Goal: Task Accomplishment & Management: Manage account settings

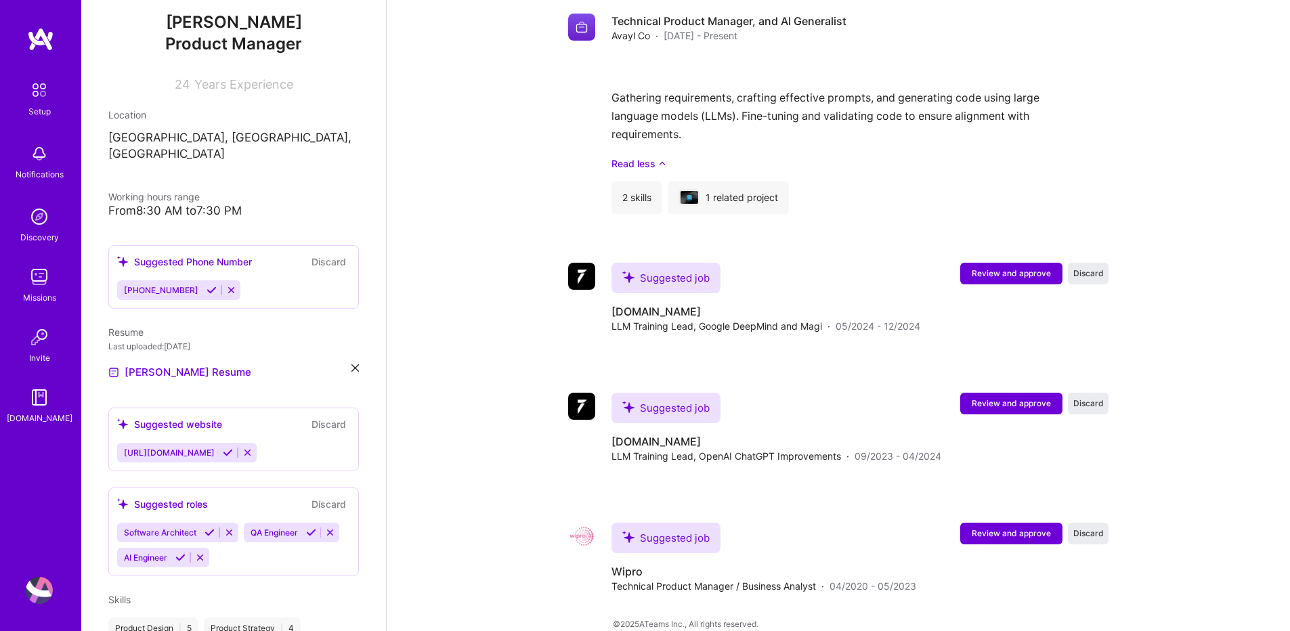
scroll to position [244, 0]
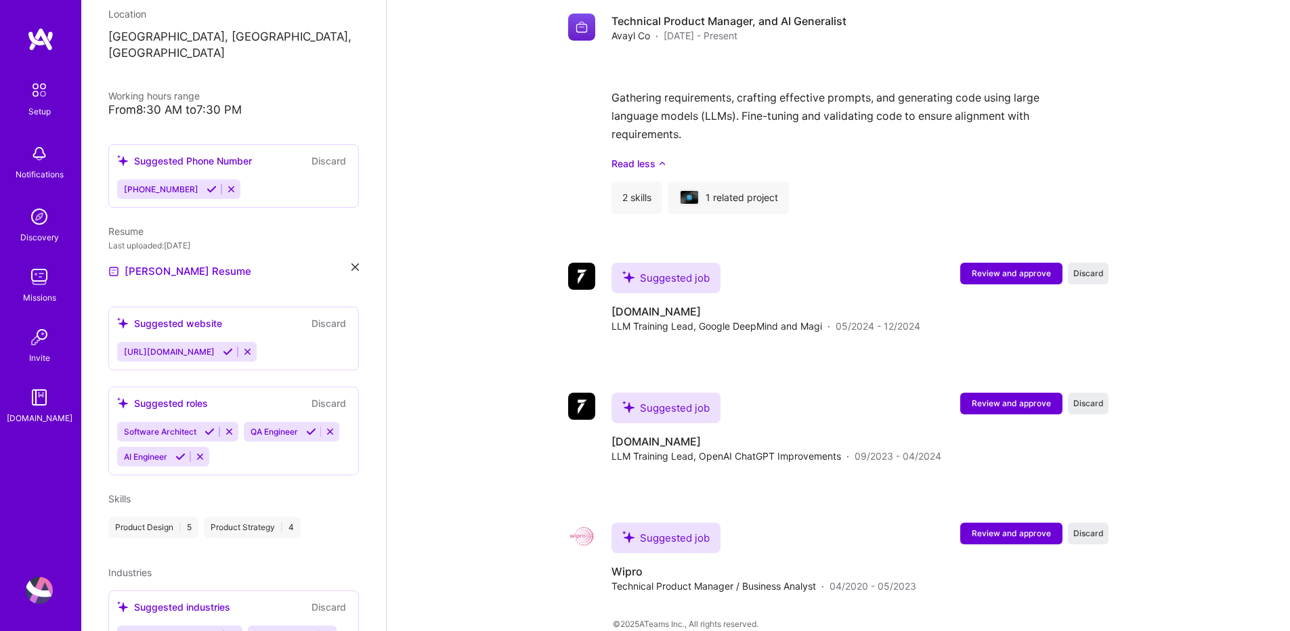
click at [240, 439] on div "Software Architect QA Engineer AI Engineer" at bounding box center [233, 444] width 233 height 45
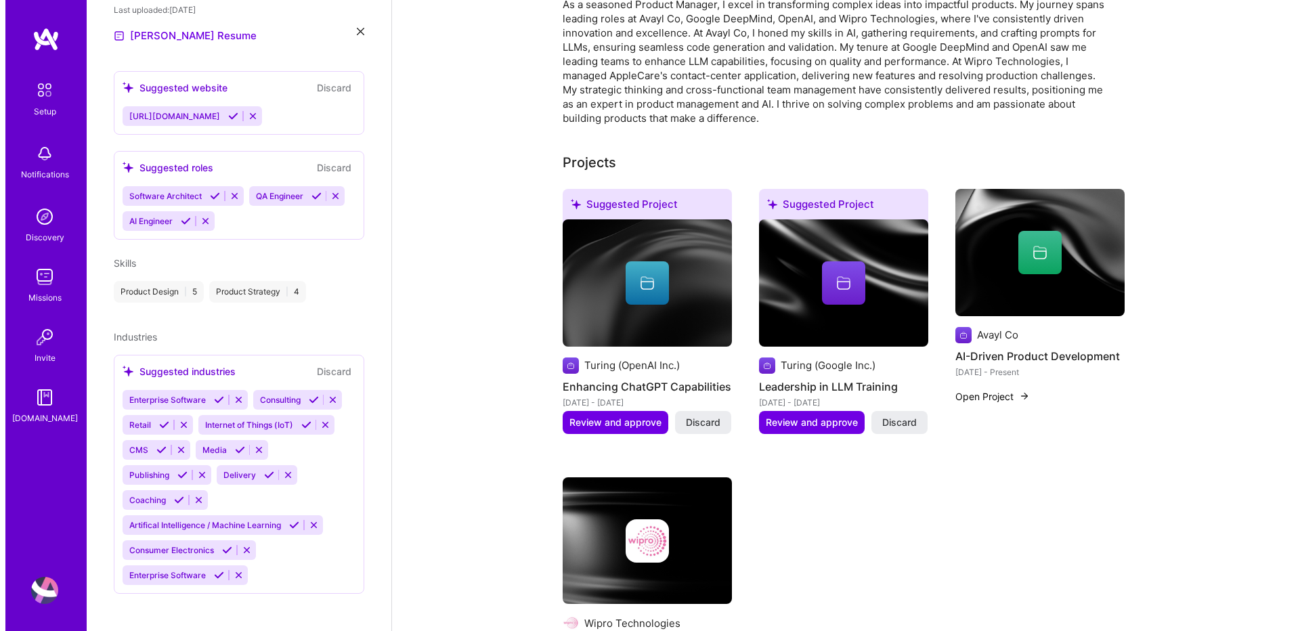
scroll to position [406, 0]
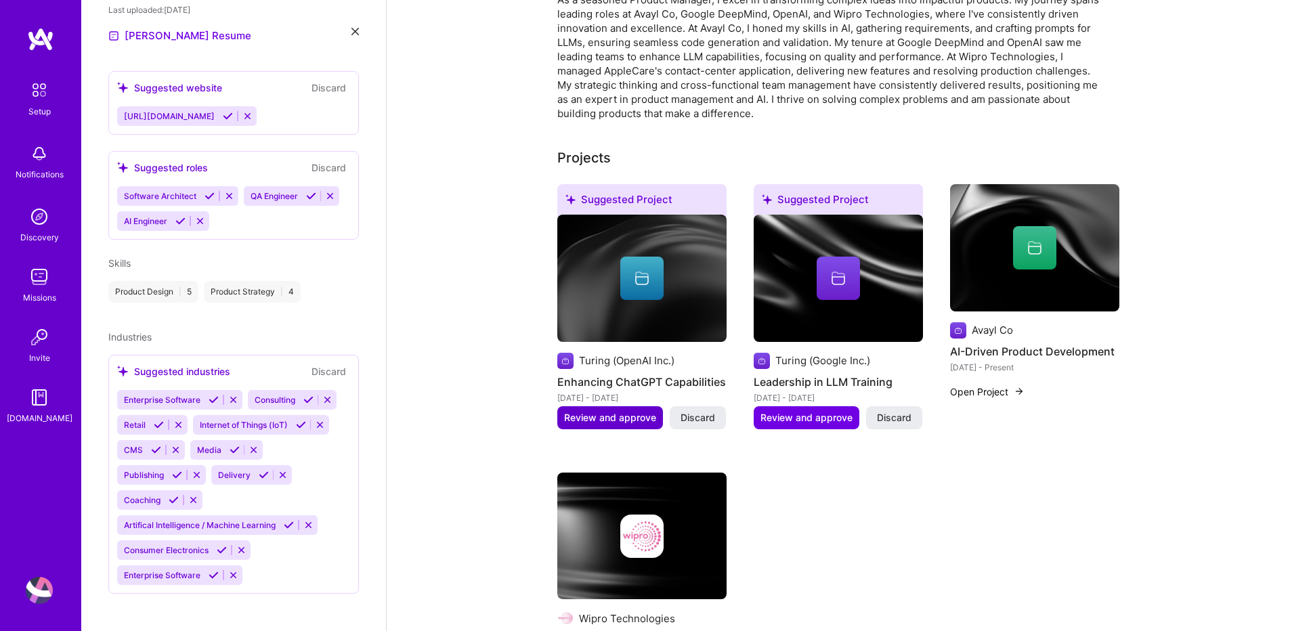
click at [614, 411] on span "Review and approve" at bounding box center [610, 418] width 92 height 14
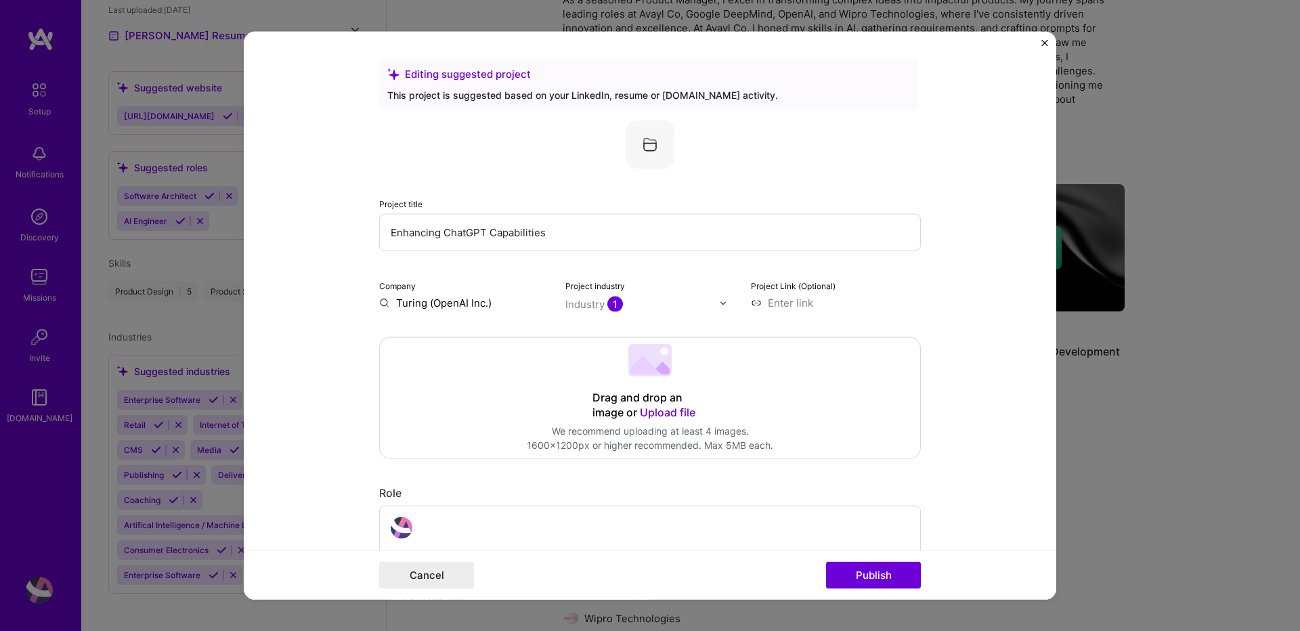
click at [609, 306] on span "1" at bounding box center [615, 305] width 16 height 16
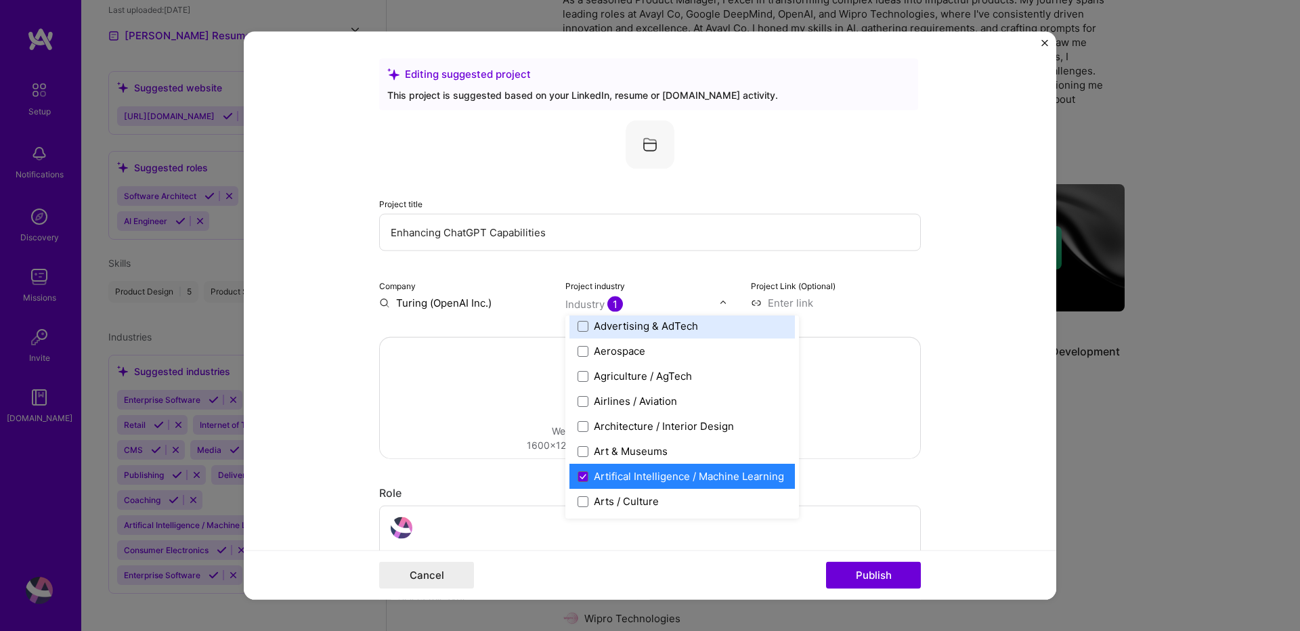
scroll to position [162, 0]
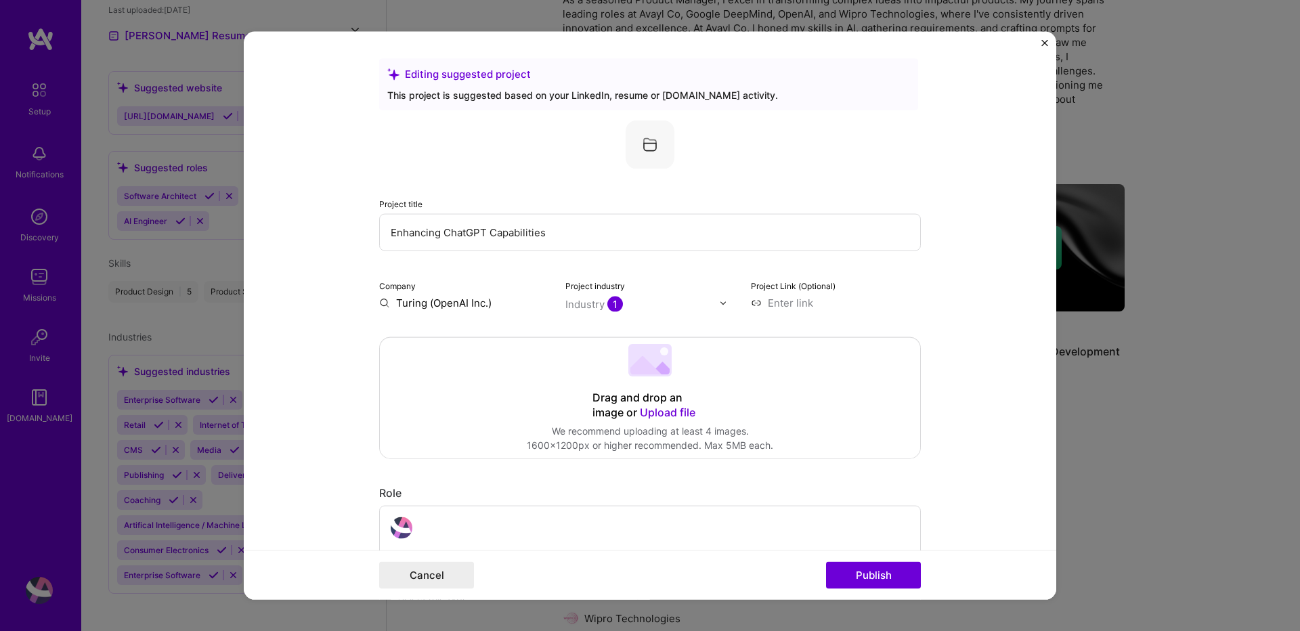
click at [901, 301] on input at bounding box center [836, 303] width 170 height 14
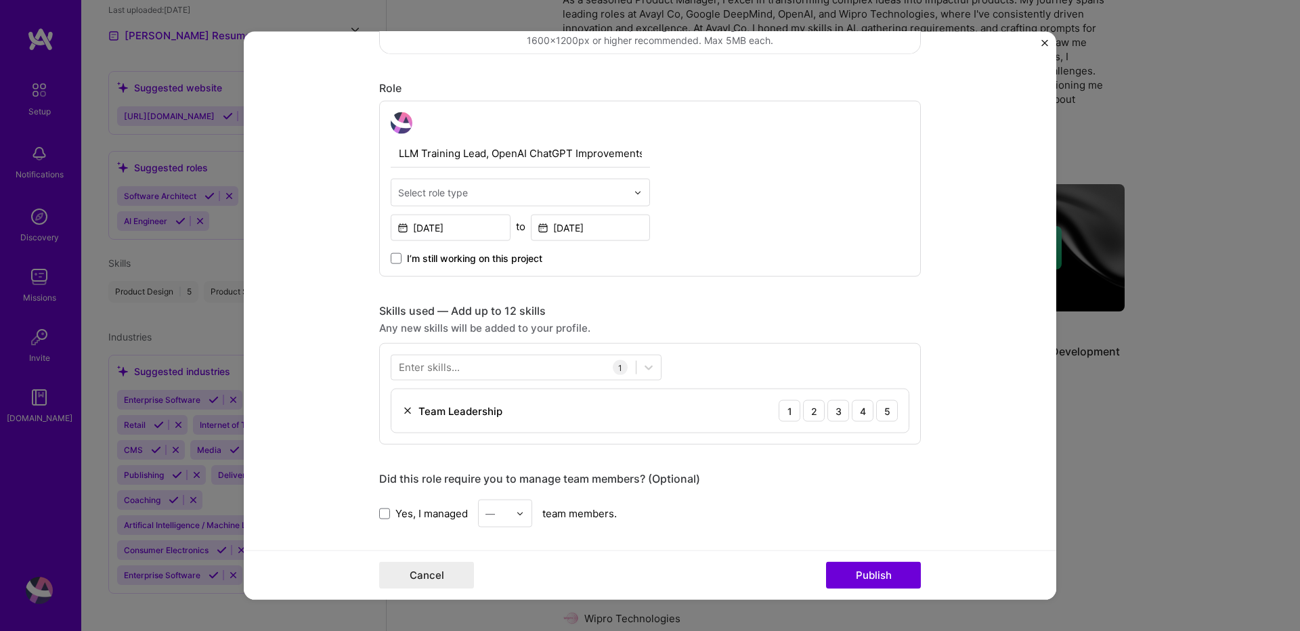
scroll to position [406, 0]
click at [481, 184] on input "text" at bounding box center [512, 191] width 229 height 14
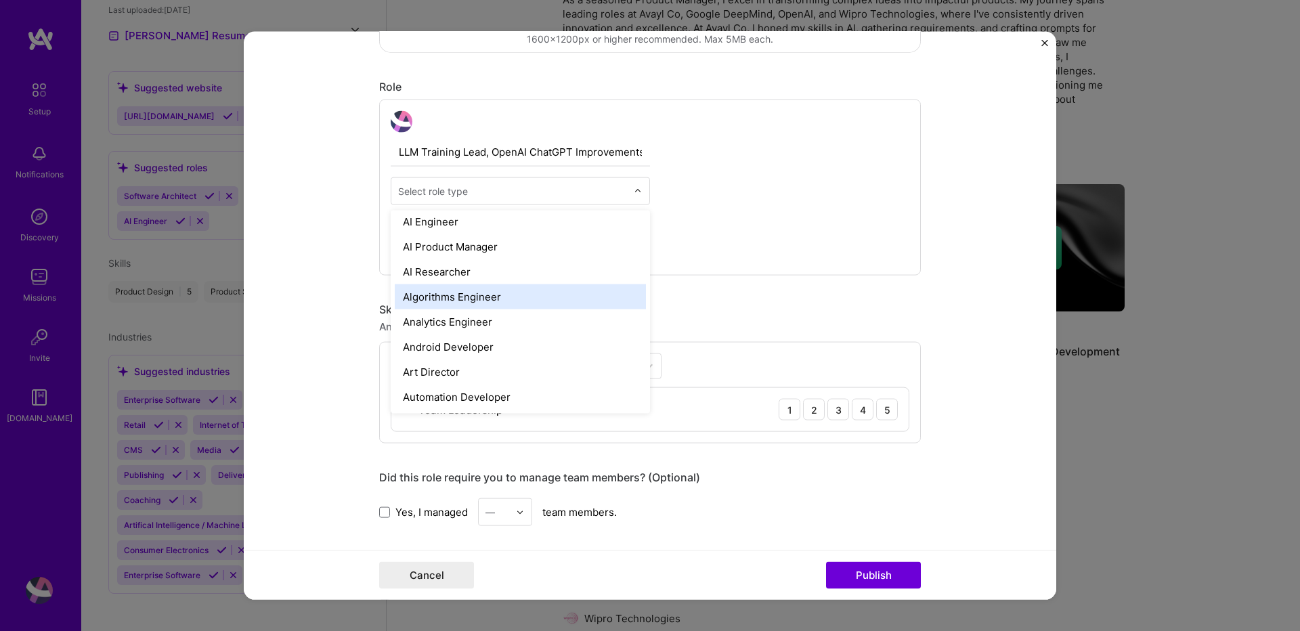
scroll to position [0, 0]
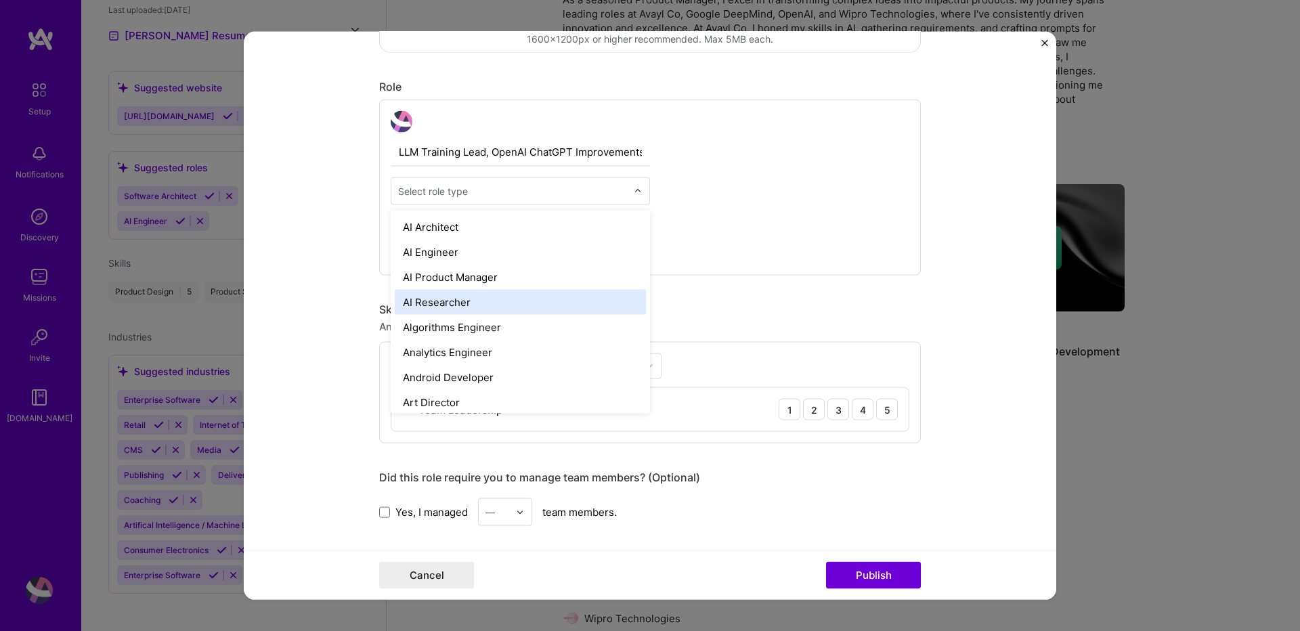
click at [529, 302] on div "AI Researcher" at bounding box center [520, 302] width 251 height 25
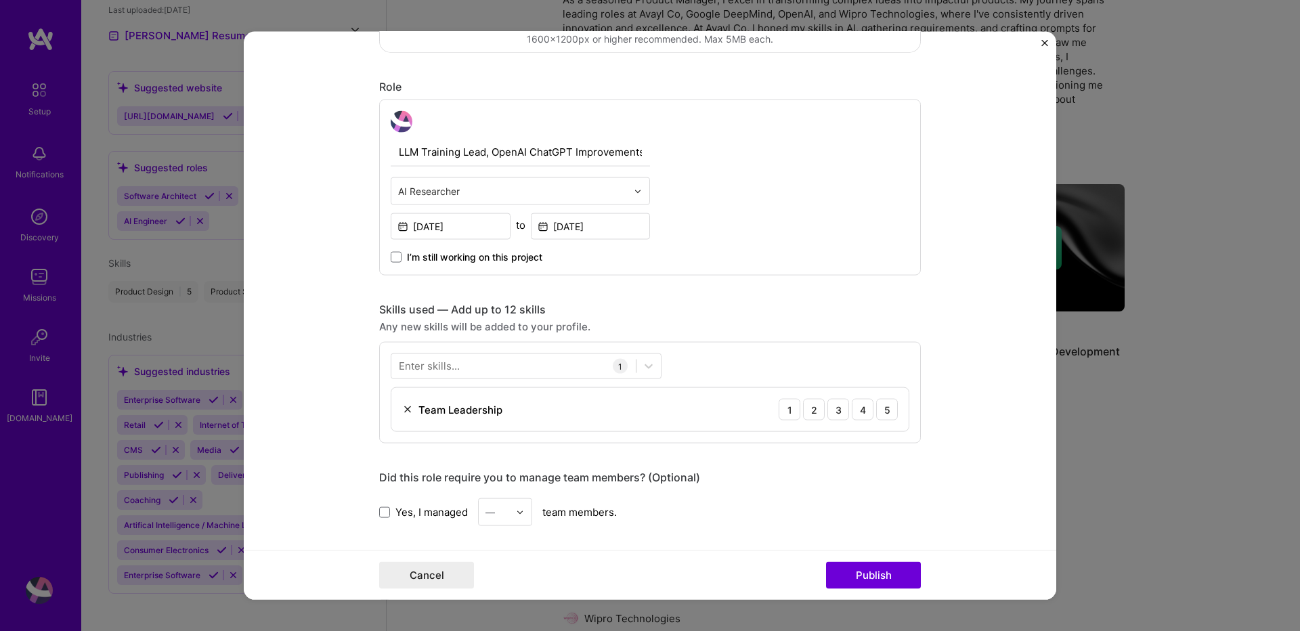
click at [521, 191] on input "text" at bounding box center [512, 191] width 229 height 14
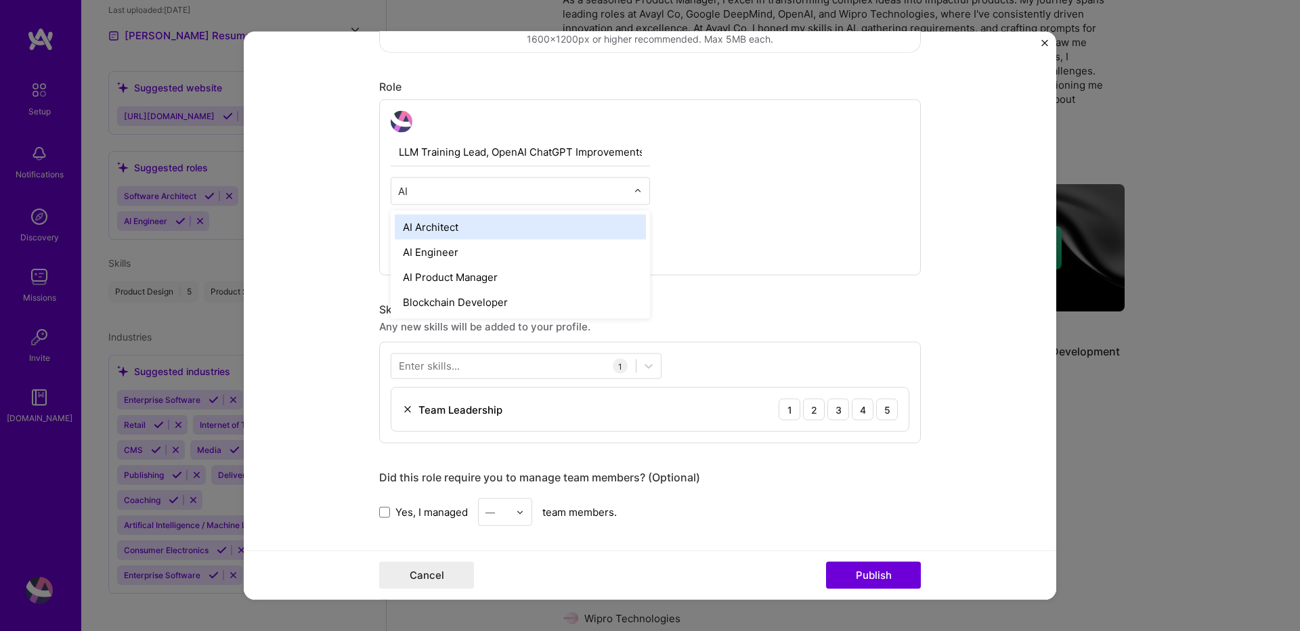
click at [486, 194] on input "AI" at bounding box center [512, 191] width 229 height 14
type input "l"
type input "t"
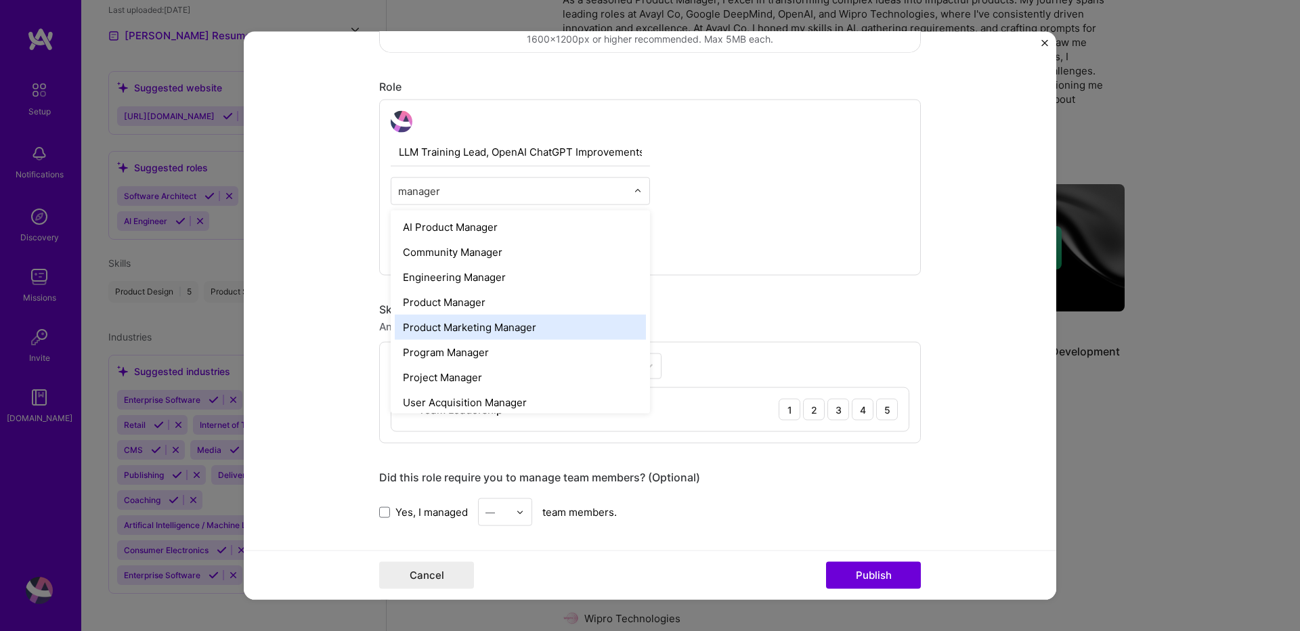
scroll to position [5, 0]
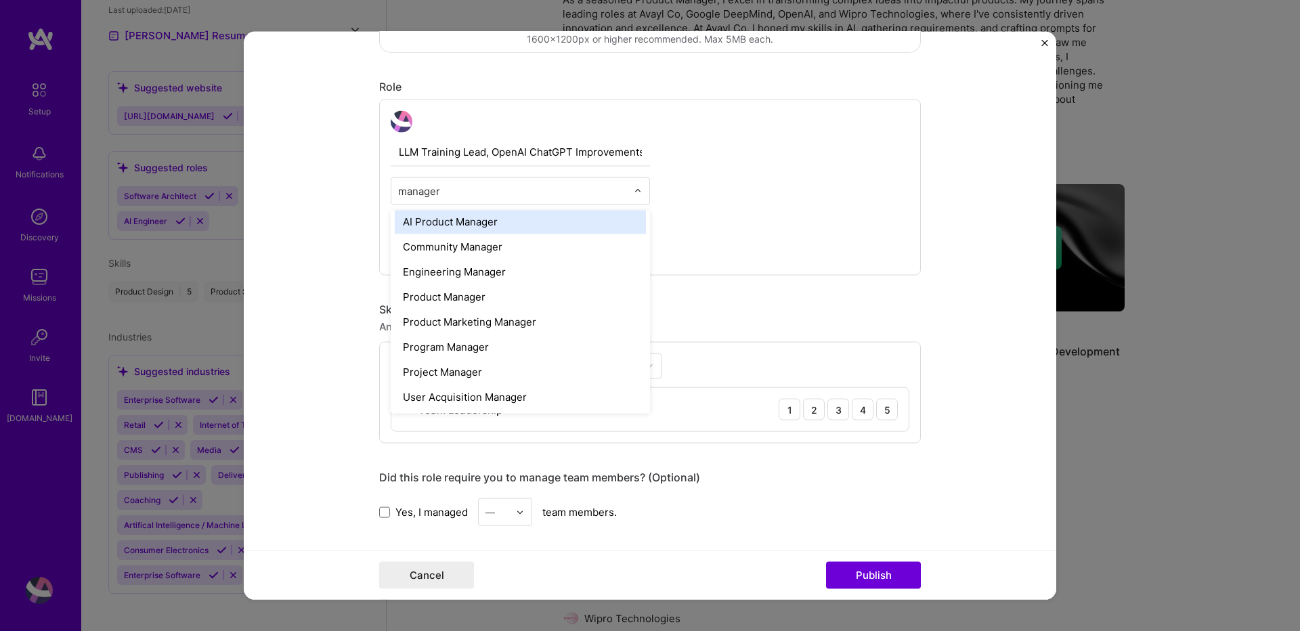
click at [502, 192] on input "manager" at bounding box center [512, 191] width 229 height 14
click at [503, 191] on input "manager" at bounding box center [512, 191] width 229 height 14
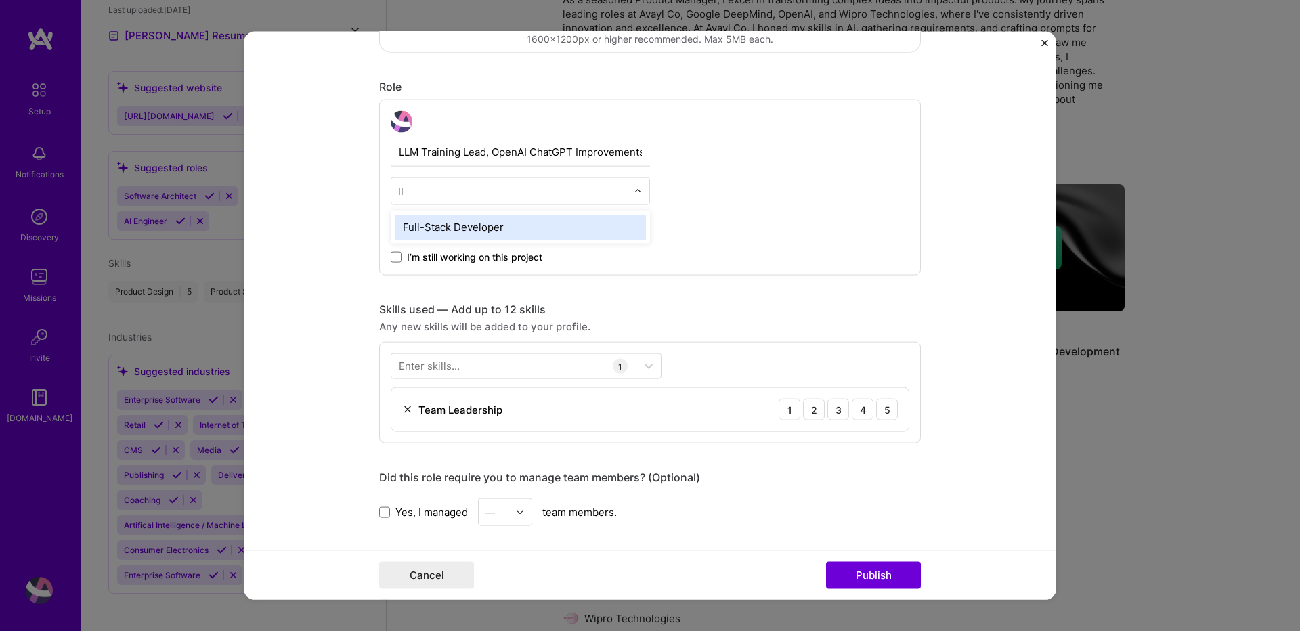
type input "l"
type input "m"
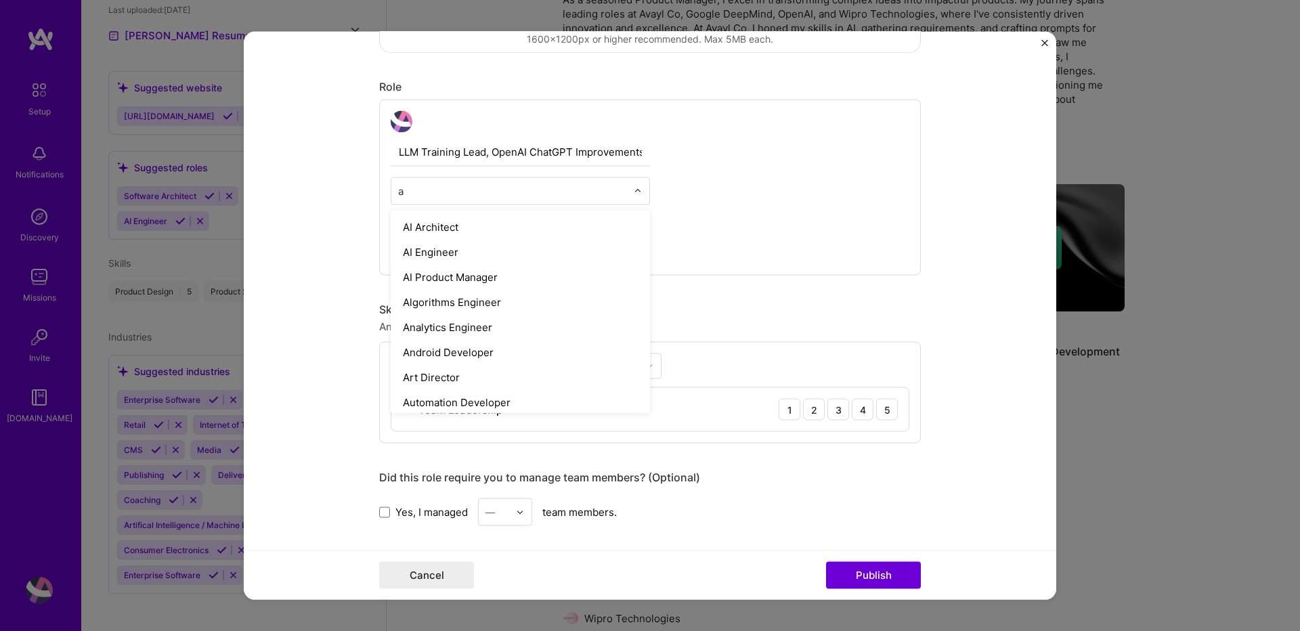
type input "ai"
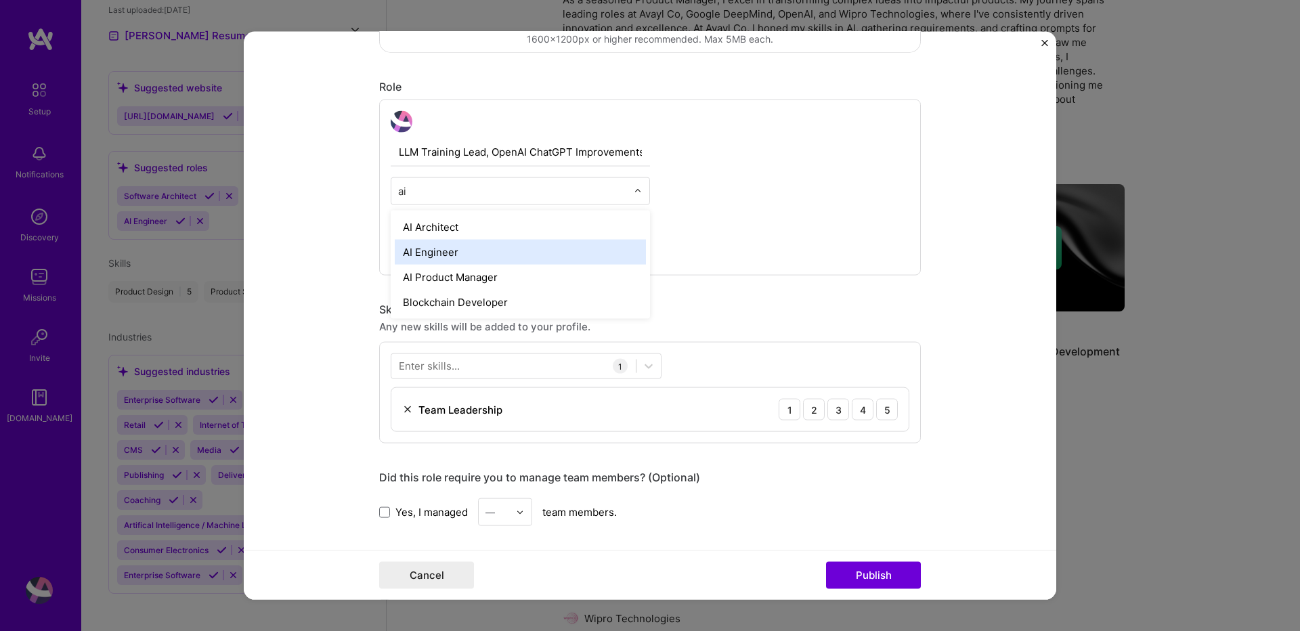
click at [443, 247] on div "AI Engineer" at bounding box center [520, 252] width 251 height 25
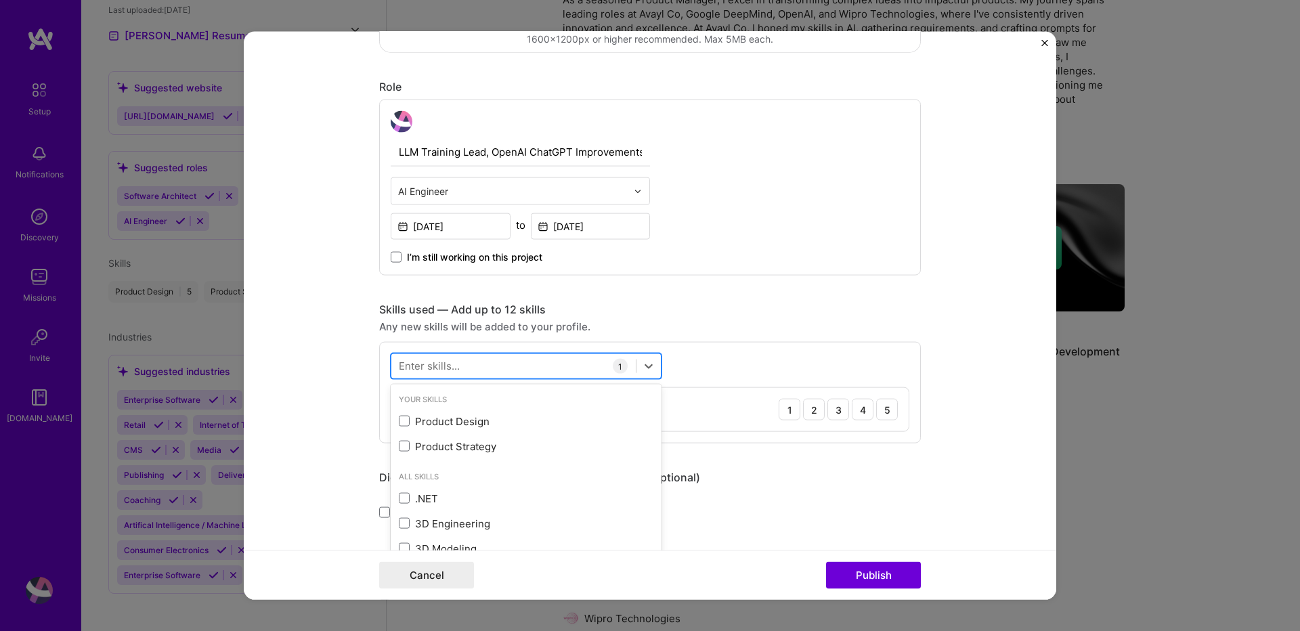
click at [469, 370] on div at bounding box center [513, 366] width 244 height 22
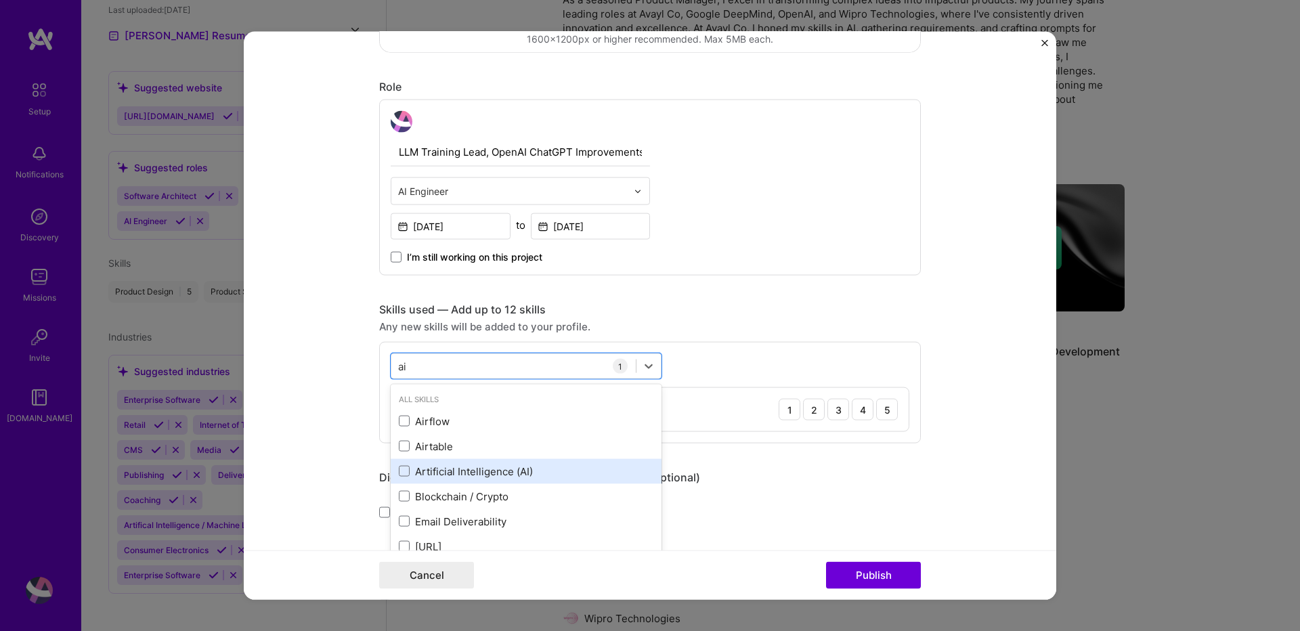
click at [408, 472] on div "Artificial Intelligence (AI)" at bounding box center [526, 471] width 255 height 14
type input "a"
type input "l"
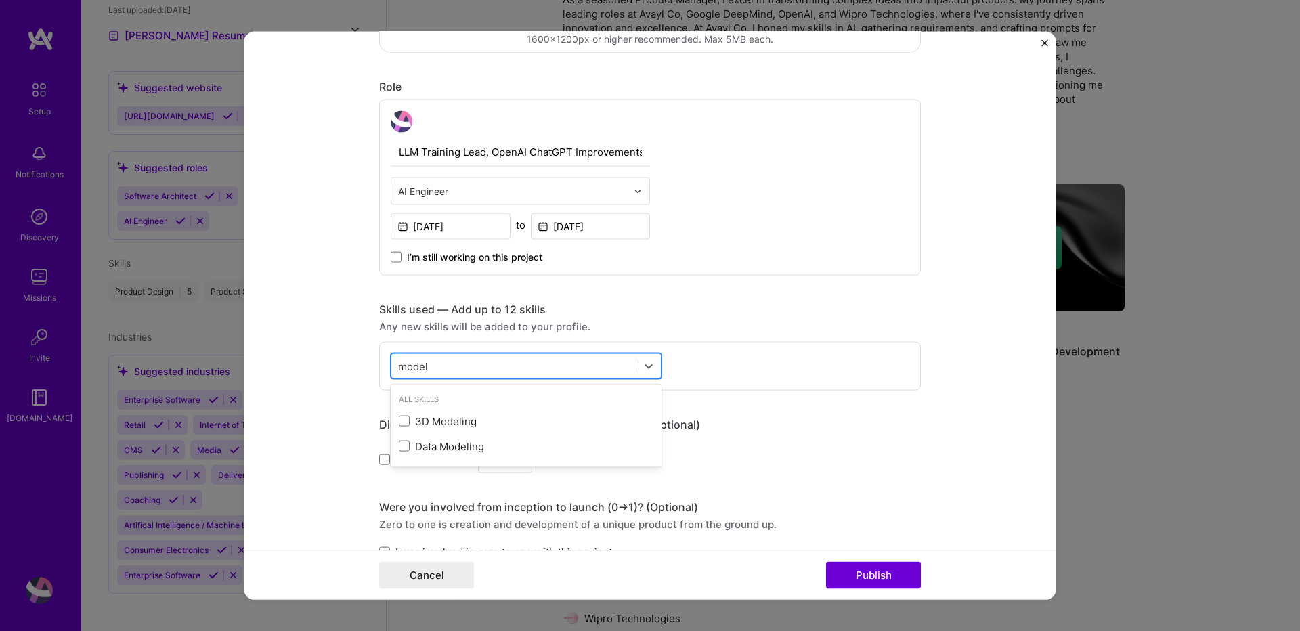
click at [427, 375] on div "model model" at bounding box center [513, 366] width 244 height 22
click at [427, 367] on div "model model" at bounding box center [513, 366] width 244 height 22
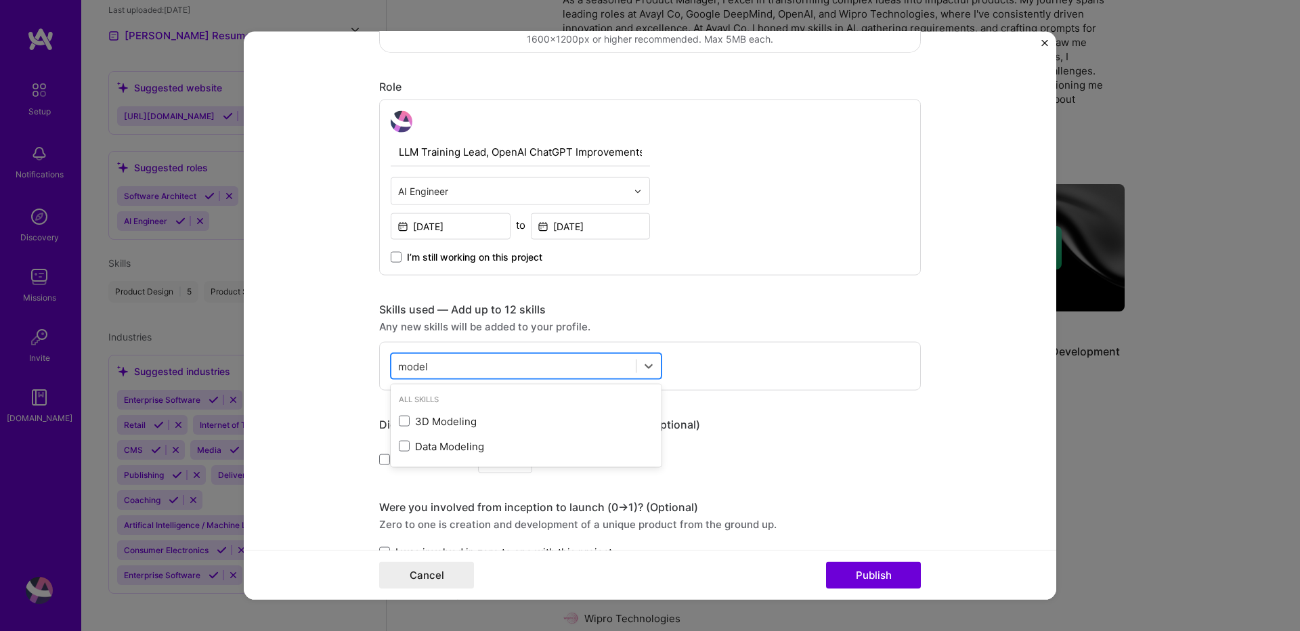
click at [401, 366] on input "model" at bounding box center [413, 366] width 31 height 14
type input "r"
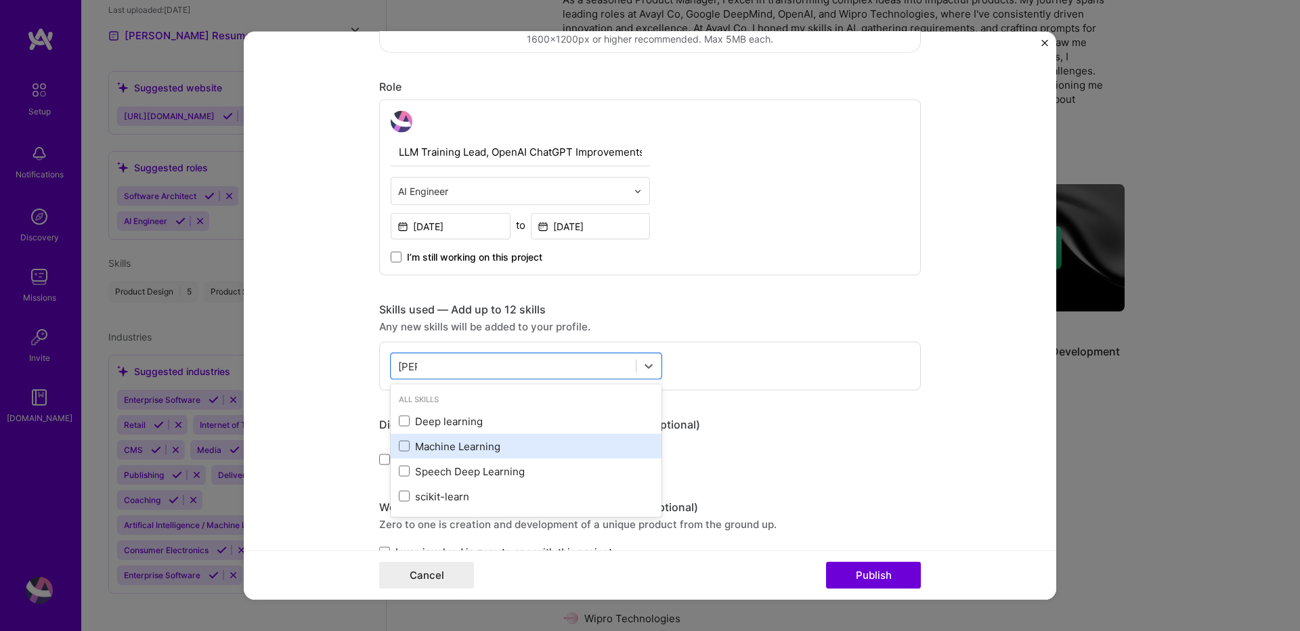
click at [405, 452] on div "Machine Learning" at bounding box center [526, 446] width 255 height 14
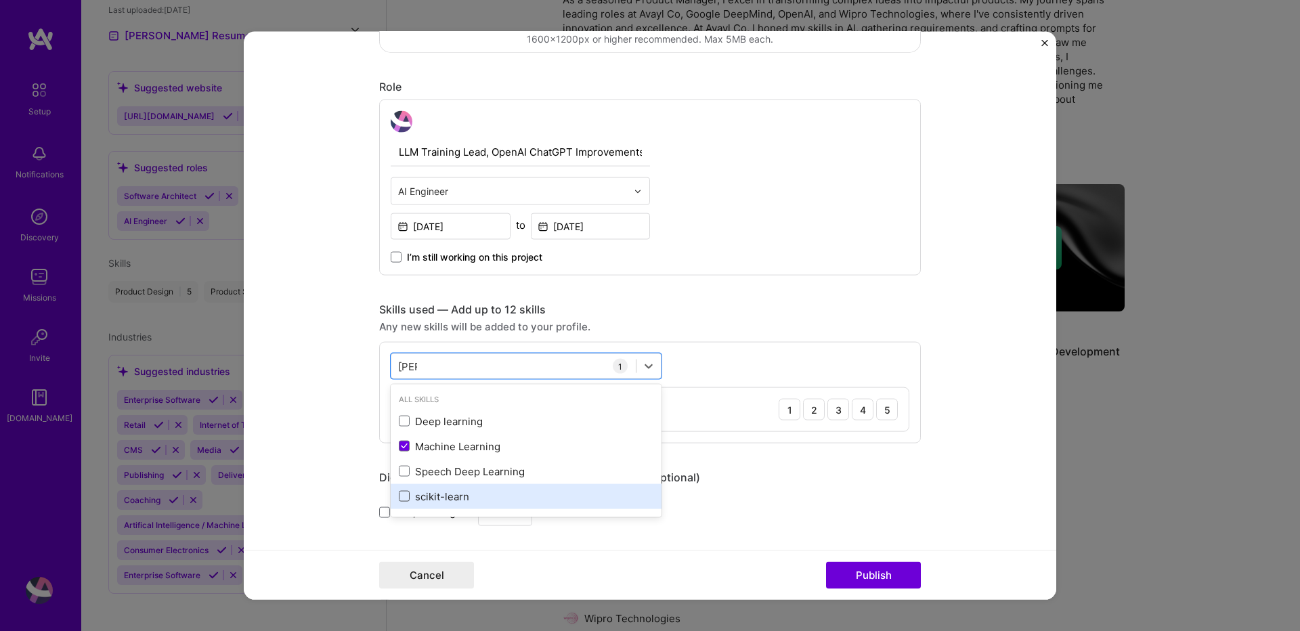
click at [403, 498] on span at bounding box center [404, 496] width 11 height 11
click at [0, 0] on input "checkbox" at bounding box center [0, 0] width 0 height 0
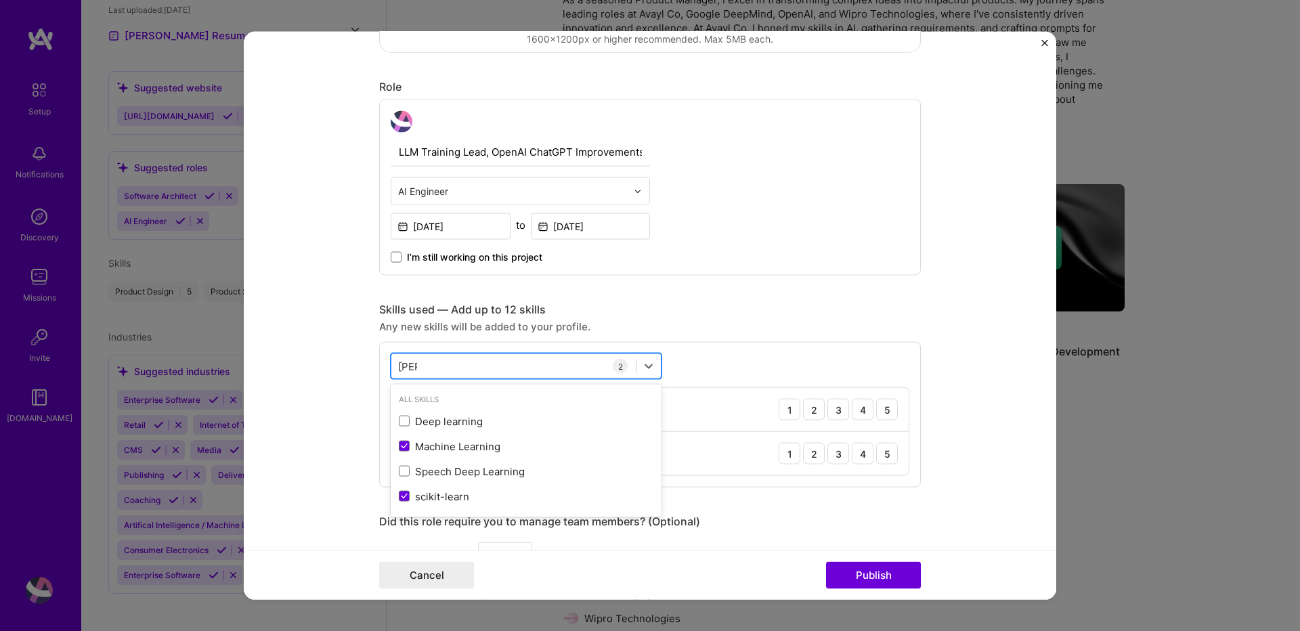
click at [414, 367] on div "lear lear" at bounding box center [513, 366] width 244 height 22
click at [406, 366] on input "lear" at bounding box center [407, 366] width 19 height 14
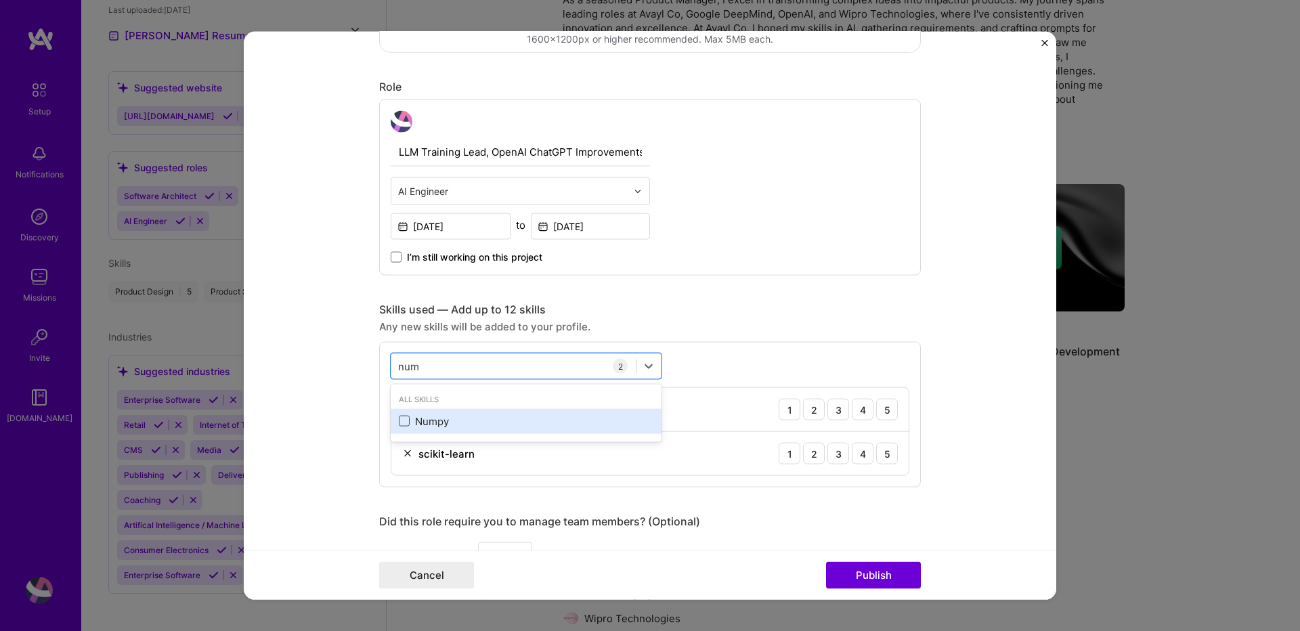
click at [401, 423] on span at bounding box center [404, 421] width 11 height 11
click at [0, 0] on input "checkbox" at bounding box center [0, 0] width 0 height 0
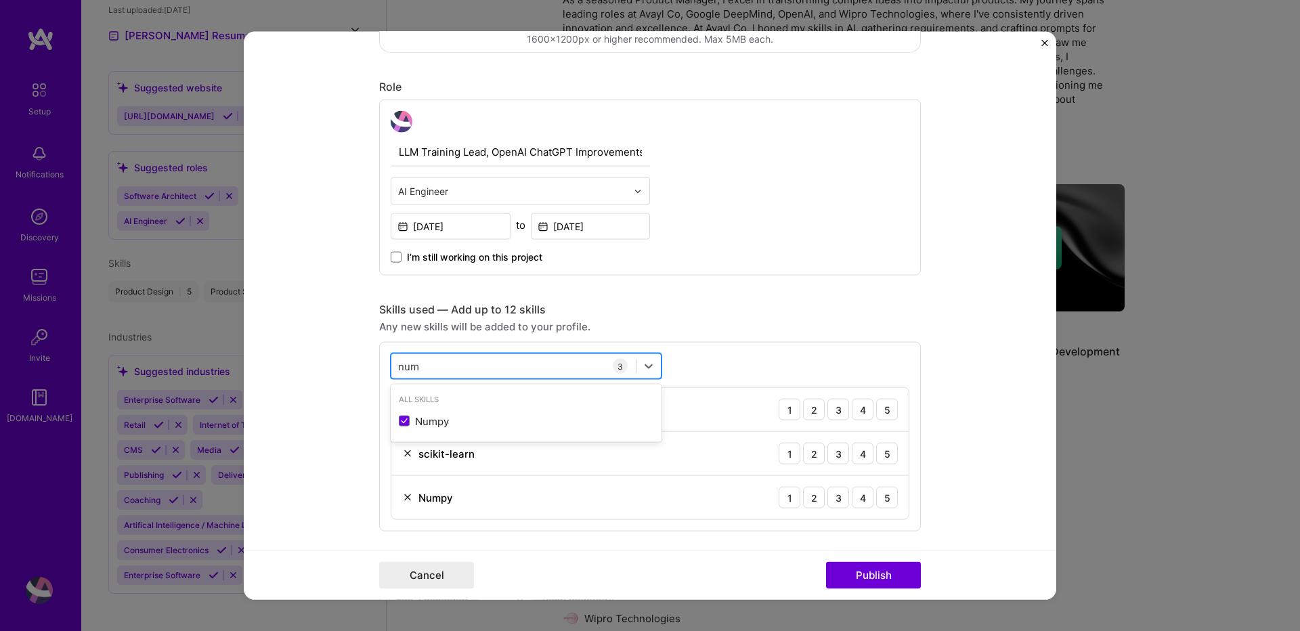
click at [448, 364] on div "num num" at bounding box center [513, 366] width 244 height 22
click at [398, 367] on input "num" at bounding box center [409, 366] width 22 height 14
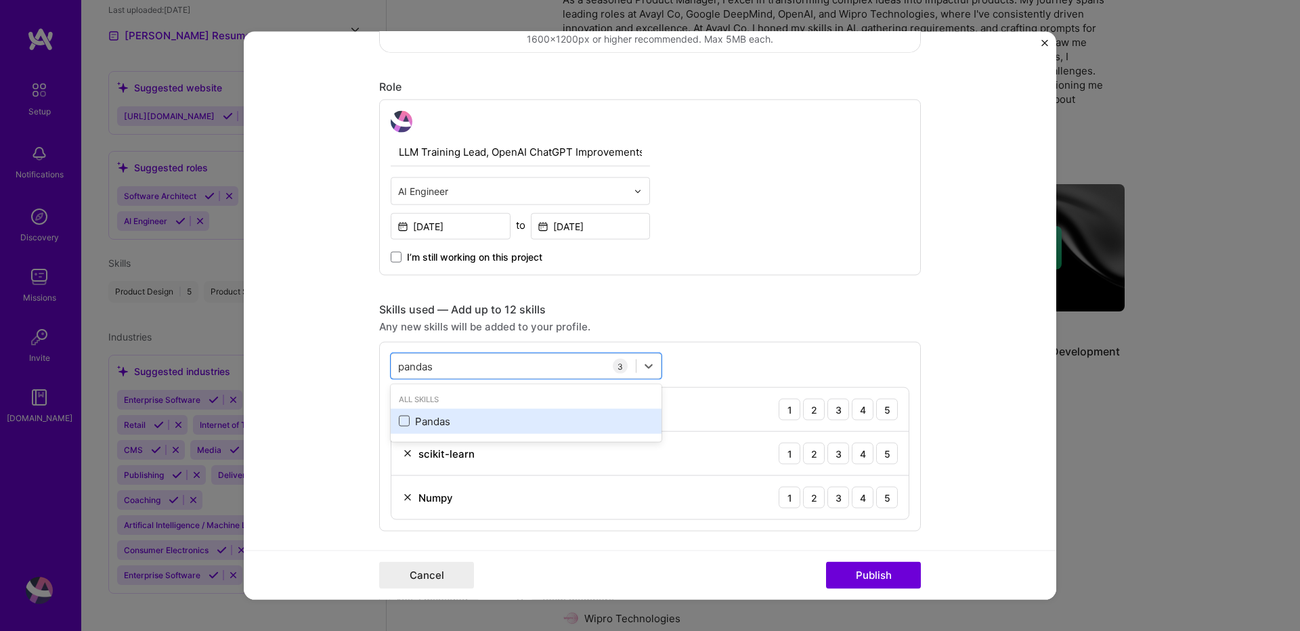
click at [399, 418] on span at bounding box center [404, 421] width 11 height 11
click at [0, 0] on input "checkbox" at bounding box center [0, 0] width 0 height 0
click at [406, 364] on input "pandas" at bounding box center [416, 366] width 37 height 14
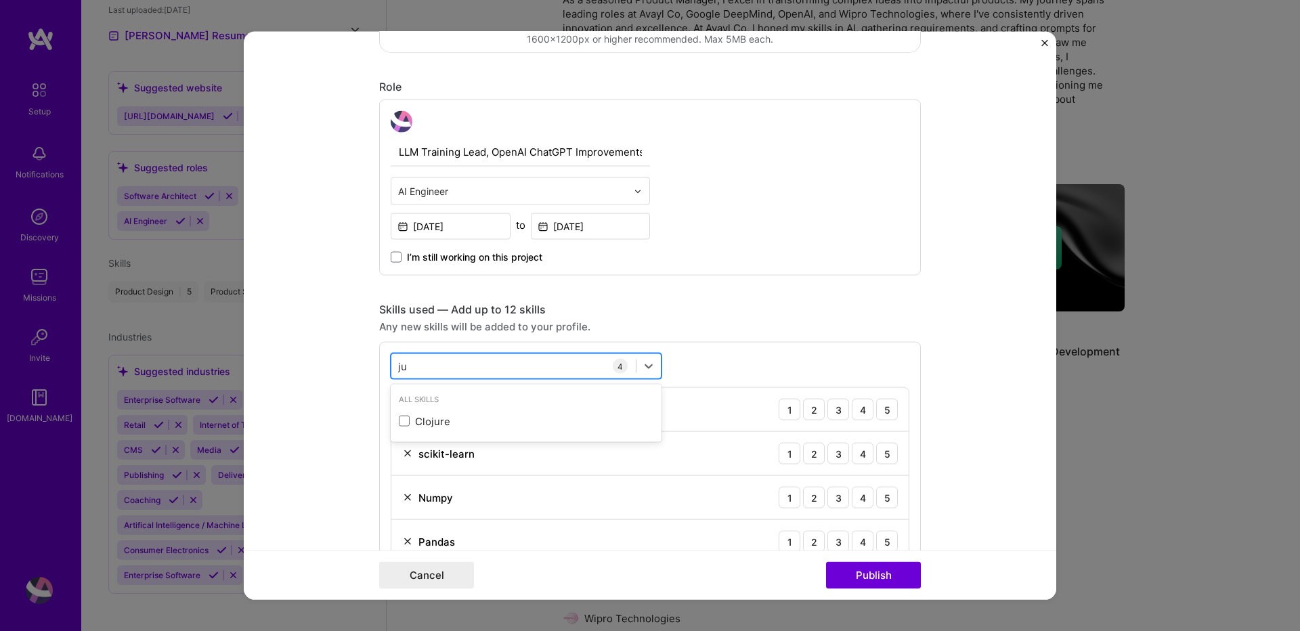
type input "j"
type input "n"
click at [989, 324] on form "Editing suggested project This project is suggested based on your LinkedIn, res…" at bounding box center [650, 316] width 812 height 568
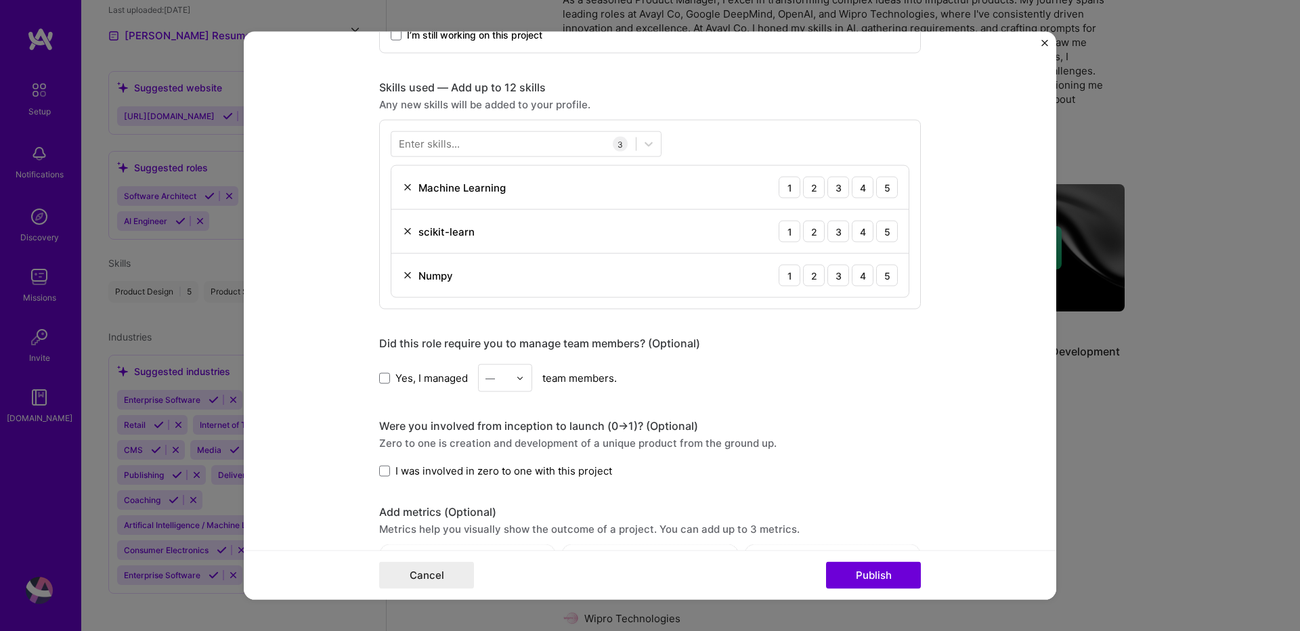
scroll to position [650, 0]
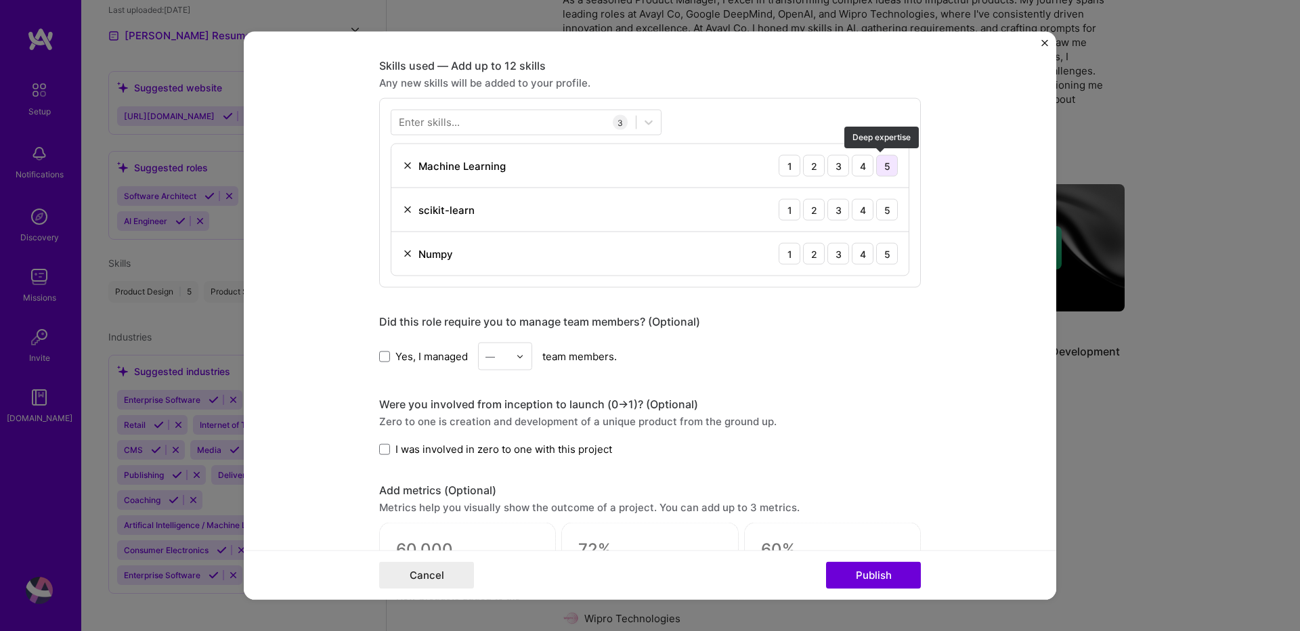
click at [884, 165] on div "5" at bounding box center [887, 166] width 22 height 22
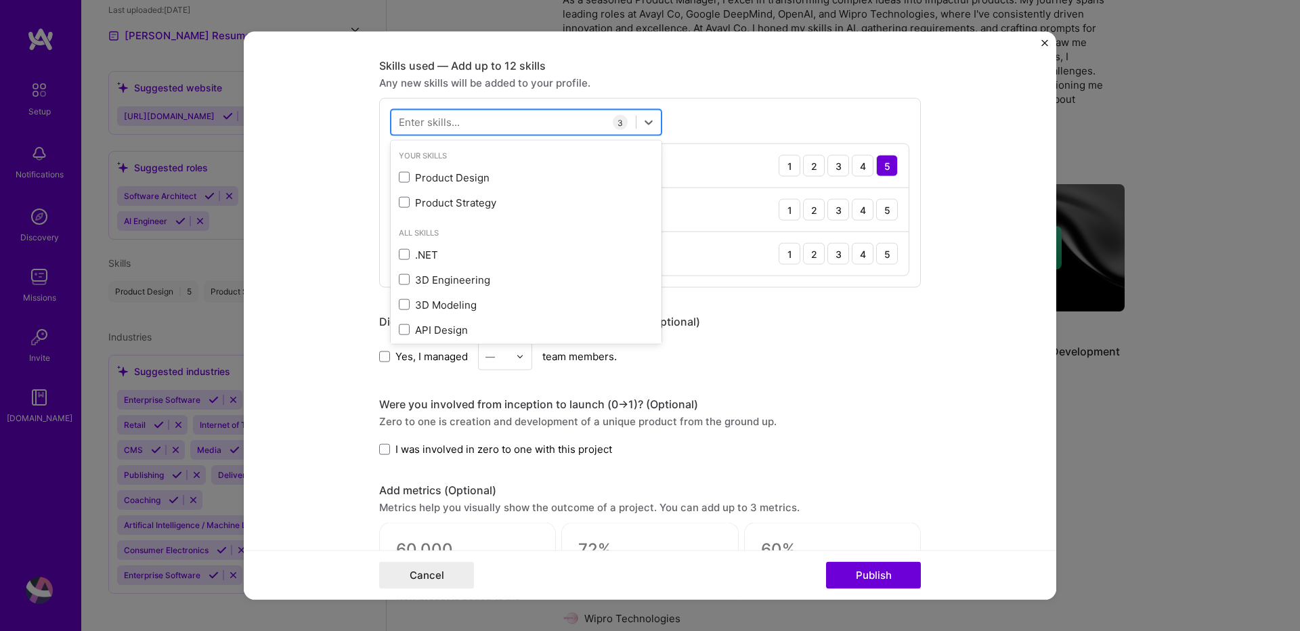
click at [476, 117] on div at bounding box center [513, 122] width 244 height 22
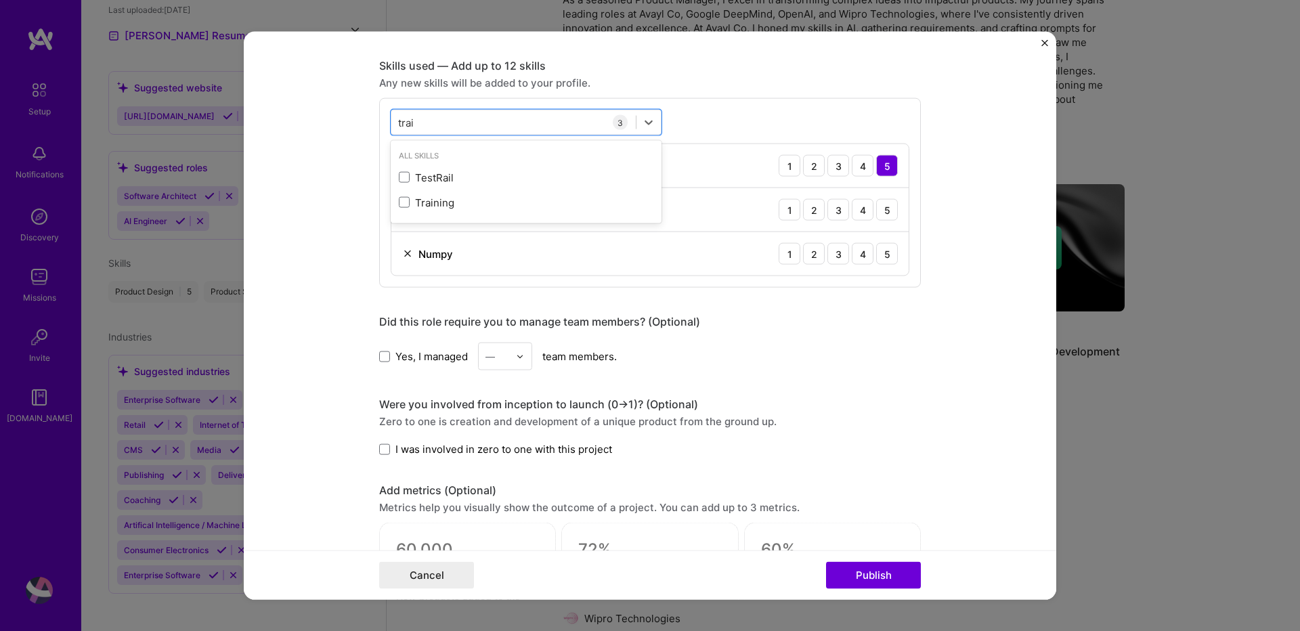
type input "trai"
click at [934, 337] on form "Editing suggested project This project is suggested based on your LinkedIn, res…" at bounding box center [650, 316] width 812 height 568
click at [836, 213] on div "3" at bounding box center [838, 210] width 22 height 22
click at [833, 251] on div "3" at bounding box center [838, 254] width 22 height 22
click at [379, 360] on span at bounding box center [384, 356] width 11 height 11
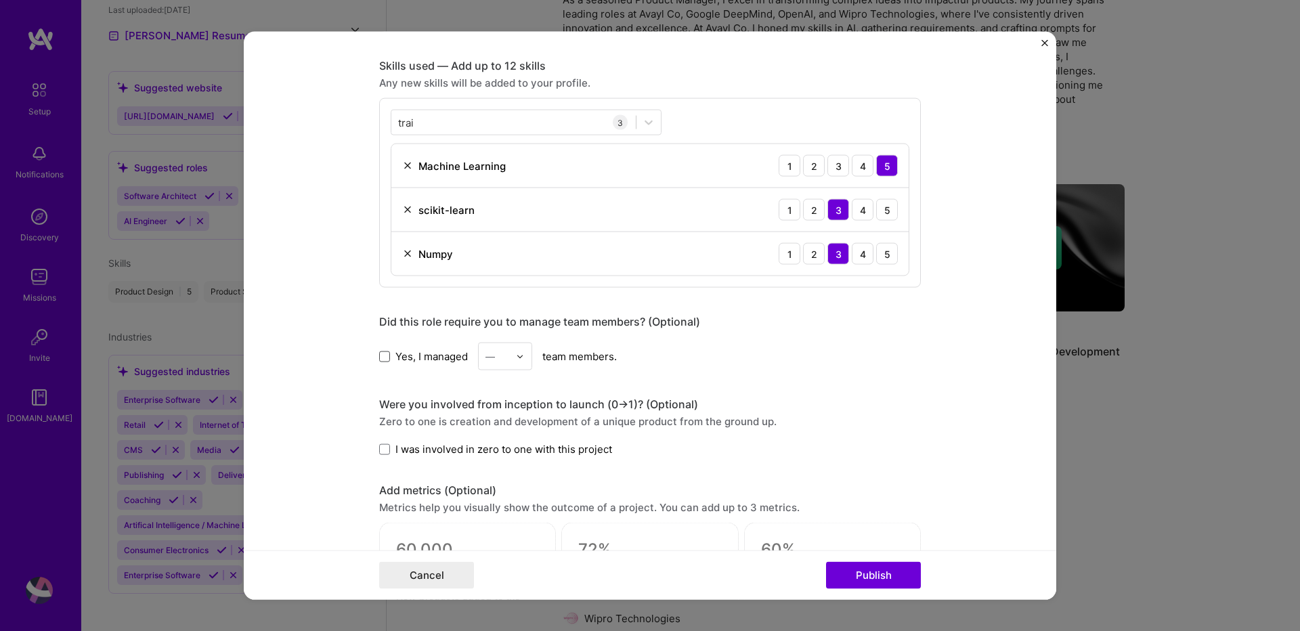
click at [0, 0] on input "Yes, I managed" at bounding box center [0, 0] width 0 height 0
click at [518, 354] on img at bounding box center [520, 356] width 8 height 8
click at [496, 536] on div "10" at bounding box center [505, 536] width 46 height 25
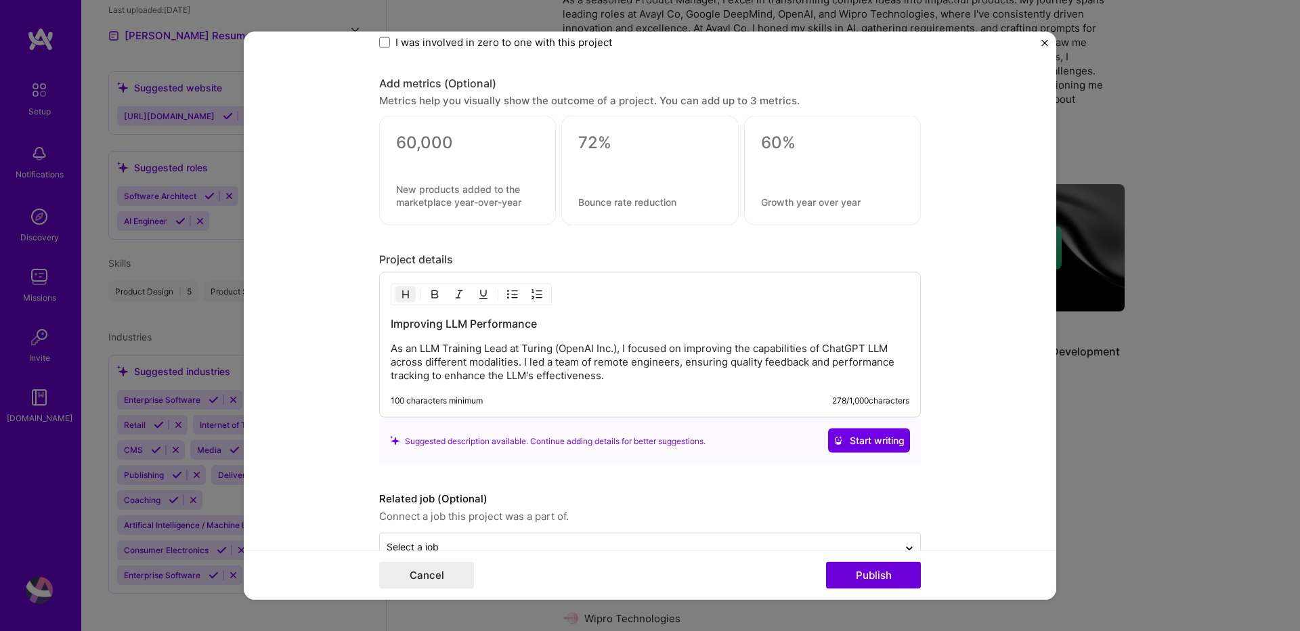
scroll to position [1092, 0]
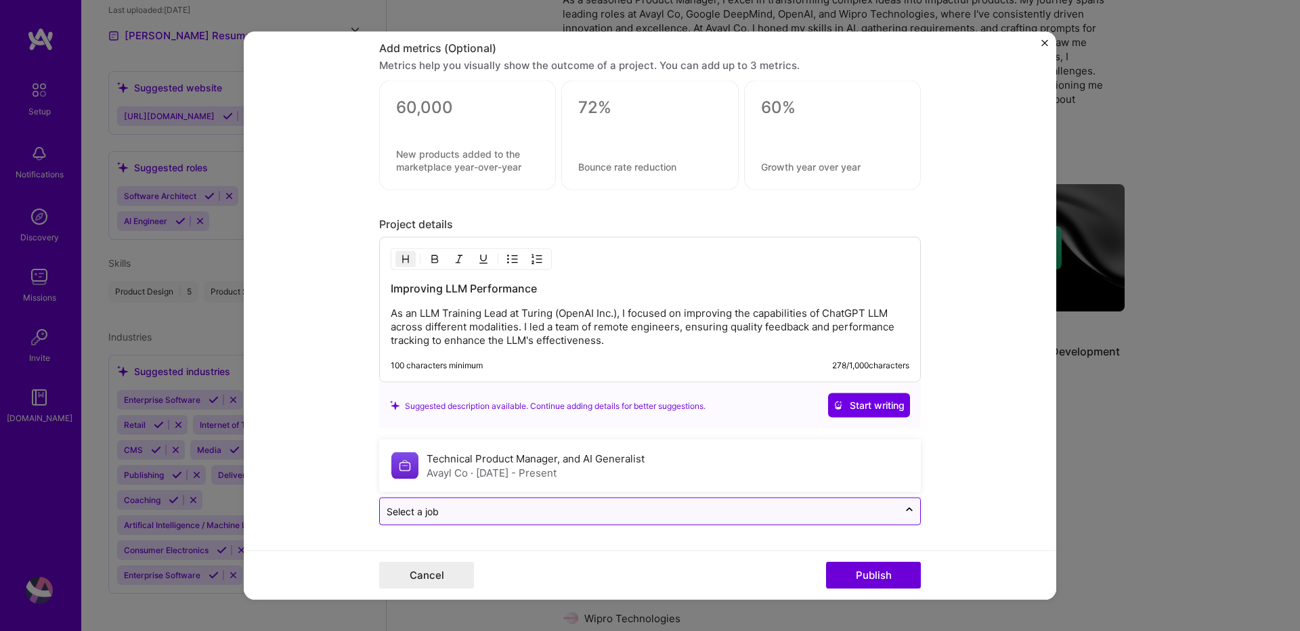
click at [499, 519] on div at bounding box center [639, 511] width 505 height 17
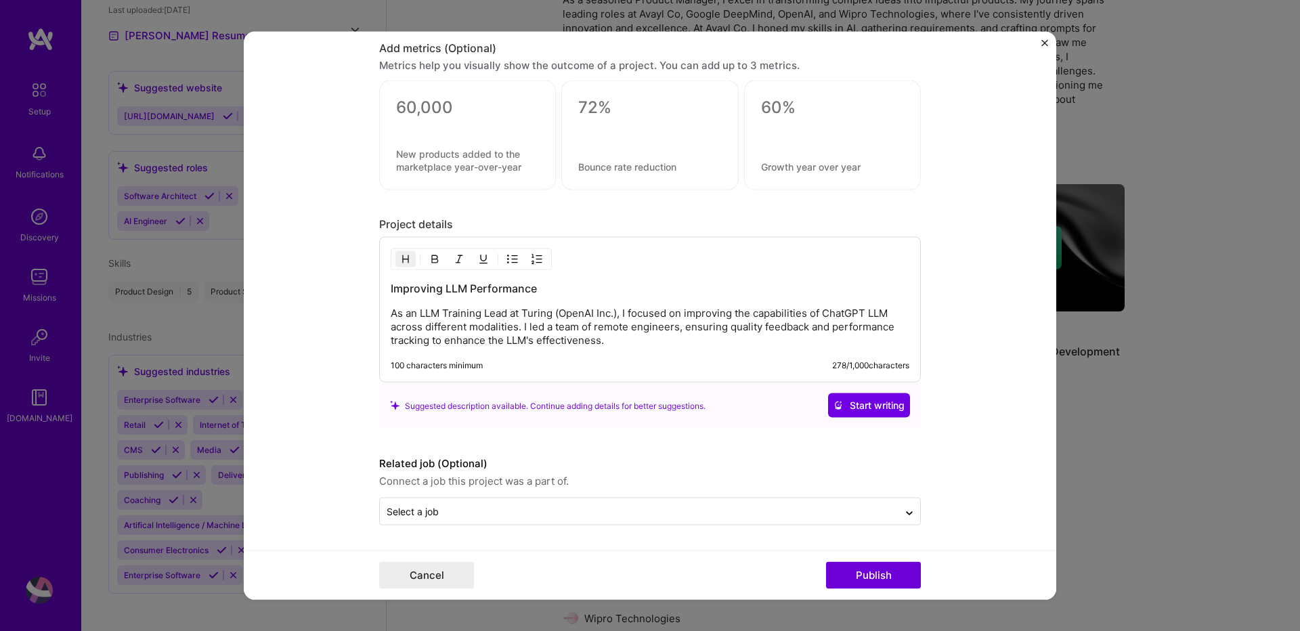
click at [1025, 450] on form "Editing suggested project This project is suggested based on your LinkedIn, res…" at bounding box center [650, 316] width 812 height 568
click at [875, 582] on button "Publish" at bounding box center [873, 574] width 95 height 27
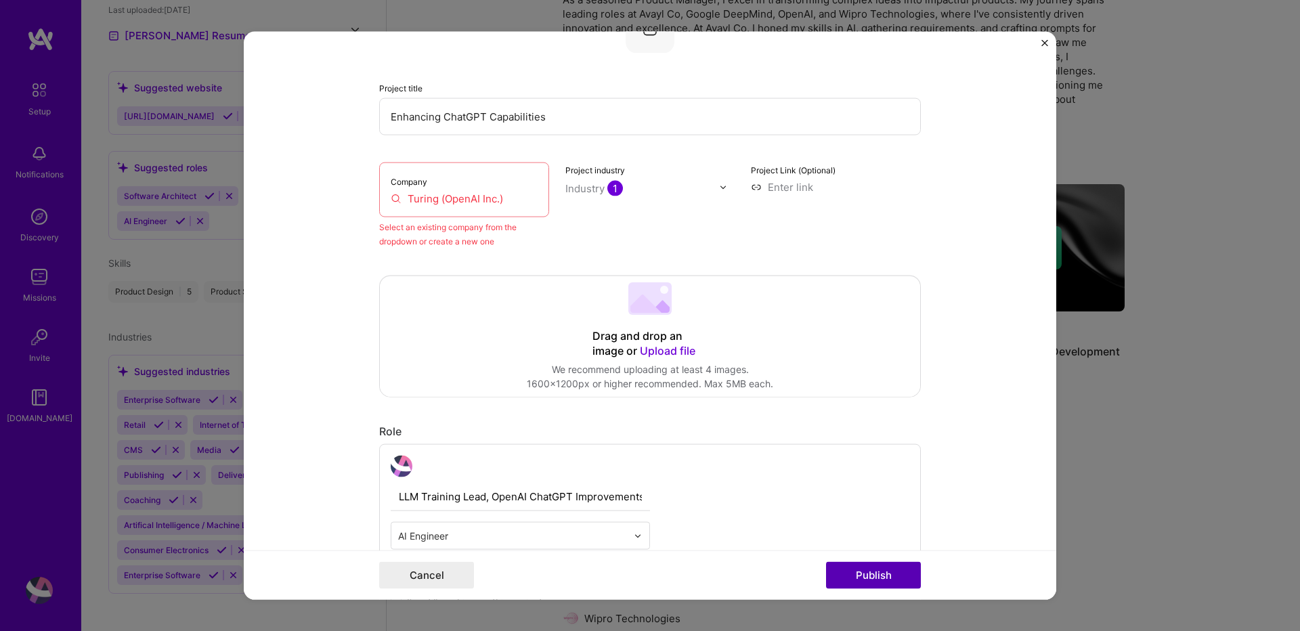
scroll to position [89, 0]
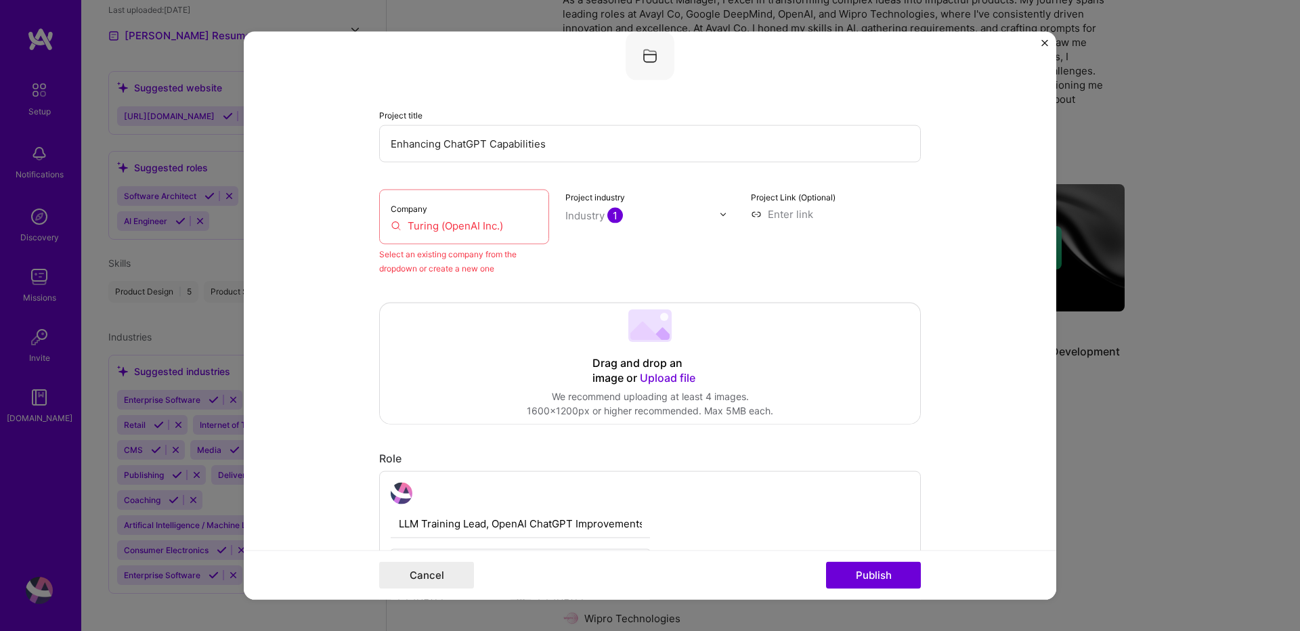
click at [434, 224] on input "Turing (OpenAI Inc.)" at bounding box center [464, 226] width 147 height 14
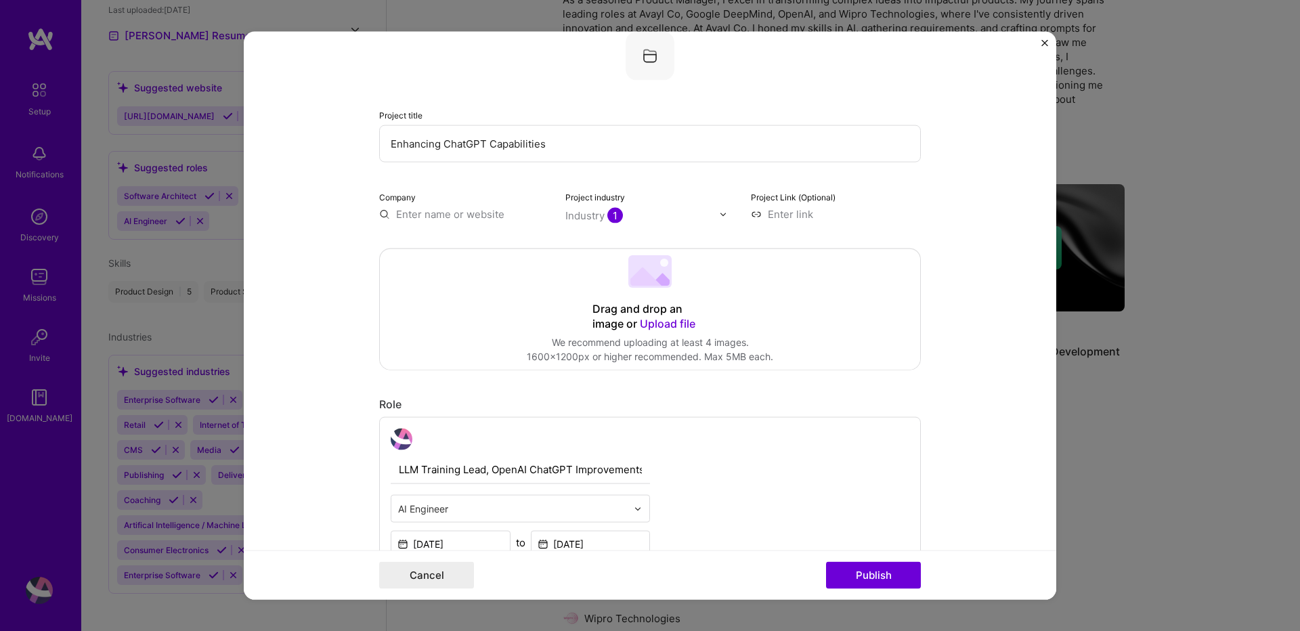
paste input "Turing (OpenAI Inc.)"
type input "Turing (OpenAI Inc.)"
click at [494, 244] on div "Turing (OpenAI Inc.)" at bounding box center [509, 246] width 109 height 24
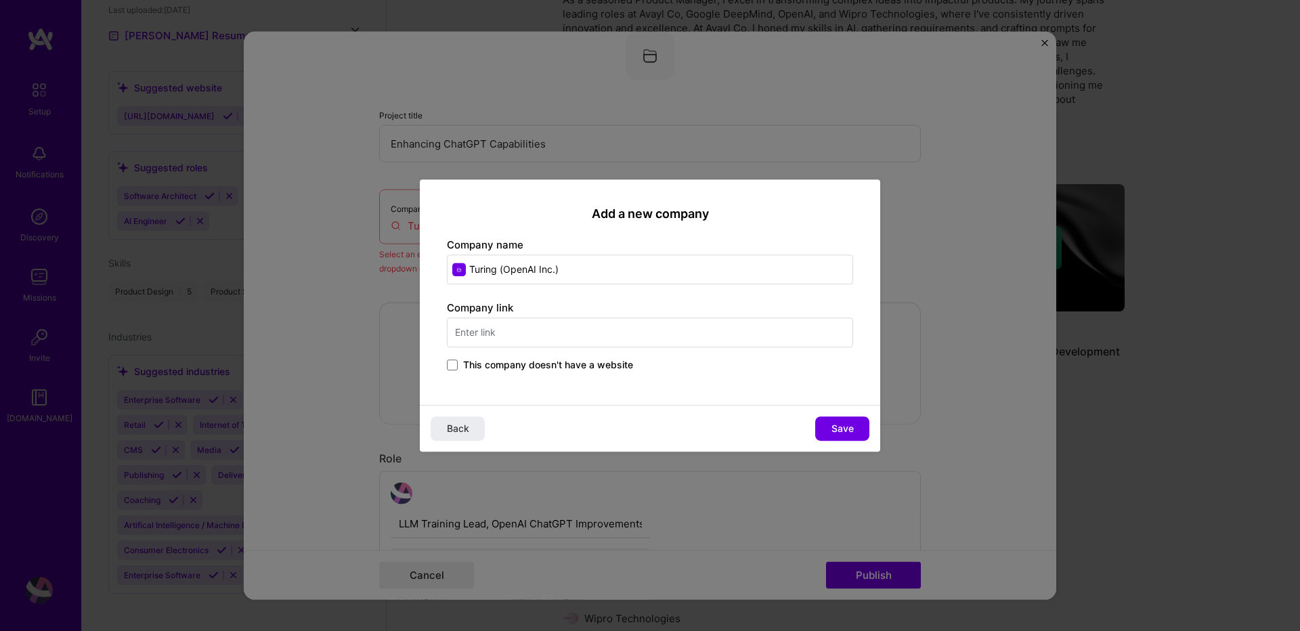
click at [565, 337] on input "text" at bounding box center [650, 333] width 406 height 30
type input "www.turing.com"
click at [836, 427] on span "Save" at bounding box center [842, 429] width 22 height 14
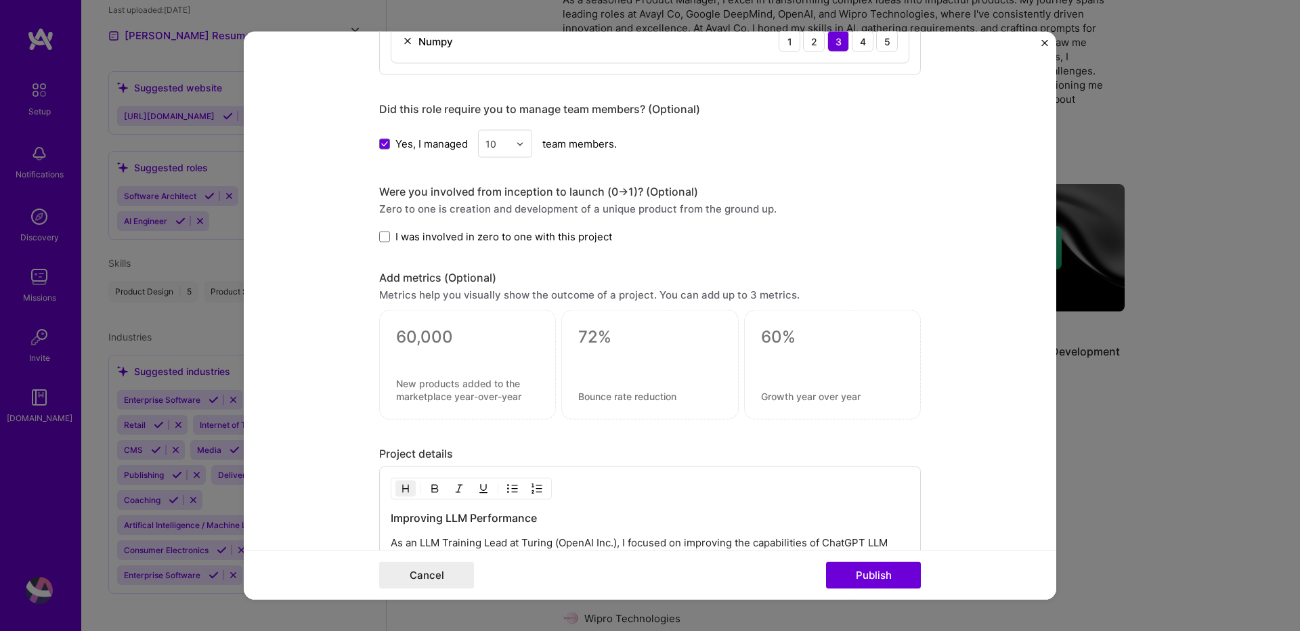
scroll to position [901, 0]
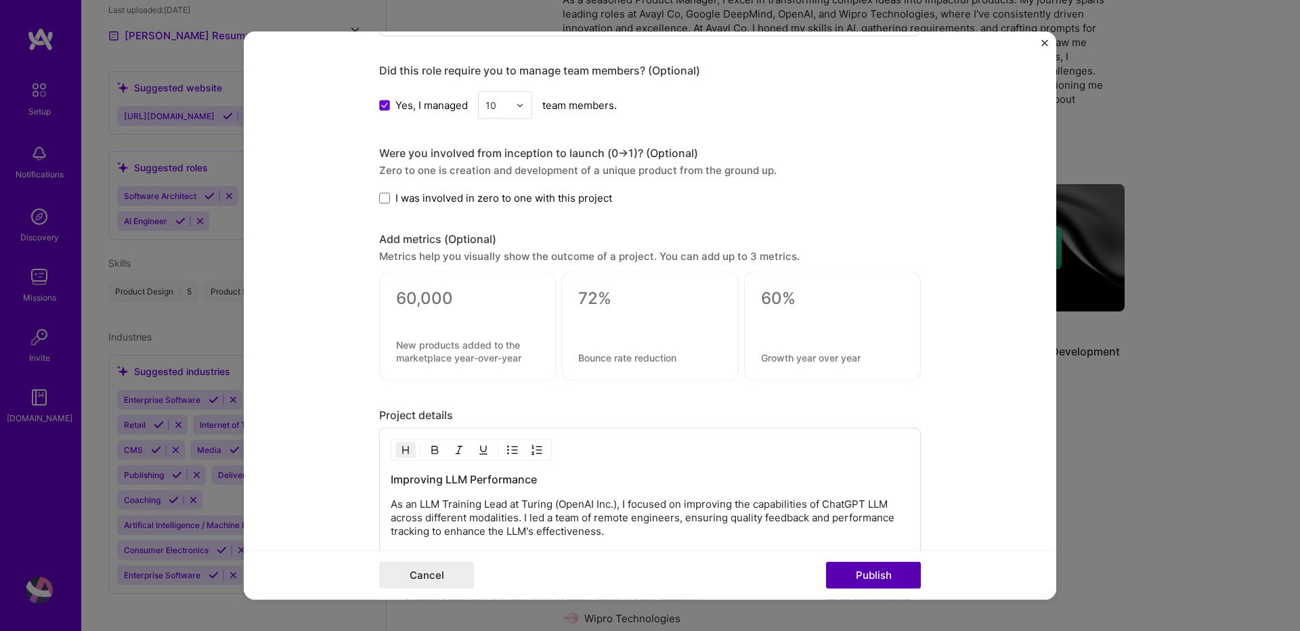
click at [874, 580] on button "Publish" at bounding box center [873, 574] width 95 height 27
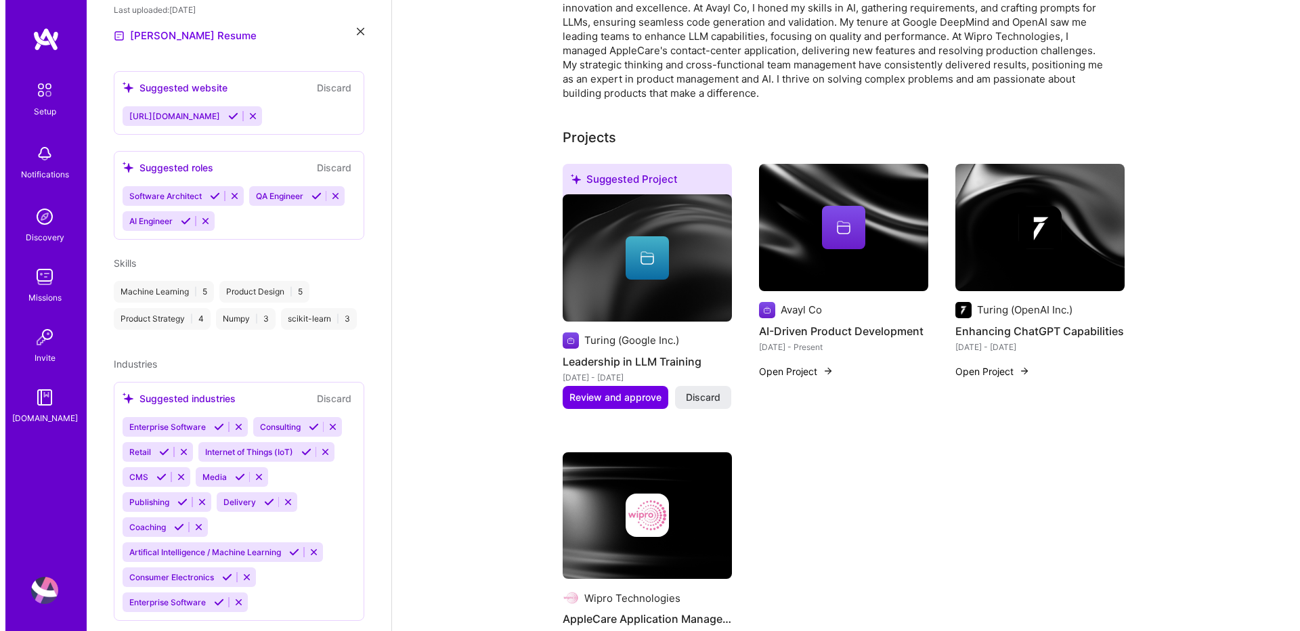
scroll to position [325, 0]
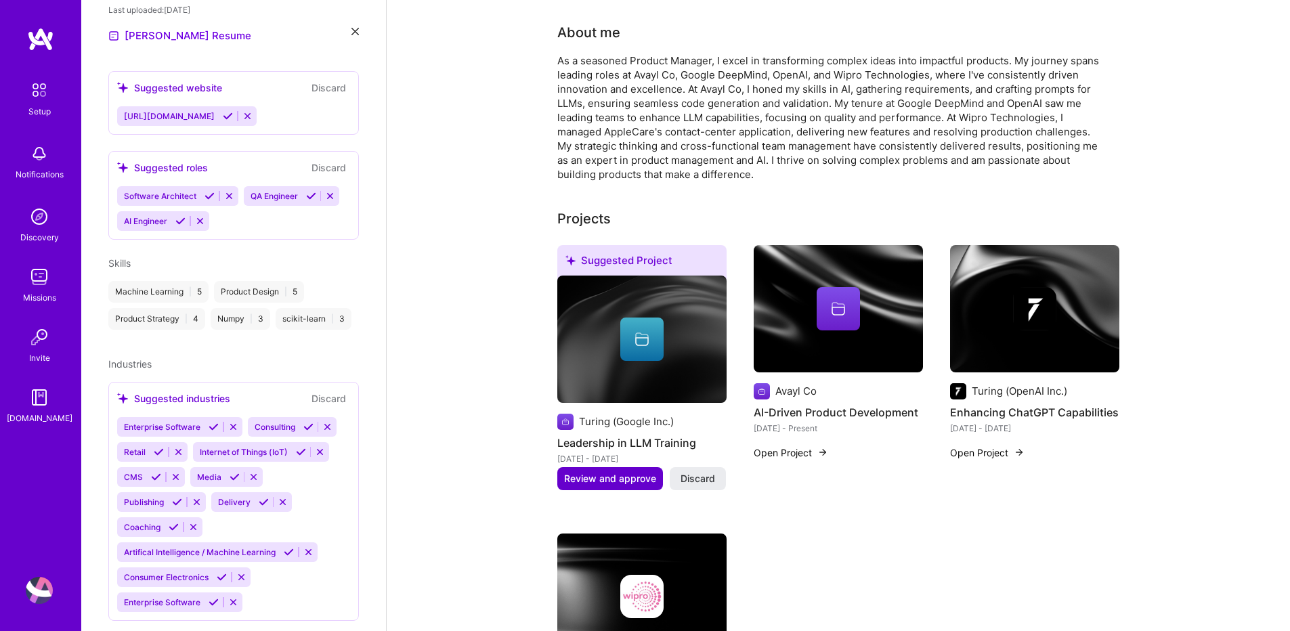
click at [586, 472] on span "Review and approve" at bounding box center [610, 479] width 92 height 14
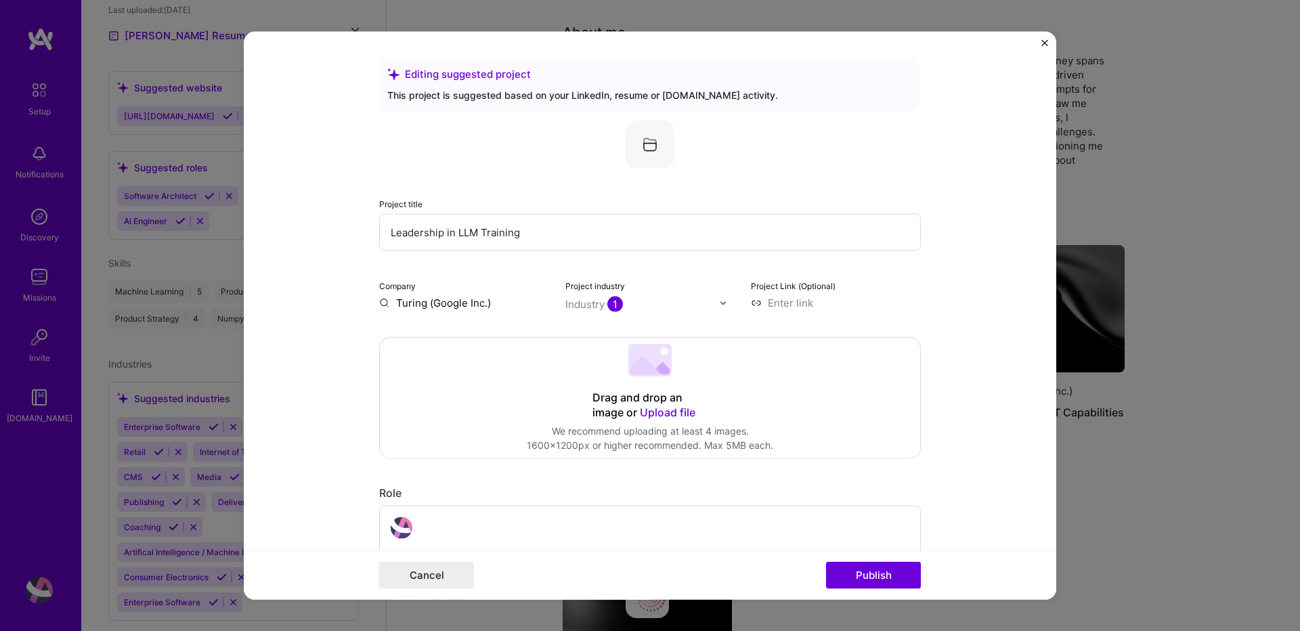
drag, startPoint x: 409, startPoint y: 234, endPoint x: 442, endPoint y: 231, distance: 33.3
click at [442, 231] on input "Leadership in LLM Training" at bounding box center [650, 232] width 542 height 37
click at [407, 231] on input "Leadership in LLM Training" at bounding box center [650, 232] width 542 height 37
click at [460, 229] on input "Team Lead in LLM Training" at bounding box center [650, 232] width 542 height 37
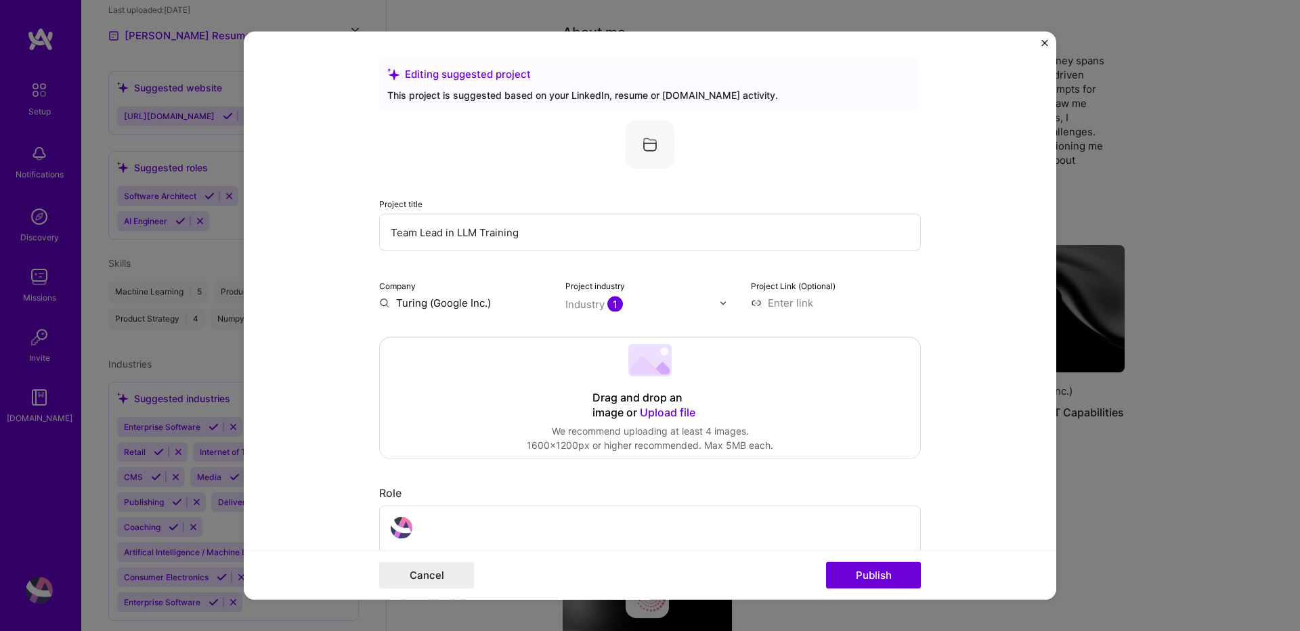
click at [460, 229] on input "Team Lead in LLM Training" at bounding box center [650, 232] width 542 height 37
type input "Team Lead in Google DeepMind and Magi Training"
click at [456, 307] on input "Turing (Google Inc.)" at bounding box center [464, 303] width 170 height 14
drag, startPoint x: 394, startPoint y: 306, endPoint x: 443, endPoint y: 299, distance: 49.2
click at [443, 299] on input "Turing (Google Inc.)" at bounding box center [464, 303] width 170 height 14
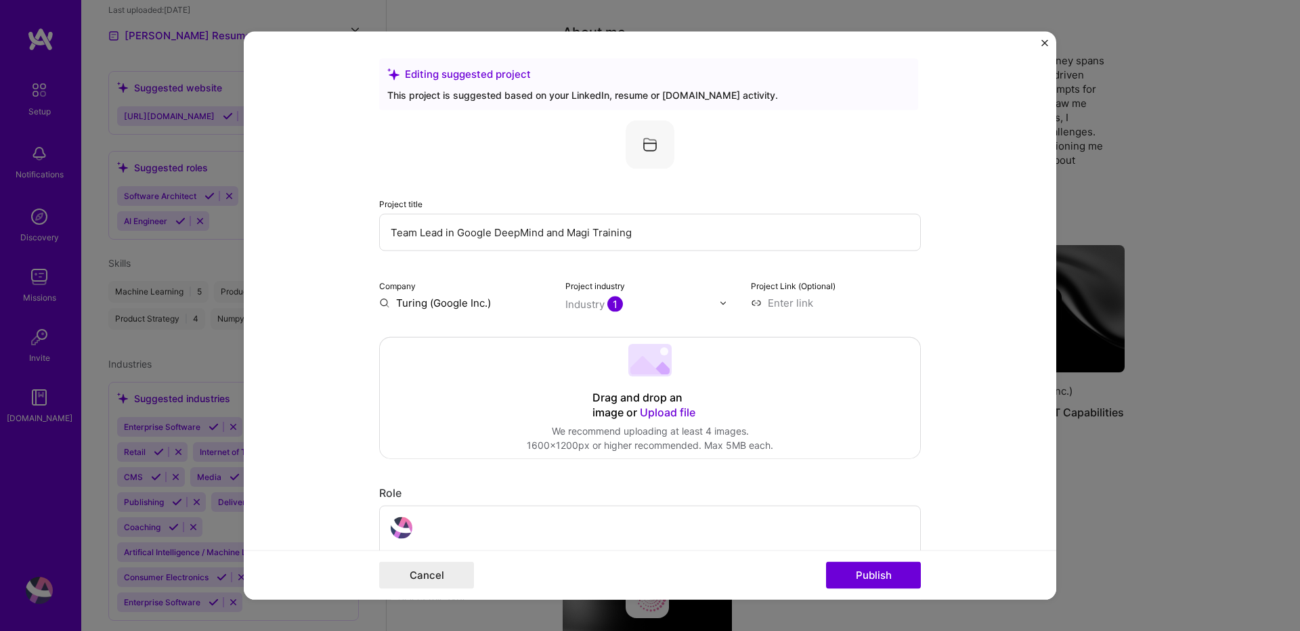
click at [443, 299] on input "Turing (Google Inc.)" at bounding box center [464, 303] width 170 height 14
paste input "Turing (Google Inc.)"
type input "Turing (Google Inc.)"
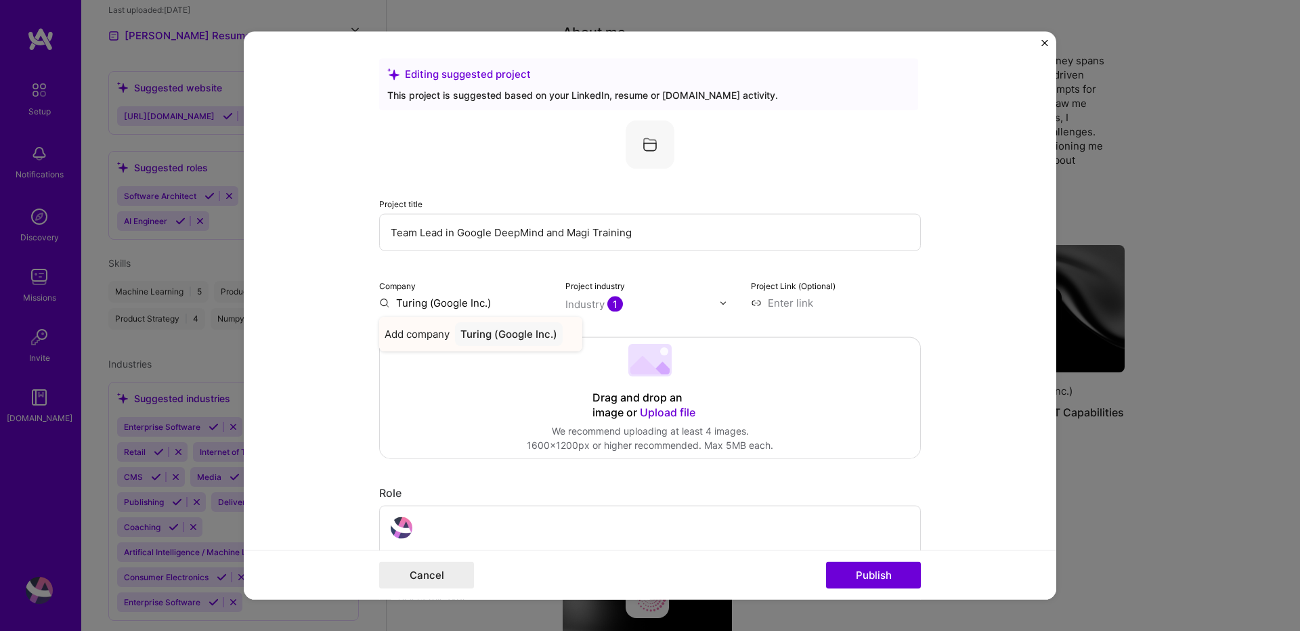
click at [481, 330] on div "Turing (Google Inc.)" at bounding box center [509, 334] width 108 height 24
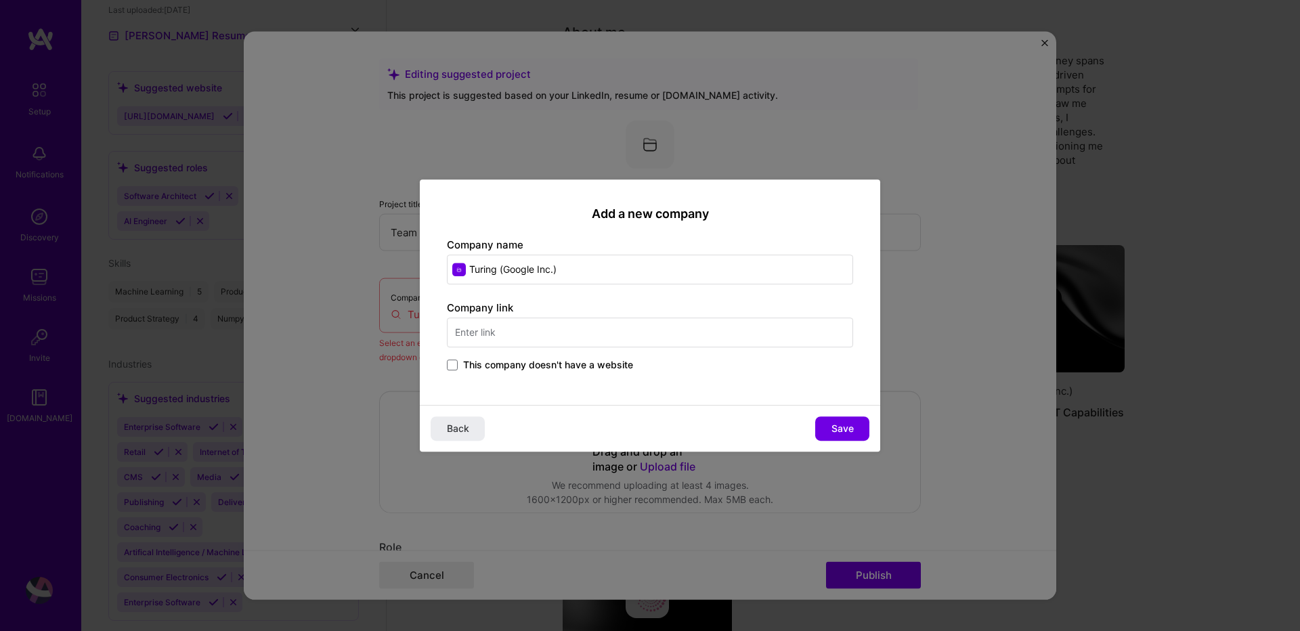
click at [501, 332] on input "text" at bounding box center [650, 333] width 406 height 30
type input "www.turing.com"
click at [836, 434] on span "Save" at bounding box center [842, 429] width 22 height 14
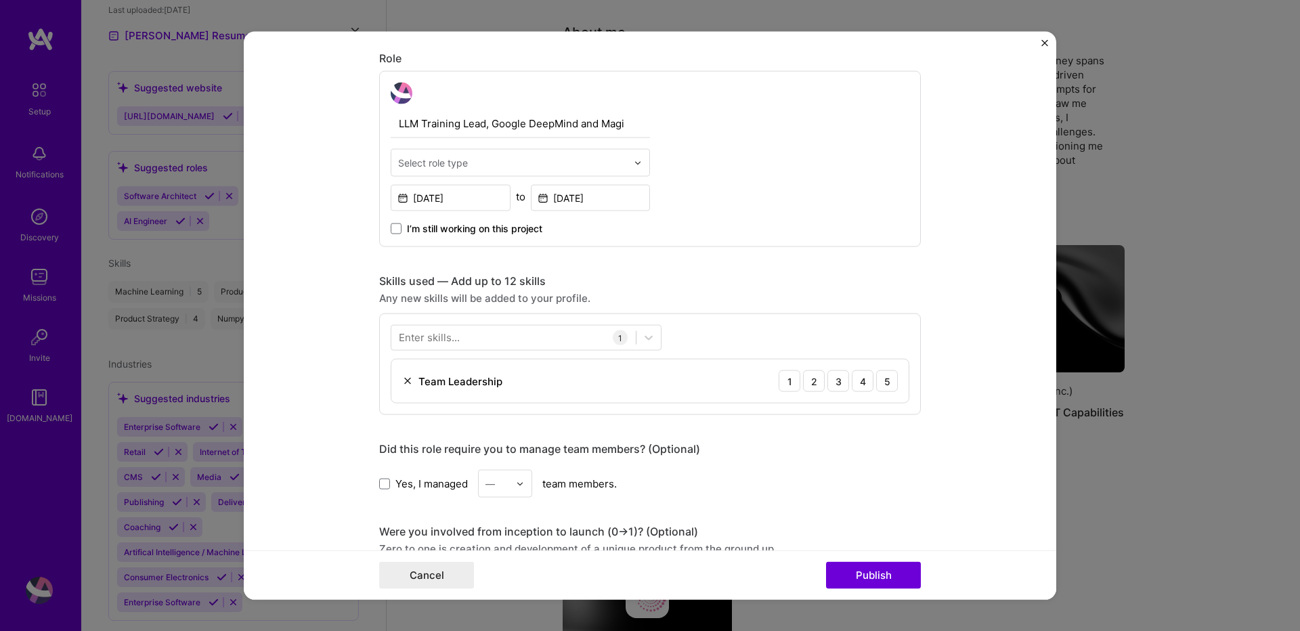
scroll to position [406, 0]
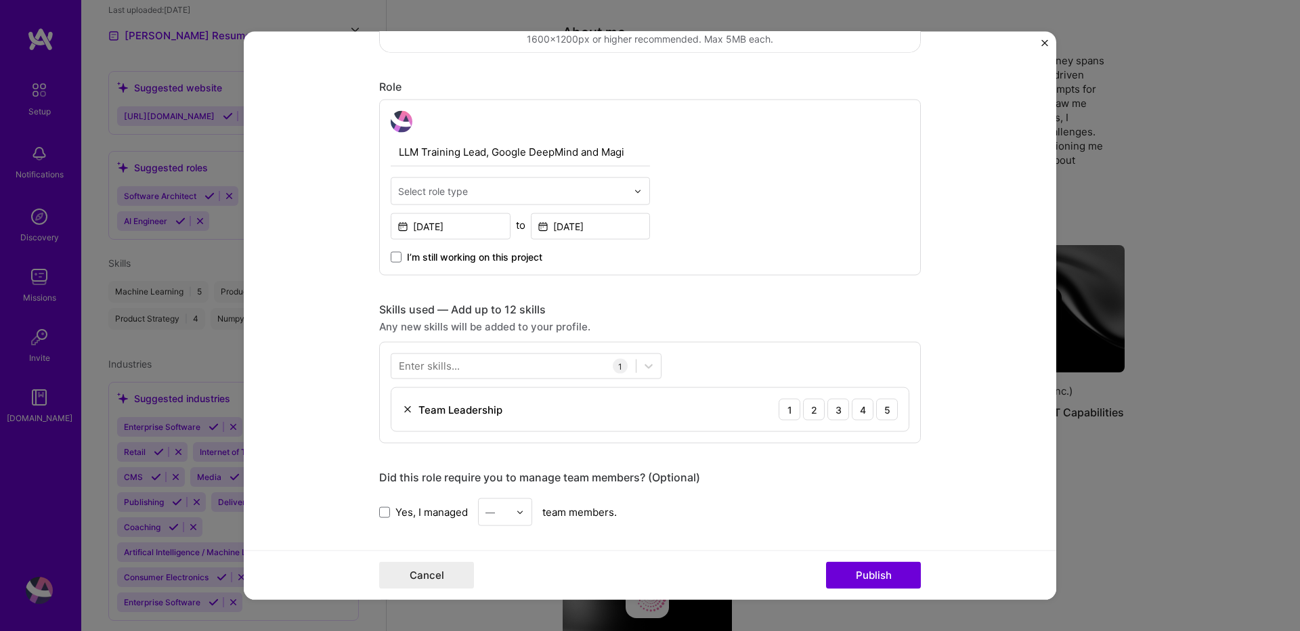
click at [449, 194] on div "Select role type" at bounding box center [433, 191] width 70 height 14
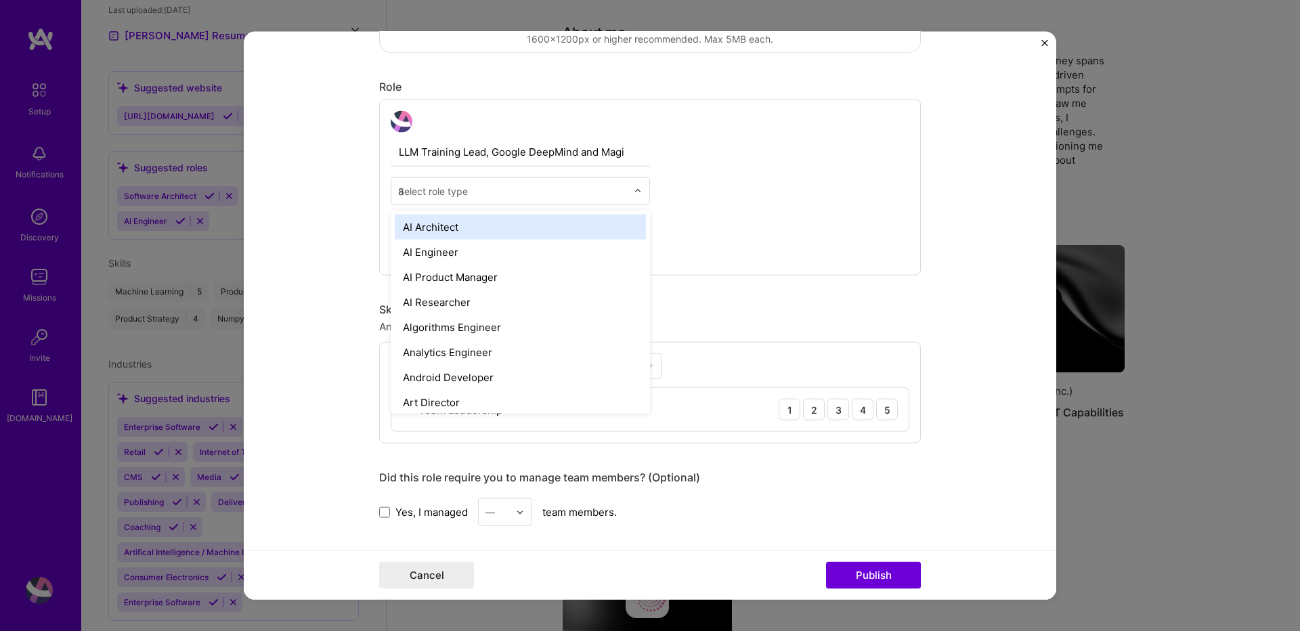
type input "ai"
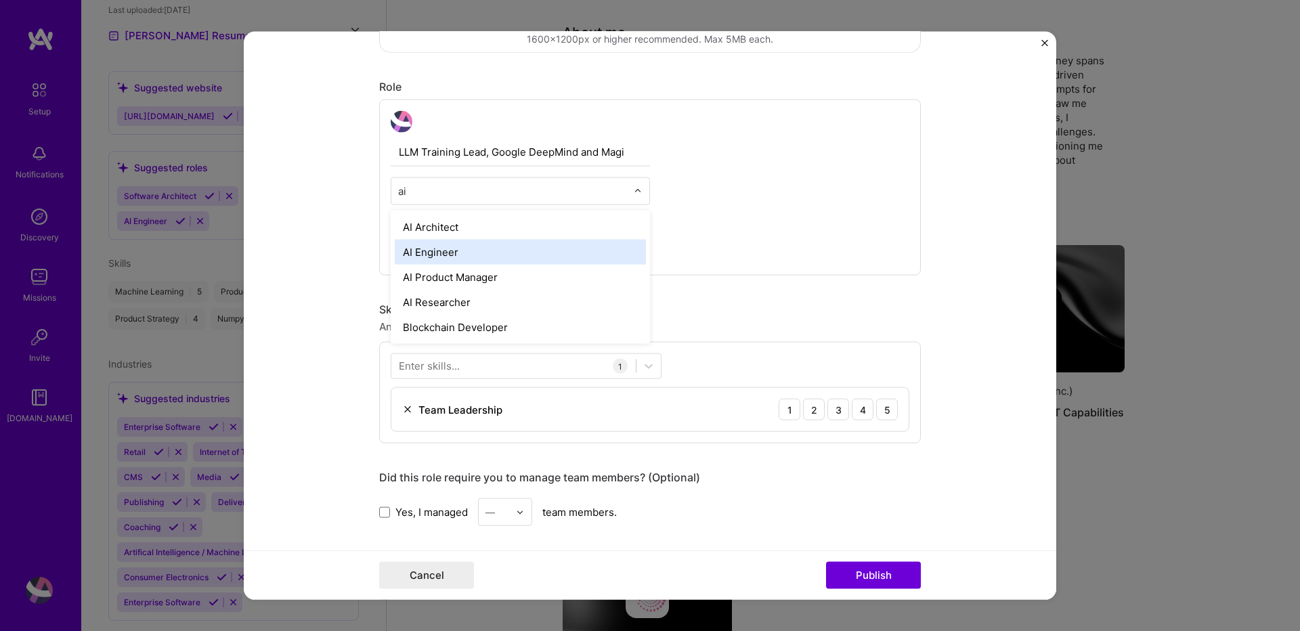
drag, startPoint x: 451, startPoint y: 277, endPoint x: 454, endPoint y: 248, distance: 28.6
click at [454, 248] on div "AI Architect AI Engineer AI Product Manager AI Researcher Blockchain Developer" at bounding box center [520, 277] width 259 height 133
click at [454, 248] on div "AI Engineer" at bounding box center [520, 252] width 251 height 25
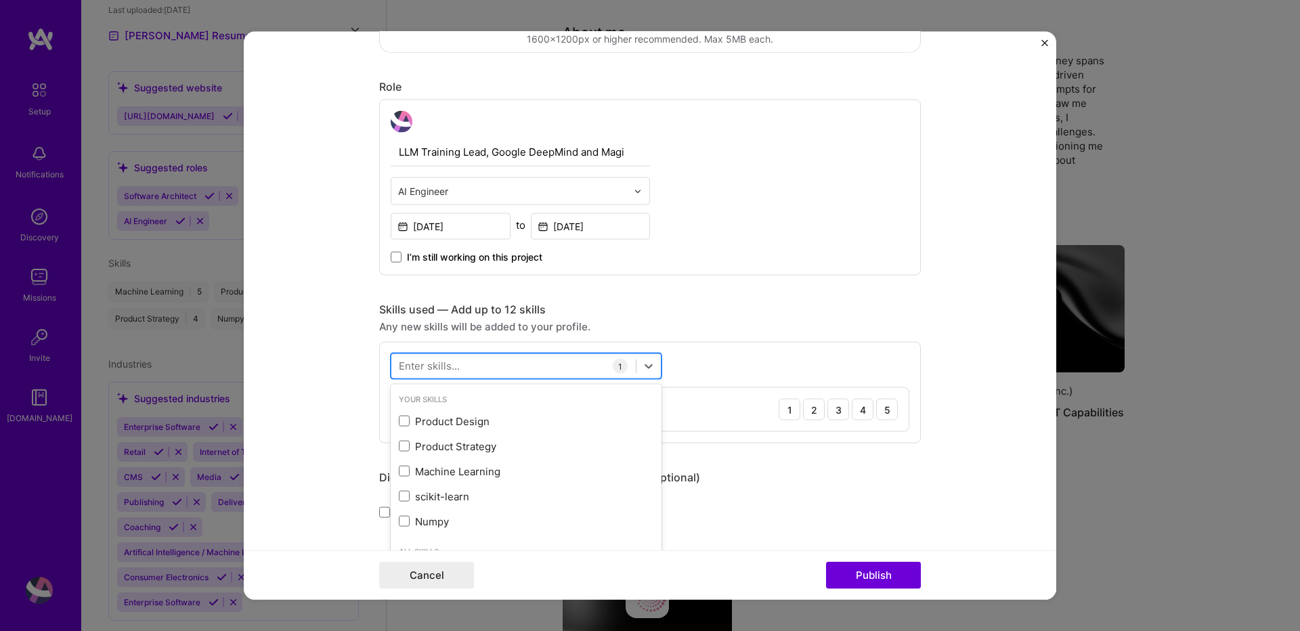
click at [485, 370] on div at bounding box center [513, 366] width 244 height 22
click at [398, 429] on div "Product Design" at bounding box center [526, 420] width 271 height 25
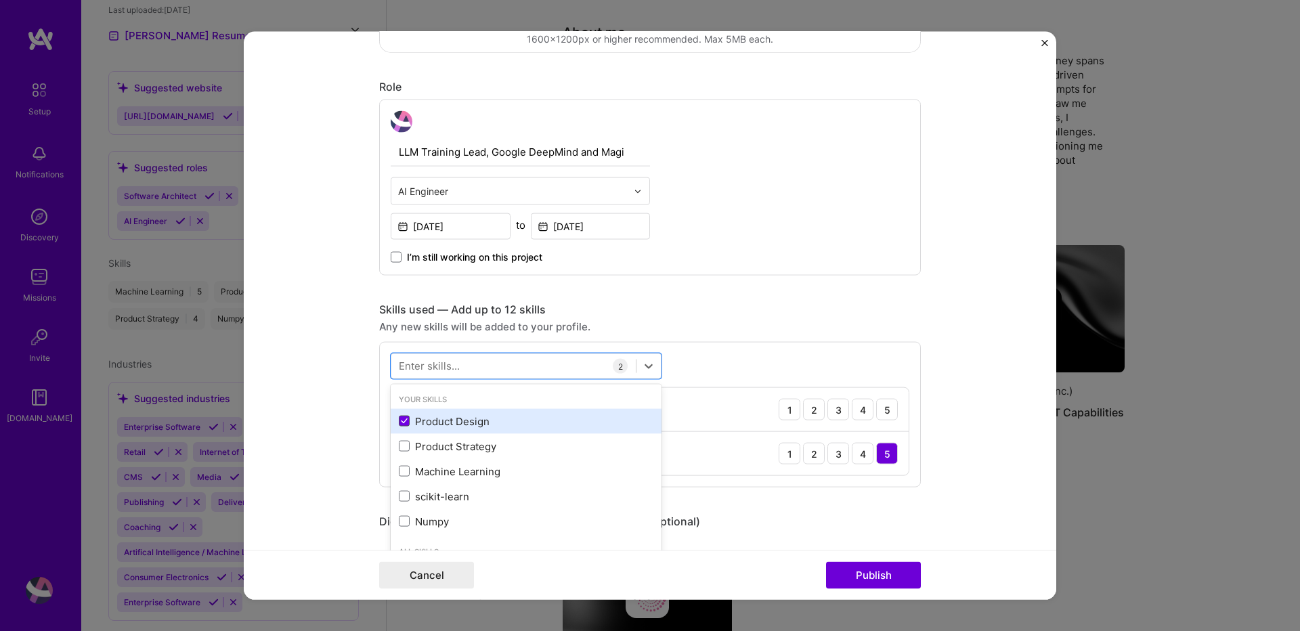
click at [401, 421] on icon at bounding box center [404, 420] width 7 height 5
click at [0, 0] on input "checkbox" at bounding box center [0, 0] width 0 height 0
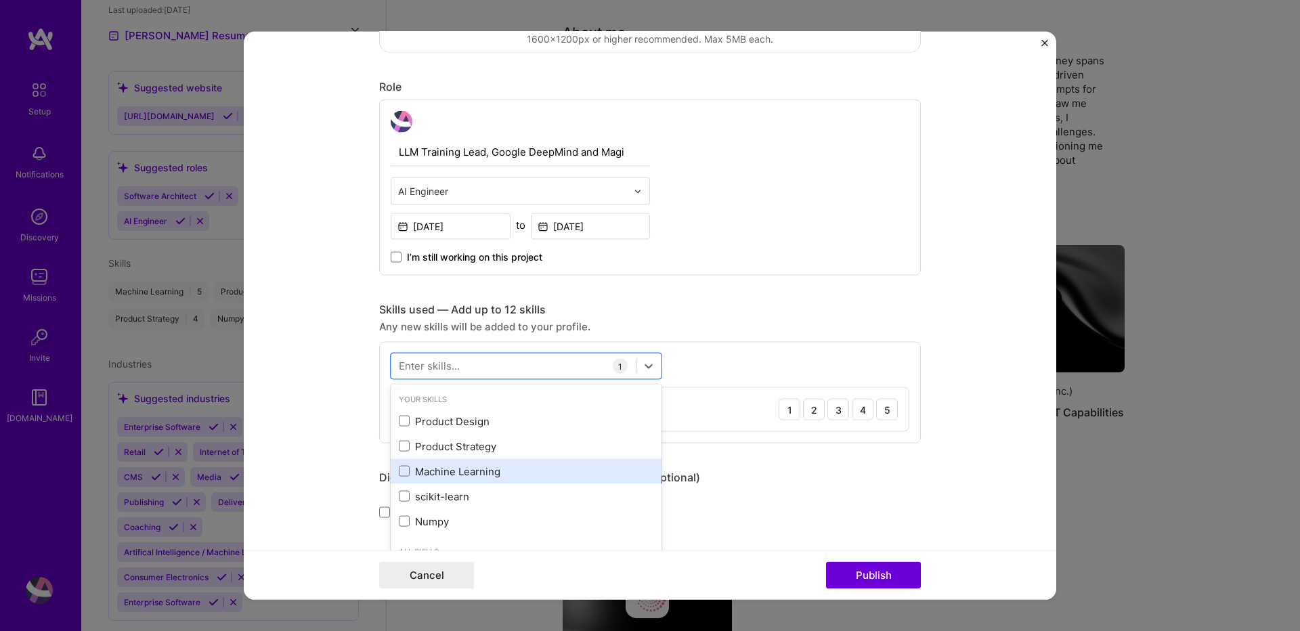
click at [404, 477] on div "Machine Learning" at bounding box center [526, 471] width 255 height 14
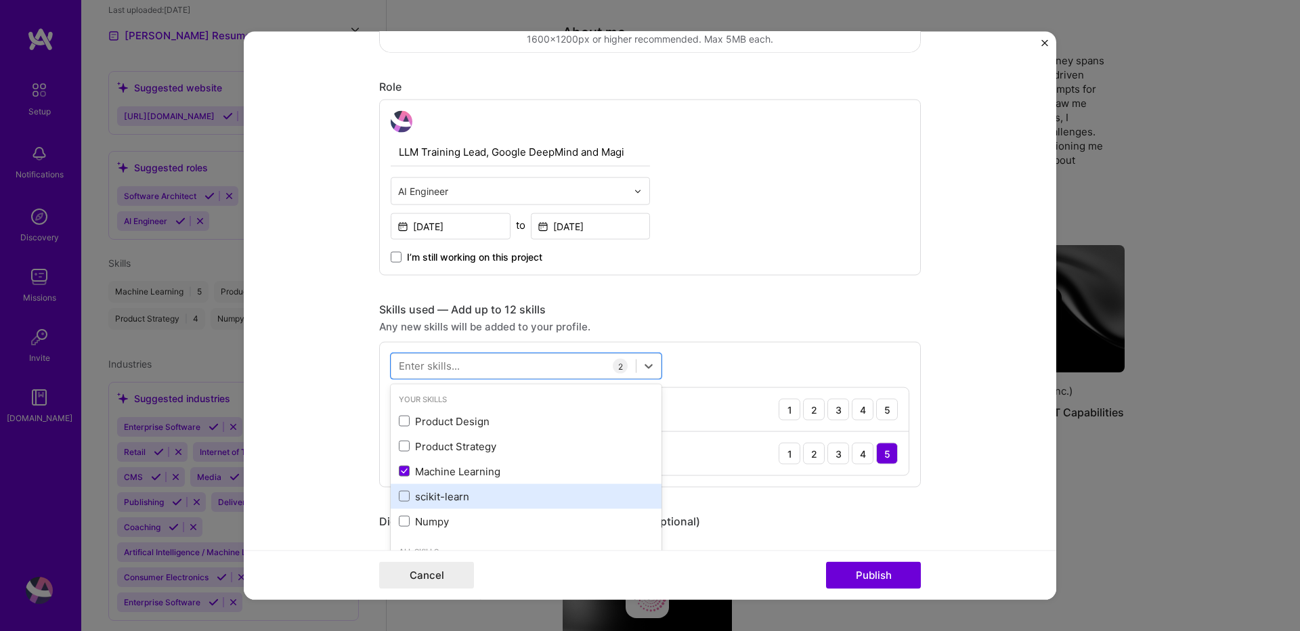
click at [403, 502] on div "scikit-learn" at bounding box center [526, 496] width 255 height 14
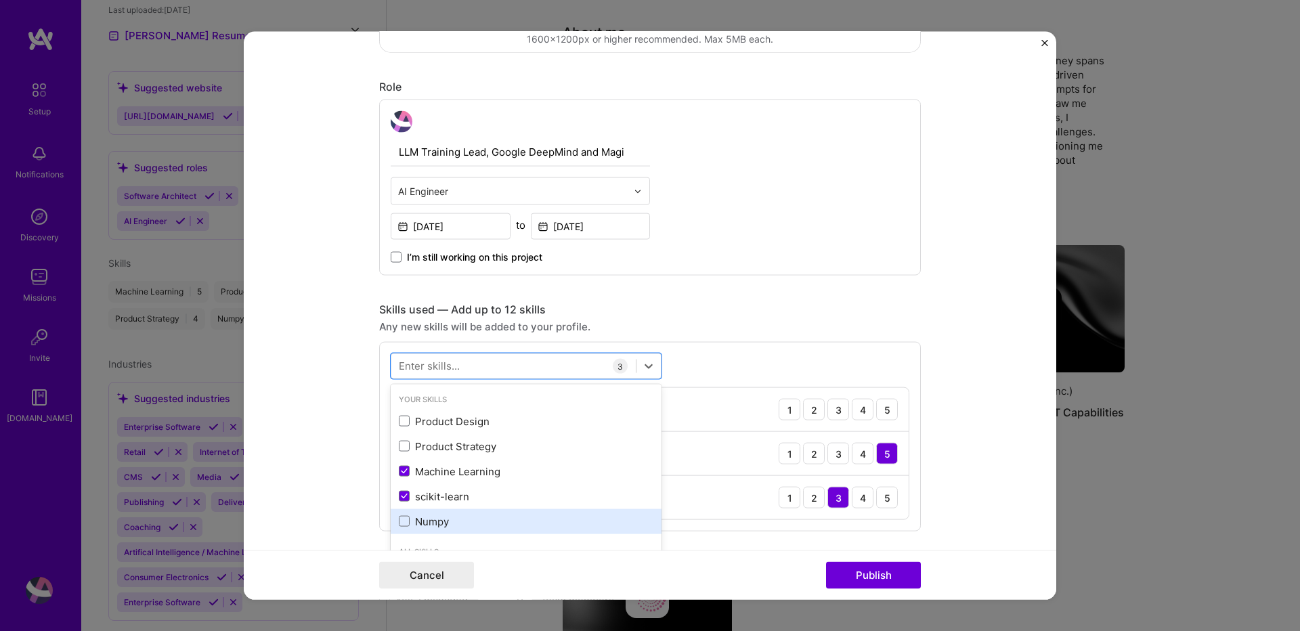
click at [399, 527] on div "Numpy" at bounding box center [526, 521] width 255 height 14
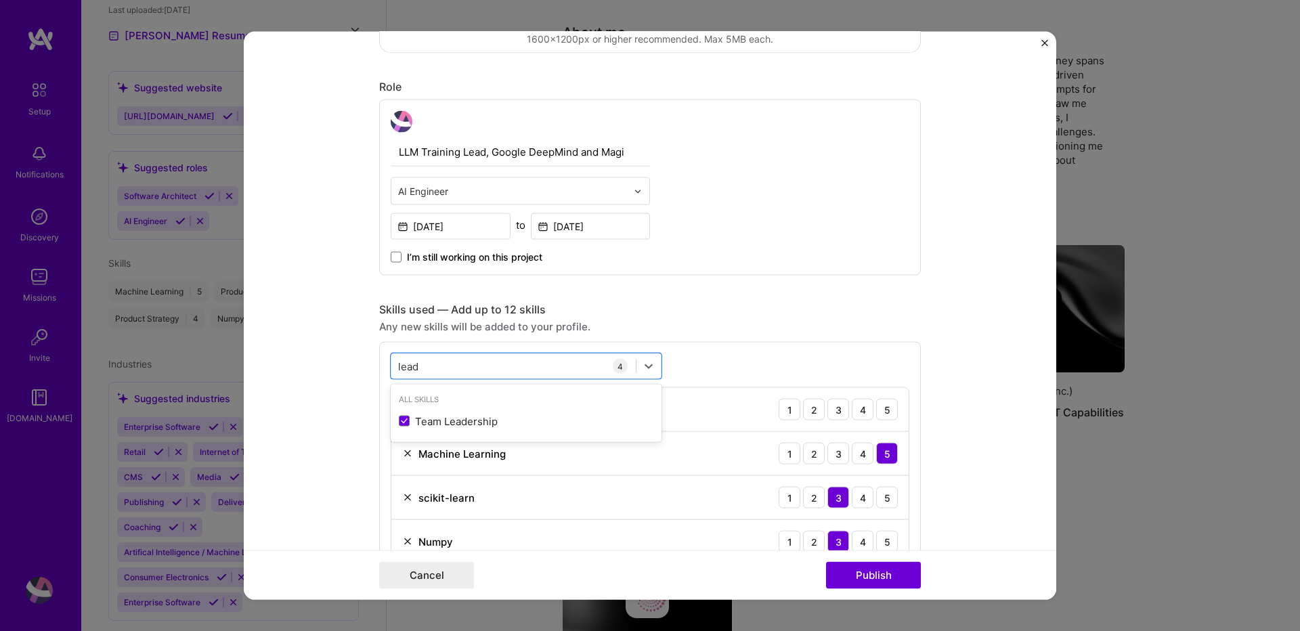
scroll to position [0, 0]
click at [492, 371] on div "lead lead" at bounding box center [513, 366] width 244 height 22
click at [408, 371] on input "lead" at bounding box center [409, 366] width 22 height 14
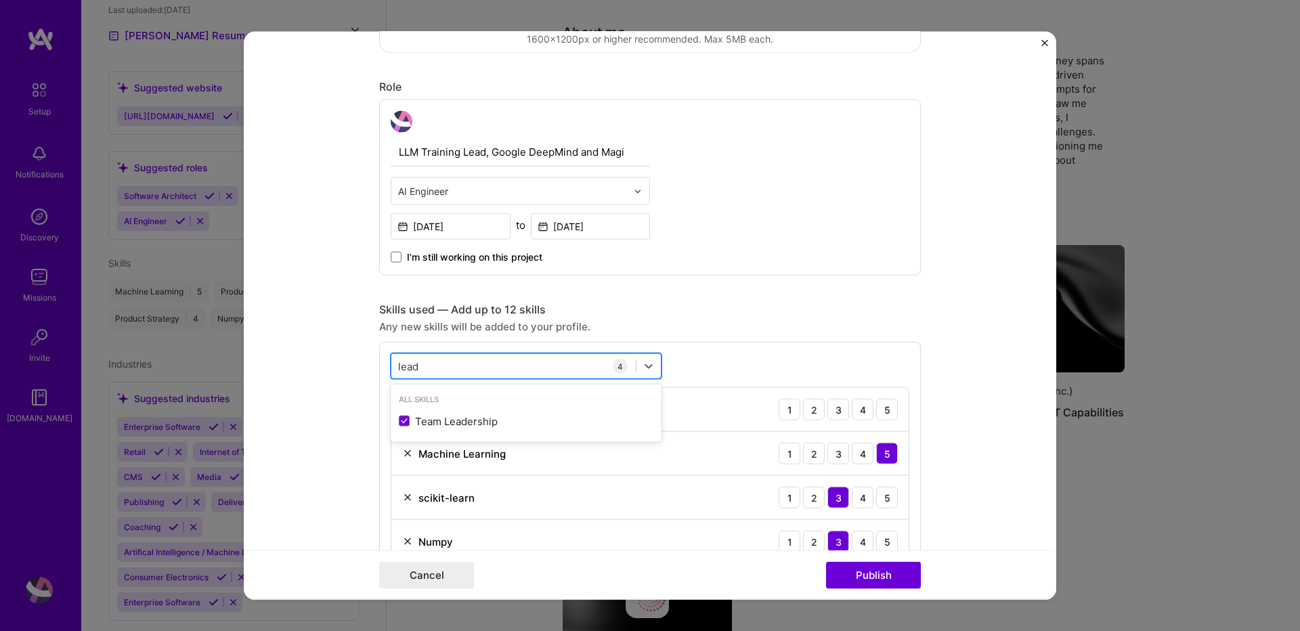
click at [408, 371] on input "lead" at bounding box center [409, 366] width 22 height 14
type input "g"
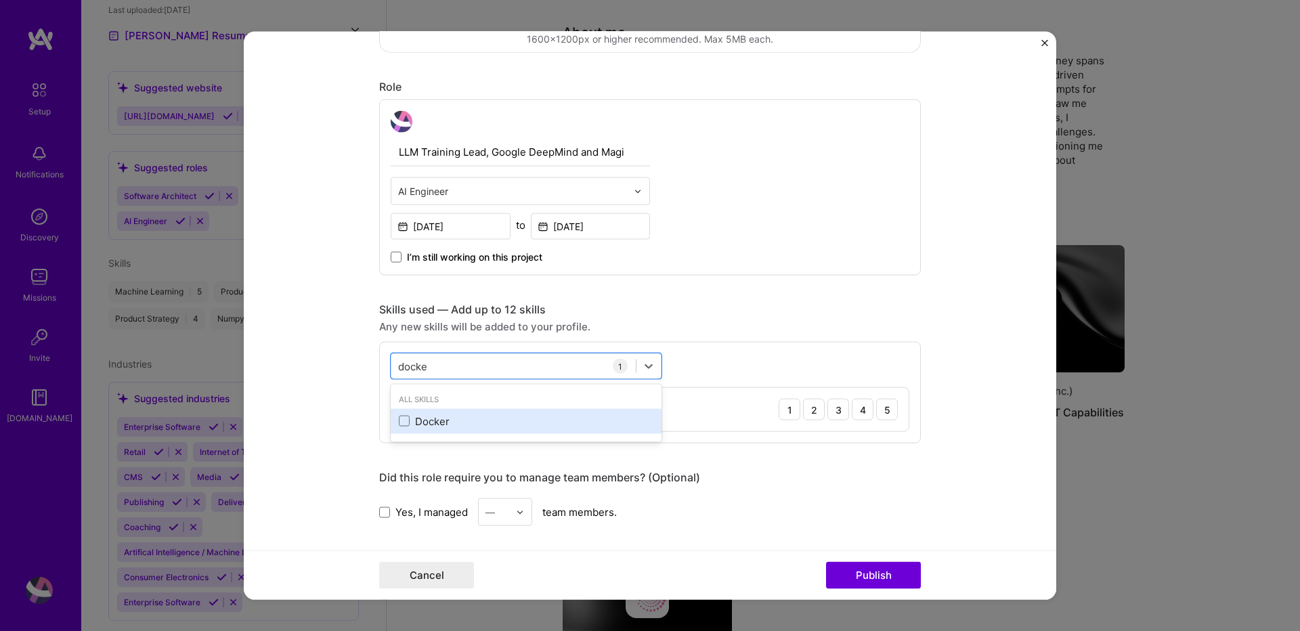
click at [391, 415] on div "Docker" at bounding box center [526, 420] width 271 height 25
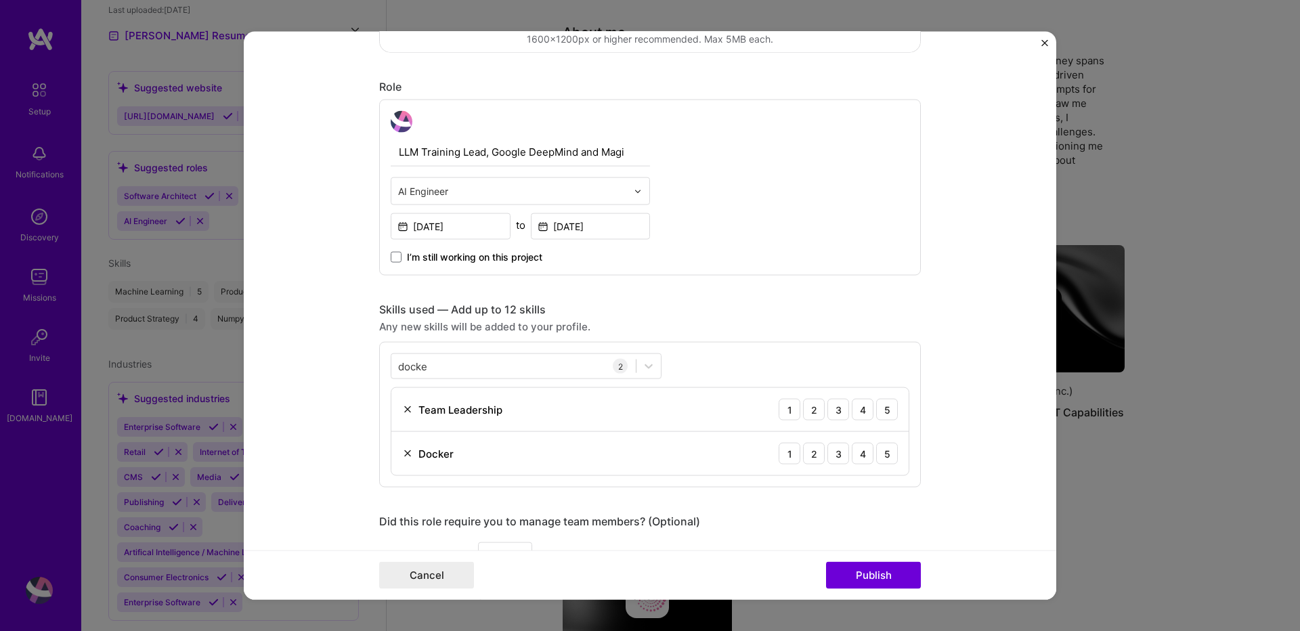
click at [289, 391] on form "Editing suggested project This project is suggested based on your LinkedIn, res…" at bounding box center [650, 316] width 812 height 568
click at [516, 360] on div "docke docke" at bounding box center [513, 366] width 244 height 22
click at [404, 368] on input "docke" at bounding box center [413, 366] width 30 height 14
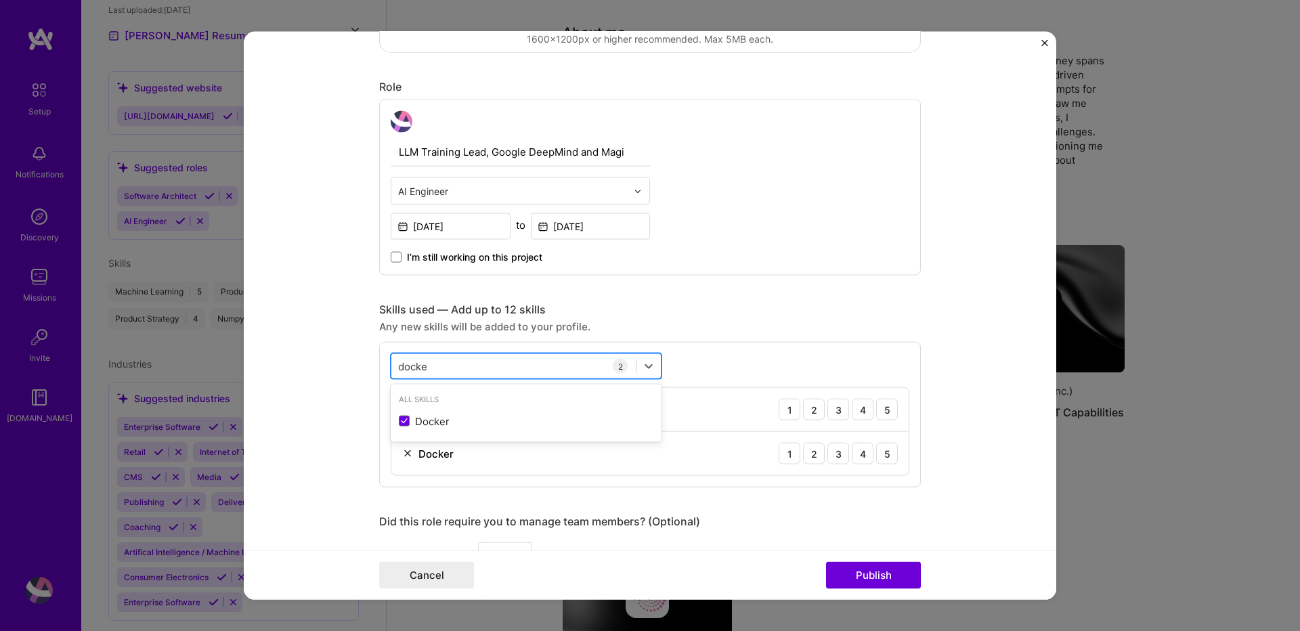
click at [404, 368] on input "docke" at bounding box center [413, 366] width 30 height 14
click at [403, 422] on span at bounding box center [404, 421] width 11 height 11
click at [0, 0] on input "checkbox" at bounding box center [0, 0] width 0 height 0
click at [405, 370] on input "pytho" at bounding box center [412, 366] width 29 height 14
click at [406, 370] on input "pytho" at bounding box center [412, 366] width 29 height 14
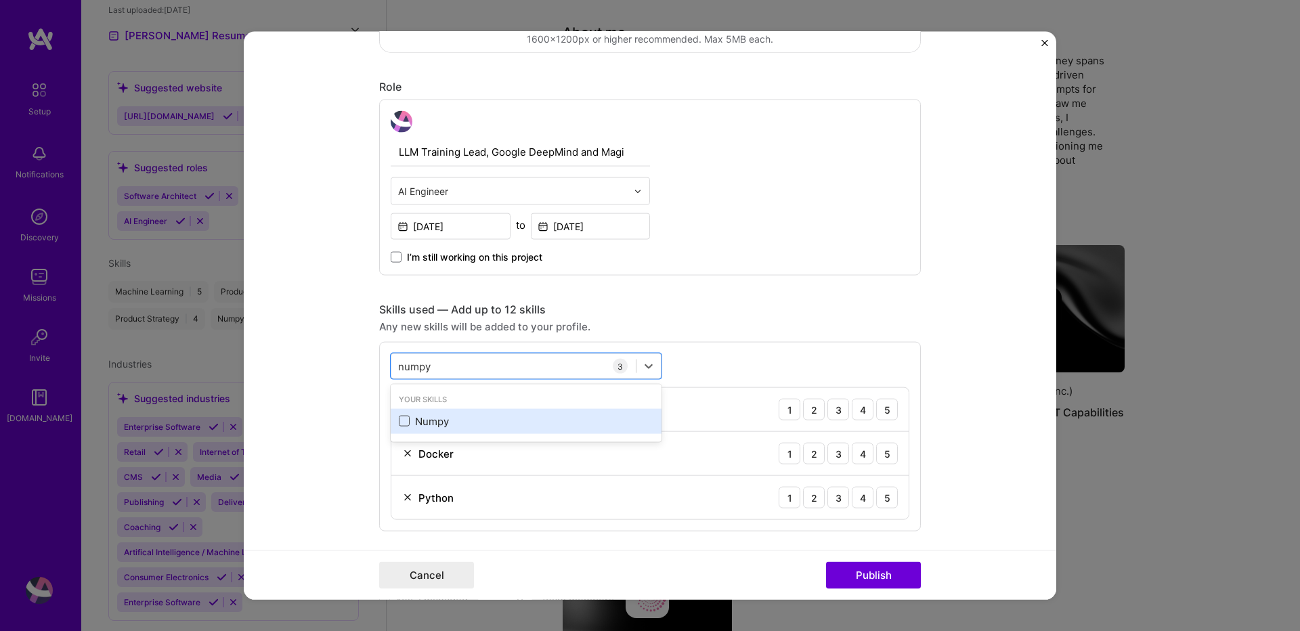
click at [399, 418] on span at bounding box center [404, 421] width 11 height 11
click at [0, 0] on input "checkbox" at bounding box center [0, 0] width 0 height 0
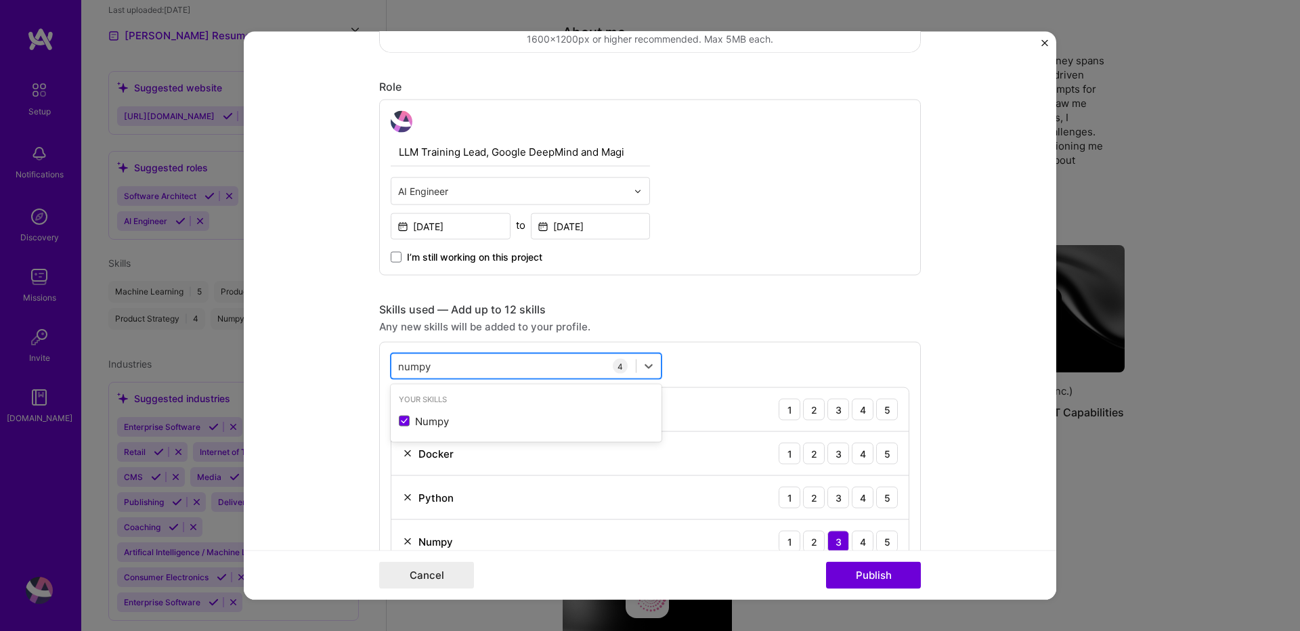
click at [412, 355] on div "numpy numpy" at bounding box center [513, 366] width 244 height 22
click at [399, 368] on input "numpy" at bounding box center [415, 366] width 34 height 14
click at [399, 420] on span at bounding box center [404, 421] width 11 height 11
click at [0, 0] on input "checkbox" at bounding box center [0, 0] width 0 height 0
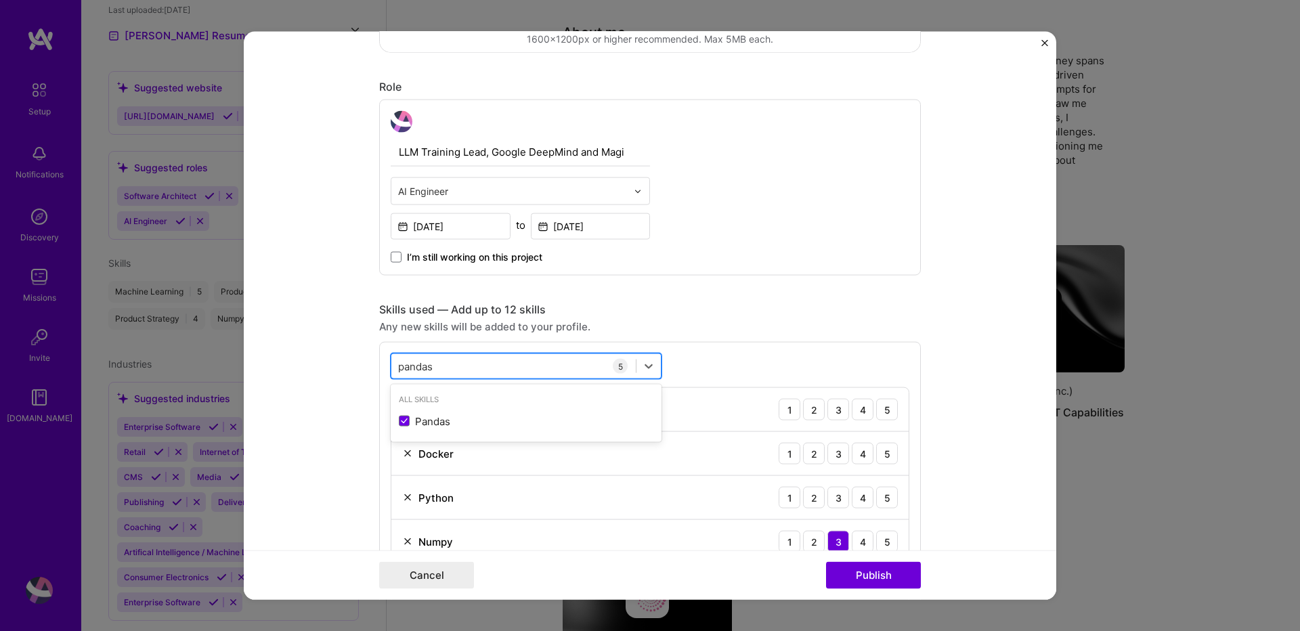
click at [418, 367] on input "pandas" at bounding box center [416, 366] width 37 height 14
click at [402, 414] on div "scikit-learn" at bounding box center [526, 421] width 255 height 14
type input "sci"
click at [327, 400] on form "Editing suggested project This project is suggested based on your LinkedIn, res…" at bounding box center [650, 316] width 812 height 568
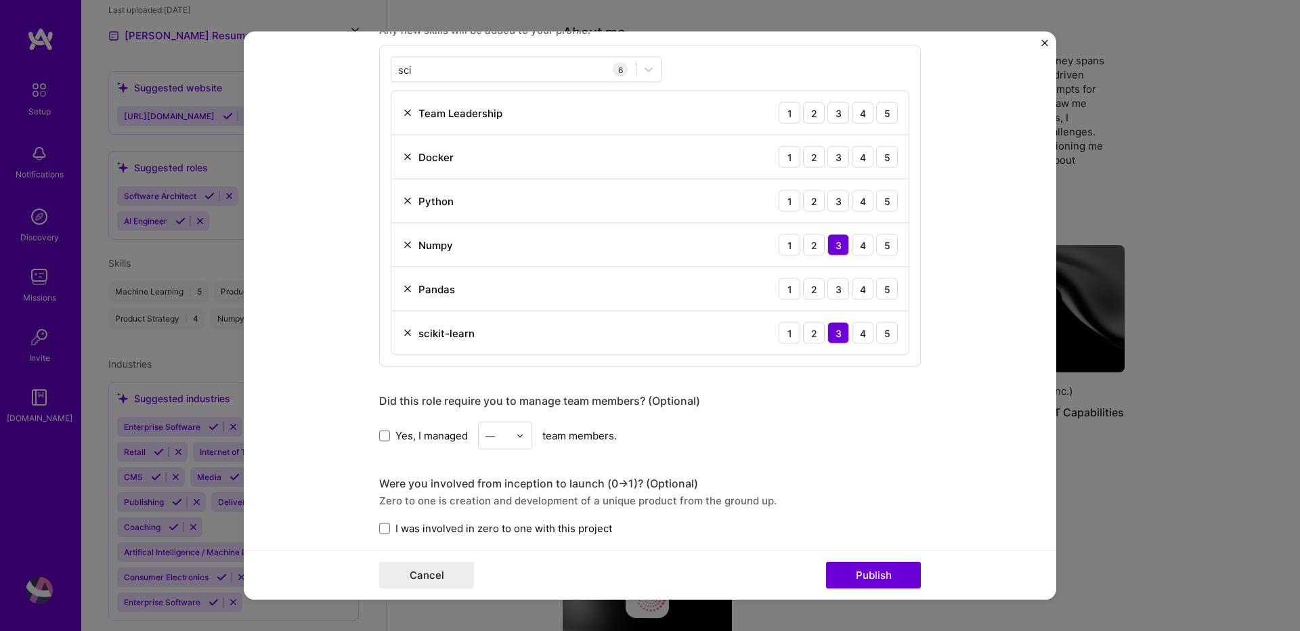
scroll to position [731, 0]
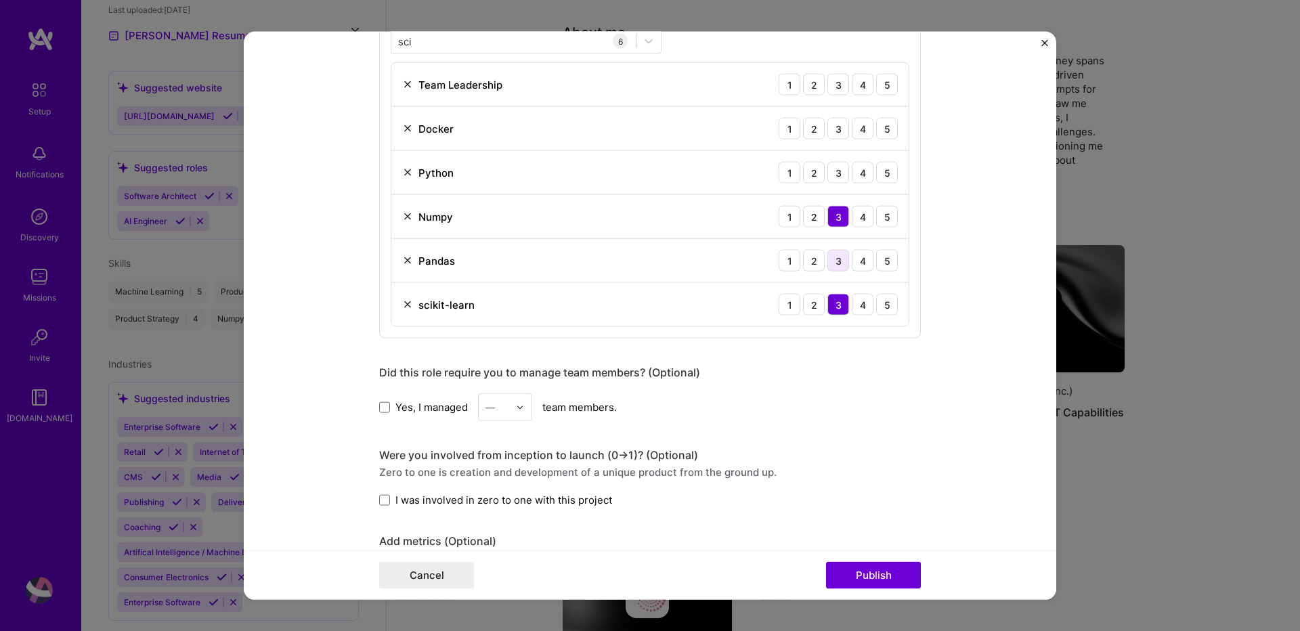
click at [836, 261] on div "3" at bounding box center [838, 261] width 22 height 22
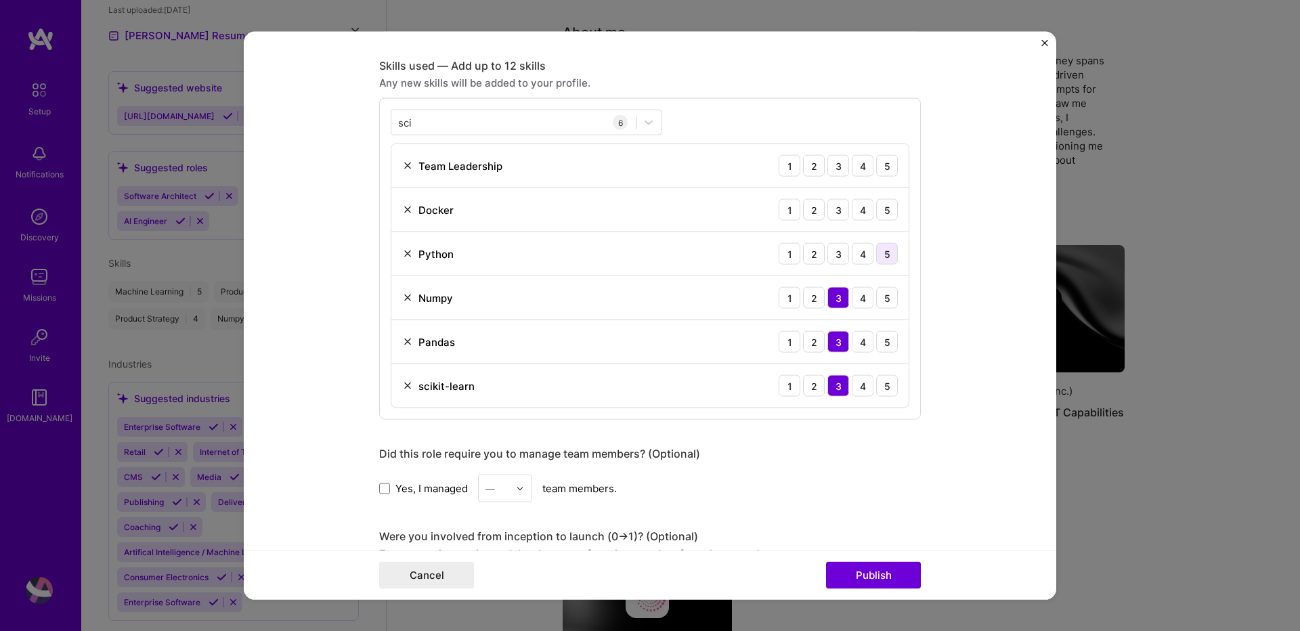
click at [876, 257] on div "5" at bounding box center [887, 254] width 22 height 22
click at [877, 219] on div "5" at bounding box center [887, 210] width 22 height 22
click at [881, 163] on div "5" at bounding box center [887, 166] width 22 height 22
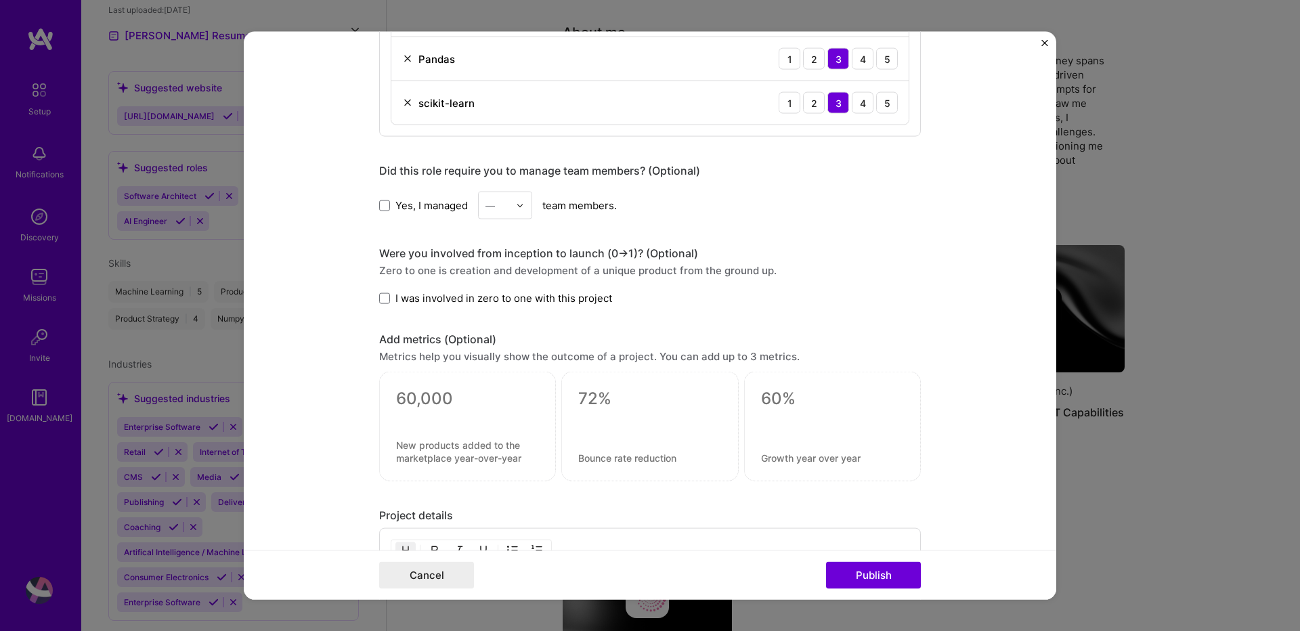
scroll to position [975, 0]
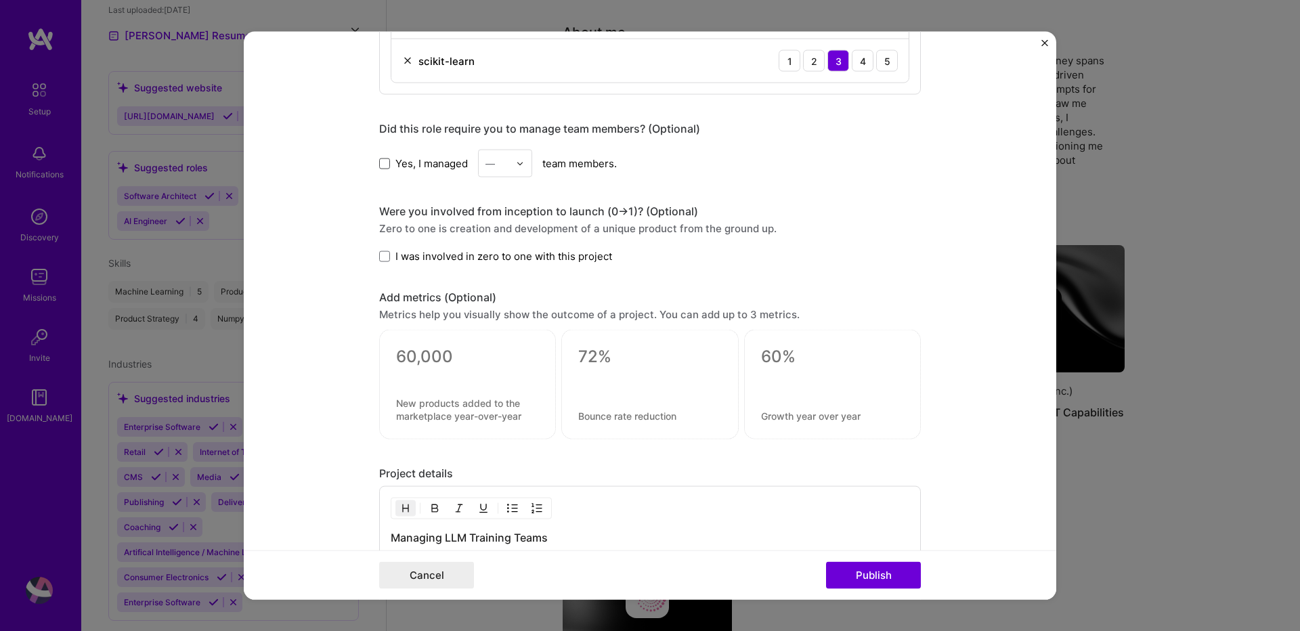
click at [379, 165] on span at bounding box center [384, 163] width 11 height 11
click at [0, 0] on input "Yes, I managed" at bounding box center [0, 0] width 0 height 0
drag, startPoint x: 470, startPoint y: 162, endPoint x: 479, endPoint y: 169, distance: 11.1
click at [471, 162] on div "Yes, I managed — team members." at bounding box center [650, 164] width 542 height 28
click at [503, 165] on input "text" at bounding box center [497, 163] width 24 height 14
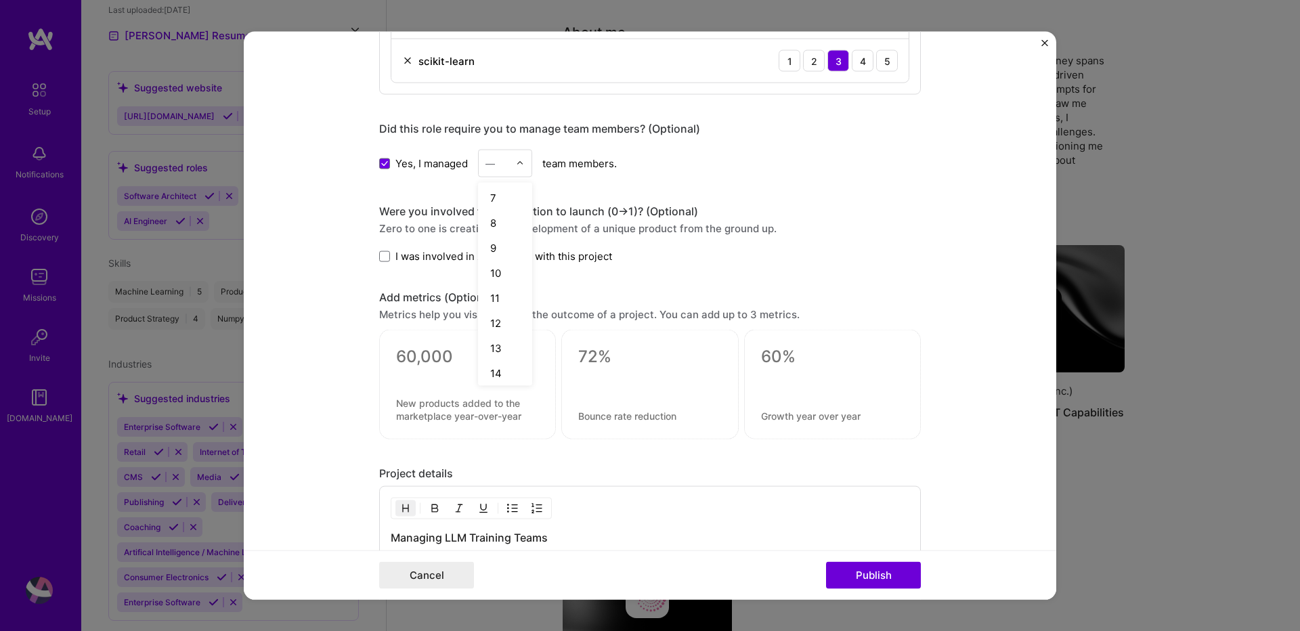
scroll to position [162, 0]
click at [496, 267] on div "10" at bounding box center [505, 262] width 46 height 25
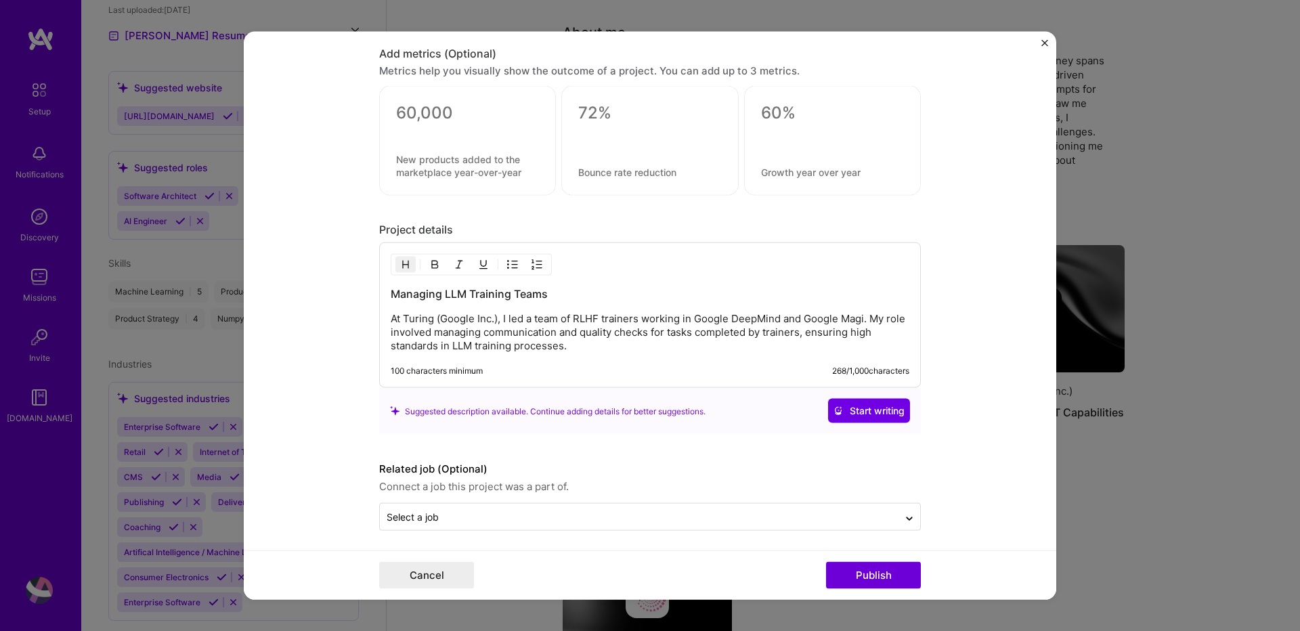
scroll to position [1224, 0]
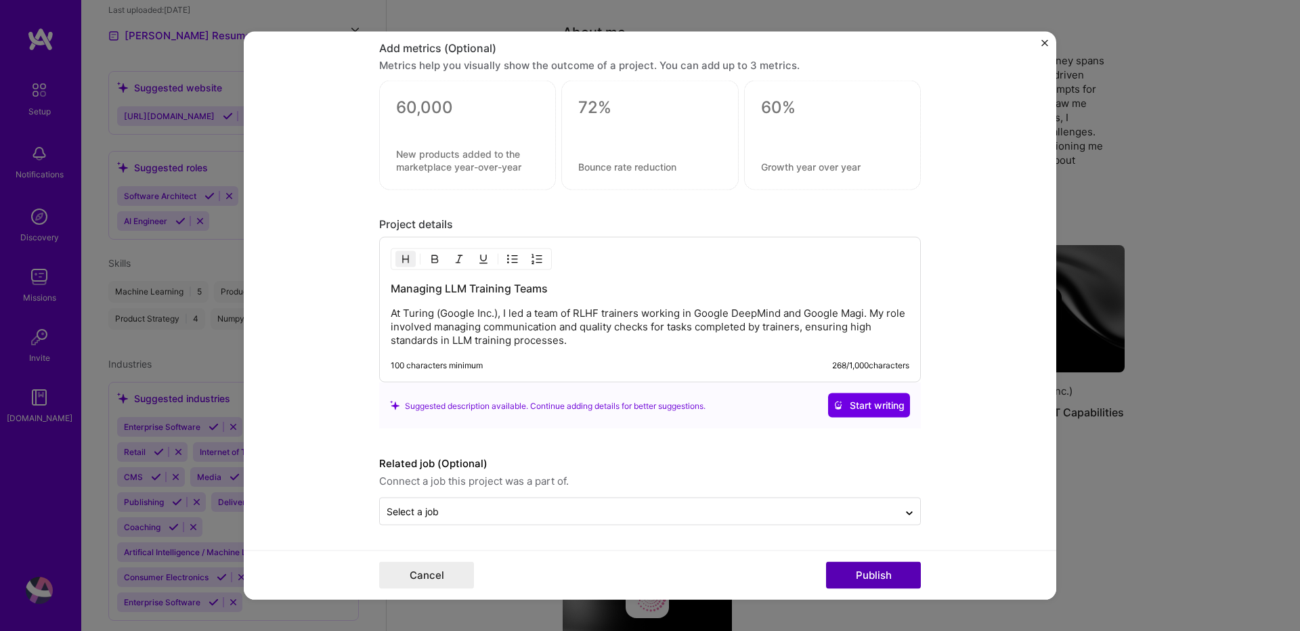
click at [871, 579] on button "Publish" at bounding box center [873, 574] width 95 height 27
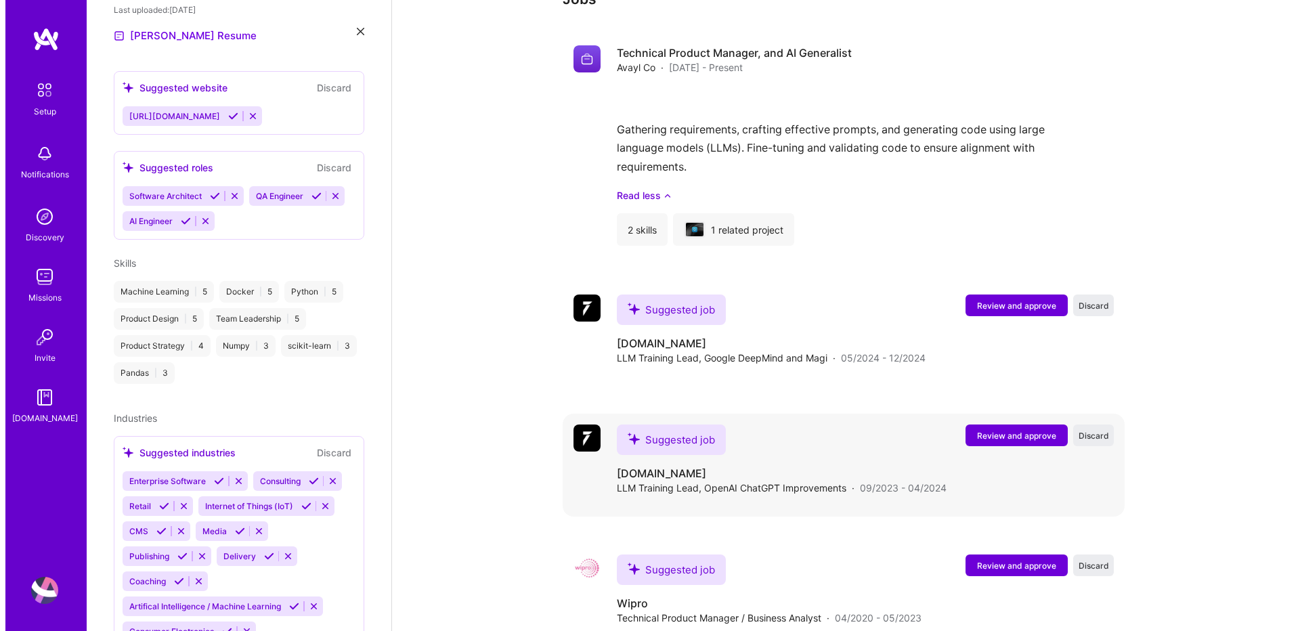
scroll to position [1127, 0]
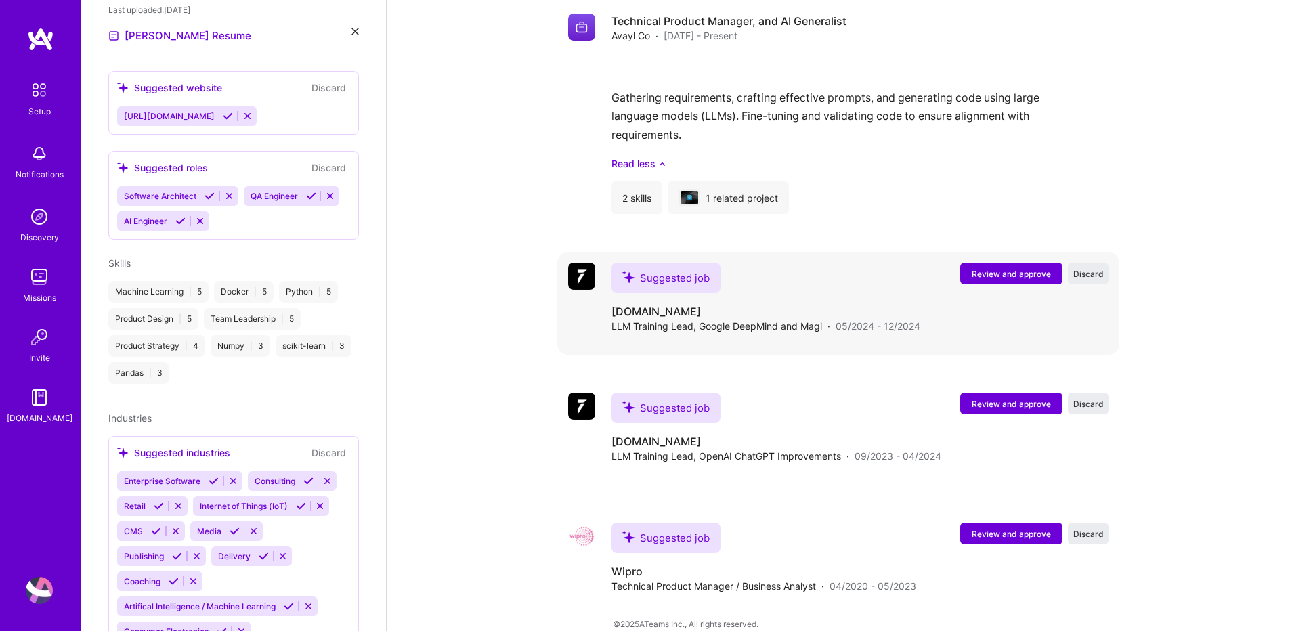
click at [998, 268] on span "Review and approve" at bounding box center [1011, 274] width 79 height 12
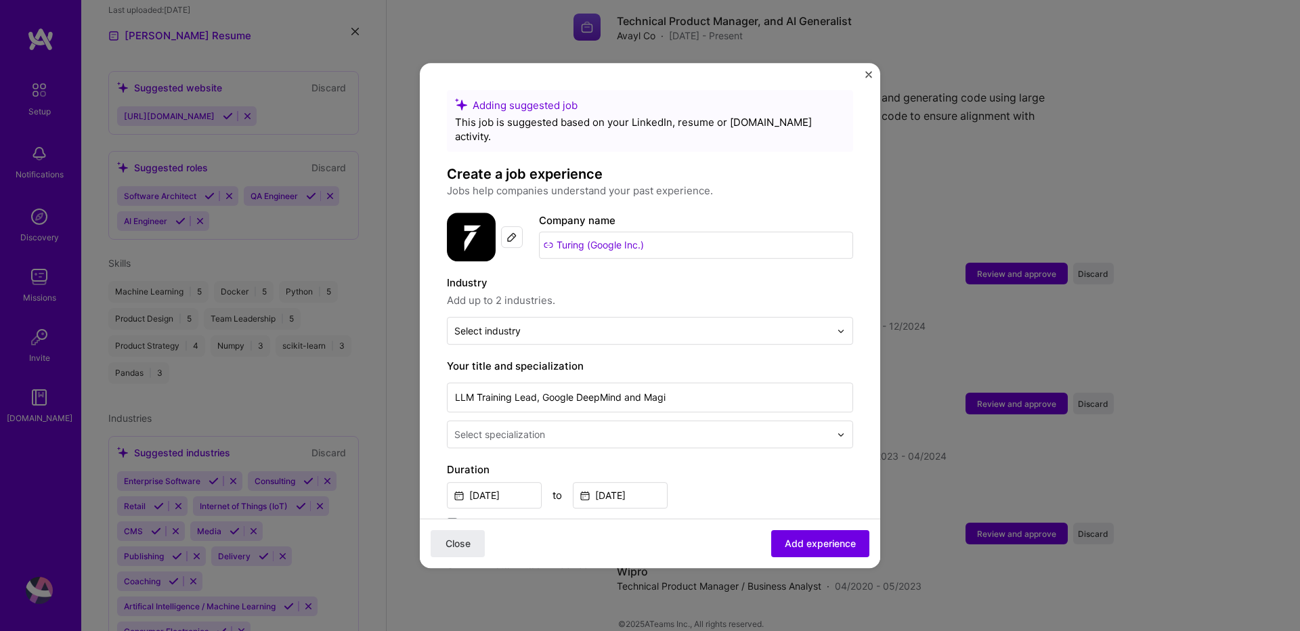
click at [588, 232] on input "Turing (Google Inc.)" at bounding box center [696, 245] width 314 height 27
click at [584, 292] on span "Add up to 2 industries." at bounding box center [650, 300] width 406 height 16
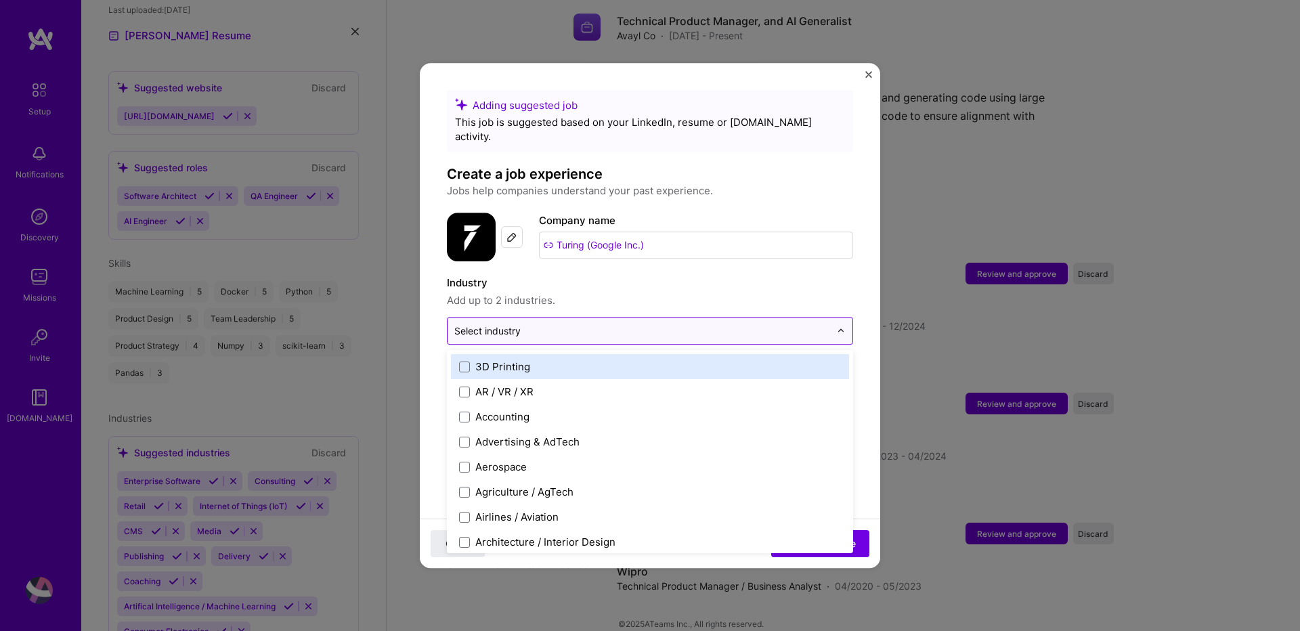
click at [570, 324] on input "text" at bounding box center [642, 331] width 376 height 14
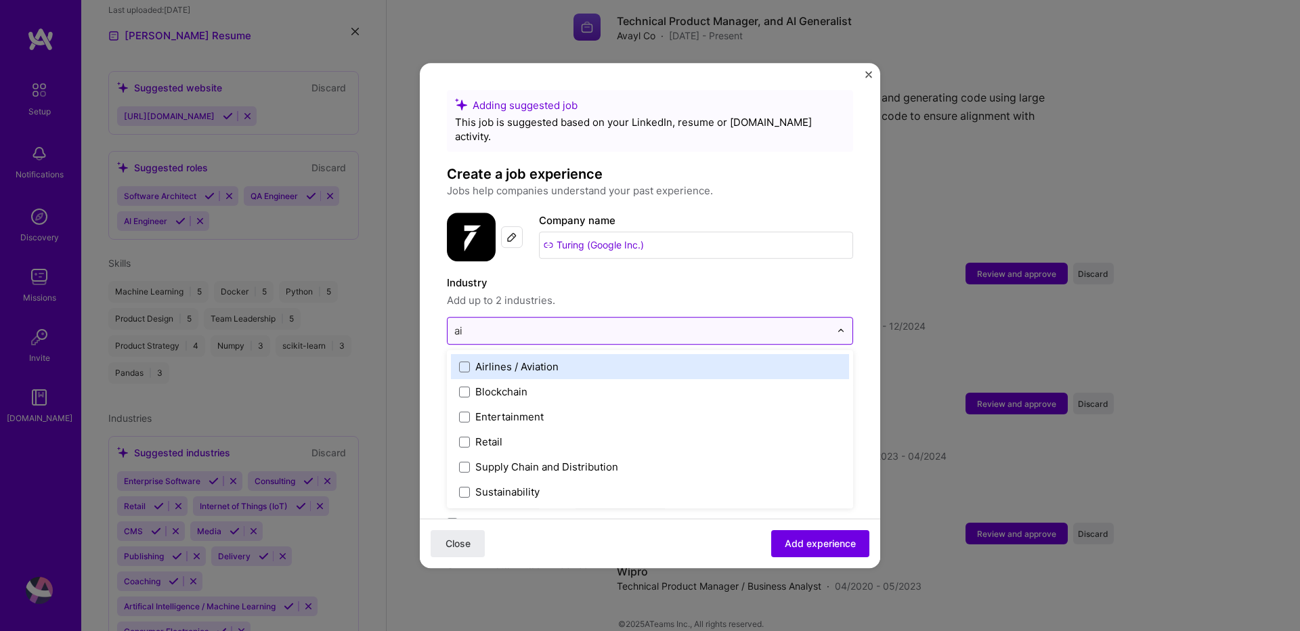
click at [490, 324] on input "ai" at bounding box center [642, 331] width 376 height 14
type input "arti"
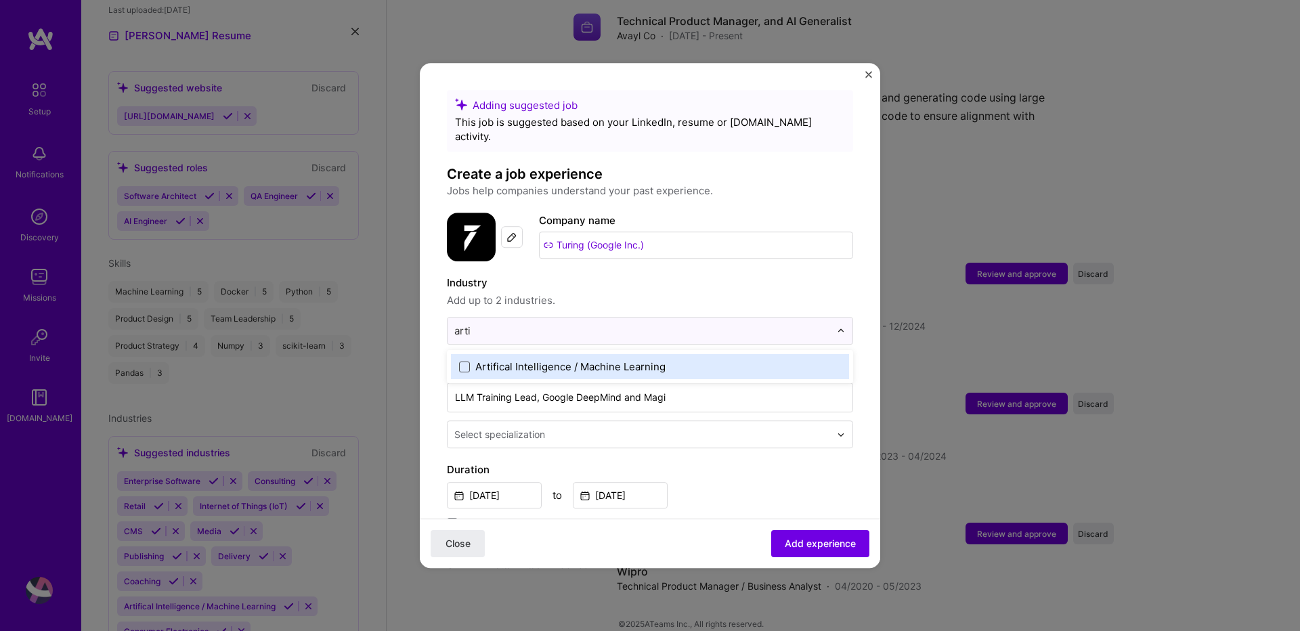
click at [464, 362] on span at bounding box center [464, 367] width 11 height 11
type input "g"
type input "sof"
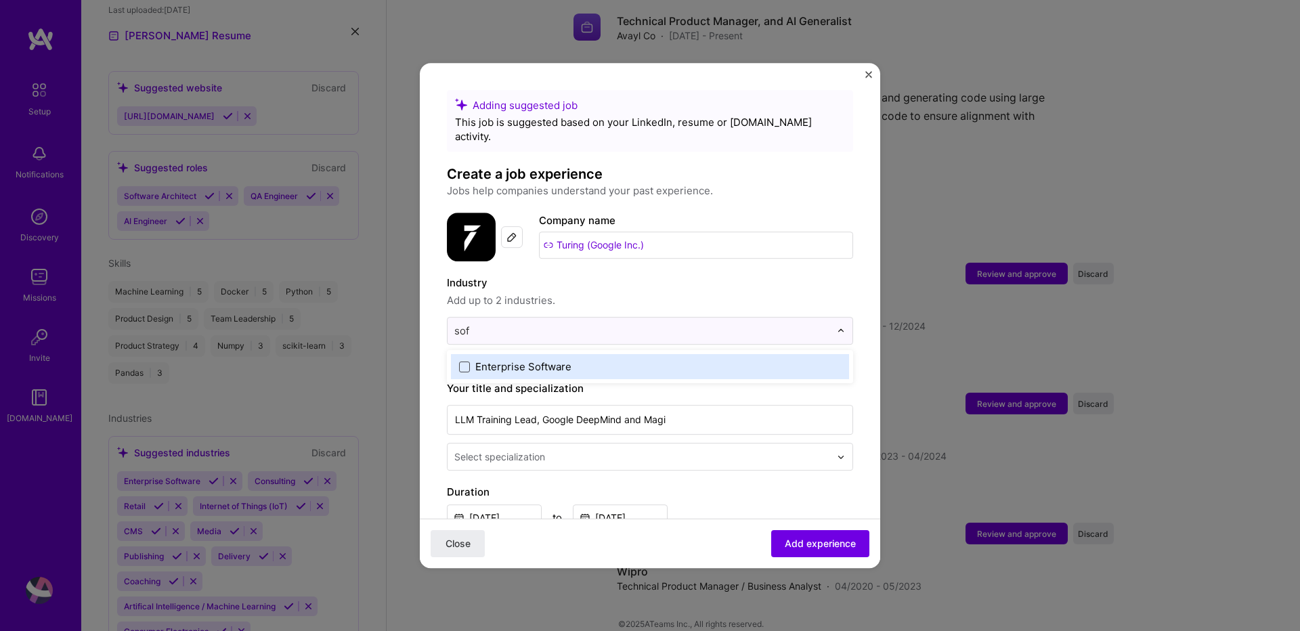
click at [462, 362] on span at bounding box center [464, 367] width 11 height 11
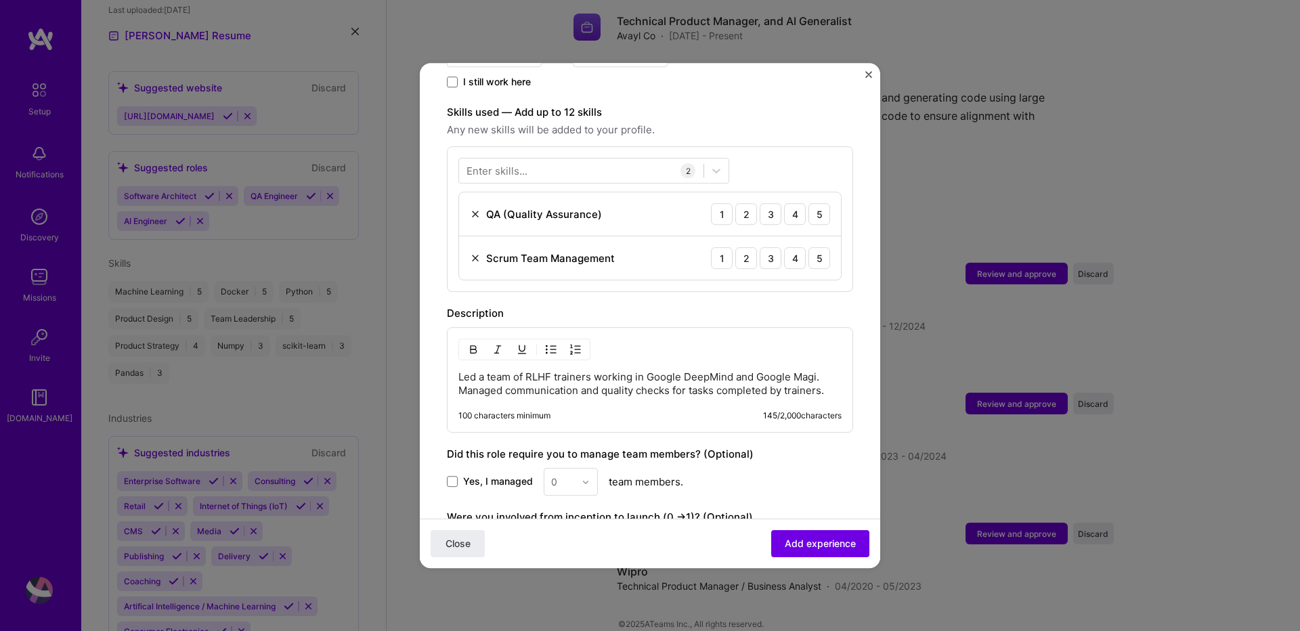
scroll to position [585, 0]
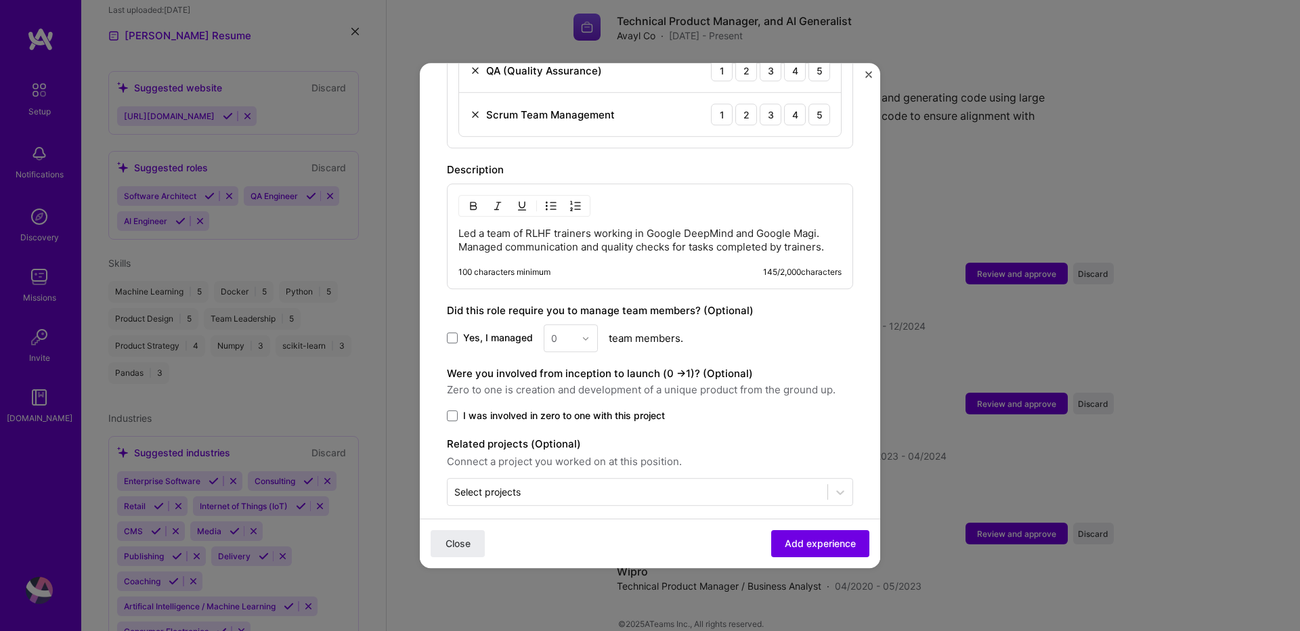
click at [451, 332] on label "Yes, I managed" at bounding box center [490, 339] width 86 height 14
click at [0, 0] on input "Yes, I managed" at bounding box center [0, 0] width 0 height 0
click at [600, 325] on div "Yes, I managed 0 team members." at bounding box center [650, 338] width 406 height 28
click at [585, 334] on img at bounding box center [586, 338] width 8 height 8
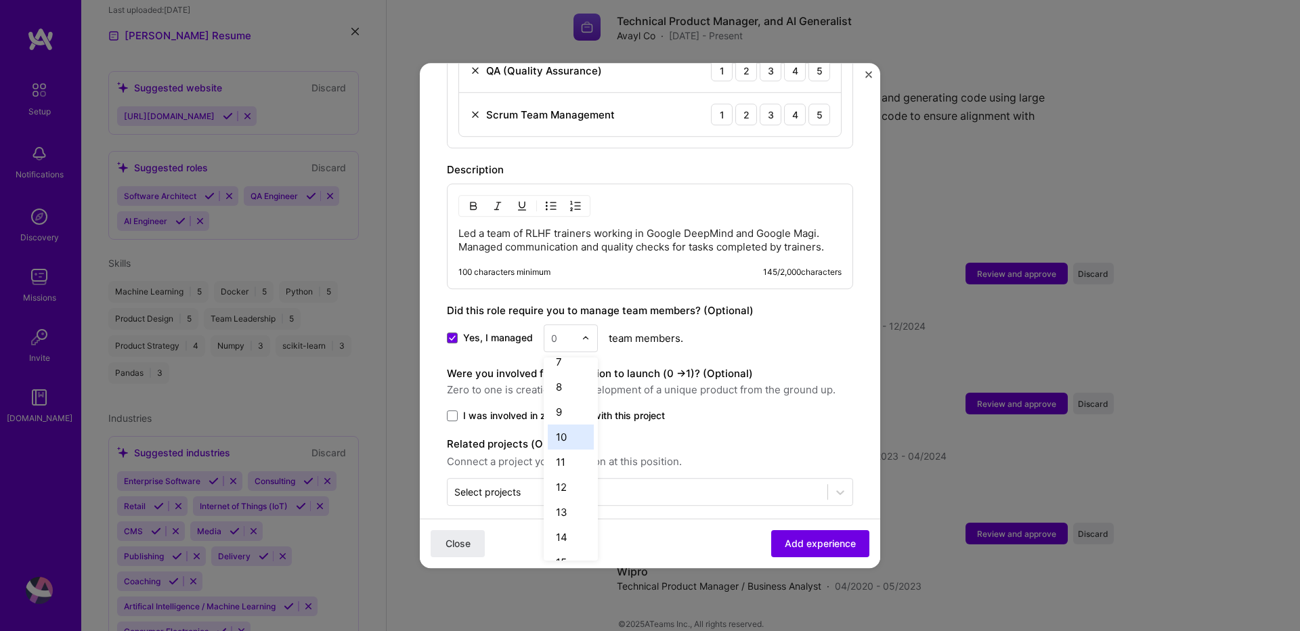
click at [564, 425] on div "10" at bounding box center [571, 437] width 46 height 25
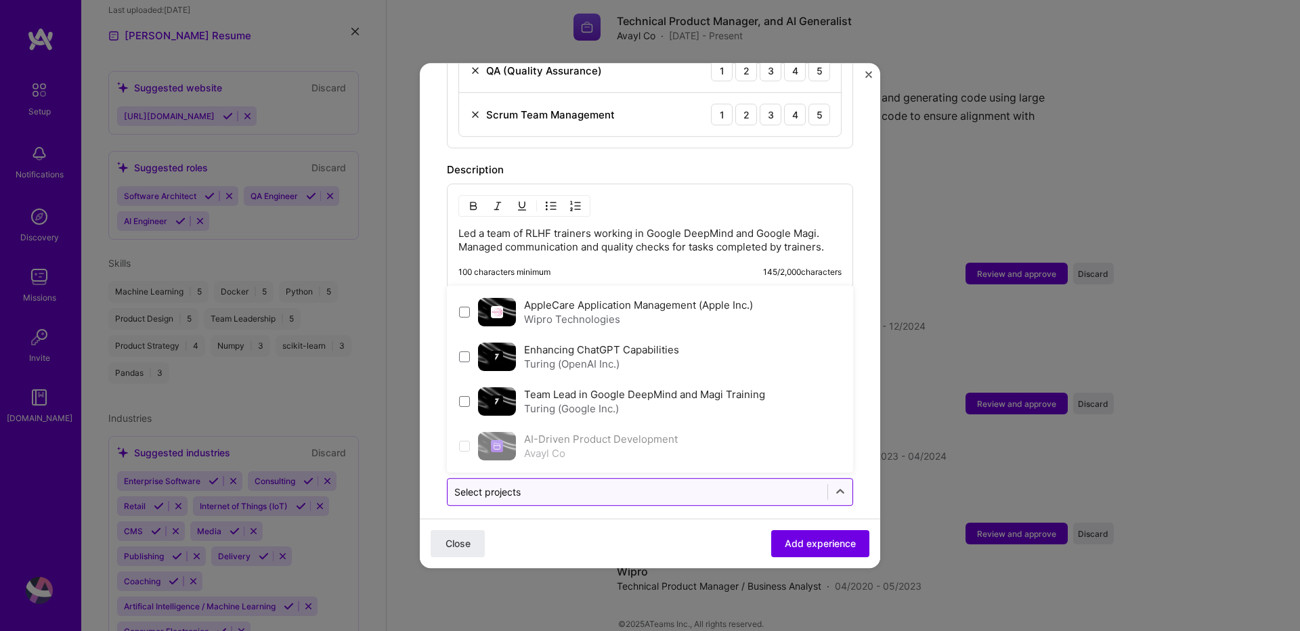
click at [568, 485] on input "text" at bounding box center [637, 492] width 366 height 14
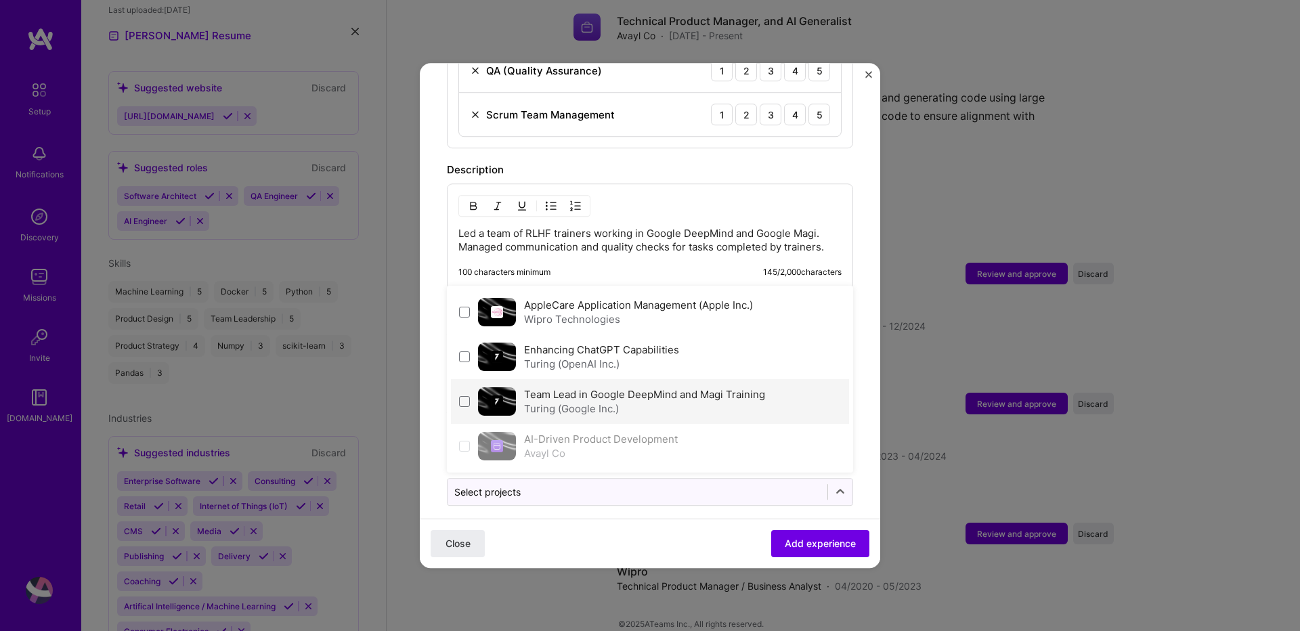
click at [634, 402] on div "Team Lead in Google DeepMind and Magi Training Turing (Google Inc.)" at bounding box center [650, 401] width 398 height 45
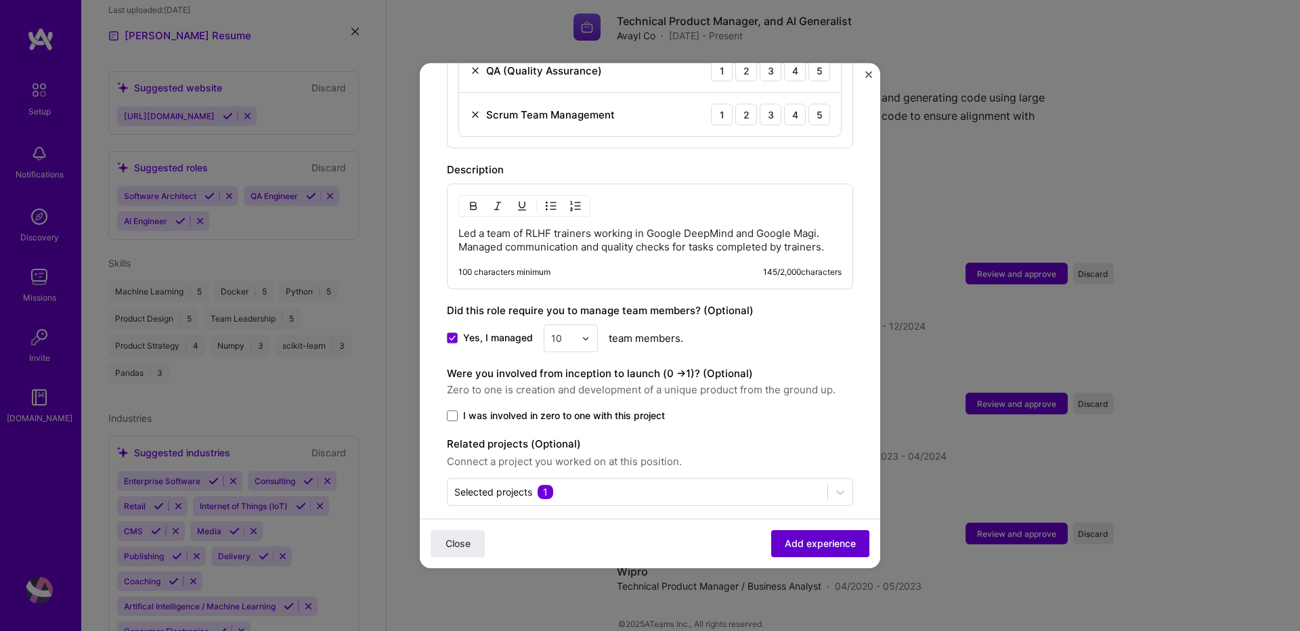
click at [822, 540] on span "Add experience" at bounding box center [820, 544] width 71 height 14
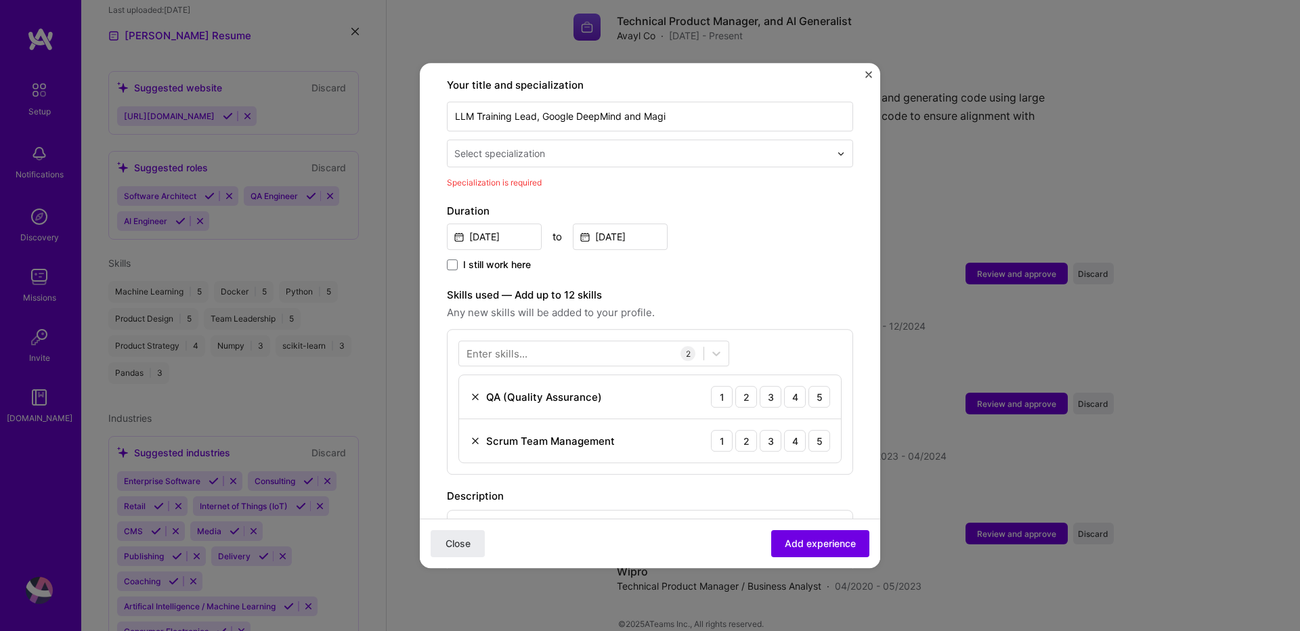
scroll to position [118, 0]
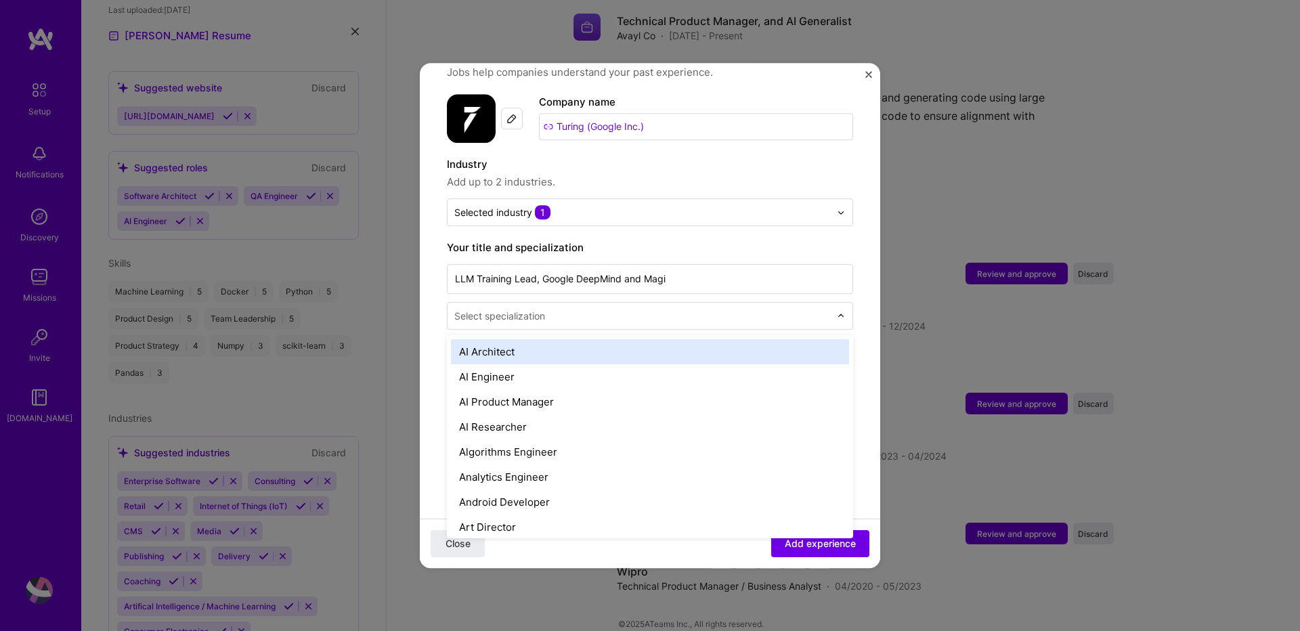
click at [552, 309] on input "text" at bounding box center [643, 316] width 378 height 14
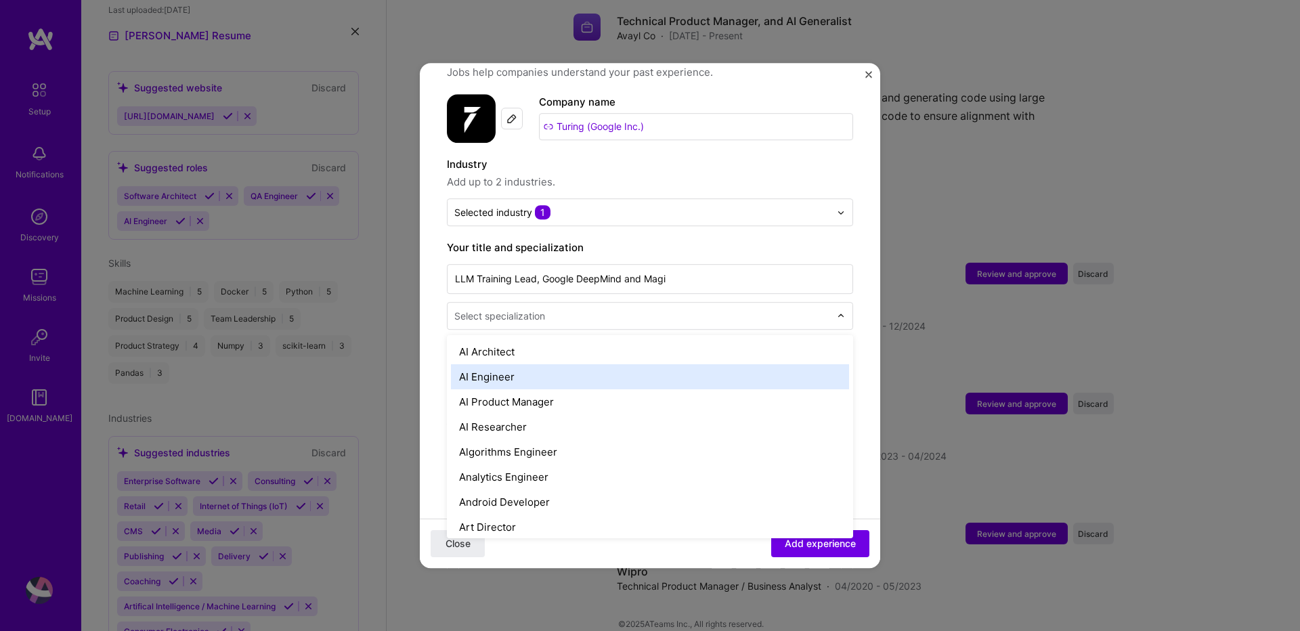
click at [533, 364] on div "AI Engineer" at bounding box center [650, 376] width 398 height 25
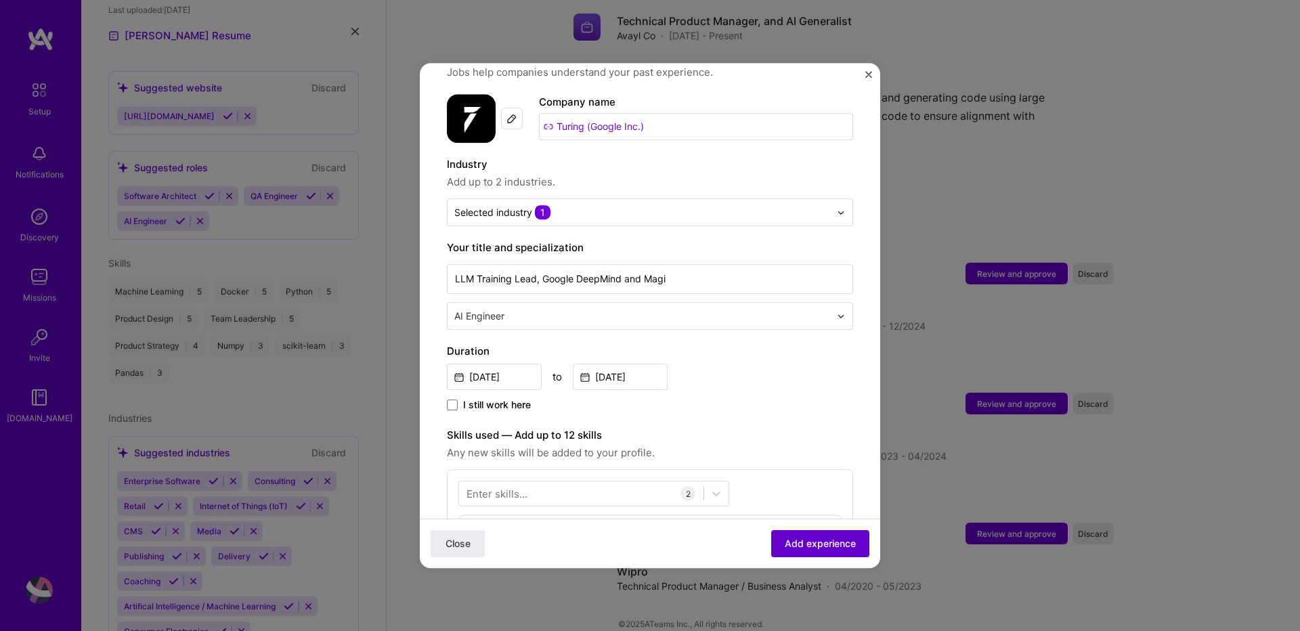
click at [789, 540] on span "Add experience" at bounding box center [820, 544] width 71 height 14
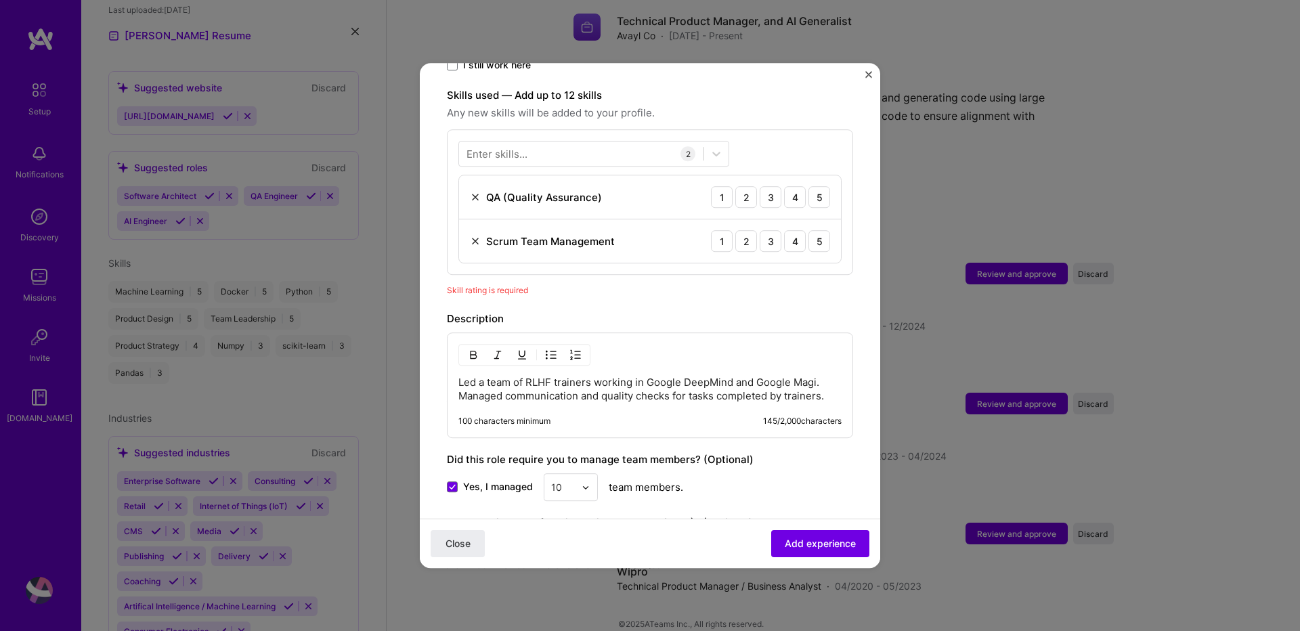
scroll to position [469, 0]
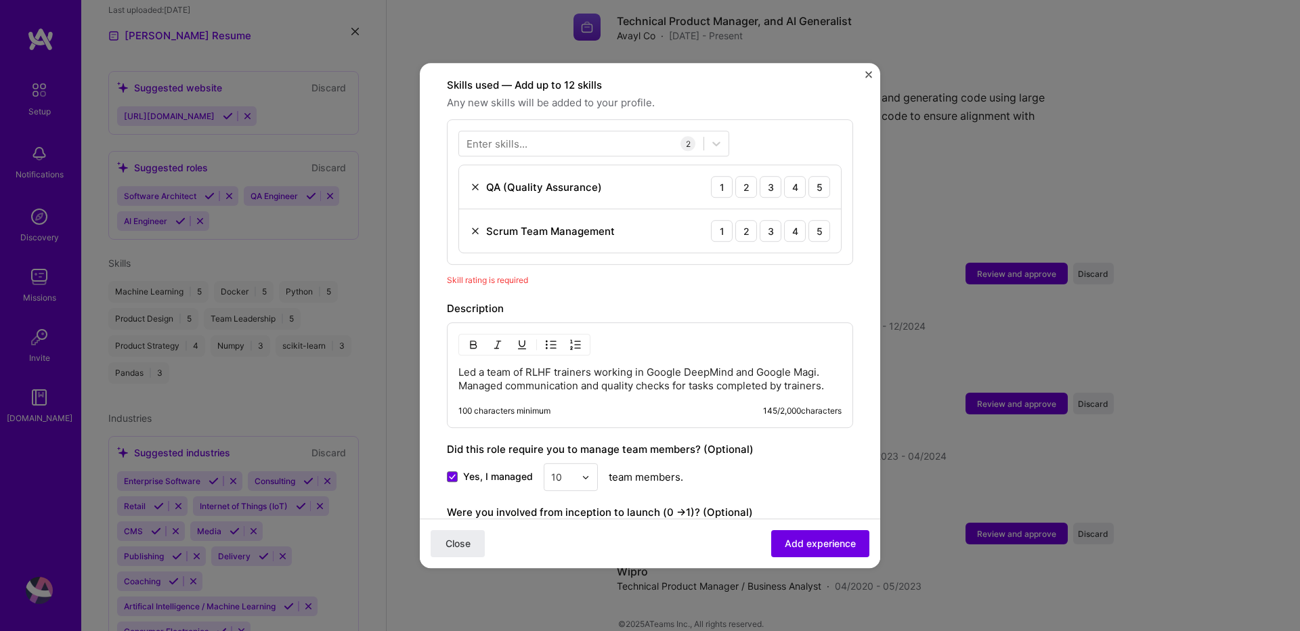
click at [600, 371] on p "Led a team of RLHF trainers working in Google DeepMind and Google Magi. Managed…" at bounding box center [649, 379] width 383 height 27
drag, startPoint x: 682, startPoint y: 360, endPoint x: 696, endPoint y: 380, distance: 24.8
click at [696, 380] on div "Led a team of RLHF trainers working in Google DeepMind and Google Magi. Managed…" at bounding box center [650, 375] width 406 height 106
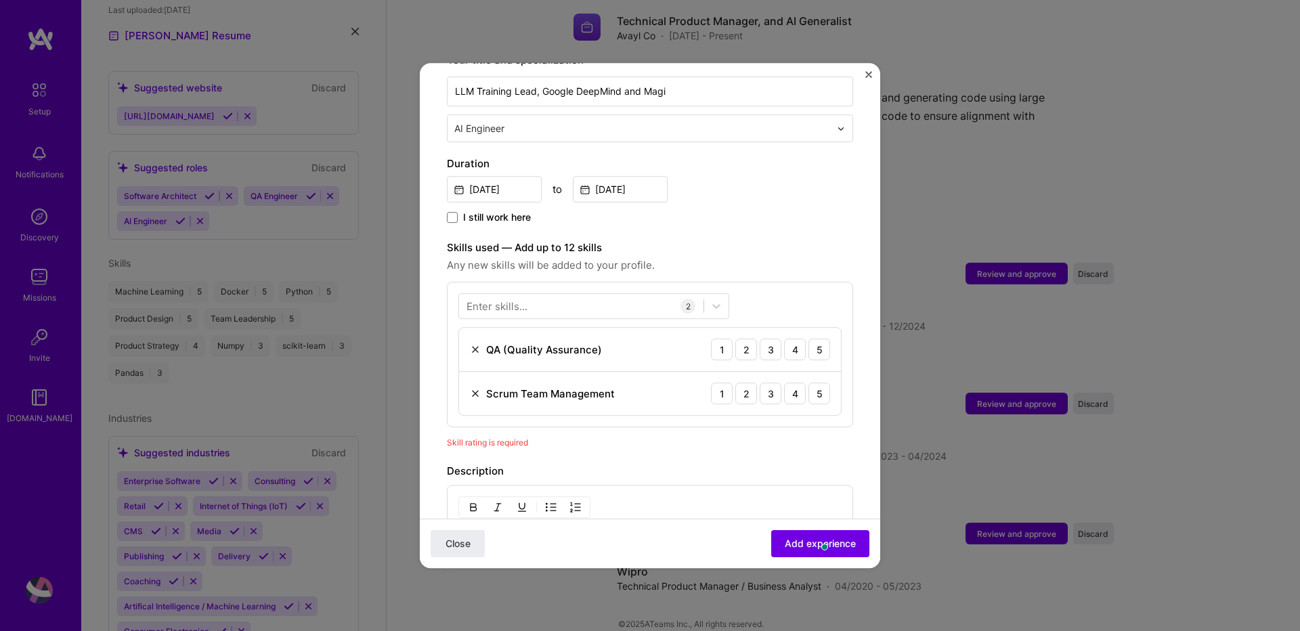
scroll to position [306, 0]
click at [823, 334] on div "QA (Quality Assurance) 1 2 3 4 5" at bounding box center [650, 350] width 382 height 44
click at [812, 339] on div "5" at bounding box center [819, 350] width 22 height 22
click at [818, 383] on div "5" at bounding box center [819, 394] width 22 height 22
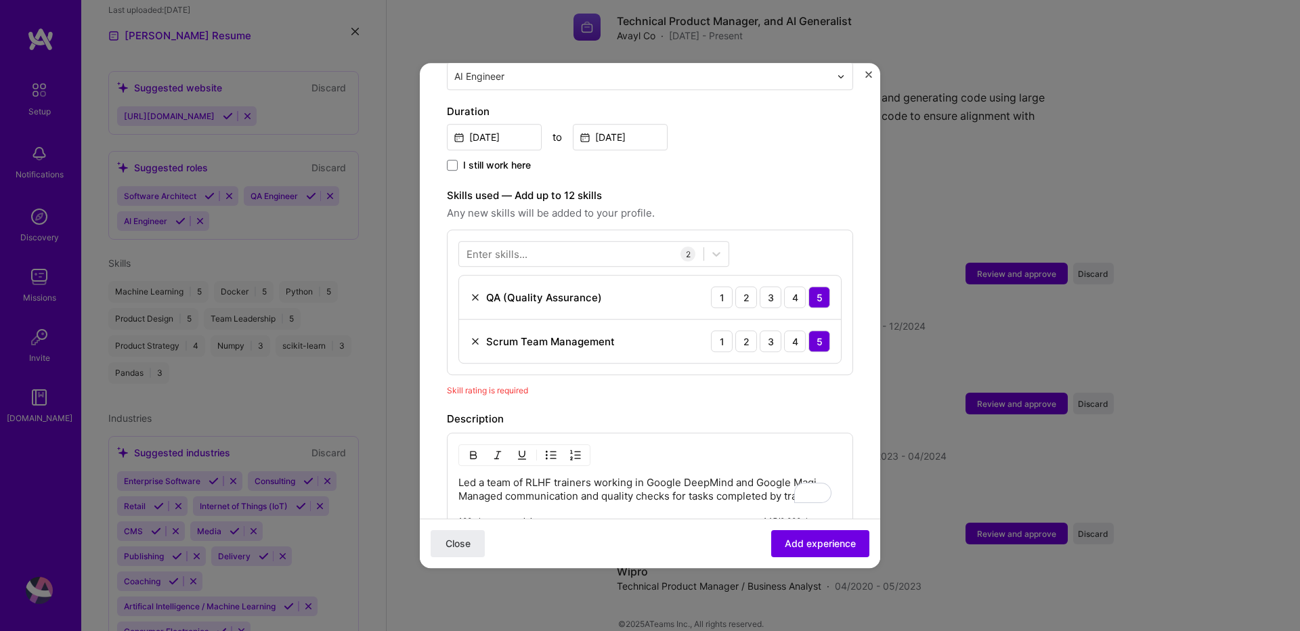
scroll to position [473, 0]
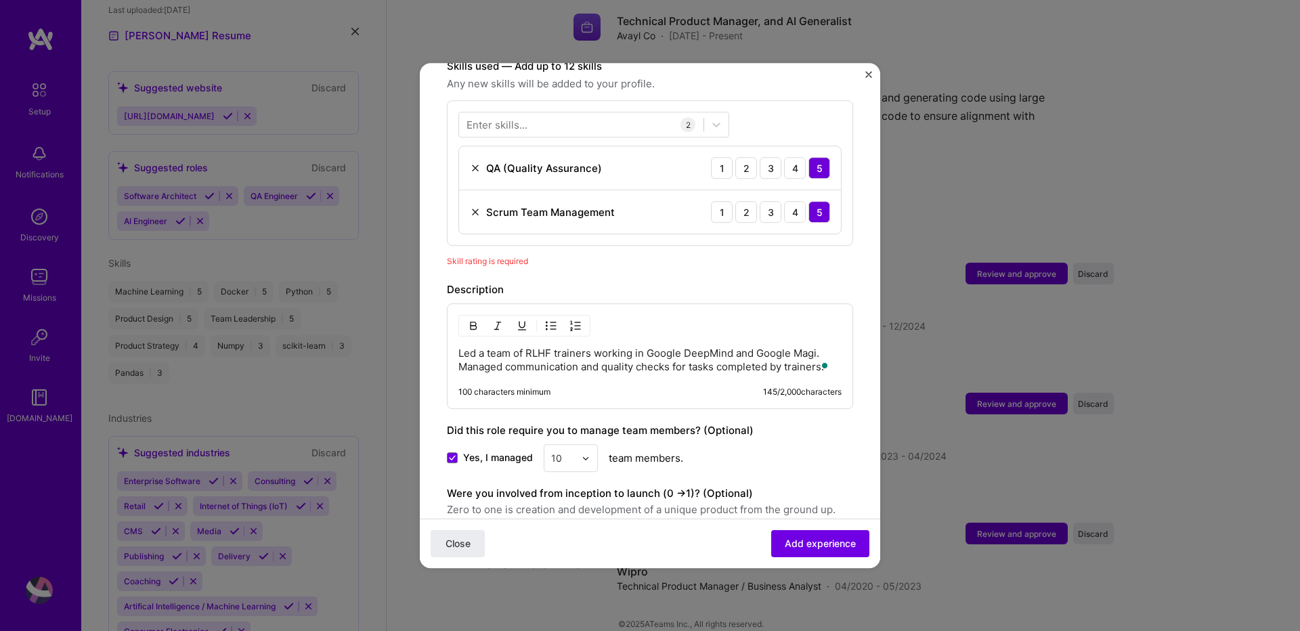
click at [473, 207] on img at bounding box center [475, 212] width 11 height 11
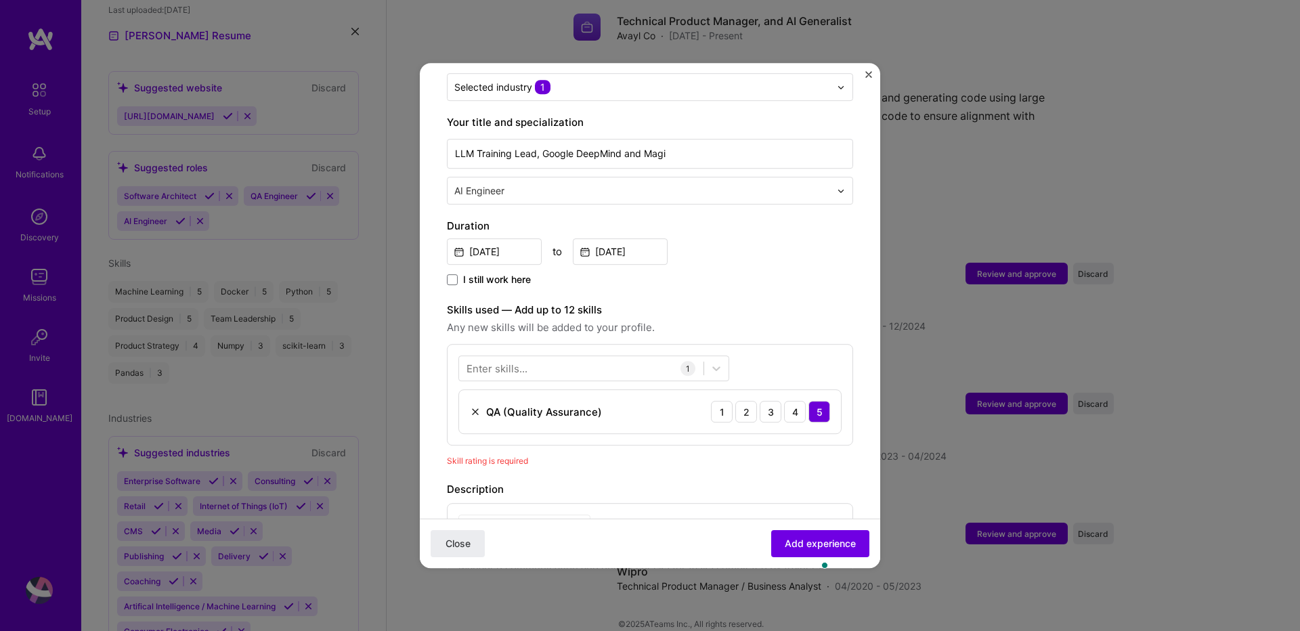
click at [519, 362] on div "Enter skills..." at bounding box center [497, 369] width 61 height 14
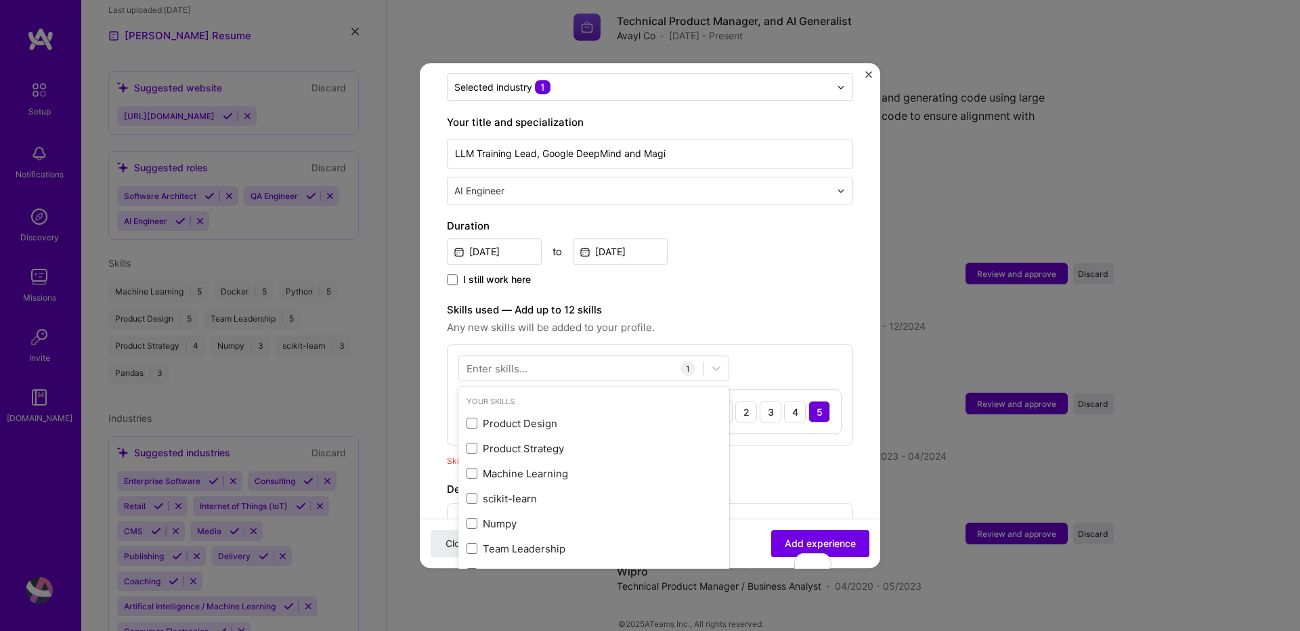
click at [519, 362] on div "Enter skills..." at bounding box center [497, 369] width 61 height 14
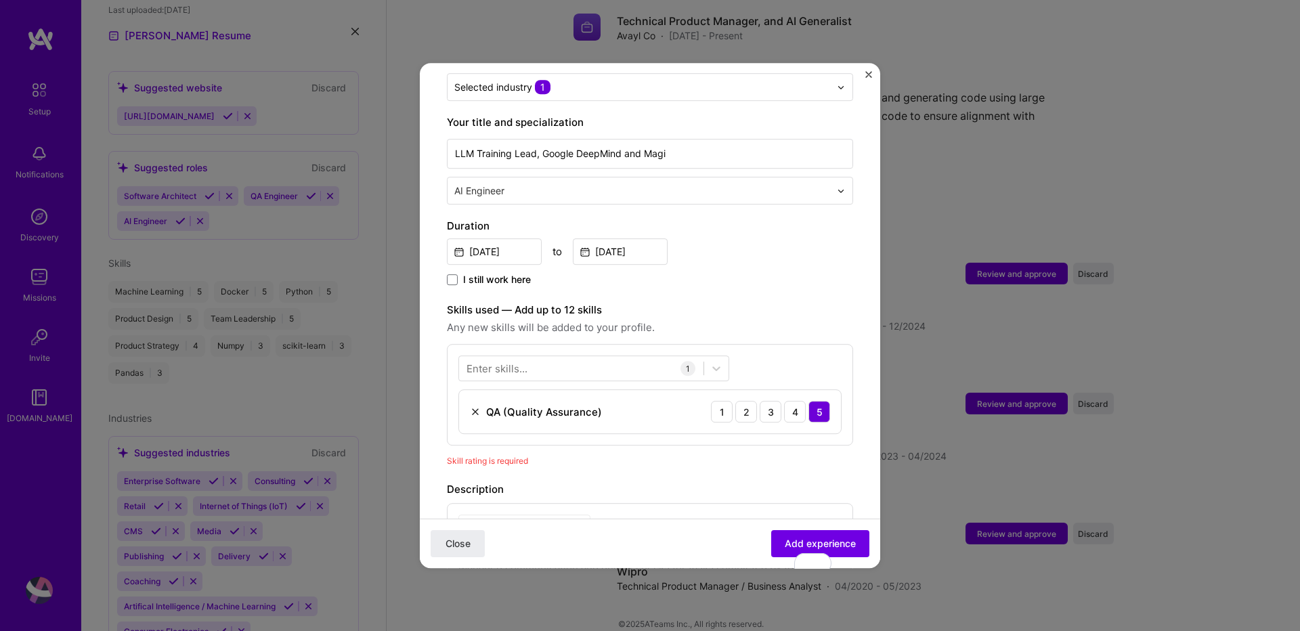
click at [519, 362] on div "Enter skills..." at bounding box center [497, 369] width 61 height 14
drag, startPoint x: 455, startPoint y: 341, endPoint x: 474, endPoint y: 345, distance: 19.5
click at [455, 344] on div "Enter skills... 1 QA (Quality Assurance) 1 2 3 4 5" at bounding box center [650, 395] width 406 height 102
click at [483, 362] on div "Enter skills..." at bounding box center [497, 369] width 61 height 14
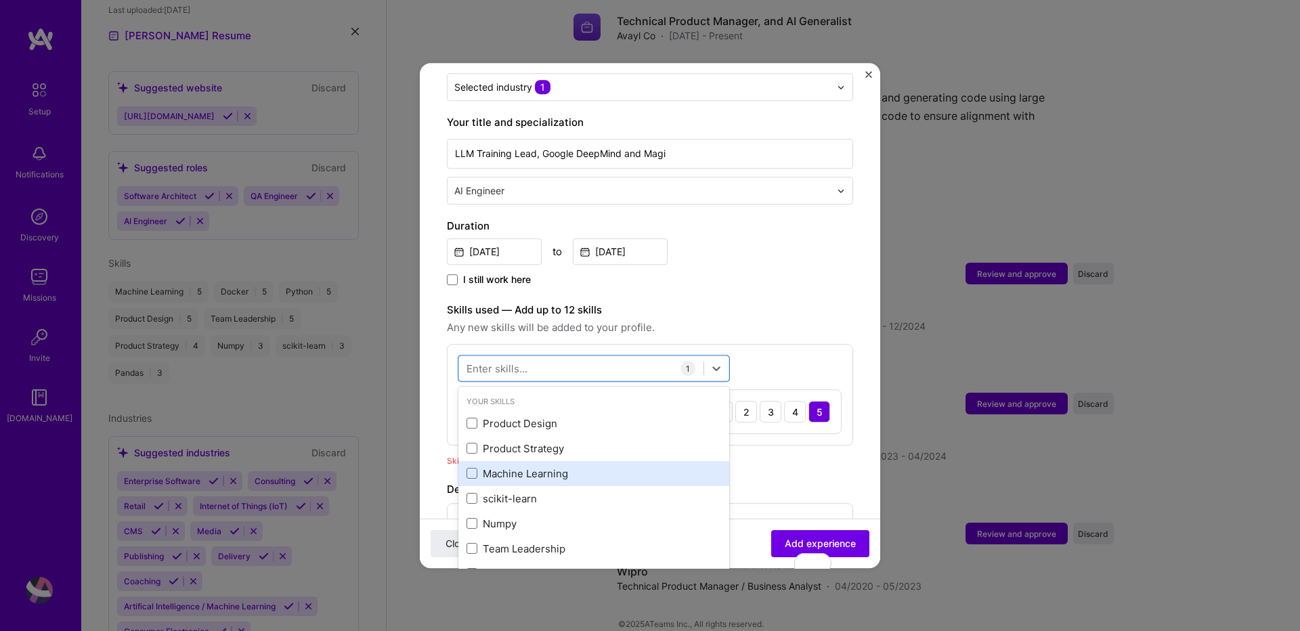
click at [475, 467] on div "Machine Learning" at bounding box center [594, 474] width 255 height 14
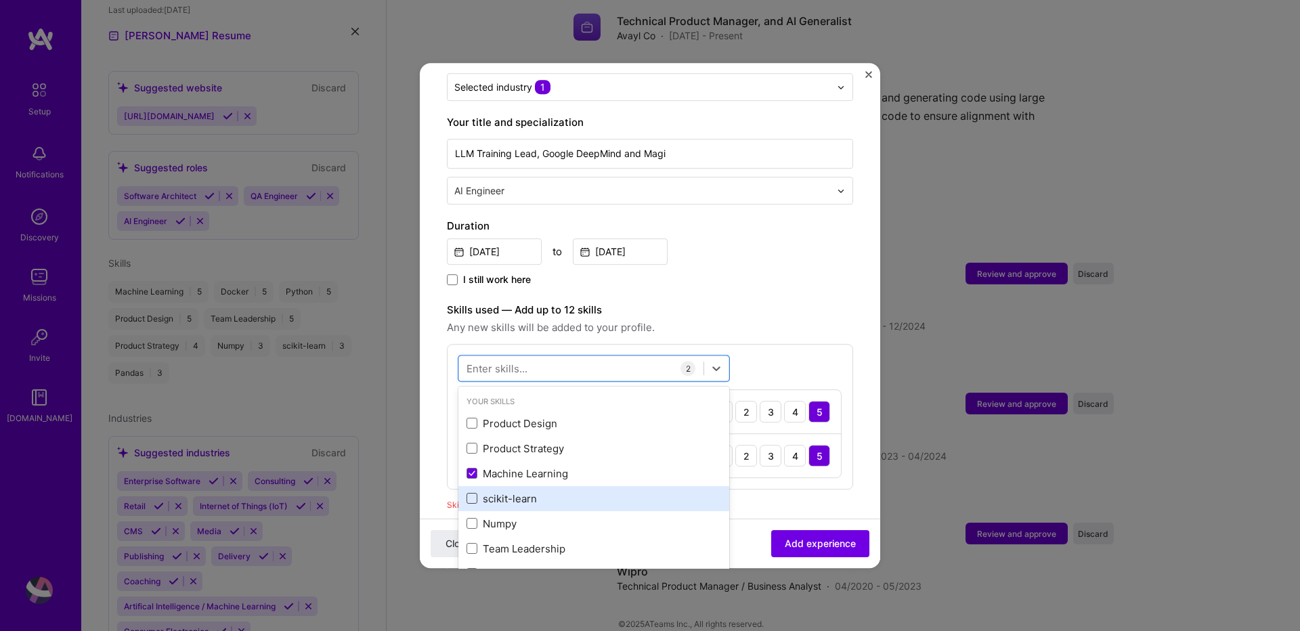
click at [473, 494] on span at bounding box center [472, 499] width 11 height 11
click at [0, 0] on input "checkbox" at bounding box center [0, 0] width 0 height 0
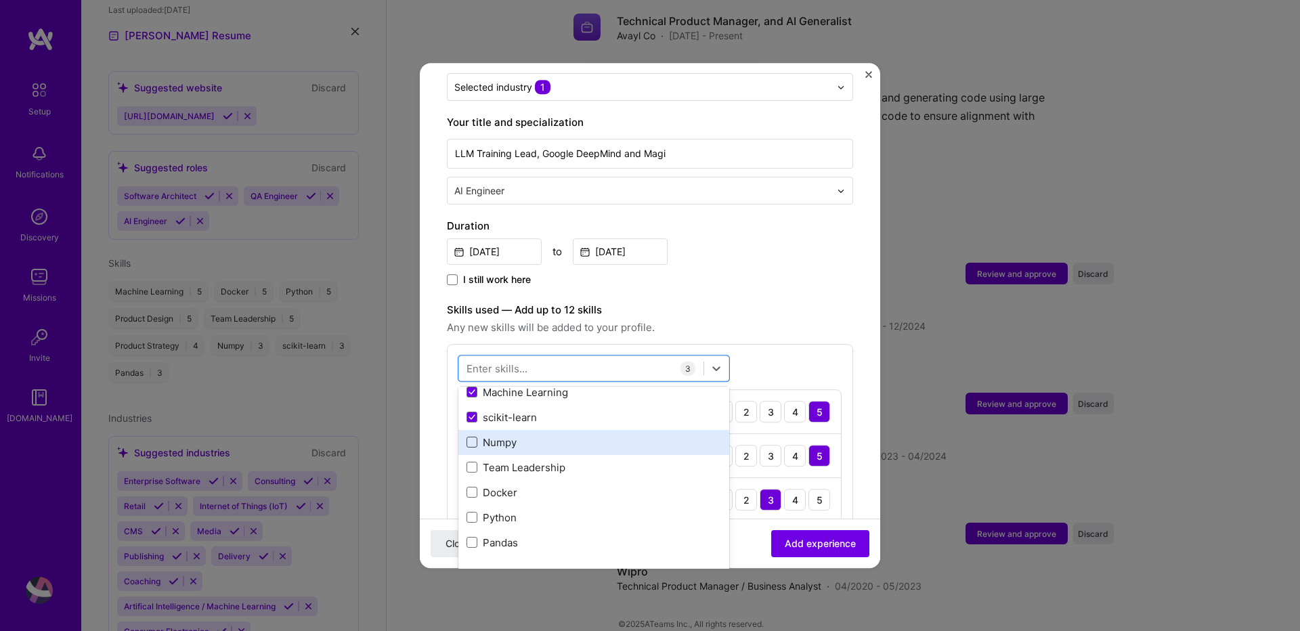
click at [469, 437] on span at bounding box center [472, 442] width 11 height 11
click at [0, 0] on input "checkbox" at bounding box center [0, 0] width 0 height 0
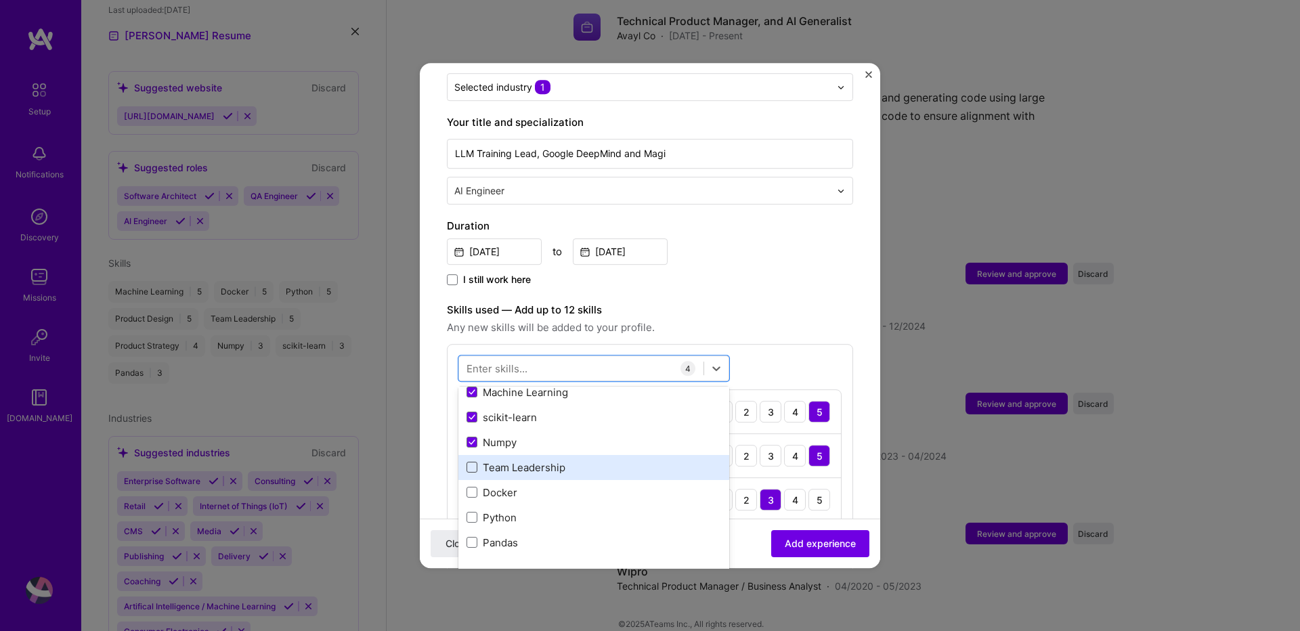
click at [476, 462] on span at bounding box center [472, 467] width 11 height 11
click at [0, 0] on input "checkbox" at bounding box center [0, 0] width 0 height 0
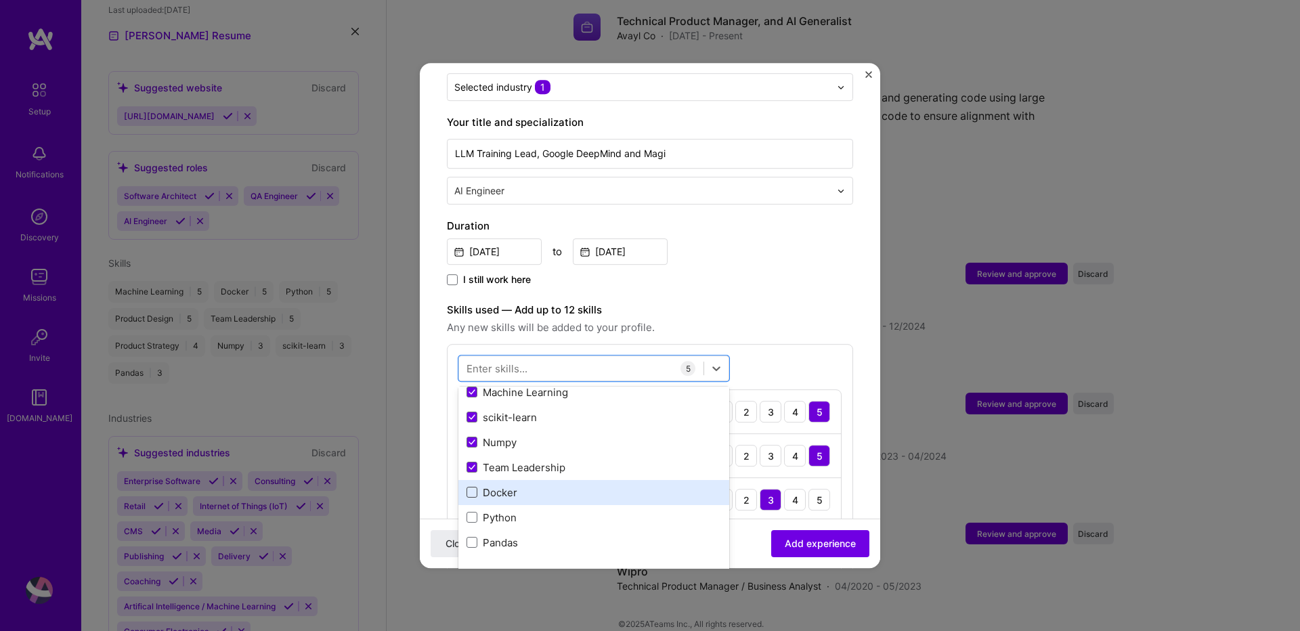
click at [475, 487] on span at bounding box center [472, 492] width 11 height 11
click at [0, 0] on input "checkbox" at bounding box center [0, 0] width 0 height 0
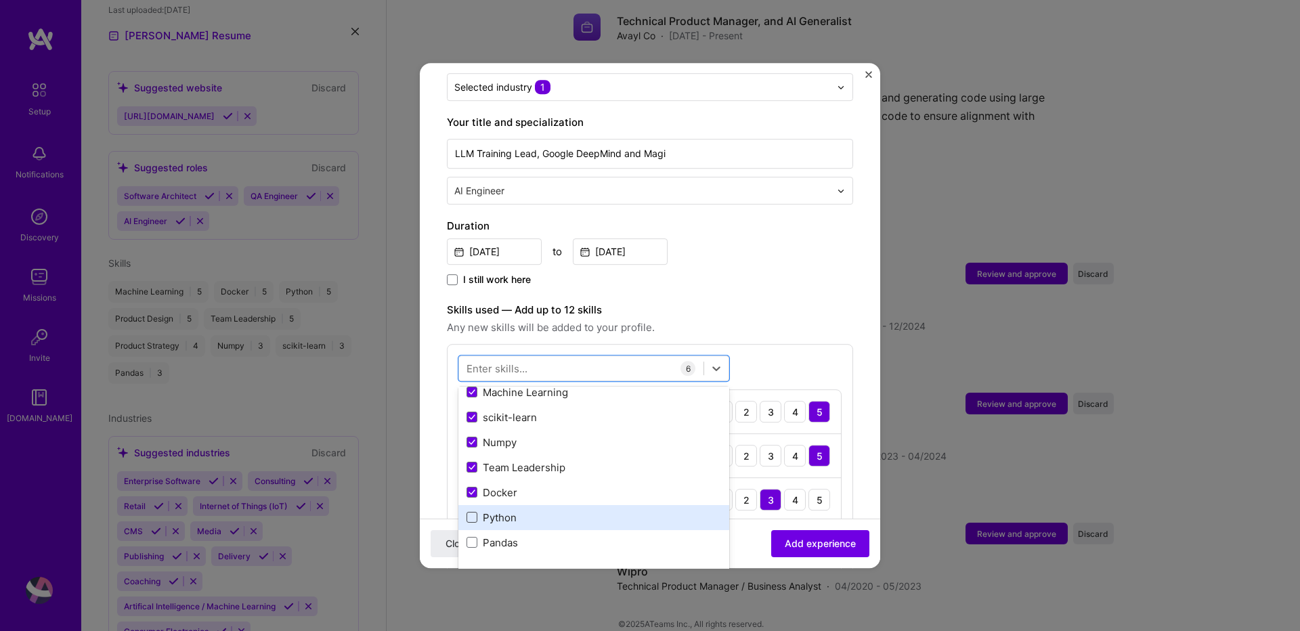
click at [474, 513] on span at bounding box center [472, 518] width 11 height 11
click at [0, 0] on input "checkbox" at bounding box center [0, 0] width 0 height 0
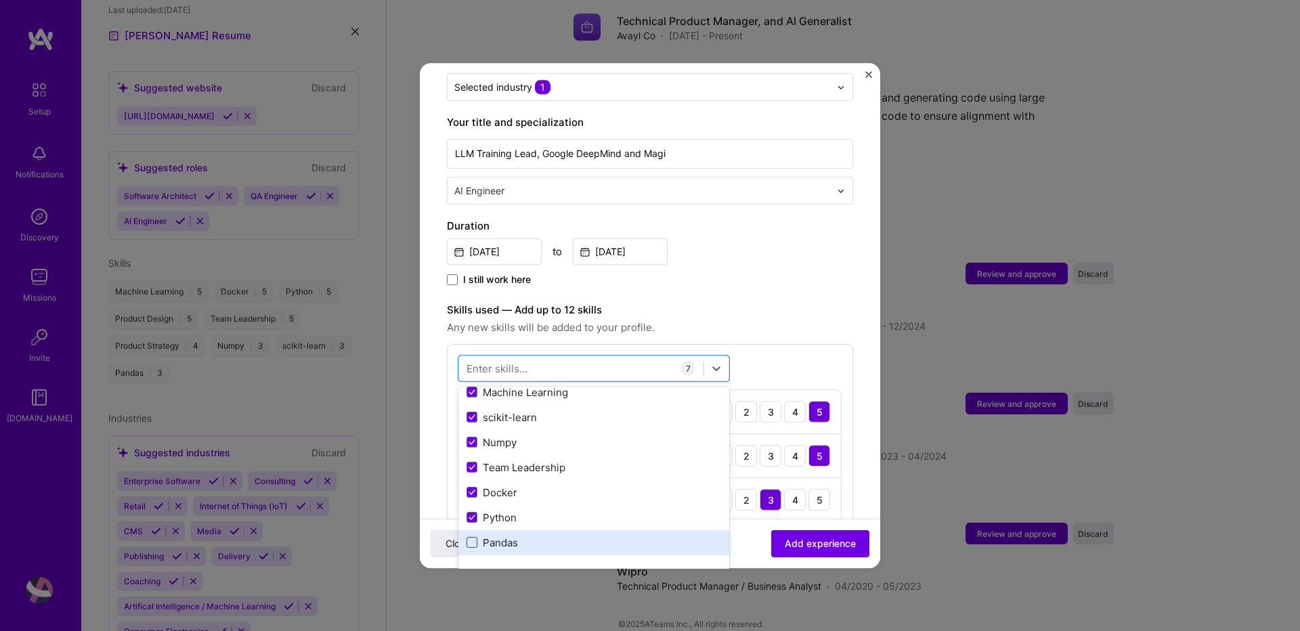
click at [474, 538] on span at bounding box center [472, 543] width 11 height 11
click at [0, 0] on input "checkbox" at bounding box center [0, 0] width 0 height 0
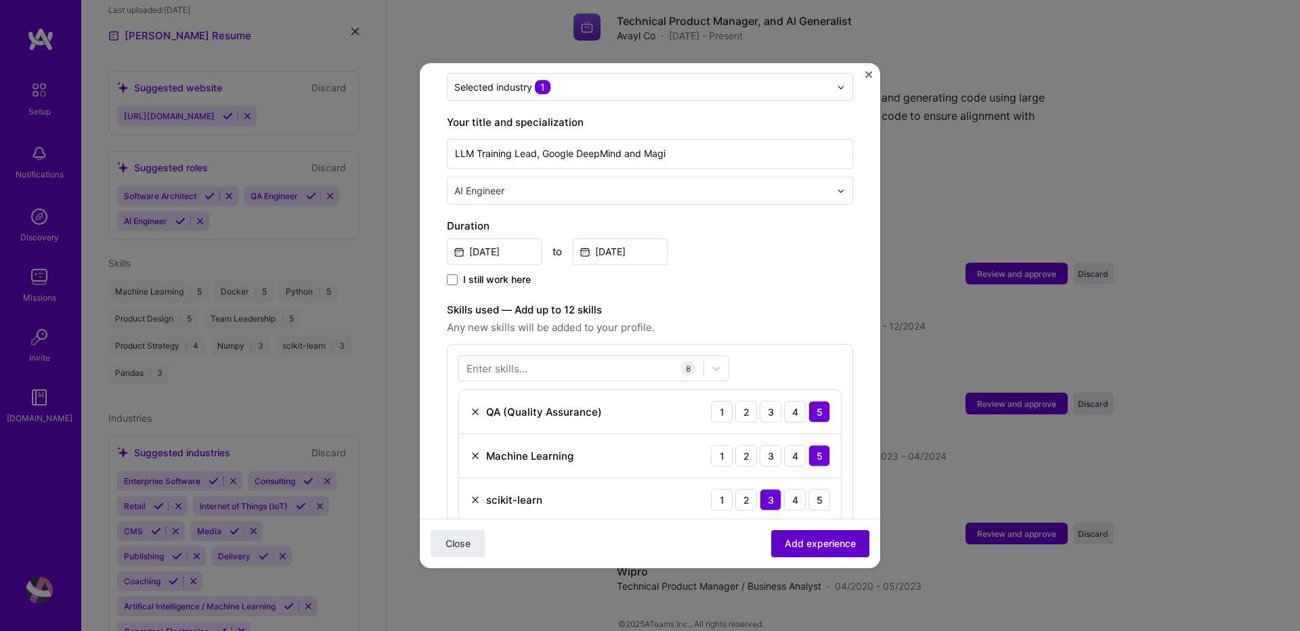
click at [786, 544] on span "Add experience" at bounding box center [820, 544] width 71 height 14
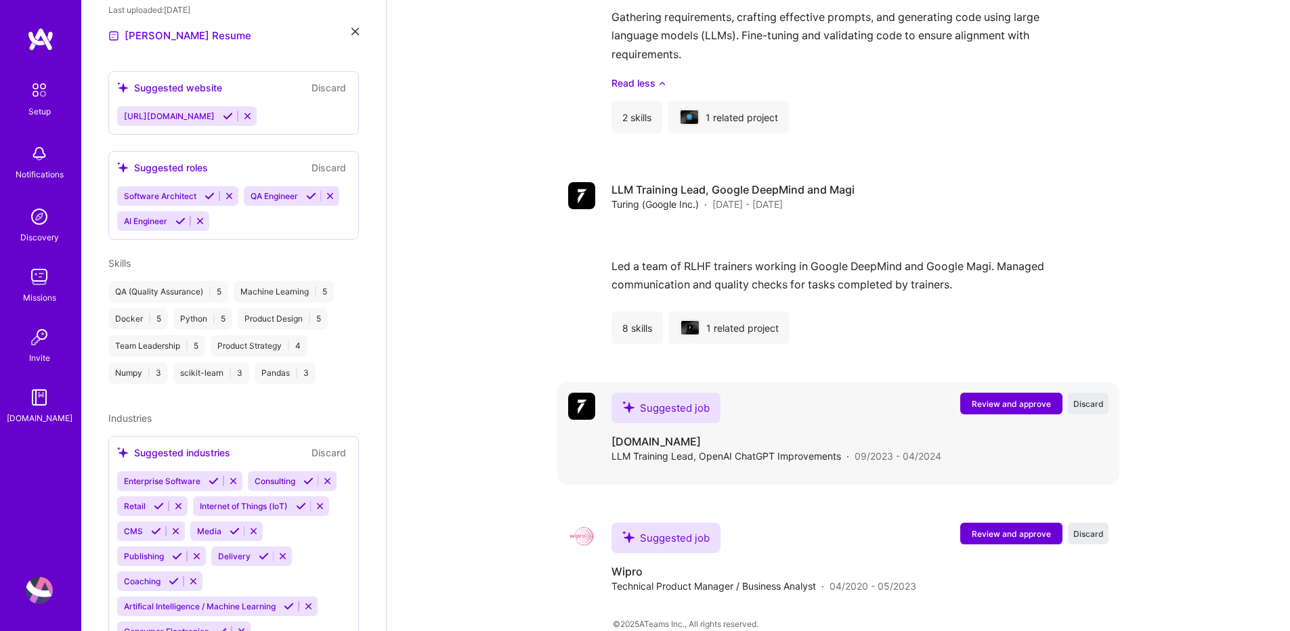
click at [1016, 397] on button "Review and approve" at bounding box center [1011, 404] width 102 height 22
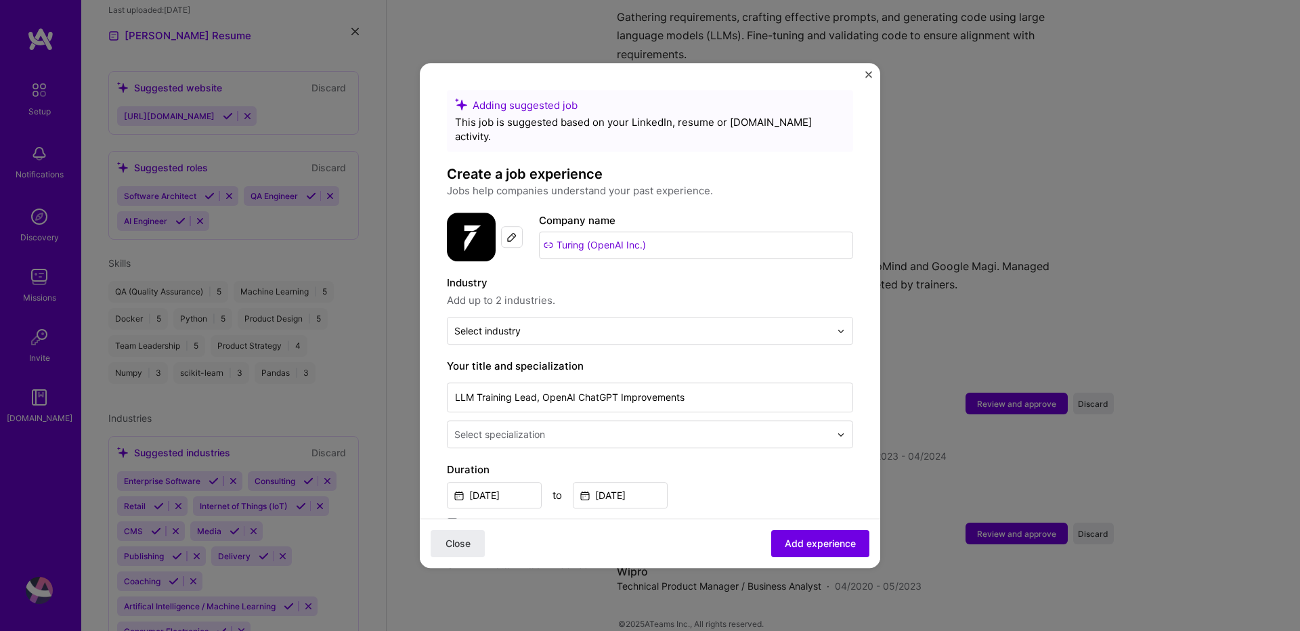
click at [577, 234] on input "Turing (OpenAI Inc.)" at bounding box center [696, 245] width 314 height 27
paste input "Turing (OpenAI Inc.)"
type input "Turing (OpenAI Inc.)"
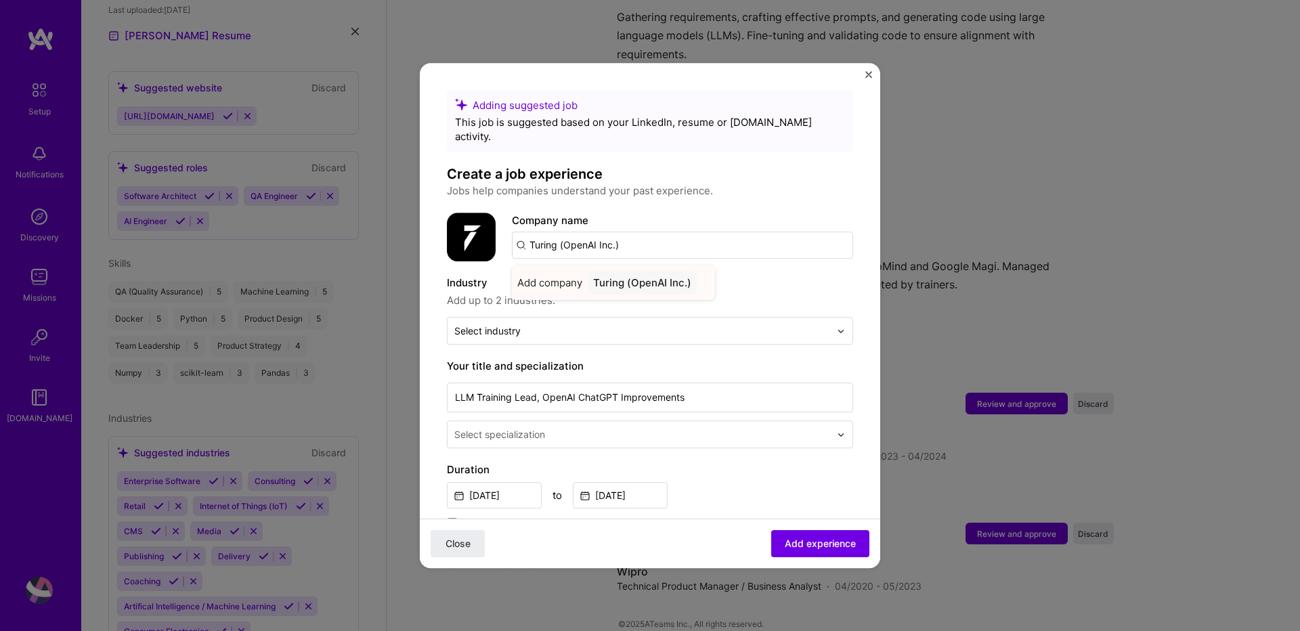
click at [638, 271] on div "Turing (OpenAI Inc.)" at bounding box center [642, 283] width 109 height 24
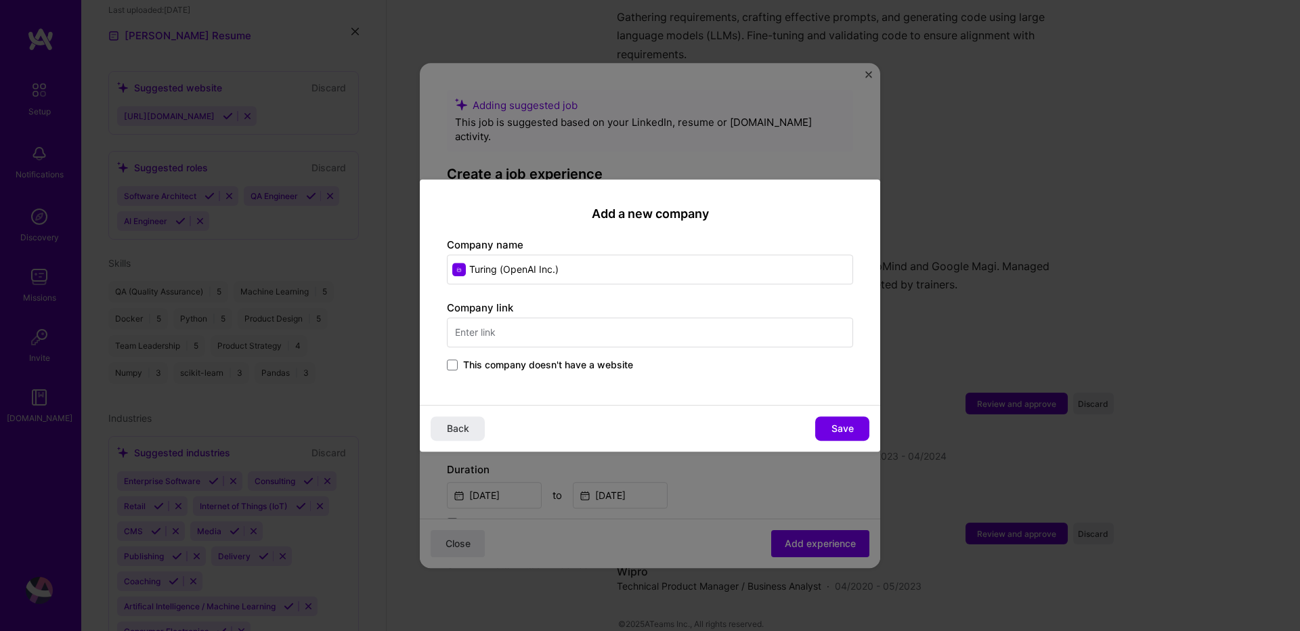
click at [672, 328] on input "text" at bounding box center [650, 333] width 406 height 30
type input "www.turing.com"
click at [854, 428] on button "Save" at bounding box center [842, 428] width 54 height 24
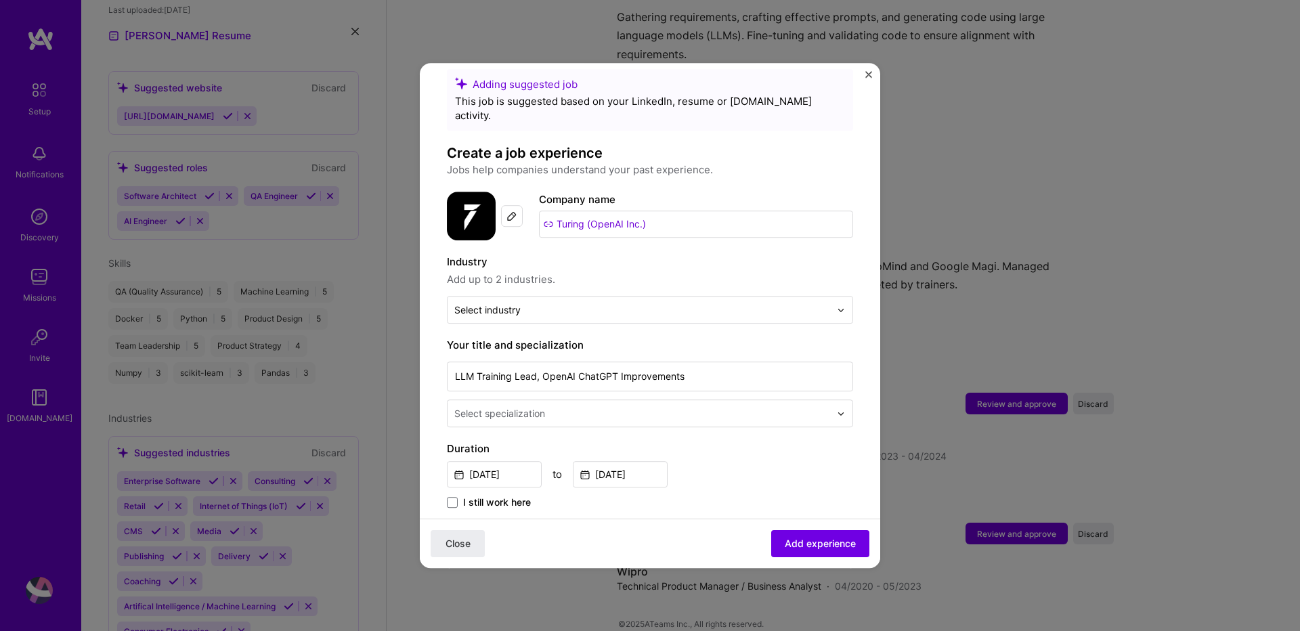
scroll to position [0, 0]
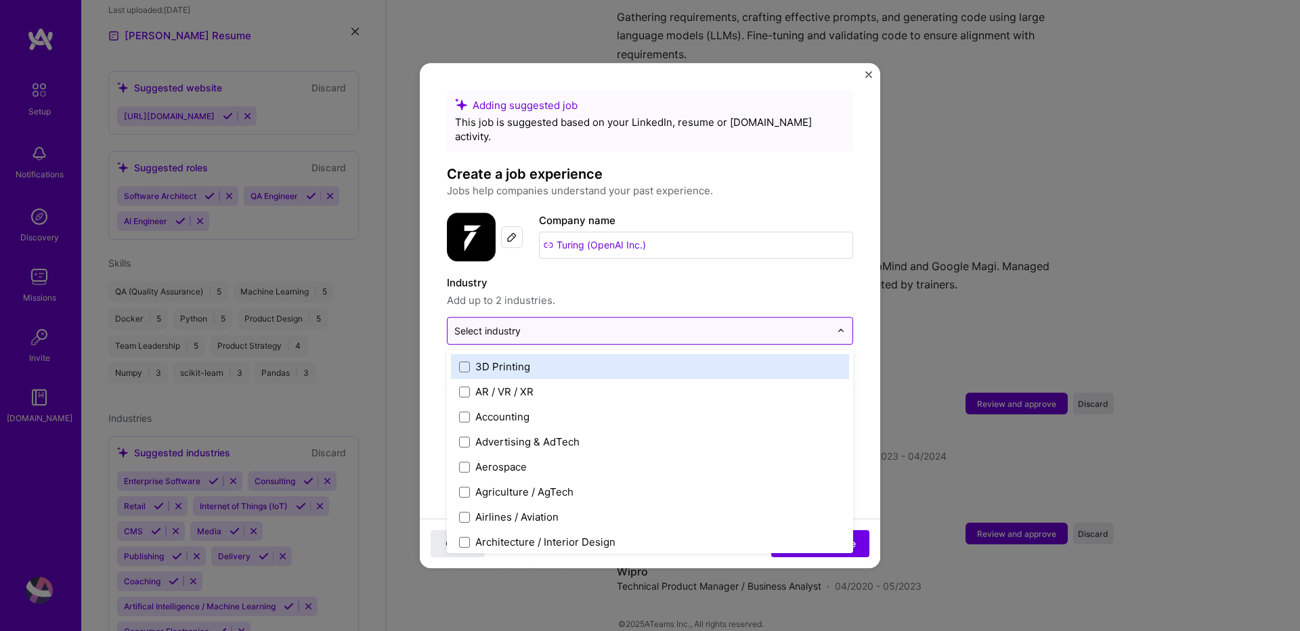
click at [523, 324] on input "text" at bounding box center [642, 331] width 376 height 14
type input "art"
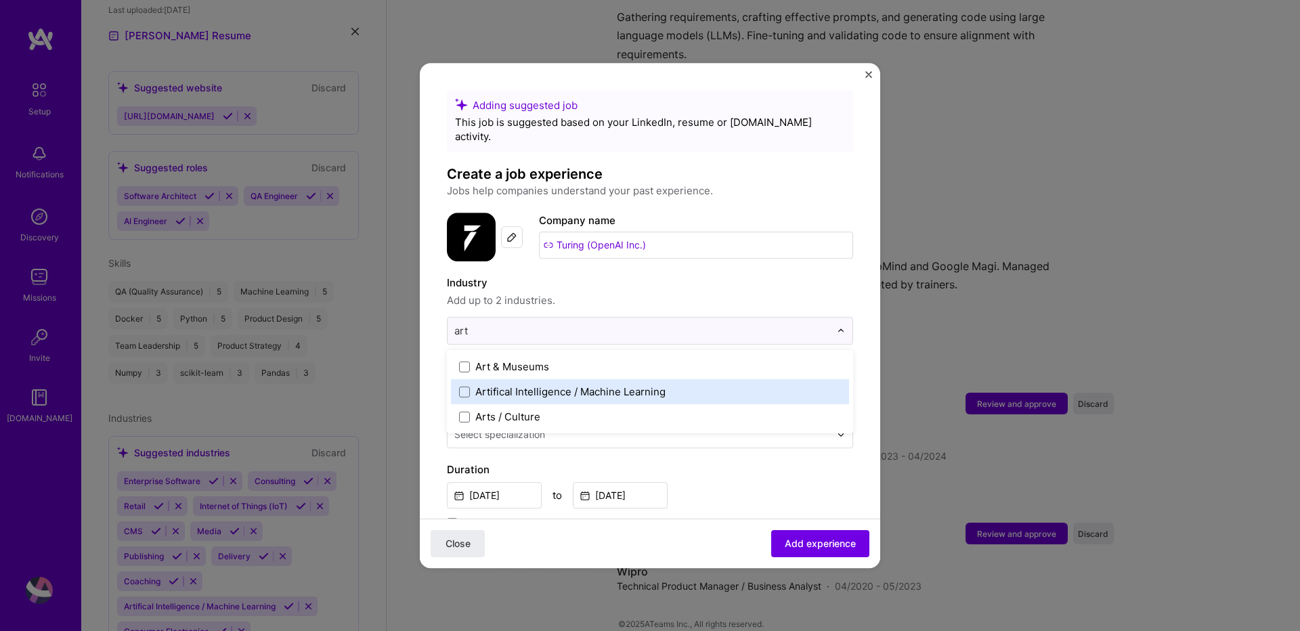
click at [527, 385] on div "Artifical Intelligence / Machine Learning" at bounding box center [570, 392] width 190 height 14
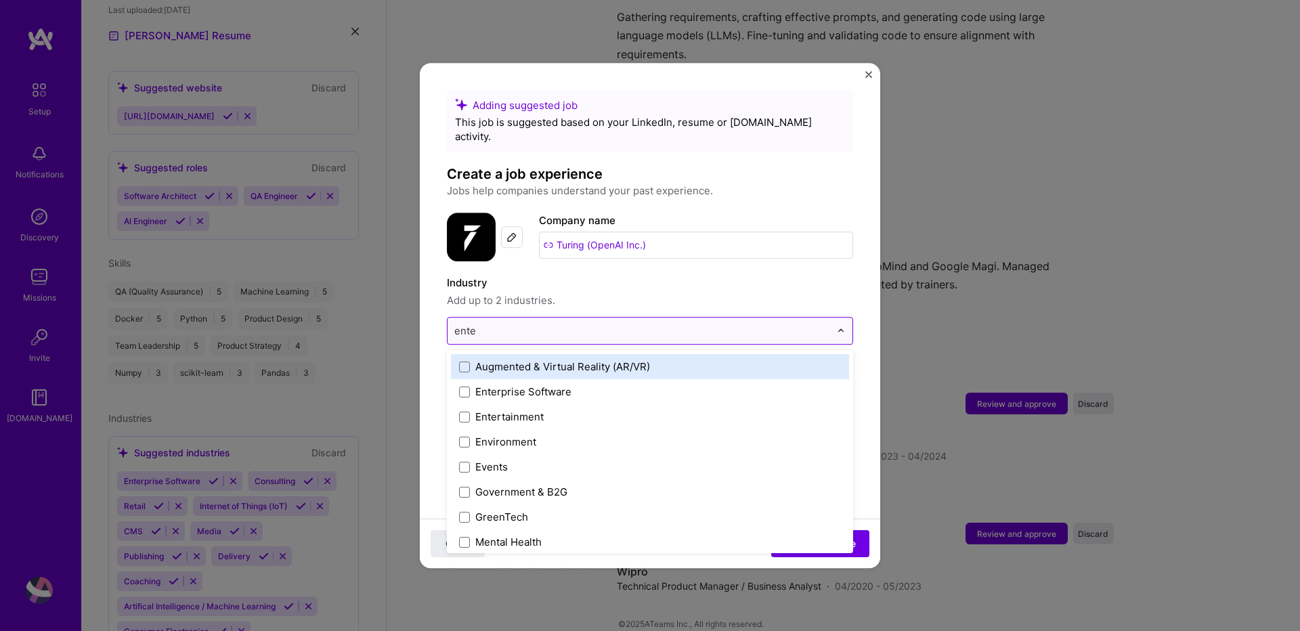
type input "enter"
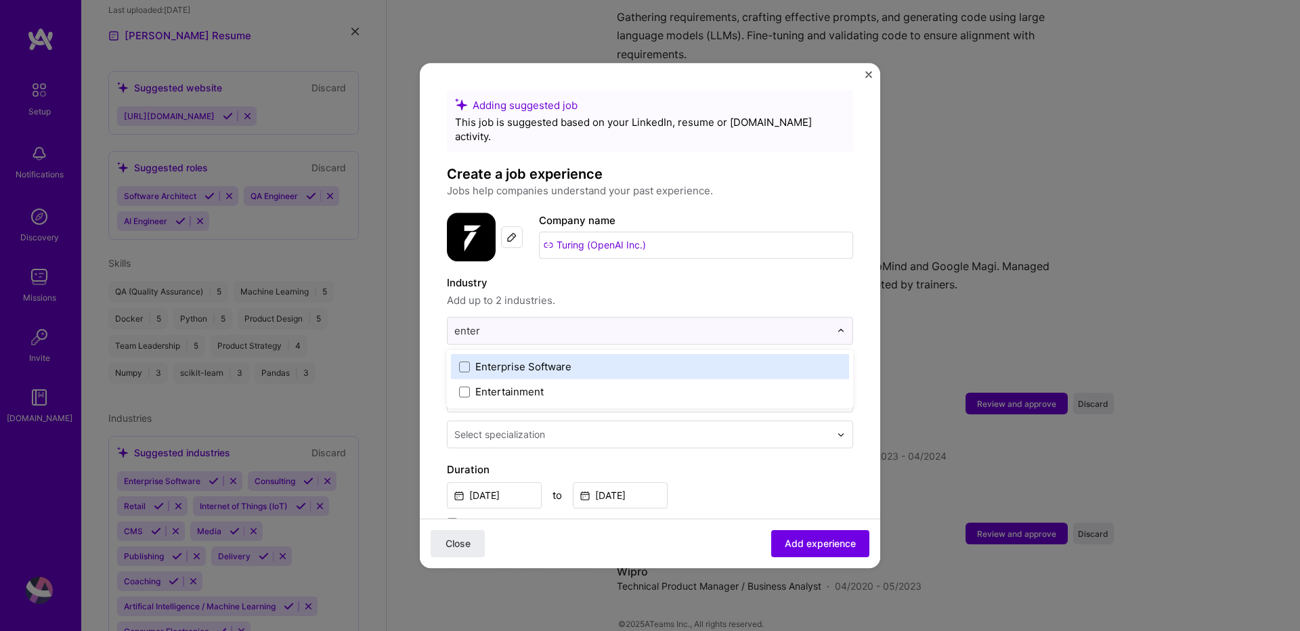
click at [568, 360] on div "Enterprise Software" at bounding box center [523, 367] width 96 height 14
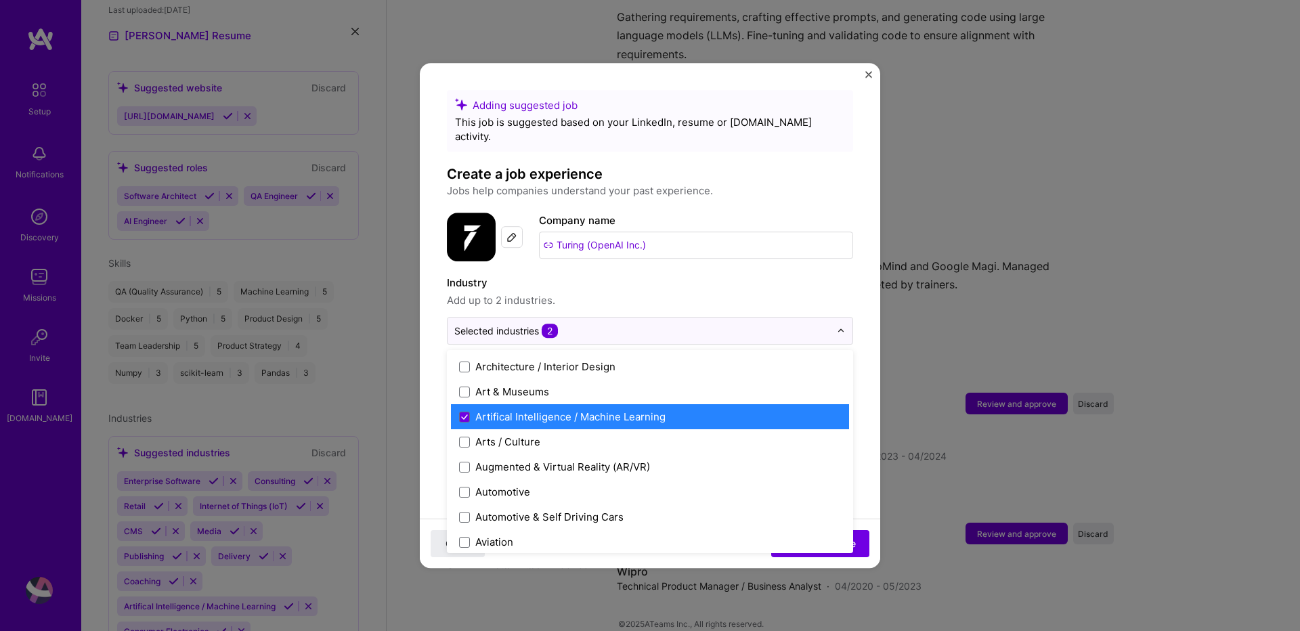
scroll to position [487, 0]
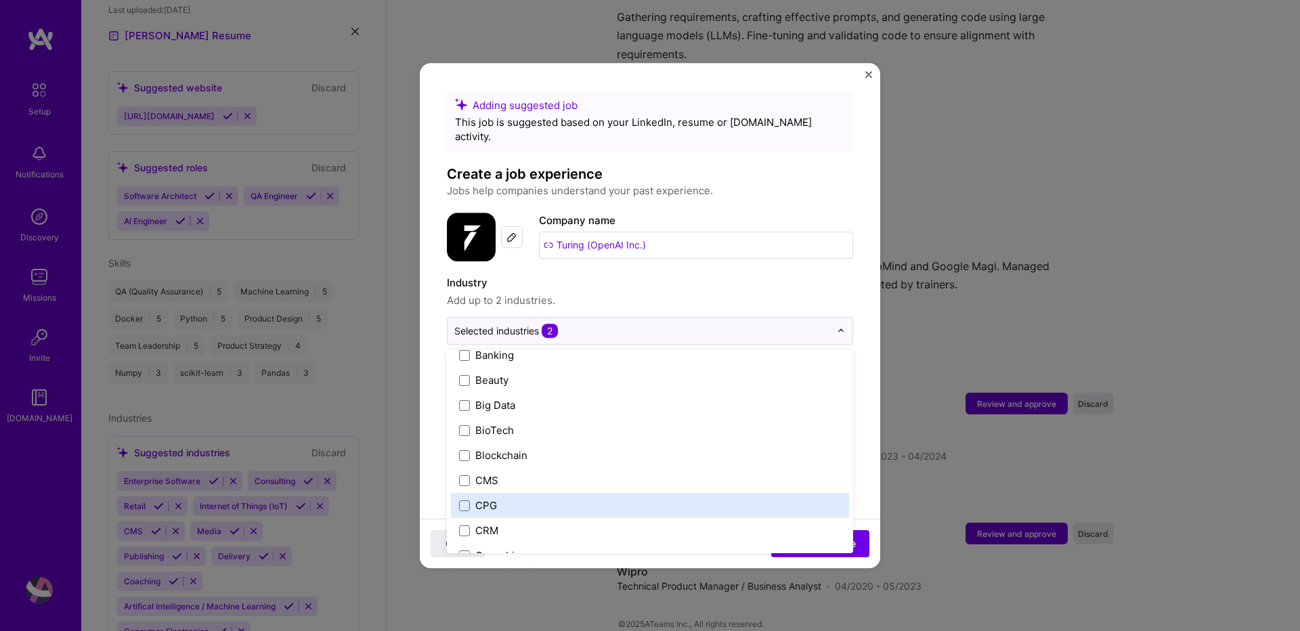
click at [857, 474] on form "Adding suggested job This job is suggested based on your LinkedIn, resume or A.…" at bounding box center [650, 613] width 460 height 1047
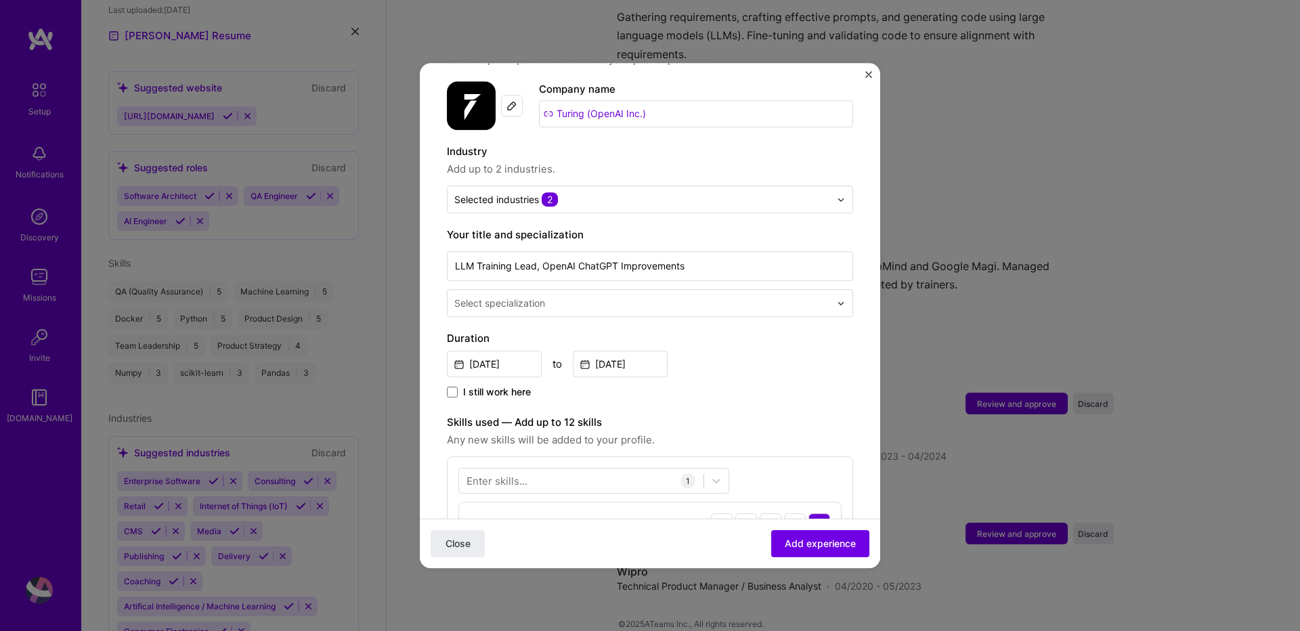
scroll to position [162, 0]
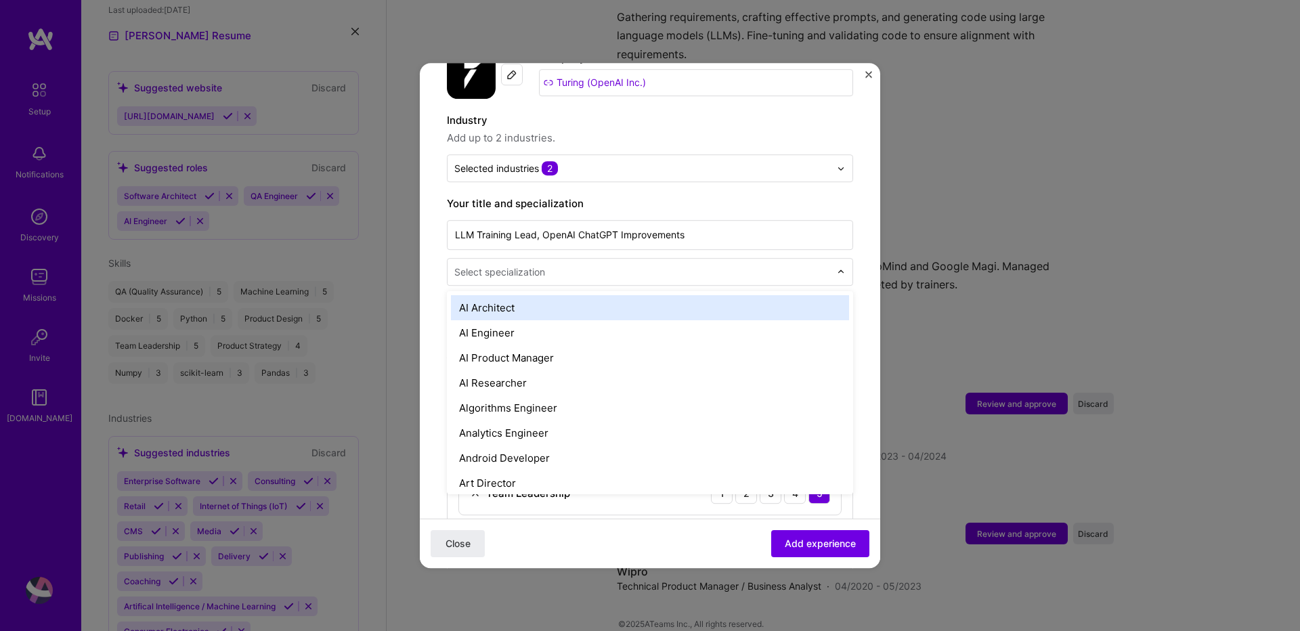
click at [572, 265] on input "text" at bounding box center [643, 272] width 378 height 14
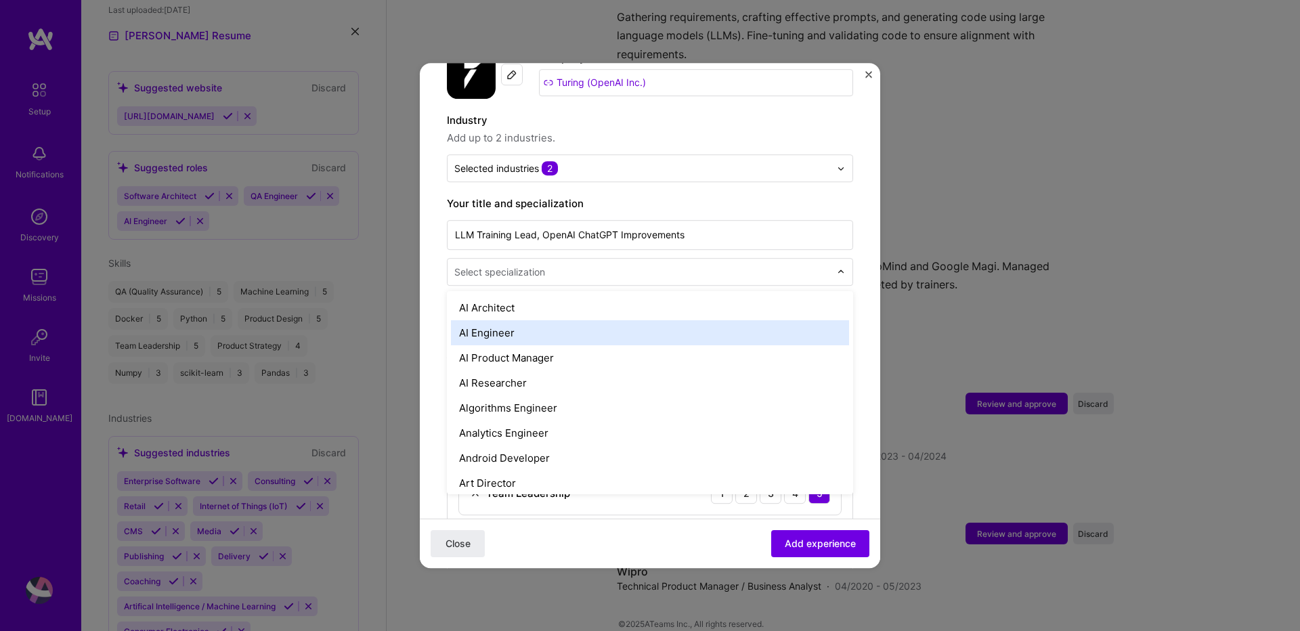
click at [571, 320] on div "AI Engineer" at bounding box center [650, 332] width 398 height 25
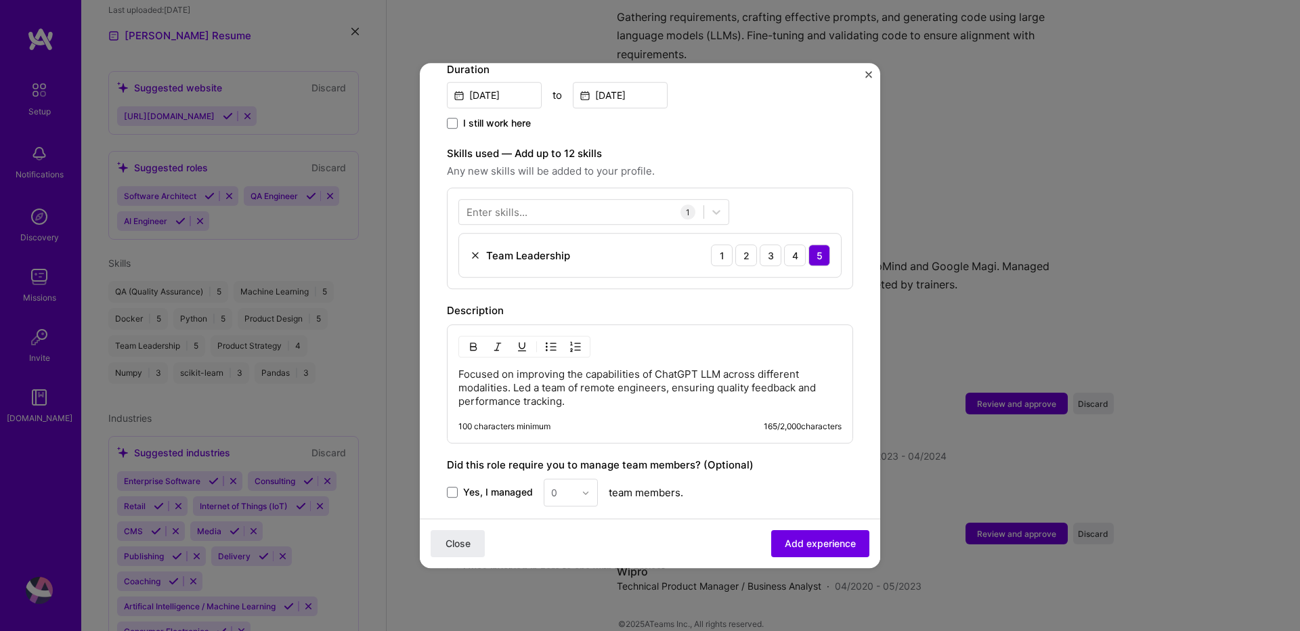
scroll to position [406, 0]
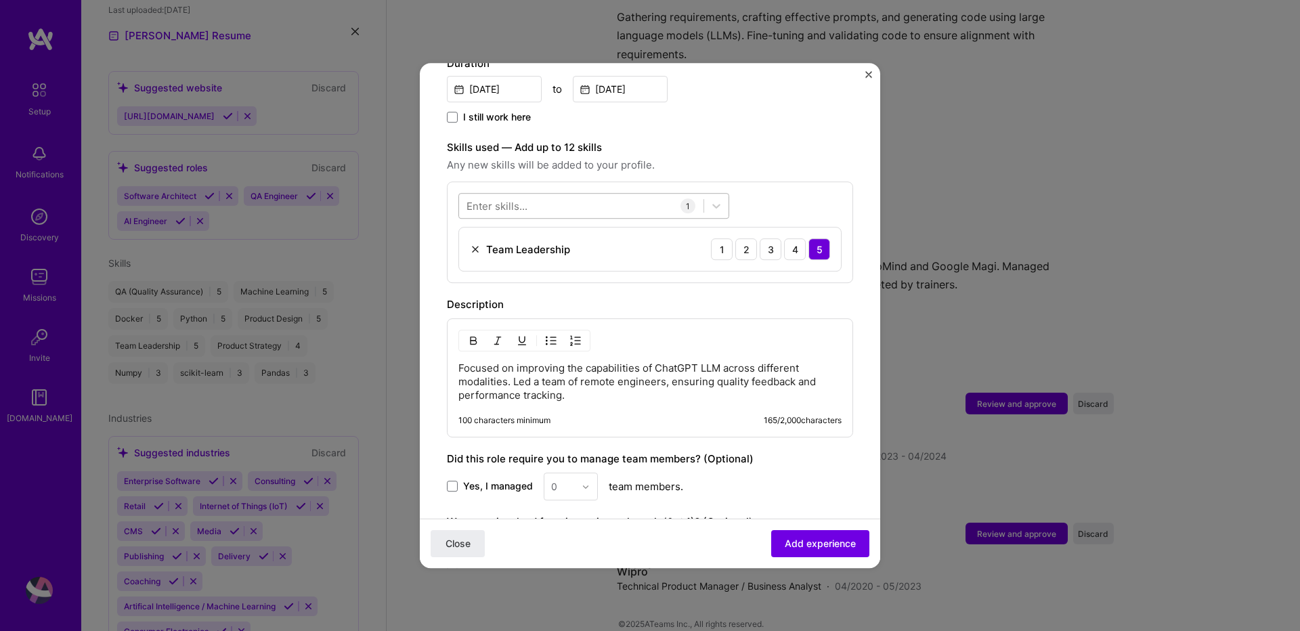
click at [564, 195] on div at bounding box center [581, 206] width 244 height 22
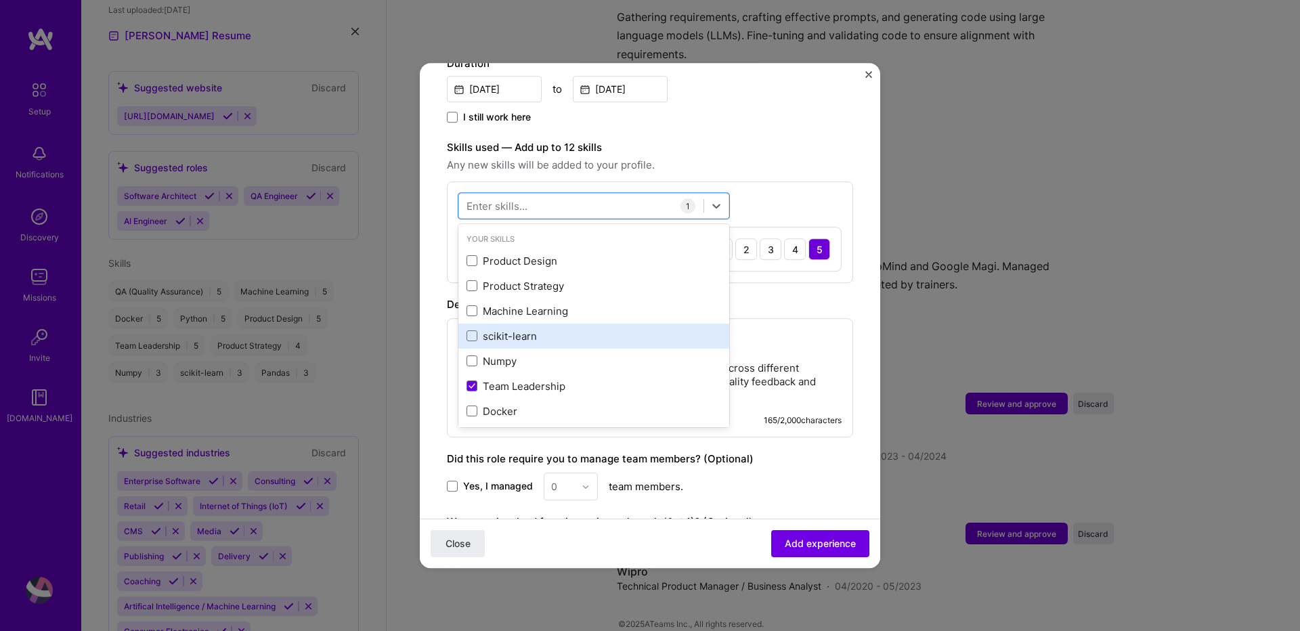
click at [536, 329] on div "scikit-learn" at bounding box center [594, 336] width 255 height 14
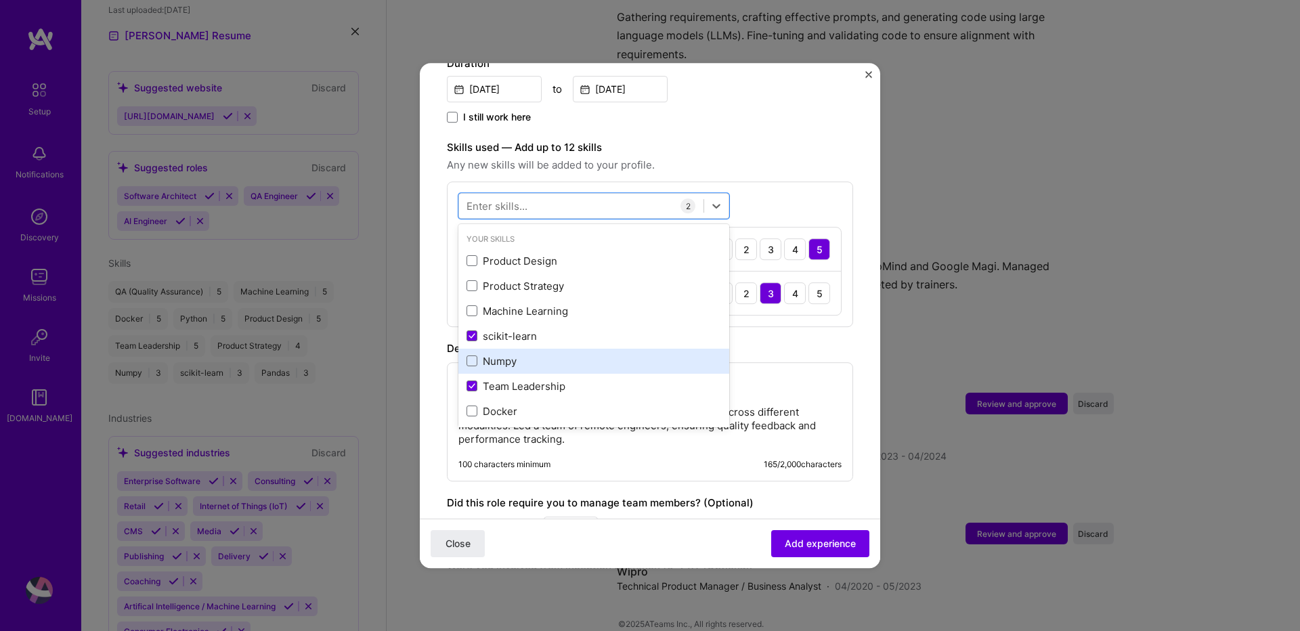
click at [531, 354] on div "Numpy" at bounding box center [594, 361] width 255 height 14
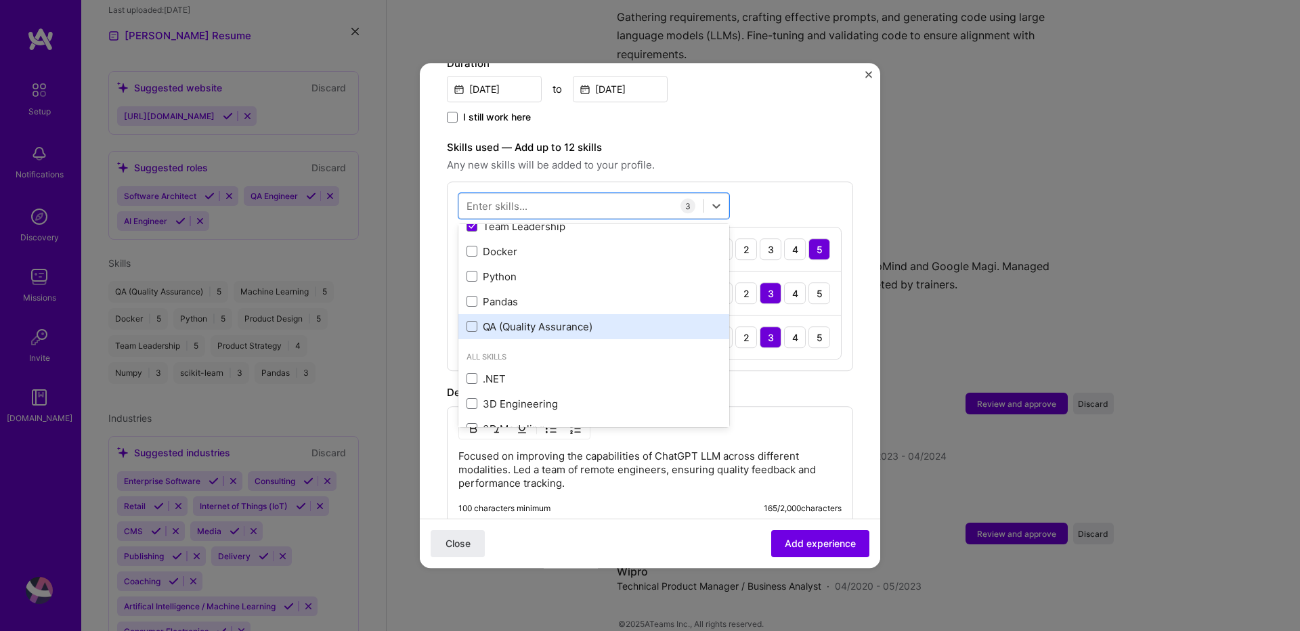
scroll to position [162, 0]
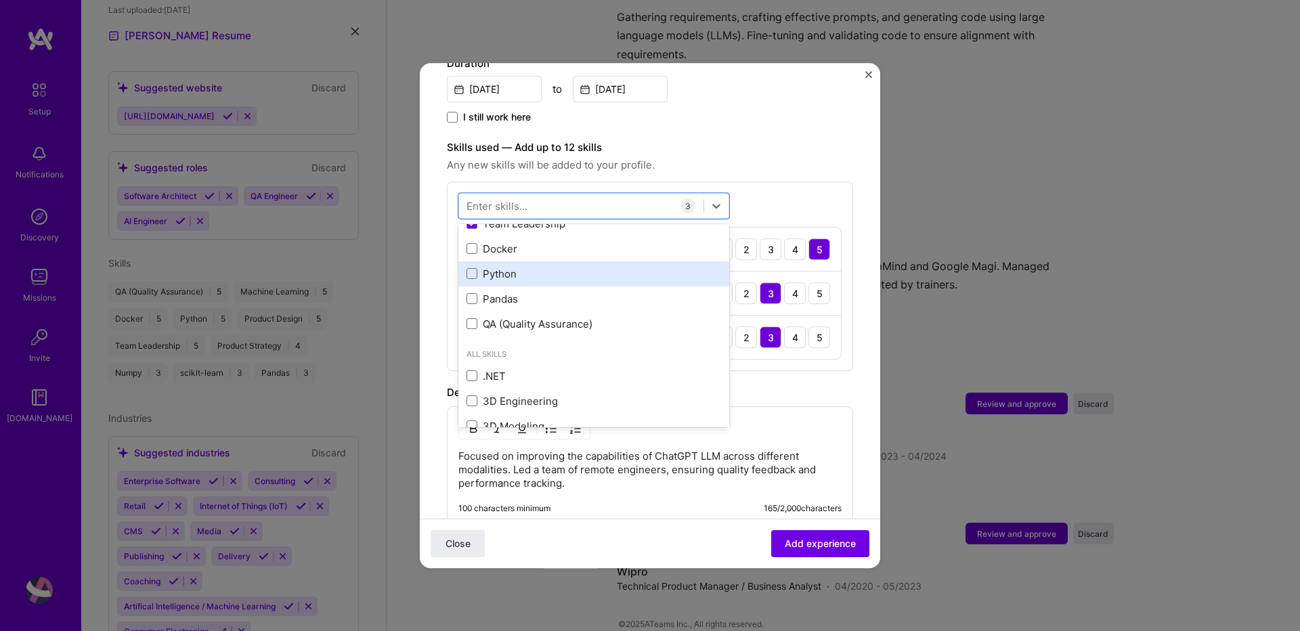
click at [538, 267] on div "Python" at bounding box center [594, 274] width 255 height 14
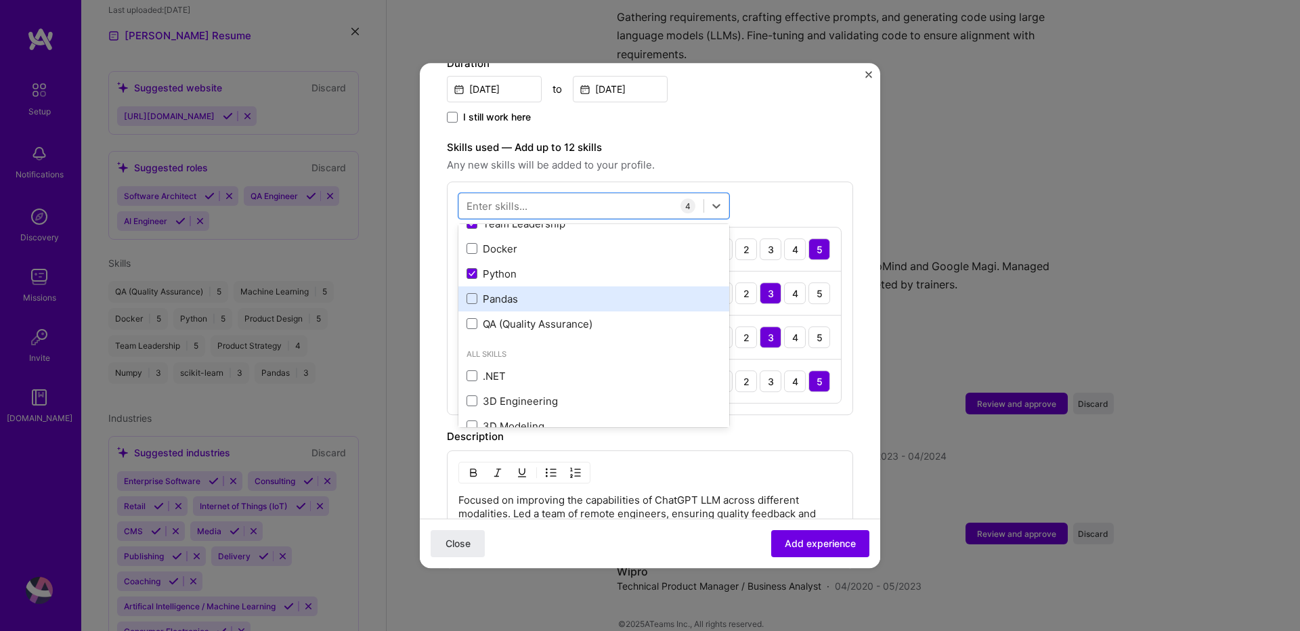
click at [538, 292] on div "Pandas" at bounding box center [594, 299] width 255 height 14
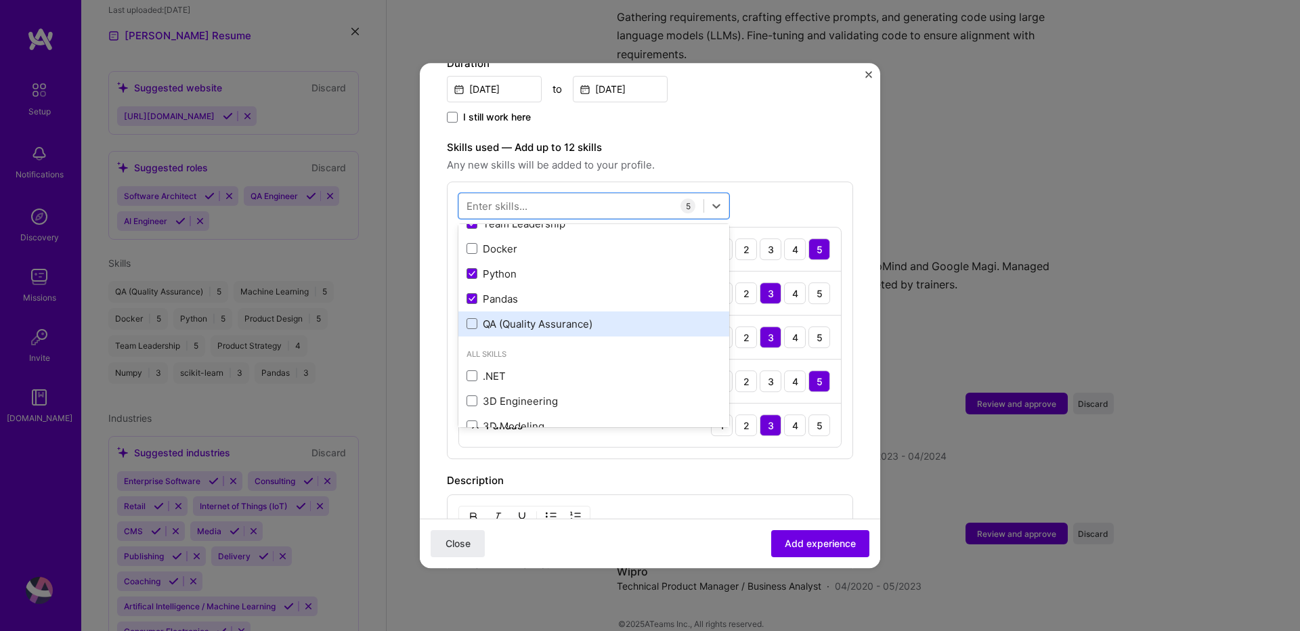
click at [552, 317] on div "QA (Quality Assurance)" at bounding box center [594, 324] width 255 height 14
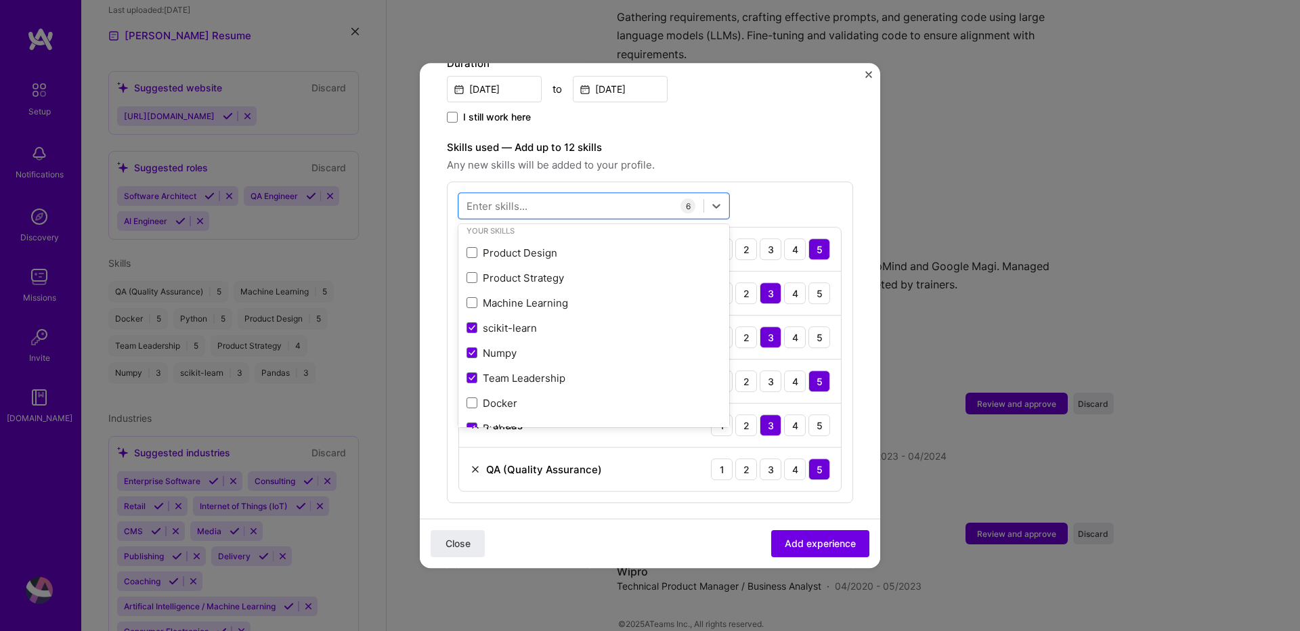
scroll to position [0, 0]
click at [774, 183] on div "option QA (Quality Assurance), selected. option Machine Learning focused, 0 of …" at bounding box center [650, 342] width 406 height 322
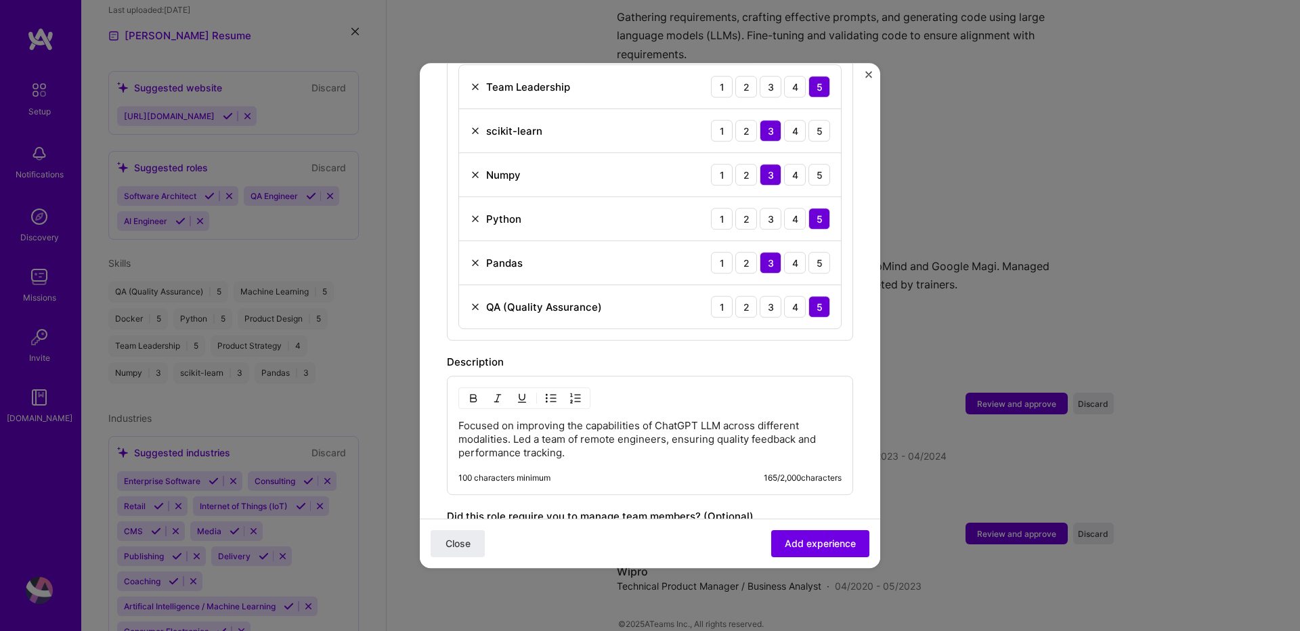
scroll to position [650, 0]
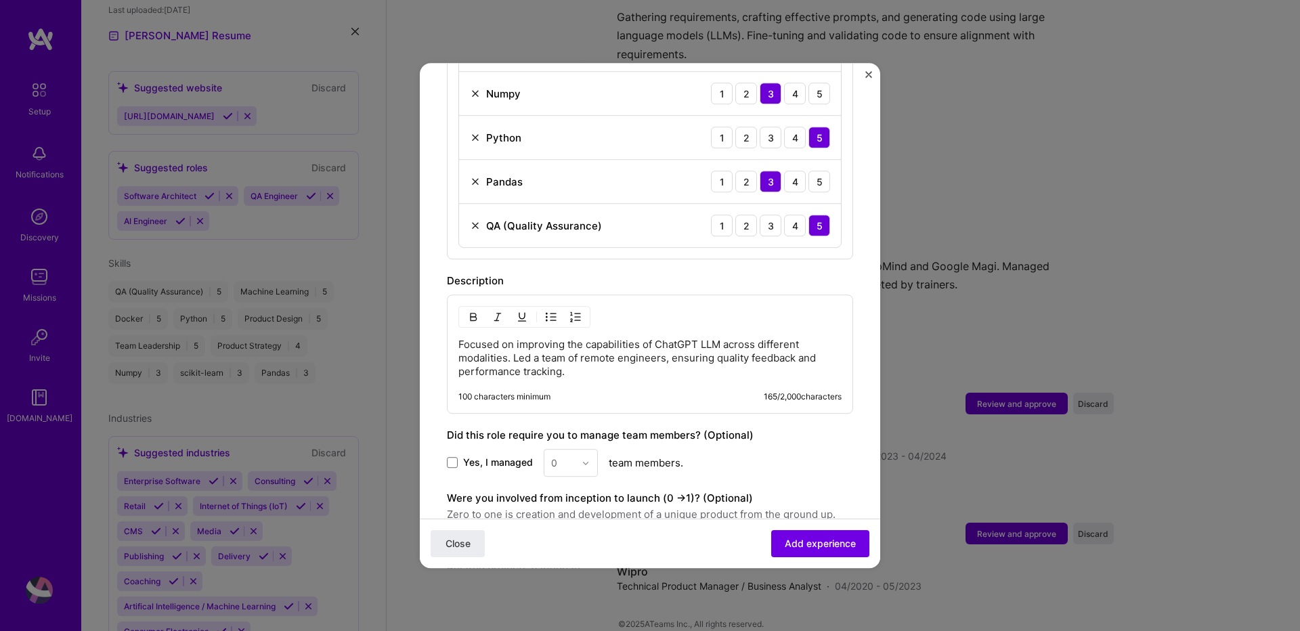
click at [734, 338] on p "Focused on improving the capabilities of ChatGPT LLM across different modalitie…" at bounding box center [649, 358] width 383 height 41
click at [457, 458] on span at bounding box center [452, 463] width 11 height 11
click at [0, 0] on input "Yes, I managed" at bounding box center [0, 0] width 0 height 0
click at [570, 456] on input "text" at bounding box center [563, 463] width 24 height 14
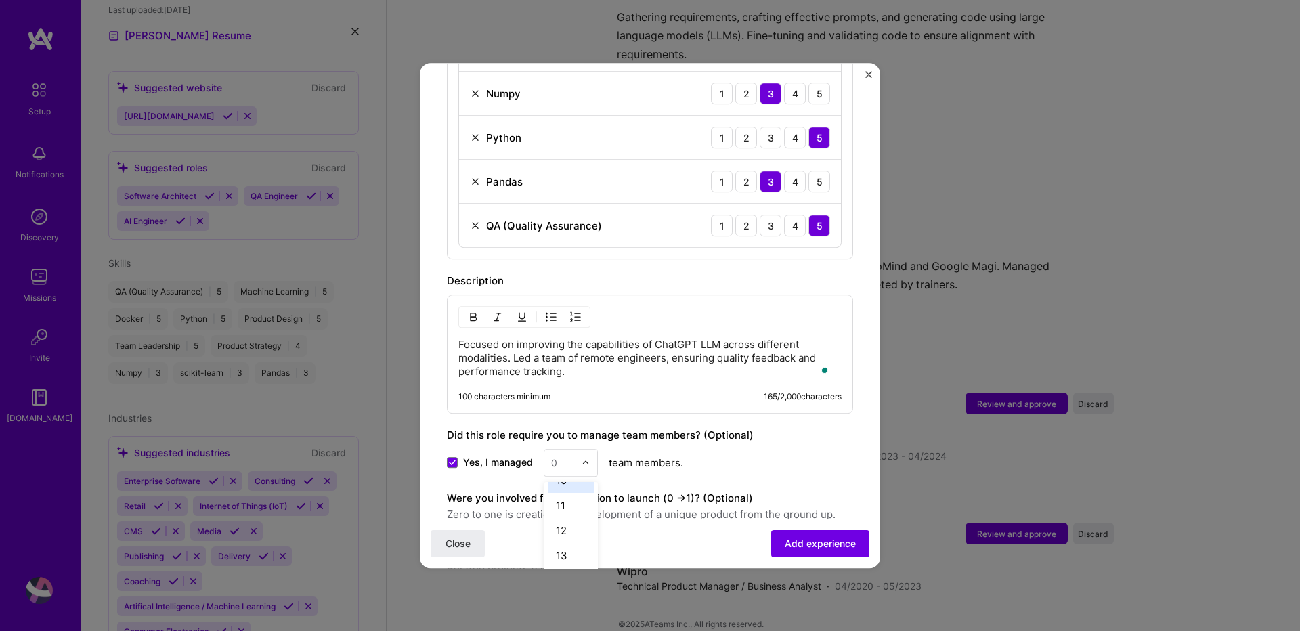
click at [569, 475] on div "10" at bounding box center [571, 480] width 46 height 25
click at [762, 456] on div "Yes, I managed 10 team members." at bounding box center [650, 463] width 406 height 28
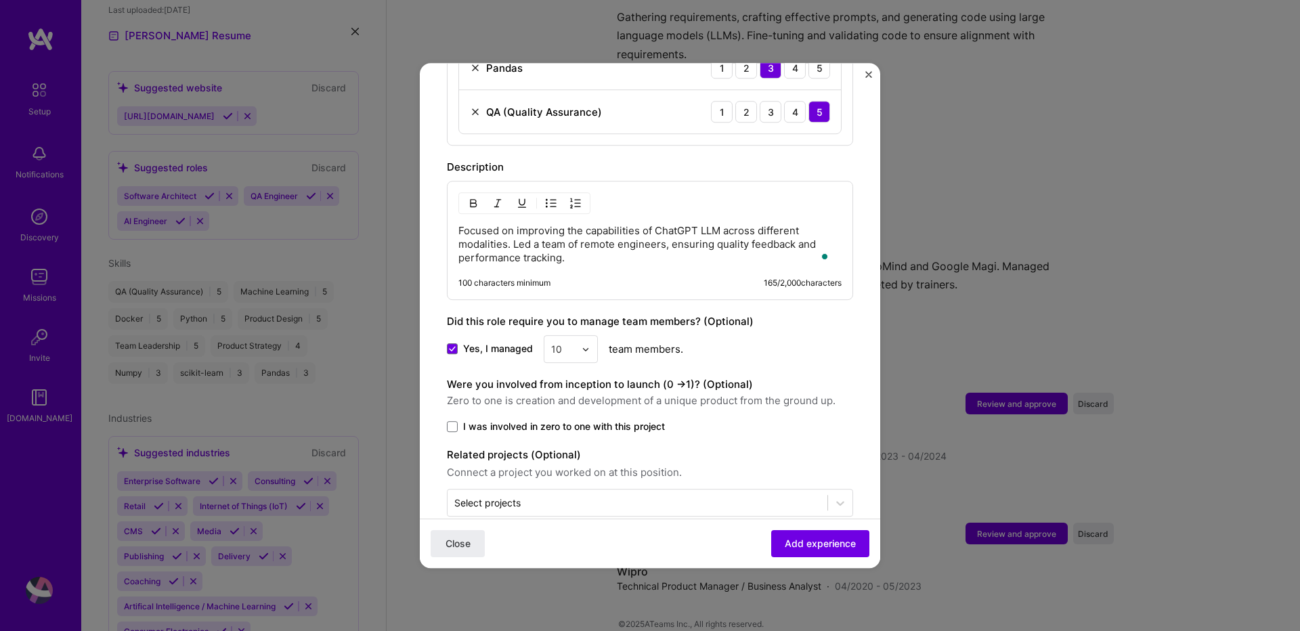
scroll to position [775, 0]
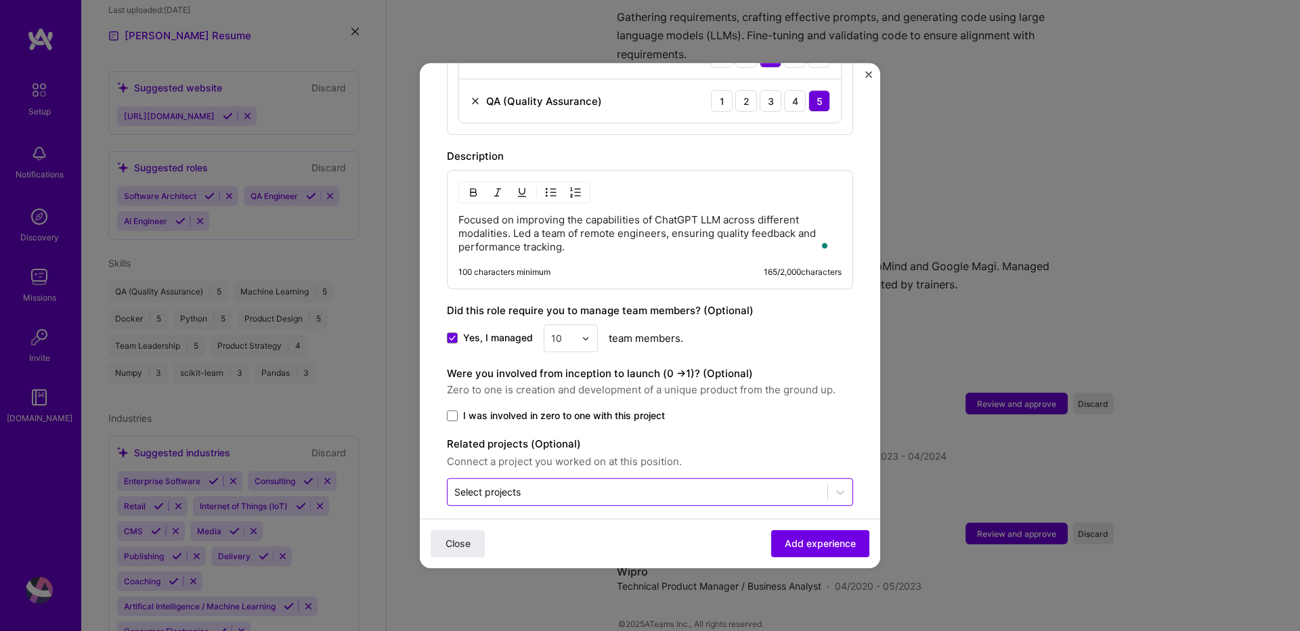
click at [534, 485] on input "text" at bounding box center [637, 492] width 366 height 14
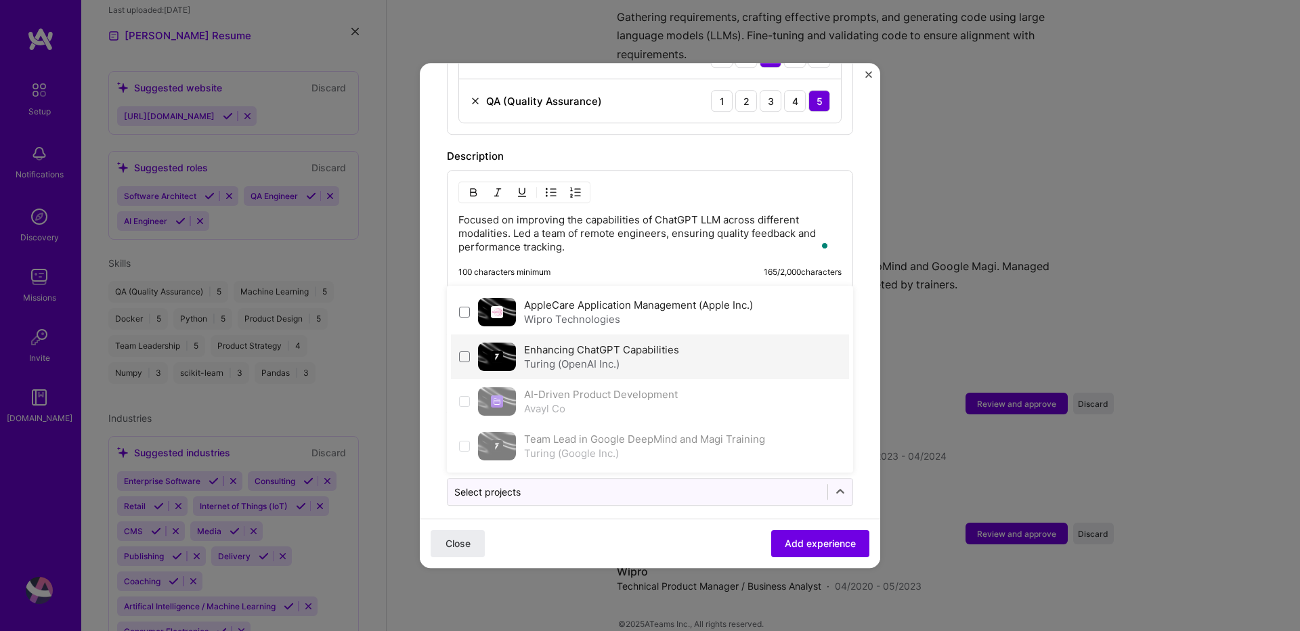
click at [659, 343] on div "Enhancing ChatGPT Capabilities Turing (OpenAI Inc.)" at bounding box center [601, 357] width 155 height 28
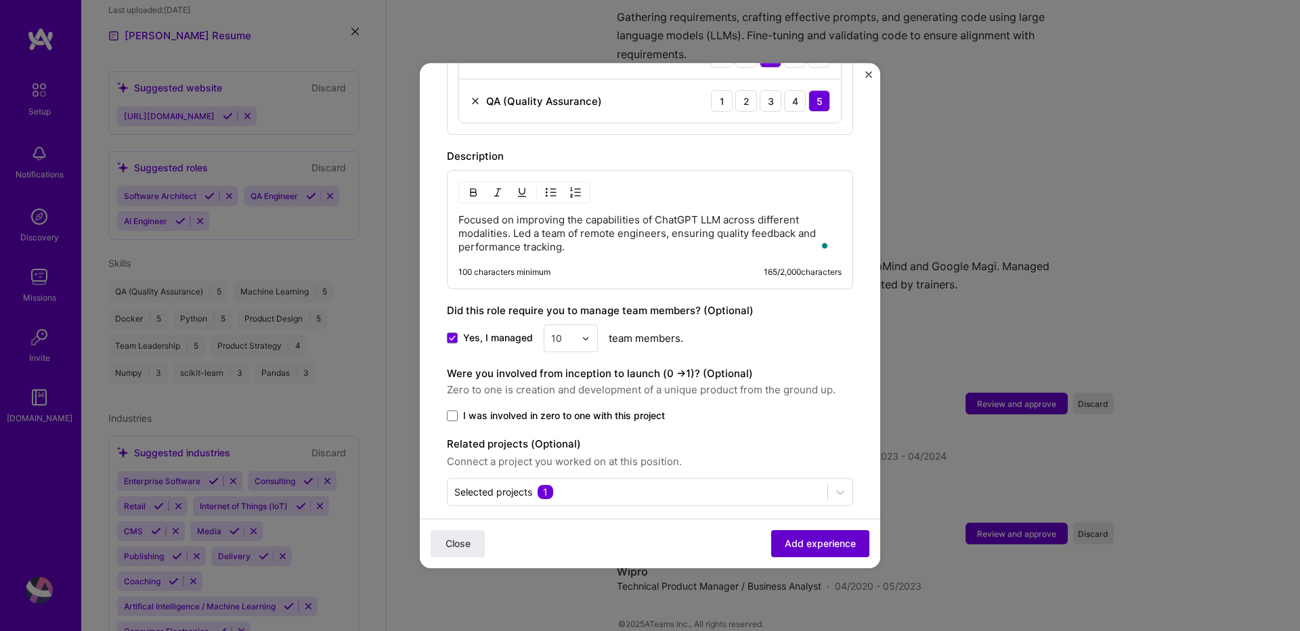
click at [809, 544] on span "Add experience" at bounding box center [820, 544] width 71 height 14
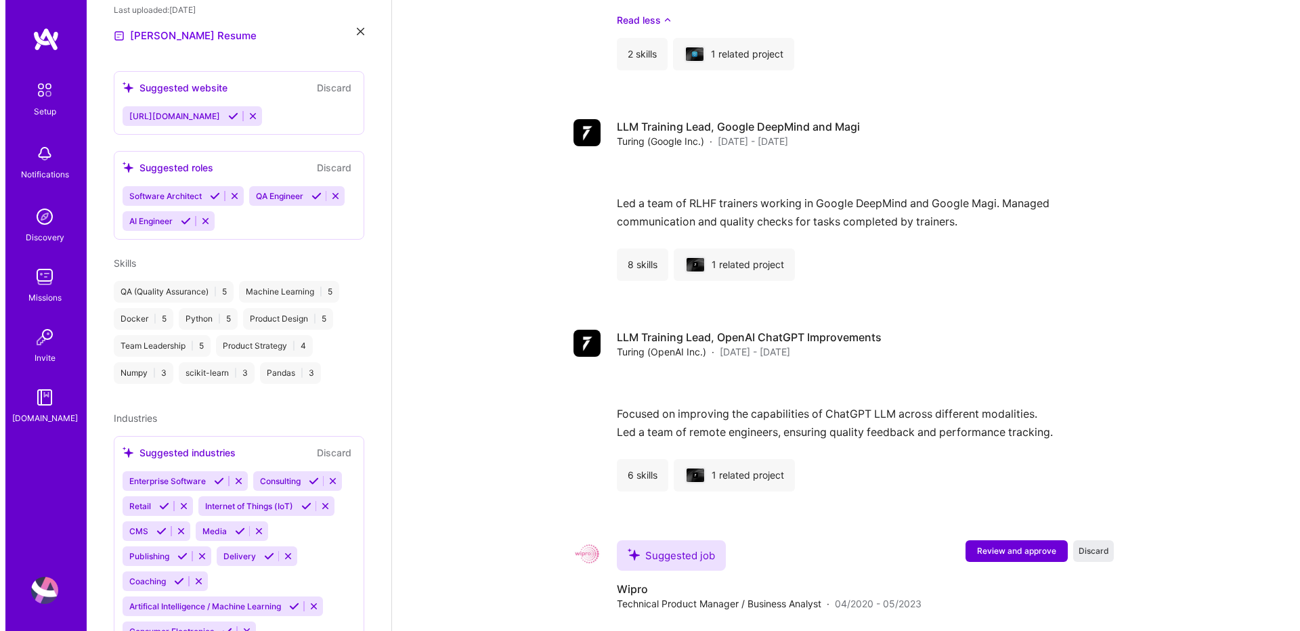
scroll to position [1267, 0]
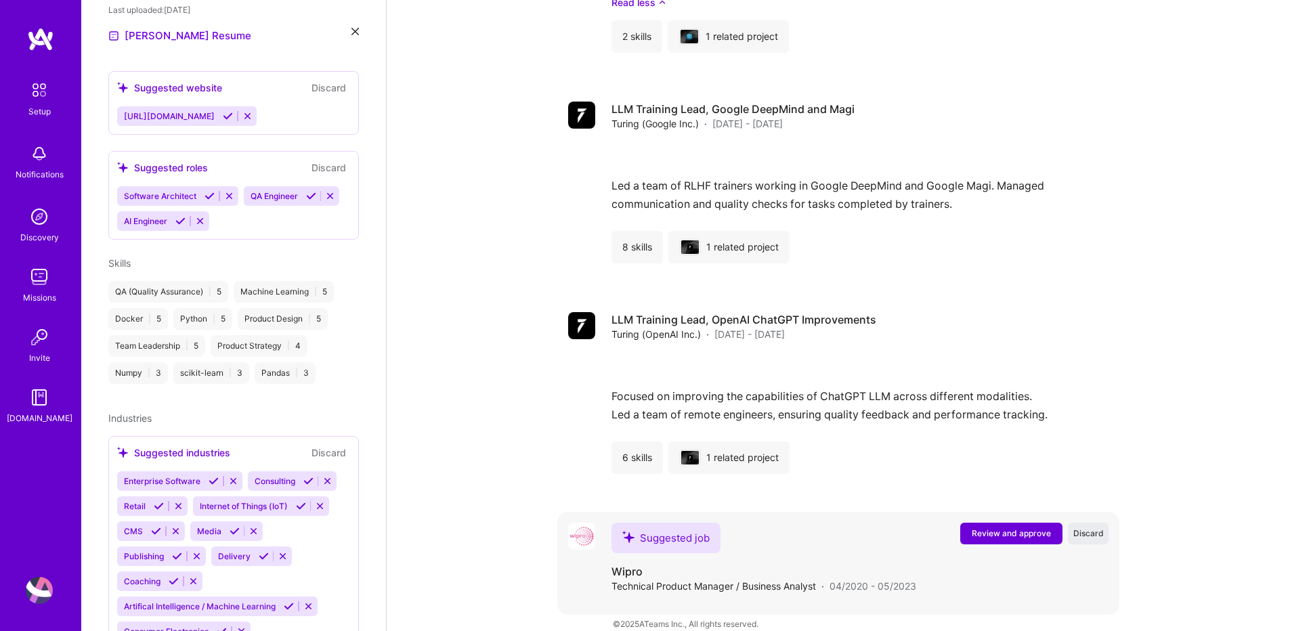
click at [988, 527] on span "Review and approve" at bounding box center [1011, 533] width 79 height 12
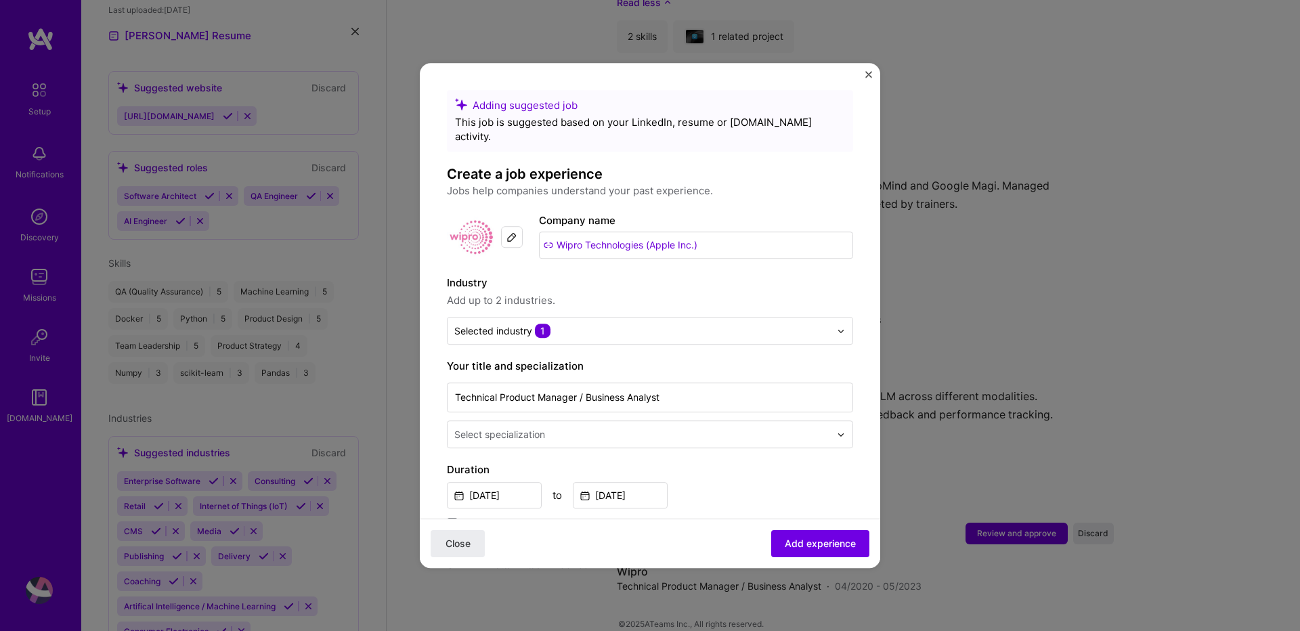
click at [663, 232] on input "Wipro Technologies (Apple Inc.)" at bounding box center [696, 245] width 314 height 27
paste input "Wipro Technologies (Apple Inc.)"
type input "Wipro Technologies (Apple Inc.)"
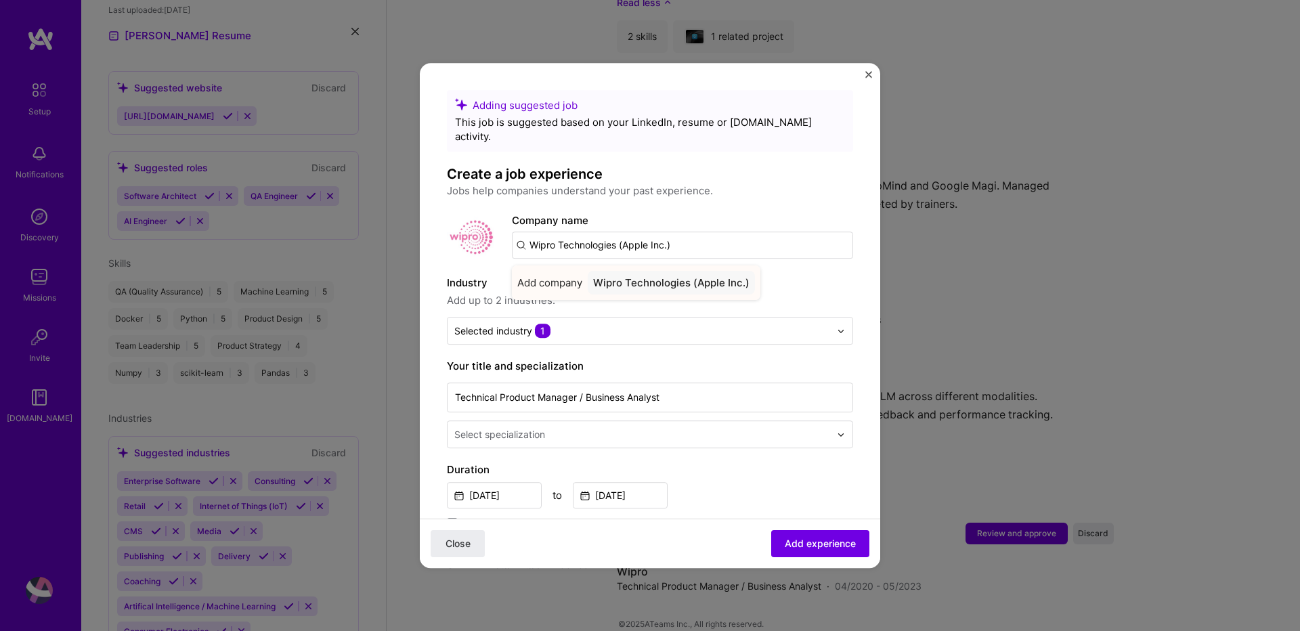
click at [666, 271] on div "Wipro Technologies (Apple Inc.)" at bounding box center [671, 283] width 167 height 24
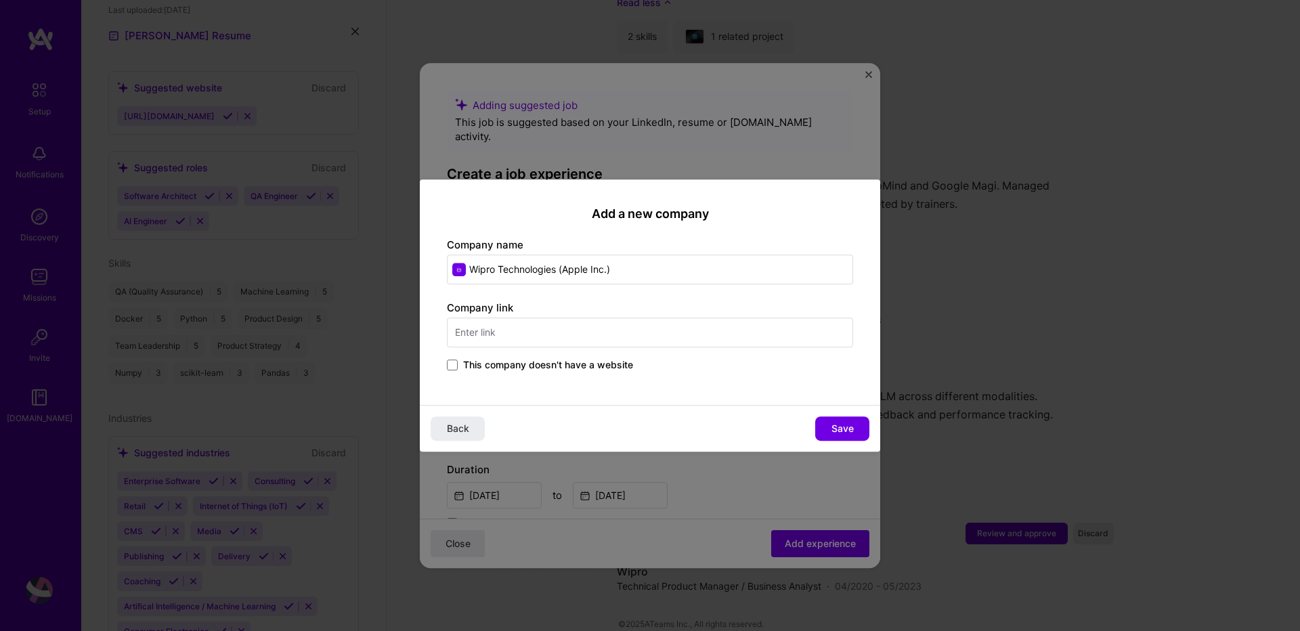
click at [540, 326] on input "text" at bounding box center [650, 333] width 406 height 30
type input "www.wipro.com"
click at [845, 435] on span "Save" at bounding box center [842, 429] width 22 height 14
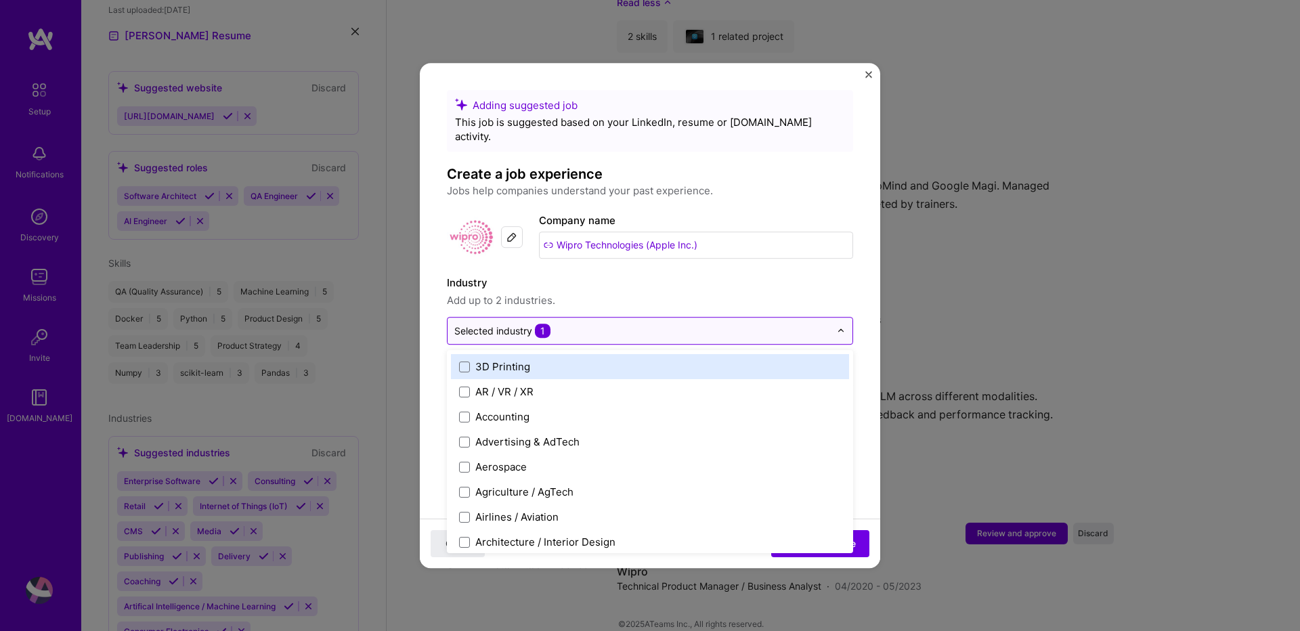
click at [565, 324] on input "text" at bounding box center [642, 331] width 376 height 14
type input "ret"
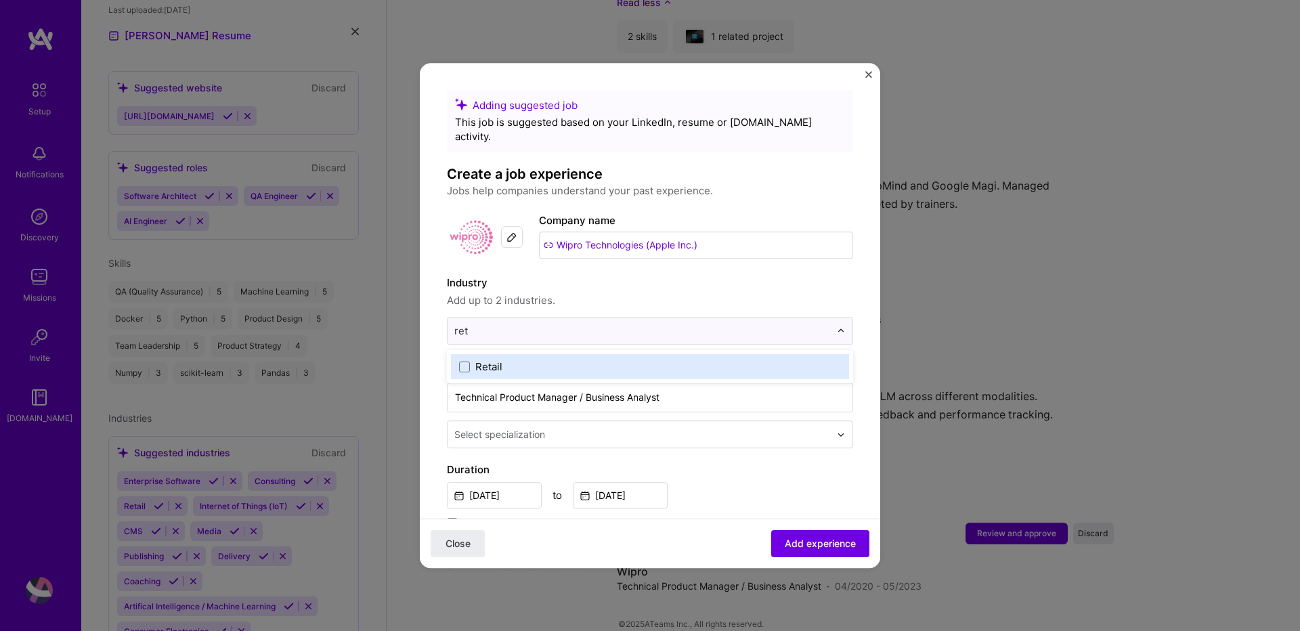
click at [486, 360] on div "Retail" at bounding box center [488, 367] width 27 height 14
type input "a"
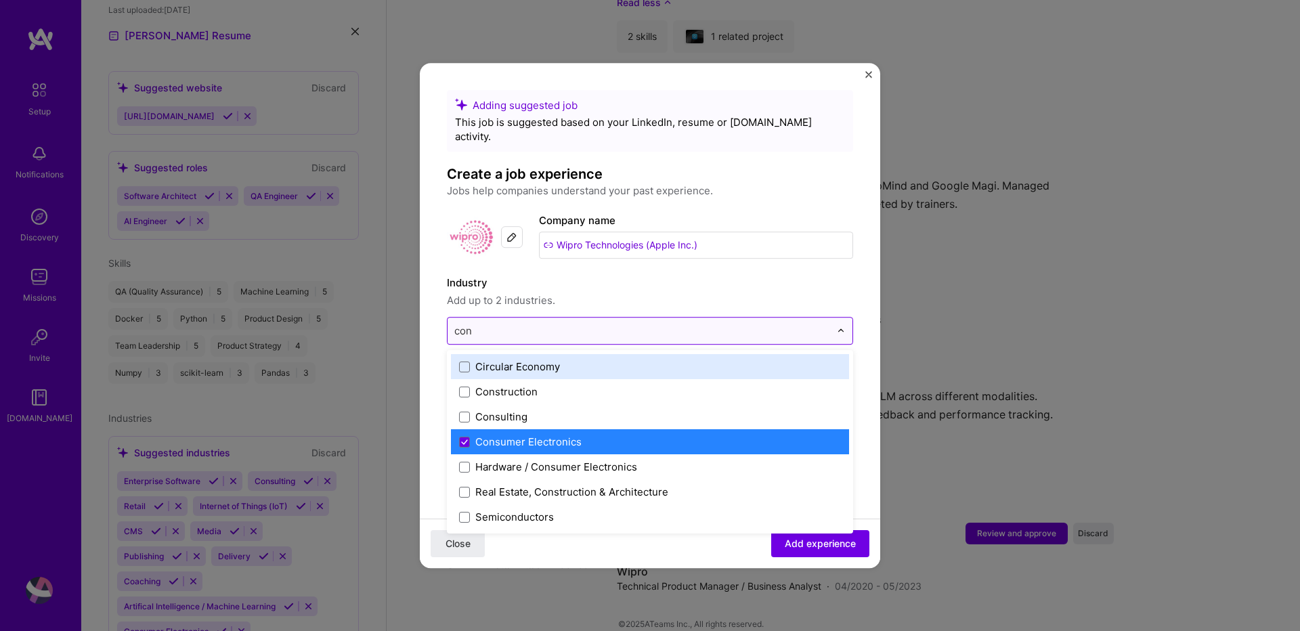
type input "cons"
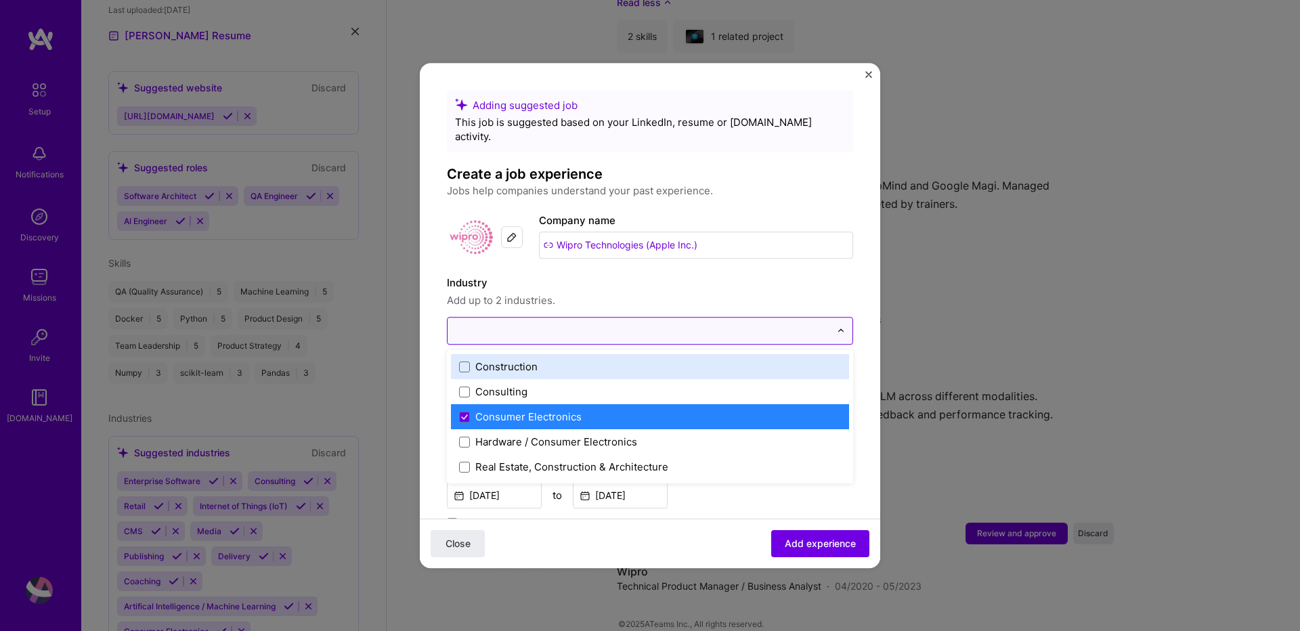
click at [510, 325] on div at bounding box center [642, 331] width 389 height 26
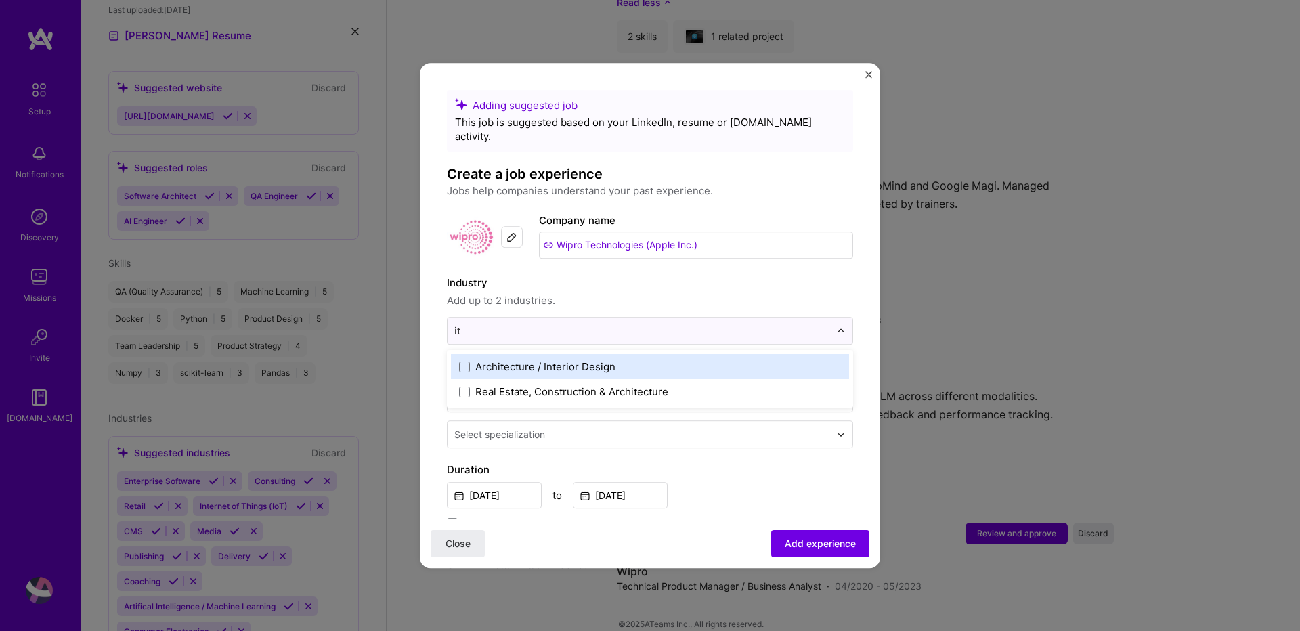
type input "i"
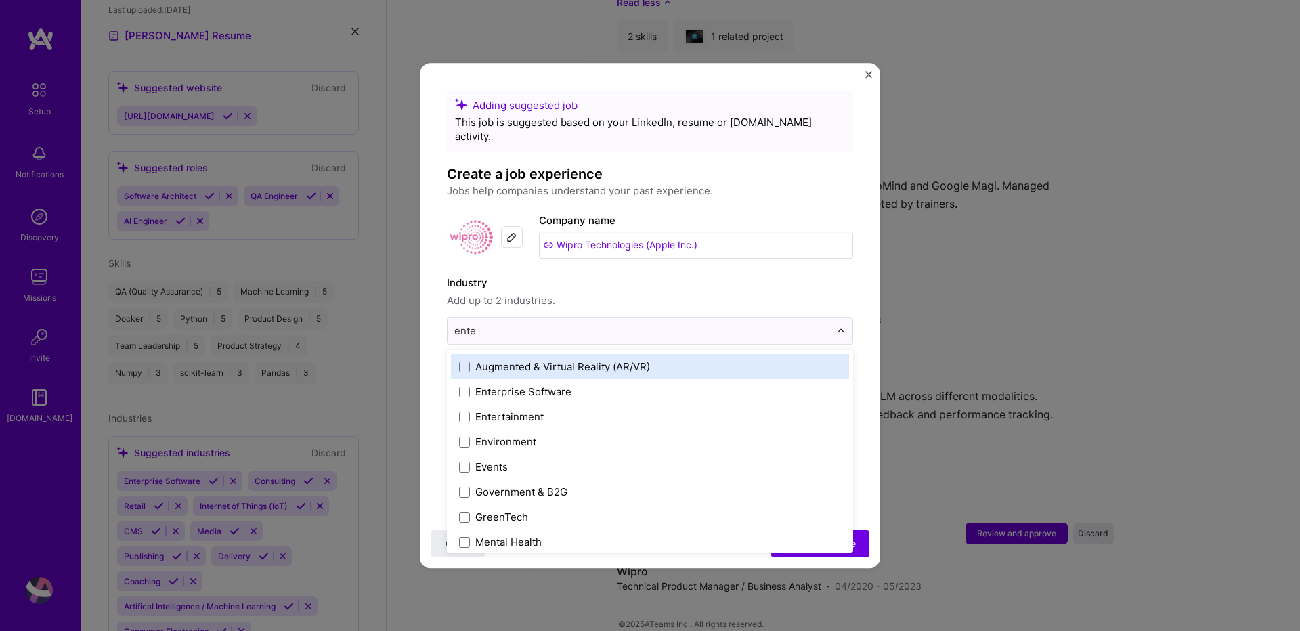
type input "enter"
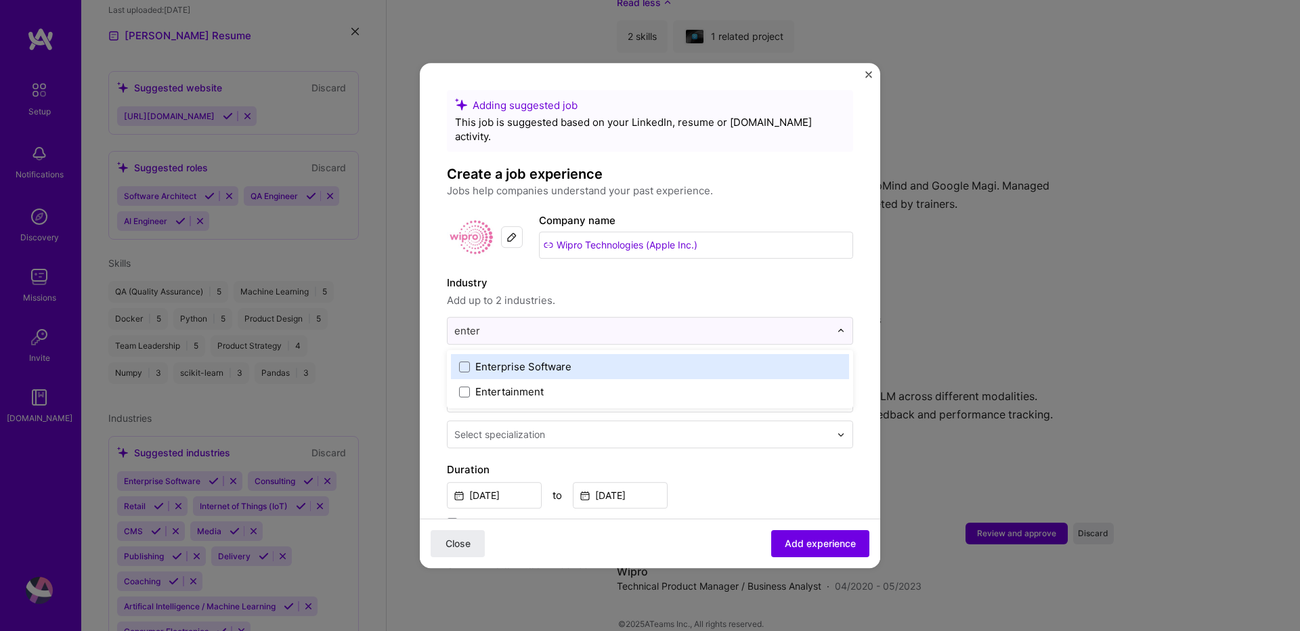
click at [508, 360] on div "Enterprise Software" at bounding box center [523, 367] width 96 height 14
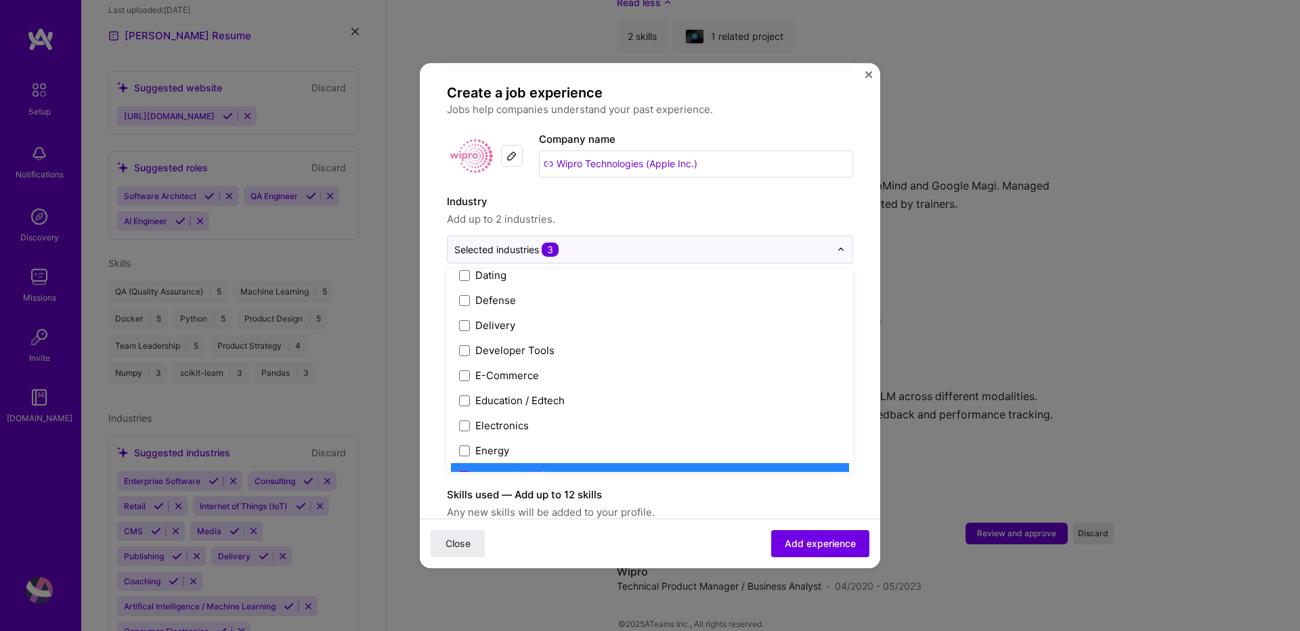
scroll to position [1137, 0]
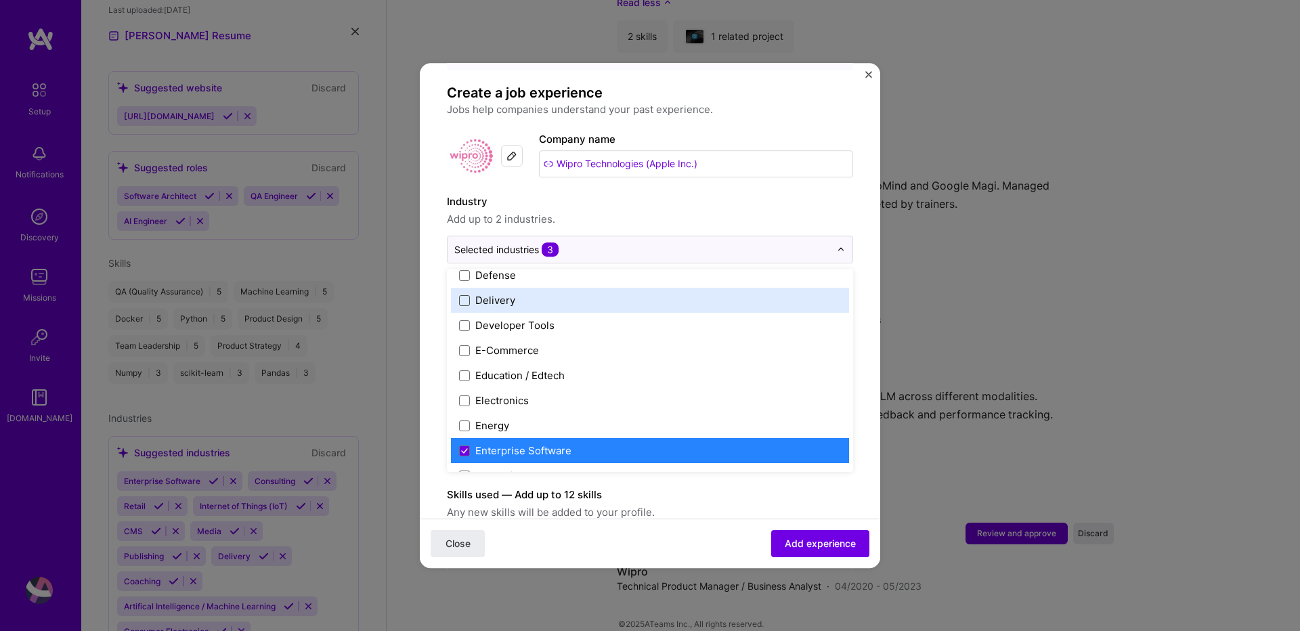
click at [465, 295] on span at bounding box center [464, 300] width 11 height 11
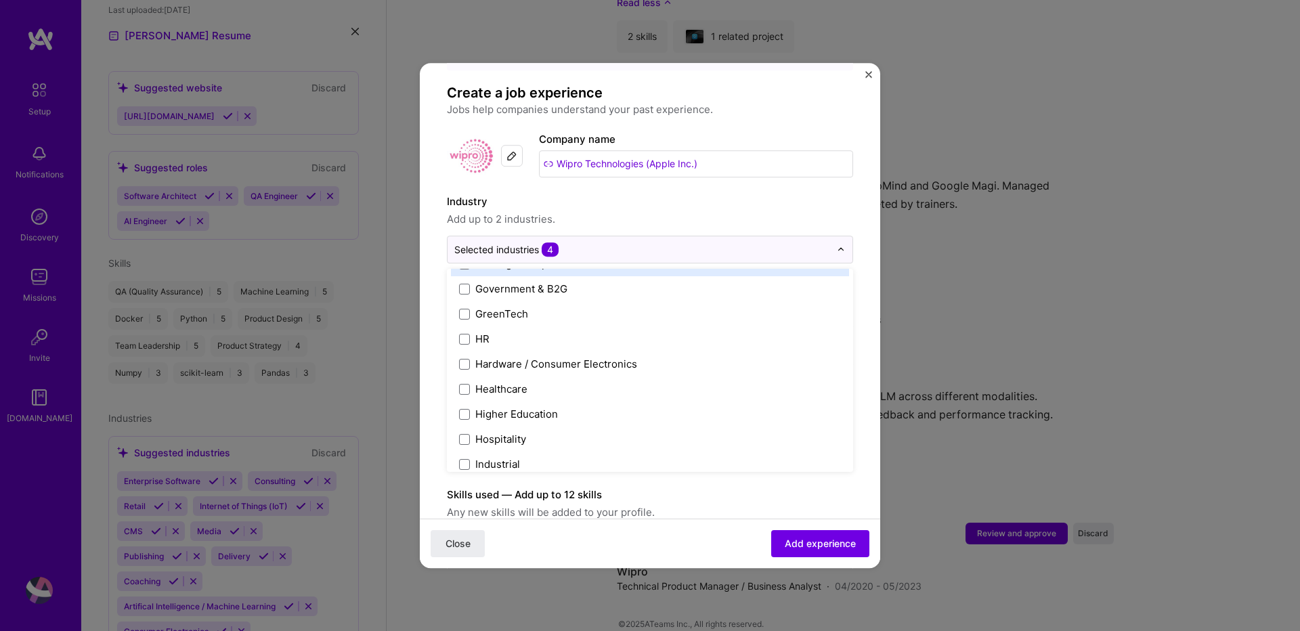
scroll to position [1706, 0]
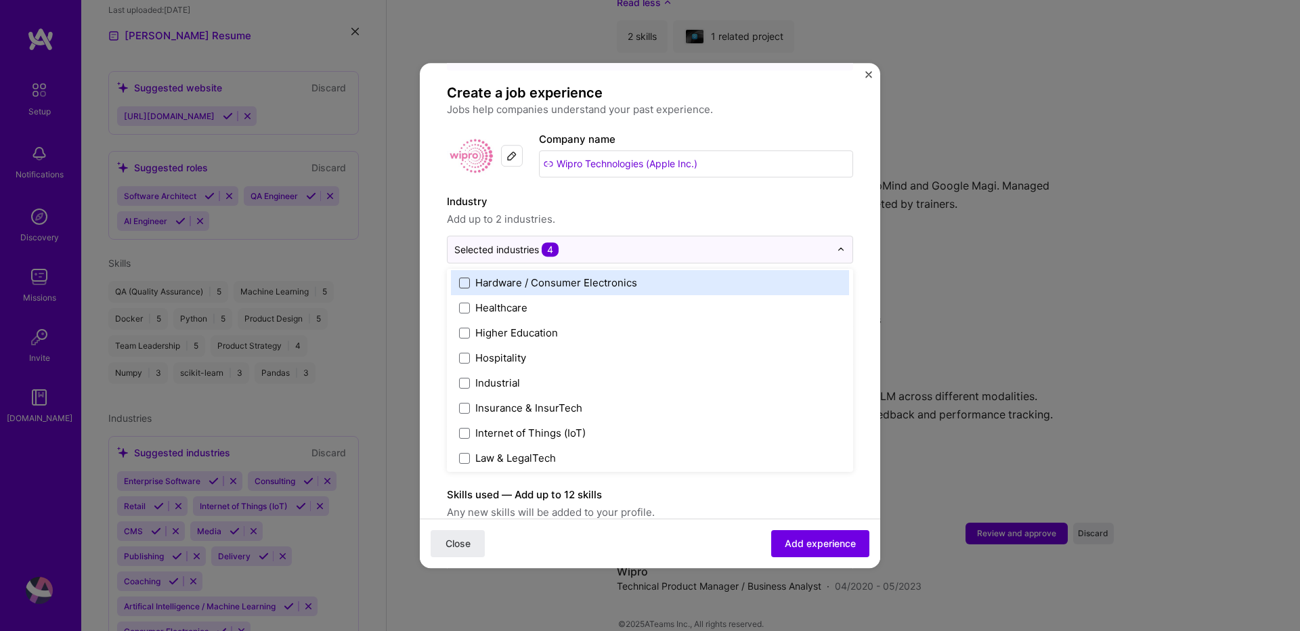
click at [469, 278] on span at bounding box center [464, 283] width 11 height 11
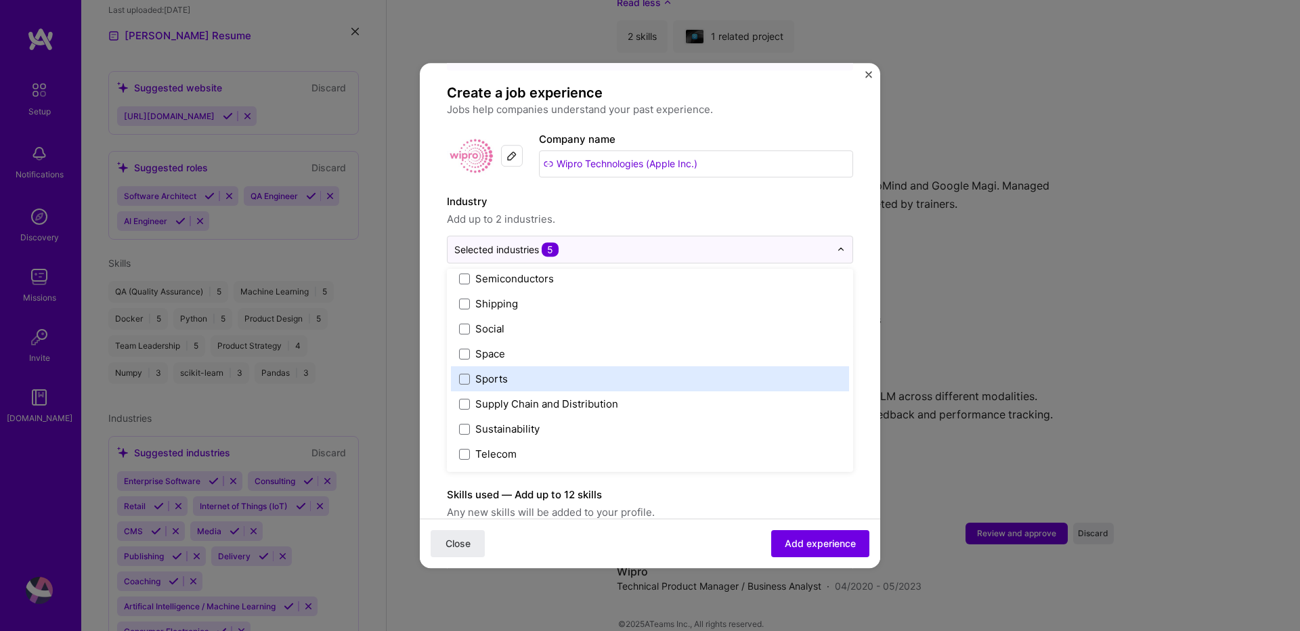
scroll to position [2811, 0]
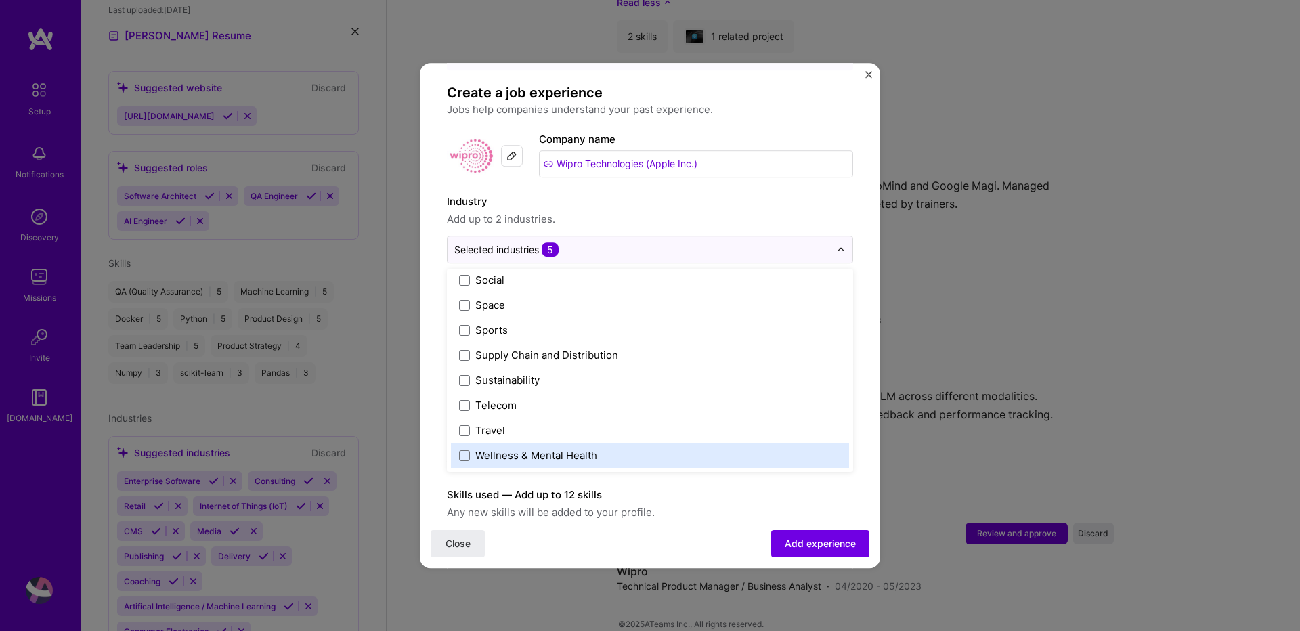
click at [867, 464] on form "Adding suggested job This job is suggested based on your LinkedIn, resume or A.…" at bounding box center [650, 510] width 460 height 1003
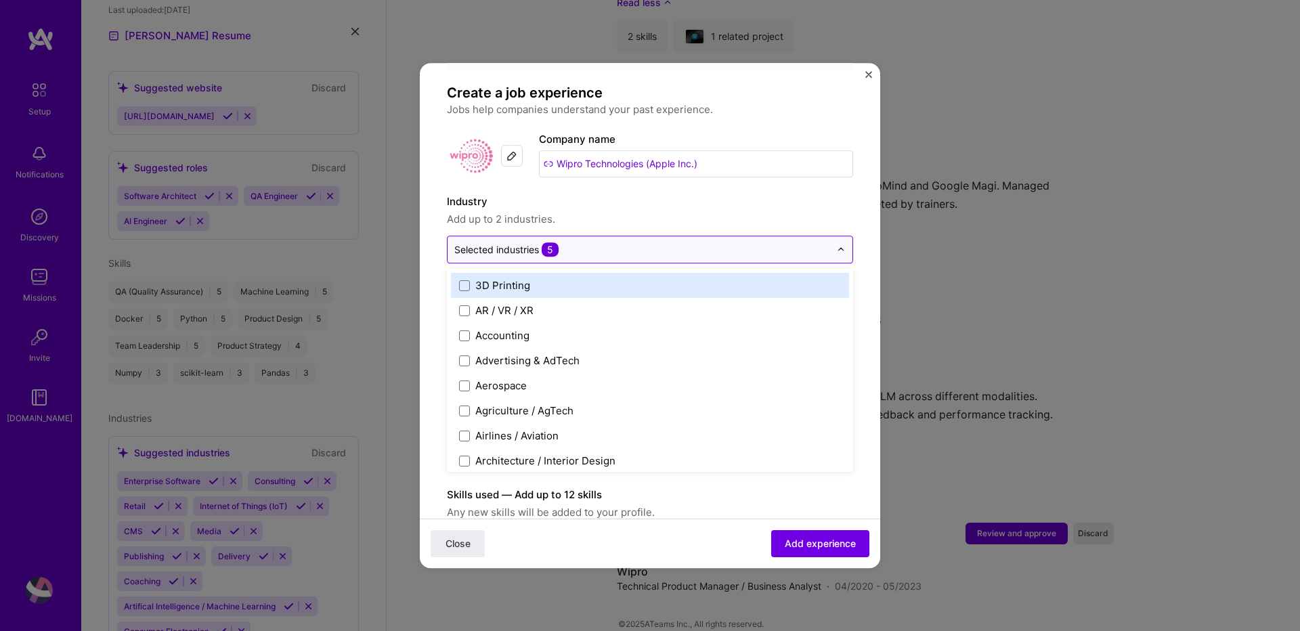
click at [572, 242] on input "text" at bounding box center [642, 249] width 376 height 14
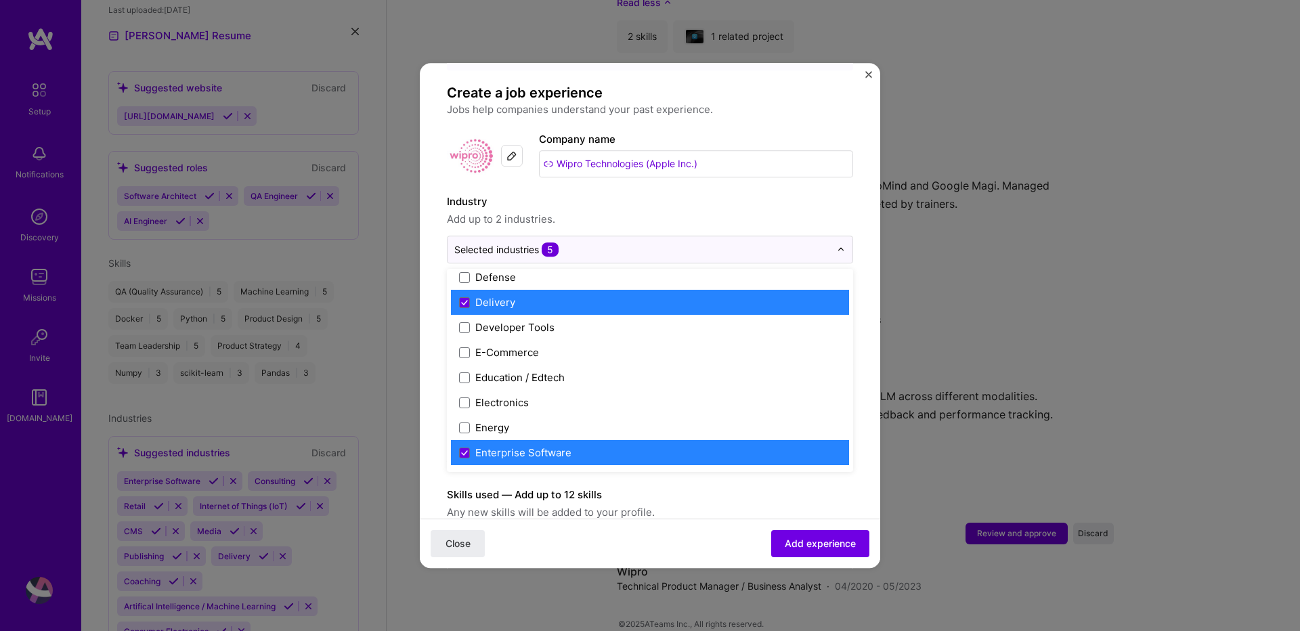
scroll to position [1137, 0]
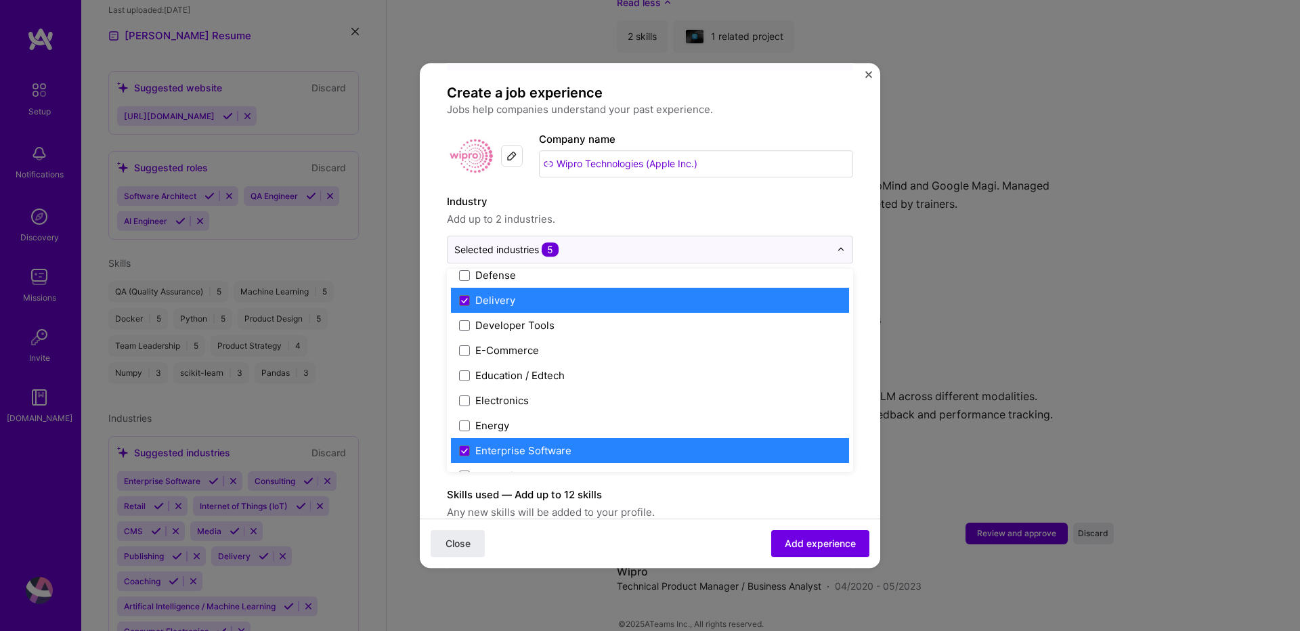
click at [583, 293] on label "Delivery" at bounding box center [650, 300] width 382 height 14
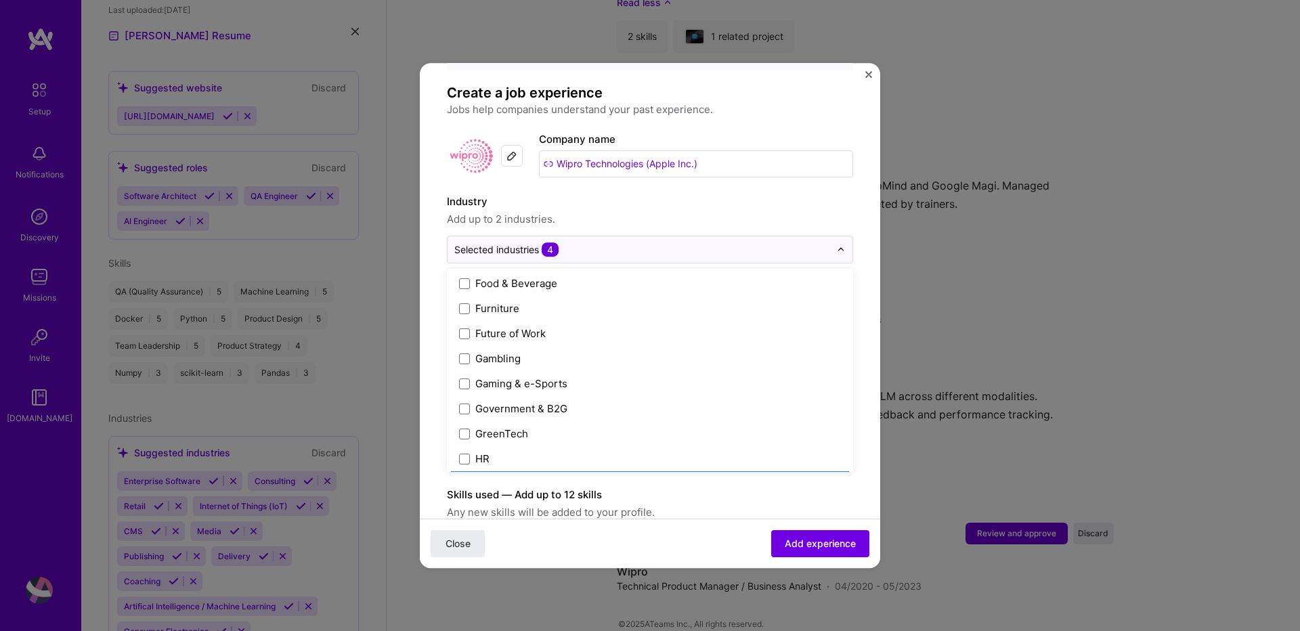
scroll to position [1544, 0]
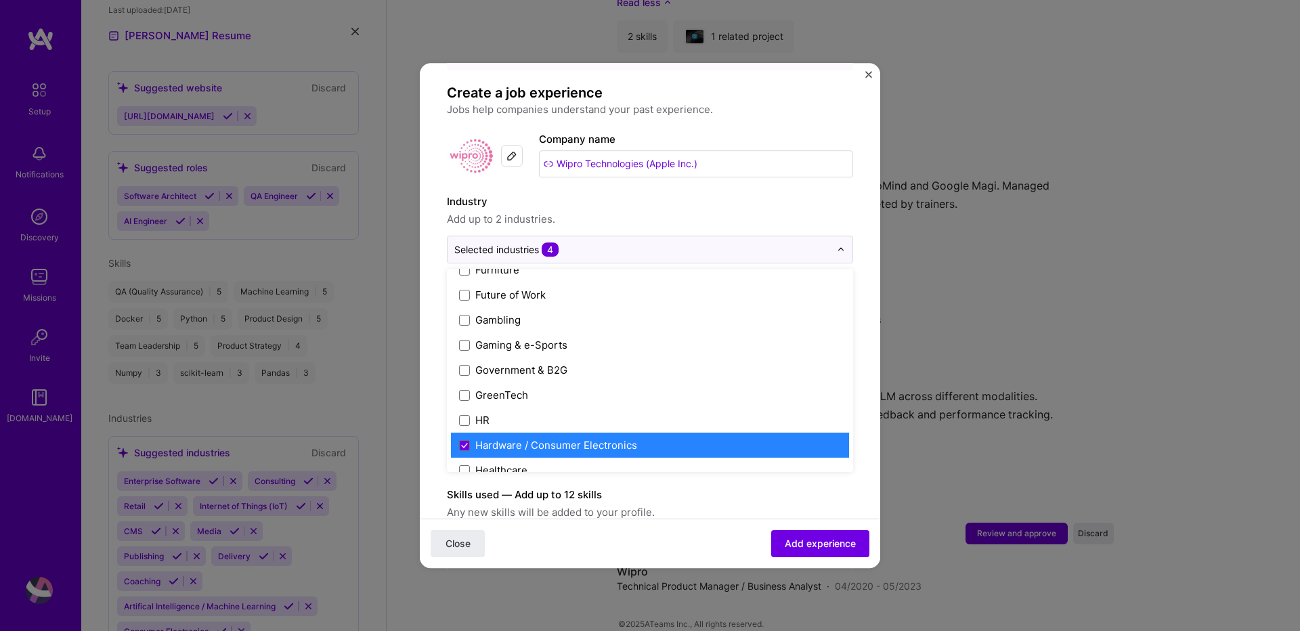
click at [593, 438] on div "Hardware / Consumer Electronics" at bounding box center [556, 445] width 162 height 14
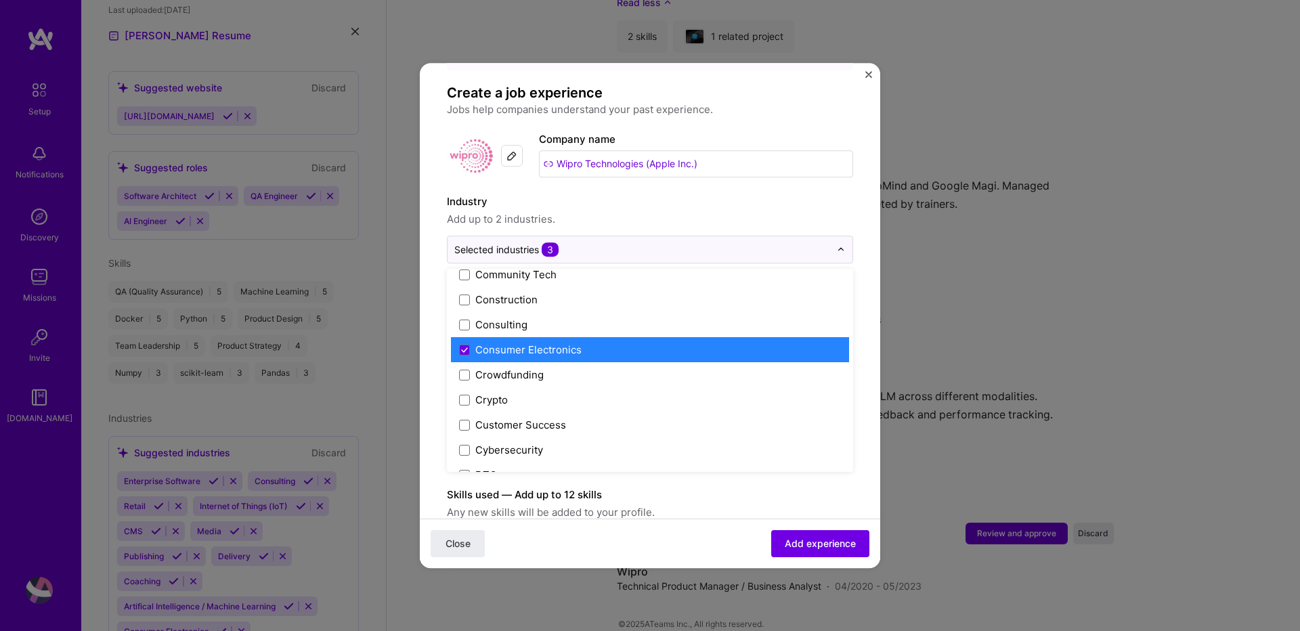
scroll to position [861, 0]
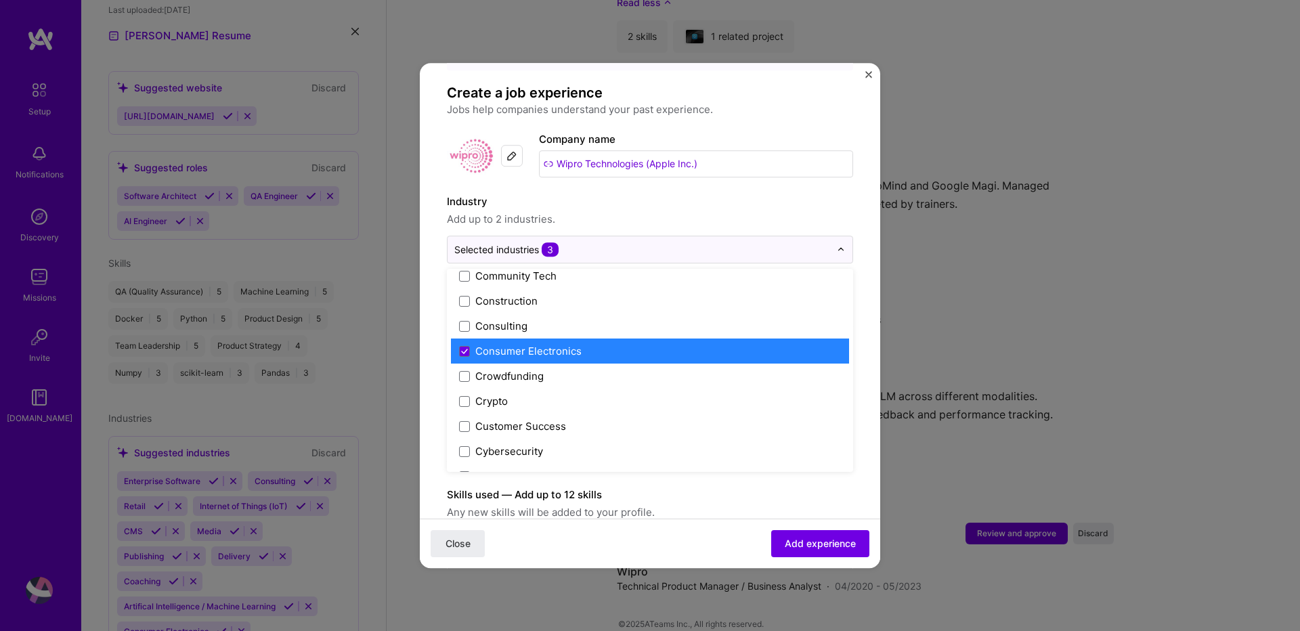
click at [542, 344] on div "Consumer Electronics" at bounding box center [528, 351] width 106 height 14
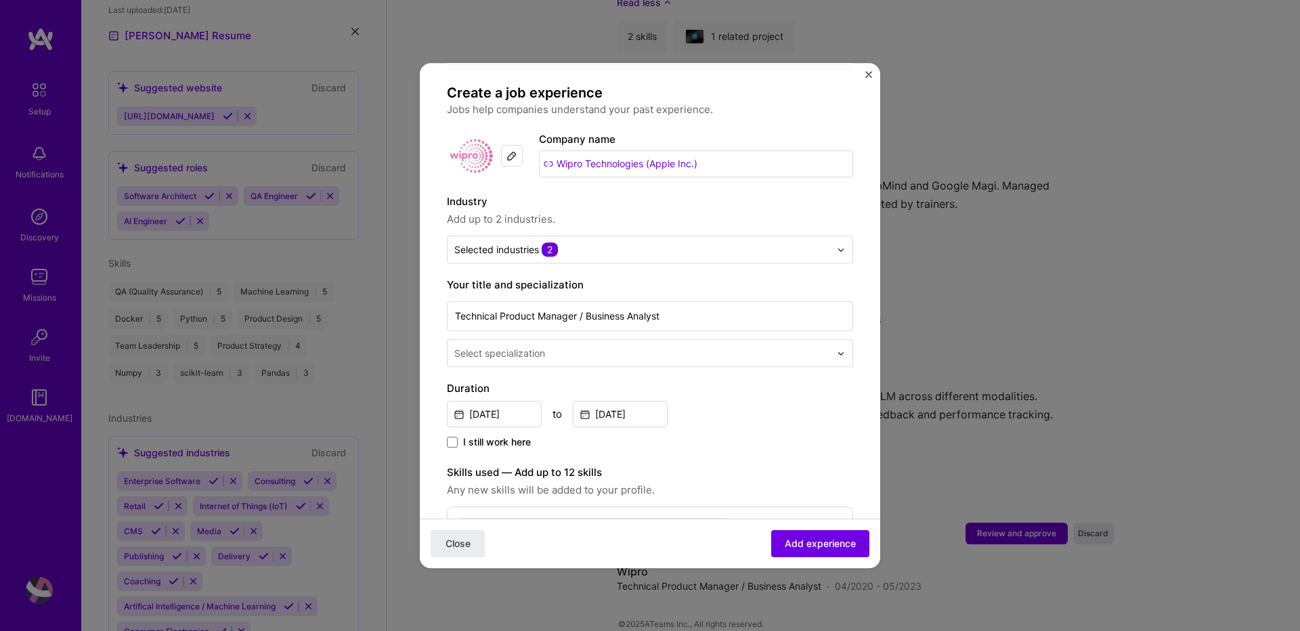
click at [863, 452] on form "Adding suggested job This job is suggested based on your LinkedIn, resume or A.…" at bounding box center [650, 499] width 460 height 980
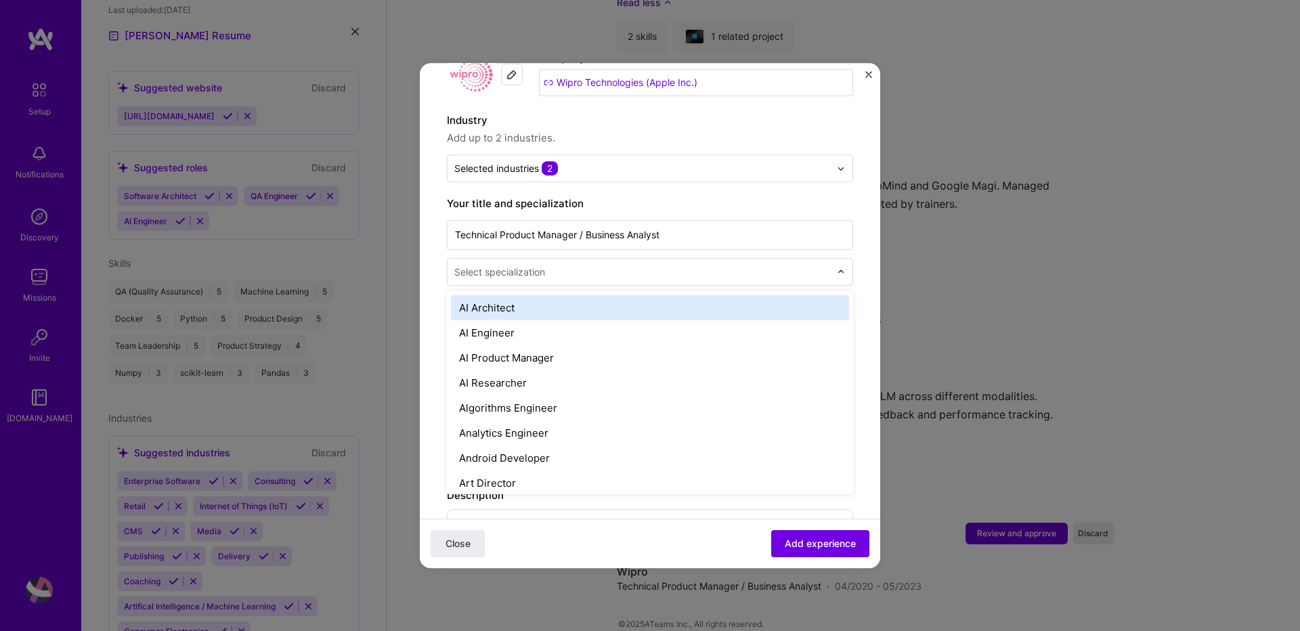
click at [596, 265] on input "text" at bounding box center [643, 272] width 378 height 14
type input "pro"
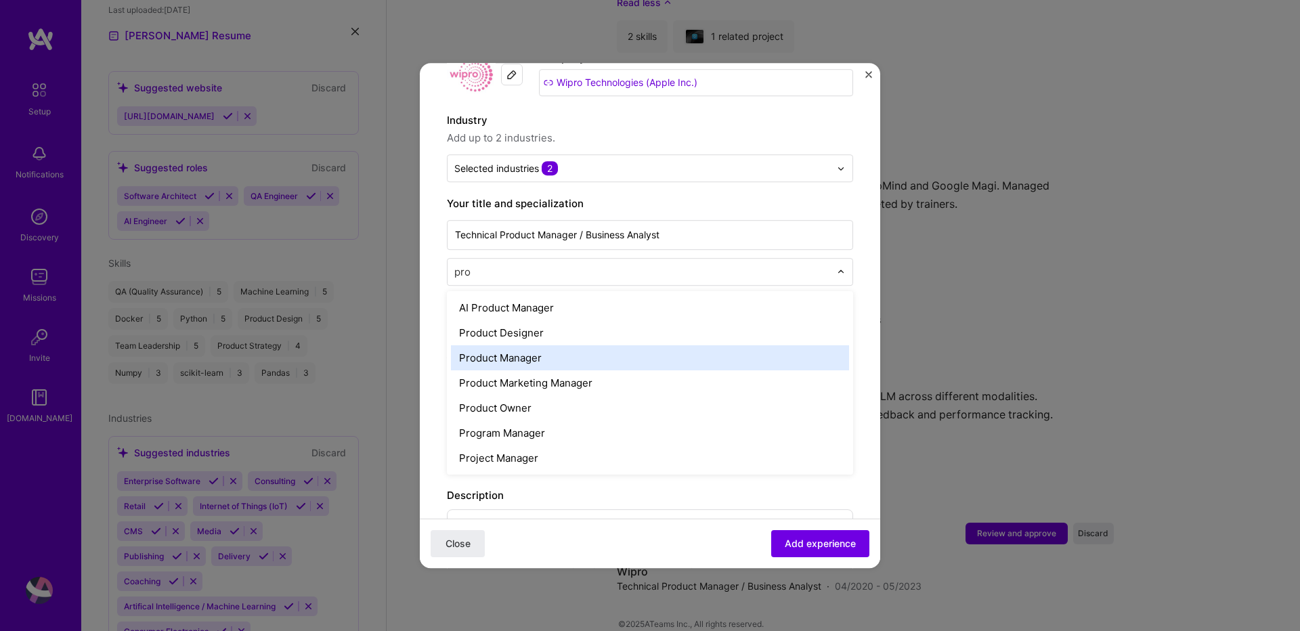
click at [540, 355] on div "Product Manager" at bounding box center [650, 357] width 398 height 25
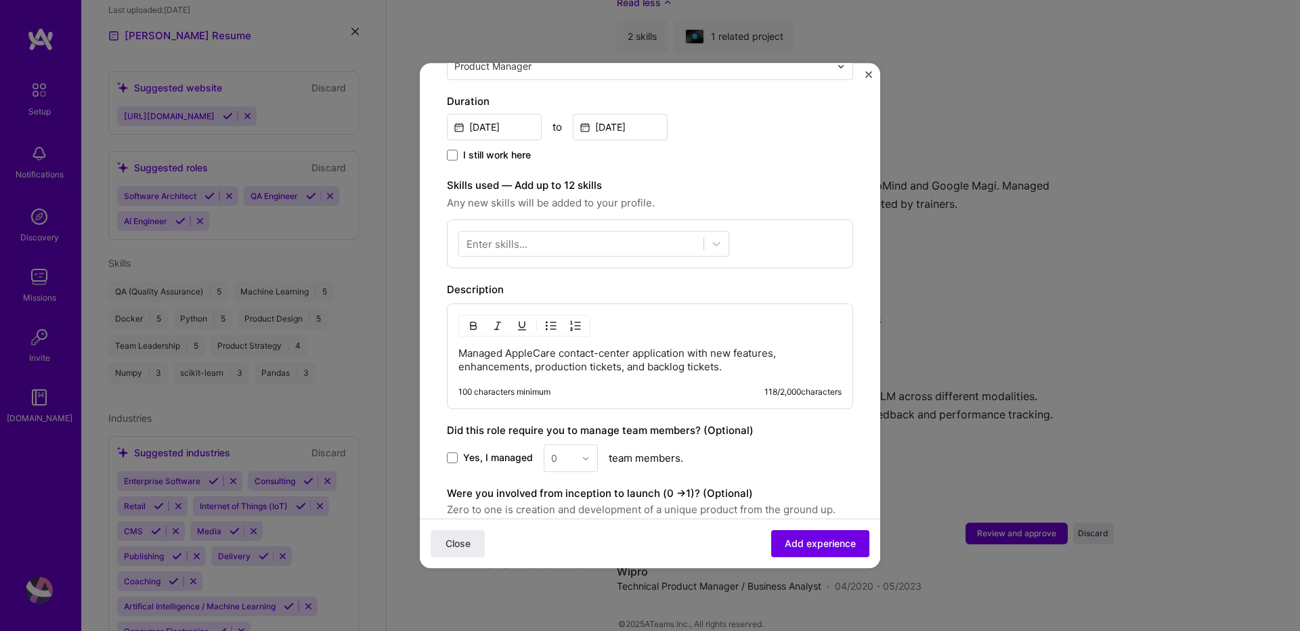
scroll to position [406, 0]
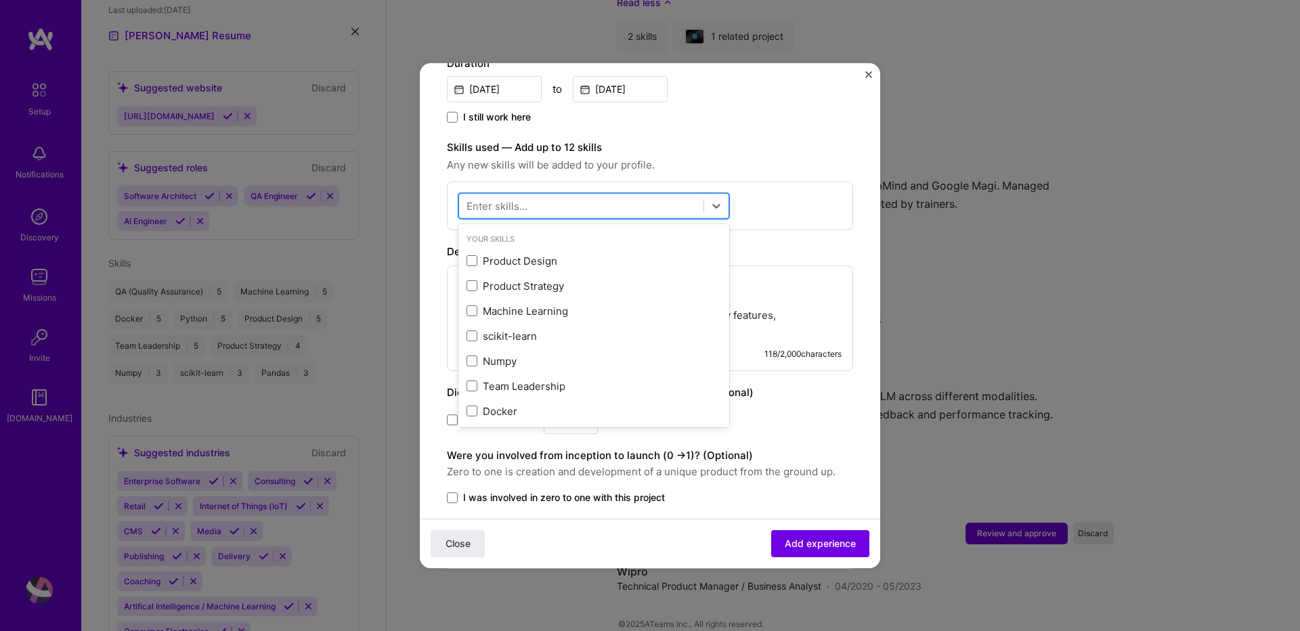
click at [552, 195] on div at bounding box center [581, 206] width 244 height 22
click at [529, 279] on div "Product Strategy" at bounding box center [594, 286] width 255 height 14
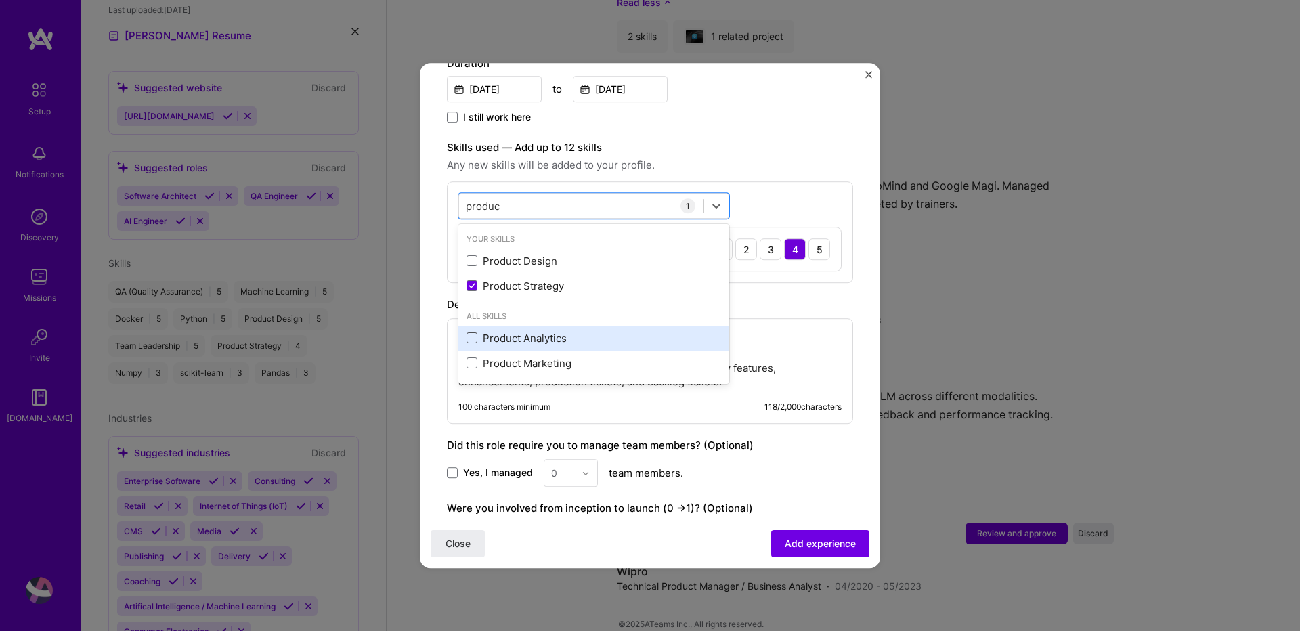
click at [469, 332] on span at bounding box center [472, 337] width 11 height 11
click at [0, 0] on input "checkbox" at bounding box center [0, 0] width 0 height 0
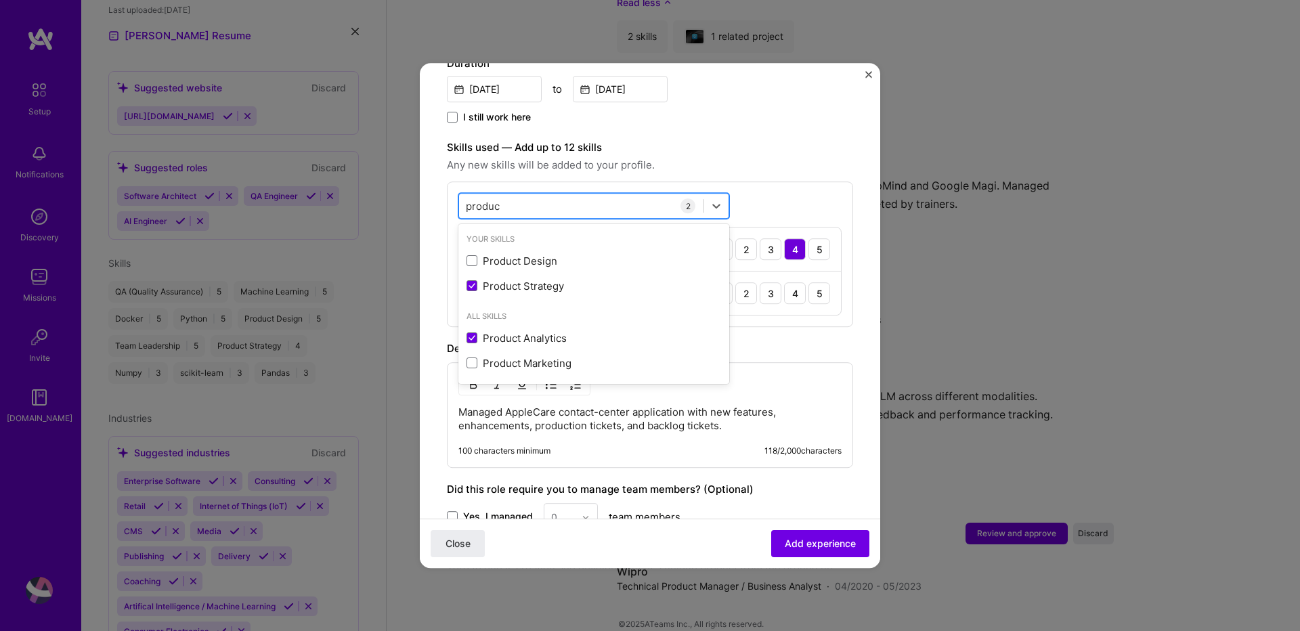
click at [526, 195] on div "produc produc" at bounding box center [581, 206] width 244 height 22
click at [486, 199] on input "produc" at bounding box center [483, 206] width 35 height 14
click at [485, 199] on input "produc" at bounding box center [483, 206] width 35 height 14
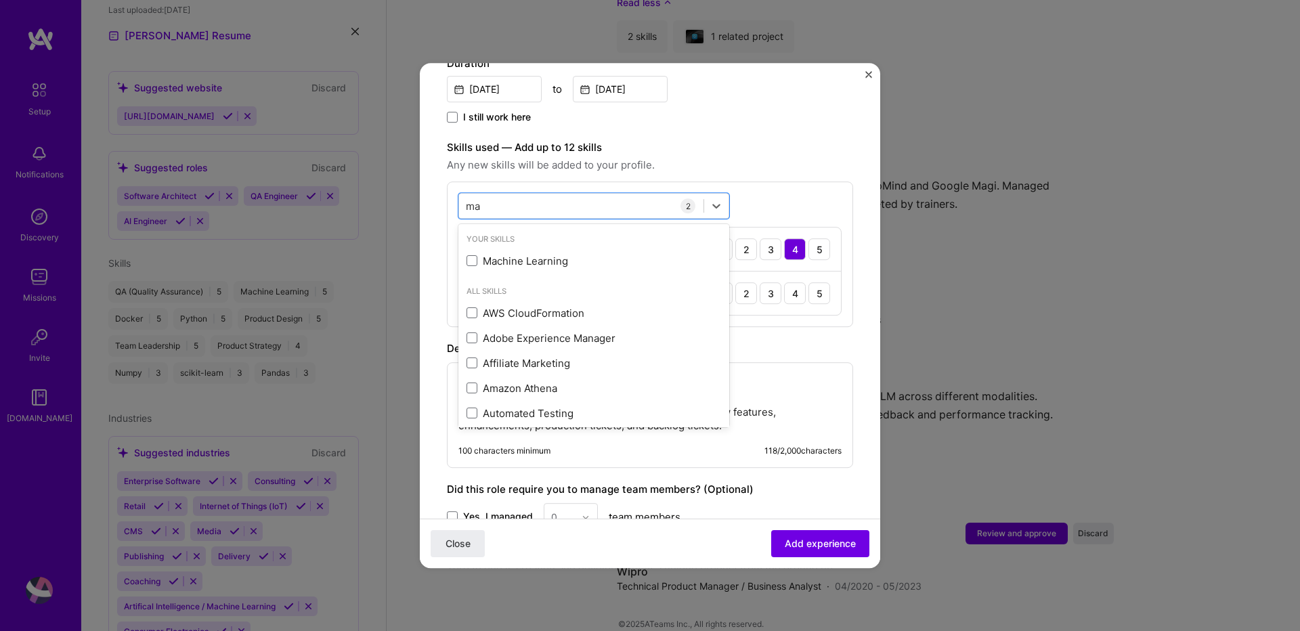
type input "m"
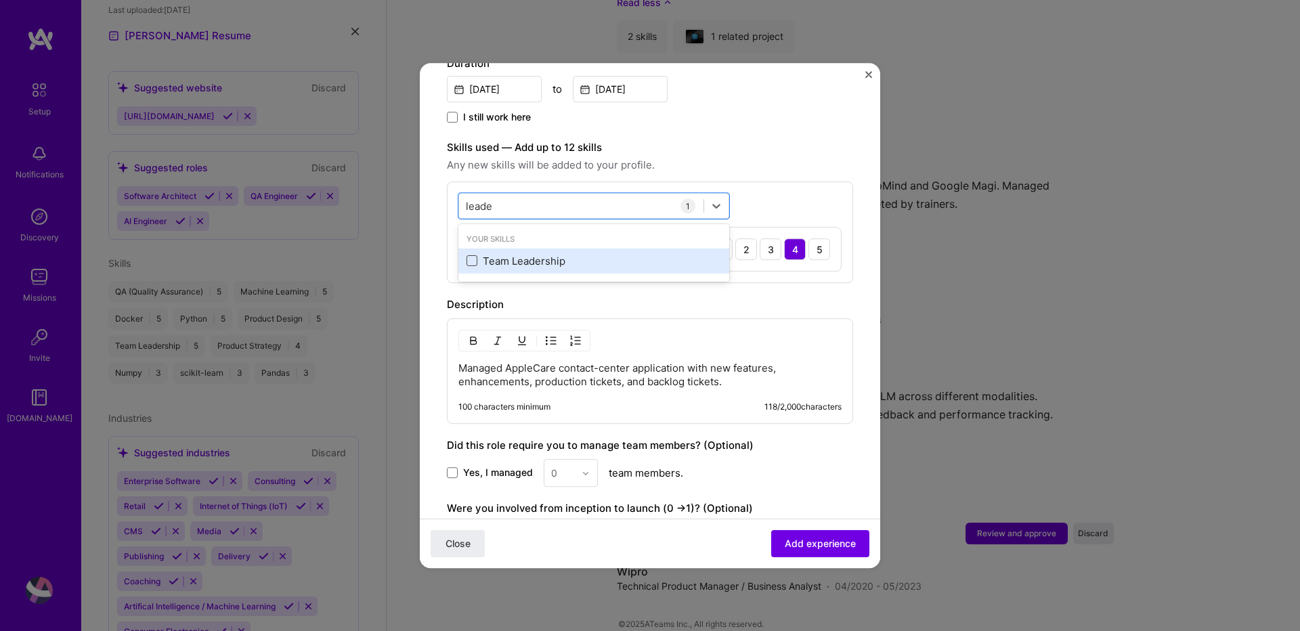
click at [467, 256] on span at bounding box center [472, 261] width 11 height 11
click at [0, 0] on input "checkbox" at bounding box center [0, 0] width 0 height 0
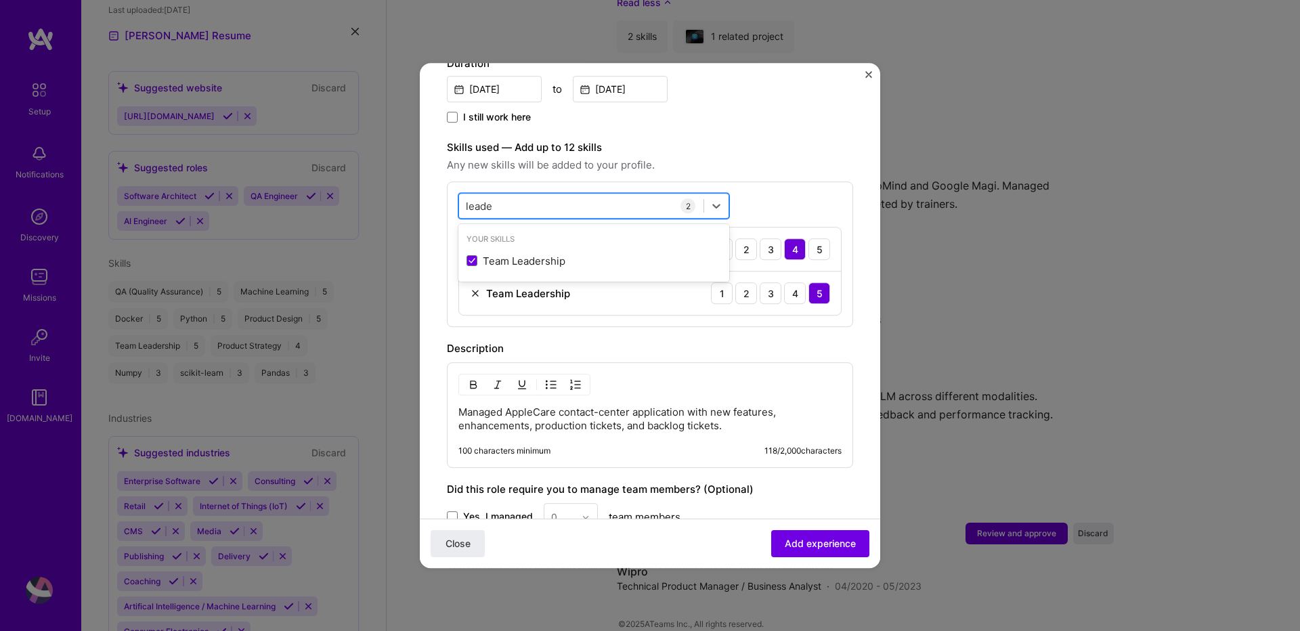
click at [479, 199] on input "leade" at bounding box center [480, 206] width 28 height 14
click at [480, 199] on input "leade" at bounding box center [480, 206] width 28 height 14
click at [474, 199] on input "deli" at bounding box center [475, 206] width 18 height 14
click at [475, 199] on input "progr" at bounding box center [479, 206] width 27 height 14
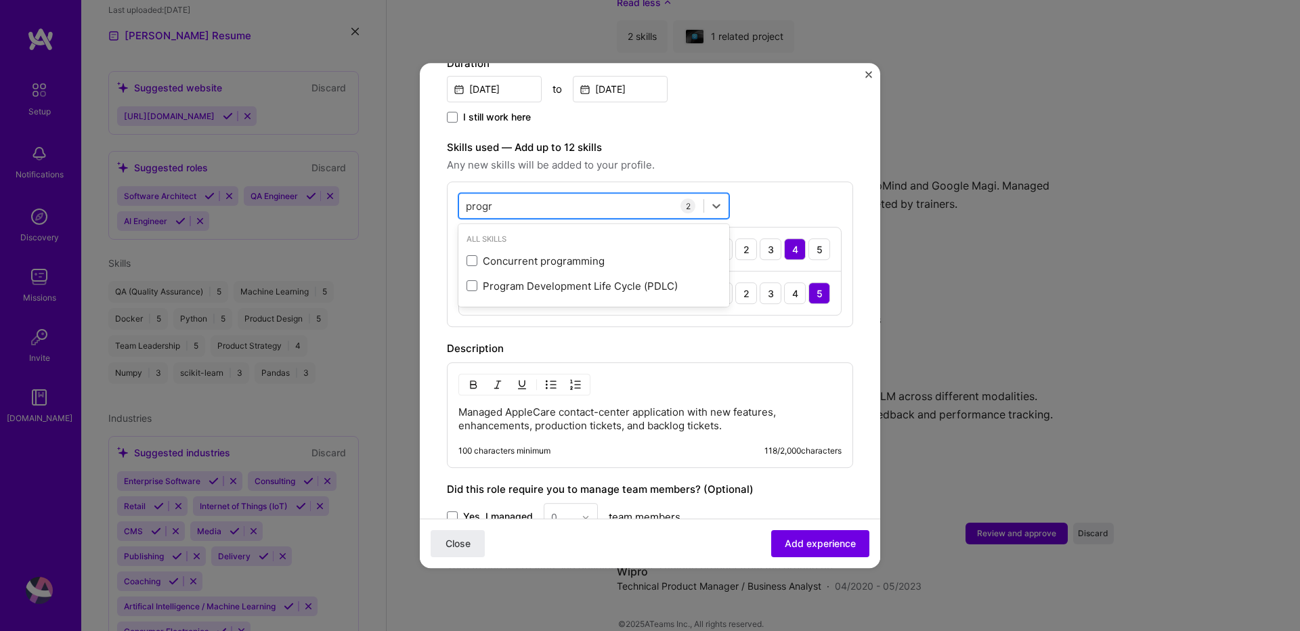
click at [475, 199] on input "progr" at bounding box center [479, 206] width 27 height 14
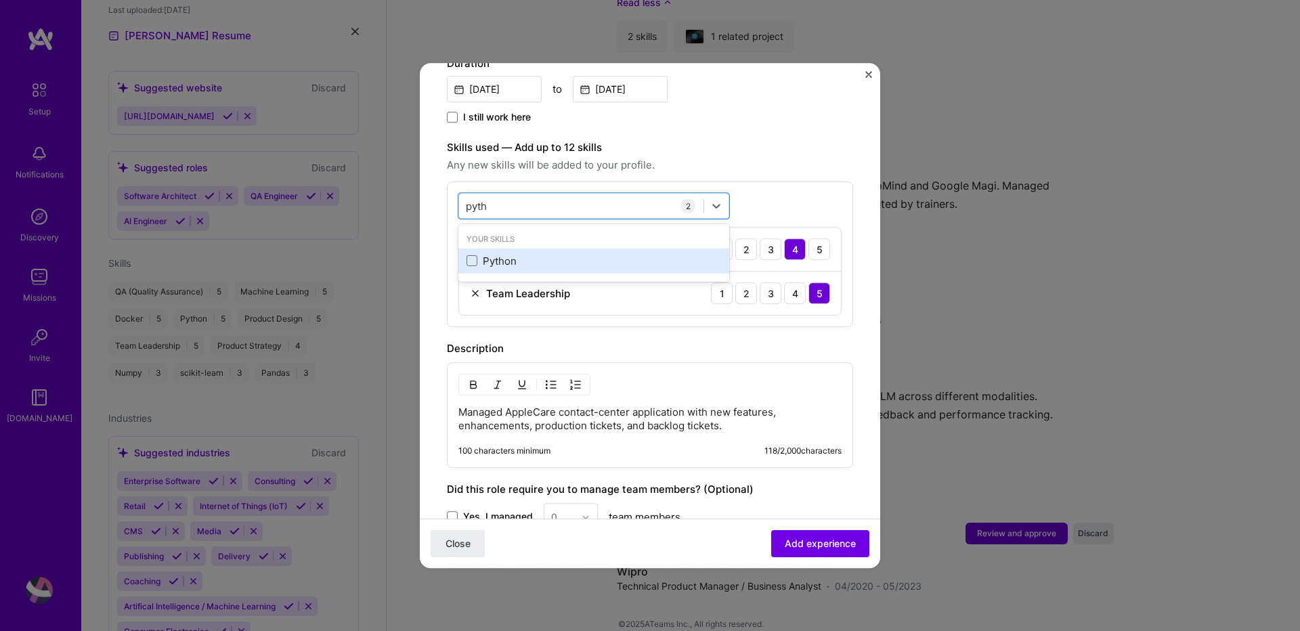
click at [465, 248] on div "Python" at bounding box center [593, 260] width 271 height 25
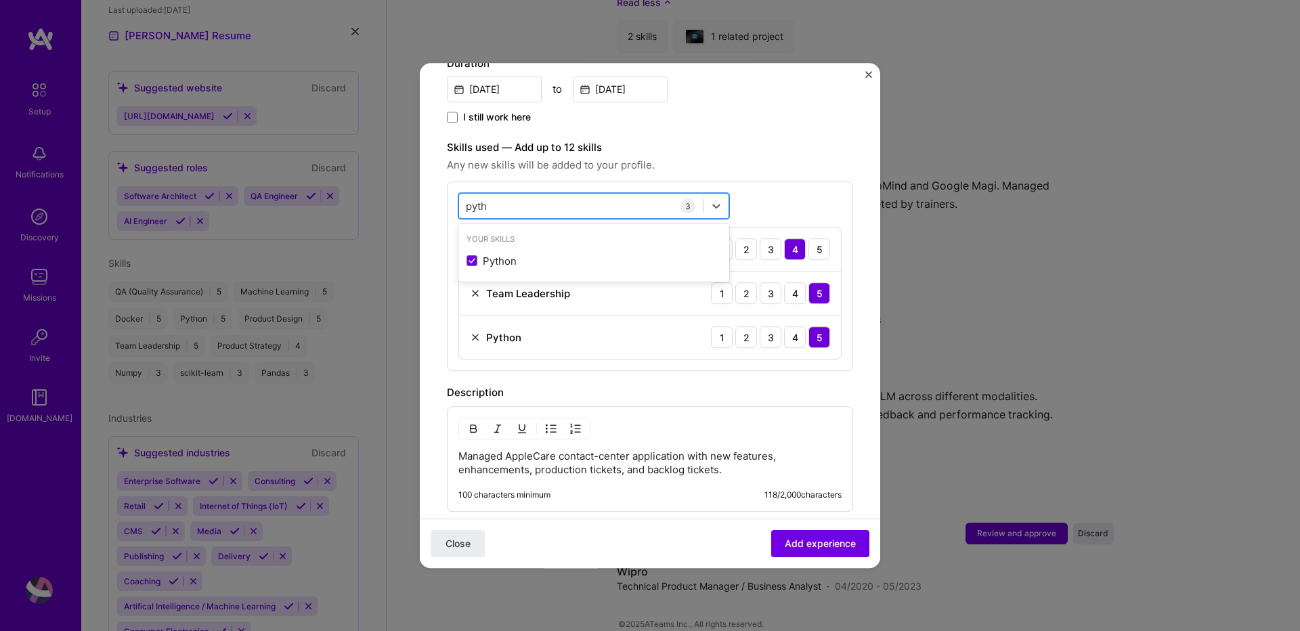
click at [483, 199] on input "pyth" at bounding box center [477, 206] width 23 height 14
type input "j"
click at [469, 331] on span at bounding box center [472, 336] width 11 height 11
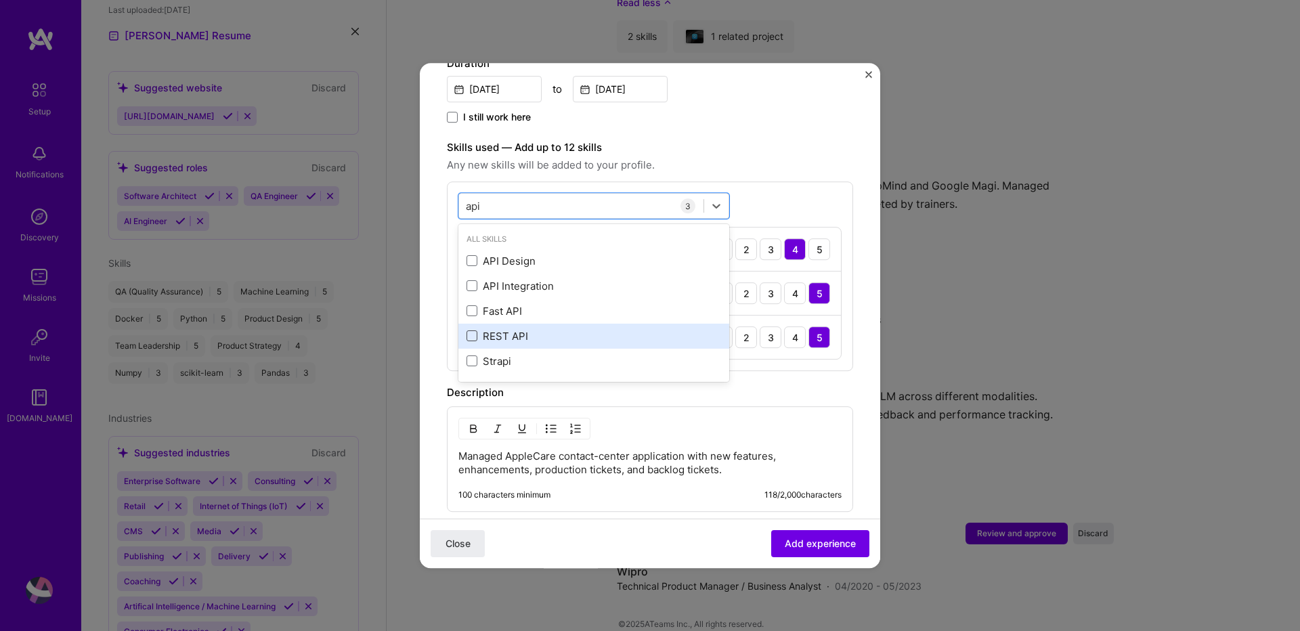
click at [0, 0] on input "checkbox" at bounding box center [0, 0] width 0 height 0
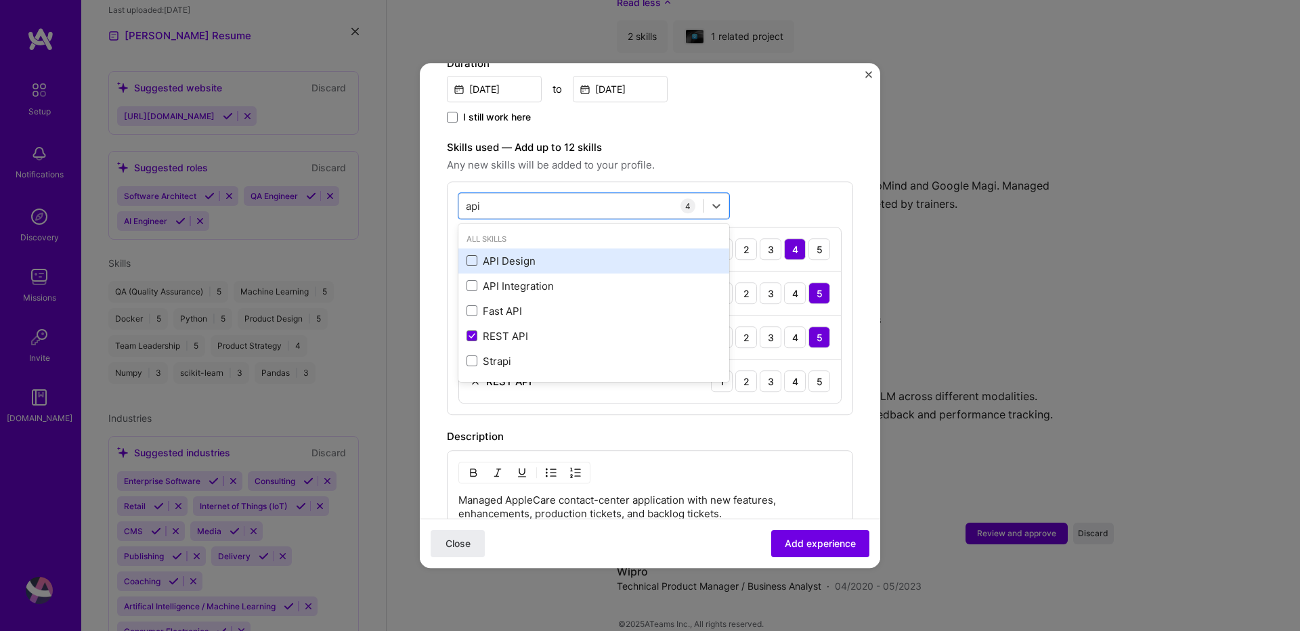
click at [469, 256] on span at bounding box center [472, 261] width 11 height 11
click at [0, 0] on input "checkbox" at bounding box center [0, 0] width 0 height 0
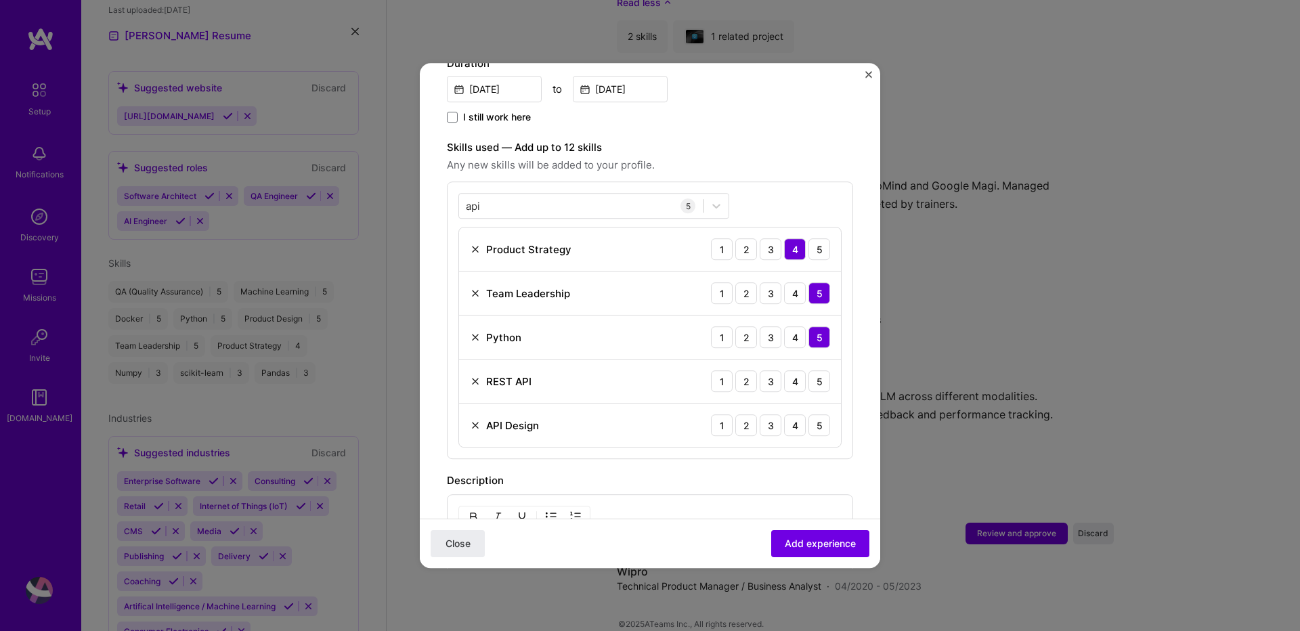
click at [804, 183] on div "api api 5 Product Strategy 1 2 3 4 5 Team Leadership 1 2 3 4 5 Python 1 2 3 4 5…" at bounding box center [650, 320] width 406 height 278
click at [815, 370] on div "5" at bounding box center [819, 381] width 22 height 22
click at [815, 414] on div "5" at bounding box center [819, 425] width 22 height 22
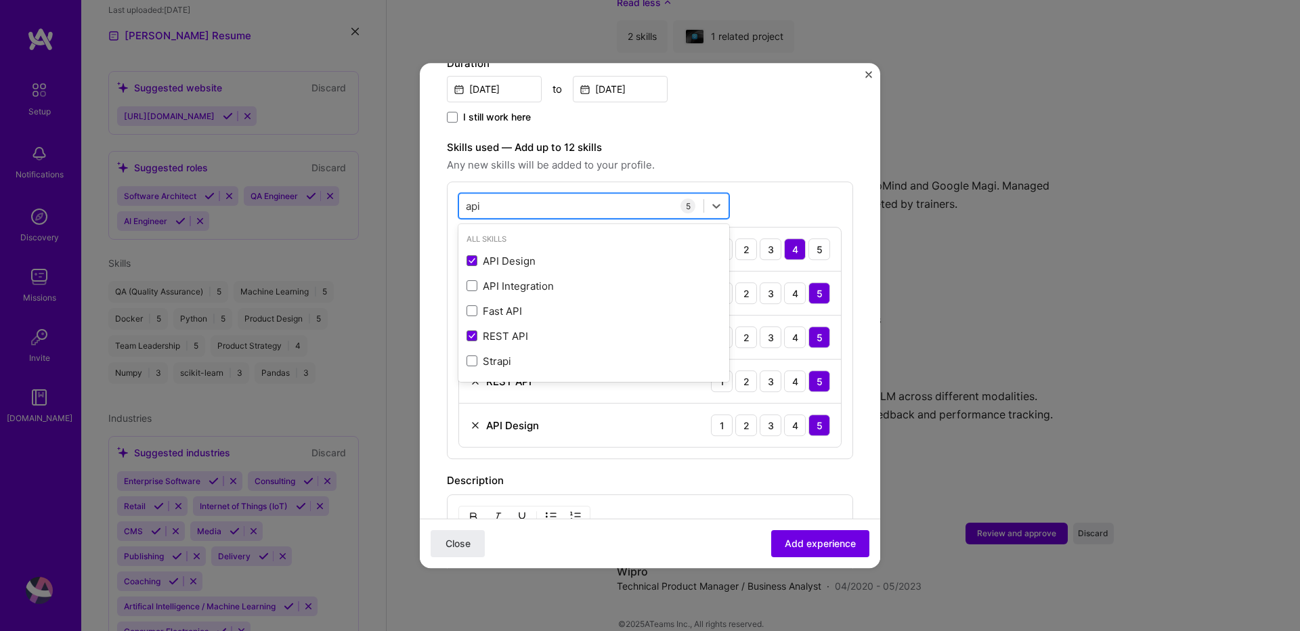
click at [529, 195] on div "api api" at bounding box center [581, 206] width 244 height 22
click at [462, 195] on div "api api" at bounding box center [581, 206] width 244 height 22
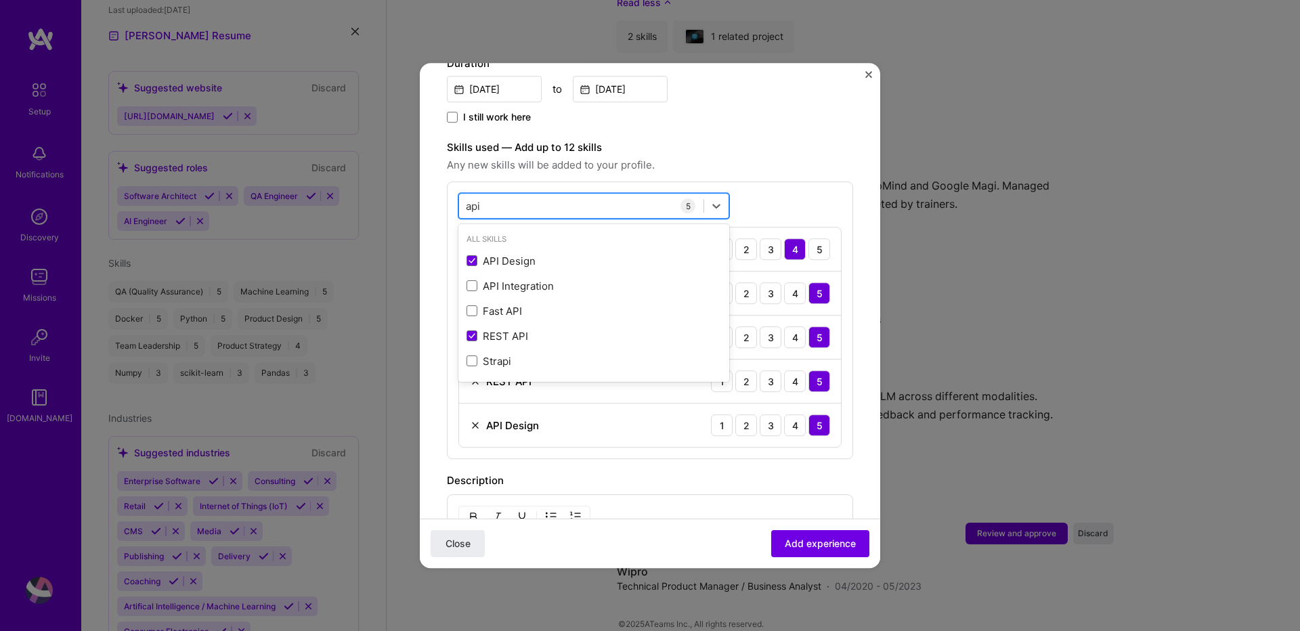
click at [474, 199] on input "api" at bounding box center [474, 206] width 16 height 14
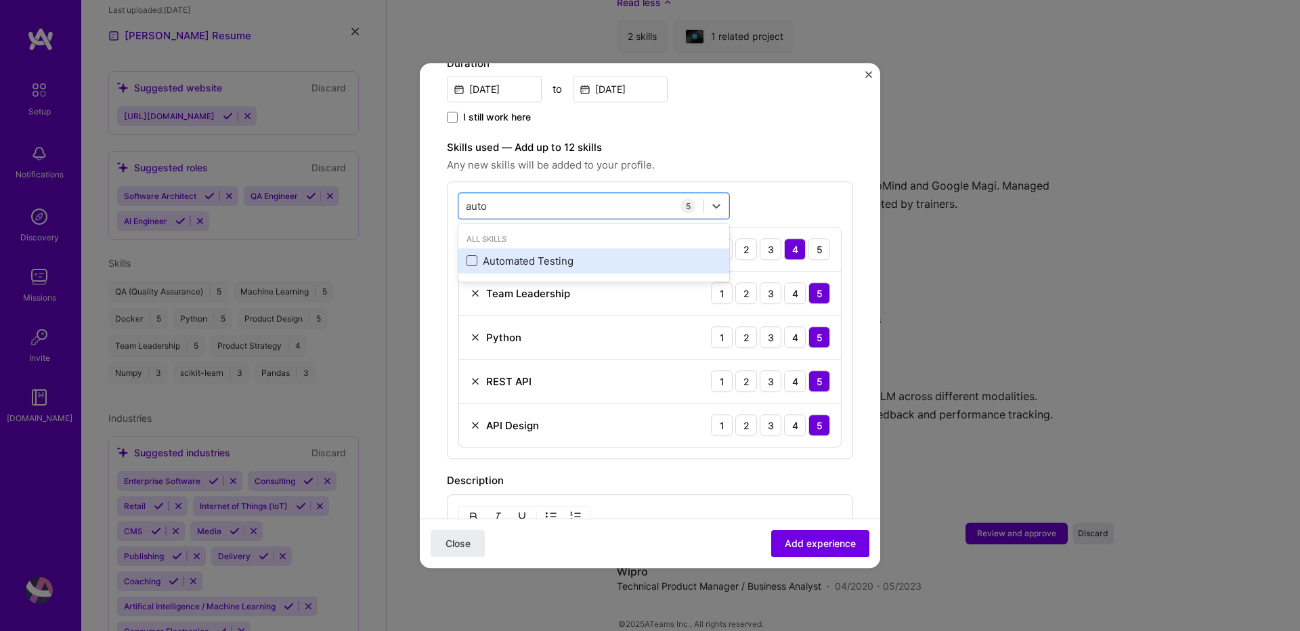
click at [470, 256] on span at bounding box center [472, 261] width 11 height 11
click at [0, 0] on input "checkbox" at bounding box center [0, 0] width 0 height 0
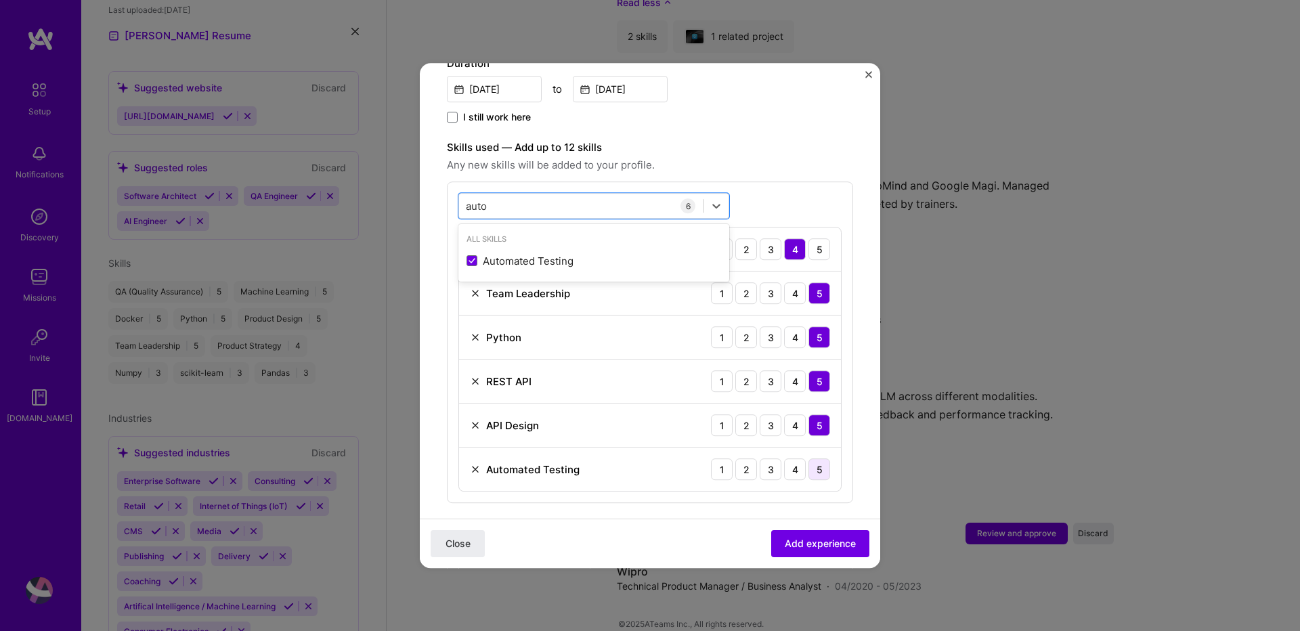
type input "auto"
click at [808, 458] on div "5" at bounding box center [819, 469] width 22 height 22
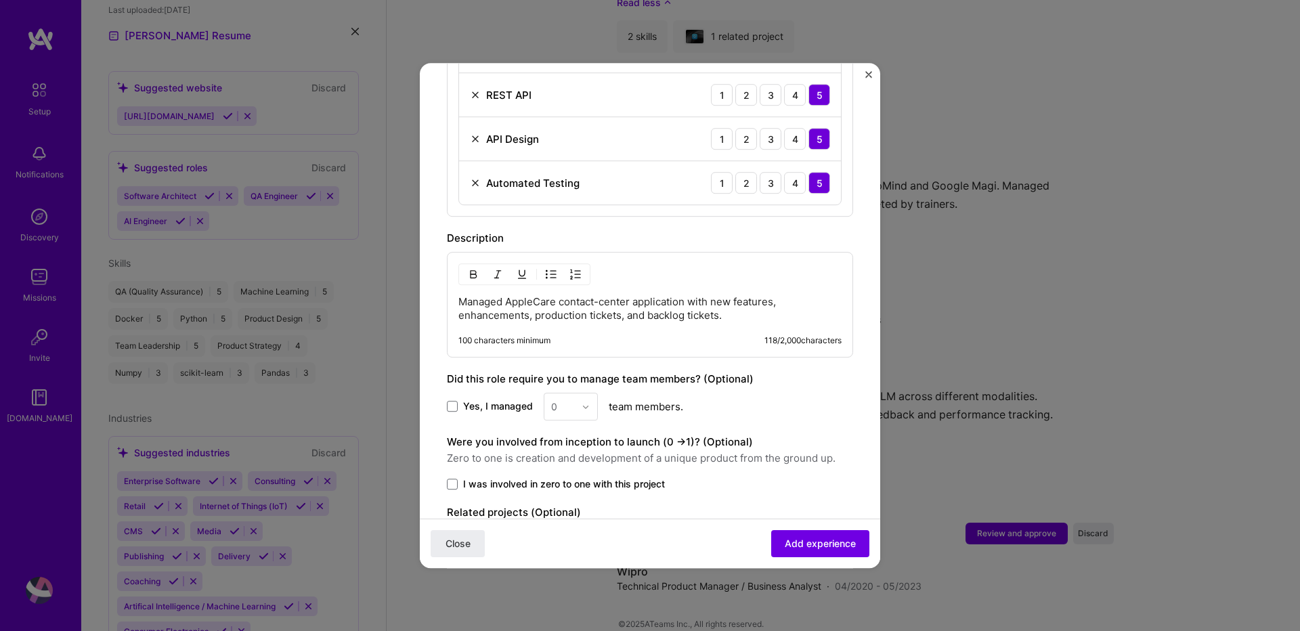
scroll to position [731, 0]
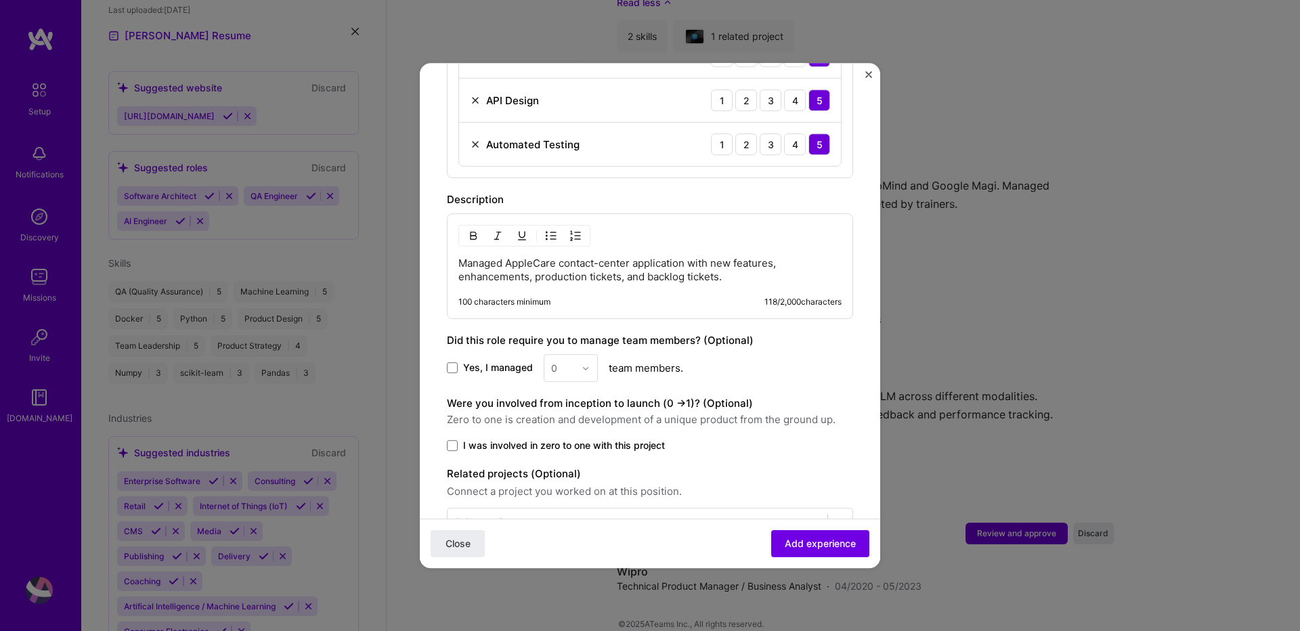
click at [745, 257] on p "Managed AppleCare contact-center application with new features, enhancements, p…" at bounding box center [649, 270] width 383 height 27
click at [456, 363] on span at bounding box center [452, 368] width 11 height 11
click at [0, 0] on input "Yes, I managed" at bounding box center [0, 0] width 0 height 0
click at [583, 363] on div at bounding box center [590, 368] width 16 height 26
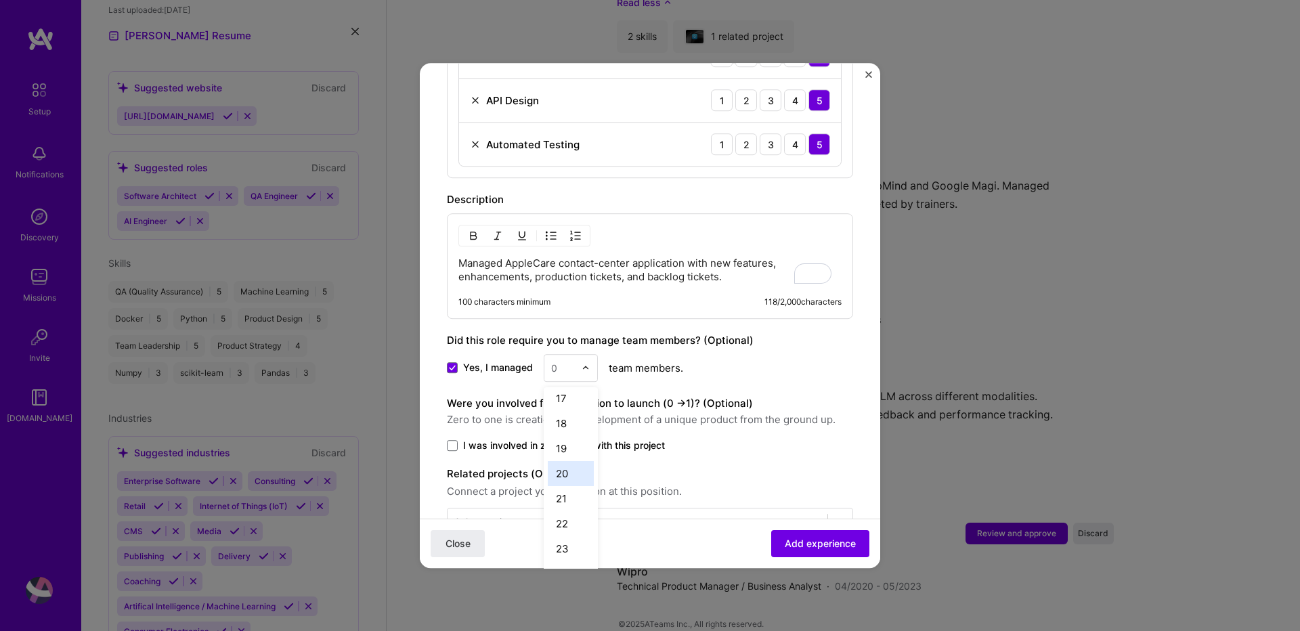
click at [559, 461] on div "20" at bounding box center [571, 473] width 46 height 25
click at [804, 466] on label "Related projects (Optional)" at bounding box center [650, 474] width 406 height 16
click at [452, 440] on span at bounding box center [452, 445] width 11 height 11
click at [0, 0] on input "I was involved in zero to one with this project" at bounding box center [0, 0] width 0 height 0
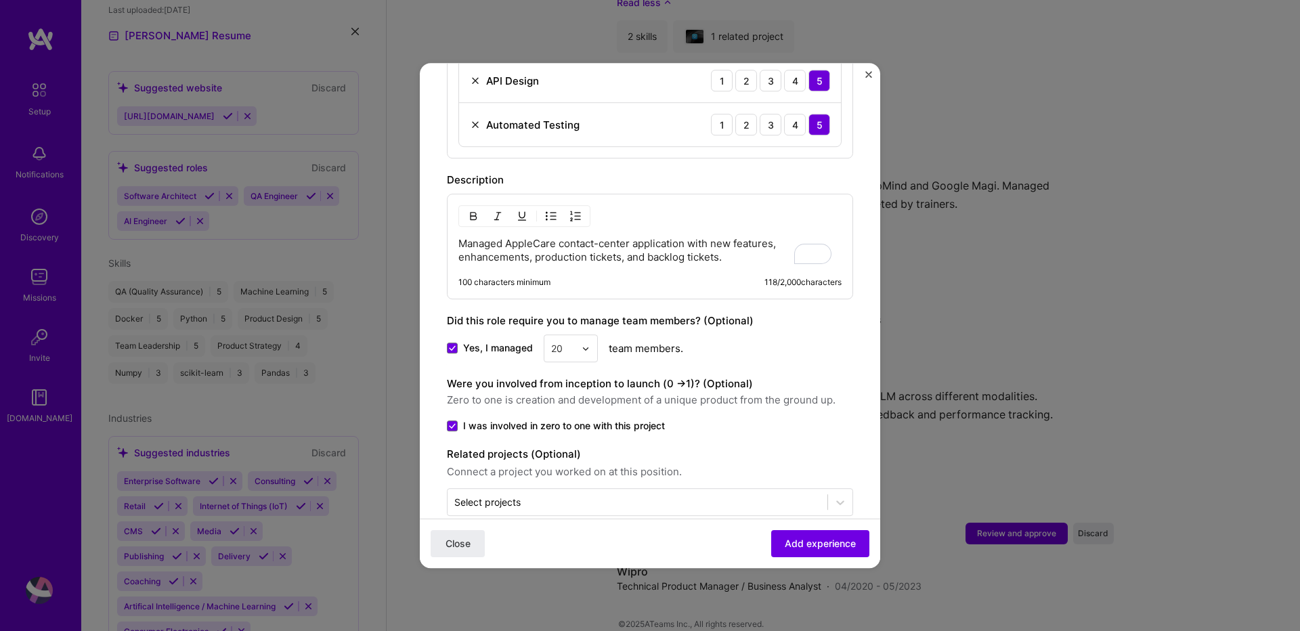
scroll to position [761, 0]
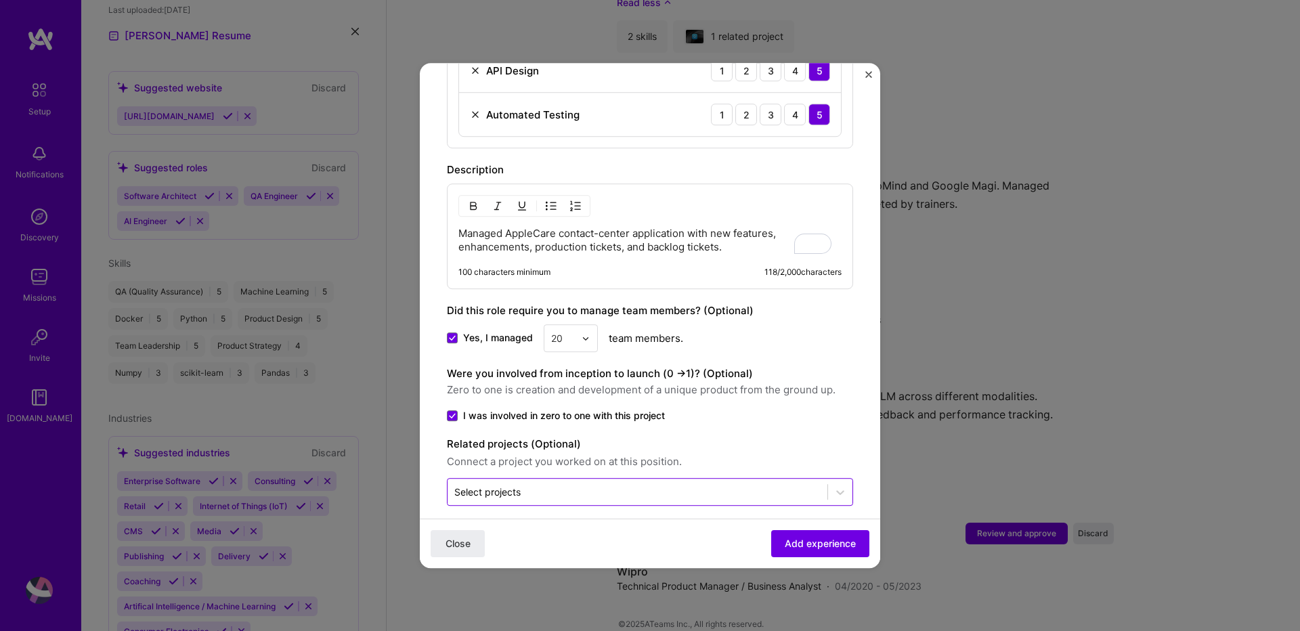
click at [620, 485] on input "text" at bounding box center [637, 492] width 366 height 14
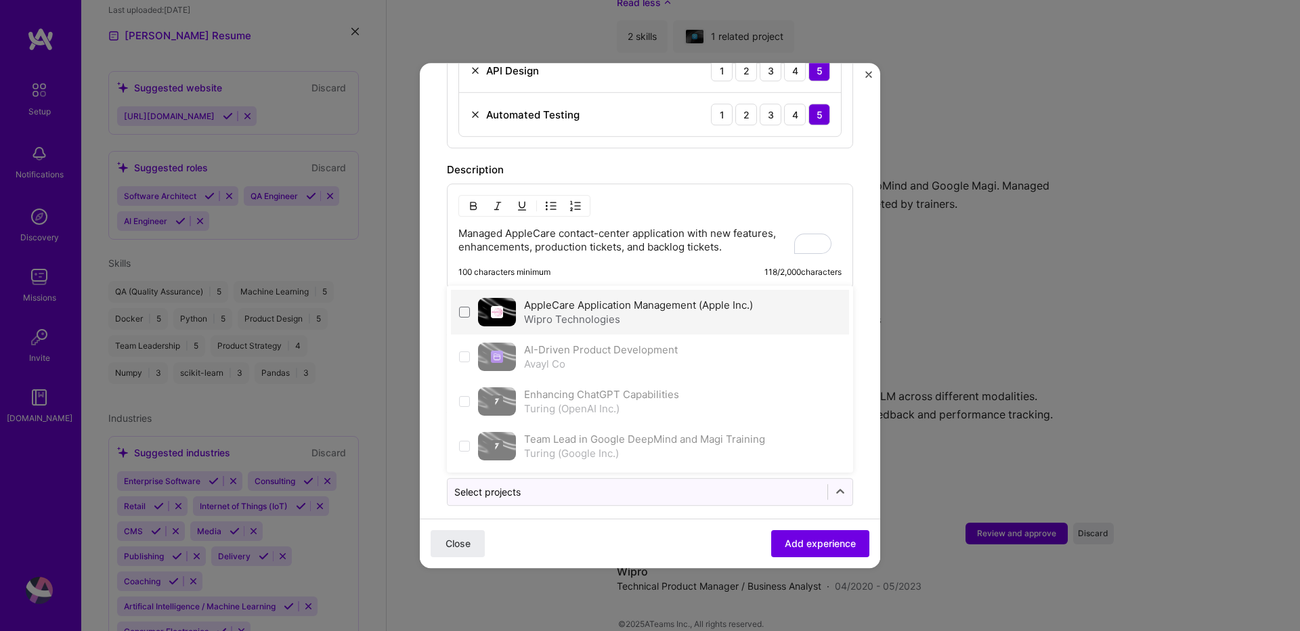
click at [618, 312] on div "Wipro Technologies" at bounding box center [638, 319] width 229 height 14
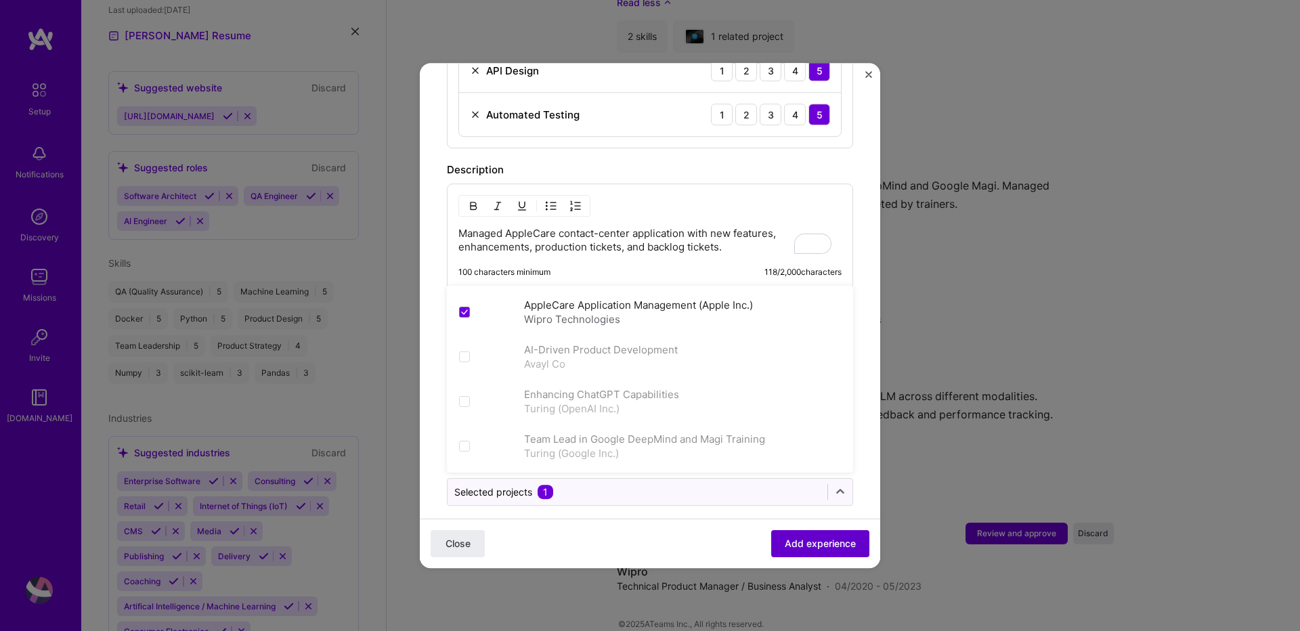
click at [806, 551] on button "Add experience" at bounding box center [820, 543] width 98 height 27
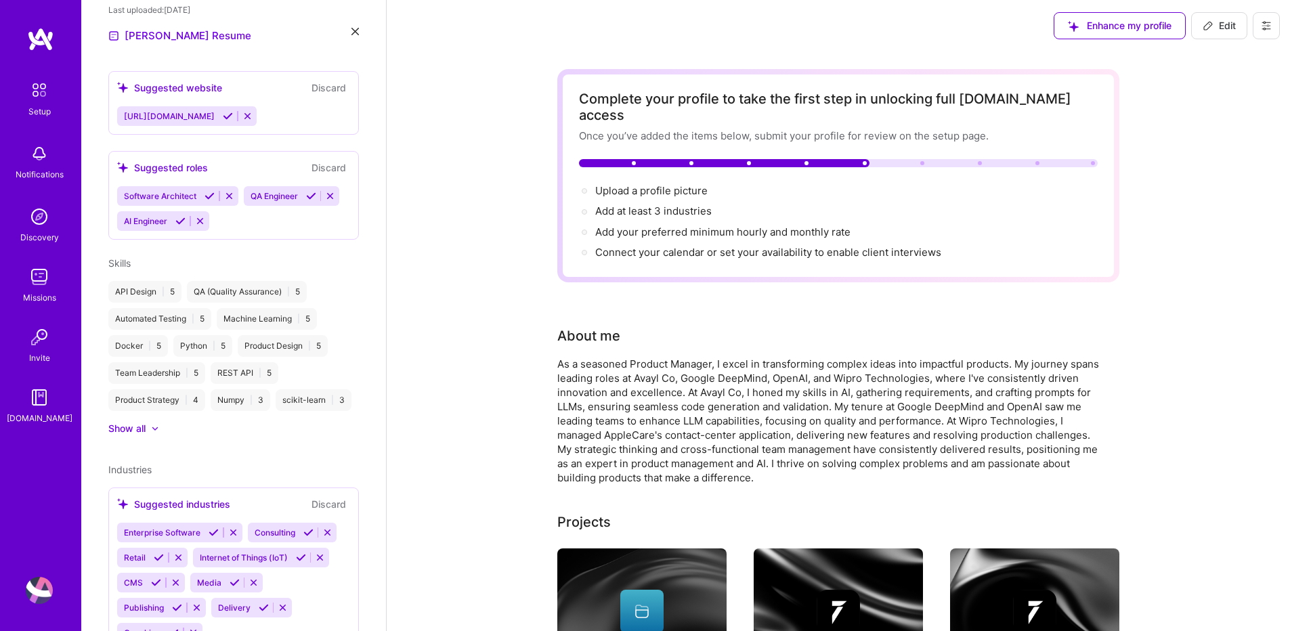
scroll to position [0, 0]
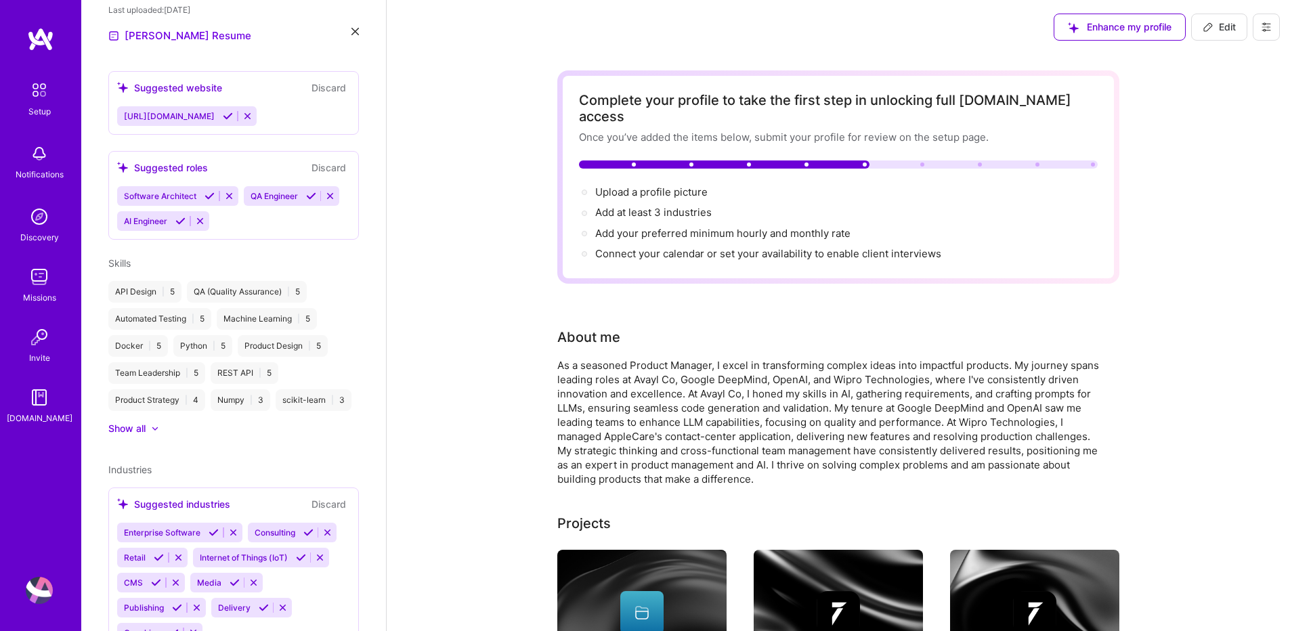
click at [1267, 26] on icon at bounding box center [1266, 27] width 11 height 11
click at [1209, 99] on button "Payment method" at bounding box center [1229, 92] width 102 height 35
click at [1207, 89] on button "Payment method" at bounding box center [1229, 92] width 102 height 35
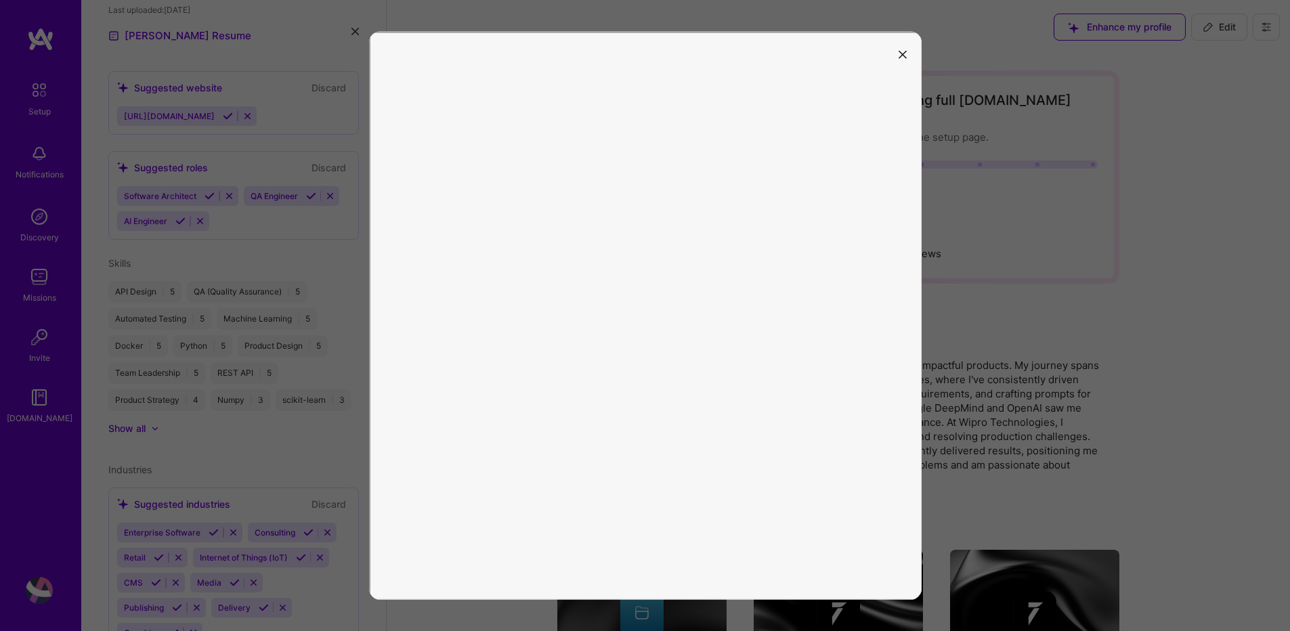
click at [905, 56] on icon "modal" at bounding box center [902, 54] width 8 height 8
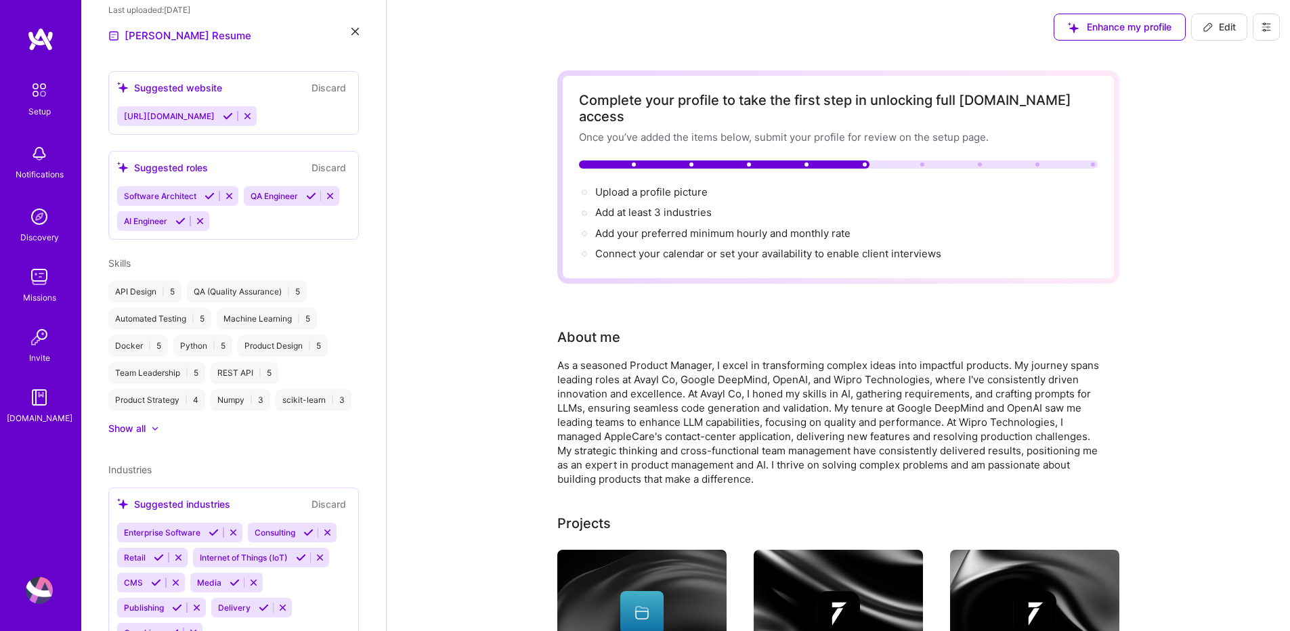
click at [1257, 28] on button at bounding box center [1266, 27] width 27 height 27
click at [1224, 91] on button "Payment method" at bounding box center [1229, 92] width 102 height 35
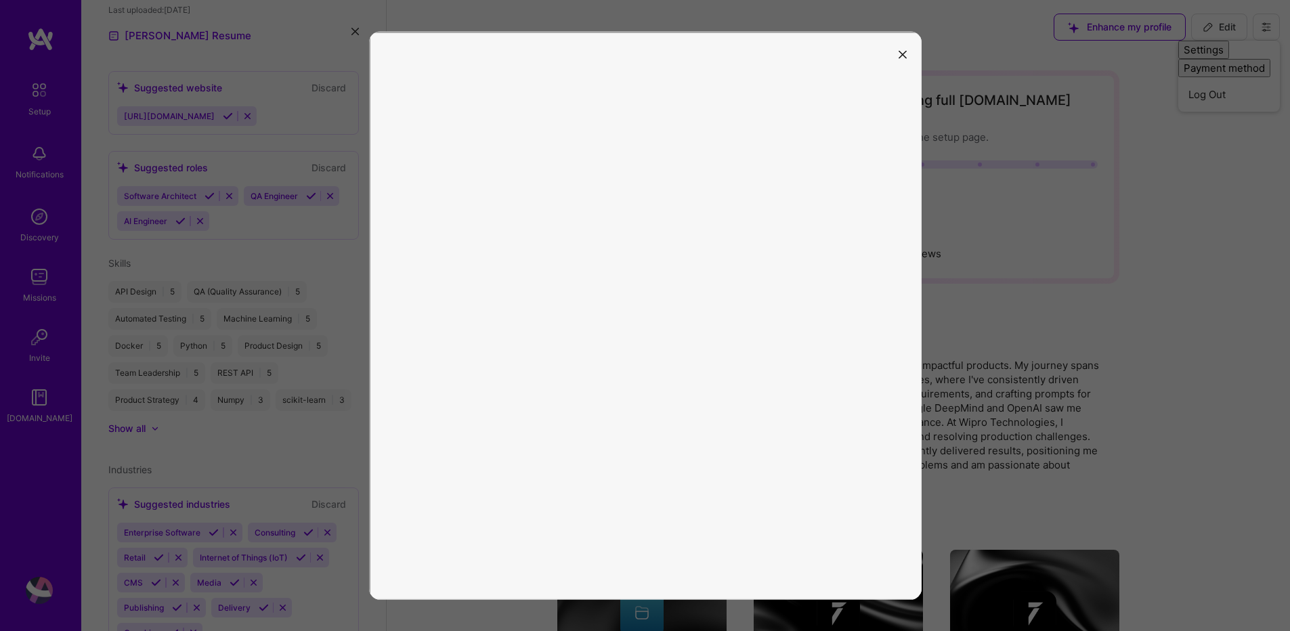
click at [900, 57] on icon "modal" at bounding box center [902, 54] width 8 height 8
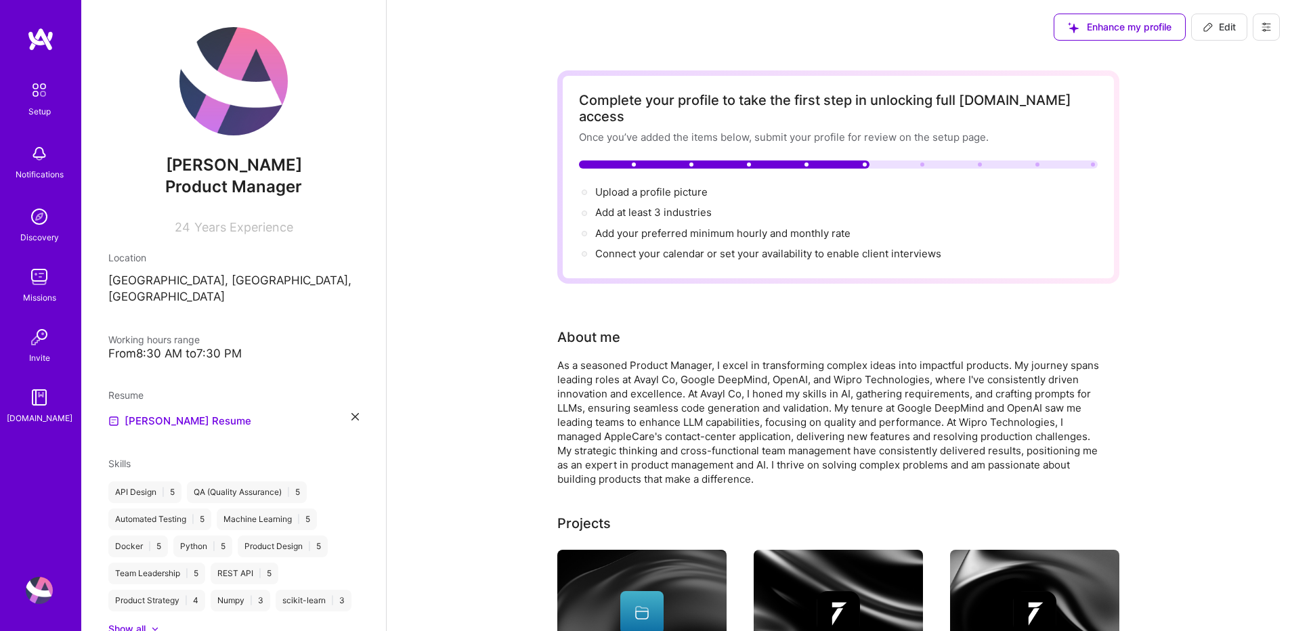
click at [1261, 30] on icon at bounding box center [1266, 27] width 11 height 11
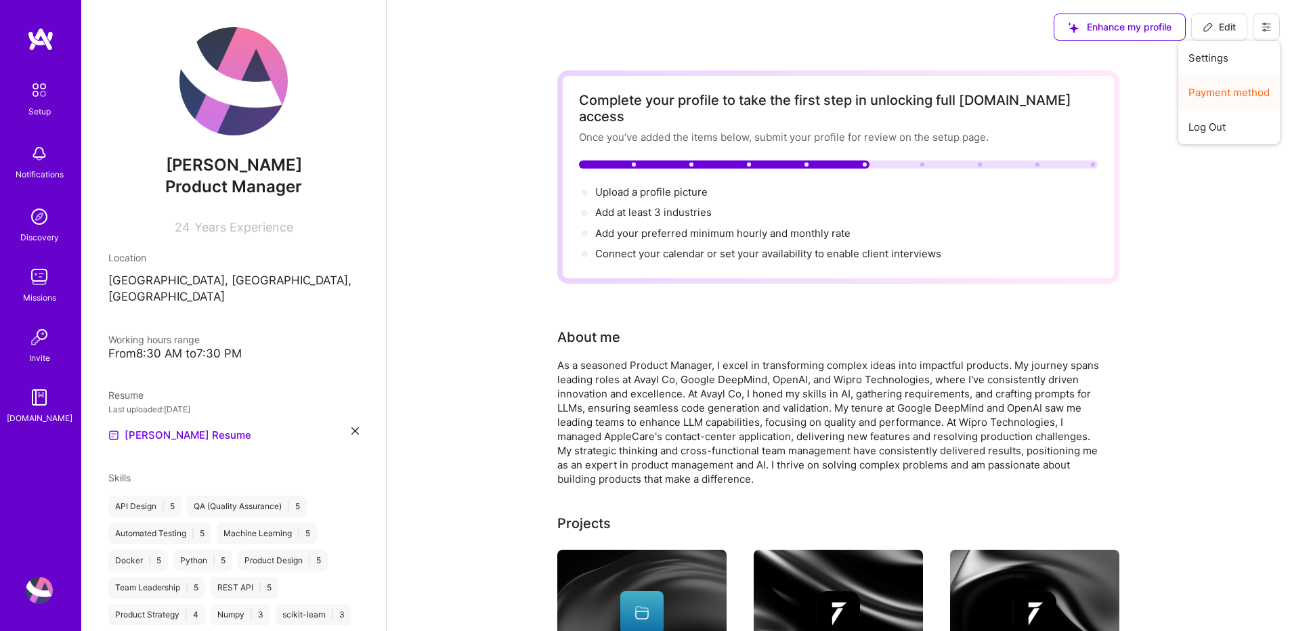
click at [1215, 89] on button "Payment method" at bounding box center [1229, 92] width 102 height 35
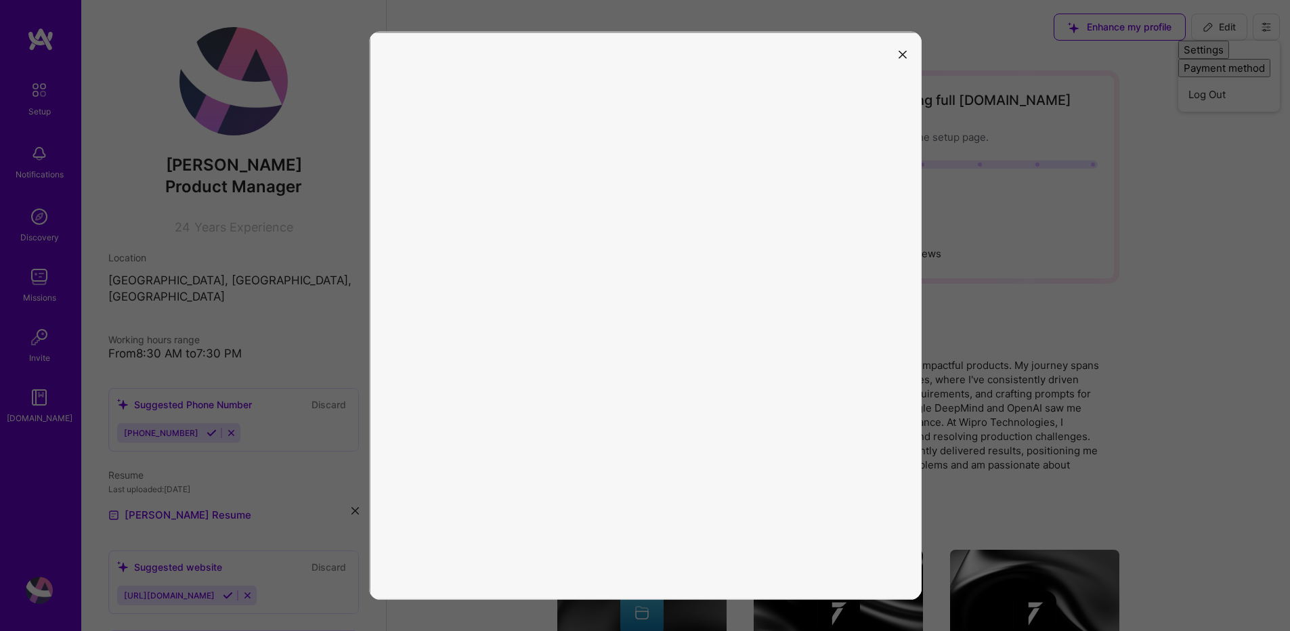
click at [903, 58] on button "modal" at bounding box center [902, 54] width 16 height 22
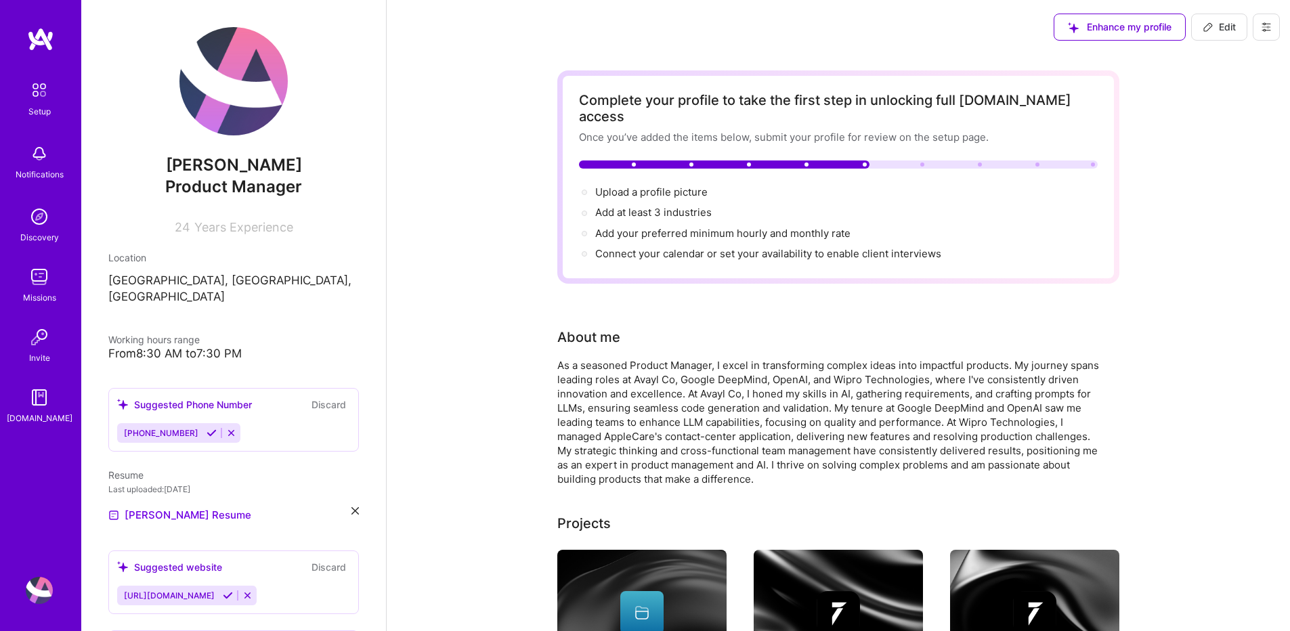
click at [1267, 32] on icon at bounding box center [1266, 27] width 11 height 11
click at [1233, 90] on button "Payment method" at bounding box center [1229, 92] width 102 height 35
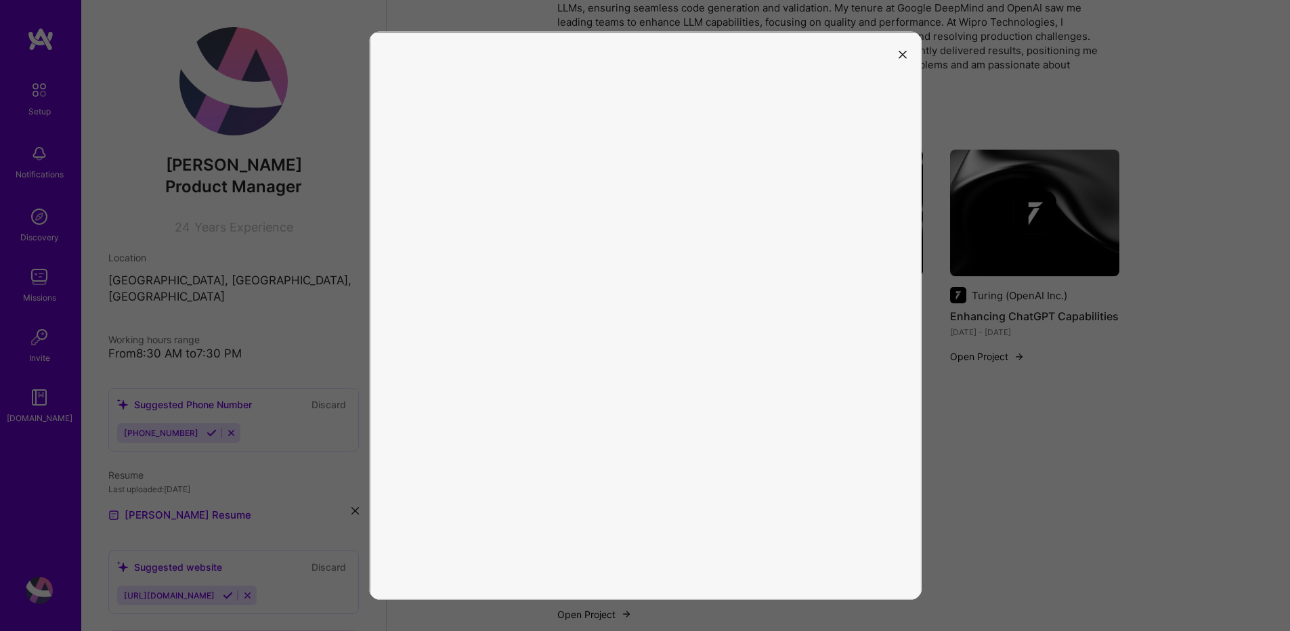
scroll to position [406, 0]
click at [905, 60] on button "modal" at bounding box center [902, 54] width 16 height 22
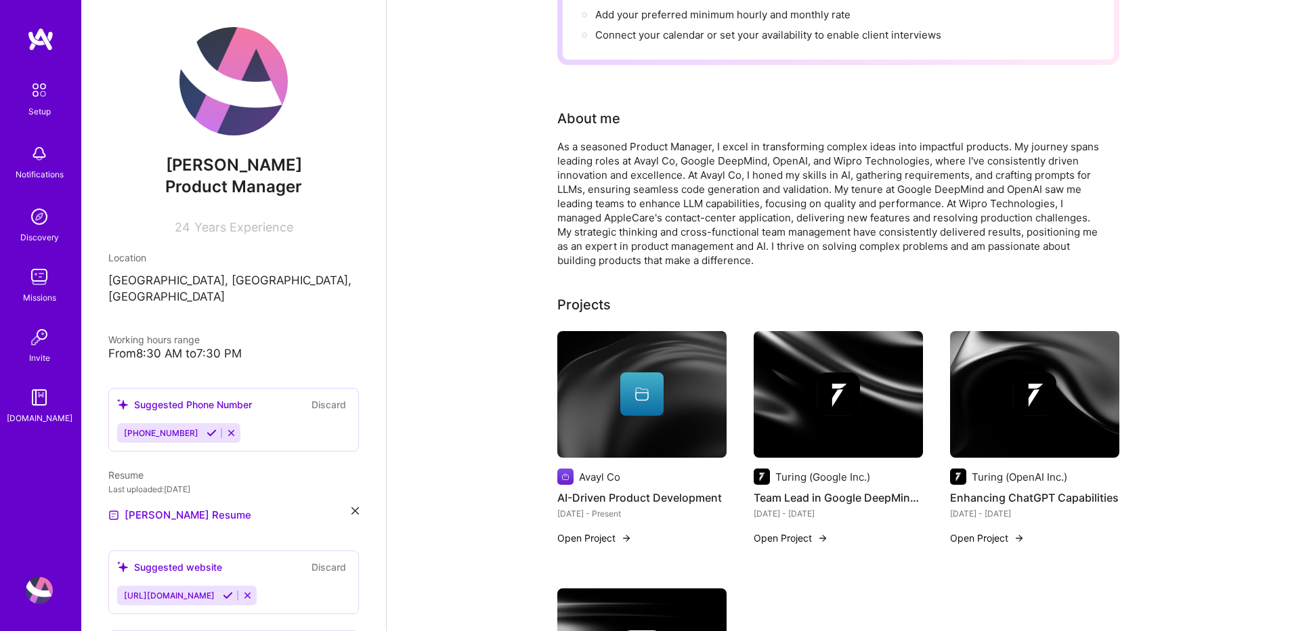
scroll to position [0, 0]
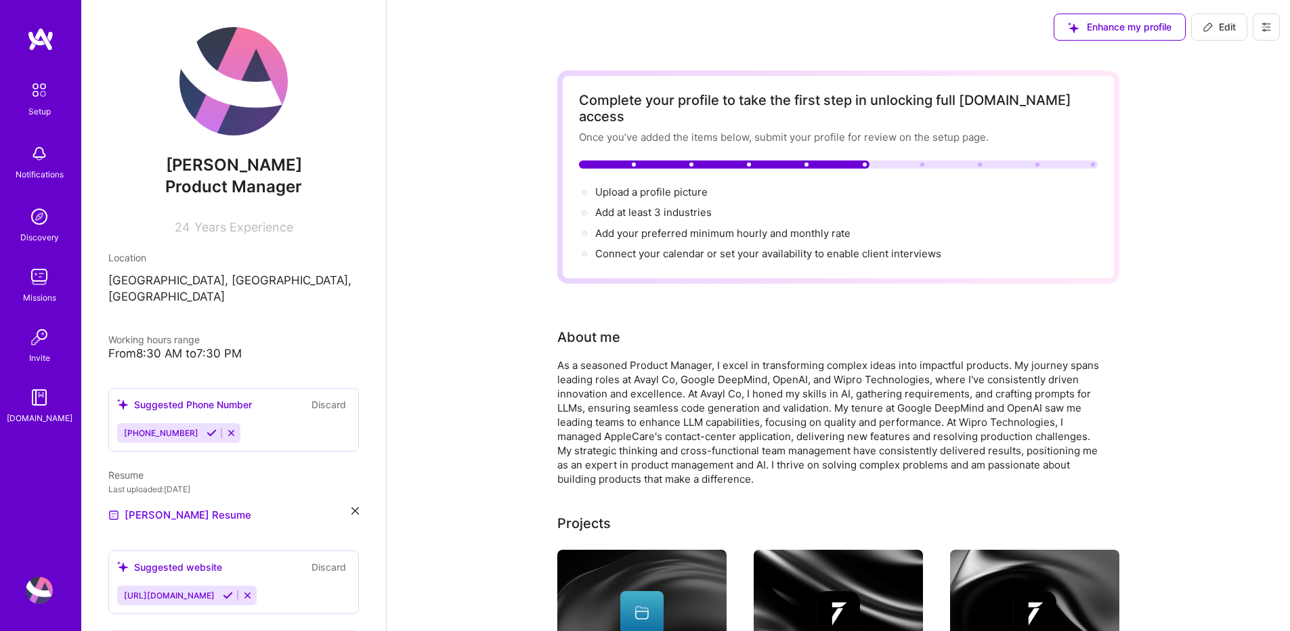
click at [1254, 23] on button at bounding box center [1266, 27] width 27 height 27
click at [1236, 89] on button "Payment method" at bounding box center [1229, 92] width 102 height 35
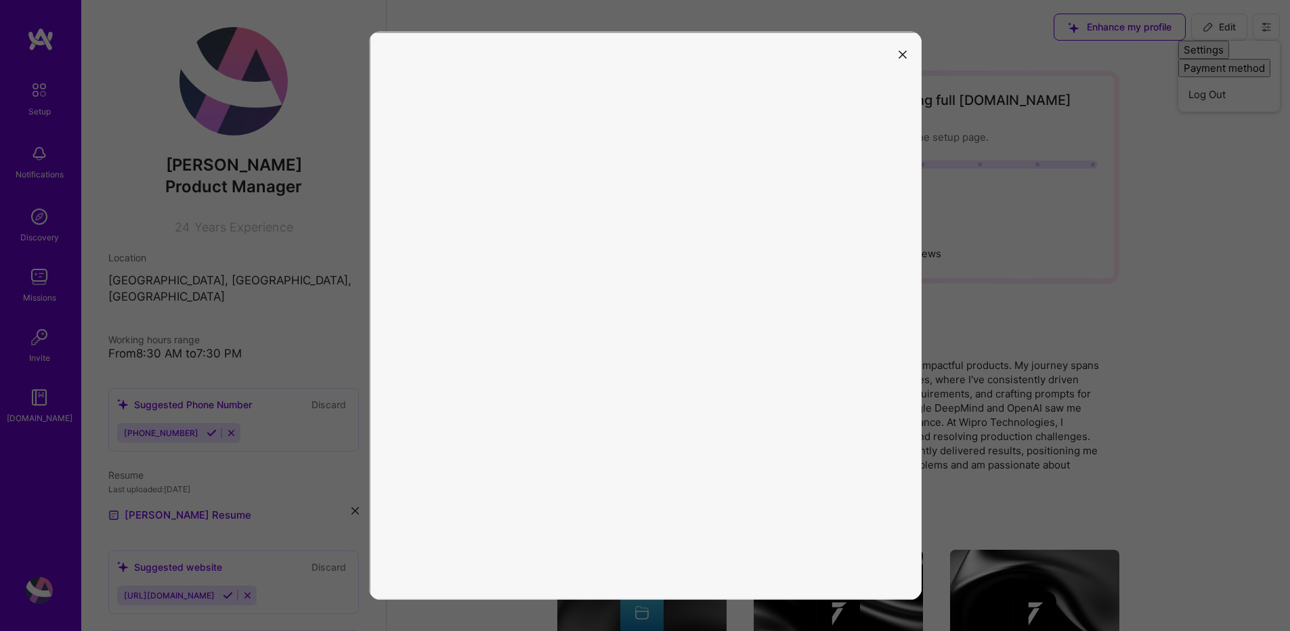
click at [900, 52] on icon "modal" at bounding box center [902, 54] width 8 height 8
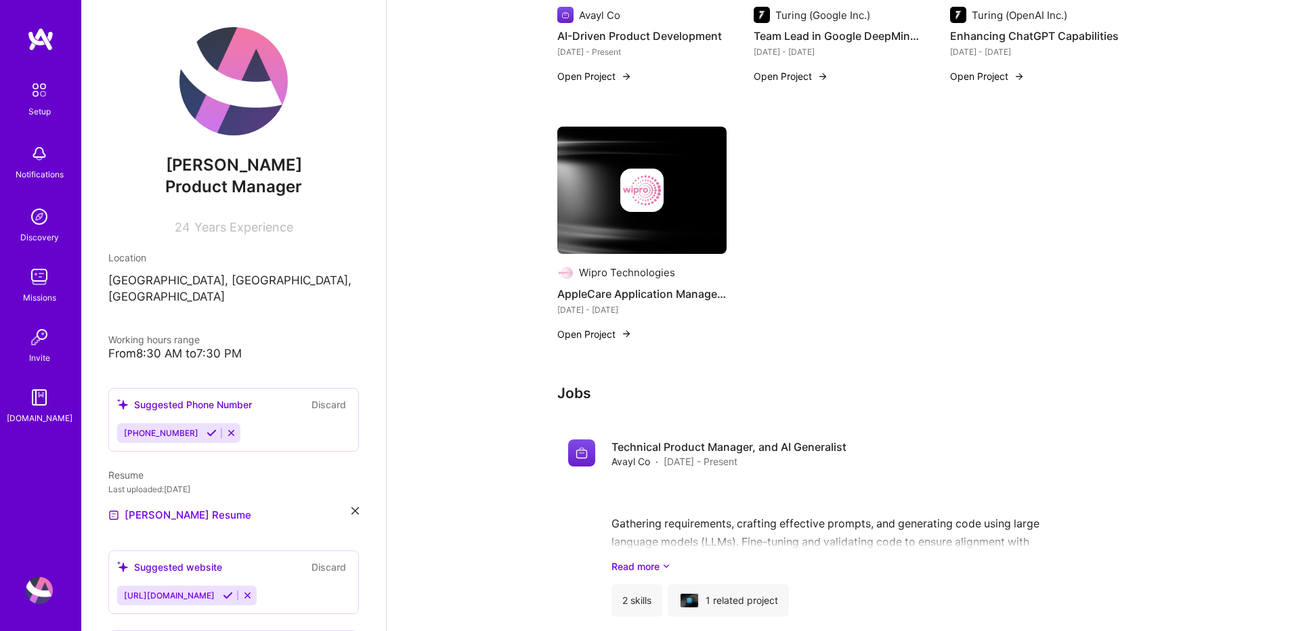
scroll to position [675, 0]
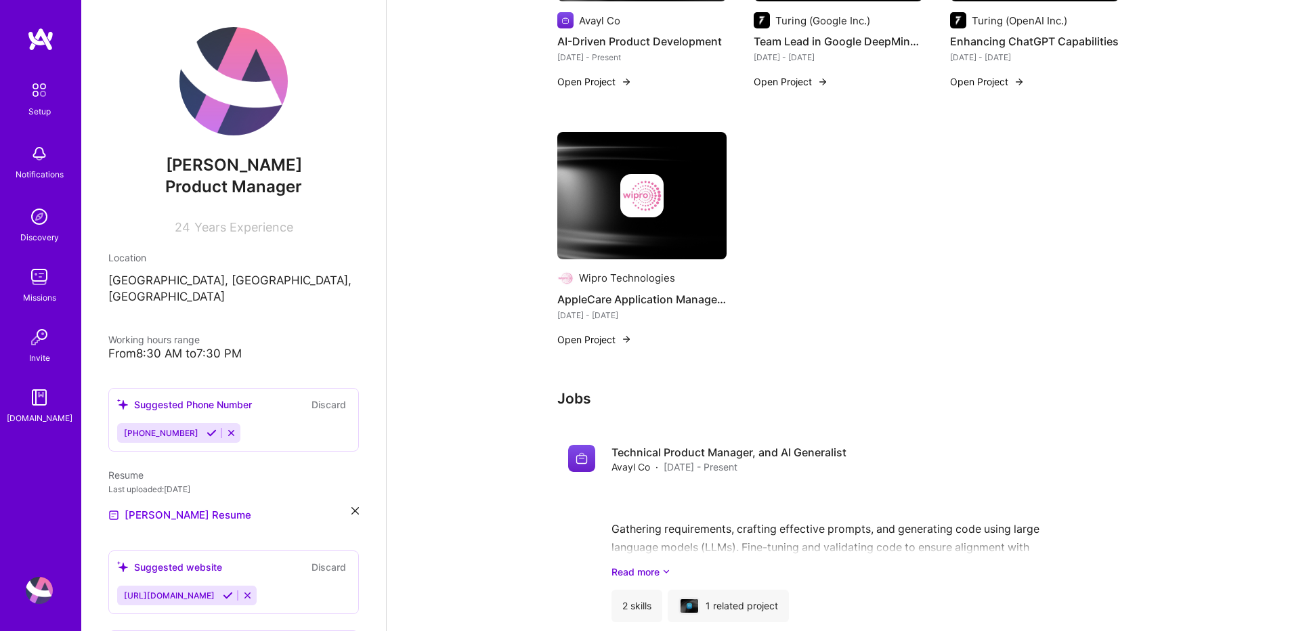
click at [207, 428] on icon at bounding box center [212, 433] width 10 height 10
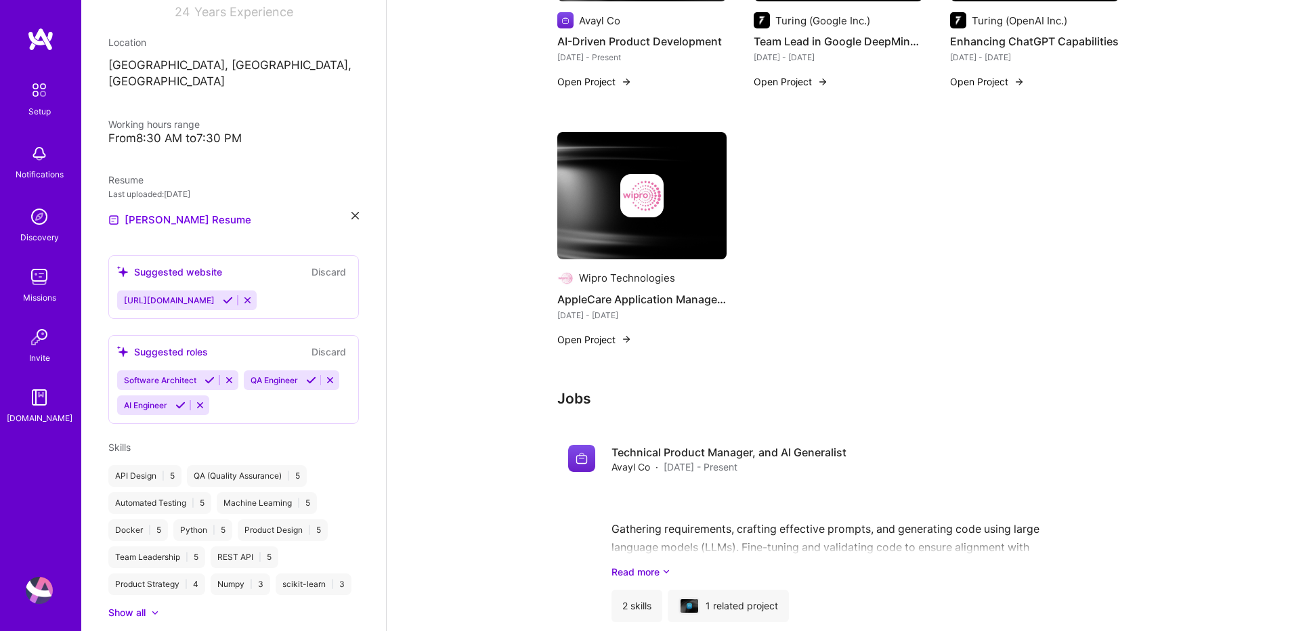
scroll to position [244, 0]
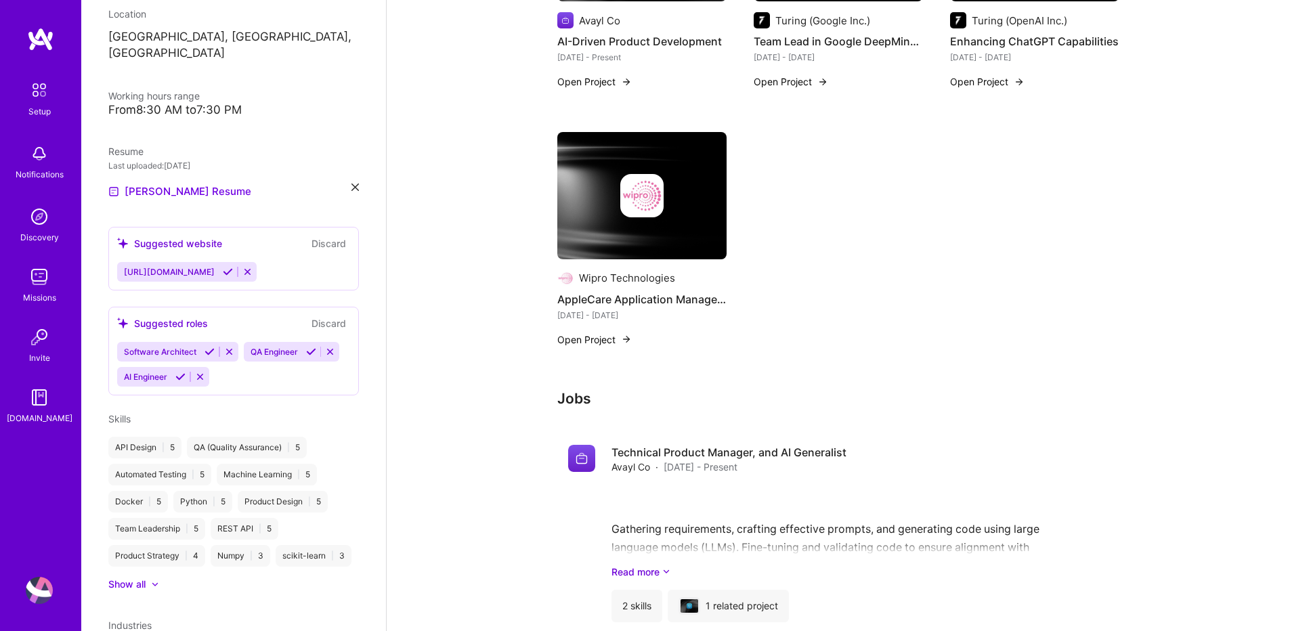
click at [215, 267] on span "[URL][DOMAIN_NAME]" at bounding box center [169, 272] width 91 height 10
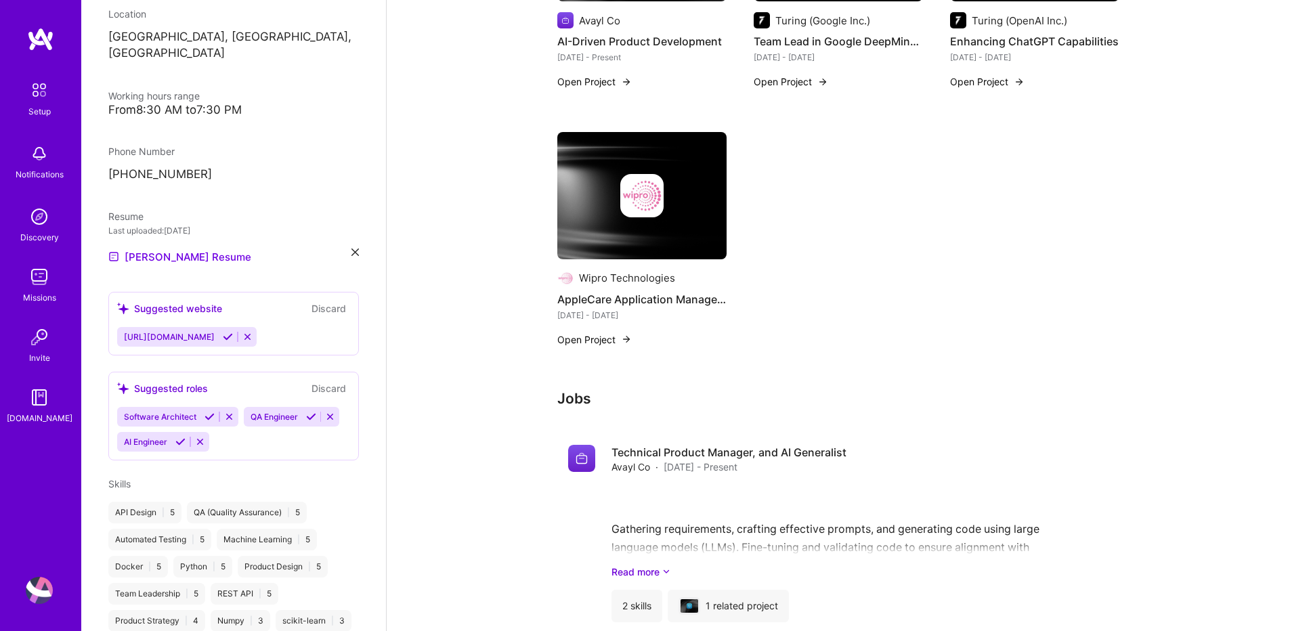
drag, startPoint x: 294, startPoint y: 251, endPoint x: 361, endPoint y: 252, distance: 67.0
click at [361, 252] on div "[PERSON_NAME] C Product Manager 24 Years Experience Location [GEOGRAPHIC_DATA],…" at bounding box center [233, 315] width 305 height 631
drag, startPoint x: 337, startPoint y: 322, endPoint x: 408, endPoint y: 319, distance: 71.2
click at [408, 319] on div "[PERSON_NAME] C Product Manager 24 Years Experience Location [GEOGRAPHIC_DATA],…" at bounding box center [685, 311] width 1209 height 1972
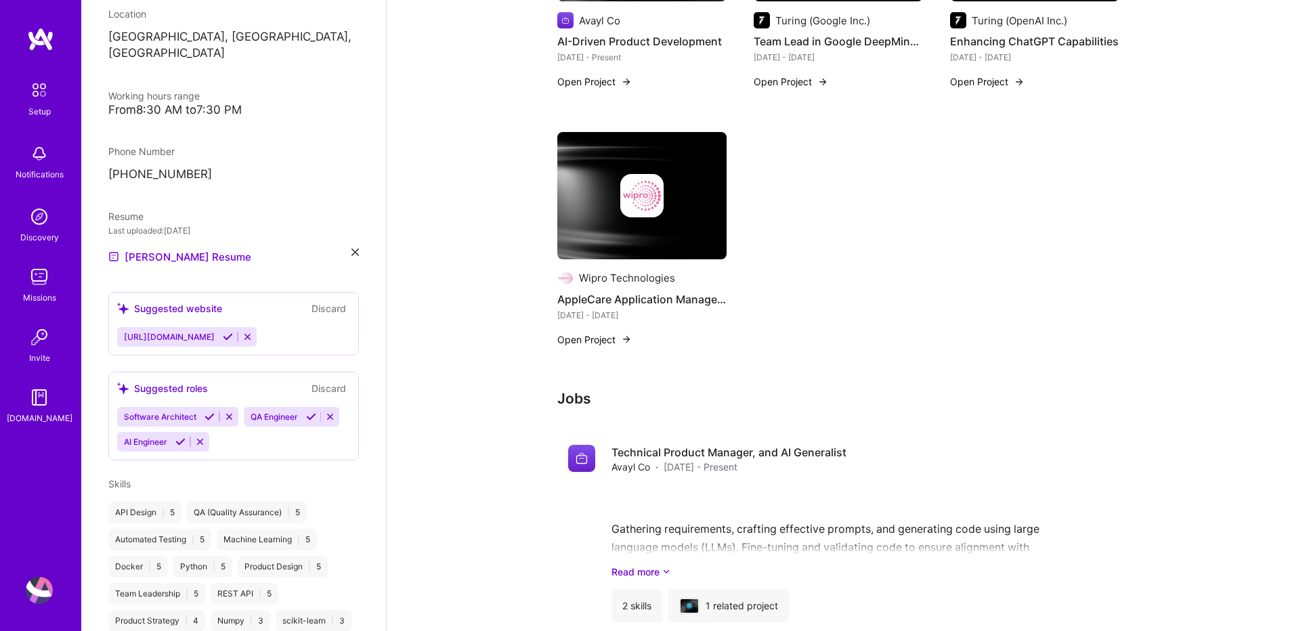
click at [233, 332] on icon at bounding box center [228, 337] width 10 height 10
click at [318, 377] on div "[PERSON_NAME] C Product Manager 24 Years Experience Location [GEOGRAPHIC_DATA],…" at bounding box center [233, 315] width 305 height 631
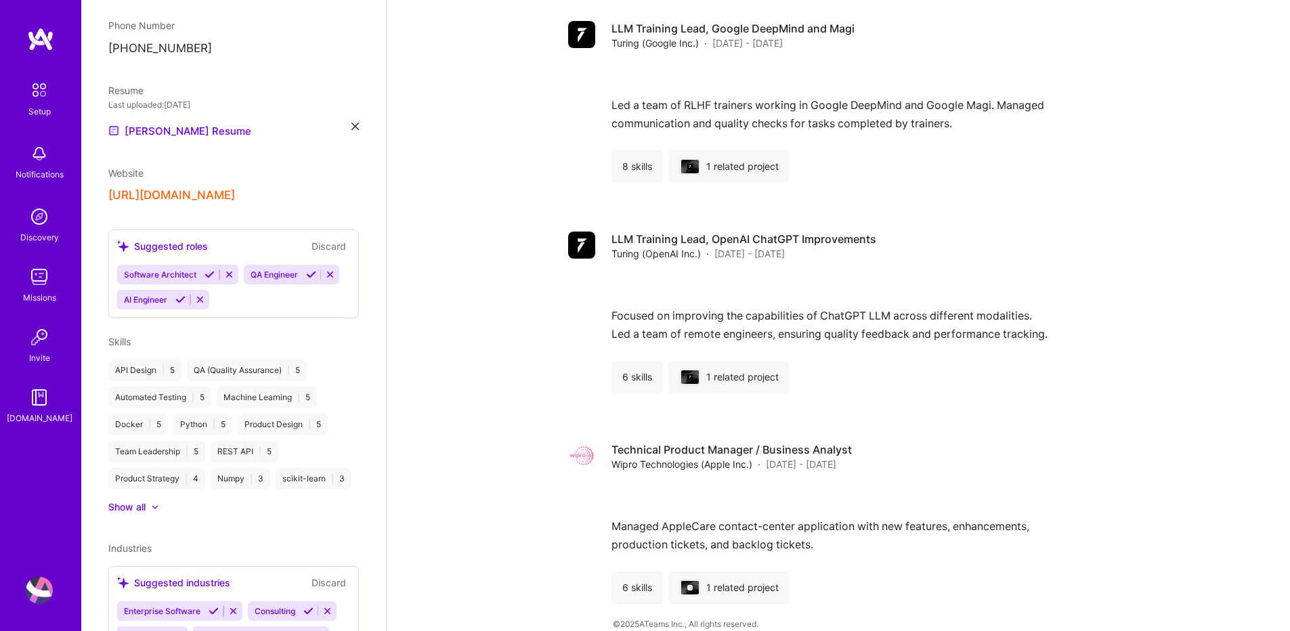
scroll to position [406, 0]
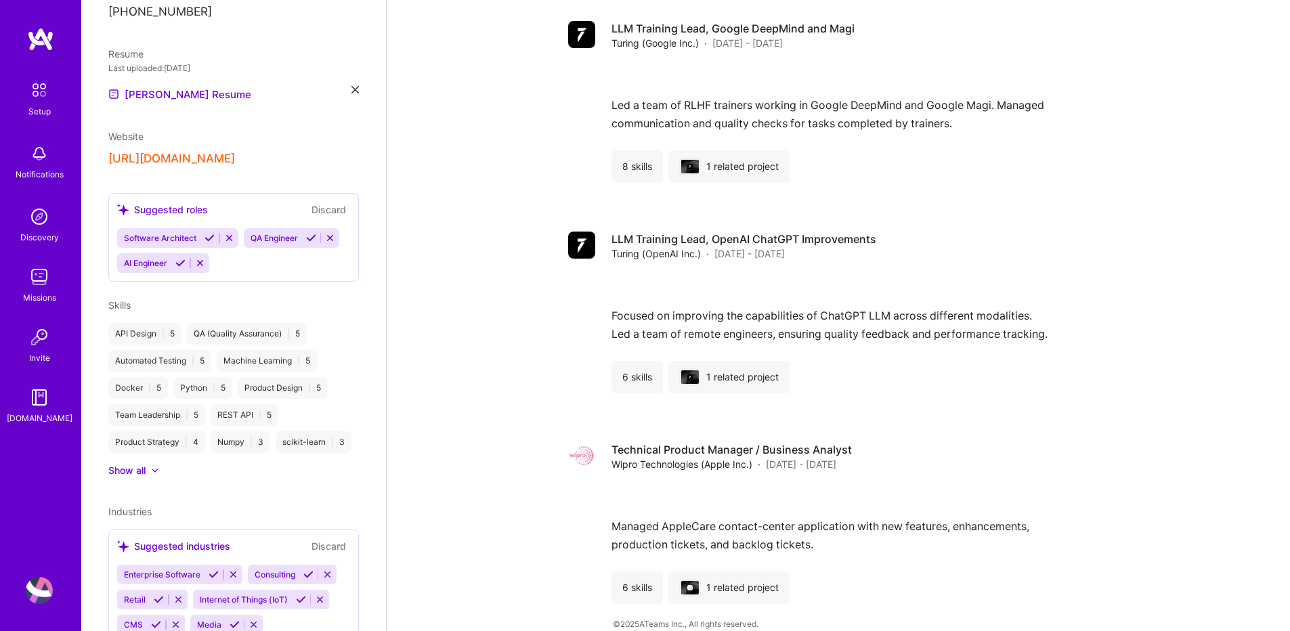
click at [205, 236] on icon at bounding box center [209, 238] width 10 height 10
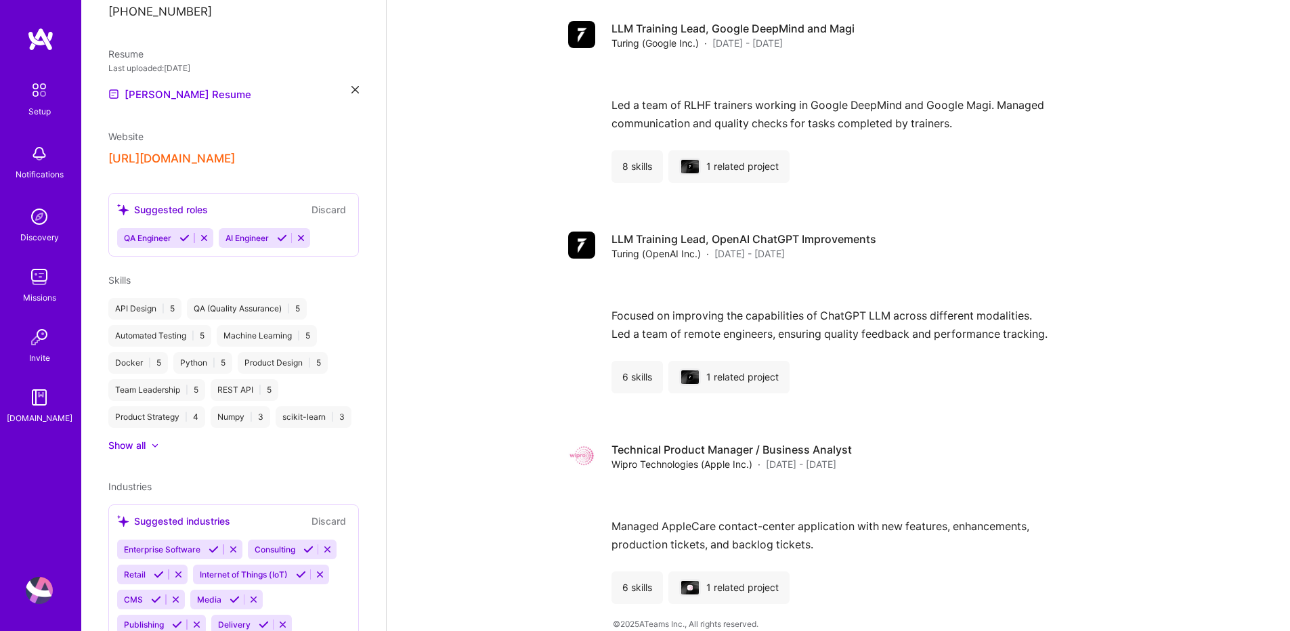
click at [280, 240] on icon at bounding box center [282, 238] width 10 height 10
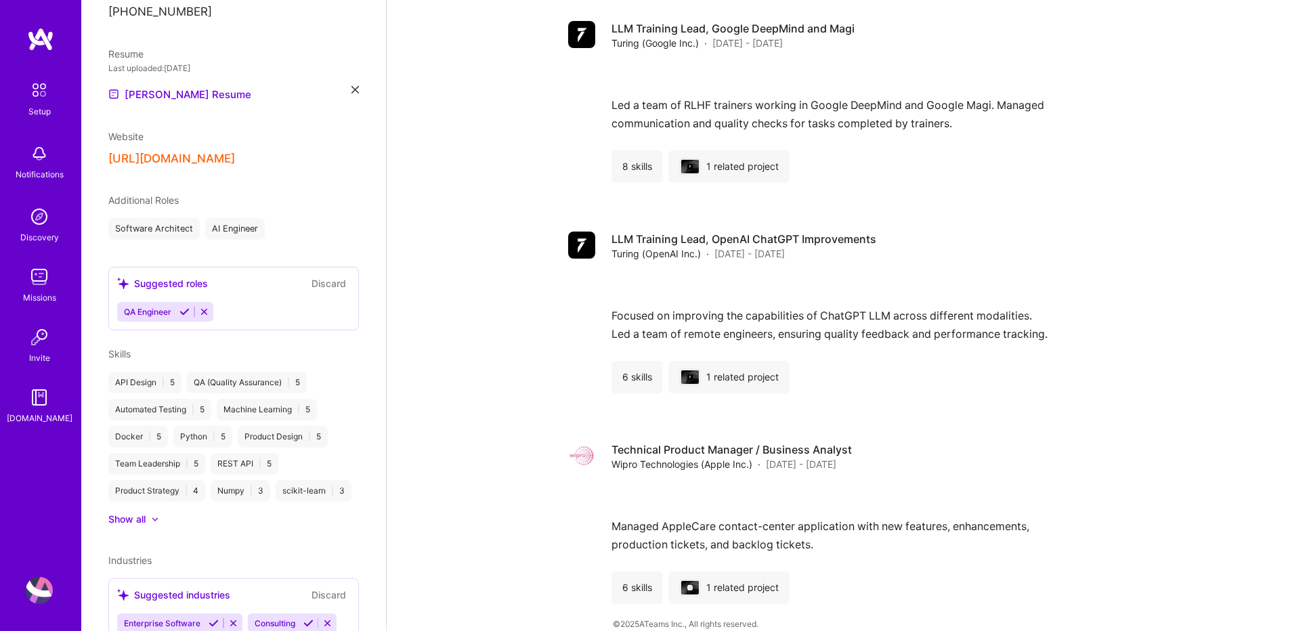
click at [183, 313] on icon at bounding box center [184, 312] width 10 height 10
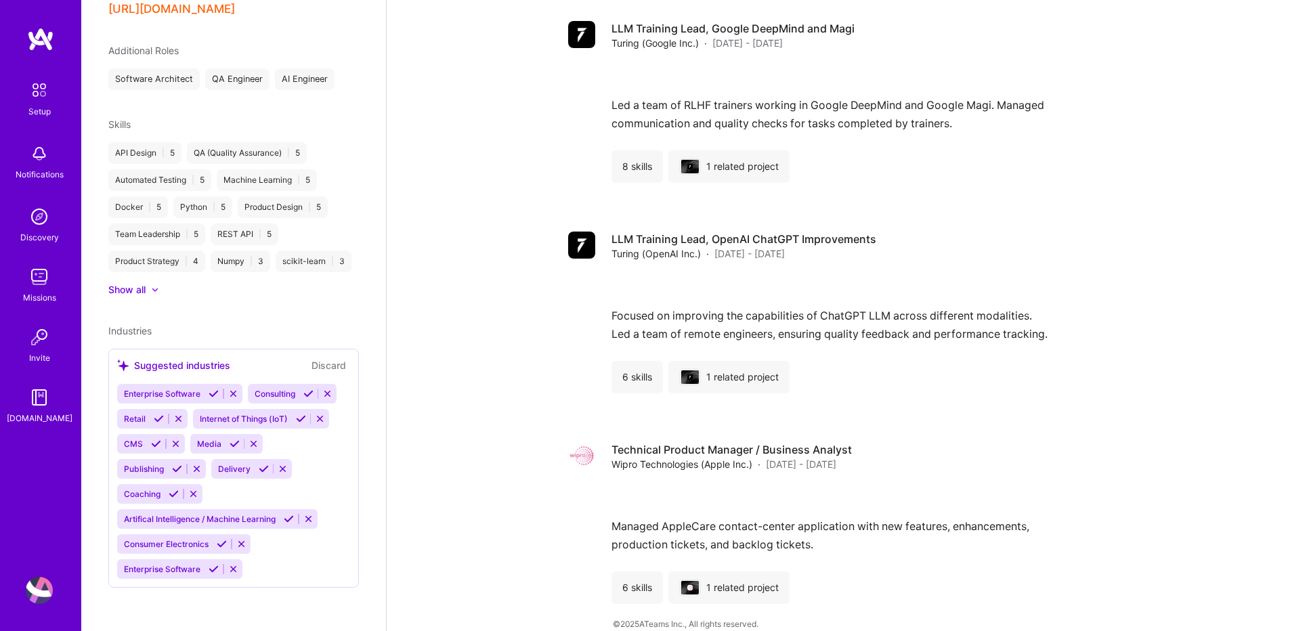
scroll to position [582, 0]
click at [148, 294] on div at bounding box center [148, 290] width 5 height 14
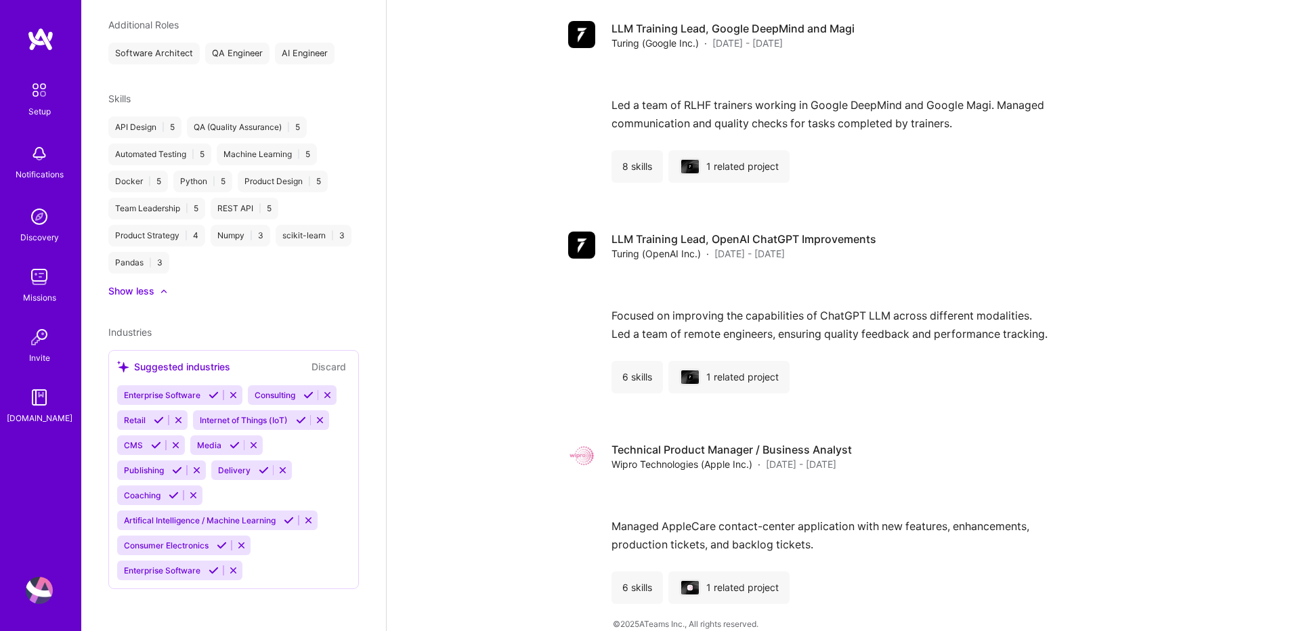
click at [213, 395] on icon at bounding box center [214, 395] width 10 height 10
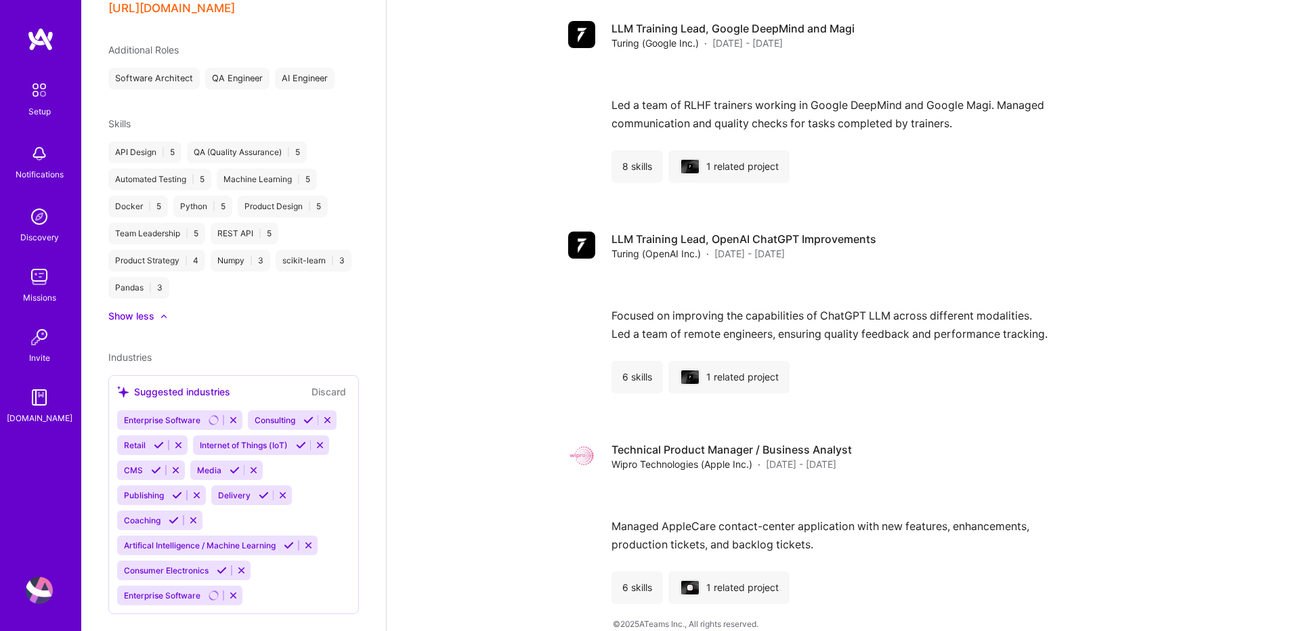
click at [307, 420] on icon at bounding box center [308, 420] width 10 height 10
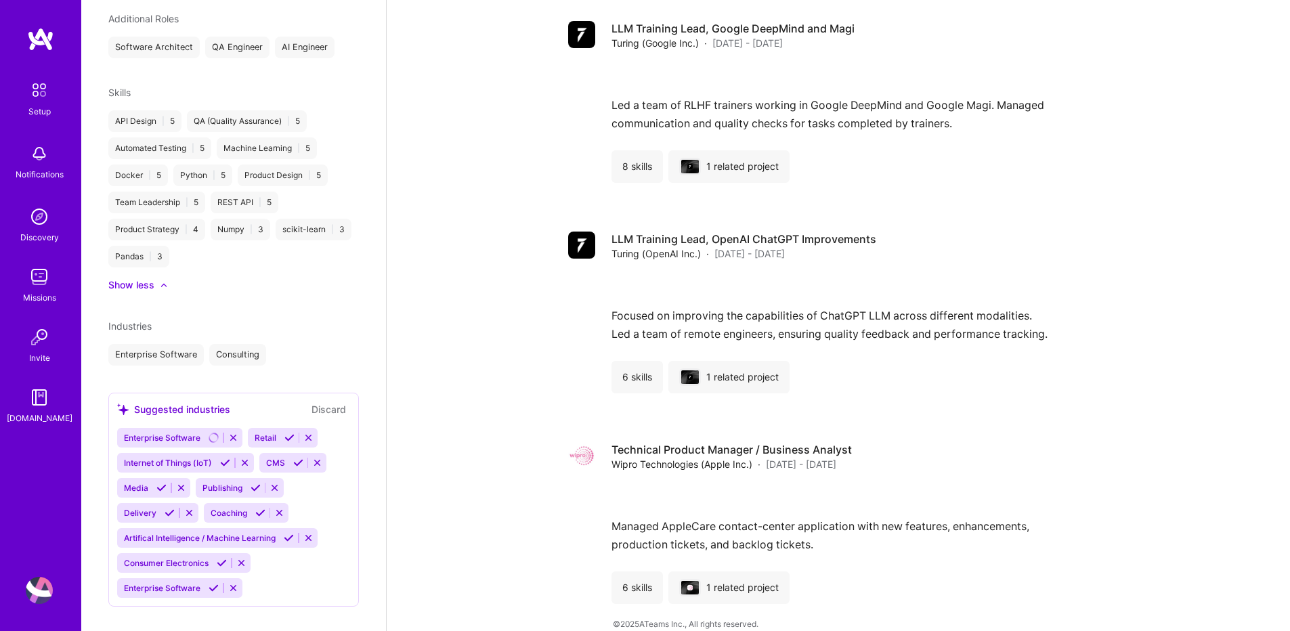
scroll to position [605, 0]
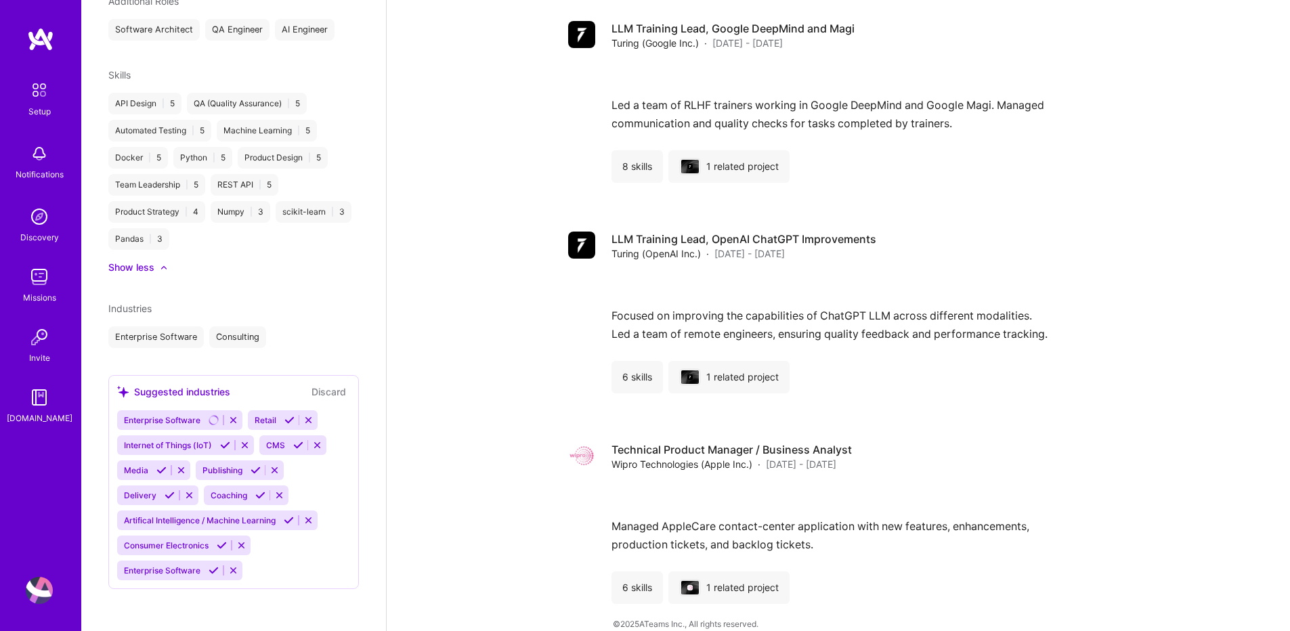
click at [281, 421] on button at bounding box center [289, 420] width 18 height 12
click at [243, 445] on icon at bounding box center [245, 445] width 10 height 10
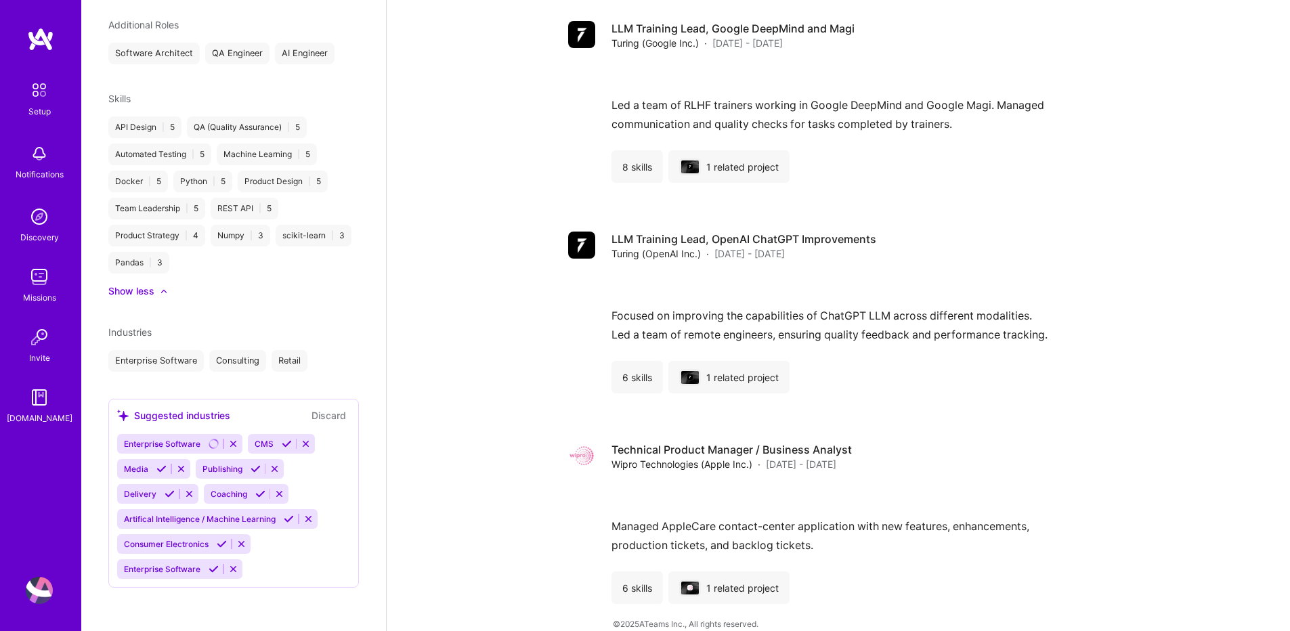
scroll to position [580, 0]
click at [303, 446] on icon at bounding box center [306, 445] width 10 height 10
click at [198, 468] on icon at bounding box center [197, 470] width 10 height 10
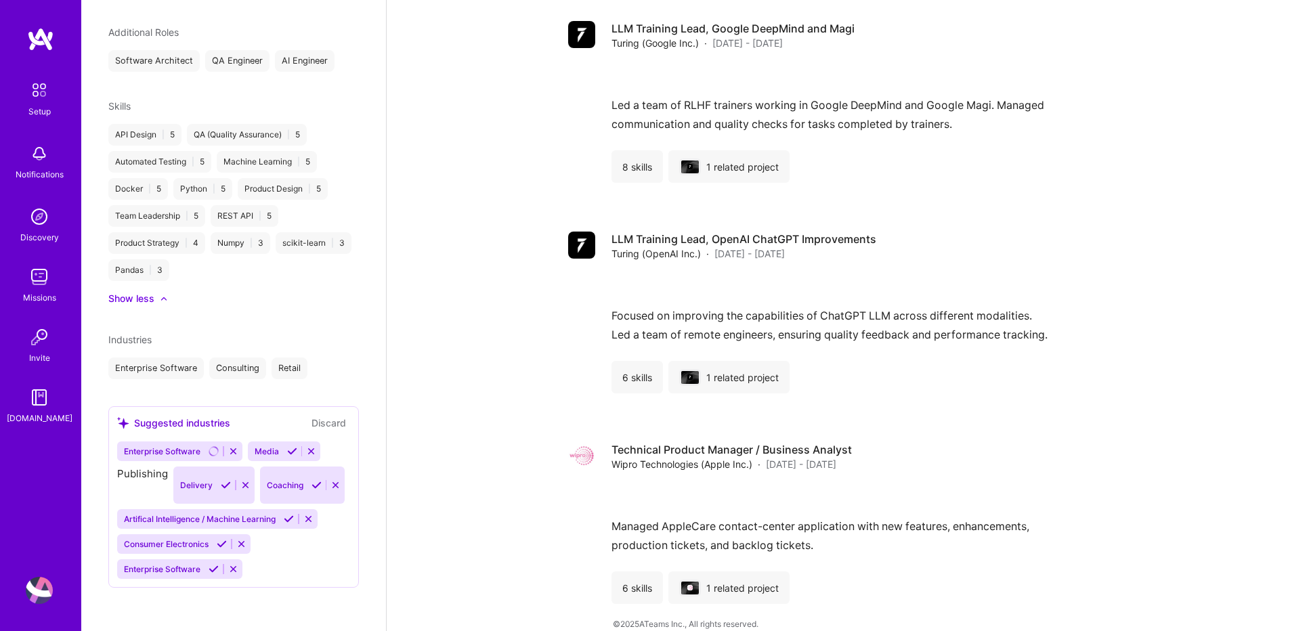
scroll to position [555, 0]
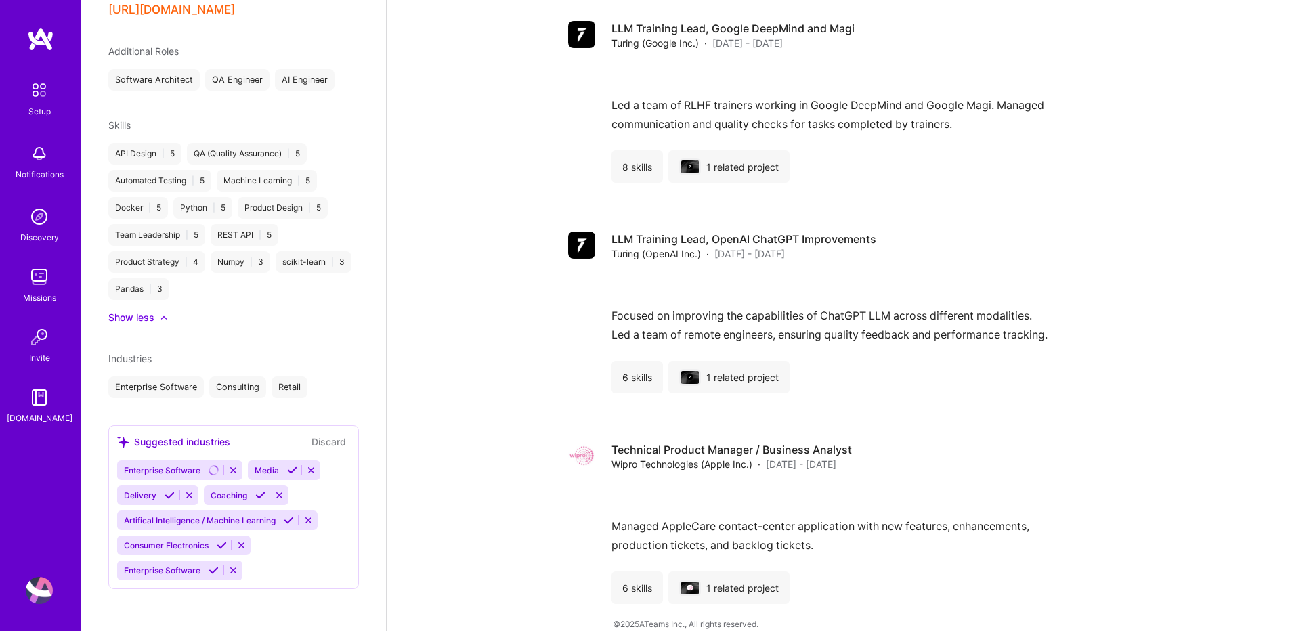
click at [310, 472] on icon at bounding box center [311, 470] width 10 height 10
click at [291, 472] on button at bounding box center [300, 470] width 18 height 12
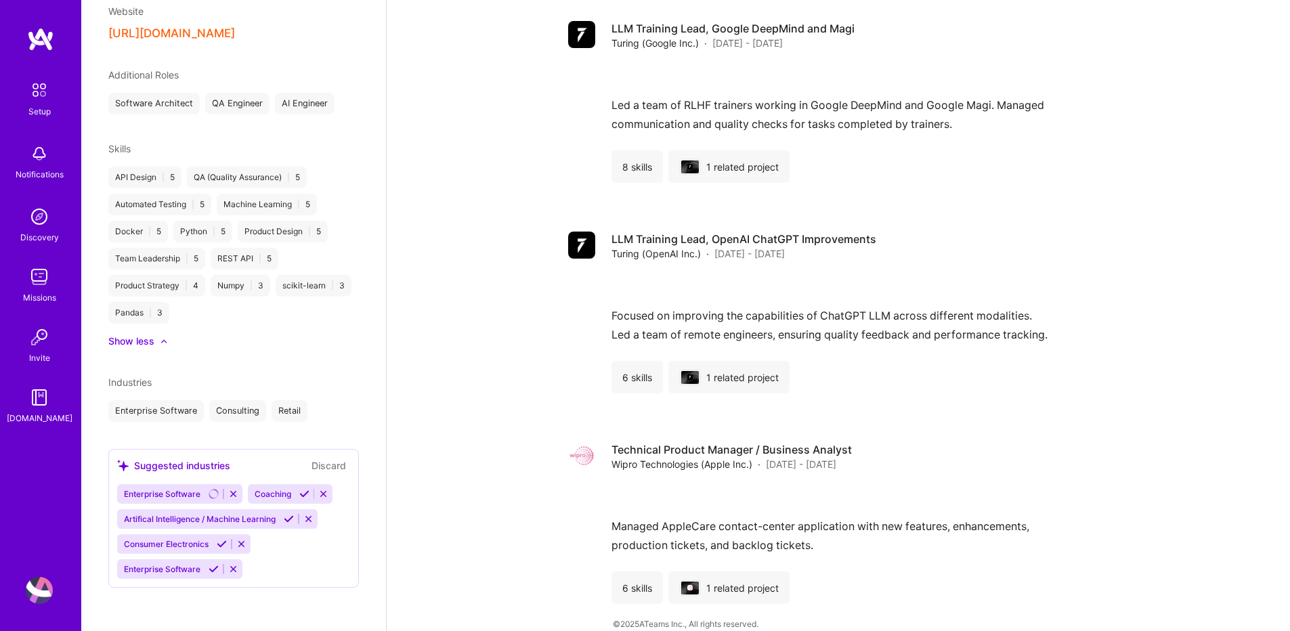
scroll to position [530, 0]
click at [213, 551] on button at bounding box center [222, 546] width 18 height 12
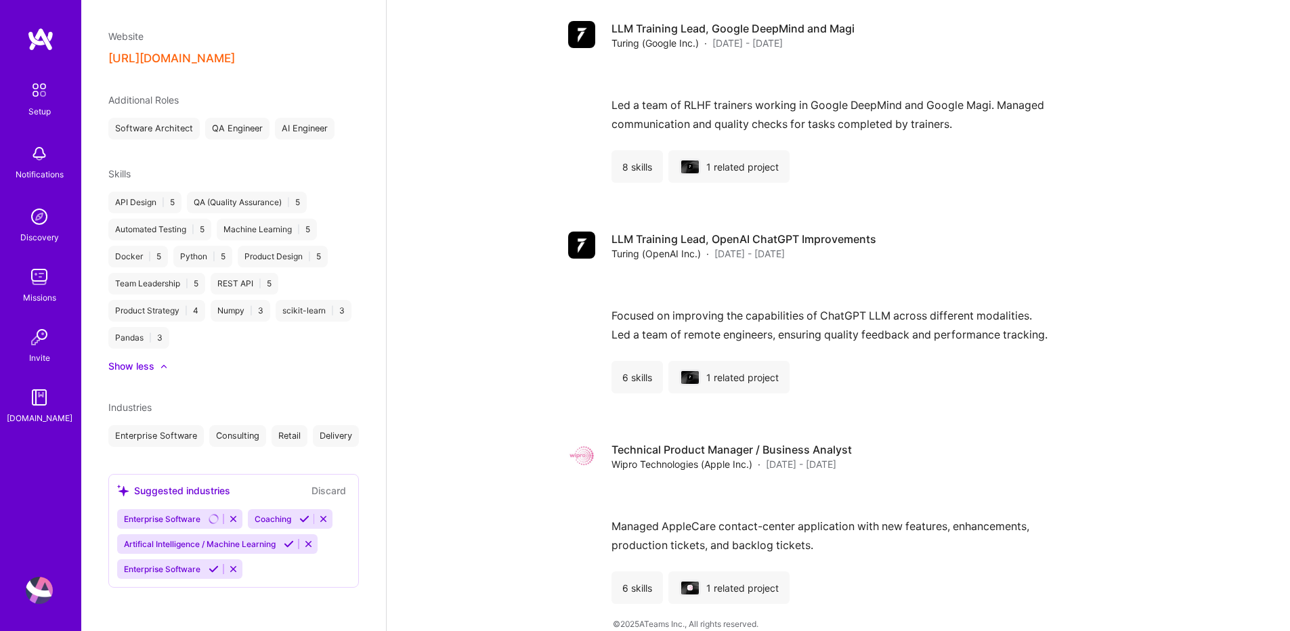
click at [292, 549] on icon at bounding box center [289, 544] width 10 height 10
click at [209, 573] on icon at bounding box center [214, 569] width 10 height 10
click at [303, 548] on icon at bounding box center [304, 544] width 10 height 10
click at [234, 571] on icon at bounding box center [233, 569] width 10 height 10
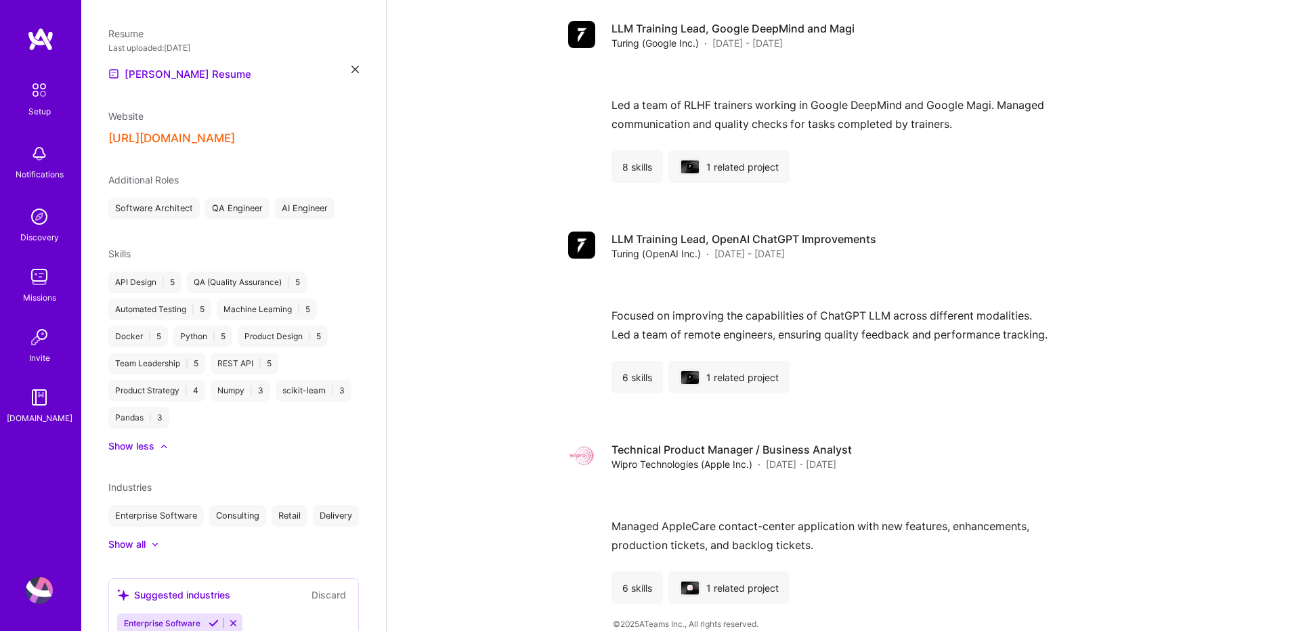
scroll to position [506, 0]
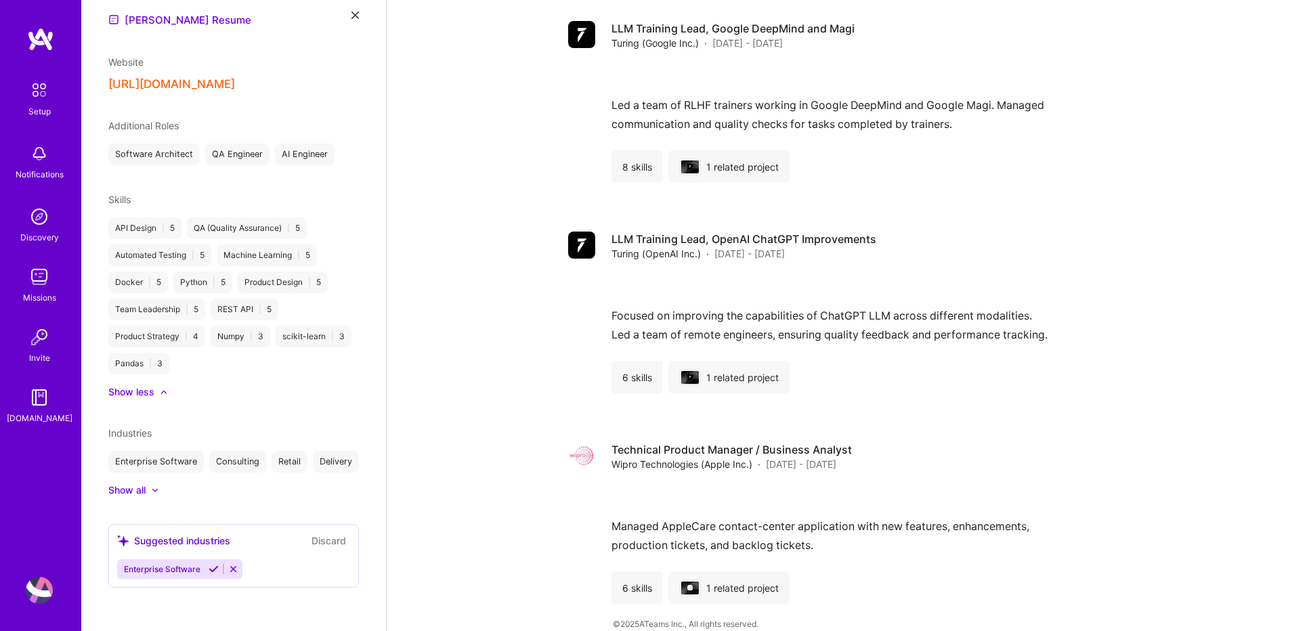
click at [228, 570] on icon at bounding box center [233, 569] width 10 height 10
click at [319, 544] on button "Discard" at bounding box center [328, 541] width 43 height 16
click at [127, 492] on div "Show all" at bounding box center [126, 490] width 37 height 14
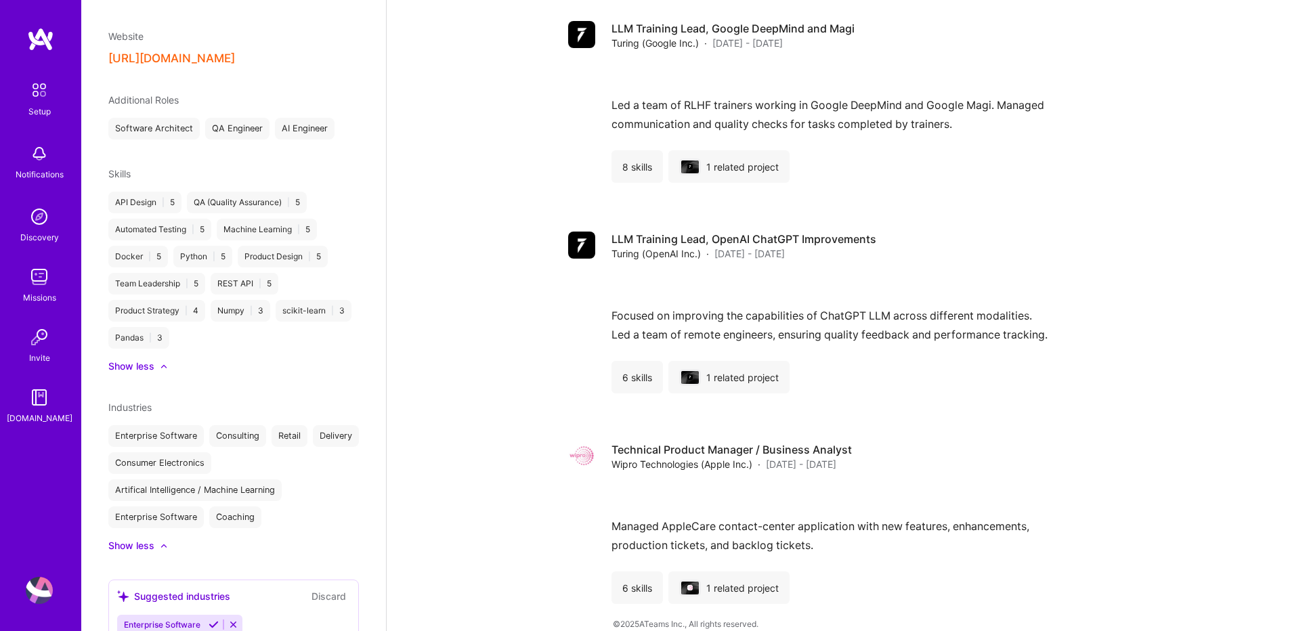
scroll to position [561, 0]
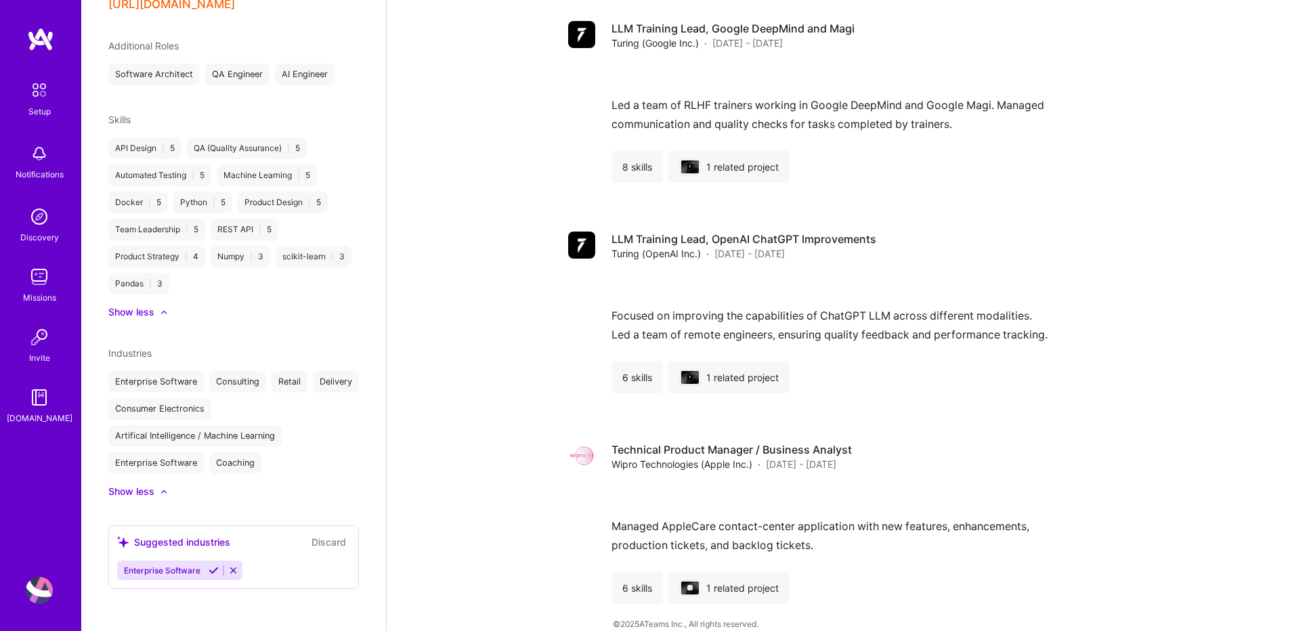
click at [209, 566] on icon at bounding box center [214, 570] width 10 height 10
click at [185, 380] on div "Enterprise Software" at bounding box center [155, 382] width 95 height 22
click at [299, 435] on div "Enterprise Software Consulting Retail Delivery Consumer Electronics Artifical I…" at bounding box center [233, 422] width 251 height 103
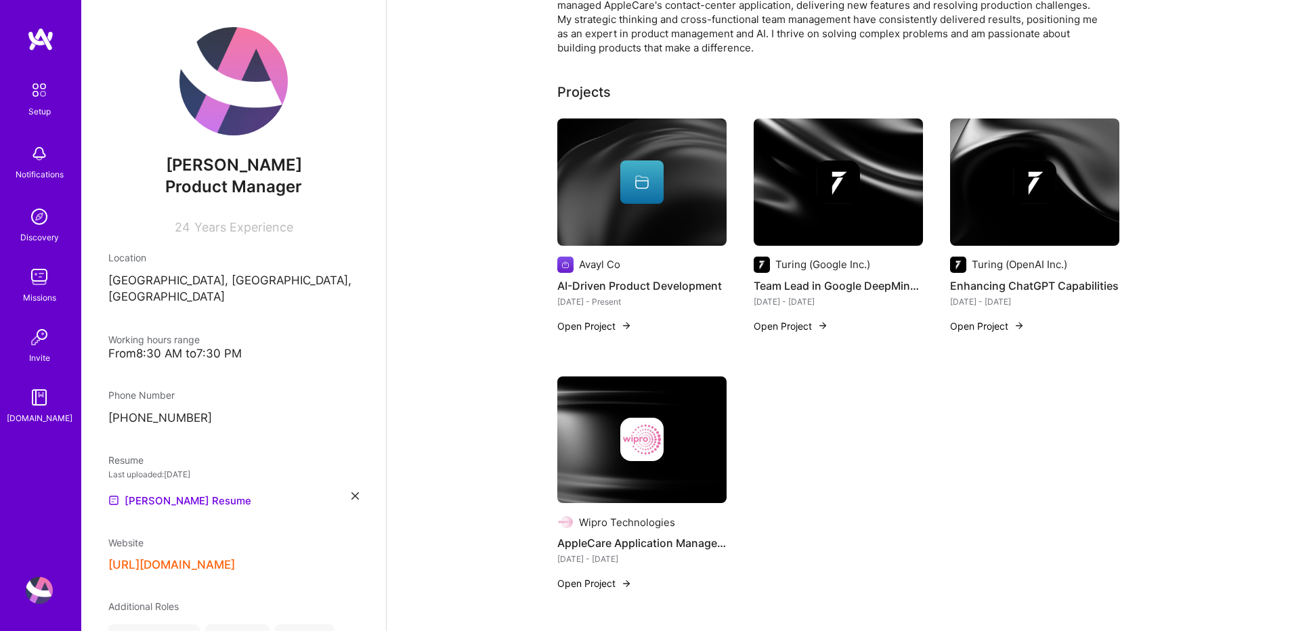
scroll to position [0, 0]
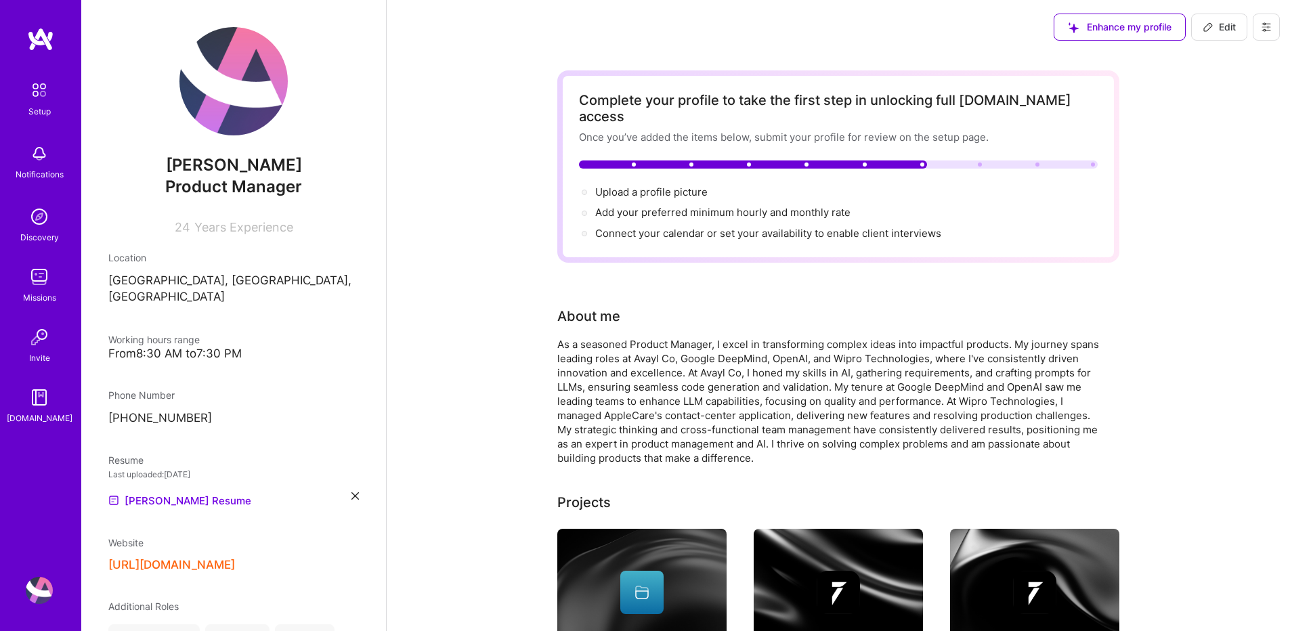
click at [1211, 30] on icon at bounding box center [1207, 27] width 11 height 11
select select "IN"
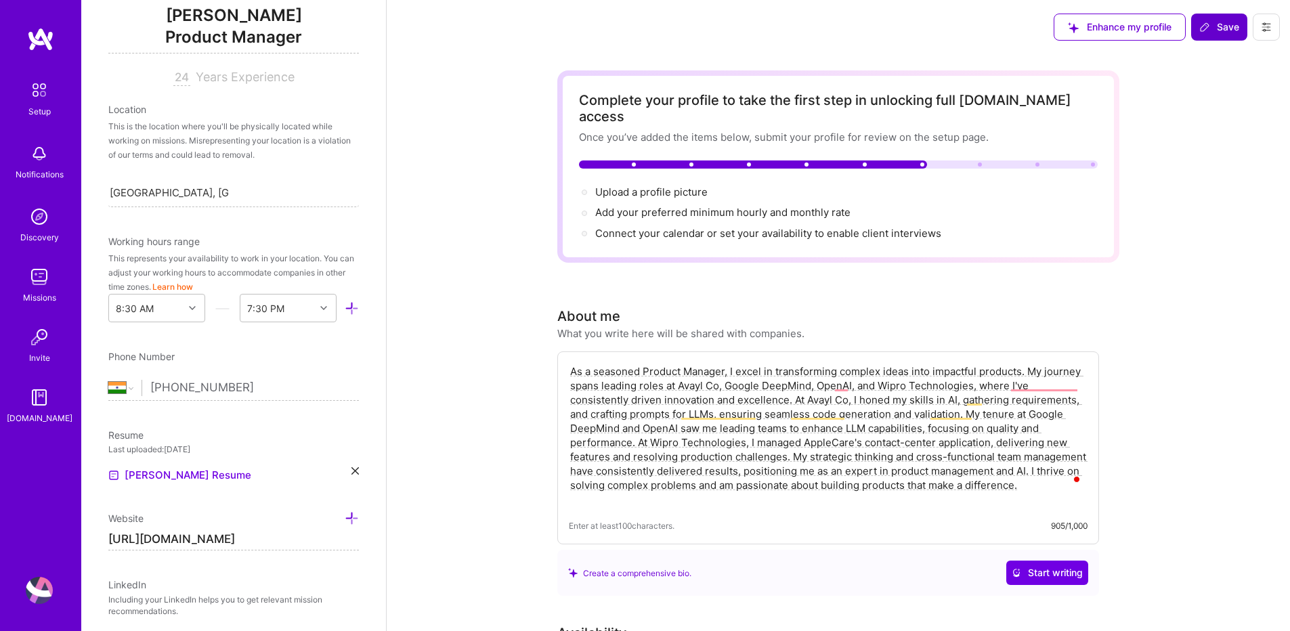
scroll to position [259, 0]
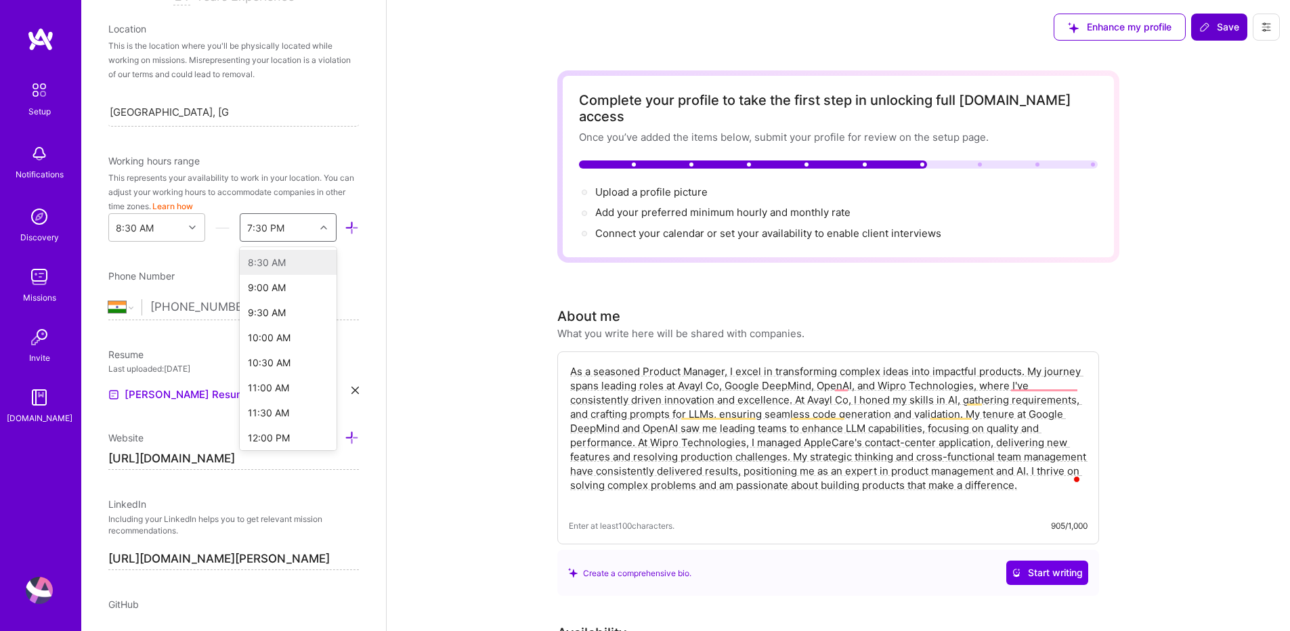
click at [320, 227] on icon at bounding box center [323, 227] width 7 height 7
click at [193, 210] on button "Learn how" at bounding box center [172, 206] width 41 height 14
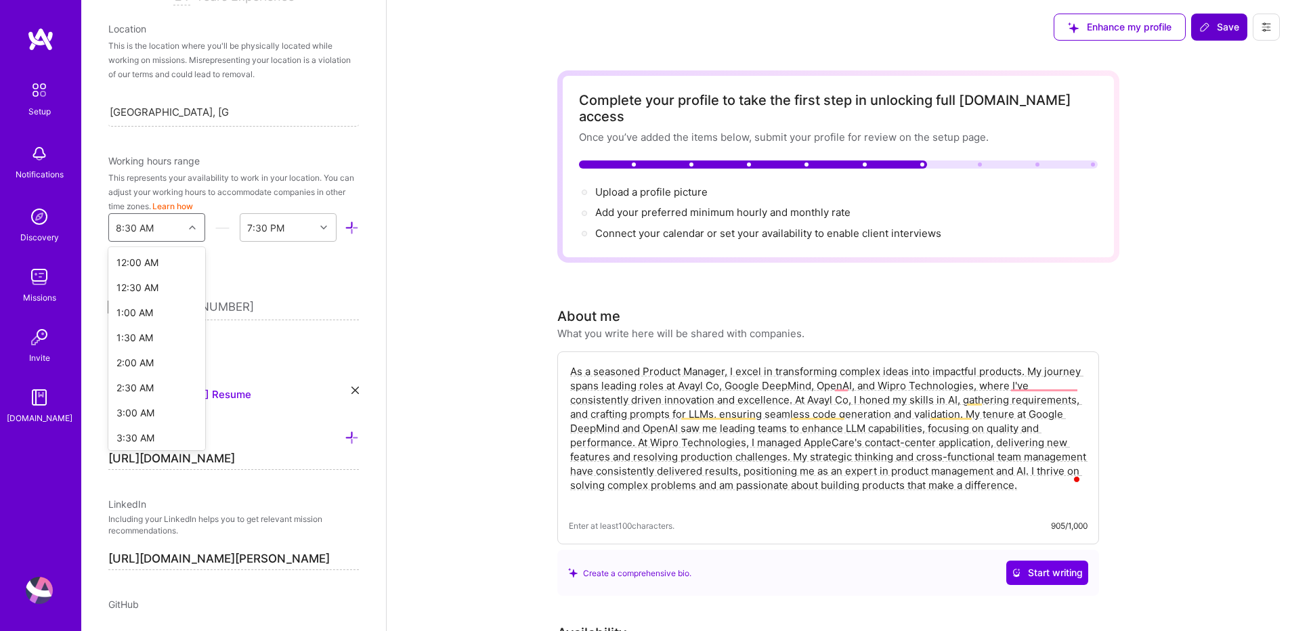
scroll to position [259, 0]
click at [190, 228] on icon at bounding box center [192, 227] width 7 height 7
click at [150, 358] on div "7:00 AM" at bounding box center [156, 354] width 97 height 25
click at [320, 227] on icon at bounding box center [323, 227] width 7 height 7
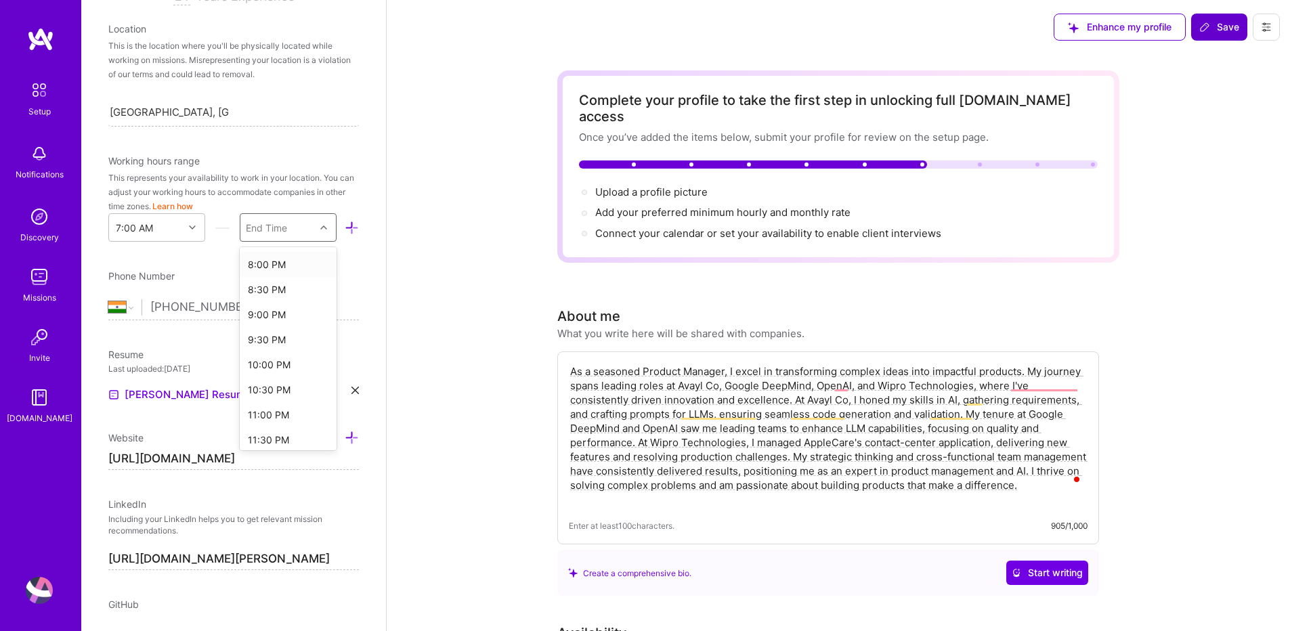
scroll to position [650, 0]
click at [261, 393] on div "10:30 PM" at bounding box center [288, 388] width 97 height 25
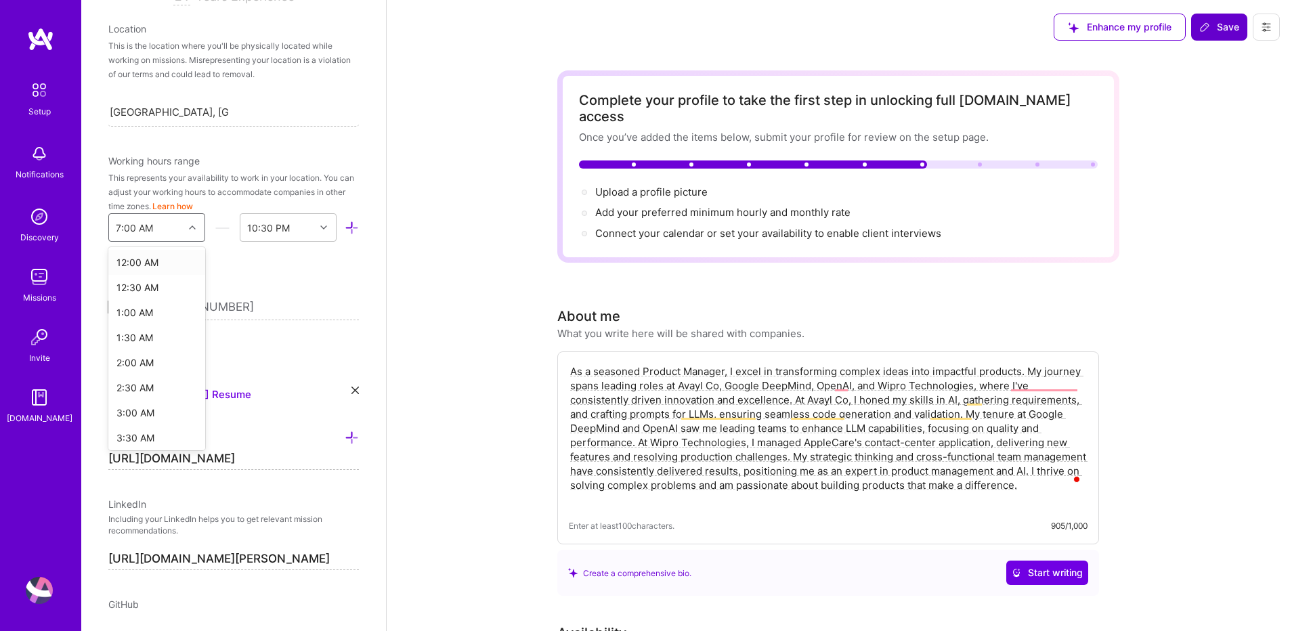
click at [189, 227] on icon at bounding box center [192, 227] width 7 height 7
click at [133, 426] on div "6:30 AM" at bounding box center [156, 425] width 97 height 25
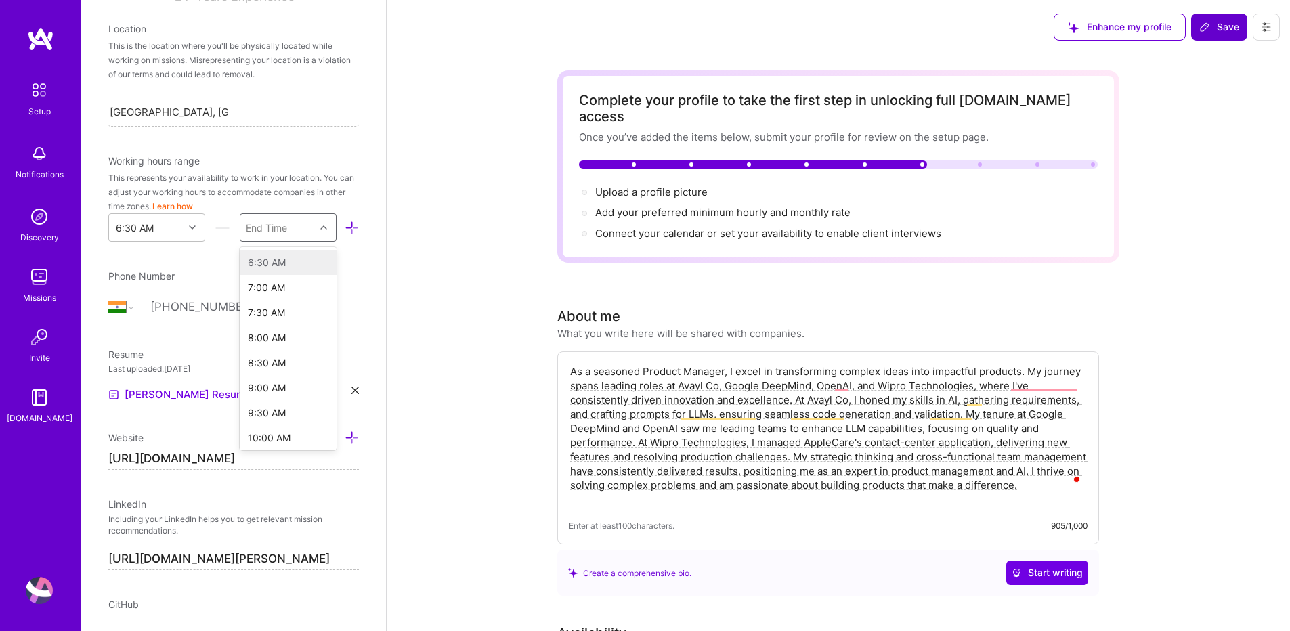
click at [315, 231] on div at bounding box center [325, 228] width 21 height 18
click at [258, 302] on div "10:30 PM" at bounding box center [288, 302] width 97 height 25
click at [338, 282] on div "Phone Number" at bounding box center [233, 276] width 251 height 14
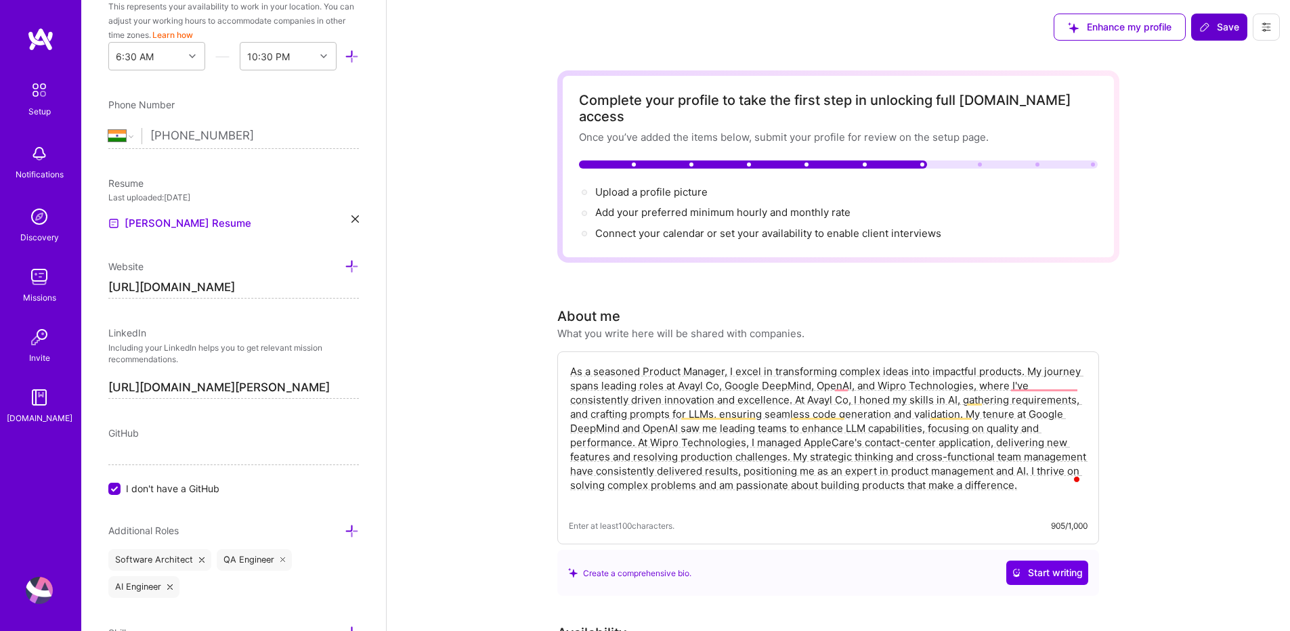
scroll to position [502, 0]
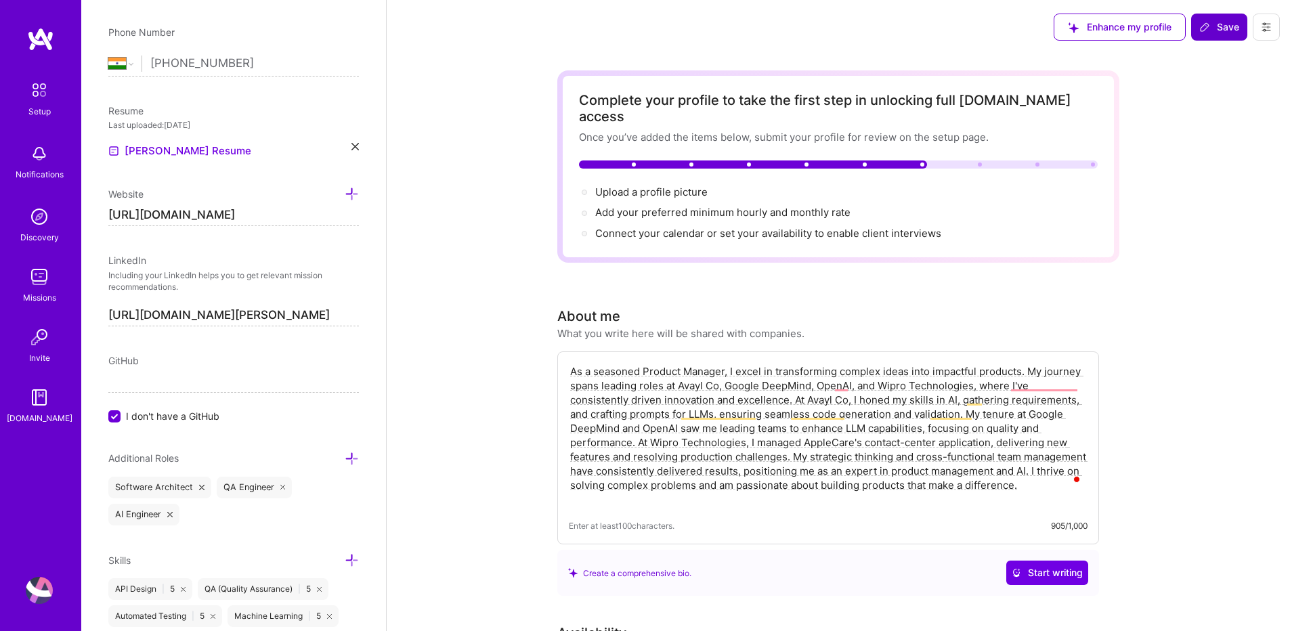
click at [110, 412] on input "I don't have a GitHub" at bounding box center [116, 417] width 12 height 12
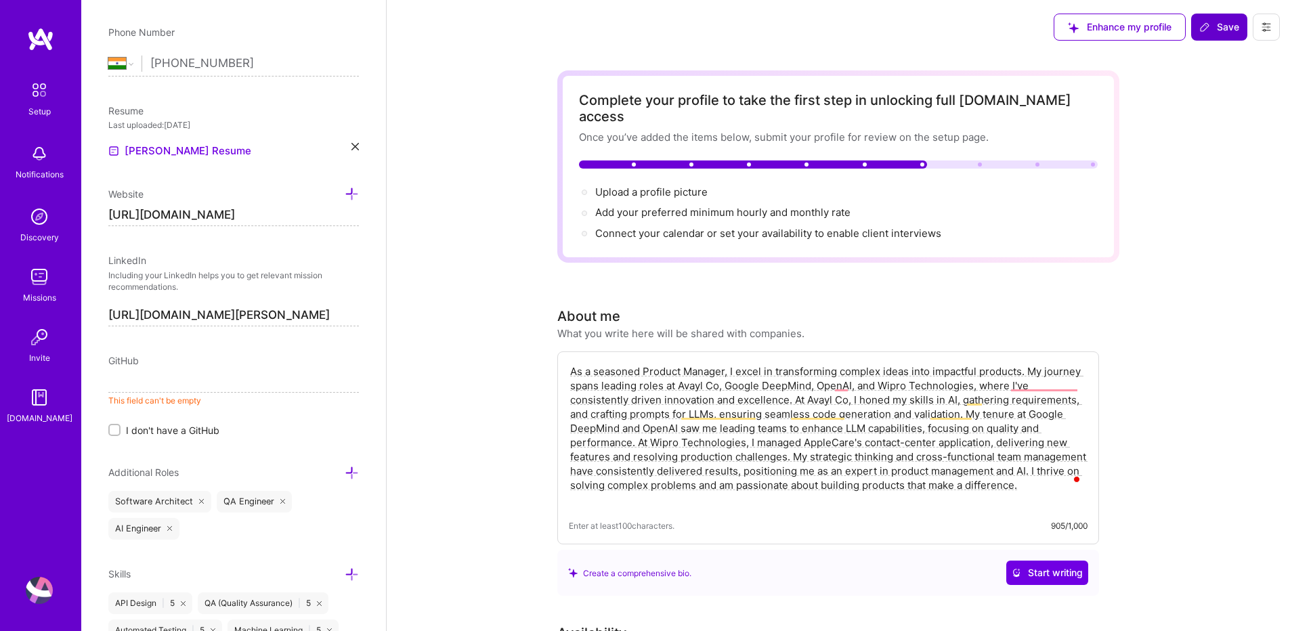
paste input "[URL][DOMAIN_NAME][PERSON_NAME]"
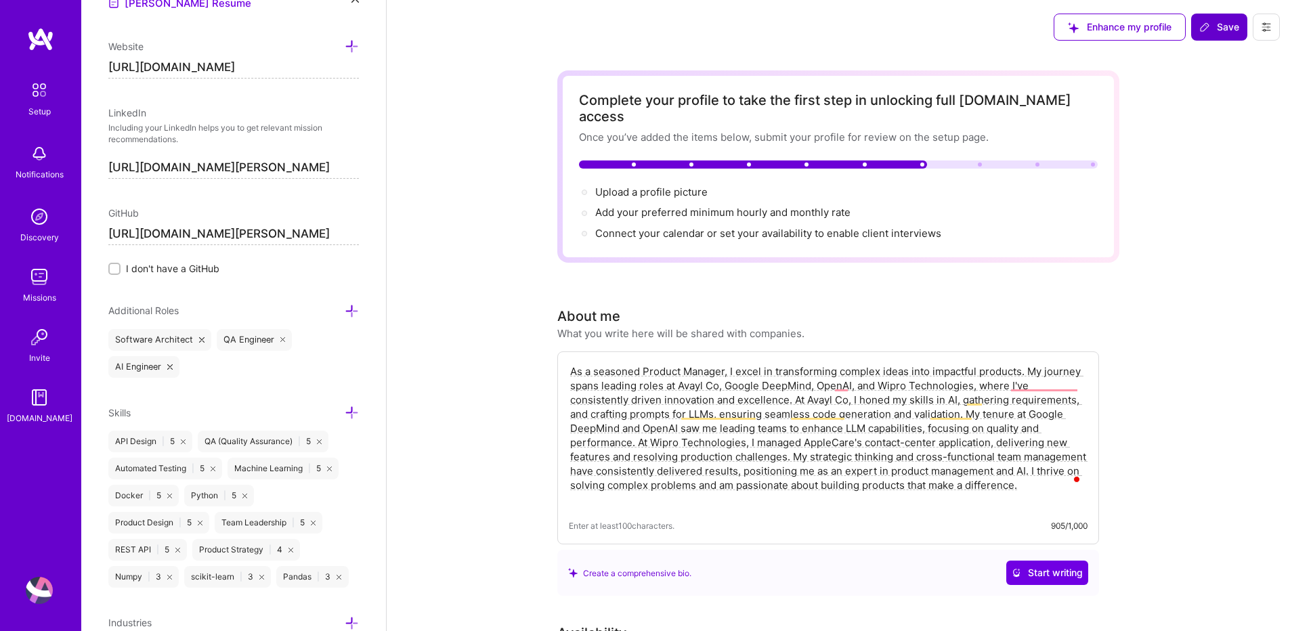
scroll to position [746, 0]
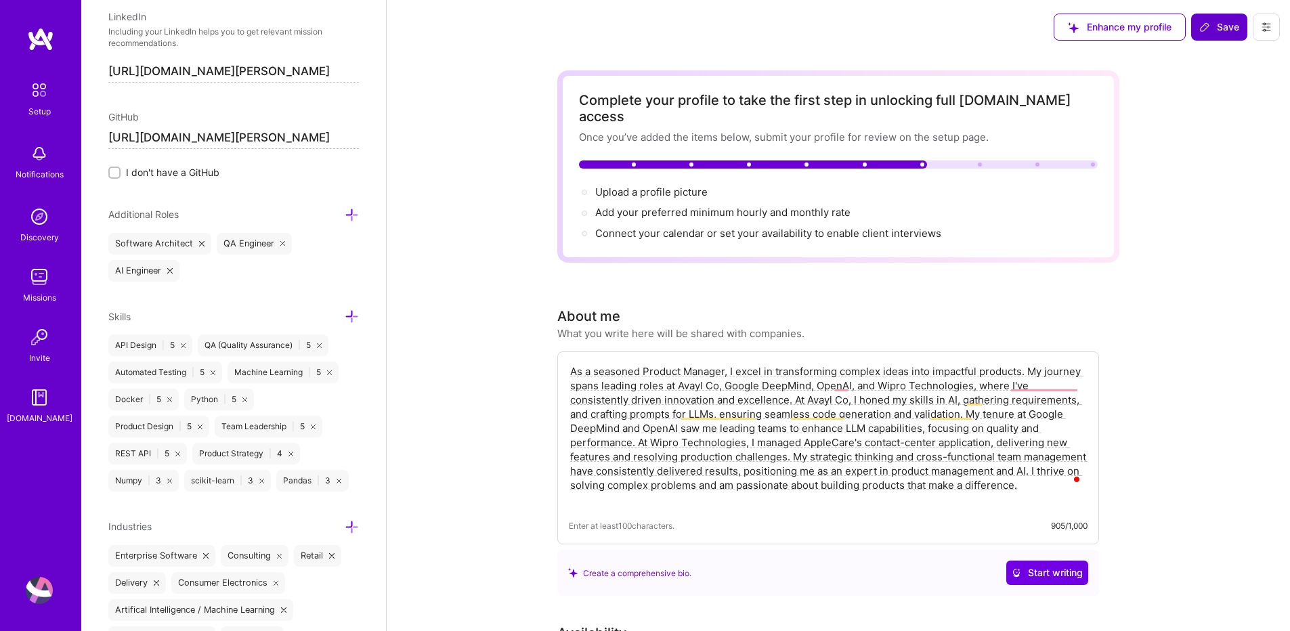
type input "[URL][DOMAIN_NAME][PERSON_NAME]"
click at [218, 268] on div "Software Architect QA Engineer AI Engineer" at bounding box center [233, 257] width 251 height 49
click at [345, 215] on icon at bounding box center [352, 215] width 14 height 14
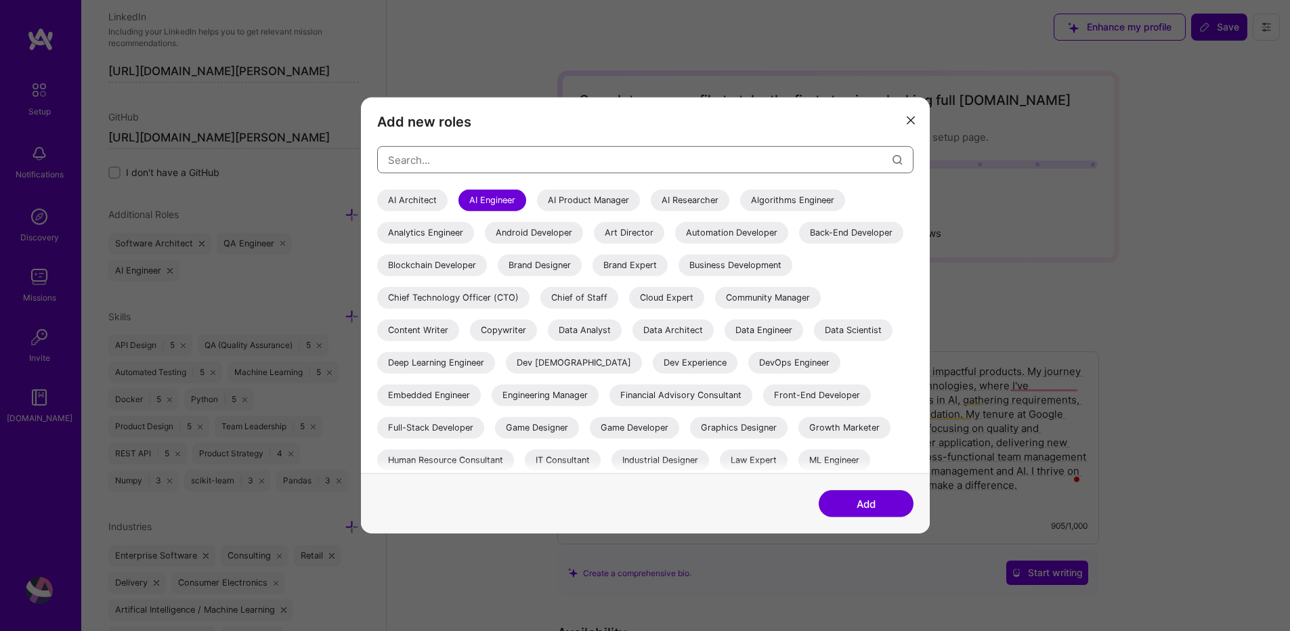
click at [426, 161] on input "modal" at bounding box center [640, 159] width 504 height 35
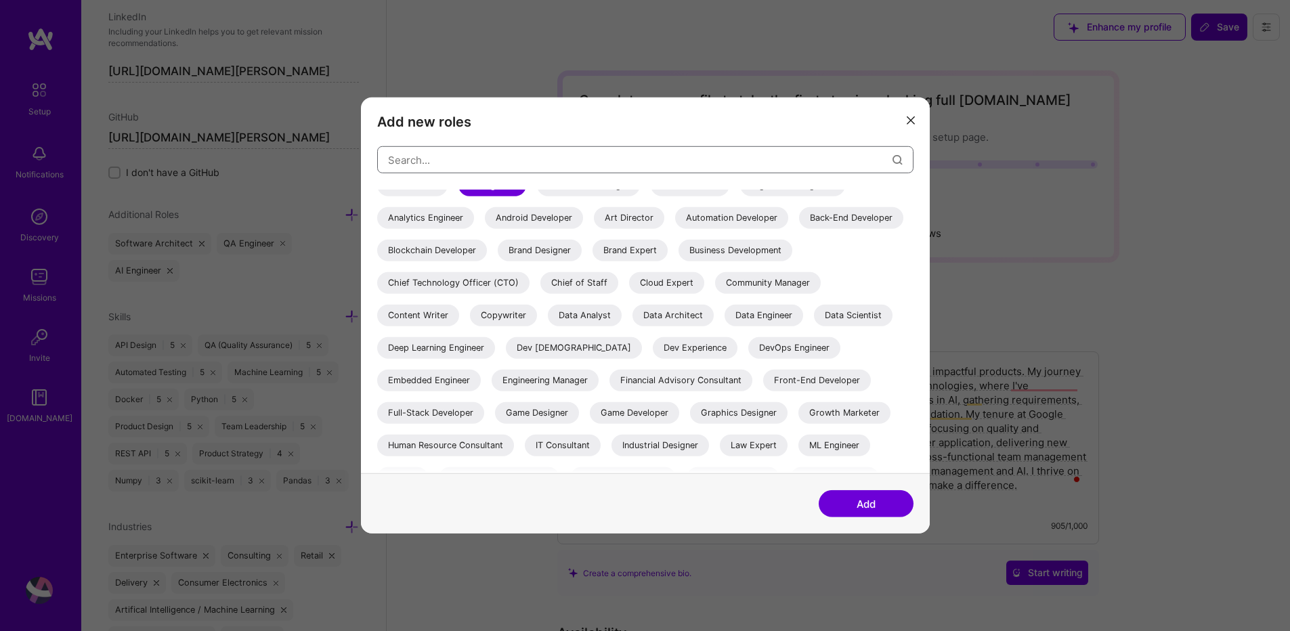
scroll to position [0, 0]
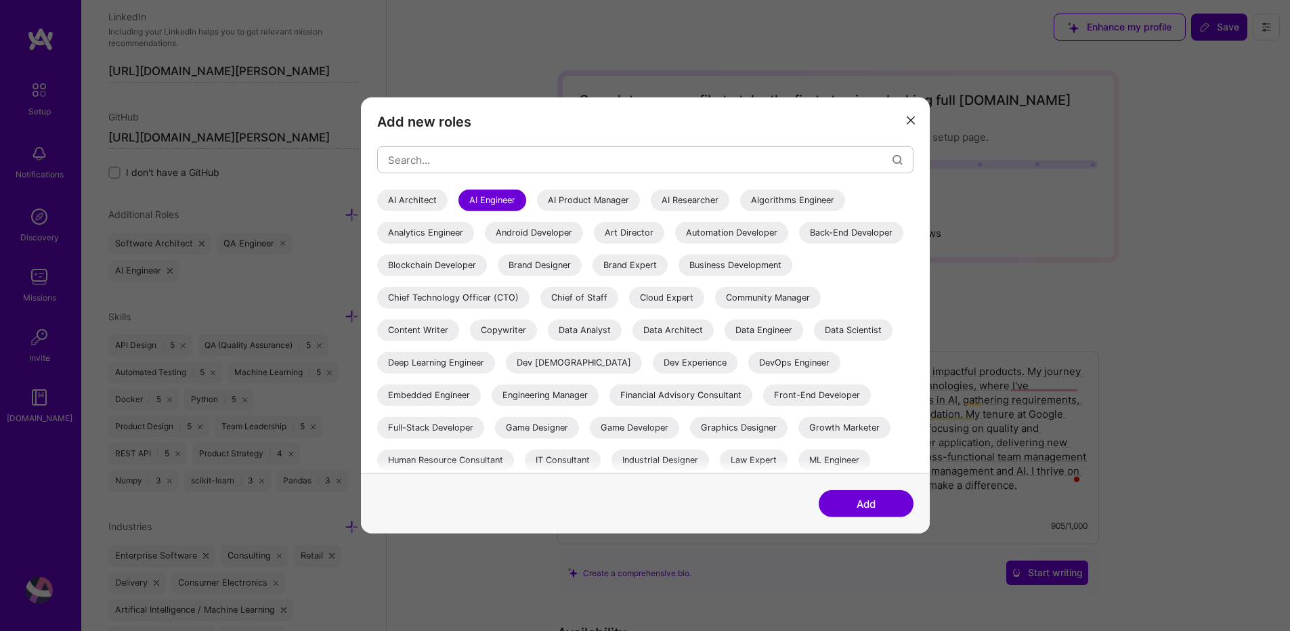
click at [408, 198] on div "AI Architect" at bounding box center [412, 201] width 70 height 22
click at [592, 204] on div "AI Product Manager" at bounding box center [588, 201] width 103 height 22
click at [779, 201] on div "Algorithms Engineer" at bounding box center [792, 201] width 105 height 22
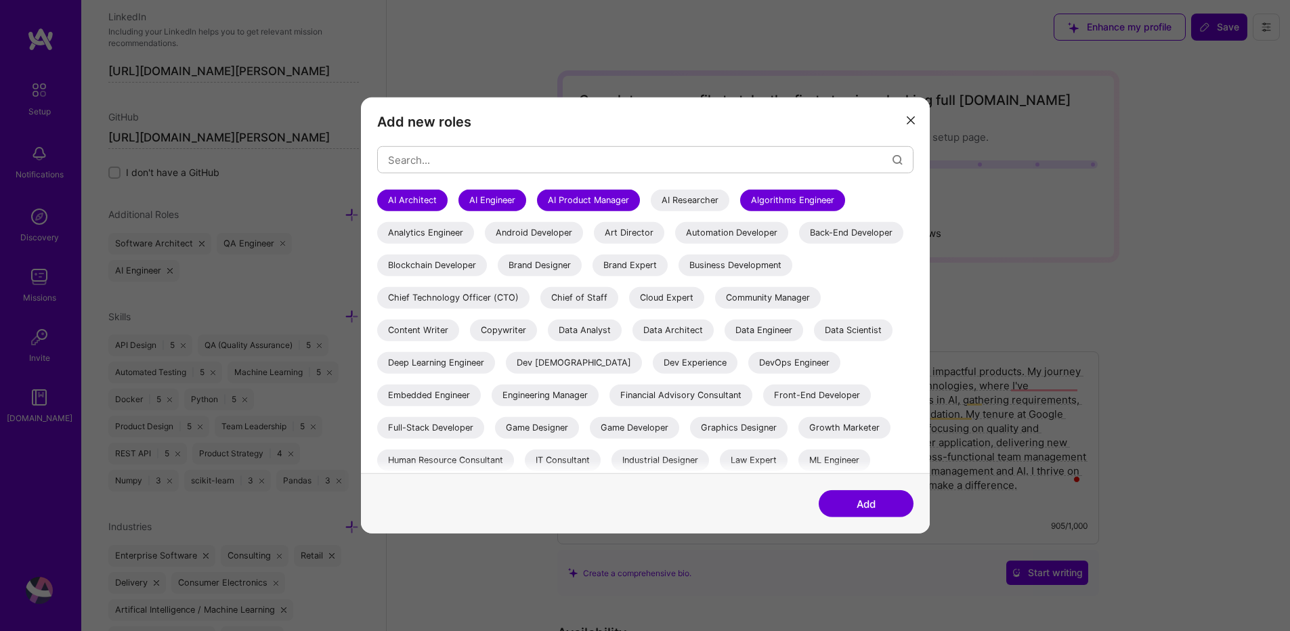
click at [741, 232] on div "Automation Developer" at bounding box center [731, 233] width 113 height 22
click at [495, 369] on div "Deep Learning Engineer" at bounding box center [436, 363] width 118 height 22
click at [642, 366] on div "Dev [DEMOGRAPHIC_DATA]" at bounding box center [574, 363] width 136 height 22
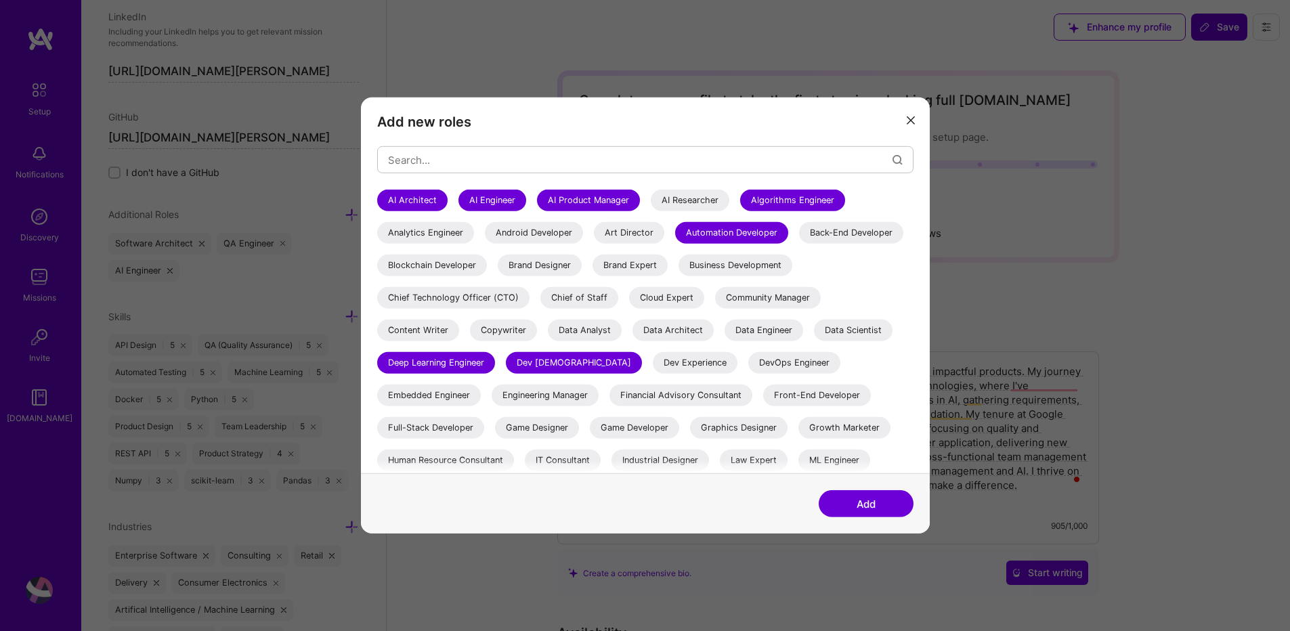
click at [737, 364] on div "Dev Experience" at bounding box center [695, 363] width 85 height 22
click at [748, 374] on div "DevOps Engineer" at bounding box center [794, 363] width 92 height 22
click at [481, 396] on div "Embedded Engineer" at bounding box center [429, 396] width 104 height 22
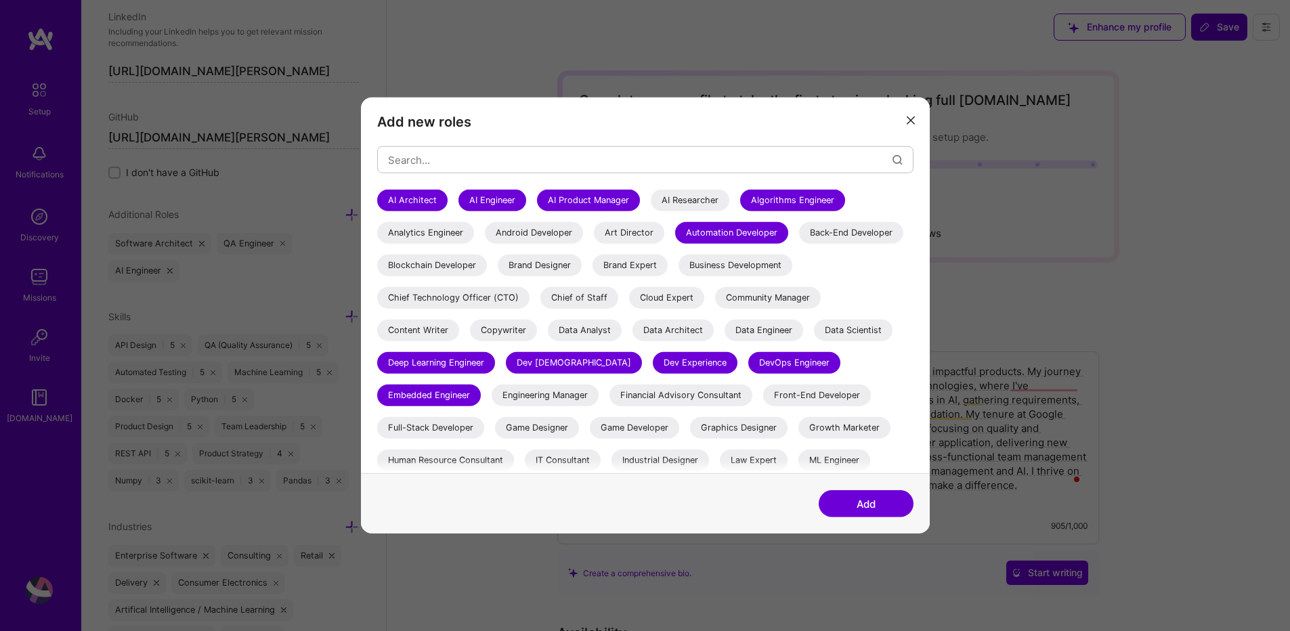
click at [599, 400] on div "Engineering Manager" at bounding box center [545, 396] width 107 height 22
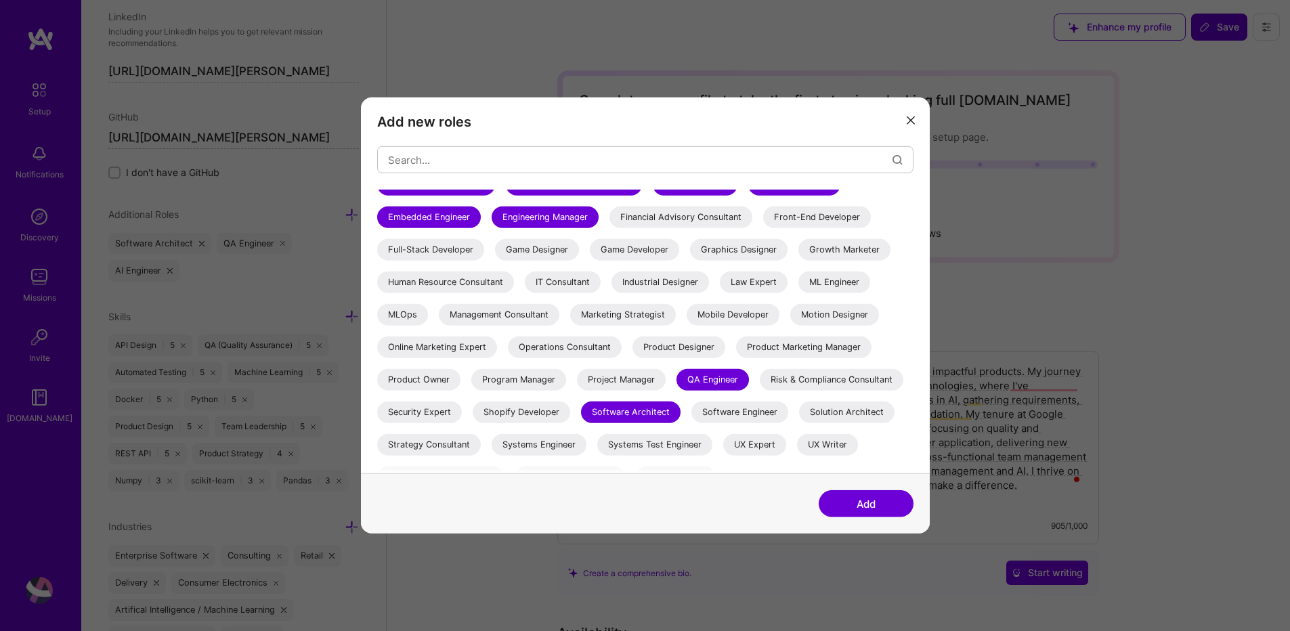
scroll to position [150, 0]
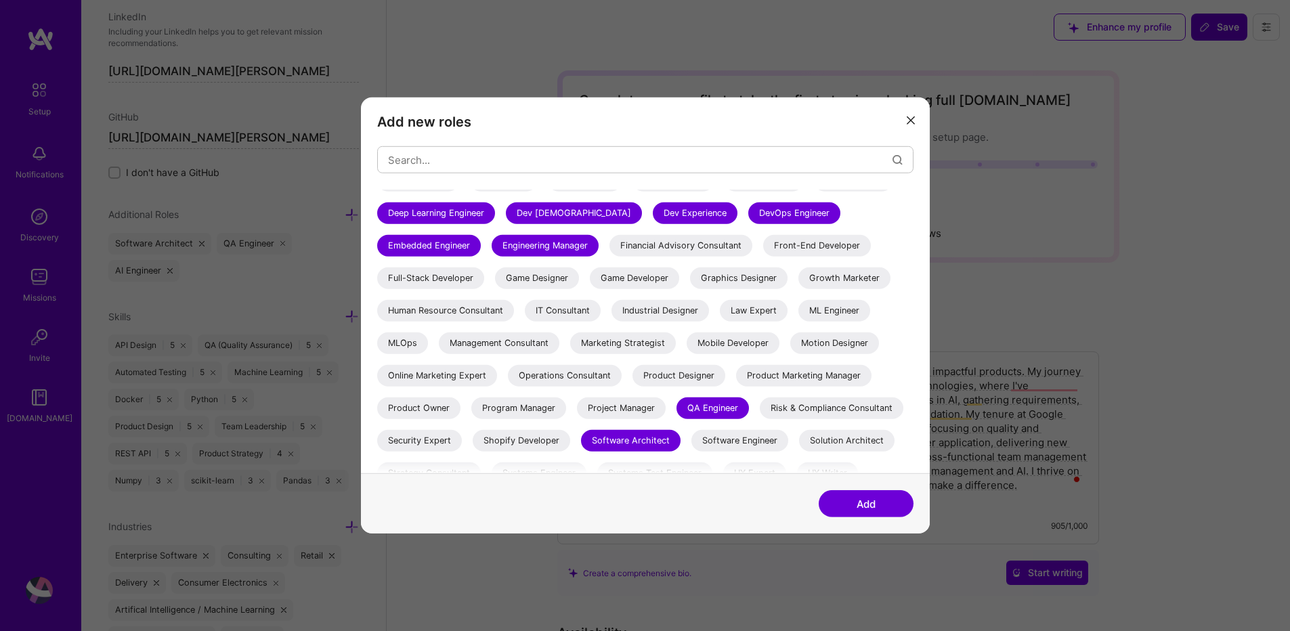
click at [601, 311] on div "IT Consultant" at bounding box center [563, 311] width 76 height 22
click at [798, 322] on div "ML Engineer" at bounding box center [834, 311] width 72 height 22
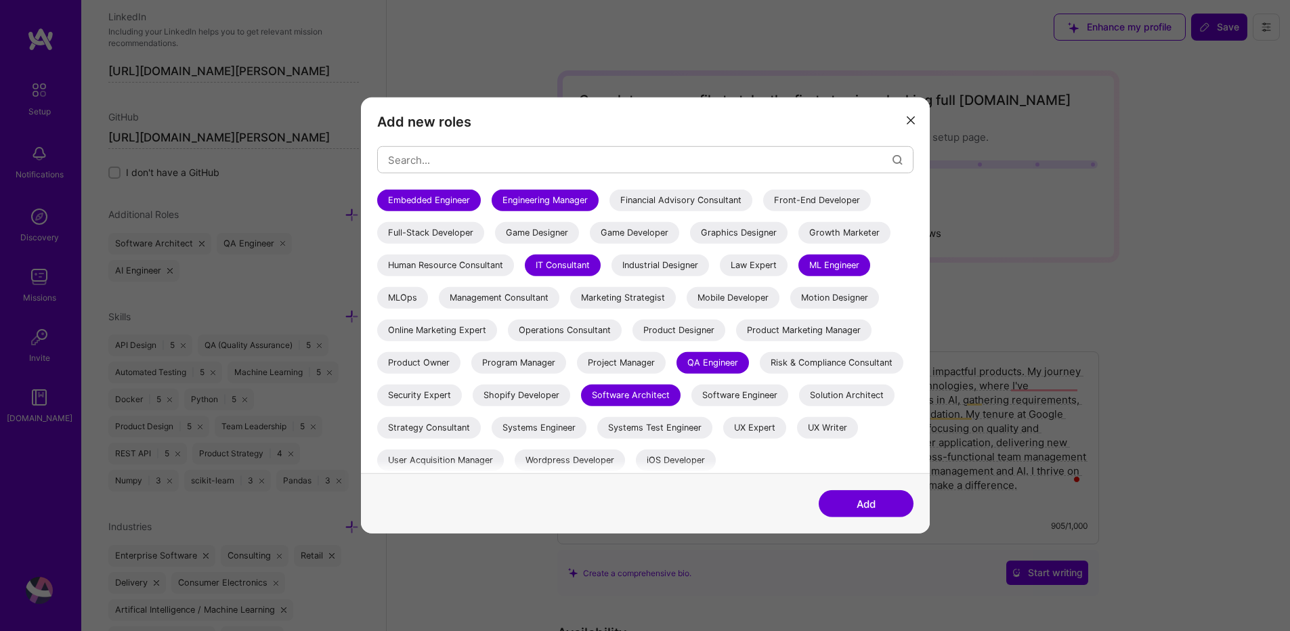
scroll to position [231, 0]
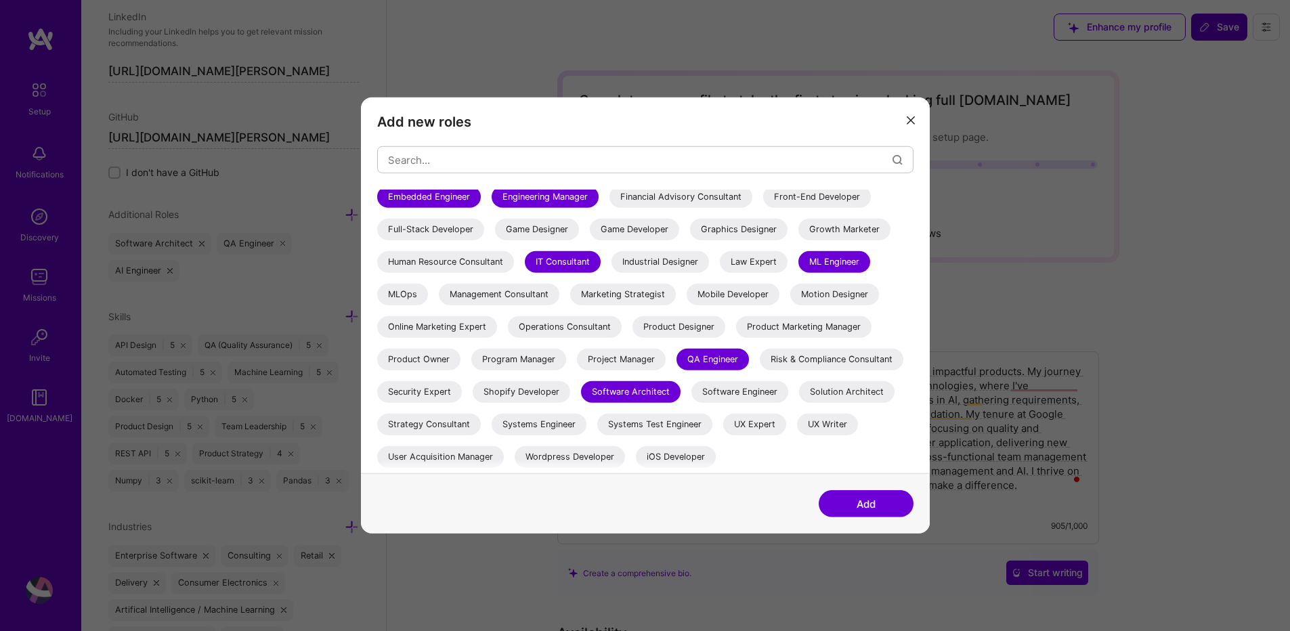
click at [632, 326] on div "Product Designer" at bounding box center [678, 327] width 93 height 22
click at [460, 349] on div "Product Owner" at bounding box center [418, 360] width 83 height 22
drag, startPoint x: 420, startPoint y: 364, endPoint x: 435, endPoint y: 364, distance: 14.2
click at [471, 364] on div "Program Manager" at bounding box center [518, 360] width 95 height 22
click at [577, 364] on div "Project Manager" at bounding box center [621, 360] width 89 height 22
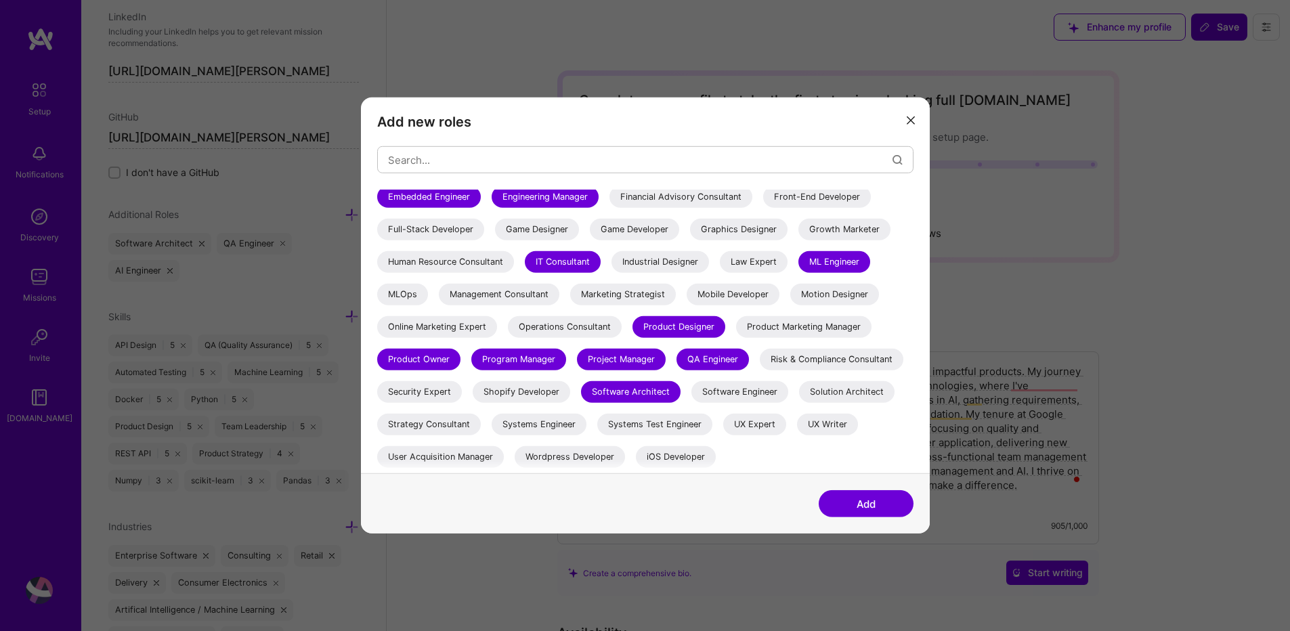
click at [751, 387] on div "Software Engineer" at bounding box center [739, 392] width 97 height 22
click at [859, 396] on div "Solution Architect" at bounding box center [846, 392] width 95 height 22
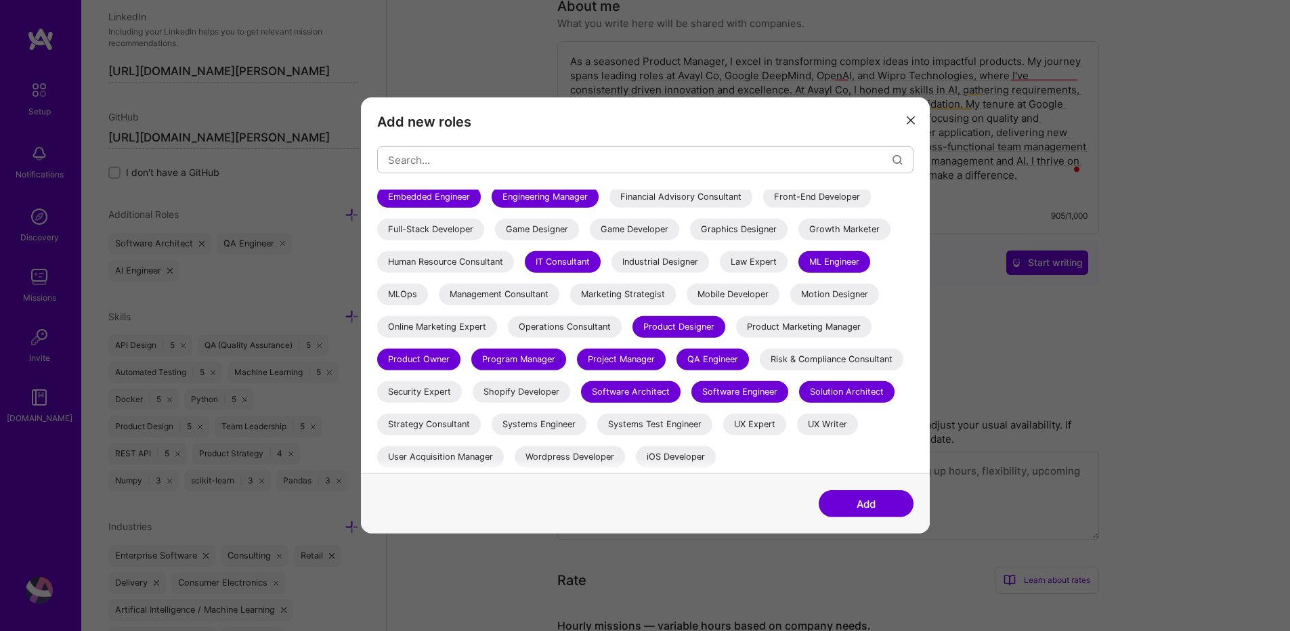
scroll to position [325, 0]
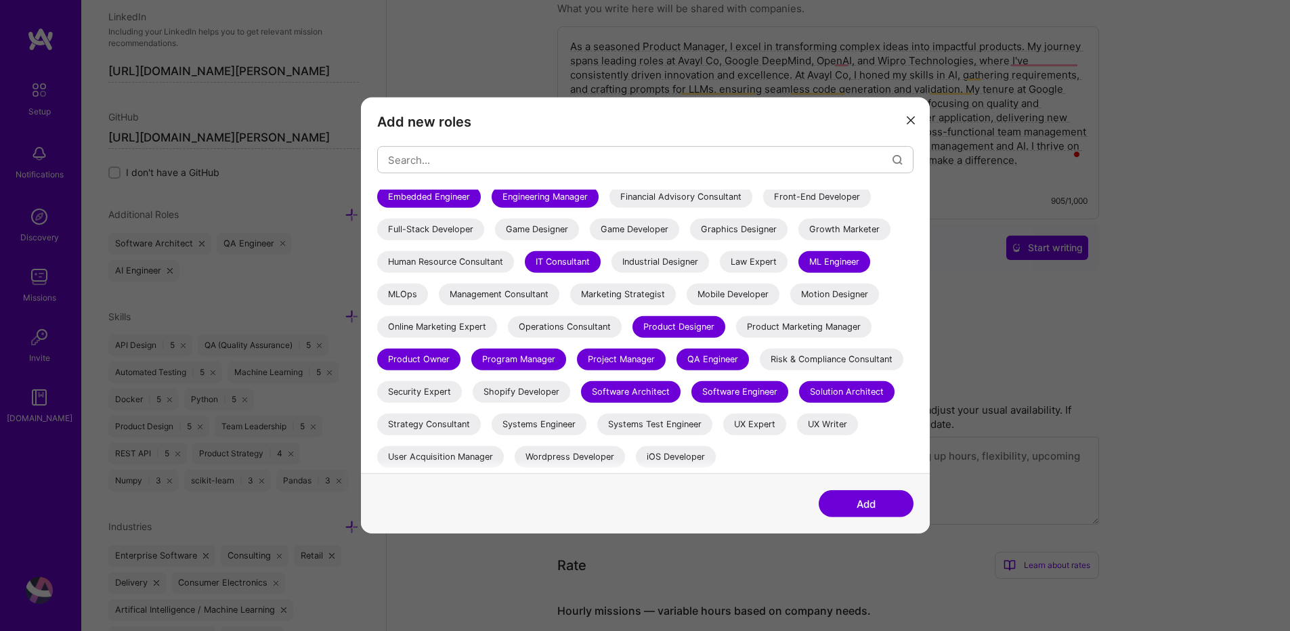
click at [642, 420] on div "Systems Test Engineer" at bounding box center [654, 425] width 115 height 22
click at [544, 425] on div "Systems Engineer" at bounding box center [539, 425] width 95 height 22
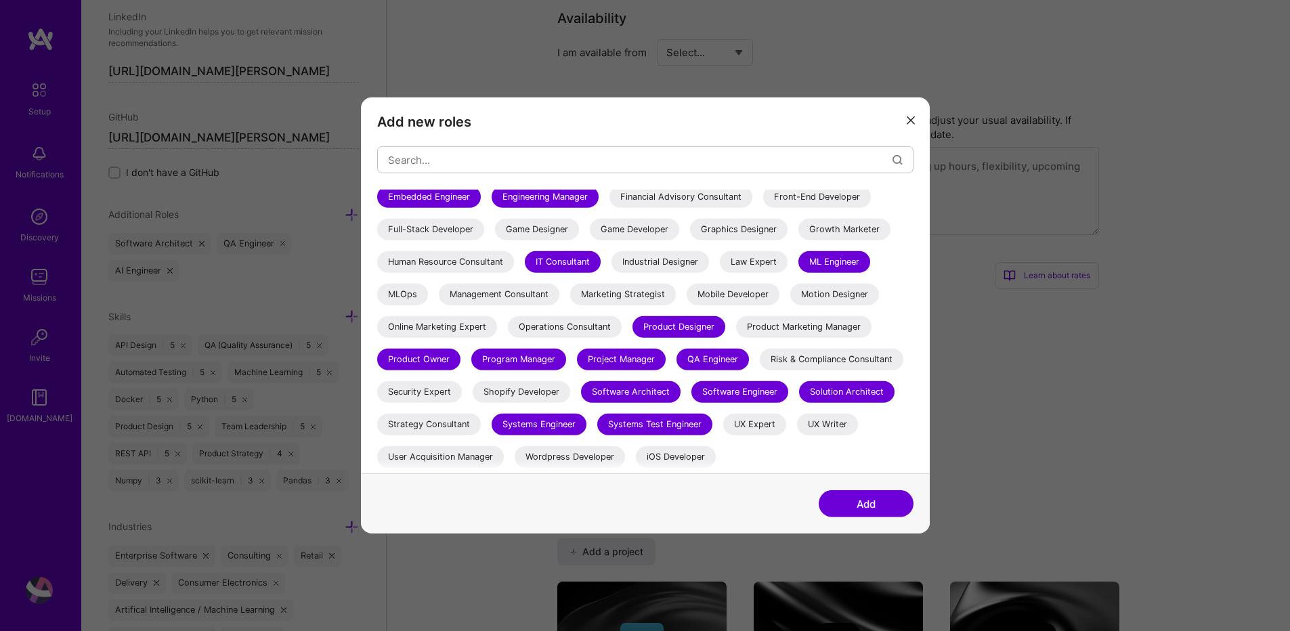
scroll to position [650, 0]
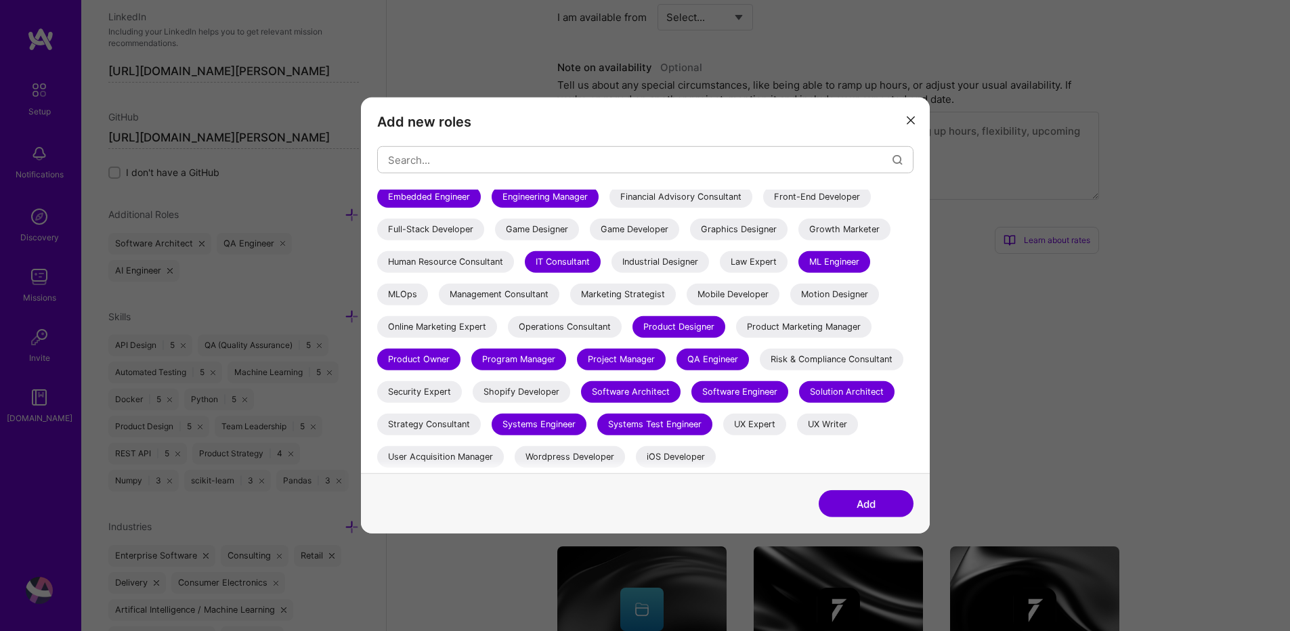
click at [850, 504] on button "Add" at bounding box center [866, 503] width 95 height 27
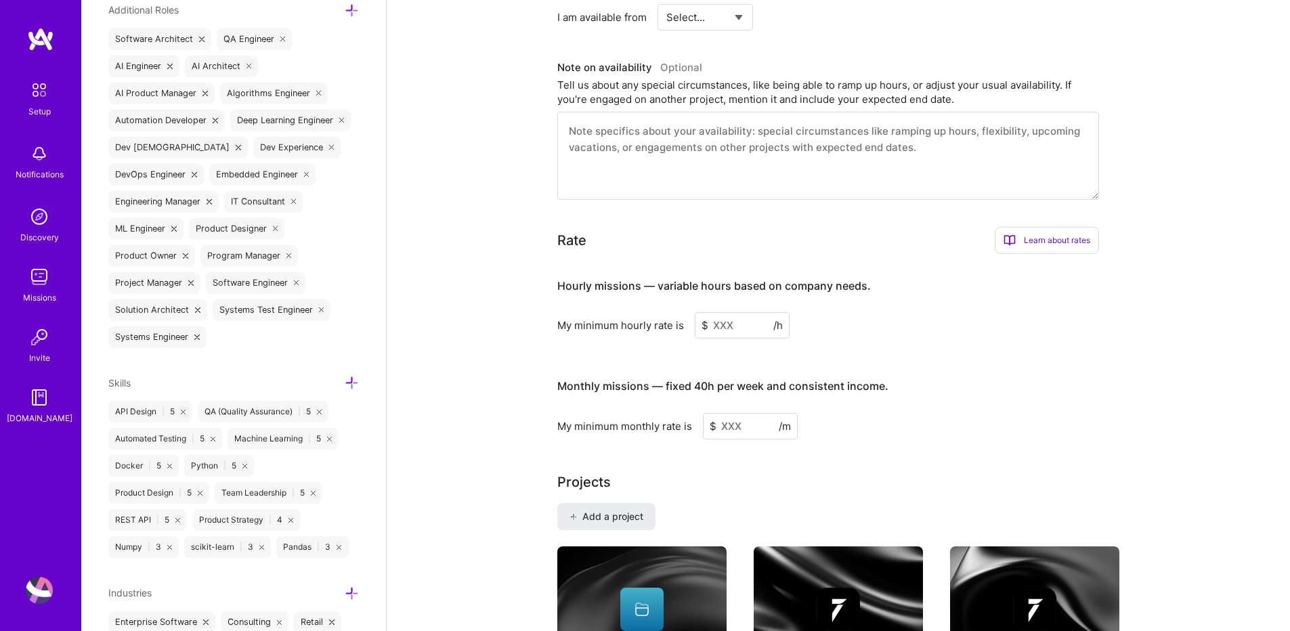
scroll to position [990, 0]
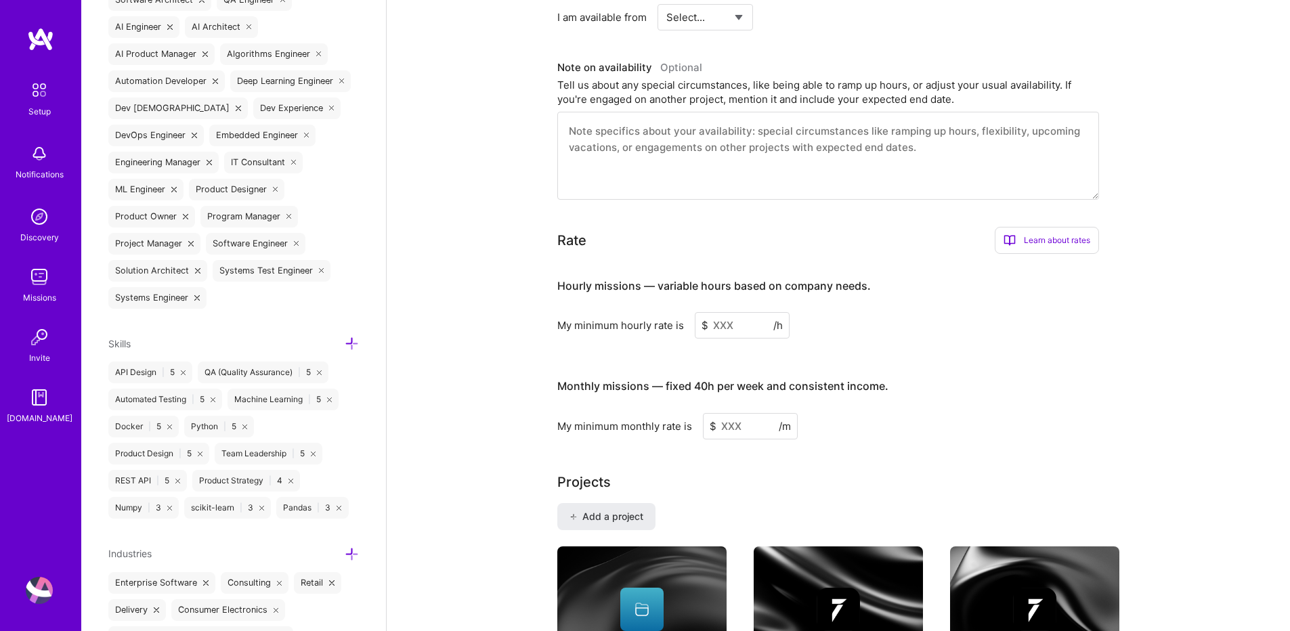
click at [345, 341] on icon at bounding box center [352, 344] width 14 height 14
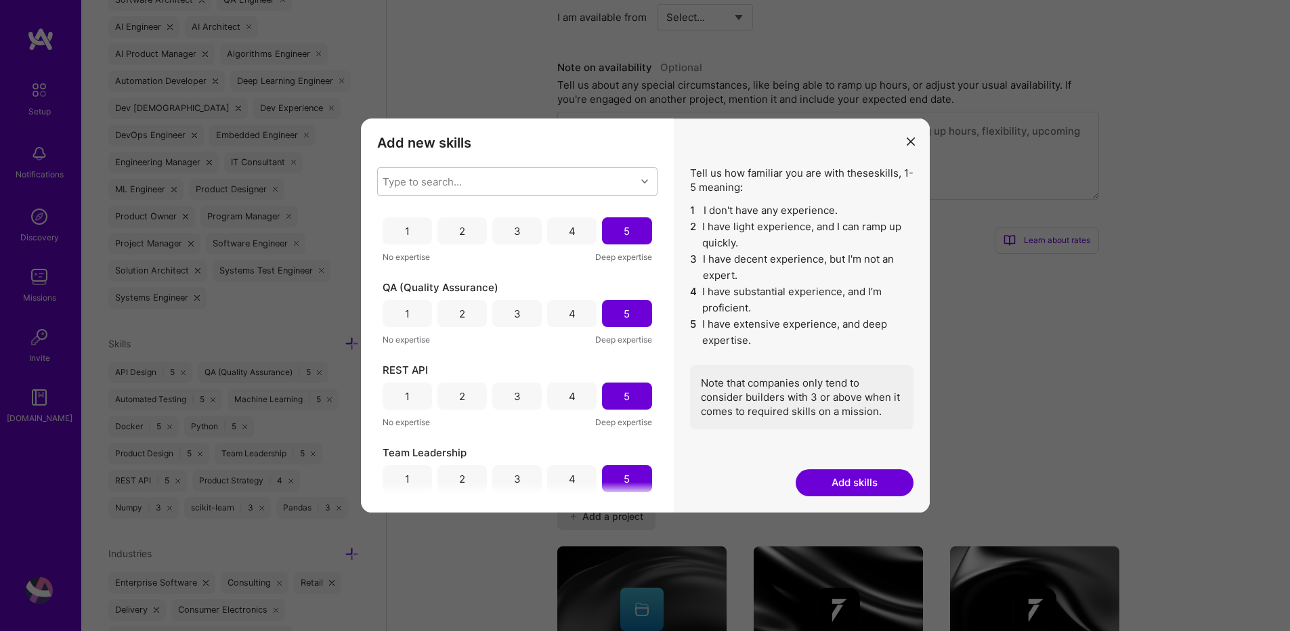
scroll to position [774, 0]
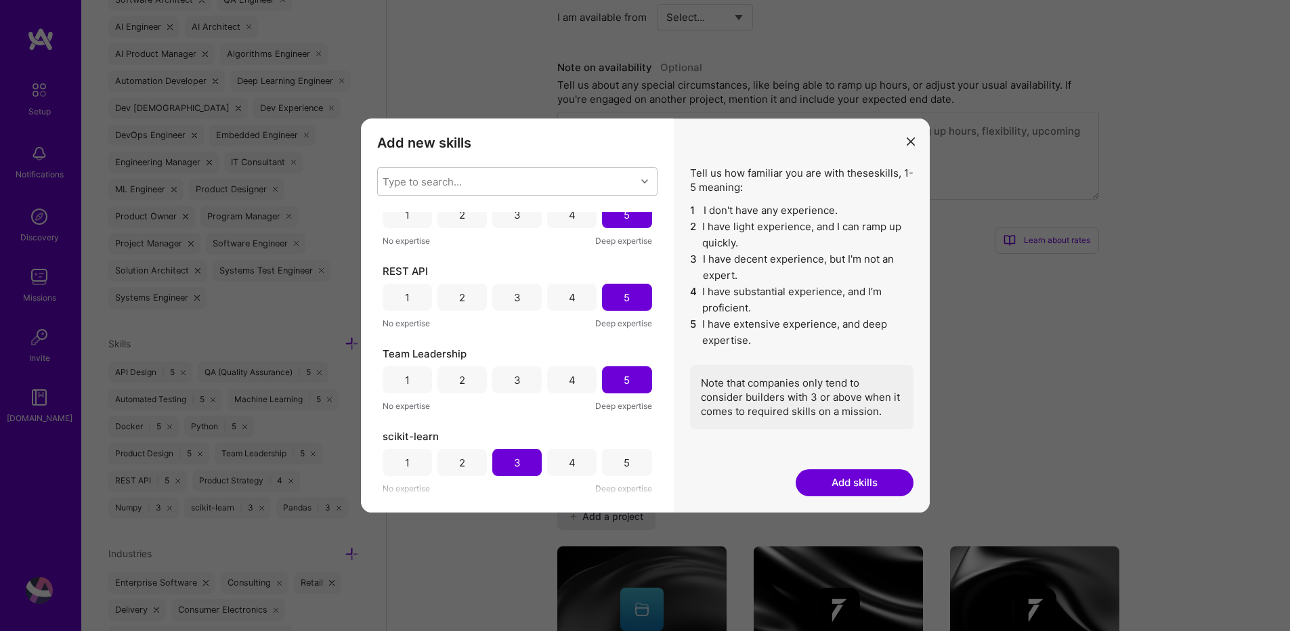
click at [842, 487] on button "Add skills" at bounding box center [855, 482] width 118 height 27
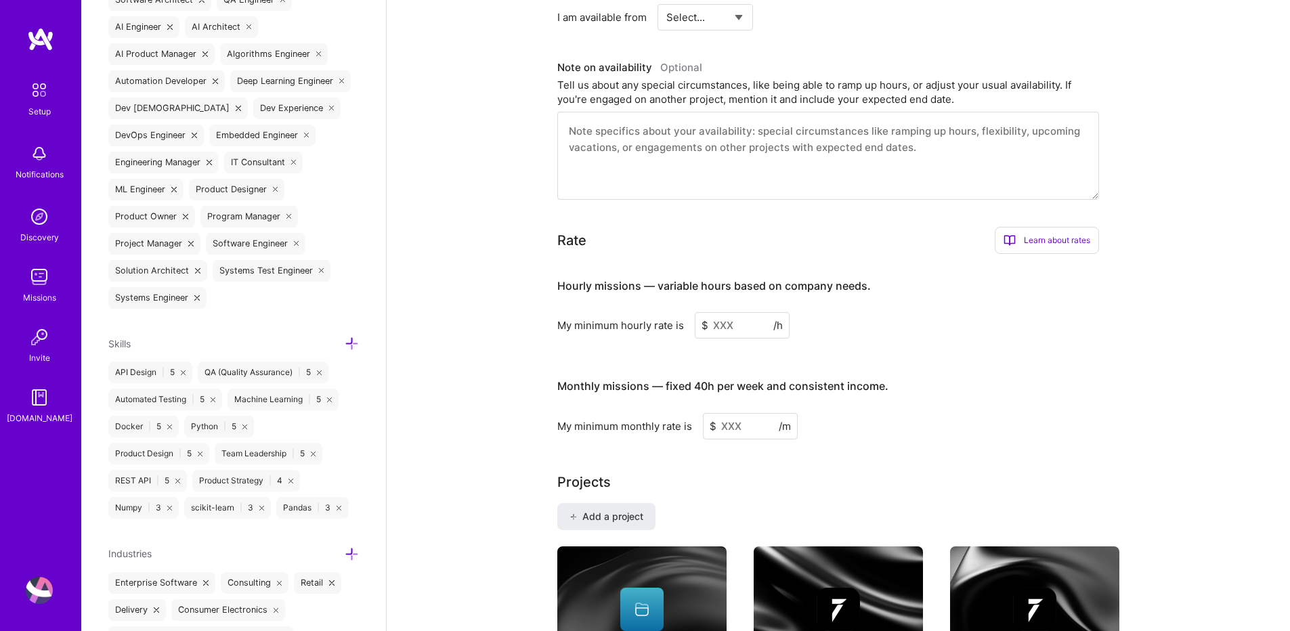
click at [345, 338] on icon at bounding box center [352, 344] width 14 height 14
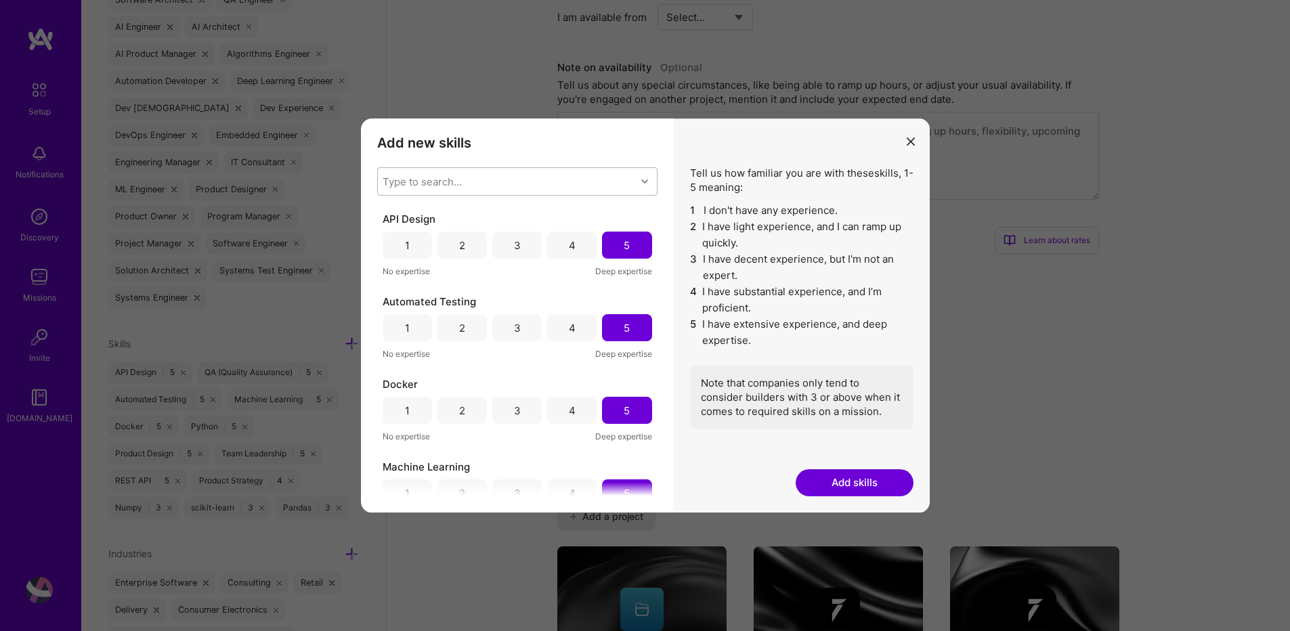
click at [443, 175] on div "Type to search..." at bounding box center [422, 182] width 79 height 14
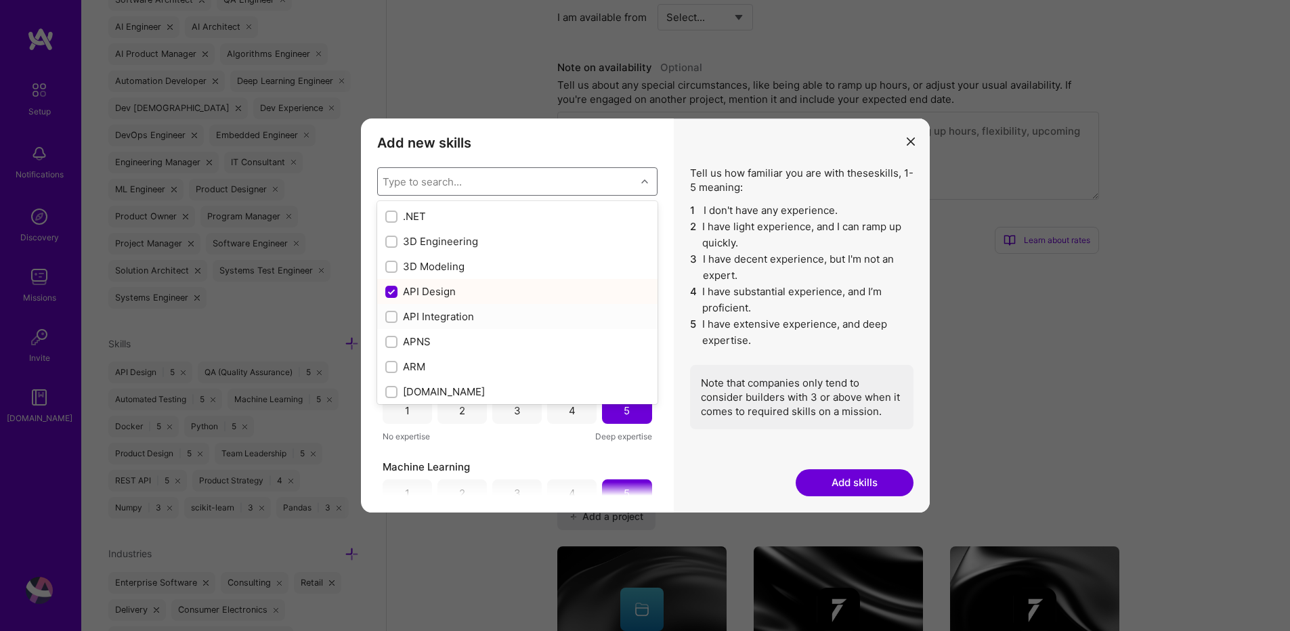
click at [388, 320] on input "modal" at bounding box center [392, 317] width 9 height 9
checkbox input "true"
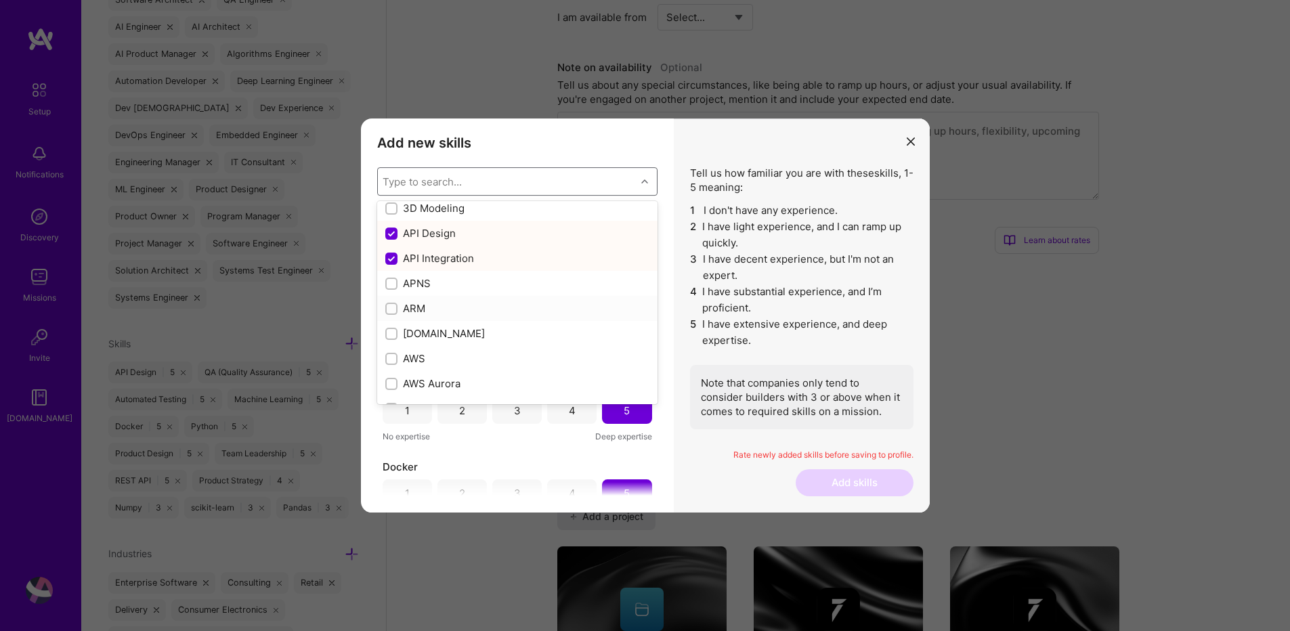
scroll to position [81, 0]
click at [395, 286] on div "modal" at bounding box center [391, 286] width 12 height 12
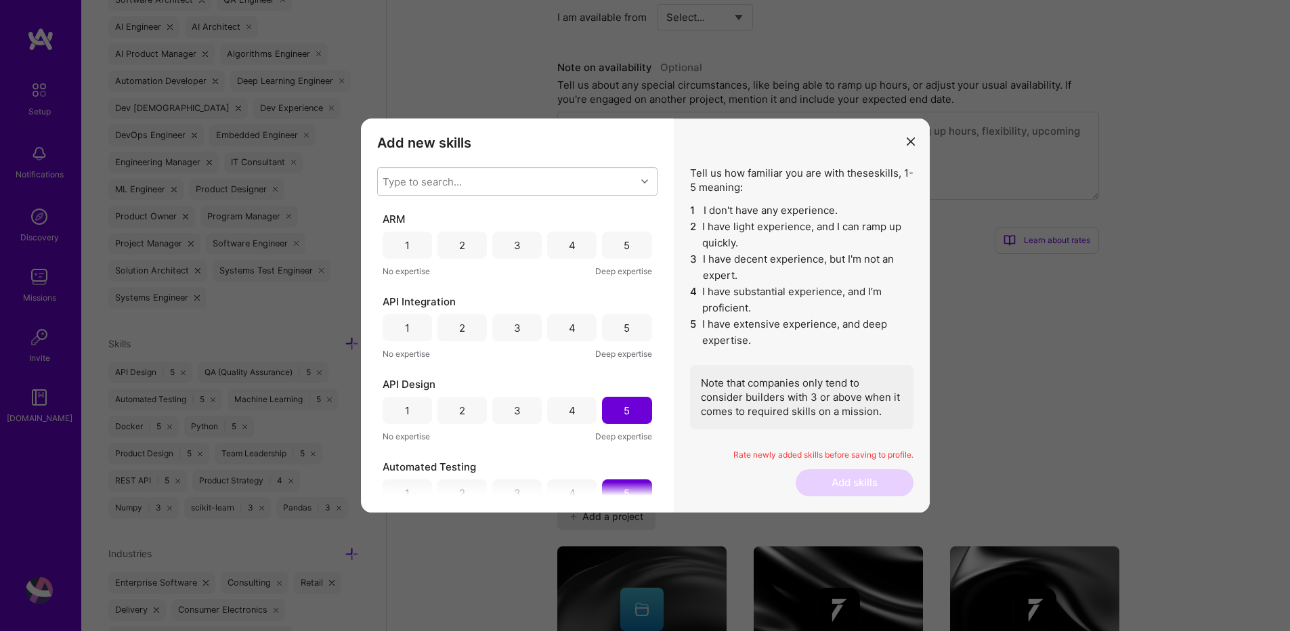
click at [615, 326] on div "5" at bounding box center [626, 327] width 49 height 27
click at [519, 249] on div "3" at bounding box center [516, 245] width 49 height 27
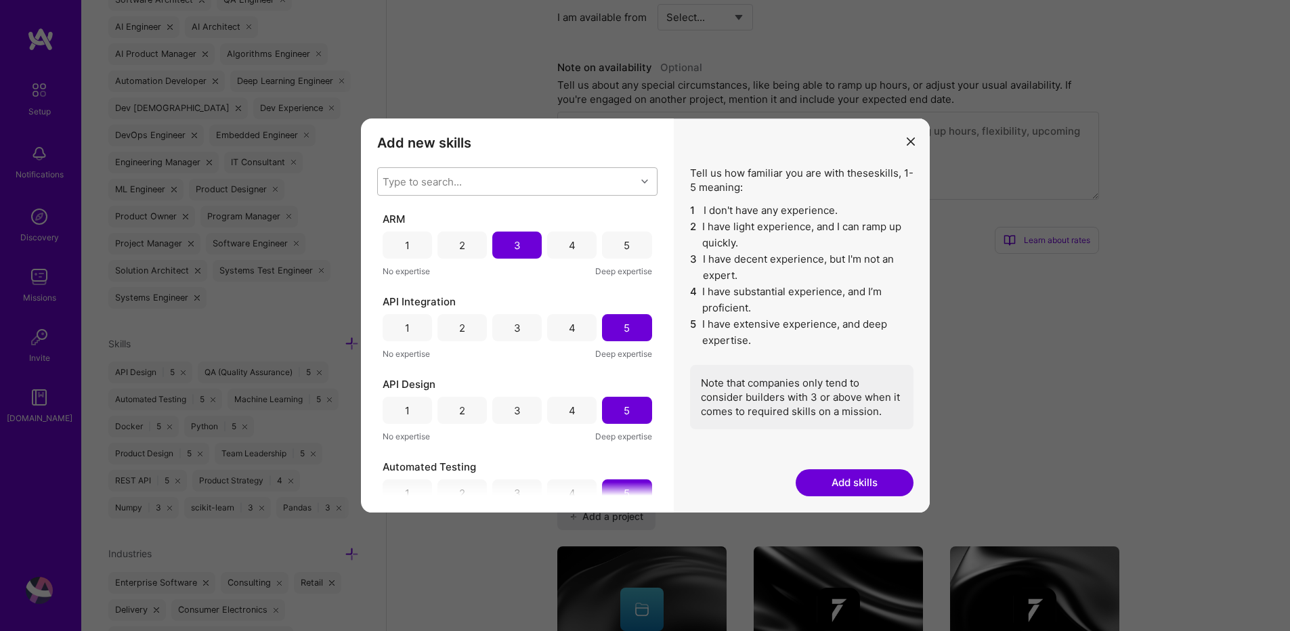
click at [441, 185] on div "Type to search..." at bounding box center [422, 182] width 79 height 14
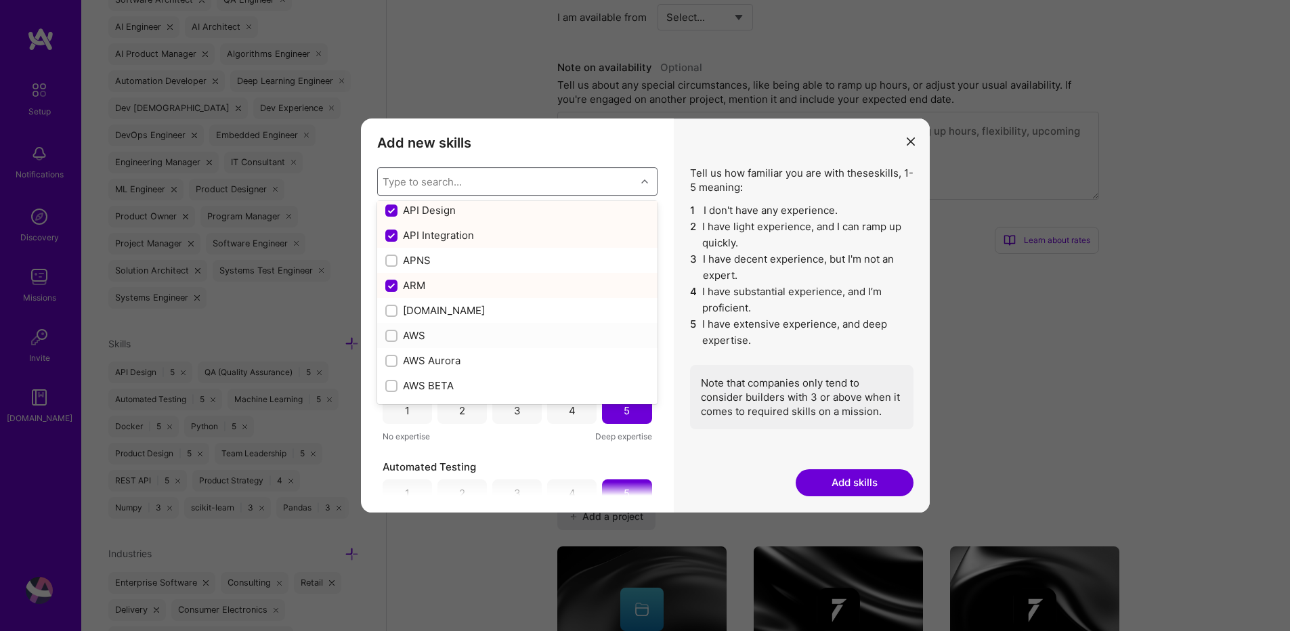
click at [386, 338] on div "modal" at bounding box center [391, 336] width 12 height 12
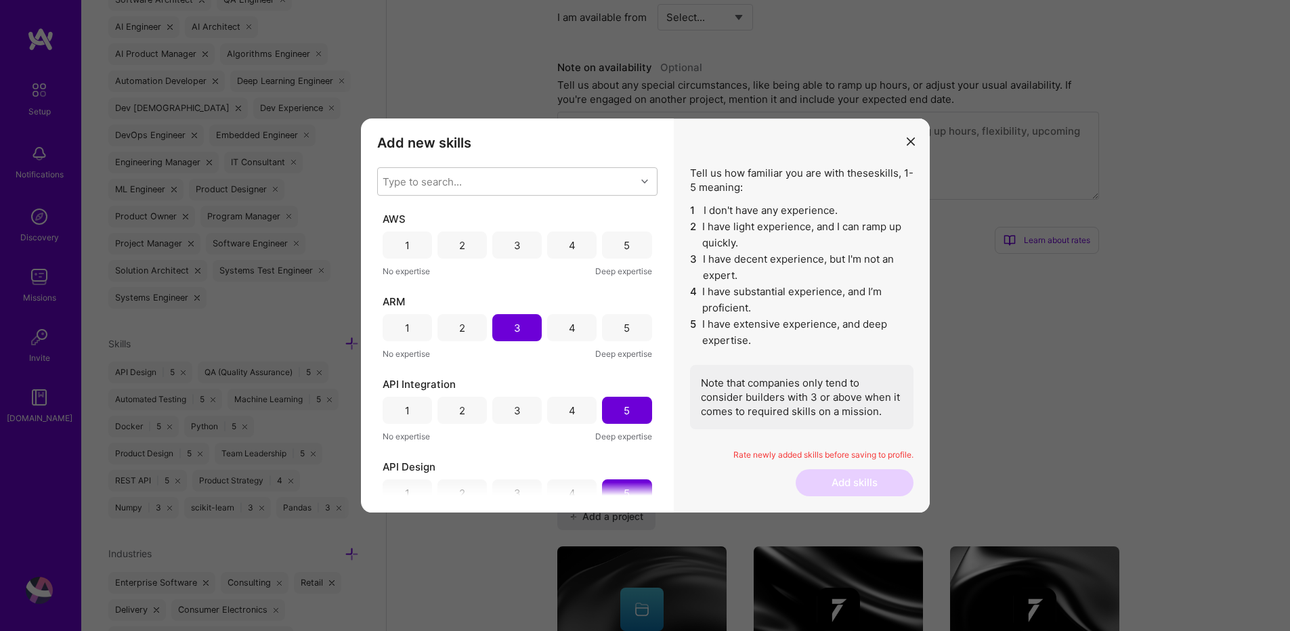
click at [576, 246] on div "4" at bounding box center [571, 245] width 49 height 27
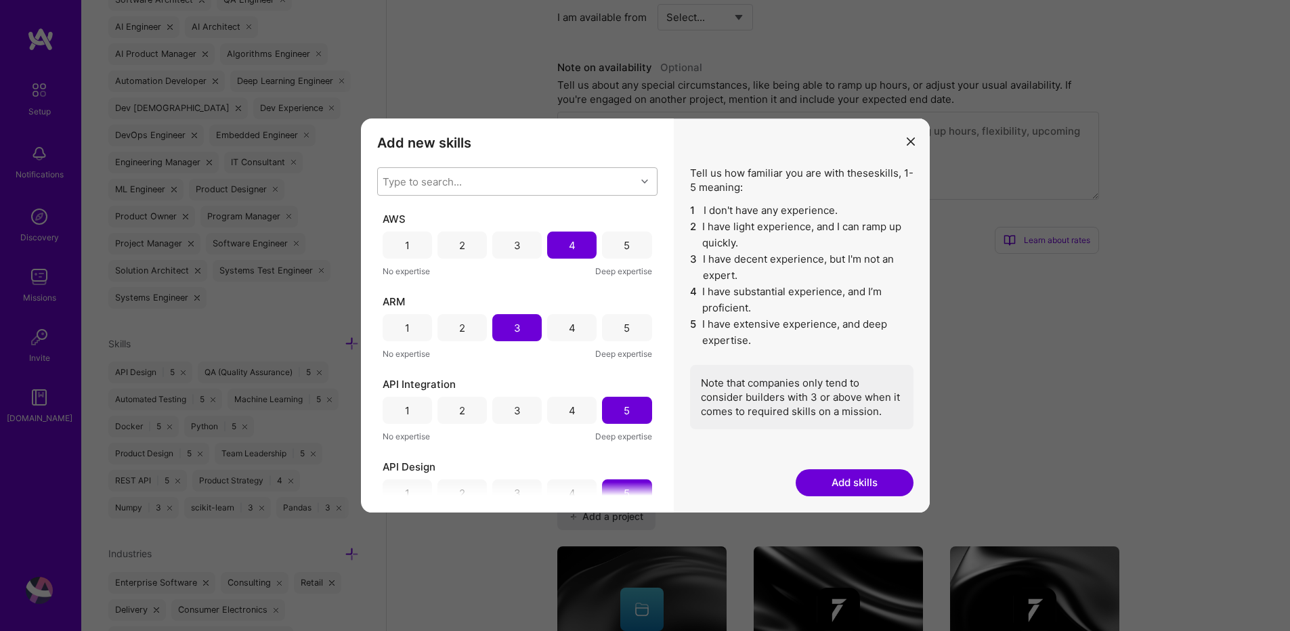
click at [483, 188] on div "Type to search..." at bounding box center [507, 181] width 258 height 27
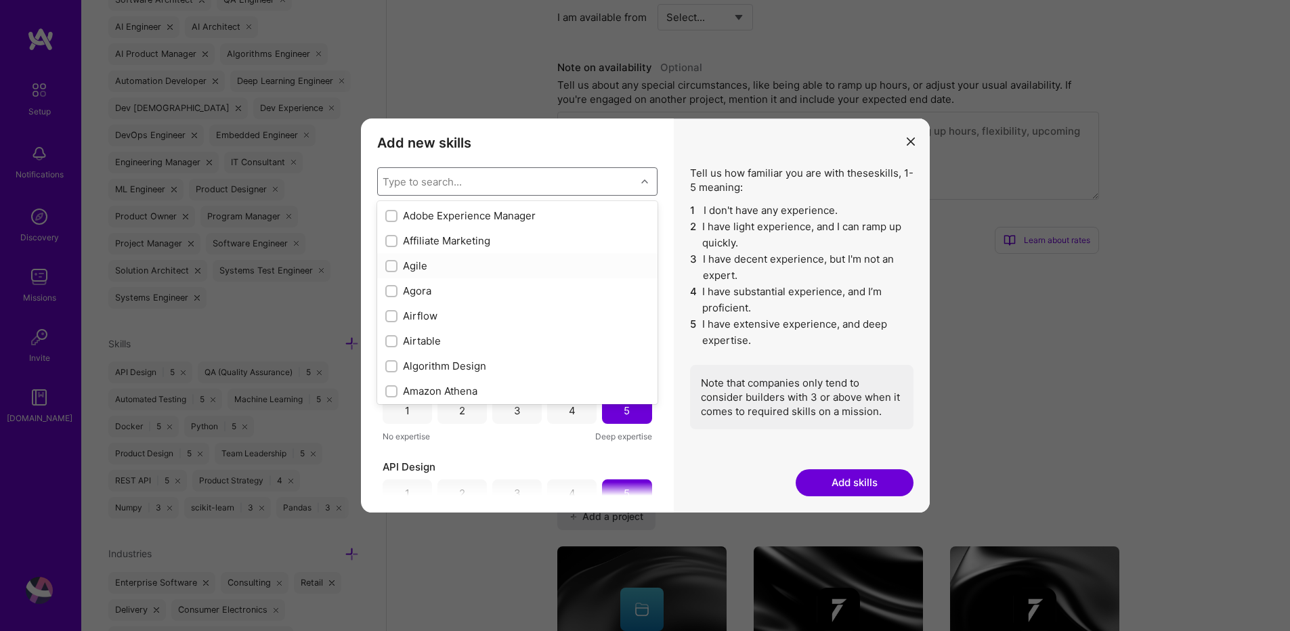
scroll to position [487, 0]
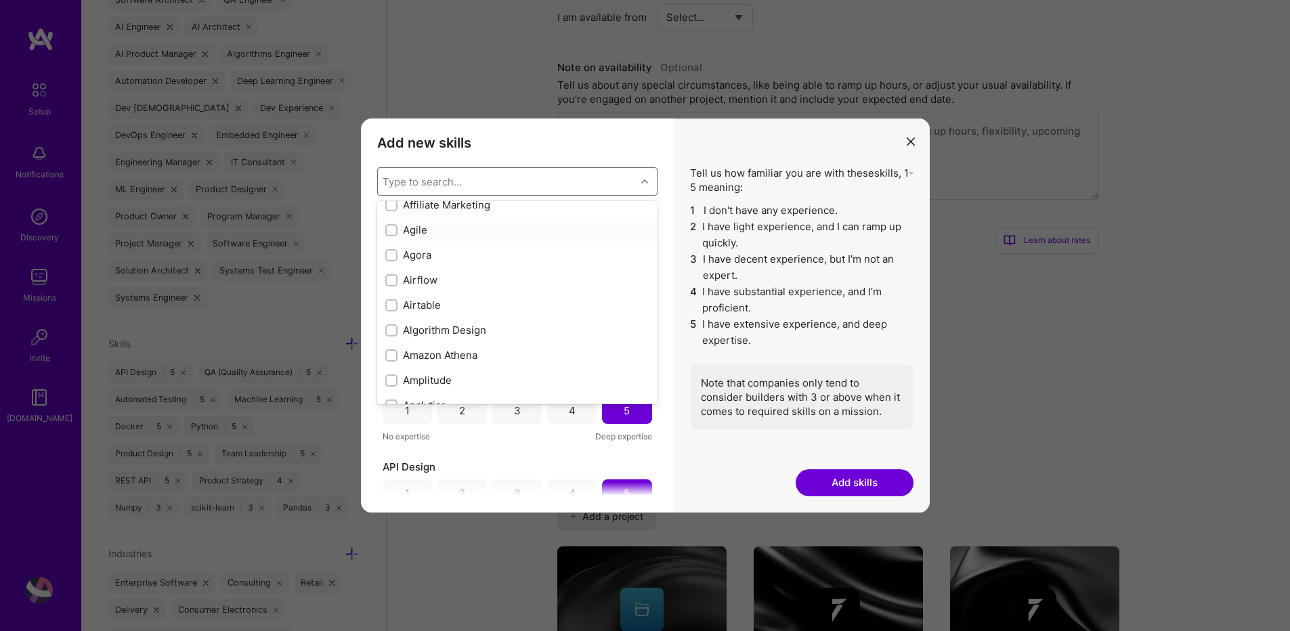
click at [388, 231] on input "modal" at bounding box center [392, 230] width 9 height 9
checkbox input "true"
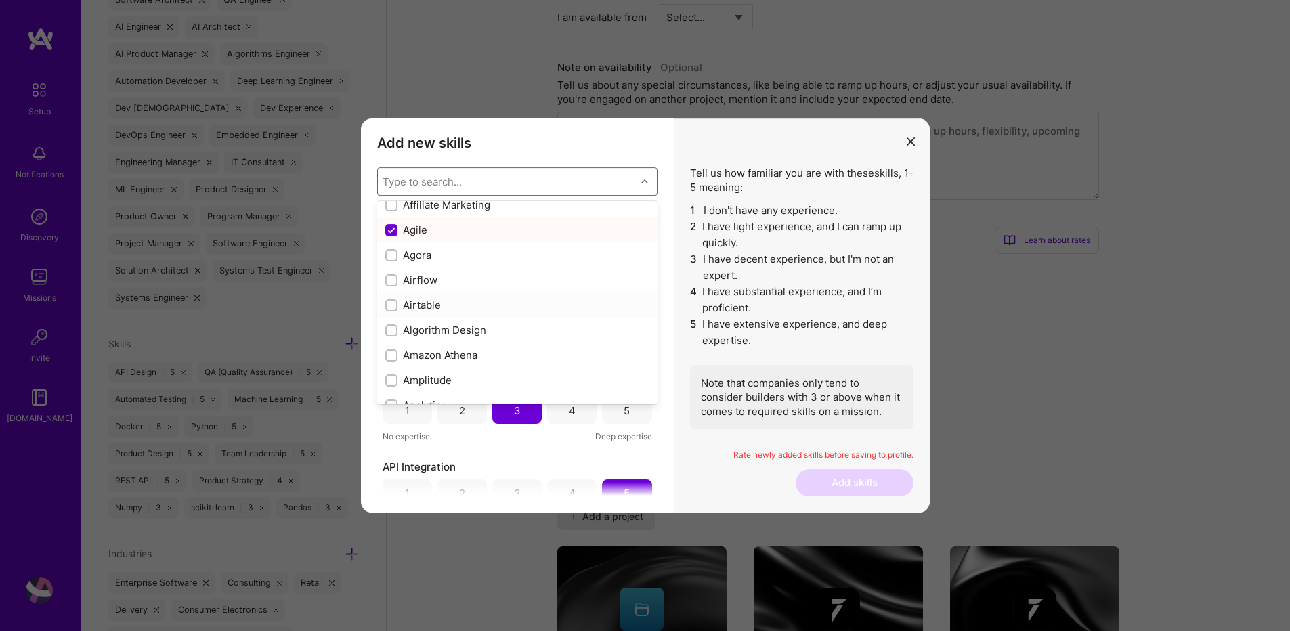
scroll to position [569, 0]
click at [389, 247] on input "modal" at bounding box center [392, 249] width 9 height 9
checkbox input "true"
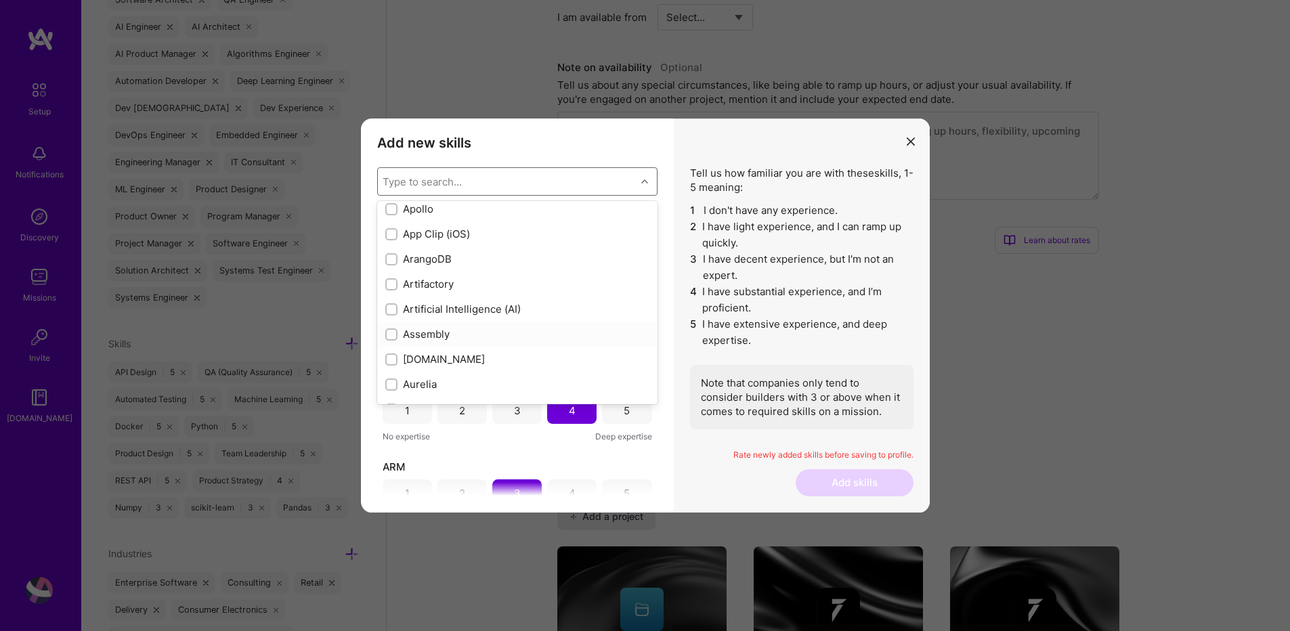
scroll to position [894, 0]
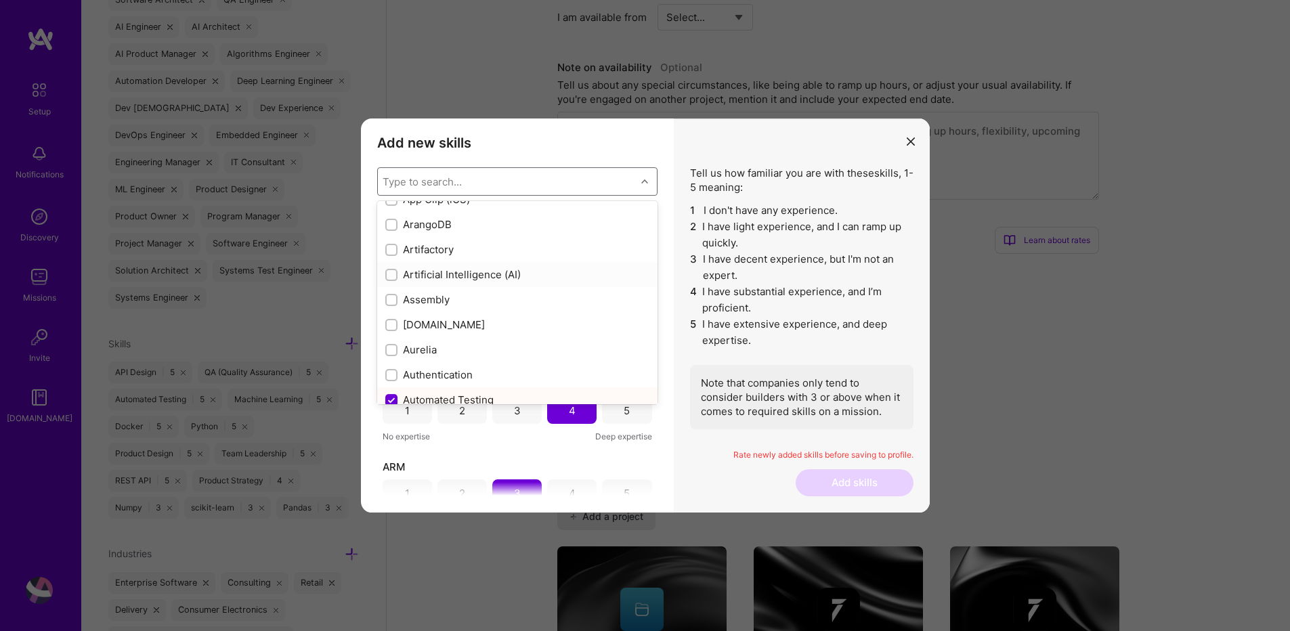
click at [391, 273] on input "modal" at bounding box center [392, 275] width 9 height 9
checkbox input "true"
click at [388, 305] on div "modal" at bounding box center [391, 300] width 12 height 12
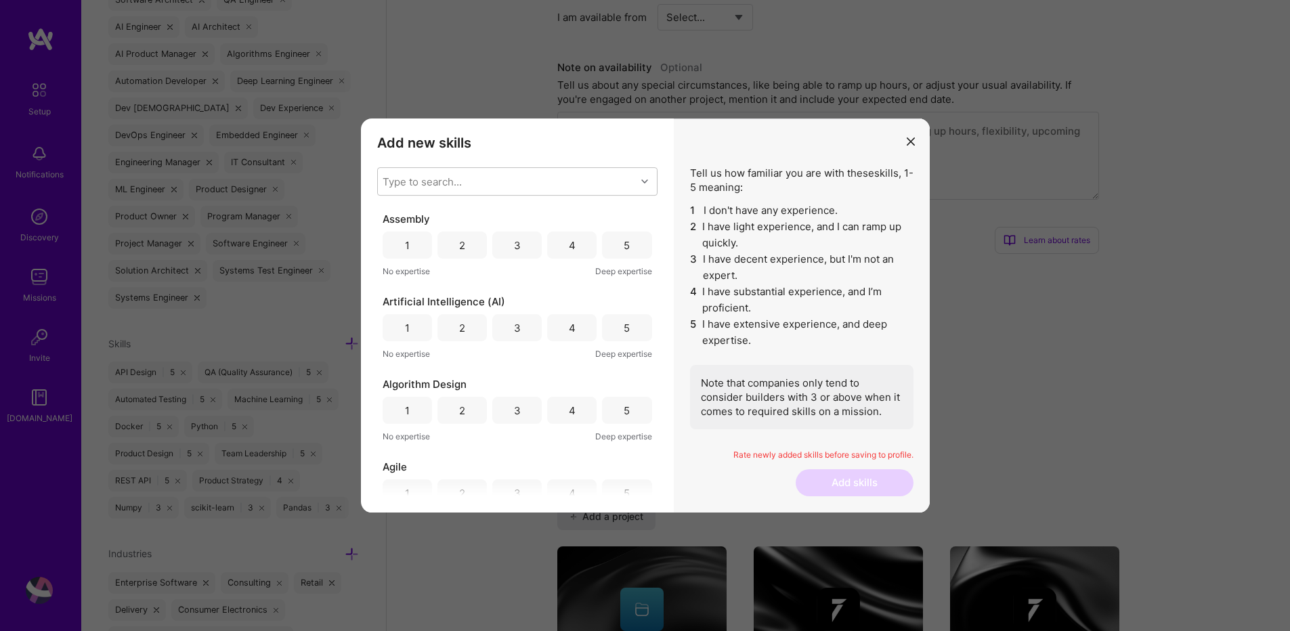
click at [624, 246] on div "5" at bounding box center [627, 245] width 6 height 14
click at [570, 328] on div "4" at bounding box center [572, 328] width 7 height 14
click at [624, 412] on div "5" at bounding box center [627, 411] width 6 height 14
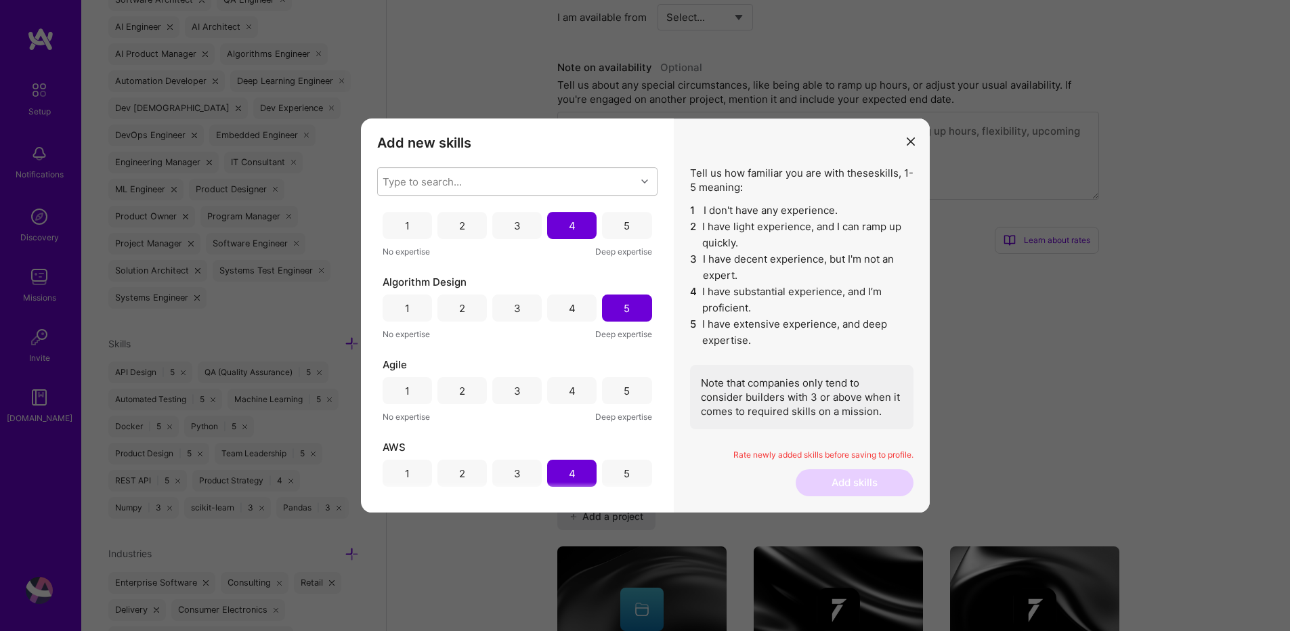
scroll to position [162, 0]
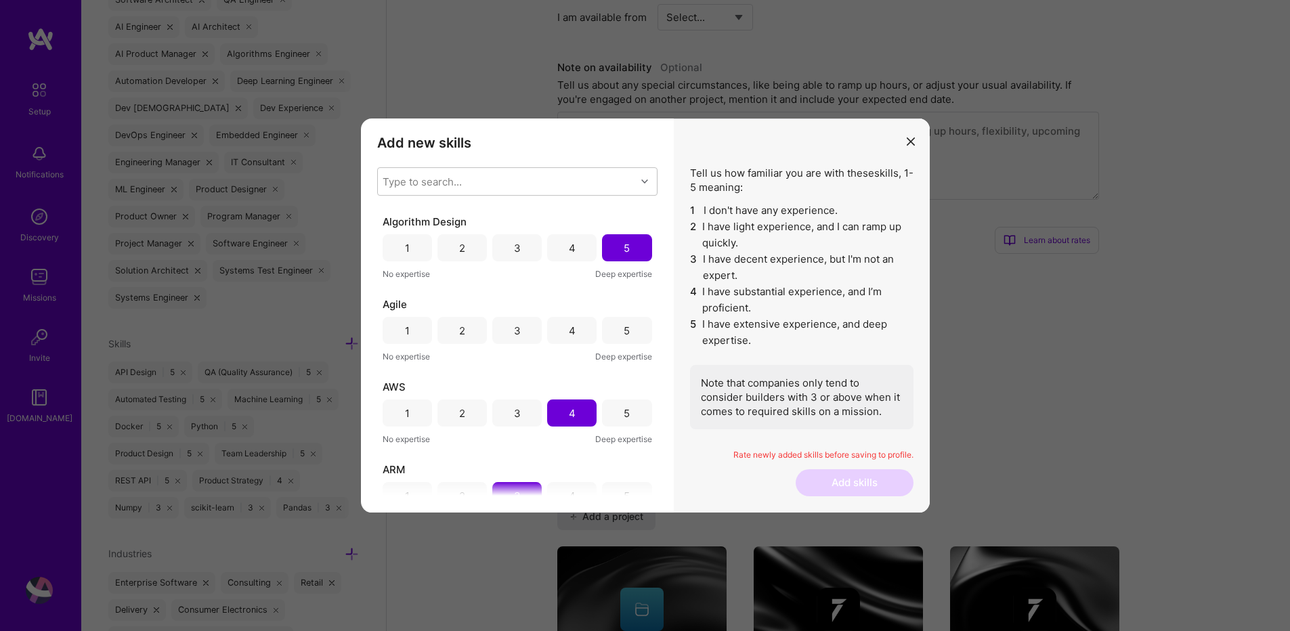
click at [634, 328] on div "5" at bounding box center [626, 330] width 49 height 27
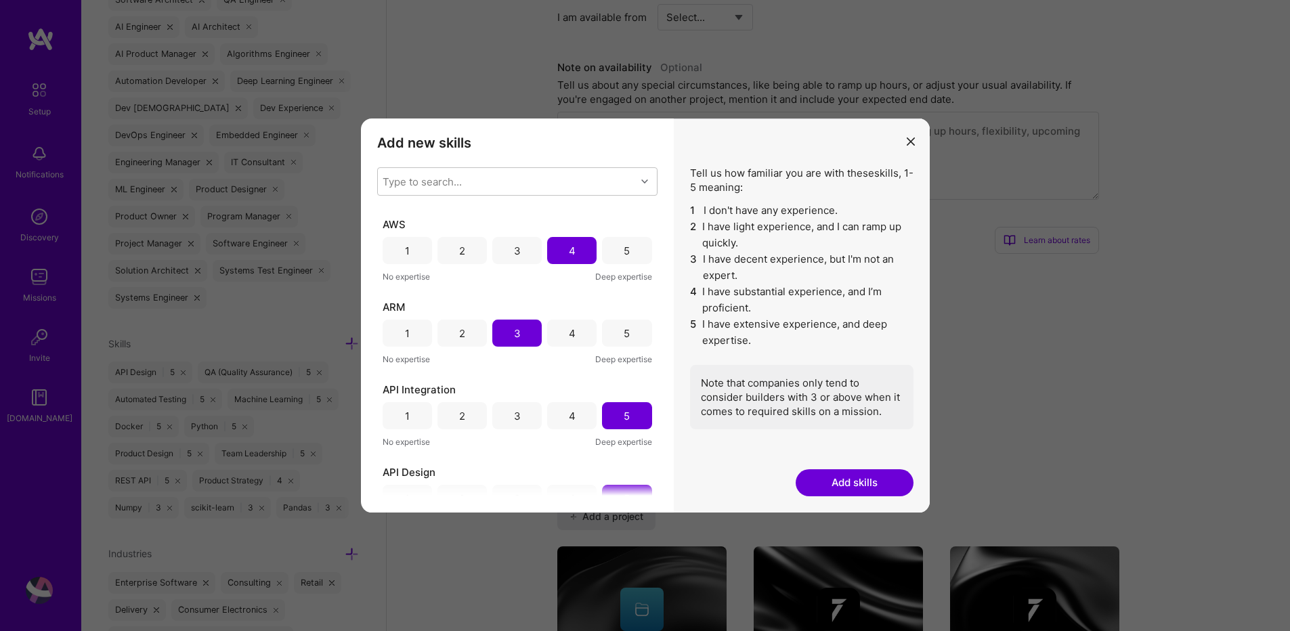
scroll to position [0, 0]
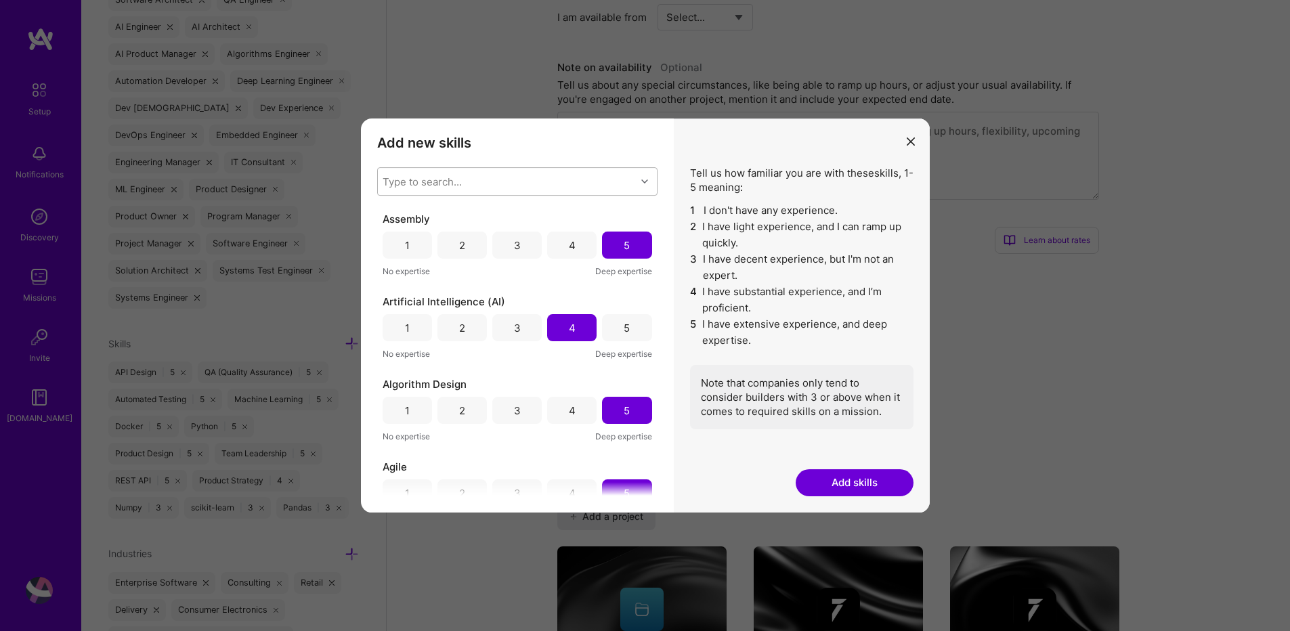
click at [474, 179] on div "Type to search..." at bounding box center [507, 181] width 258 height 27
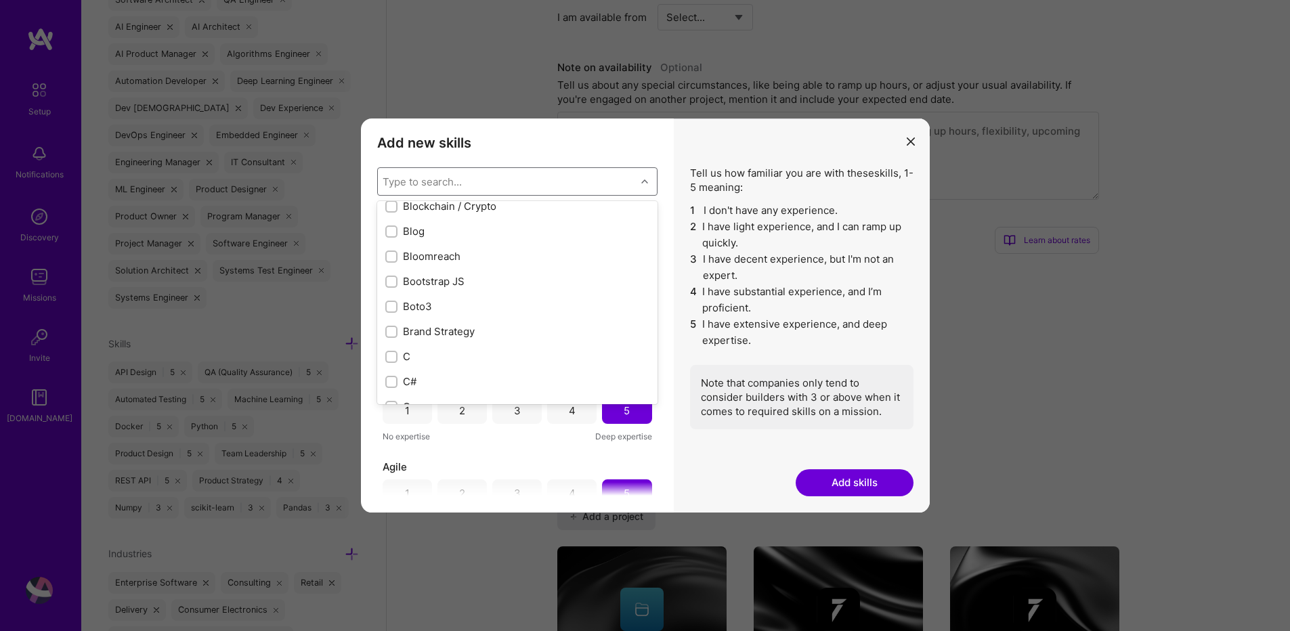
scroll to position [1300, 0]
click at [391, 325] on div "modal" at bounding box center [391, 319] width 12 height 12
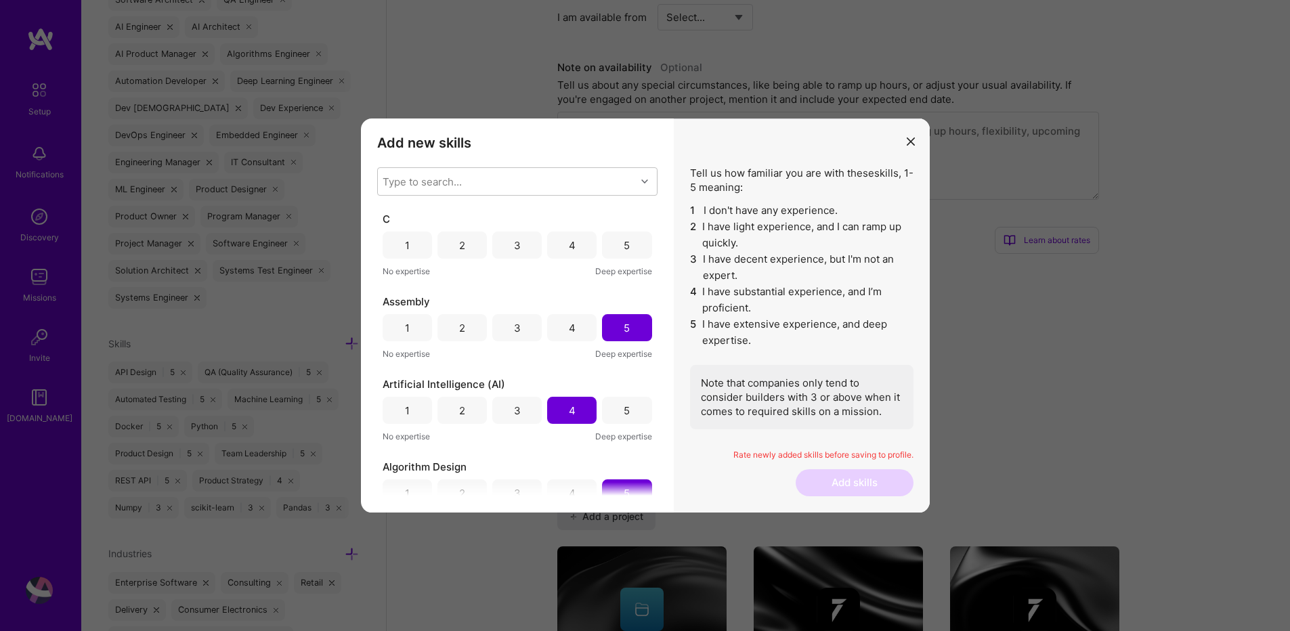
click at [612, 248] on div "5" at bounding box center [626, 245] width 49 height 27
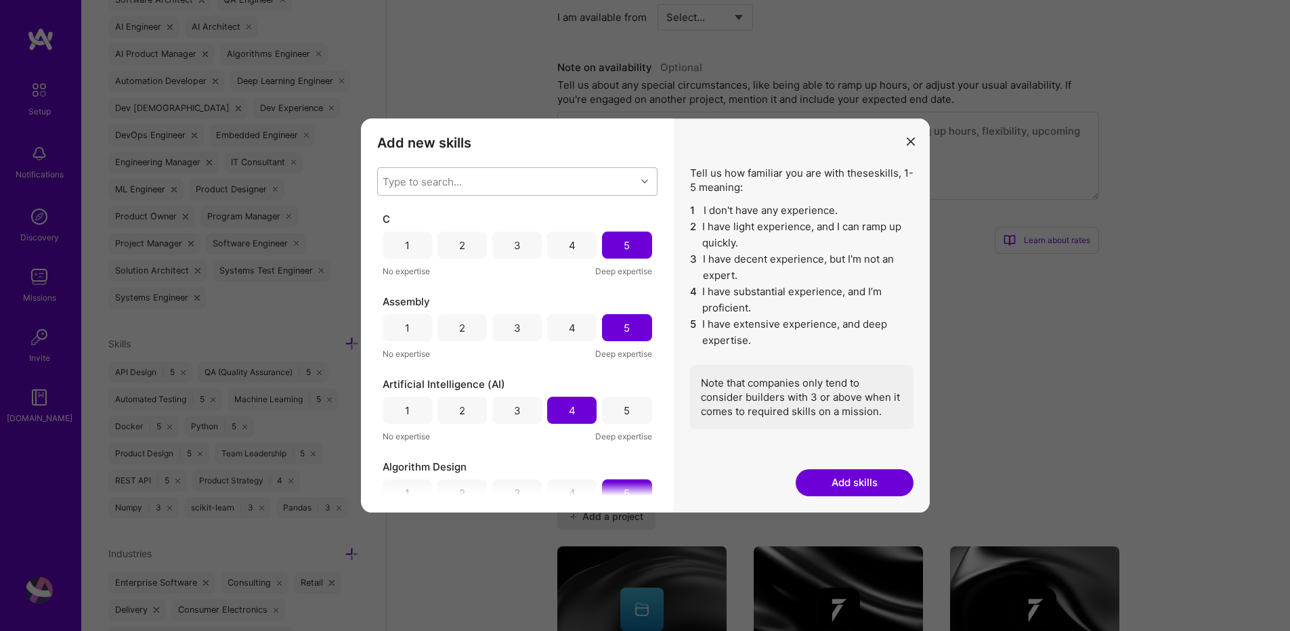
click at [520, 188] on div "Type to search..." at bounding box center [507, 181] width 258 height 27
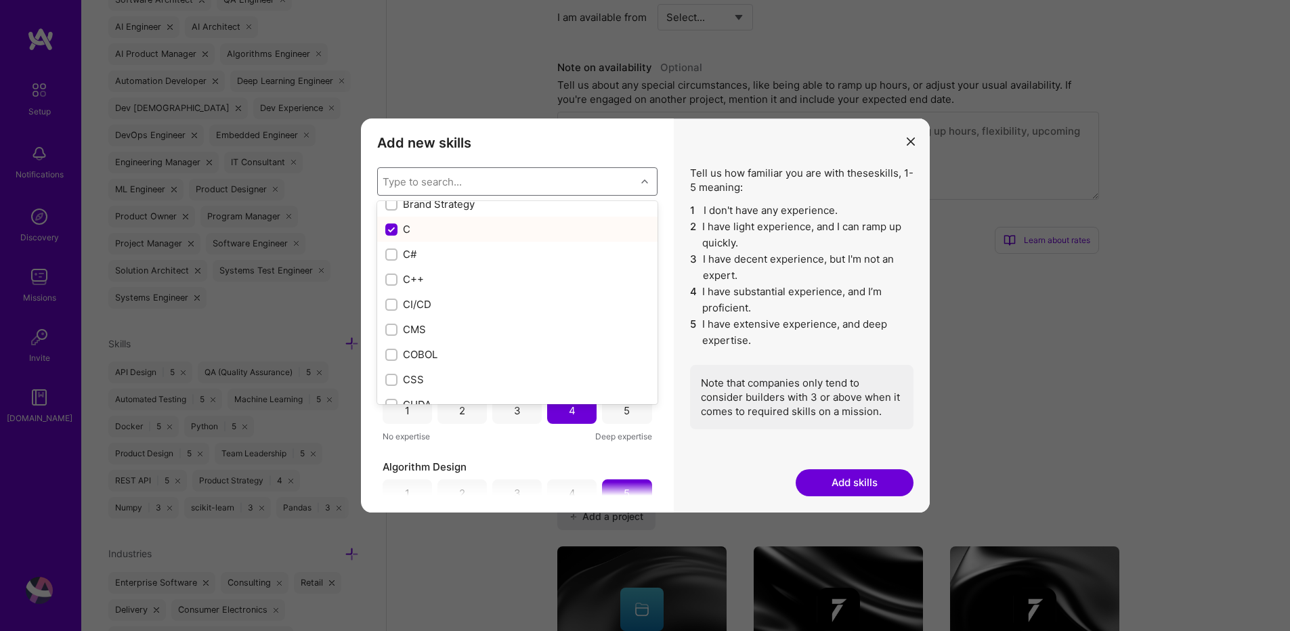
scroll to position [1381, 0]
click at [389, 289] on input "modal" at bounding box center [392, 288] width 9 height 9
checkbox input "true"
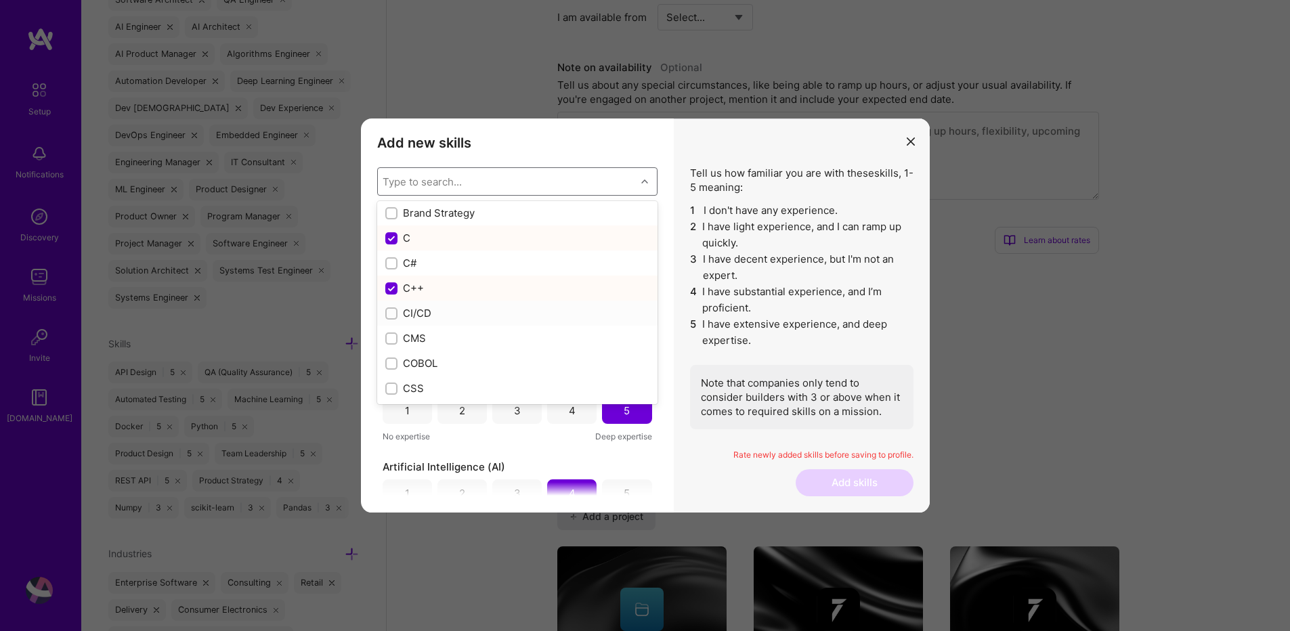
click at [388, 315] on input "modal" at bounding box center [392, 313] width 9 height 9
checkbox input "true"
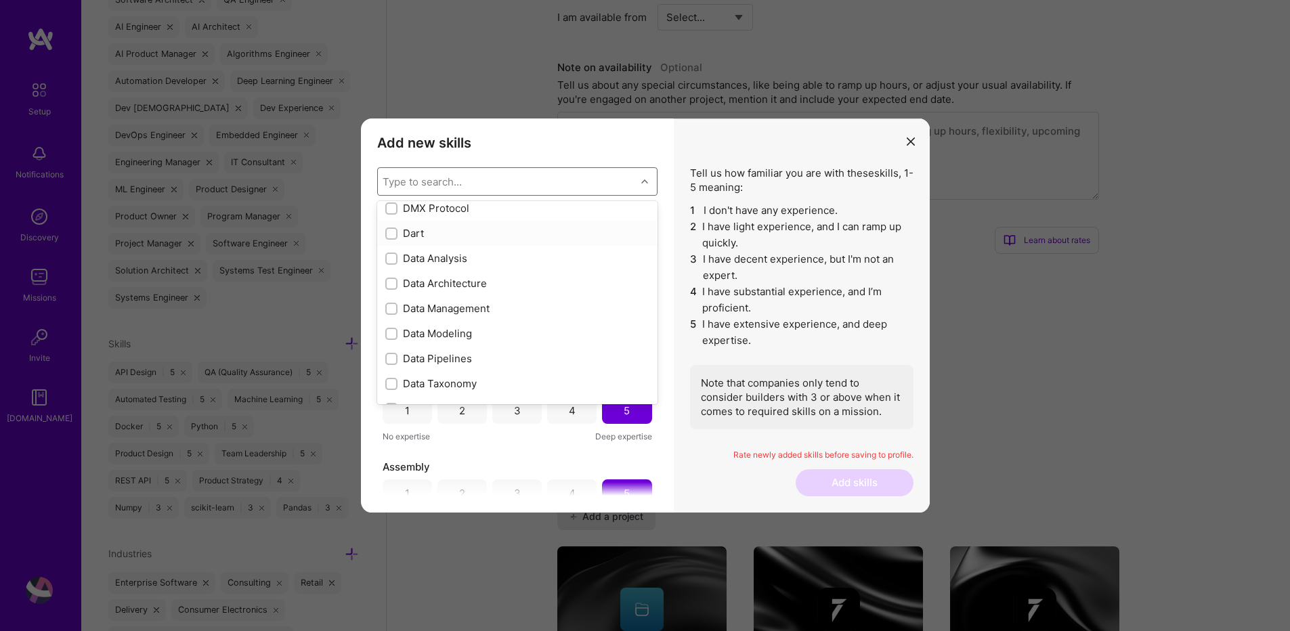
scroll to position [2112, 0]
click at [389, 309] on input "modal" at bounding box center [392, 309] width 9 height 9
checkbox input "true"
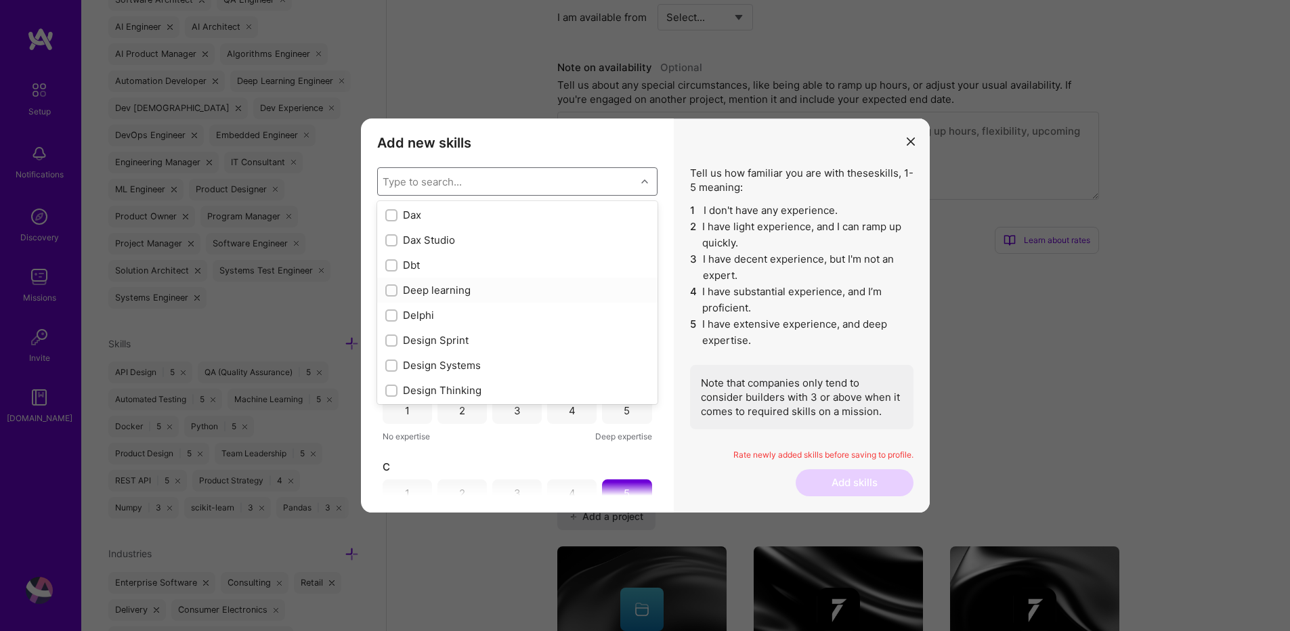
click at [385, 292] on div "modal" at bounding box center [391, 290] width 12 height 12
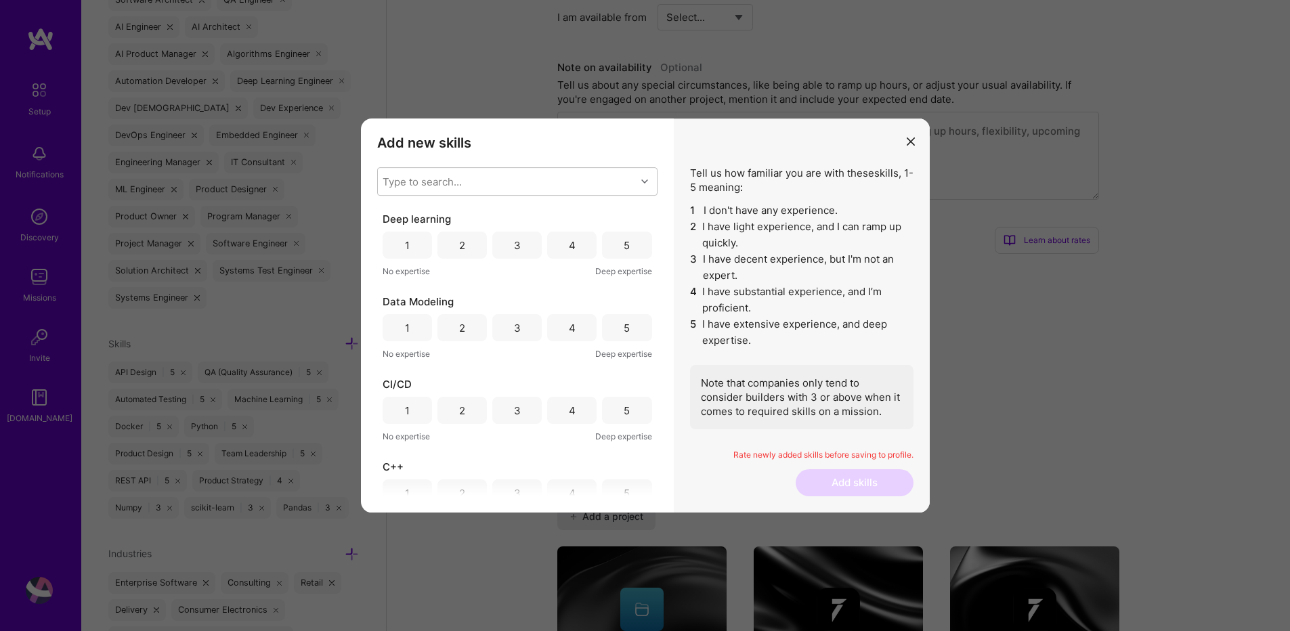
click at [514, 248] on div "3" at bounding box center [517, 245] width 7 height 14
click at [529, 326] on div "3" at bounding box center [516, 327] width 49 height 27
click at [643, 412] on div "5" at bounding box center [626, 410] width 49 height 27
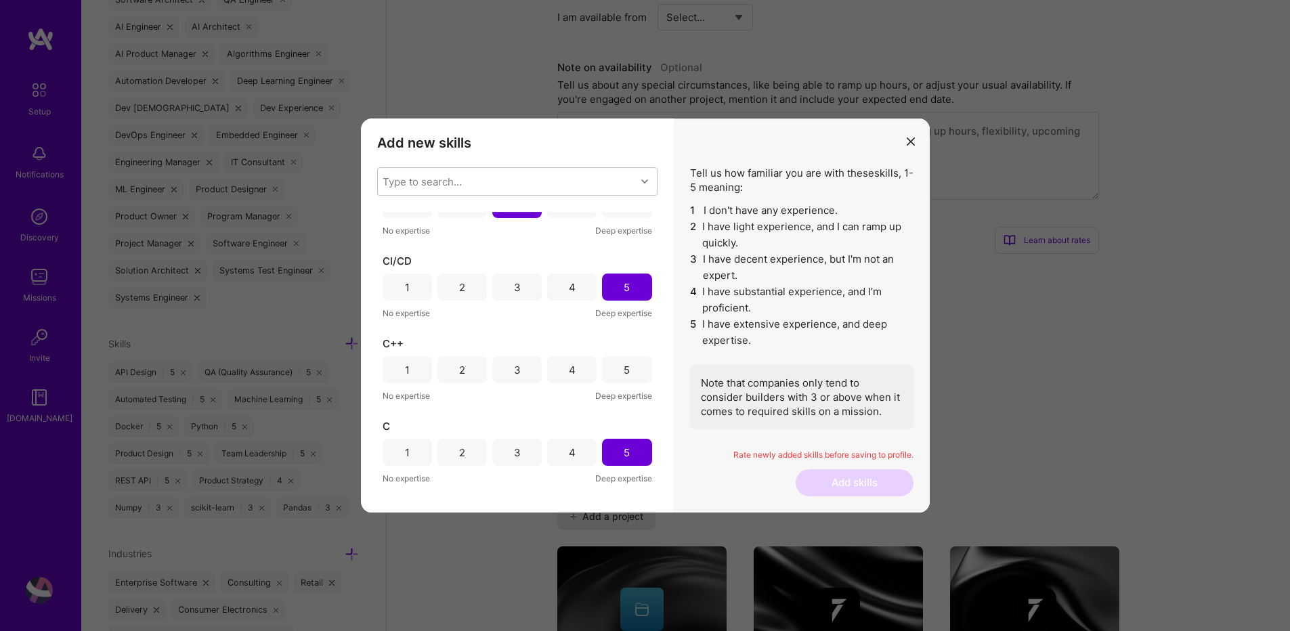
scroll to position [162, 0]
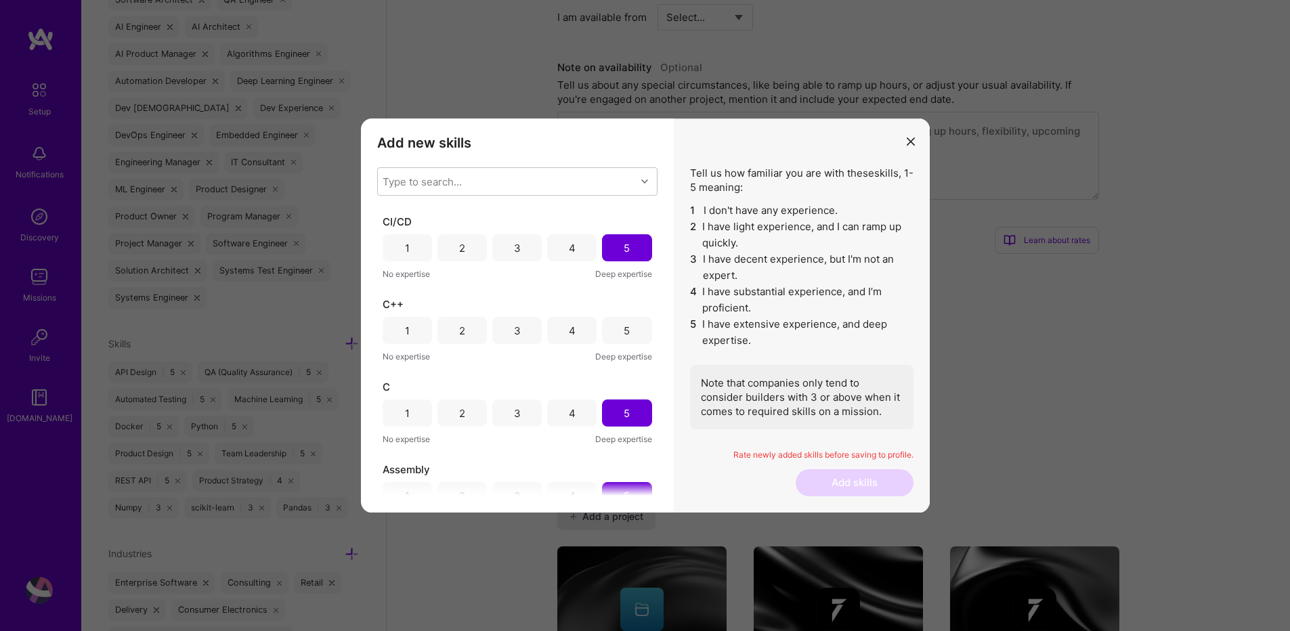
click at [624, 337] on div "5" at bounding box center [627, 331] width 6 height 14
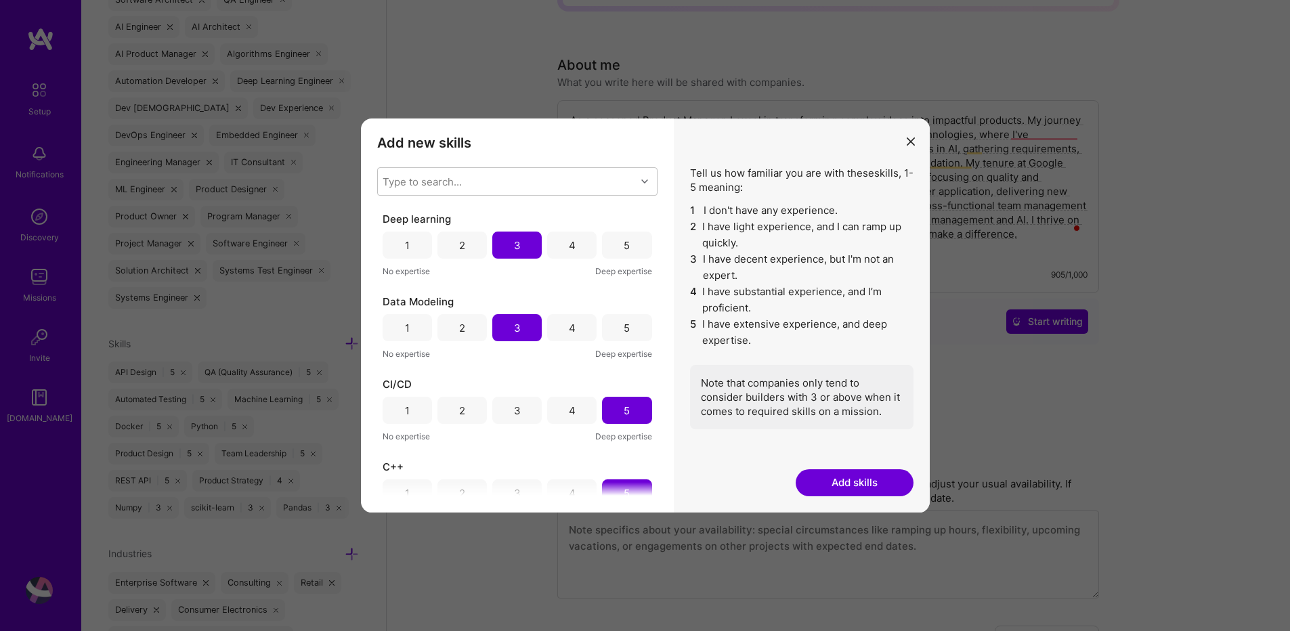
scroll to position [244, 0]
click at [439, 179] on div "Type to search..." at bounding box center [422, 182] width 79 height 14
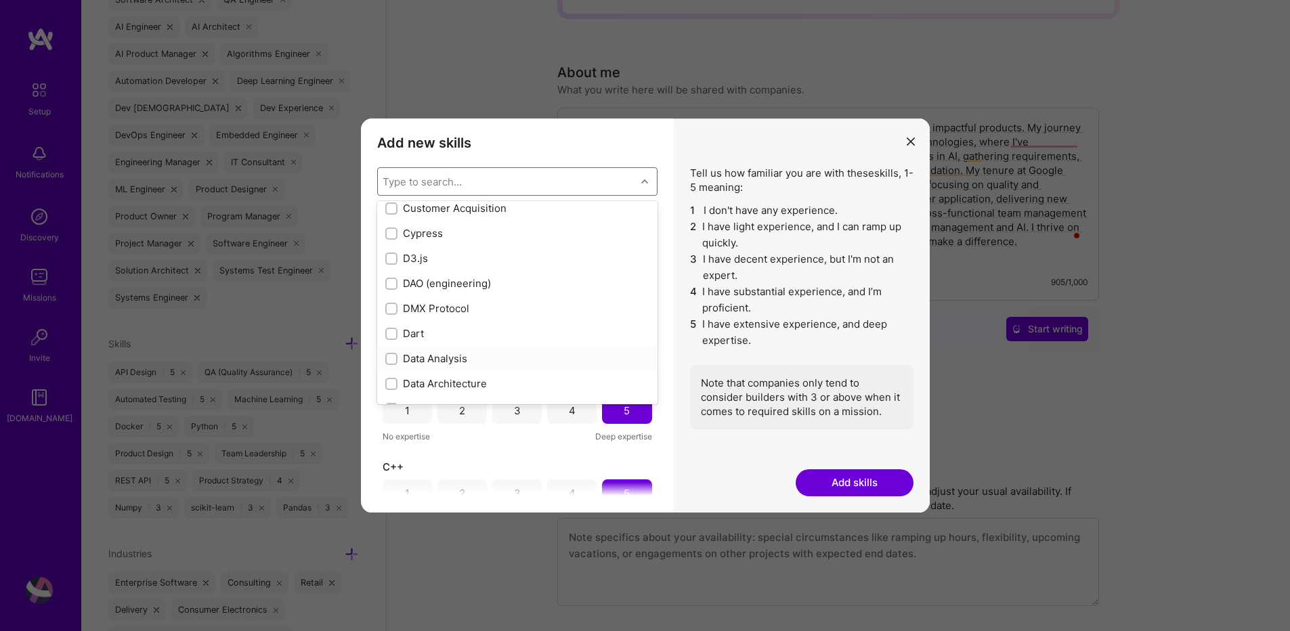
scroll to position [1950, 0]
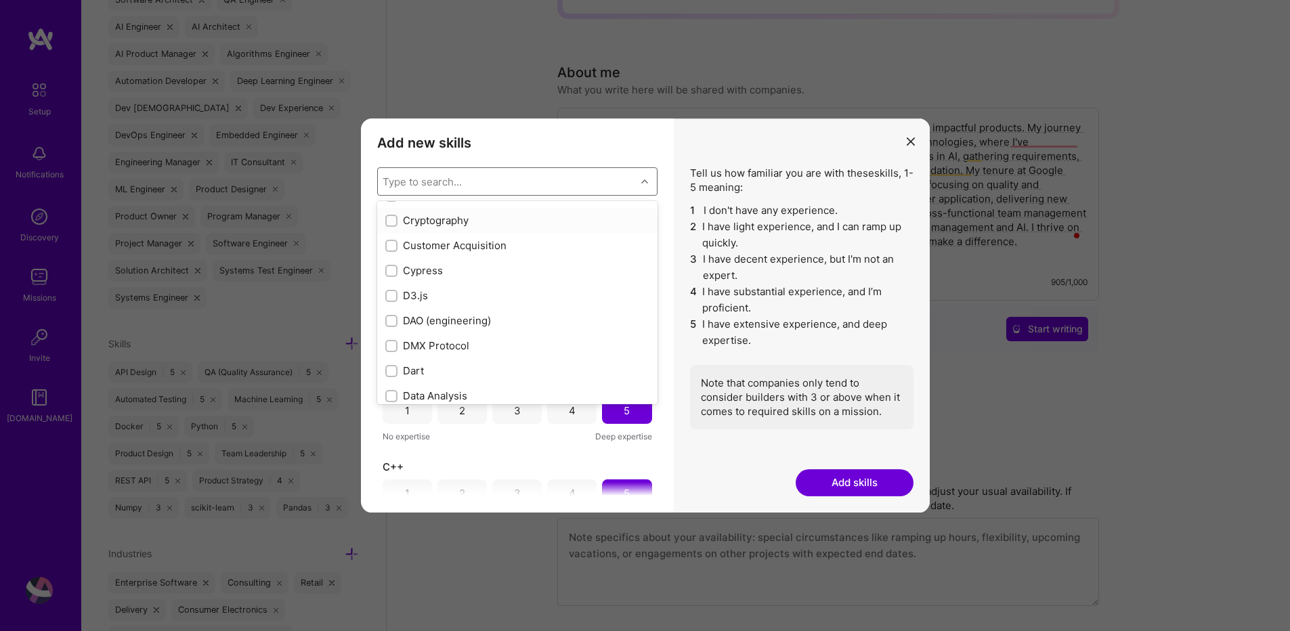
click at [395, 223] on input "modal" at bounding box center [392, 221] width 9 height 9
checkbox input "true"
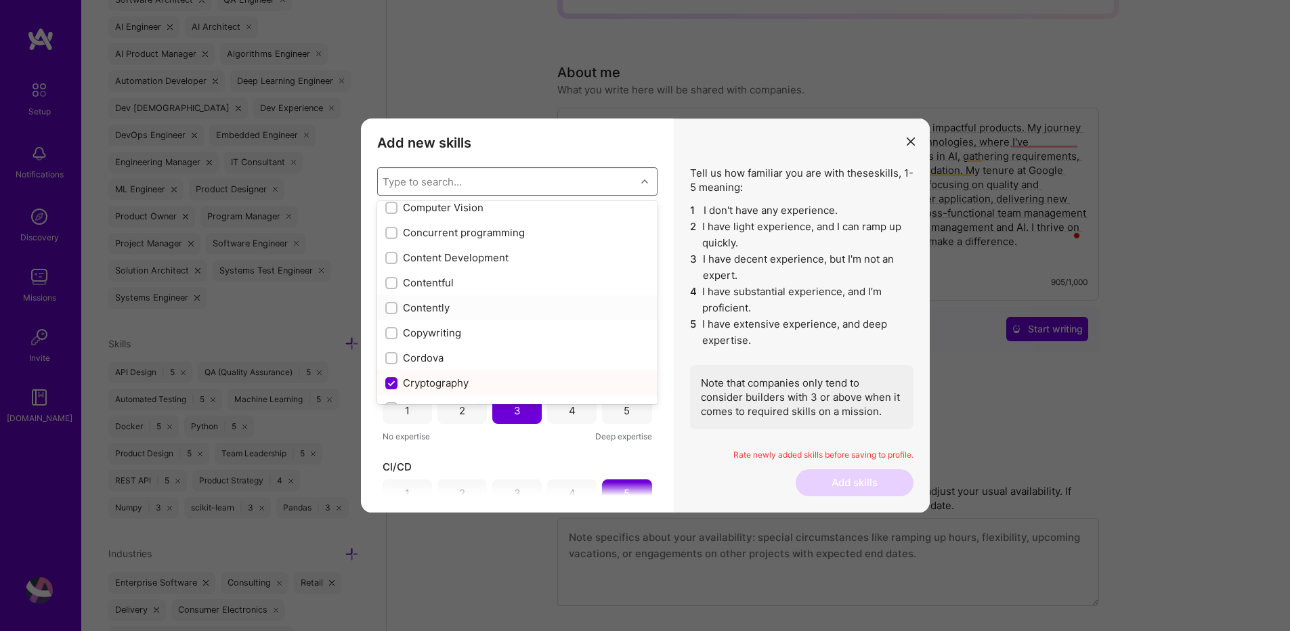
scroll to position [1706, 0]
click at [396, 314] on div "modal" at bounding box center [391, 314] width 12 height 12
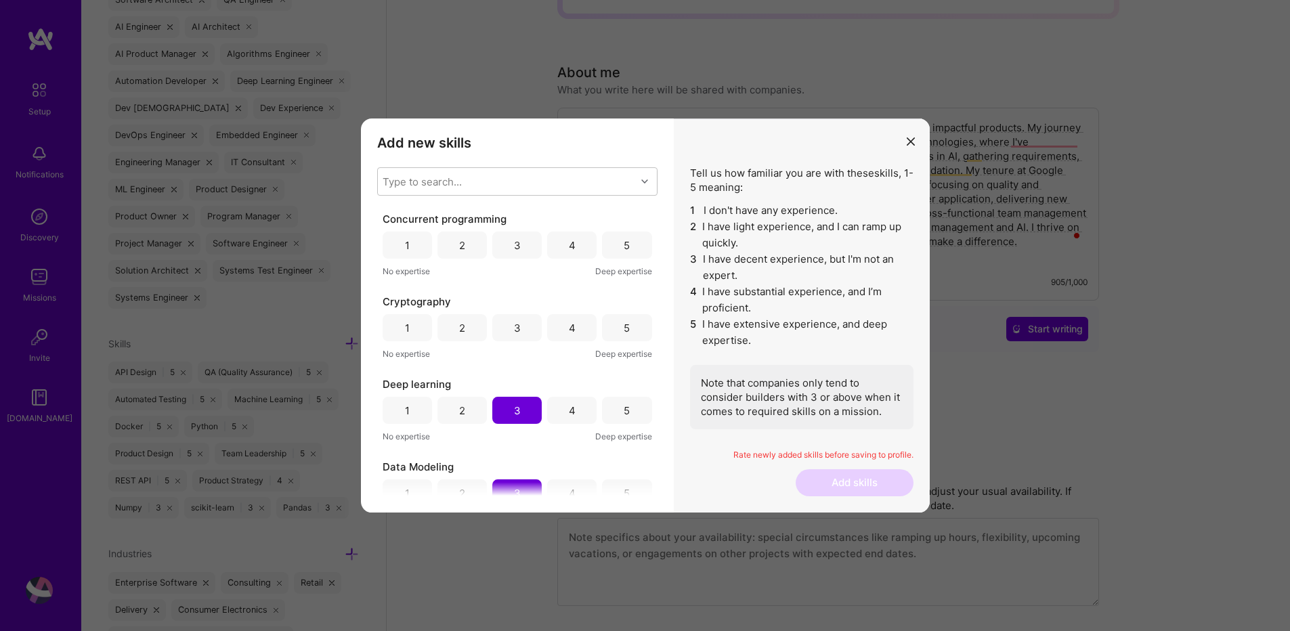
click at [572, 246] on div "4" at bounding box center [571, 245] width 49 height 27
drag, startPoint x: 624, startPoint y: 324, endPoint x: 600, endPoint y: 331, distance: 24.6
click at [624, 324] on div "5" at bounding box center [627, 328] width 6 height 14
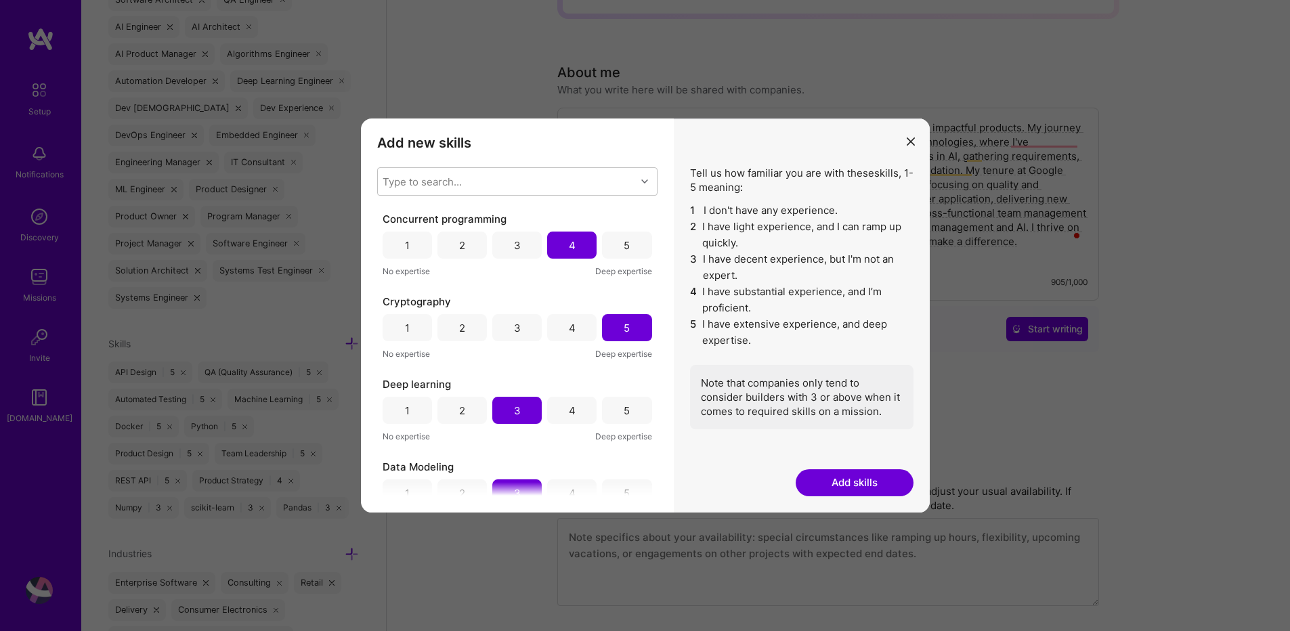
click at [569, 327] on div "4" at bounding box center [572, 328] width 7 height 14
click at [443, 177] on div "Type to search..." at bounding box center [422, 182] width 79 height 14
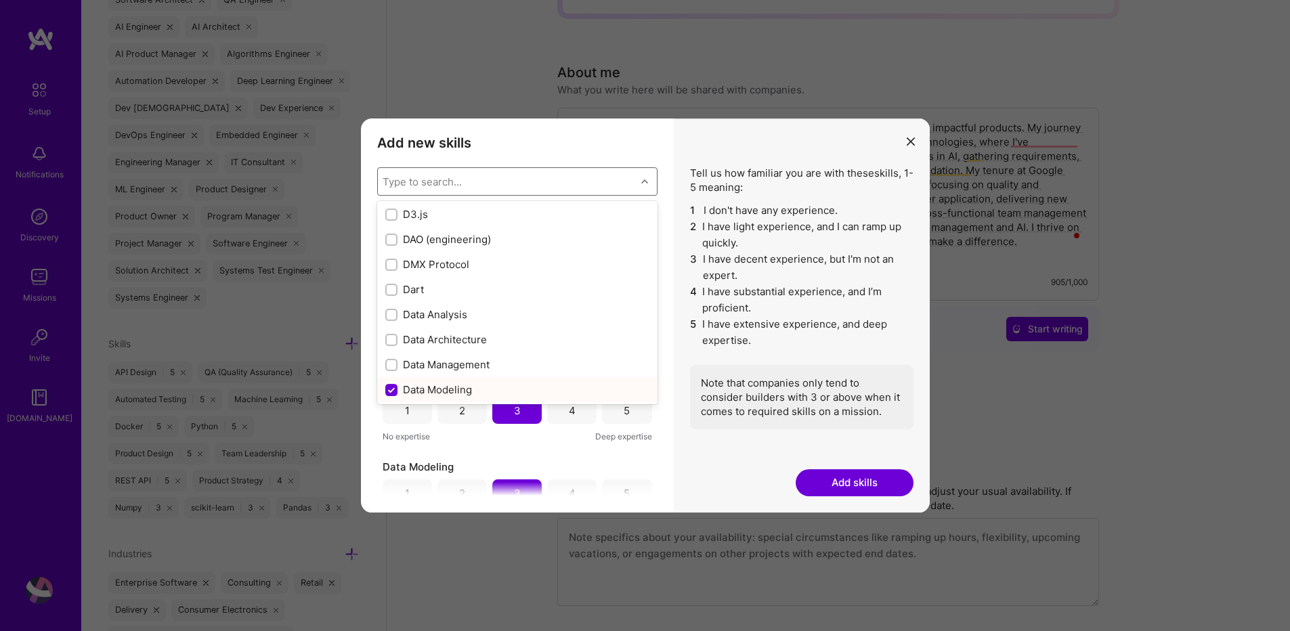
scroll to position [2112, 0]
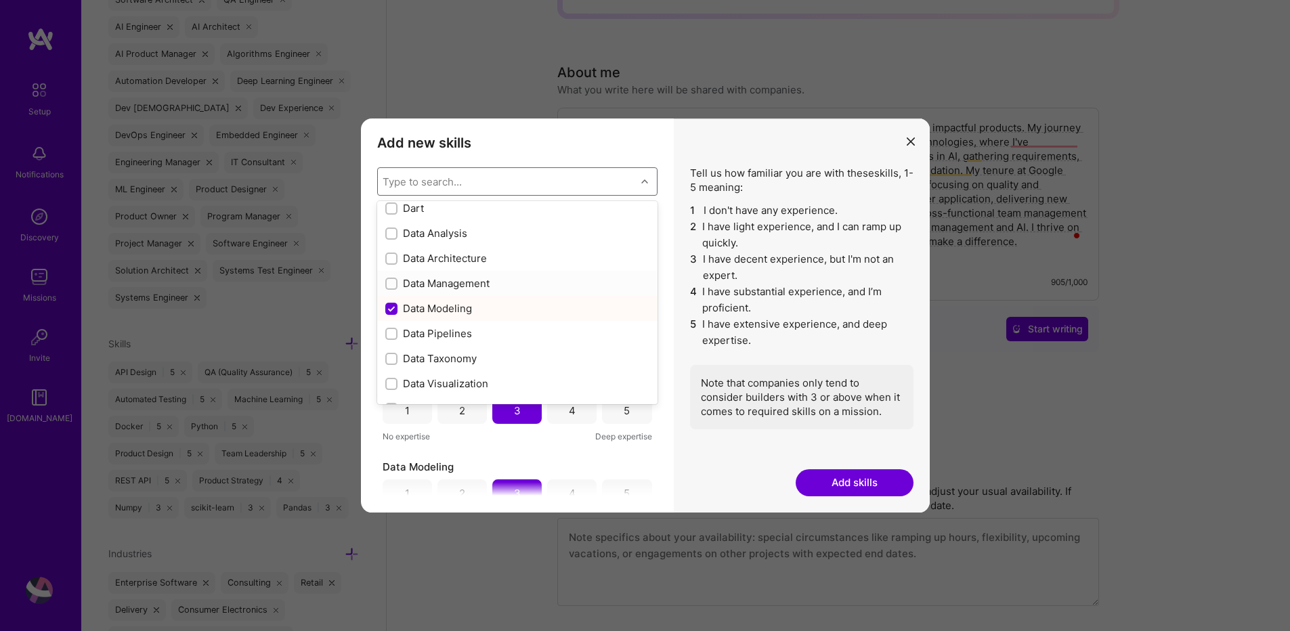
click at [395, 284] on input "modal" at bounding box center [392, 284] width 9 height 9
checkbox input "true"
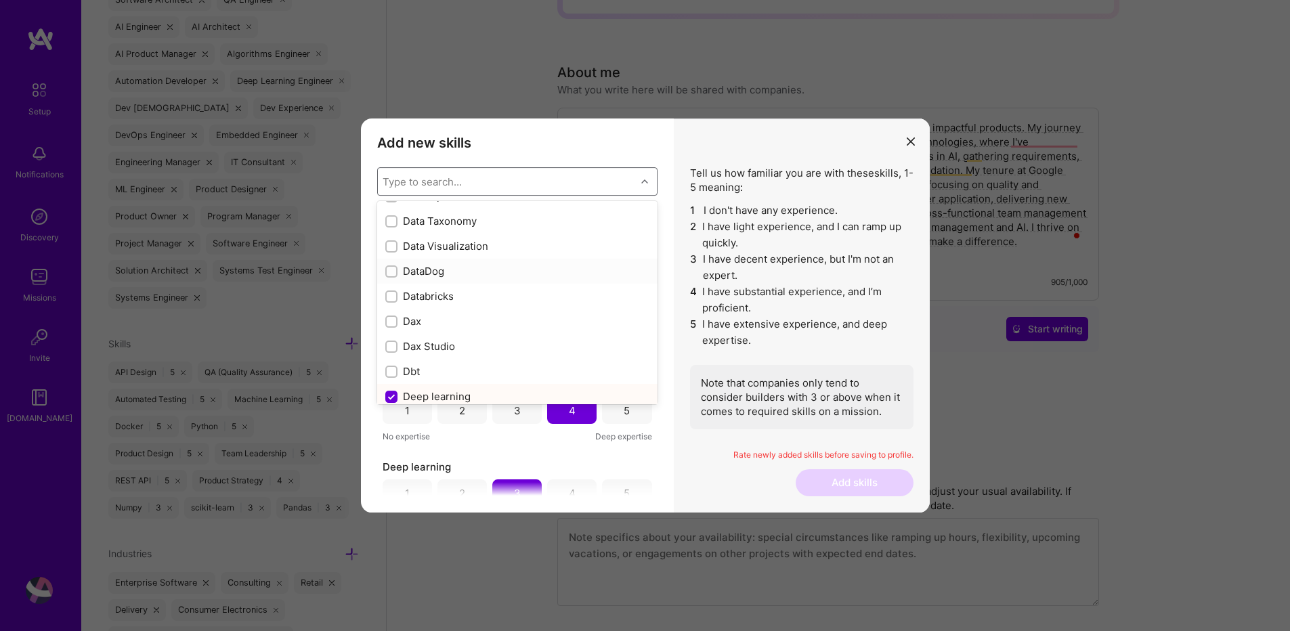
scroll to position [2275, 0]
click at [391, 225] on input "modal" at bounding box center [392, 221] width 9 height 9
checkbox input "true"
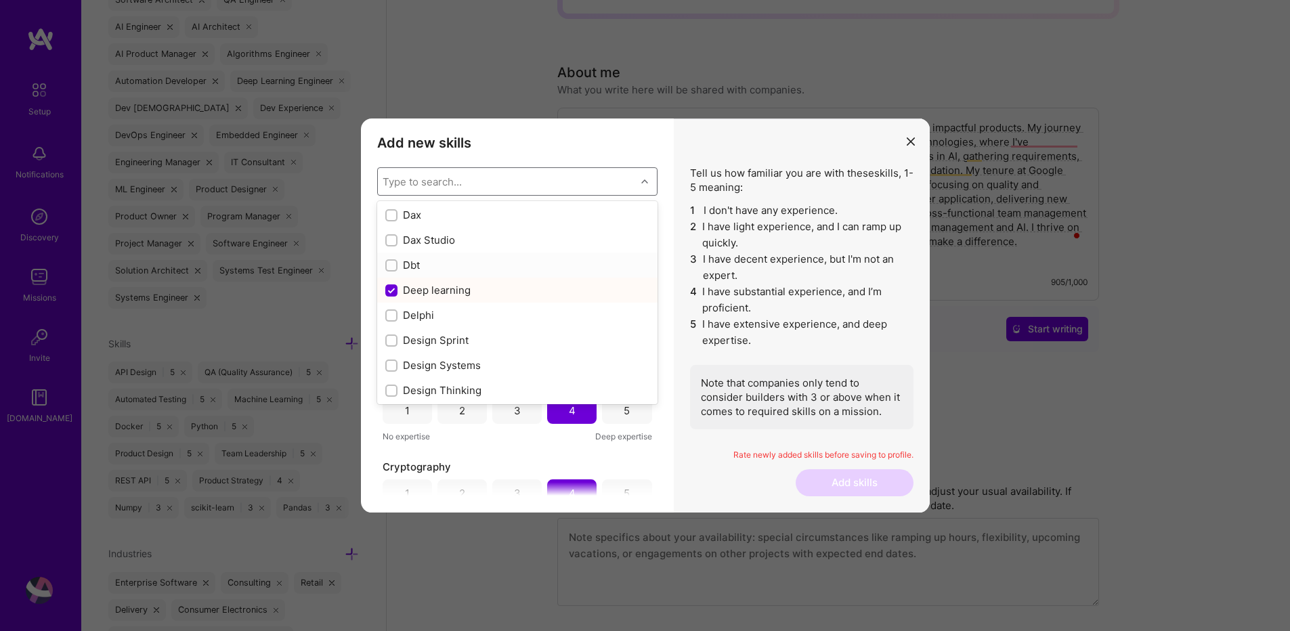
scroll to position [2437, 0]
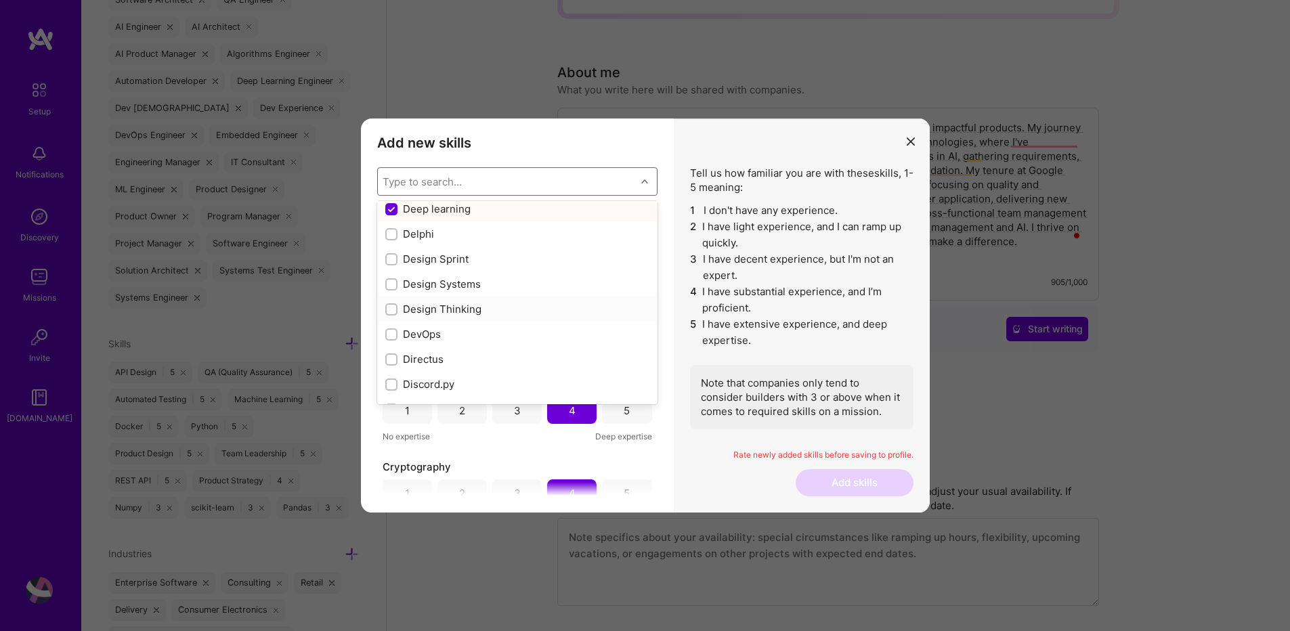
click at [391, 307] on input "modal" at bounding box center [392, 309] width 9 height 9
checkbox input "true"
click at [393, 332] on input "modal" at bounding box center [392, 334] width 9 height 9
checkbox input "true"
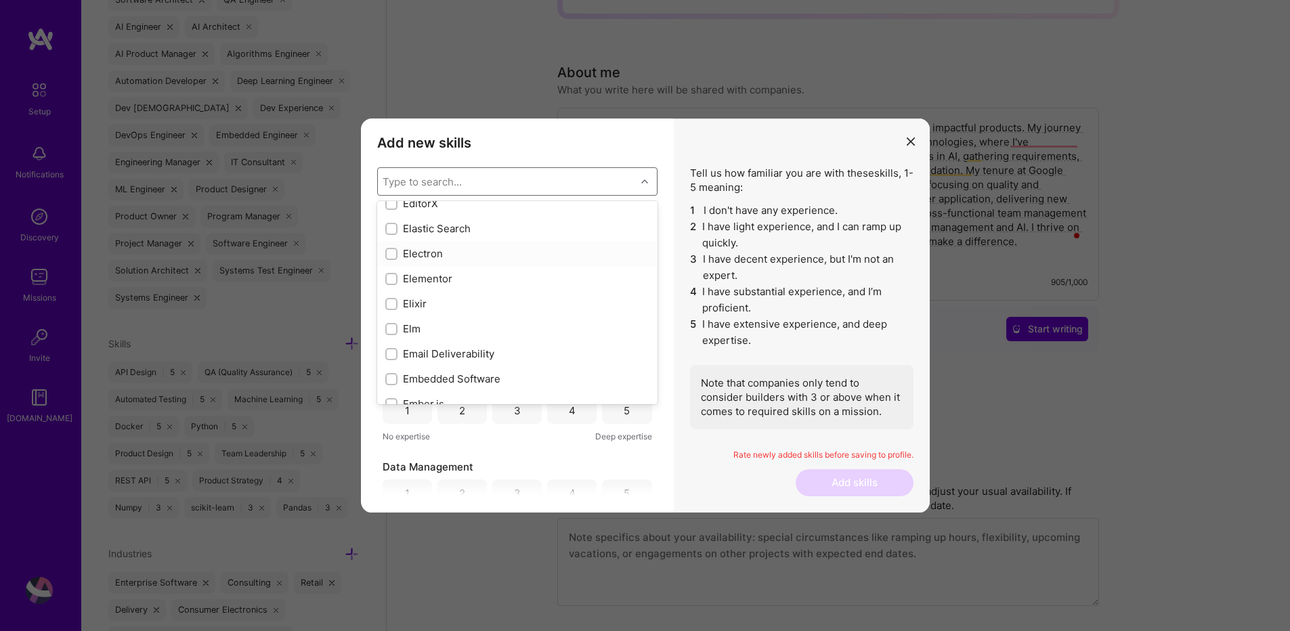
scroll to position [2925, 0]
click at [388, 301] on input "modal" at bounding box center [392, 298] width 9 height 9
checkbox input "true"
click at [389, 257] on input "modal" at bounding box center [392, 255] width 9 height 9
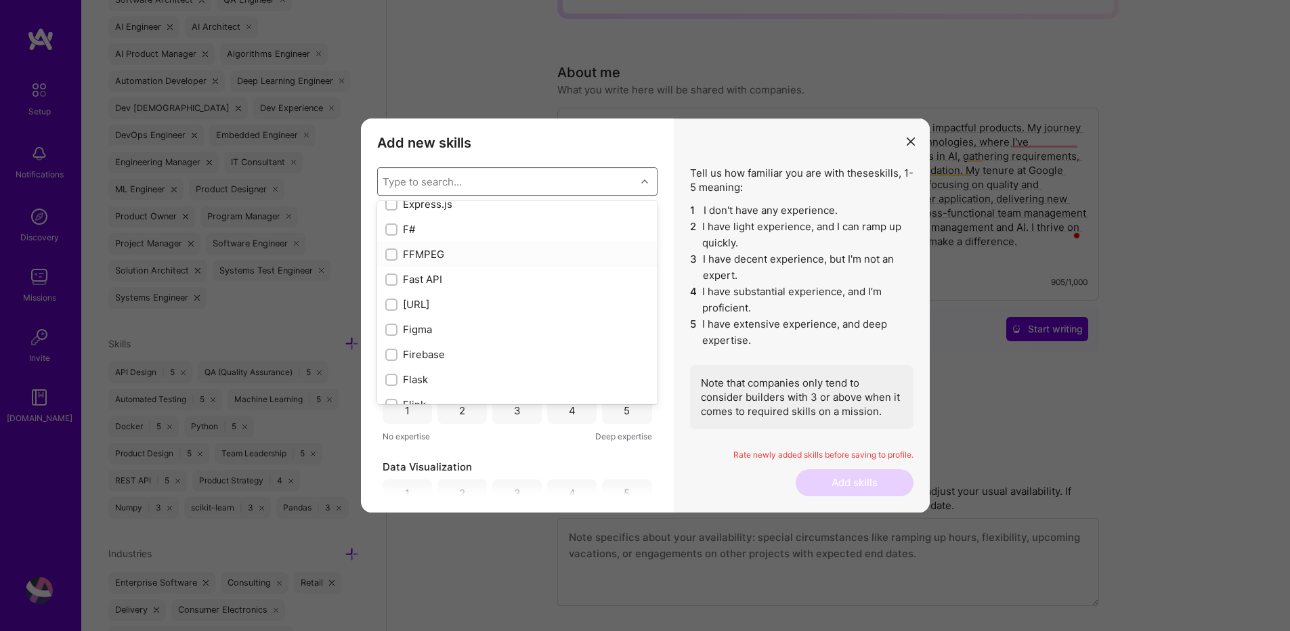
checkbox input "true"
click at [392, 288] on input "modal" at bounding box center [392, 286] width 9 height 9
checkbox input "true"
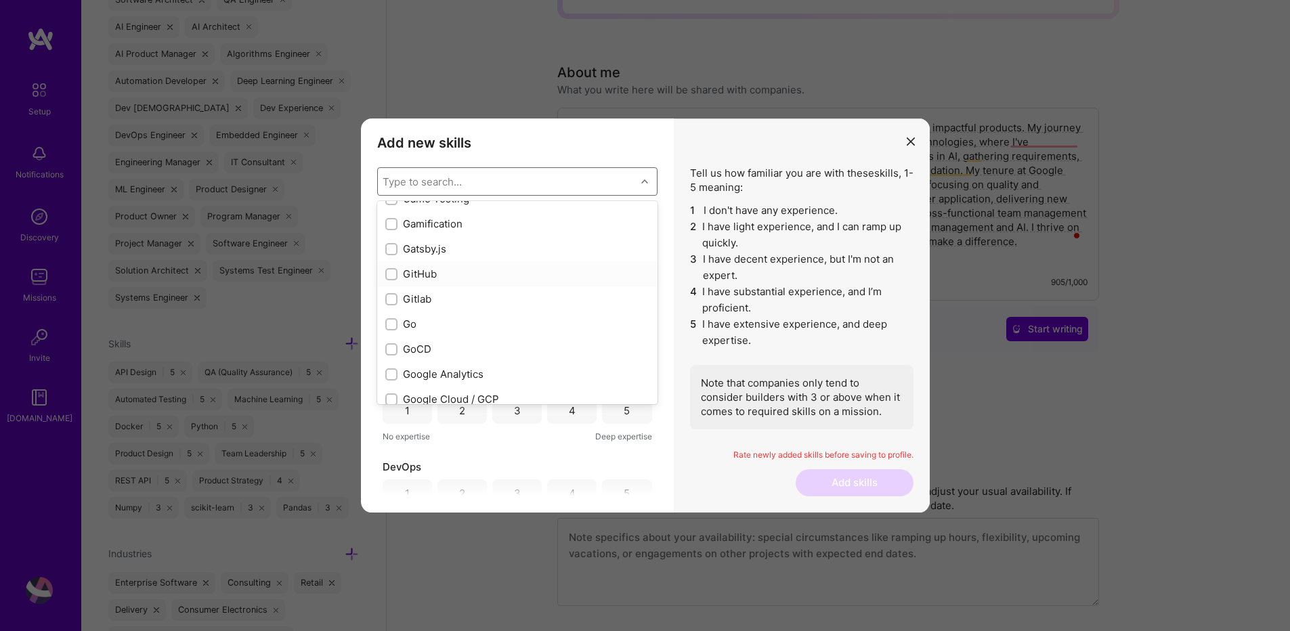
click at [393, 277] on input "modal" at bounding box center [392, 274] width 9 height 9
checkbox input "true"
click at [390, 300] on input "modal" at bounding box center [392, 299] width 9 height 9
checkbox input "true"
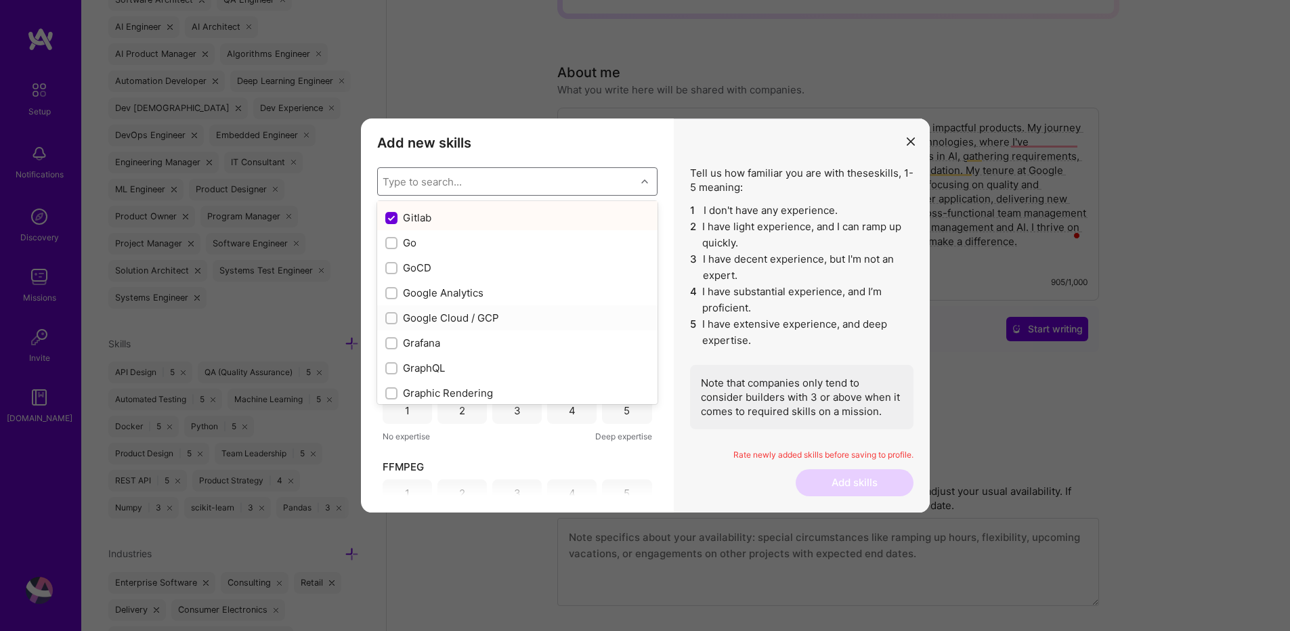
click at [388, 322] on input "modal" at bounding box center [392, 318] width 9 height 9
checkbox input "true"
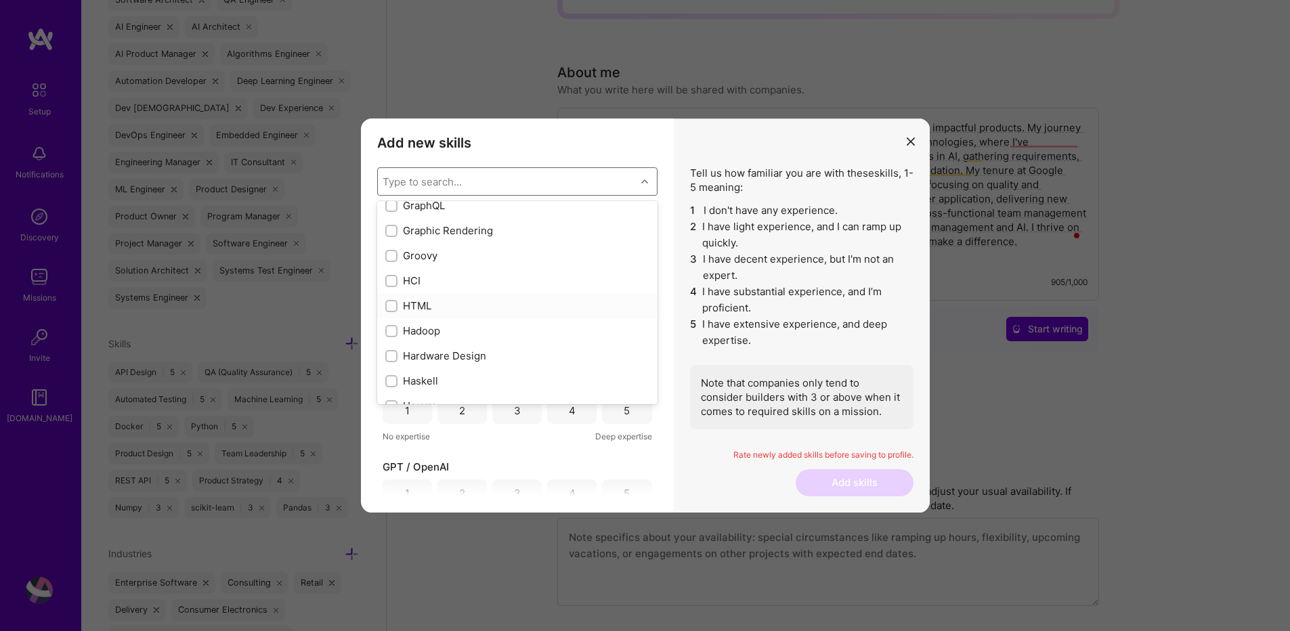
click at [390, 305] on input "modal" at bounding box center [392, 306] width 9 height 9
checkbox input "true"
click at [390, 280] on div "modal" at bounding box center [391, 275] width 12 height 12
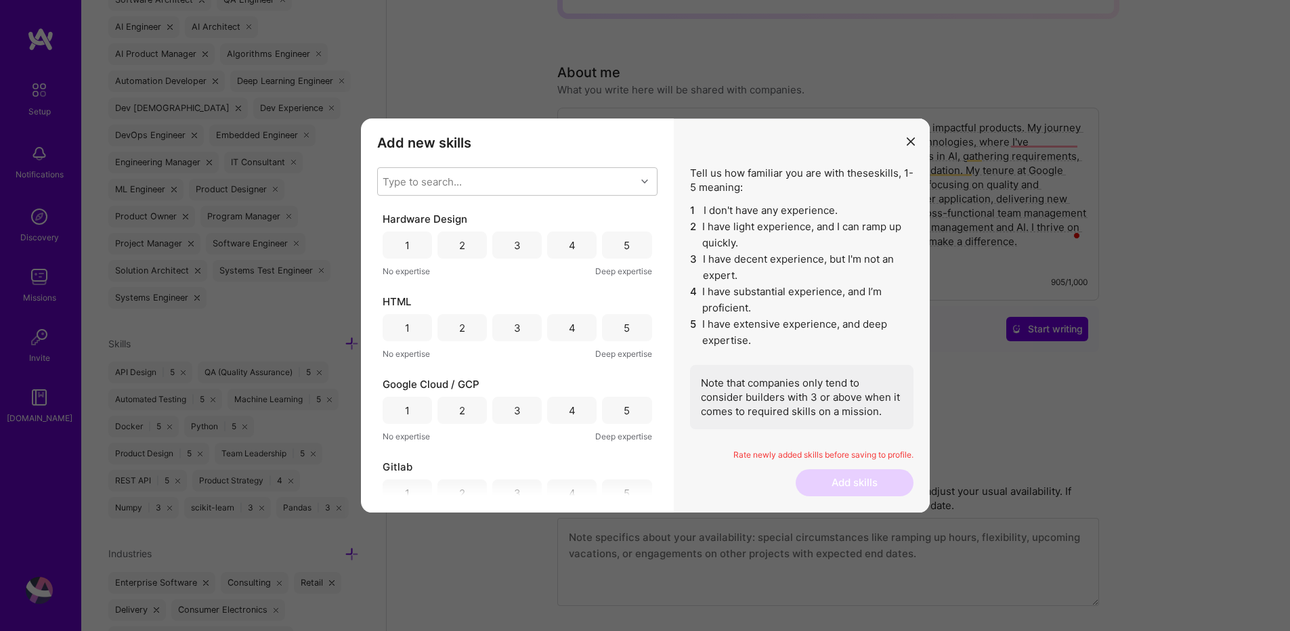
click at [475, 253] on div "2" at bounding box center [461, 245] width 49 height 27
click at [634, 332] on div "5" at bounding box center [626, 327] width 49 height 27
click at [578, 412] on div "4" at bounding box center [571, 410] width 49 height 27
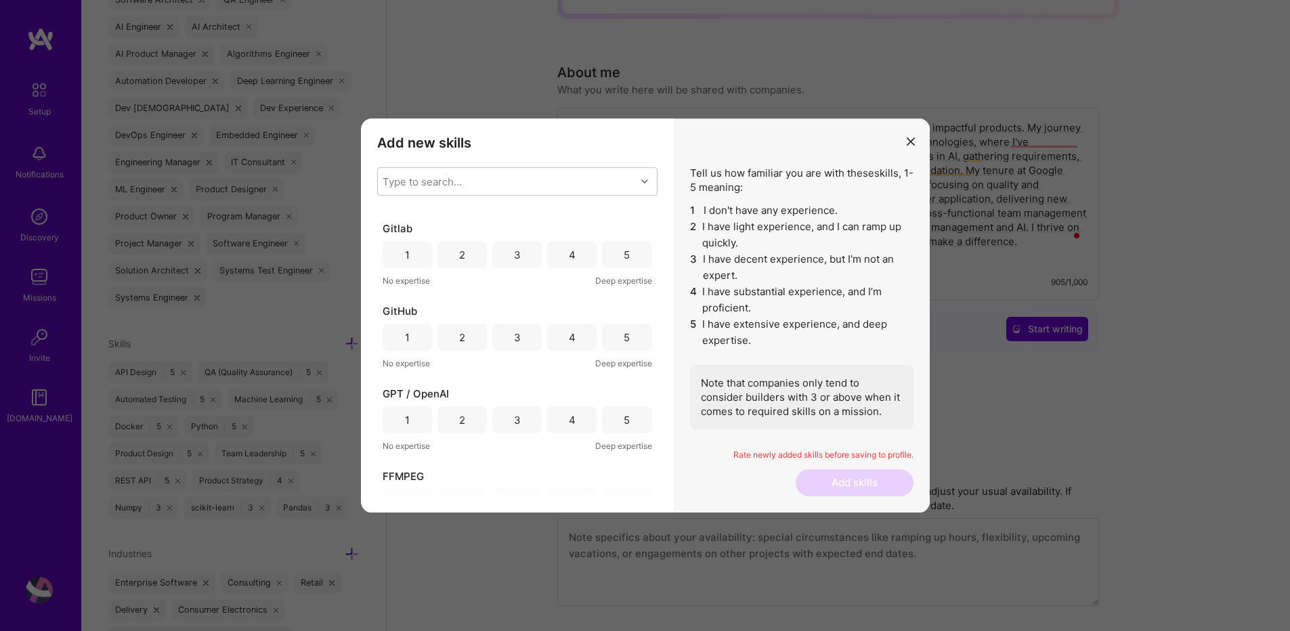
scroll to position [244, 0]
click at [624, 249] on div "5" at bounding box center [627, 249] width 6 height 14
click at [624, 332] on div "5" at bounding box center [627, 332] width 6 height 14
click at [624, 257] on div "5" at bounding box center [627, 252] width 6 height 14
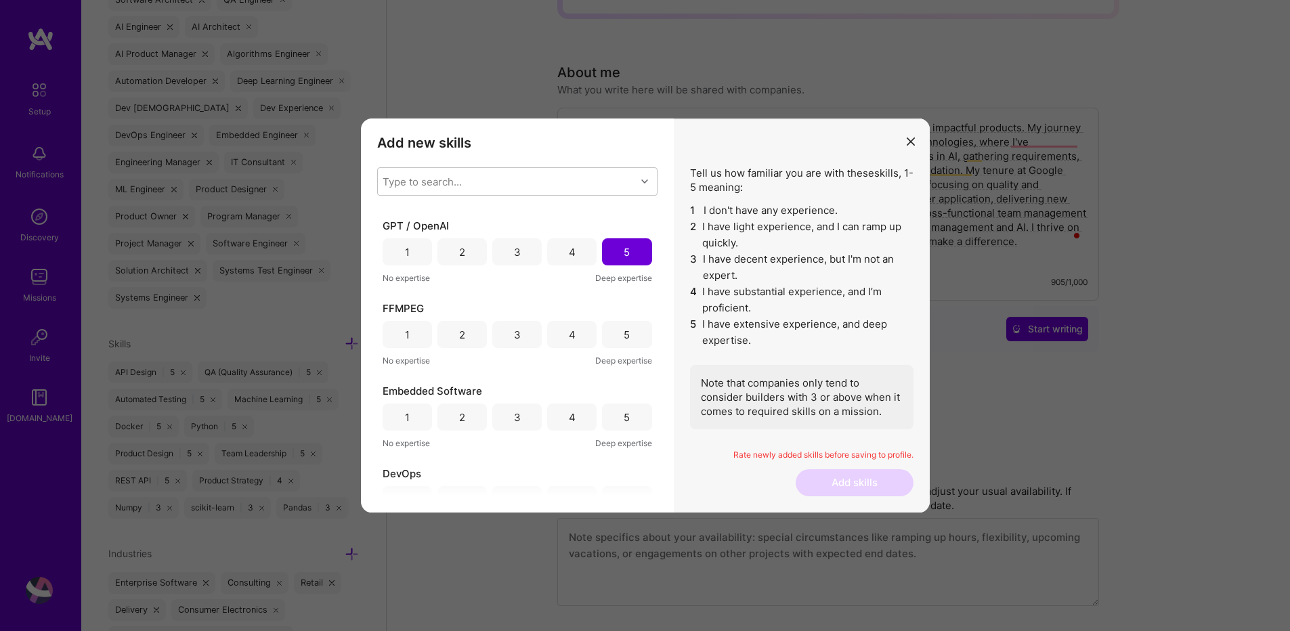
click at [615, 334] on div "5" at bounding box center [626, 334] width 49 height 27
click at [582, 334] on div "4" at bounding box center [571, 334] width 49 height 27
click at [624, 336] on div "5" at bounding box center [627, 335] width 6 height 14
click at [618, 343] on div "5" at bounding box center [626, 335] width 49 height 27
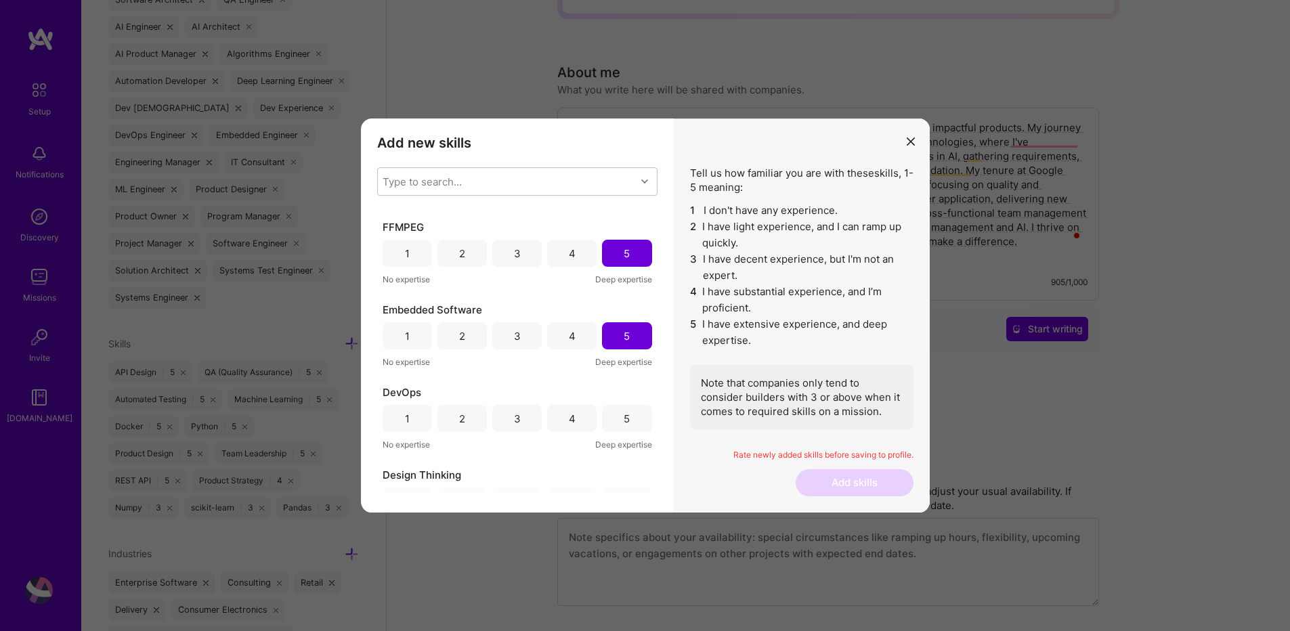
click at [618, 408] on div "5" at bounding box center [626, 418] width 49 height 27
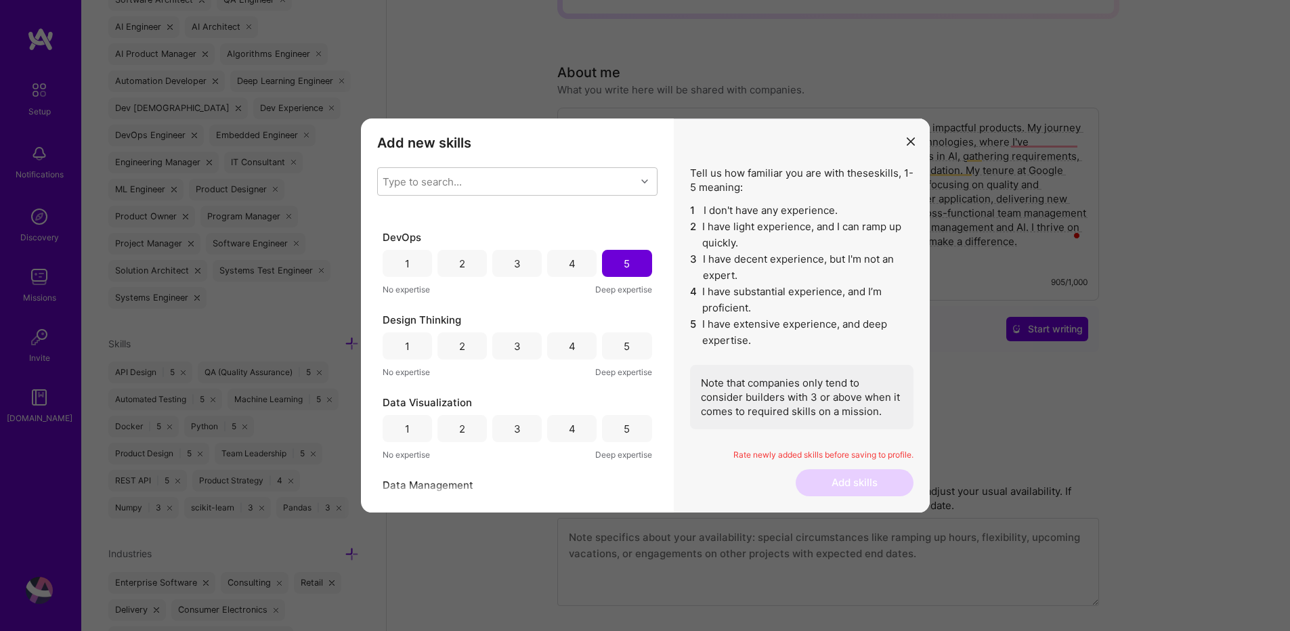
scroll to position [650, 0]
click at [624, 347] on div "5" at bounding box center [626, 338] width 49 height 27
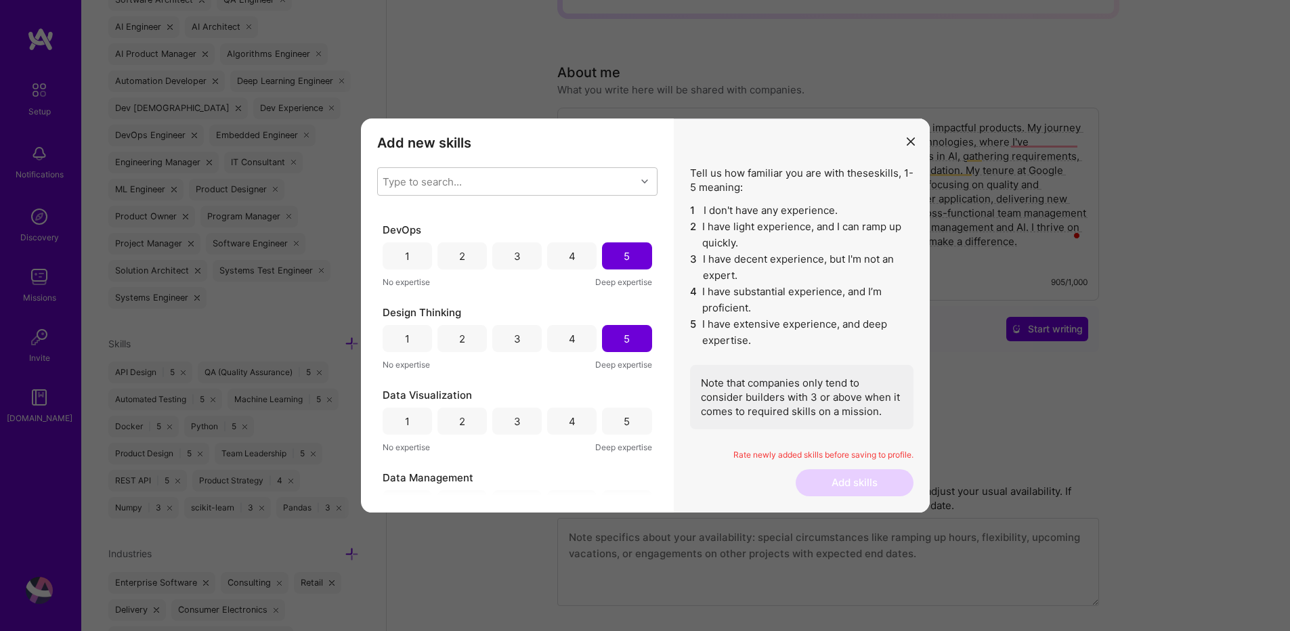
click at [569, 343] on div "4" at bounding box center [572, 339] width 7 height 14
click at [573, 425] on div "4" at bounding box center [571, 421] width 49 height 27
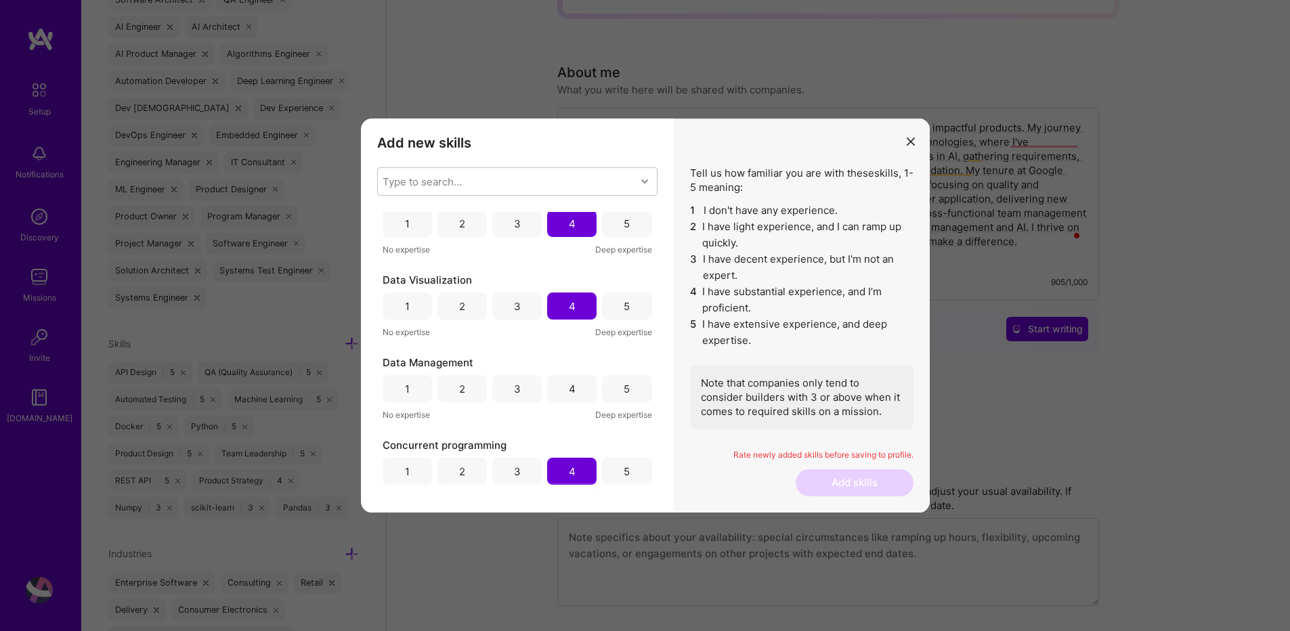
scroll to position [812, 0]
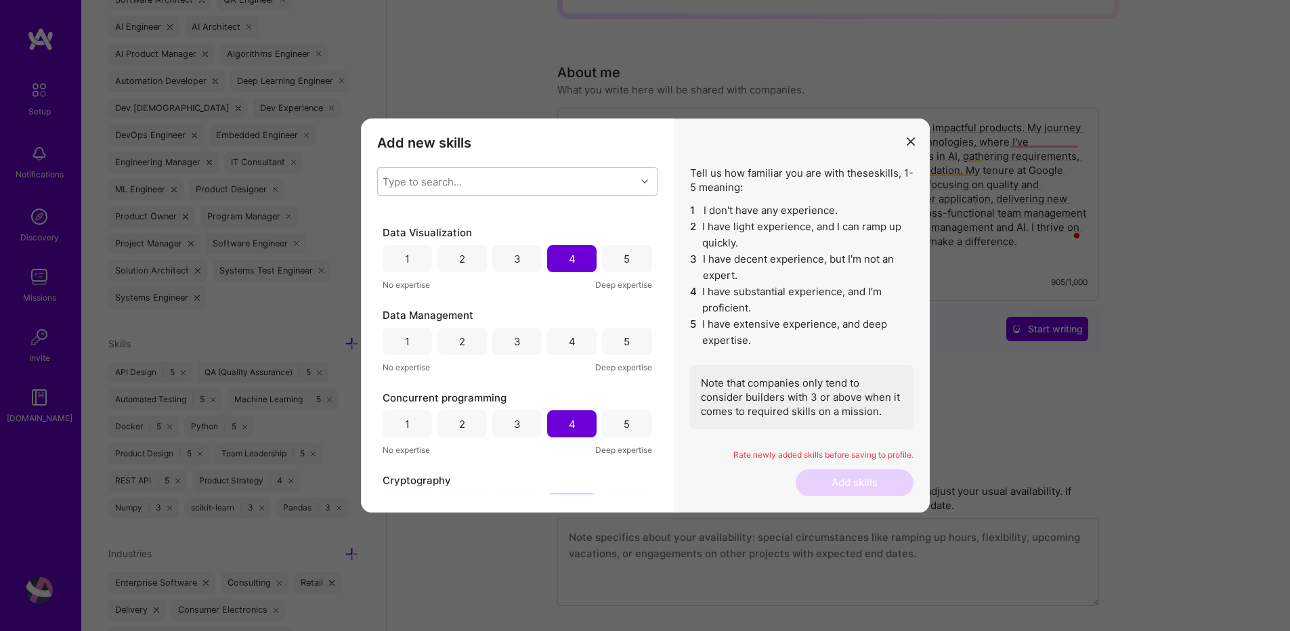
click at [569, 347] on div "4" at bounding box center [572, 341] width 7 height 14
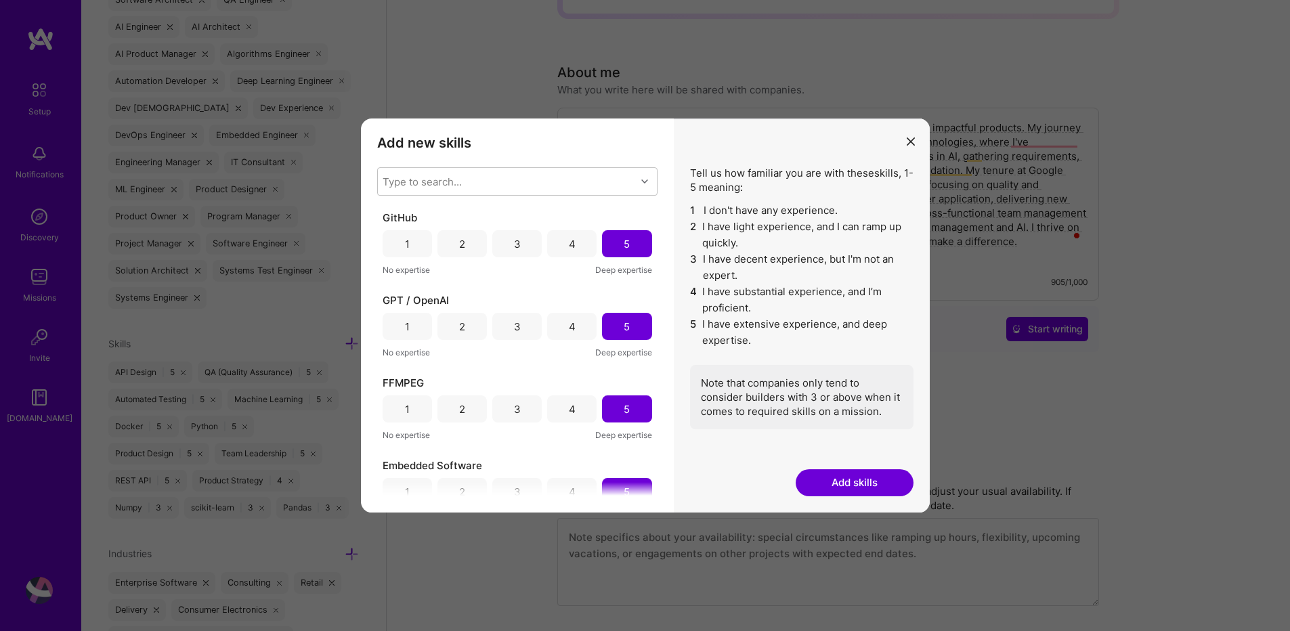
scroll to position [325, 0]
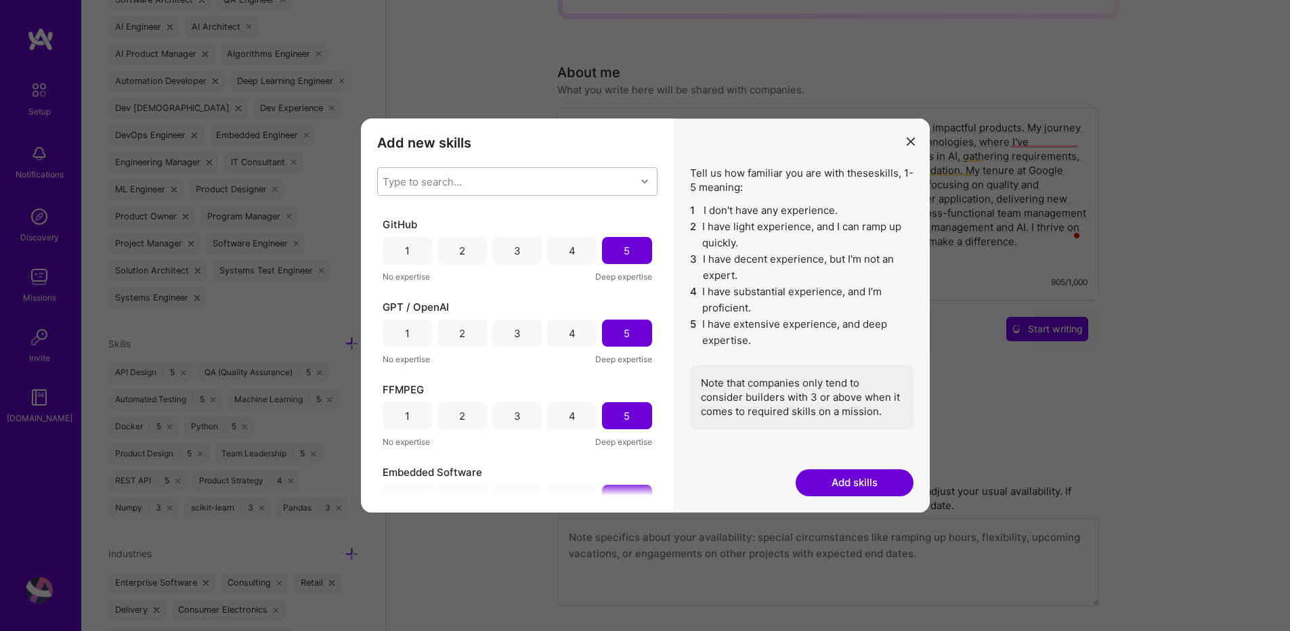
click at [406, 185] on div "Type to search..." at bounding box center [422, 182] width 79 height 14
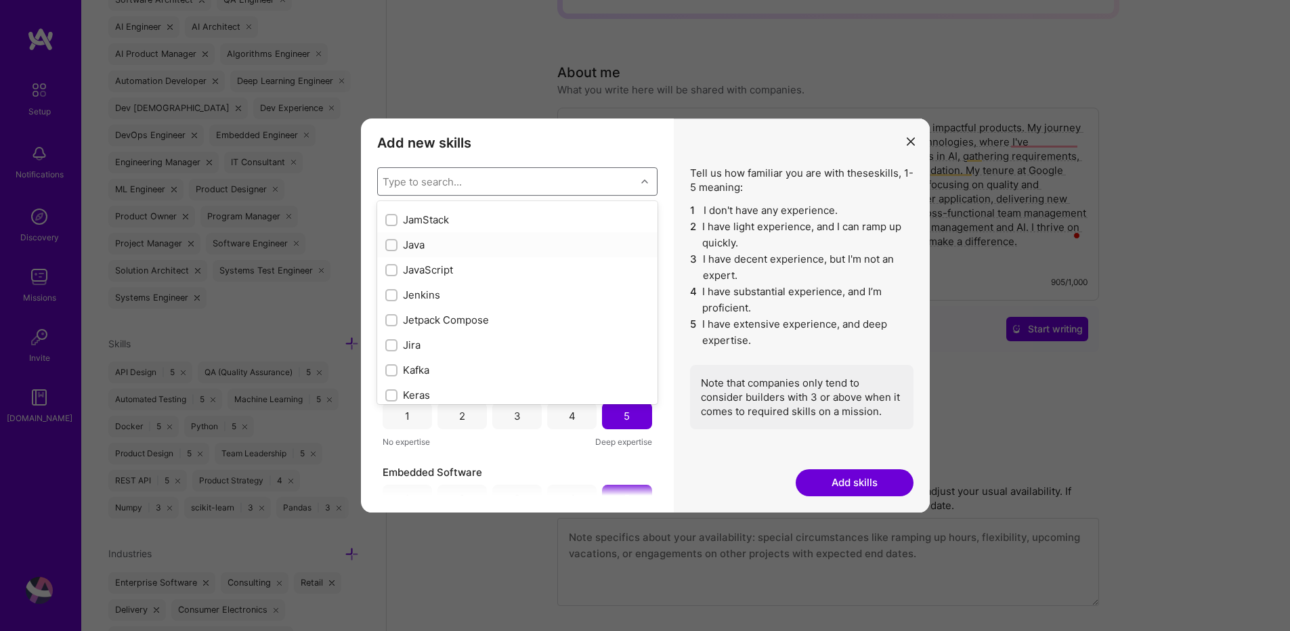
scroll to position [4306, 0]
click at [389, 294] on input "modal" at bounding box center [392, 294] width 9 height 9
checkbox input "true"
click at [393, 273] on input "modal" at bounding box center [392, 269] width 9 height 9
checkbox input "true"
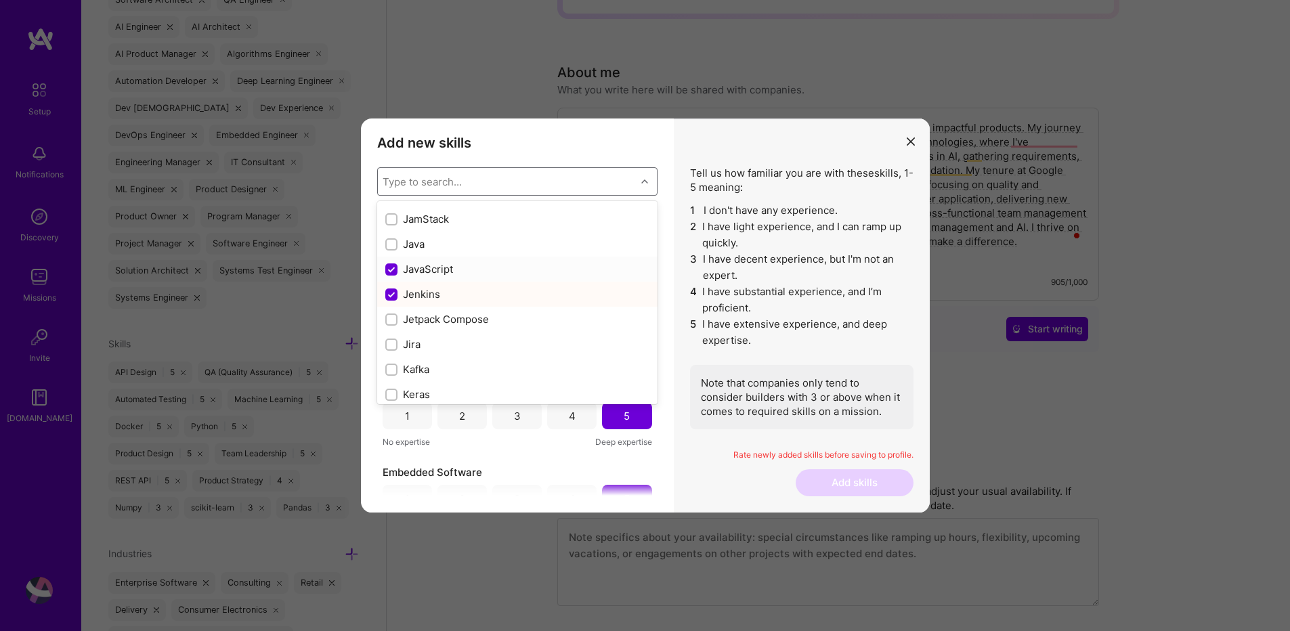
scroll to position [490, 0]
click at [388, 245] on input "modal" at bounding box center [392, 244] width 9 height 9
checkbox input "true"
click at [391, 265] on input "modal" at bounding box center [392, 263] width 9 height 9
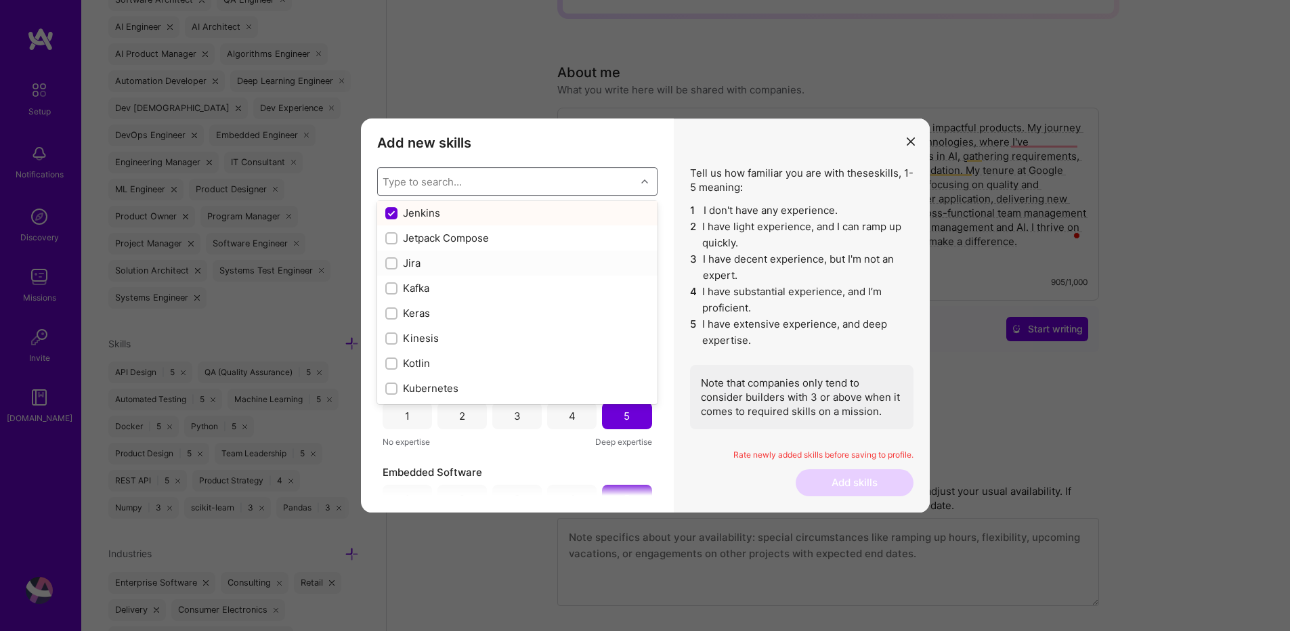
checkbox input "true"
click at [390, 288] on input "modal" at bounding box center [392, 288] width 9 height 9
checkbox input "true"
click at [391, 306] on input "modal" at bounding box center [392, 307] width 9 height 9
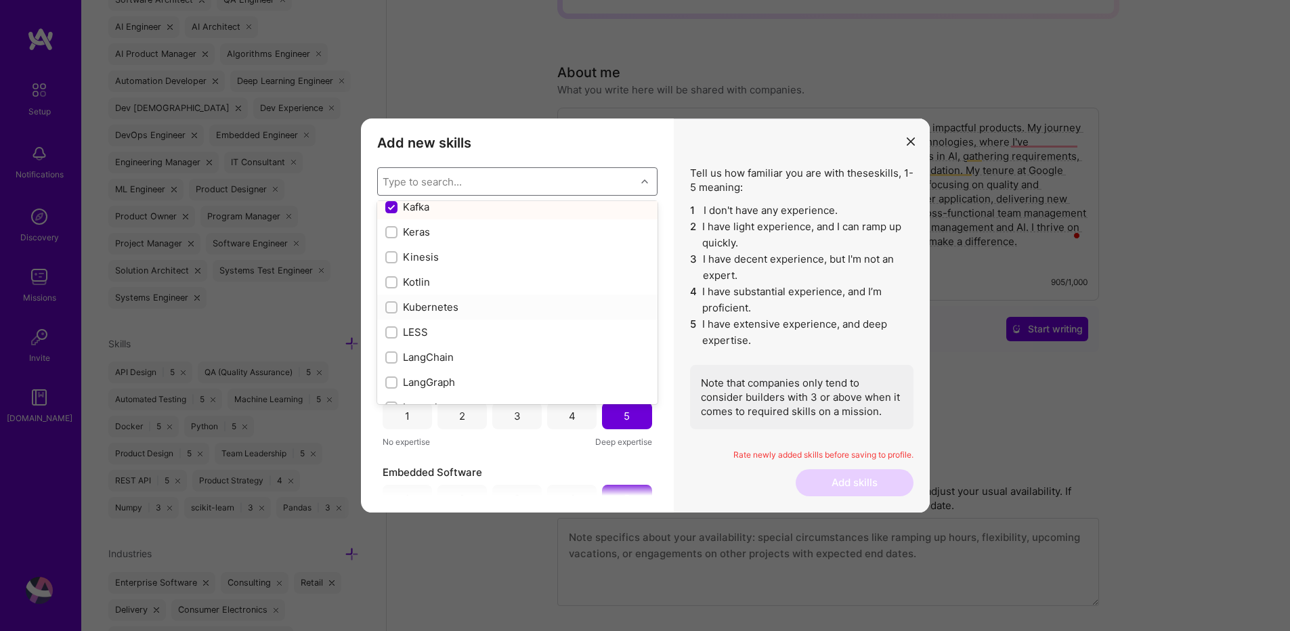
checkbox input "true"
click at [393, 295] on input "modal" at bounding box center [392, 295] width 9 height 9
checkbox input "true"
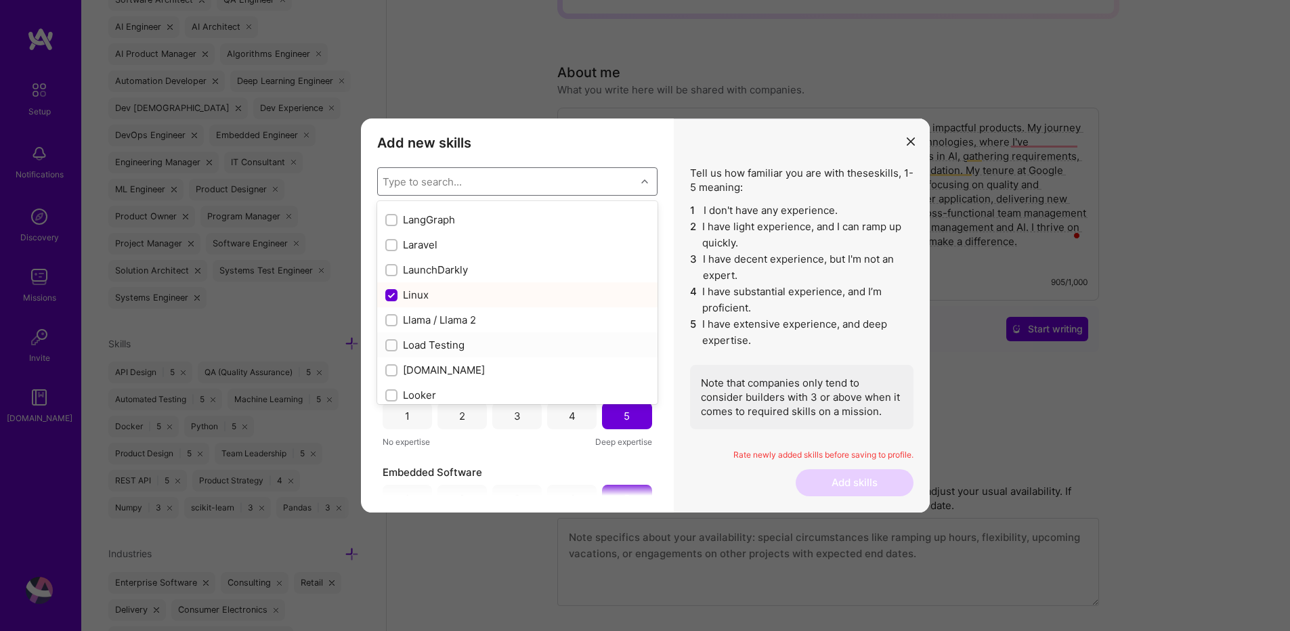
click at [388, 345] on input "modal" at bounding box center [392, 345] width 9 height 9
checkbox input "true"
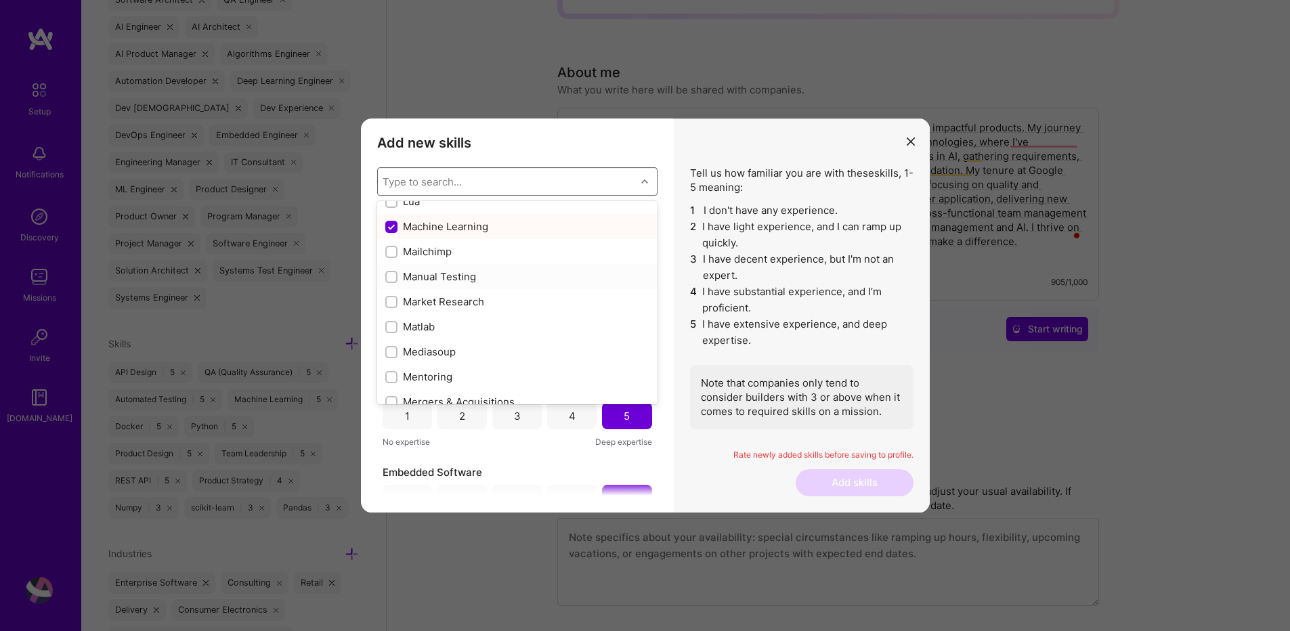
click at [391, 276] on input "modal" at bounding box center [392, 277] width 9 height 9
checkbox input "true"
click at [387, 331] on div "modal" at bounding box center [391, 327] width 12 height 12
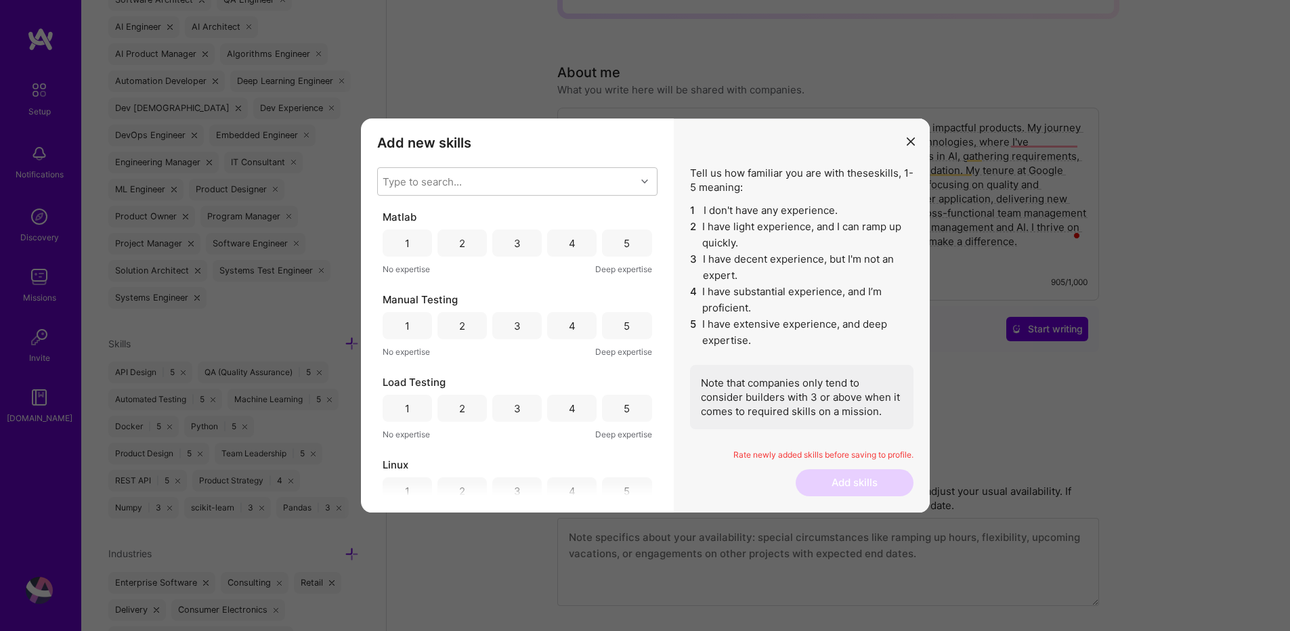
scroll to position [0, 0]
click at [516, 248] on div "3" at bounding box center [517, 245] width 7 height 14
click at [624, 334] on div "5" at bounding box center [627, 328] width 6 height 14
click at [624, 415] on div "5" at bounding box center [627, 411] width 6 height 14
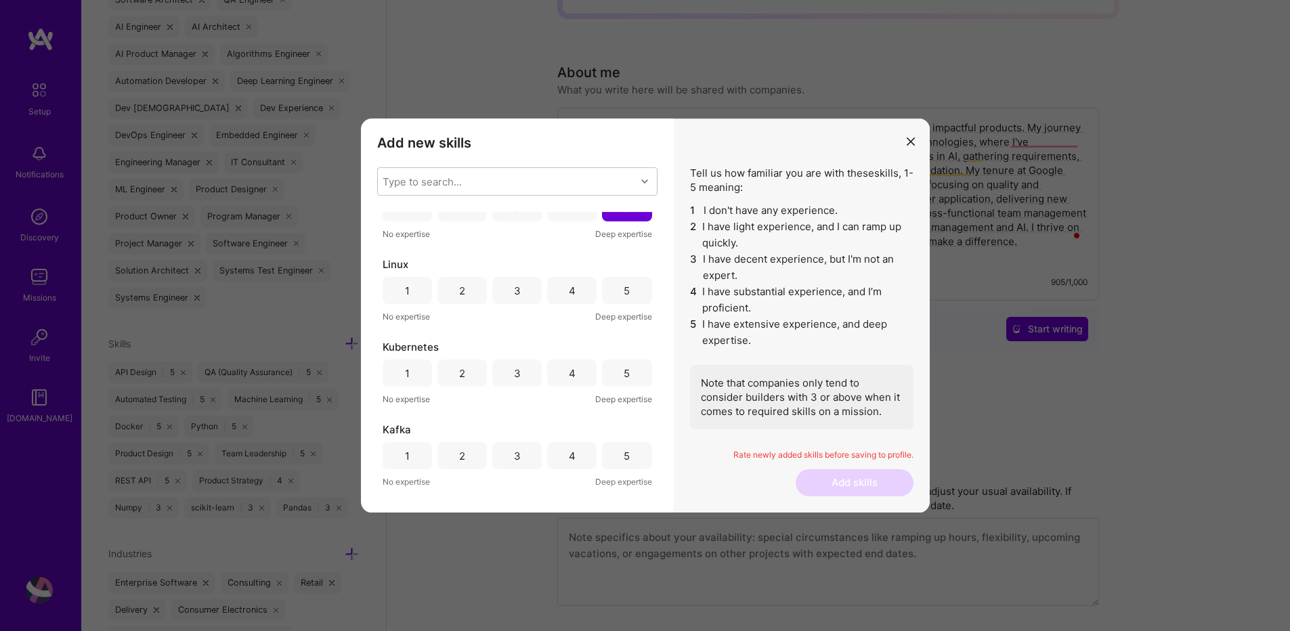
scroll to position [244, 0]
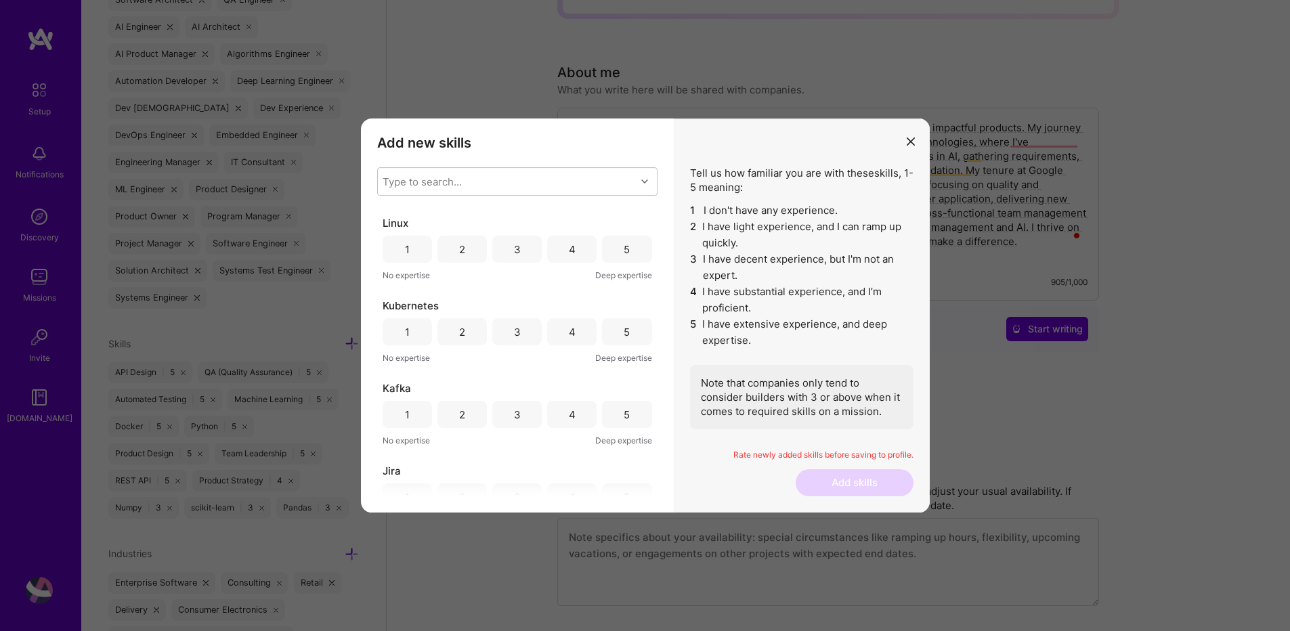
click at [624, 252] on div "5" at bounding box center [627, 249] width 6 height 14
click at [609, 326] on div "5" at bounding box center [626, 331] width 49 height 27
click at [579, 334] on div "4" at bounding box center [571, 331] width 49 height 27
click at [570, 420] on div "4" at bounding box center [572, 415] width 7 height 14
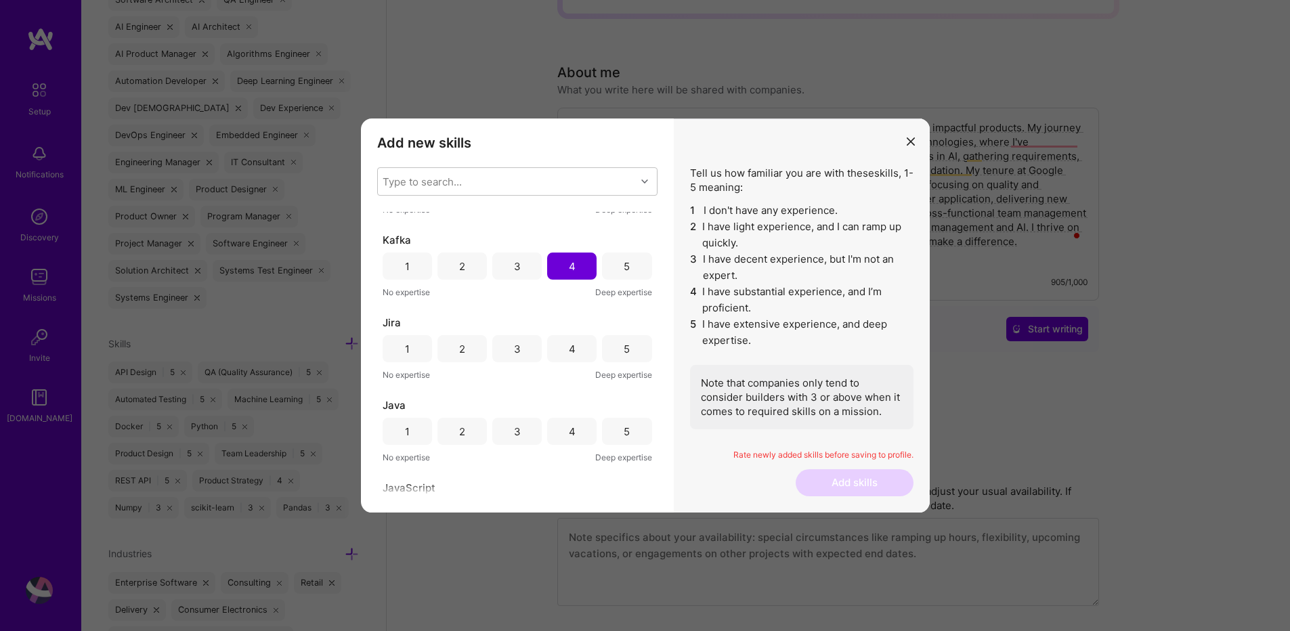
scroll to position [406, 0]
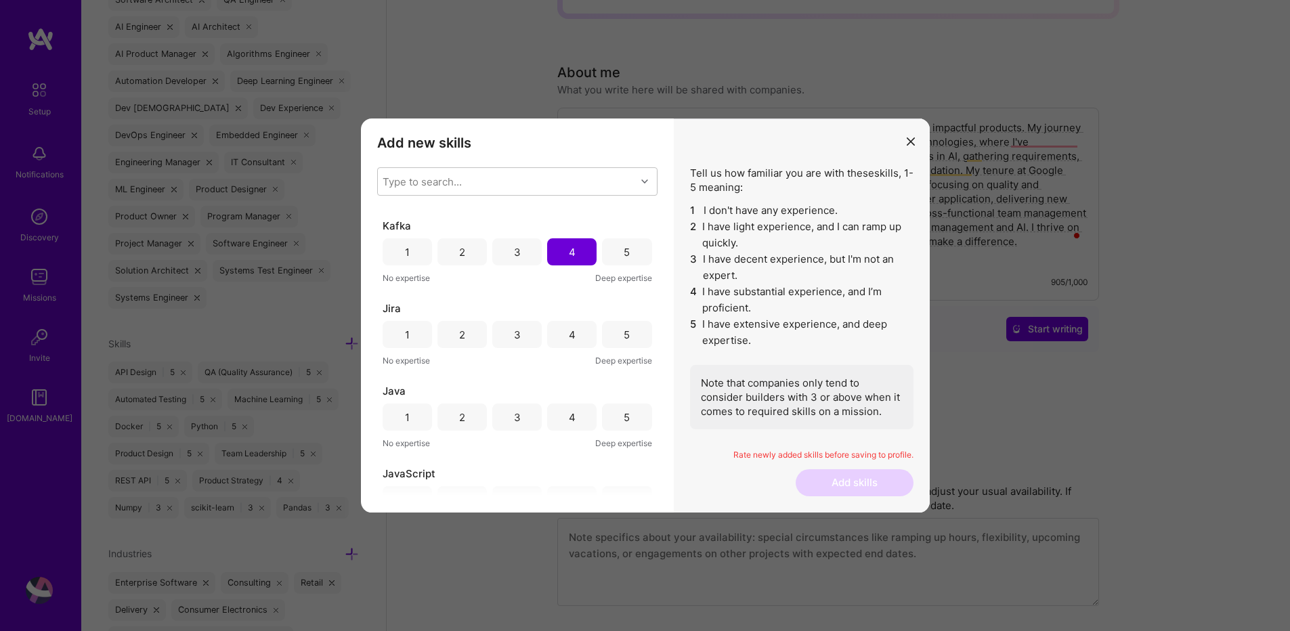
click at [510, 261] on div "3" at bounding box center [516, 251] width 49 height 27
click at [615, 332] on div "5" at bounding box center [626, 334] width 49 height 27
click at [571, 422] on div "4" at bounding box center [572, 417] width 7 height 14
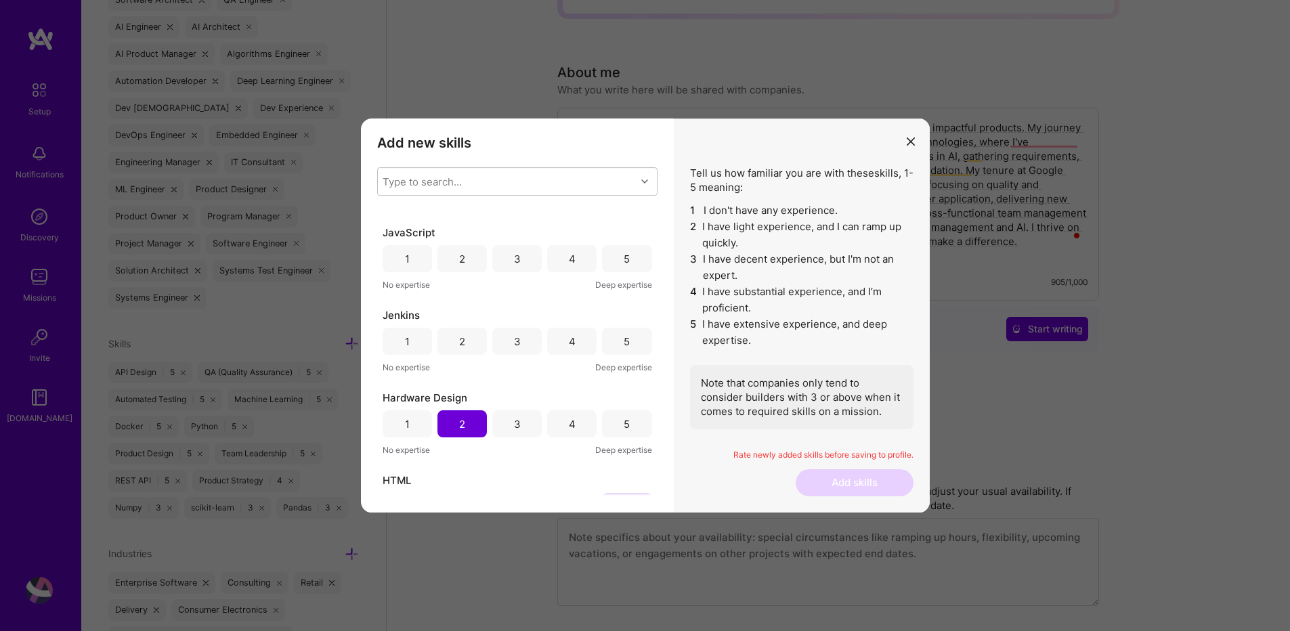
scroll to position [650, 0]
click at [561, 264] on div "4" at bounding box center [571, 255] width 49 height 27
click at [615, 345] on div "5" at bounding box center [626, 338] width 49 height 27
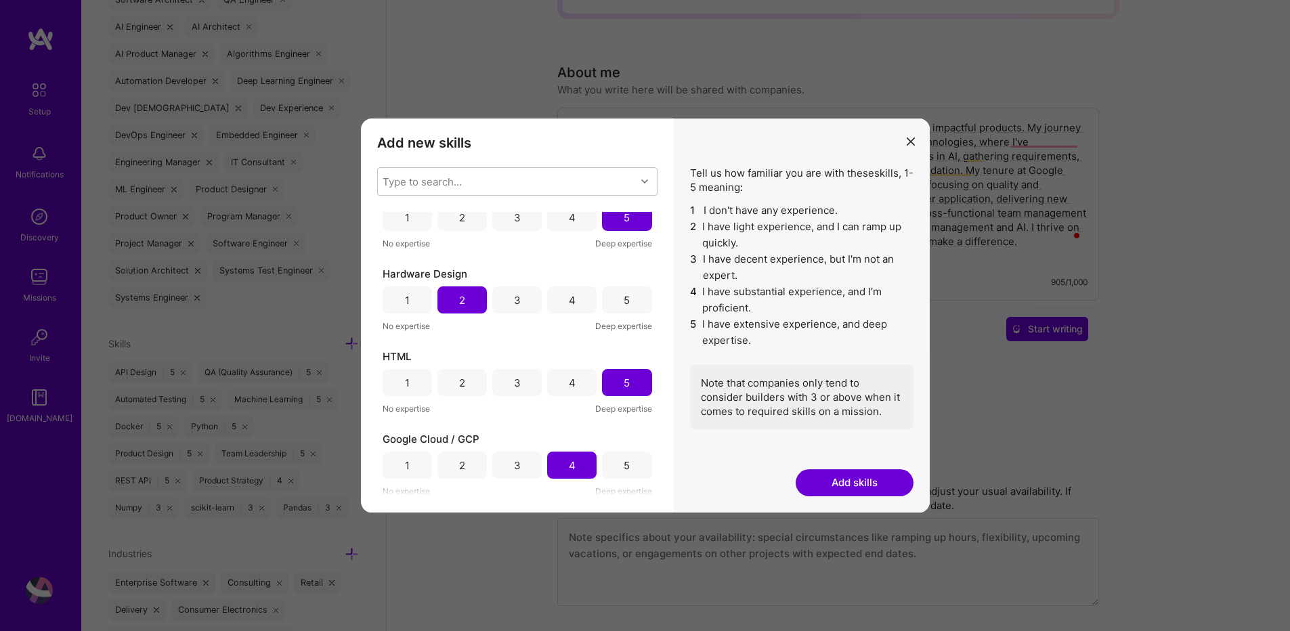
scroll to position [812, 0]
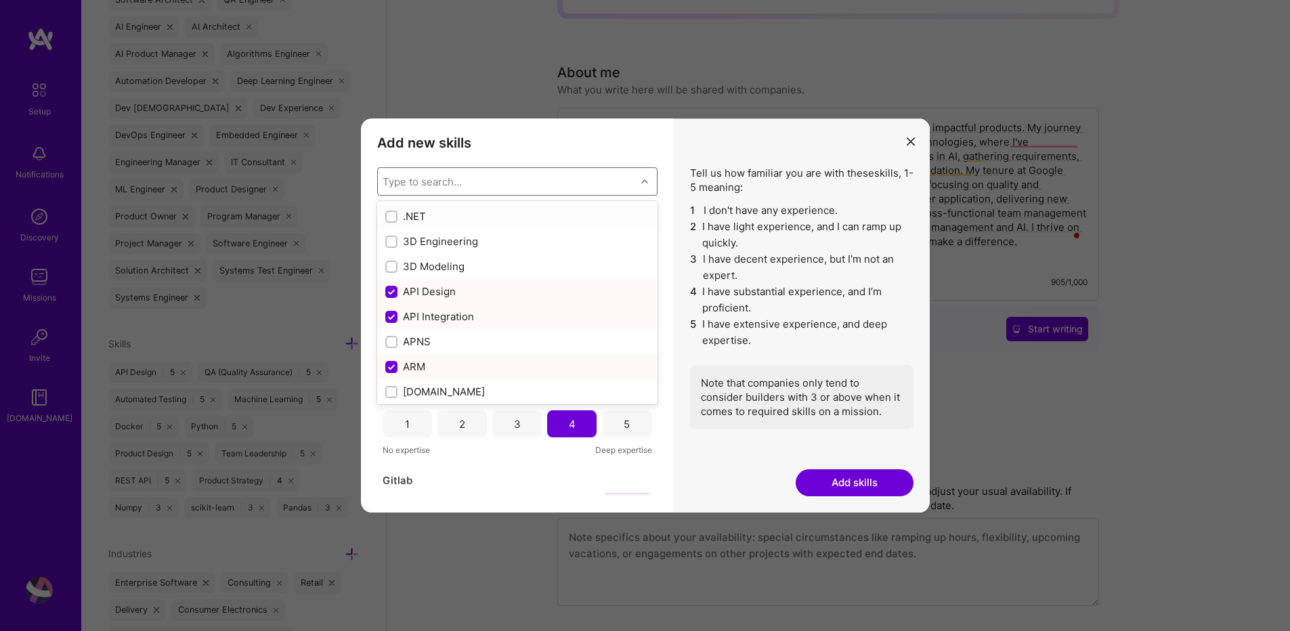
click at [437, 185] on div "Type to search..." at bounding box center [422, 182] width 79 height 14
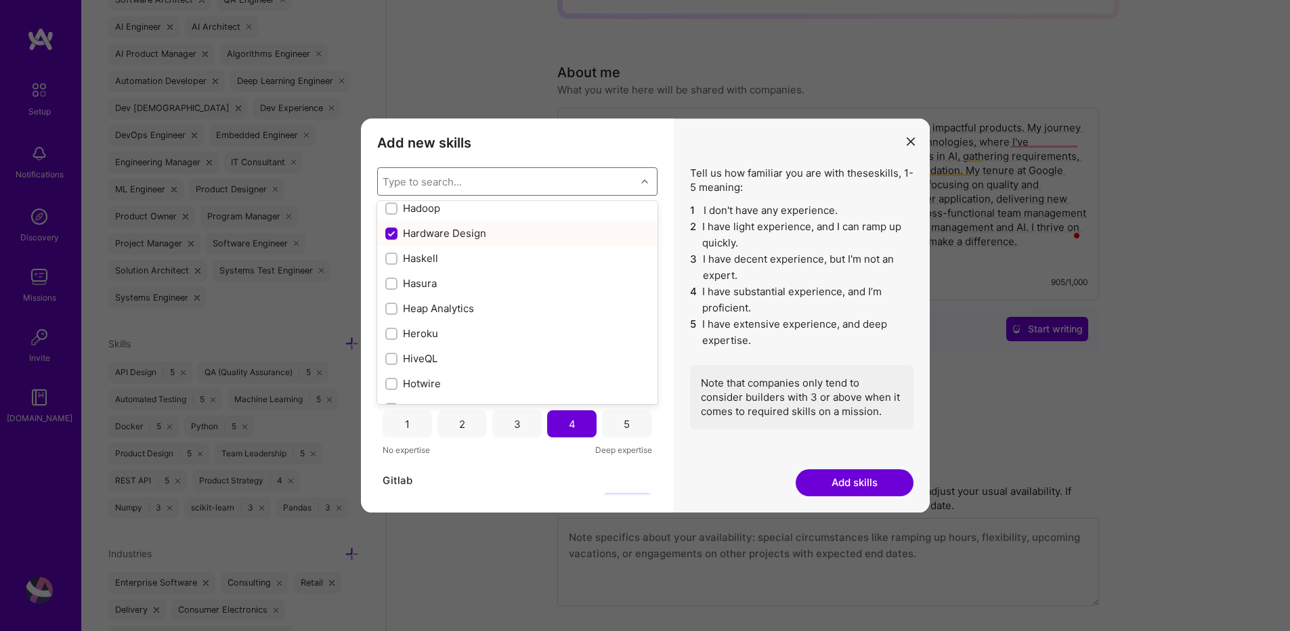
scroll to position [3981, 0]
click at [703, 456] on div "Rate newly added skills before saving to profile." at bounding box center [801, 460] width 223 height 20
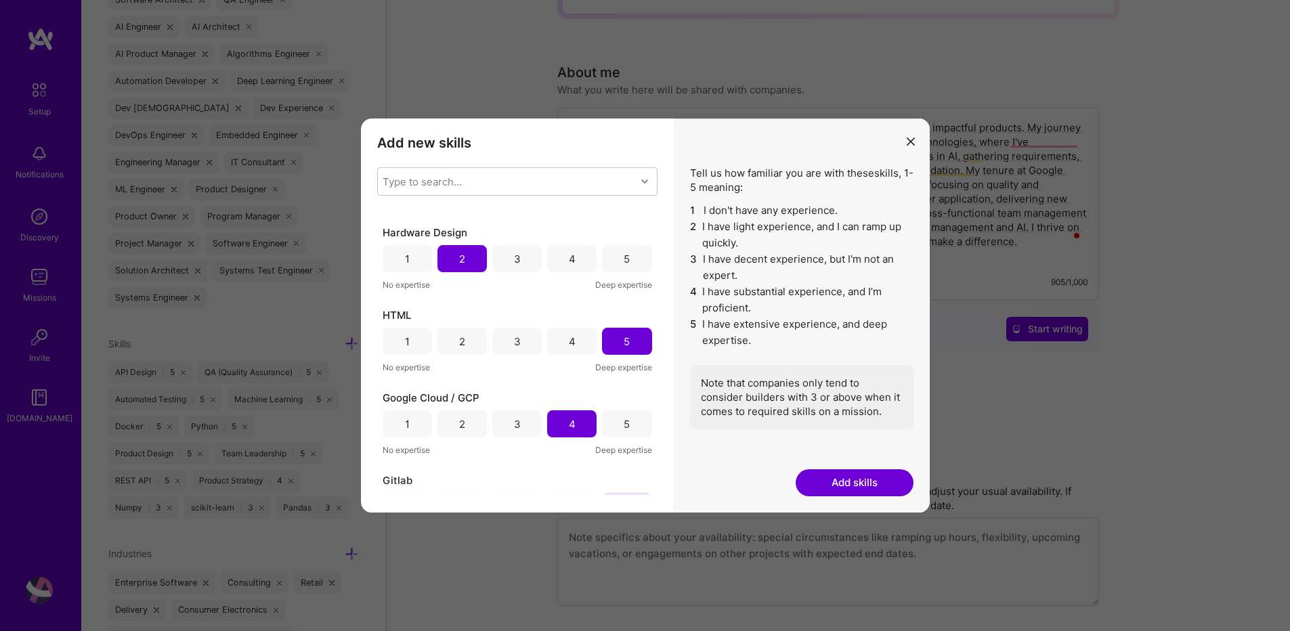
click at [833, 484] on button "Add skills" at bounding box center [855, 482] width 118 height 27
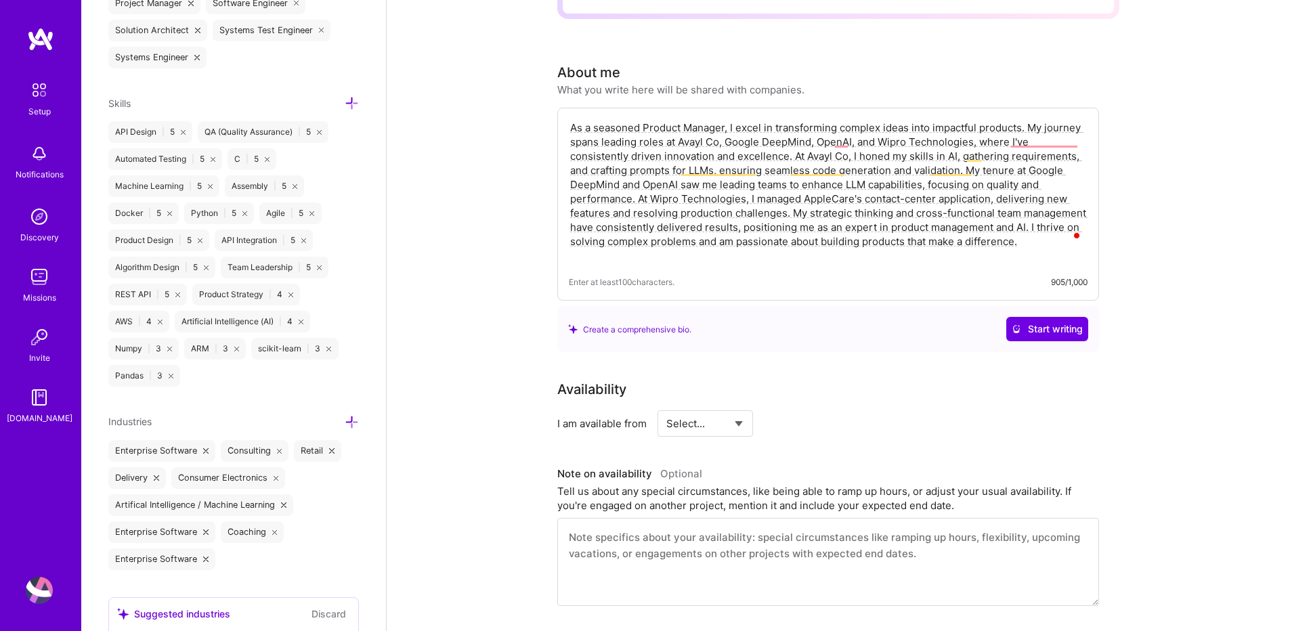
scroll to position [1234, 0]
click at [270, 383] on div "Add photo [PERSON_NAME] C Product Manager 24 Years Experience Location This is …" at bounding box center [233, 315] width 305 height 631
click at [235, 394] on div "Add photo [PERSON_NAME] C Product Manager 24 Years Experience Location This is …" at bounding box center [233, 315] width 305 height 631
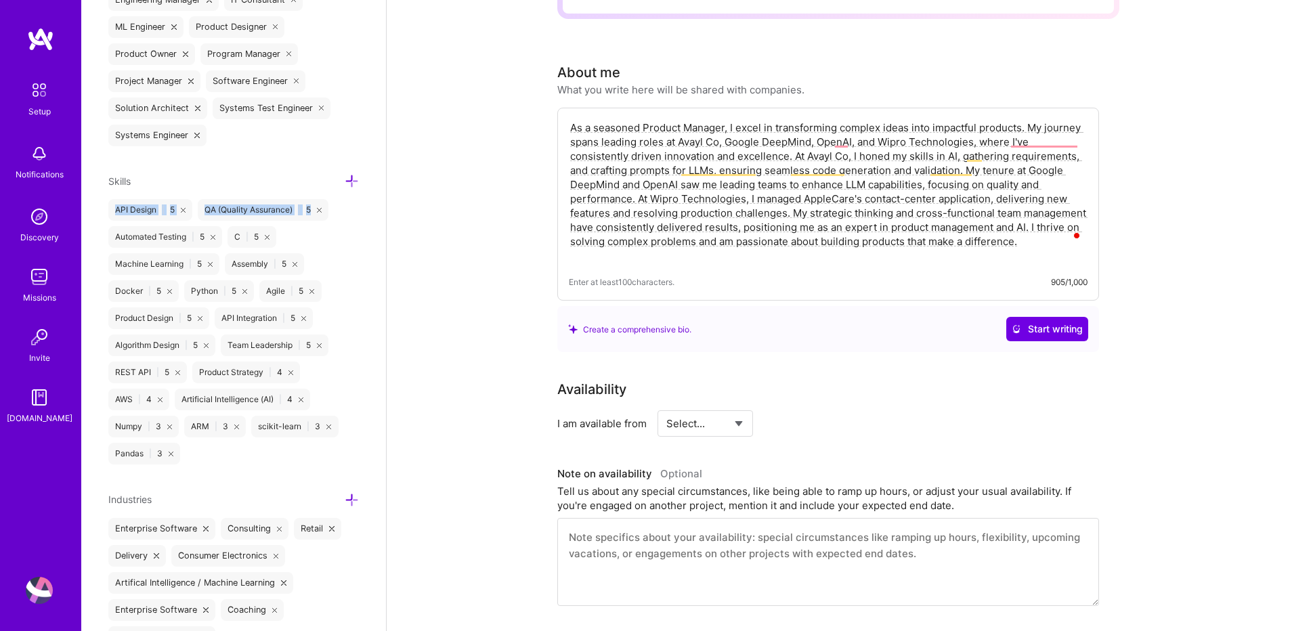
drag, startPoint x: 344, startPoint y: 179, endPoint x: 343, endPoint y: 194, distance: 15.0
click at [343, 194] on div "Skills API Design | 5 QA (Quality Assurance) | 5 Automated Testing | 5 C | 5 Ma…" at bounding box center [233, 319] width 251 height 292
click at [333, 272] on div "API Design | 5 QA (Quality Assurance) | 5 Automated Testing | 5 C | 5 Machine L…" at bounding box center [233, 331] width 251 height 265
click at [345, 179] on icon at bounding box center [352, 181] width 14 height 14
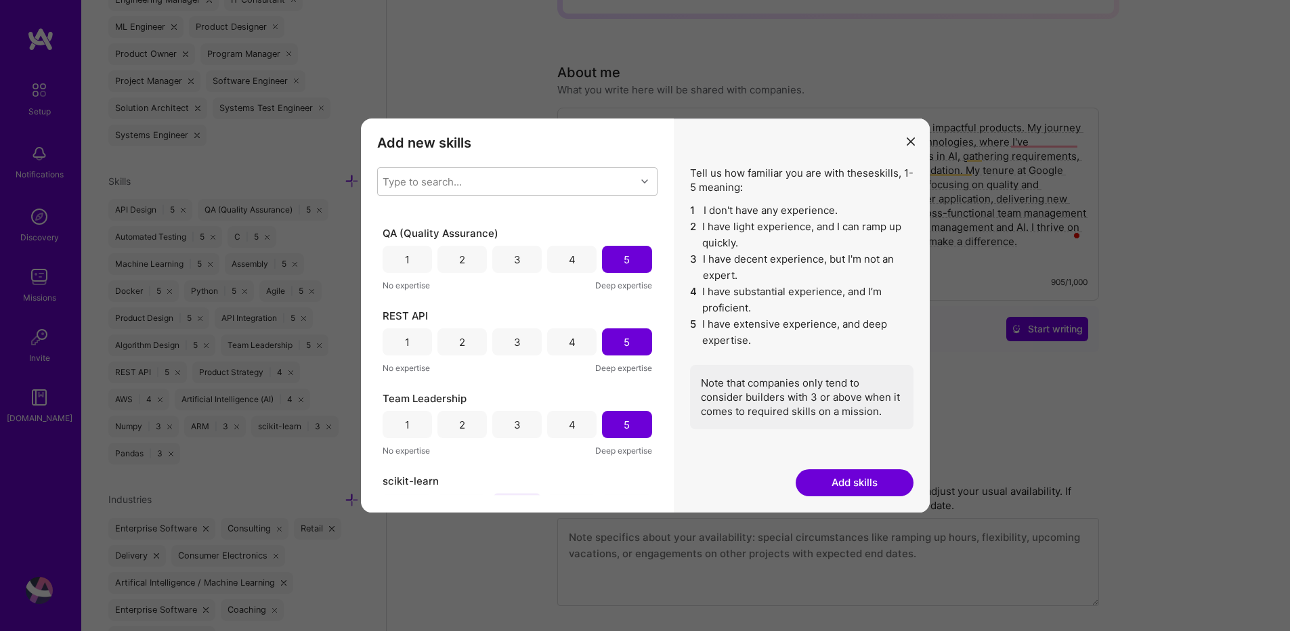
scroll to position [3748, 0]
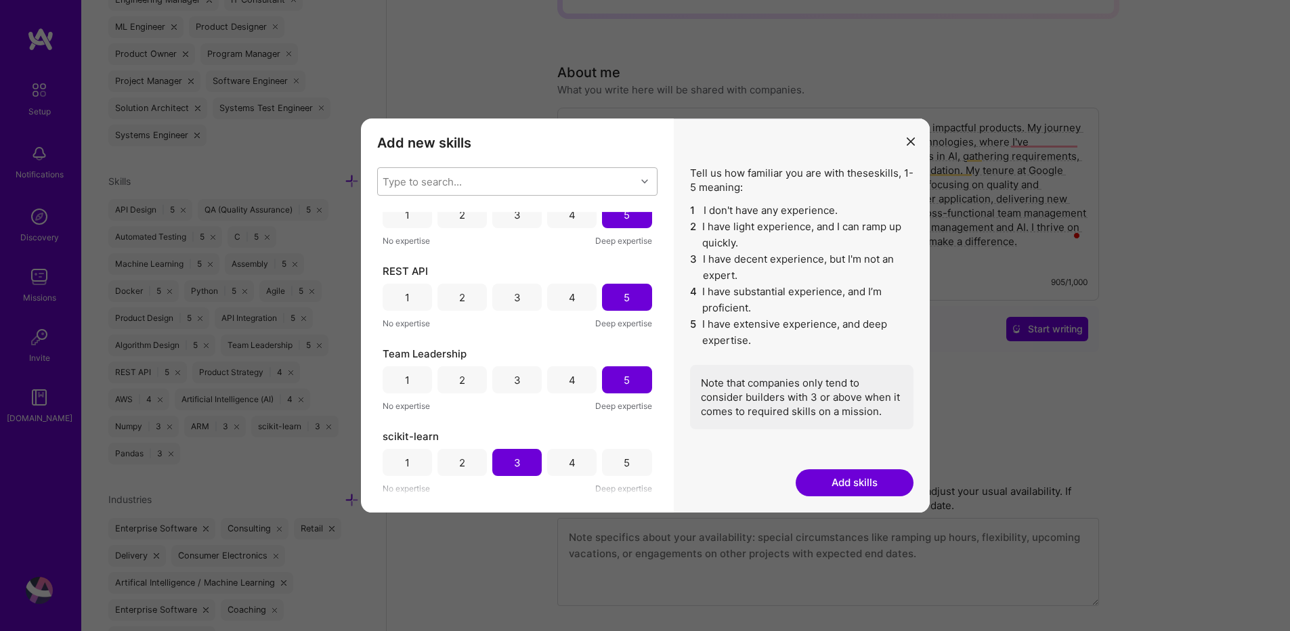
click at [491, 183] on div "Type to search..." at bounding box center [507, 181] width 258 height 27
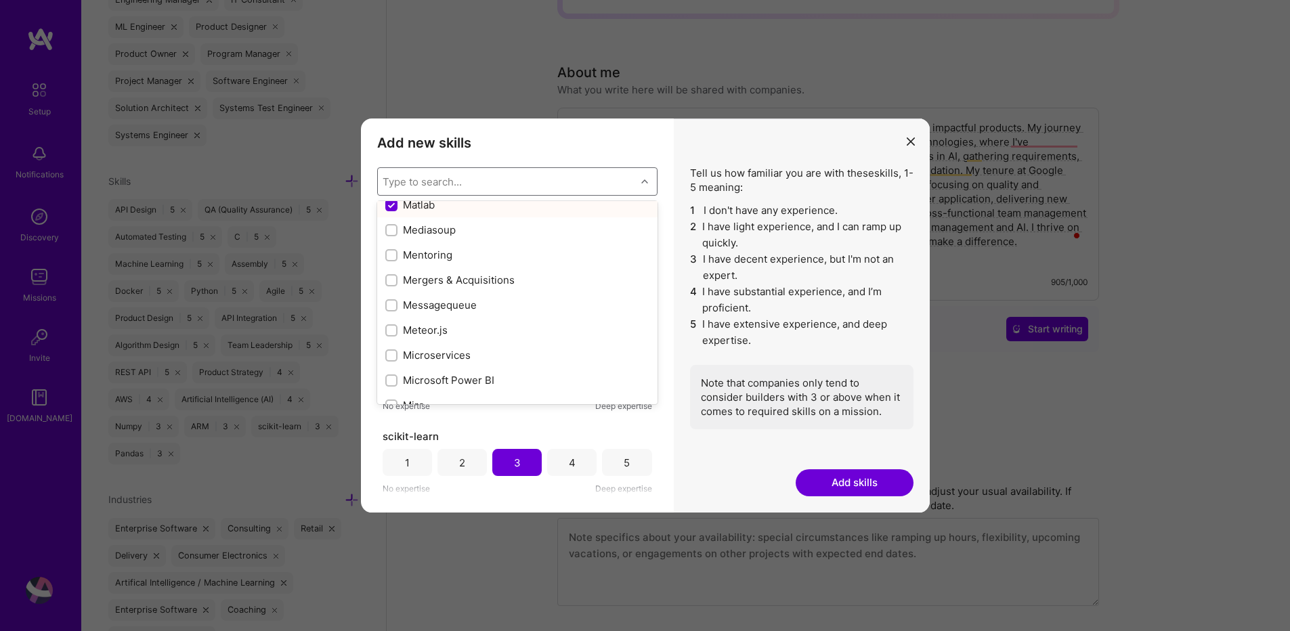
scroll to position [5037, 0]
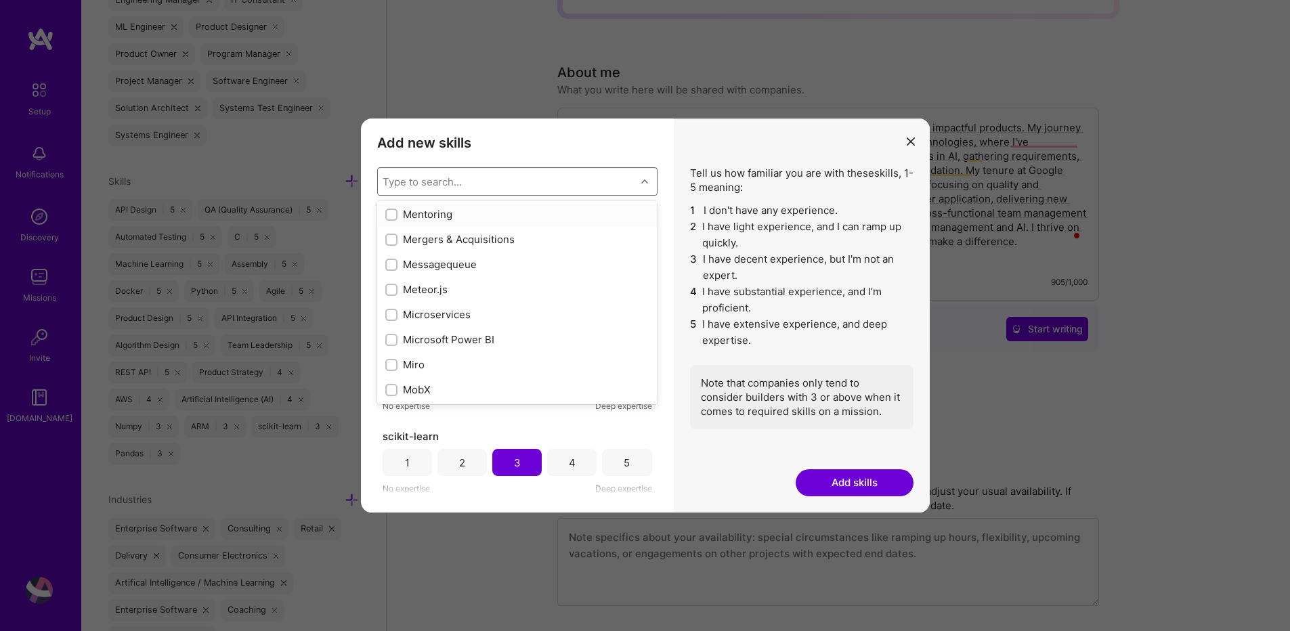
click at [391, 215] on input "modal" at bounding box center [392, 215] width 9 height 9
checkbox input "true"
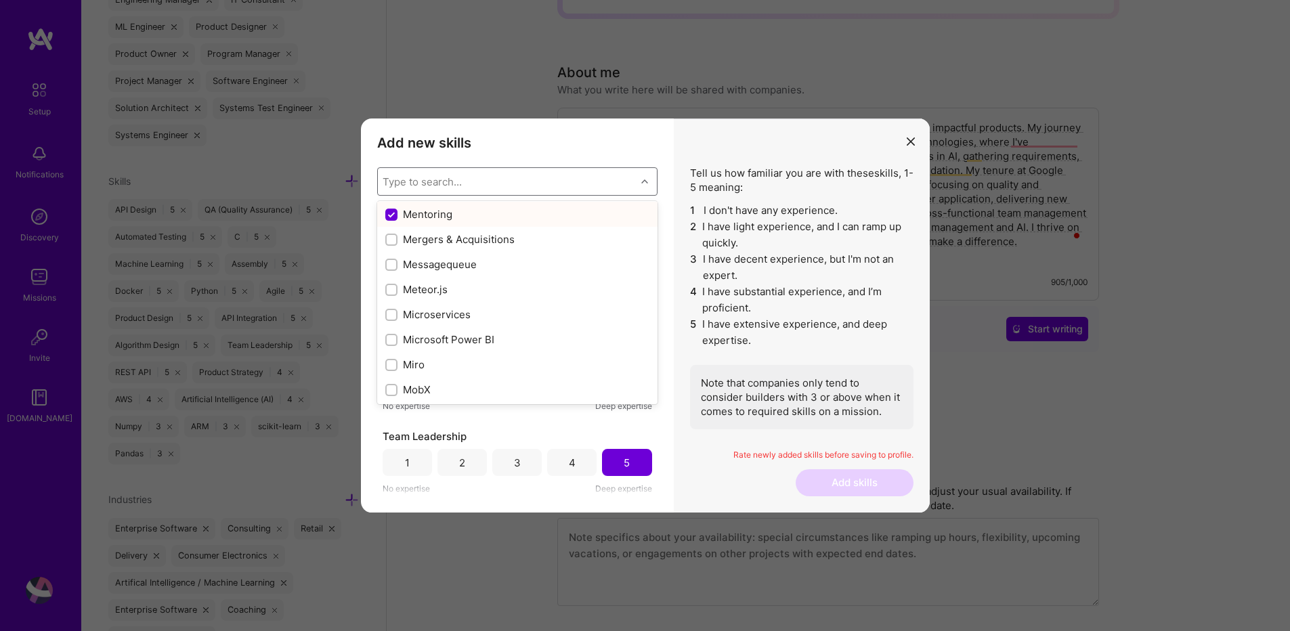
scroll to position [3830, 0]
click at [391, 316] on input "modal" at bounding box center [392, 315] width 9 height 9
checkbox input "true"
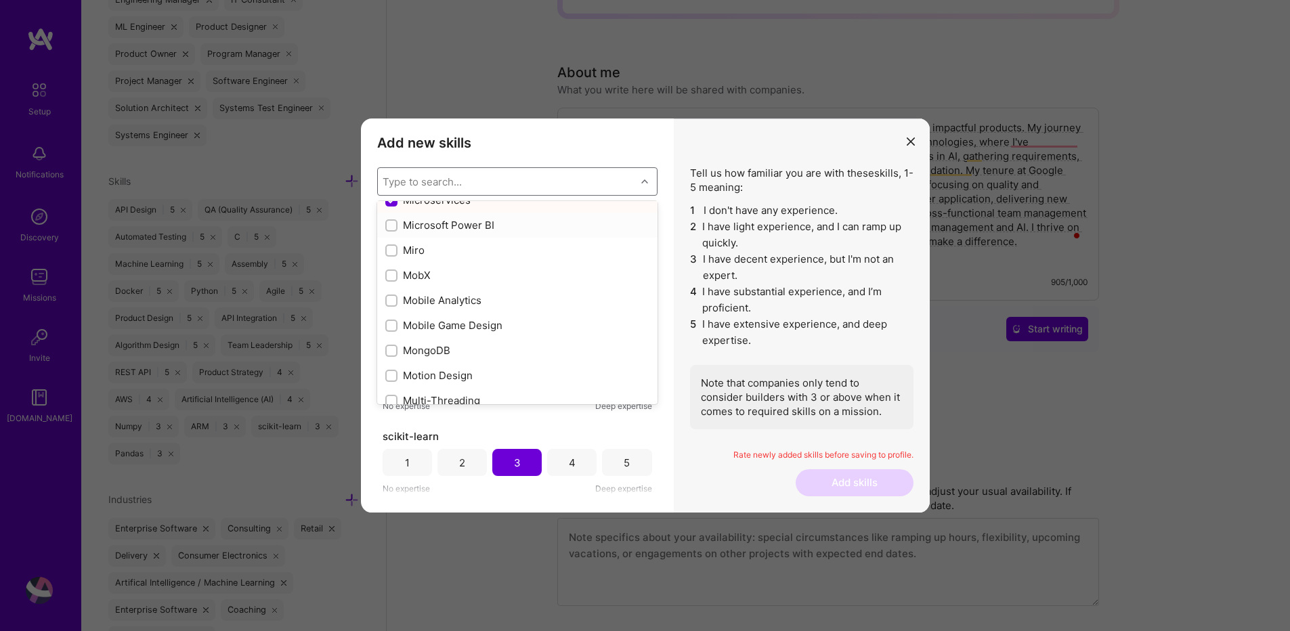
scroll to position [5200, 0]
click at [393, 301] on input "modal" at bounding box center [392, 303] width 9 height 9
checkbox input "true"
click at [389, 351] on input "modal" at bounding box center [392, 353] width 9 height 9
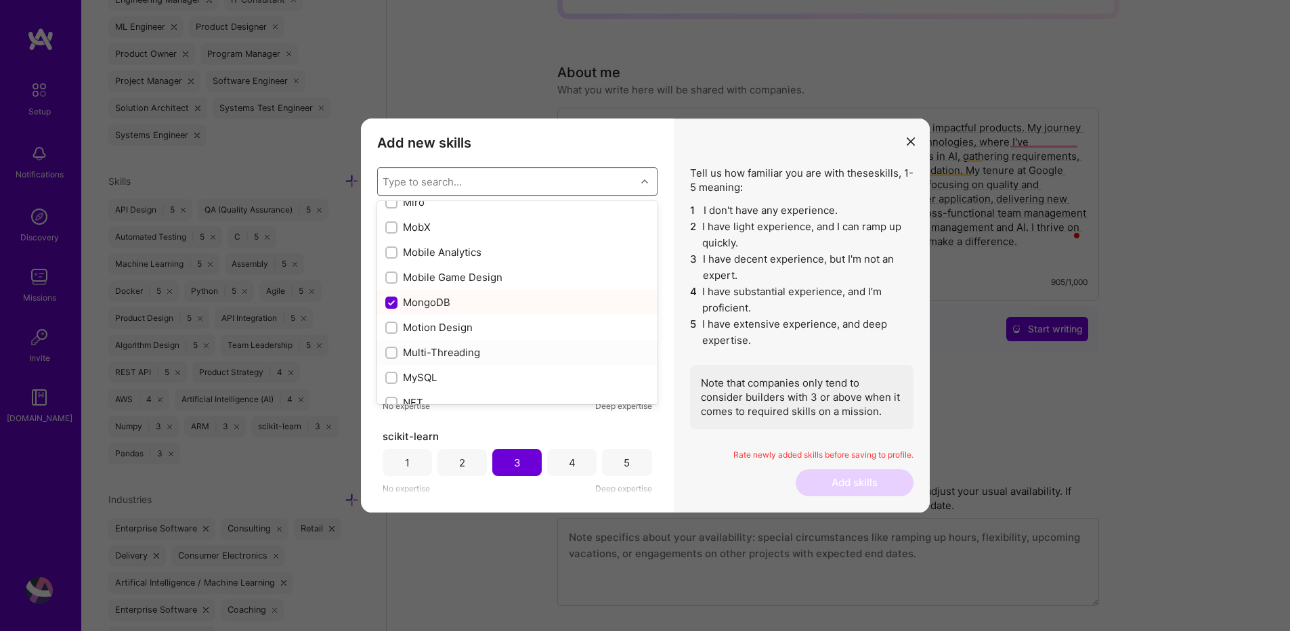
checkbox input "true"
click at [392, 381] on input "modal" at bounding box center [392, 378] width 9 height 9
checkbox input "true"
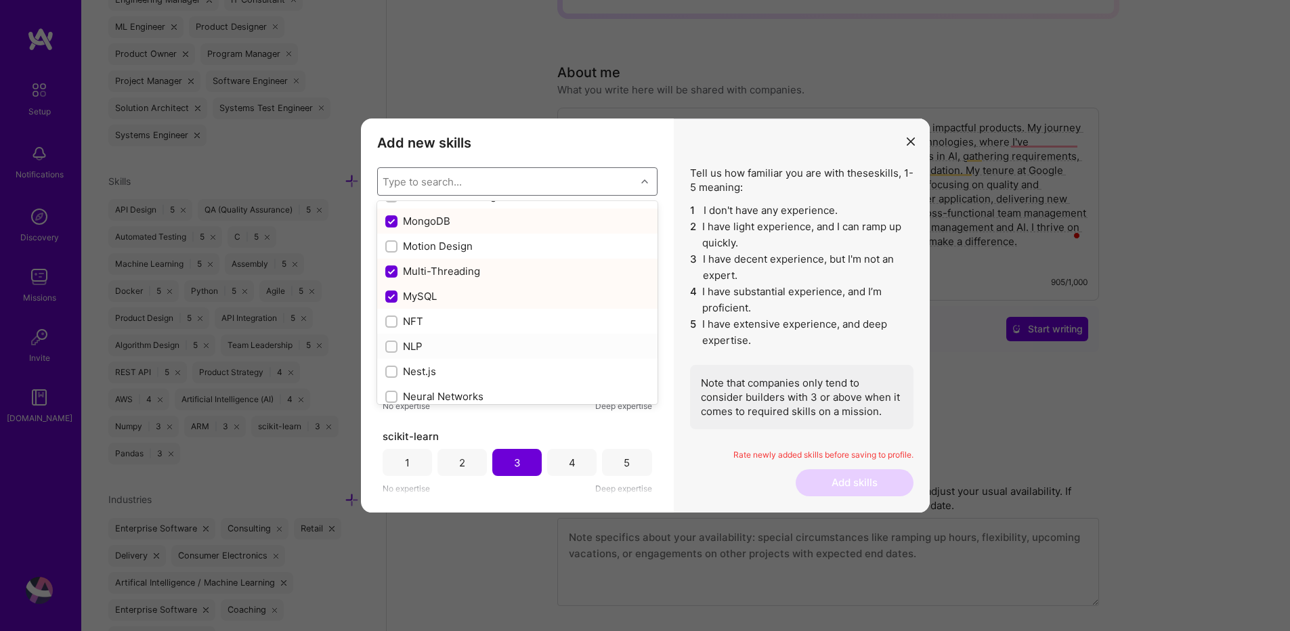
click at [392, 347] on input "modal" at bounding box center [392, 347] width 9 height 9
checkbox input "true"
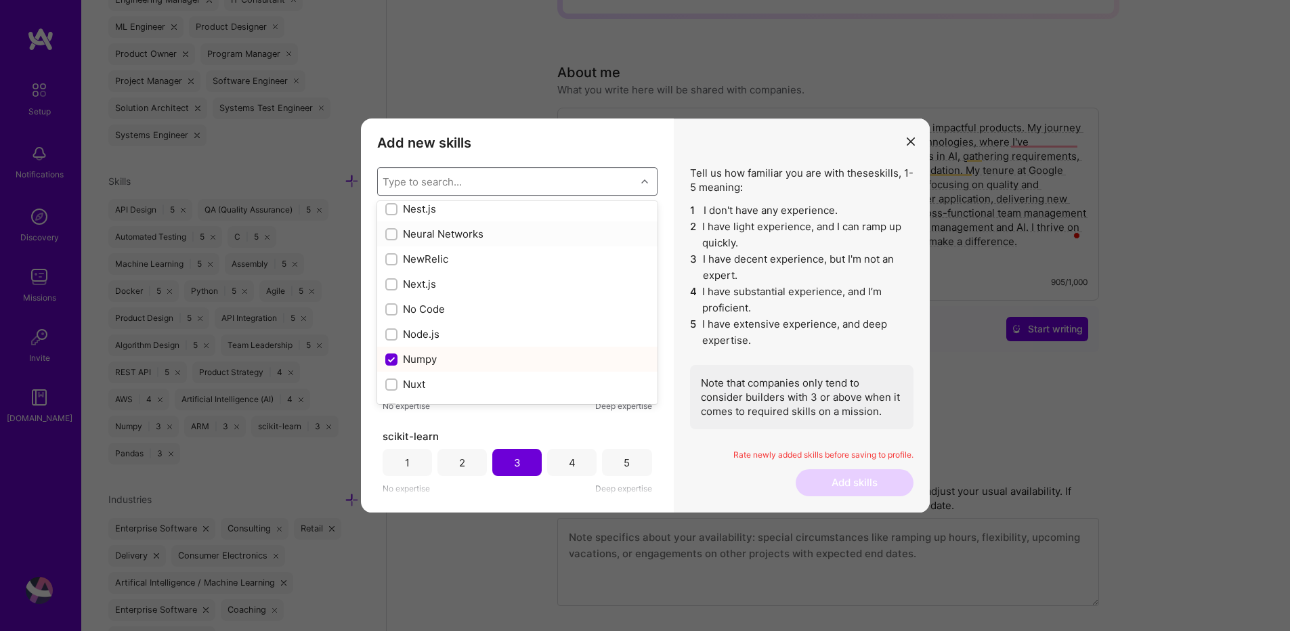
click at [391, 232] on input "modal" at bounding box center [392, 234] width 9 height 9
checkbox input "true"
click at [393, 312] on input "modal" at bounding box center [392, 309] width 9 height 9
checkbox input "true"
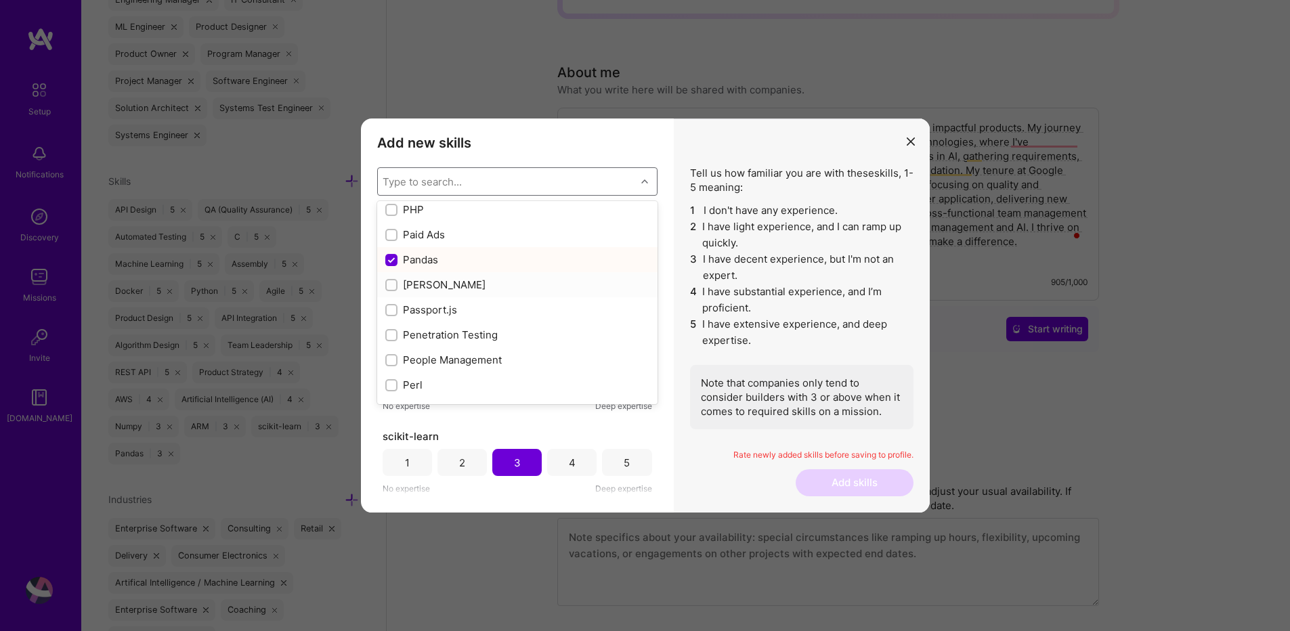
scroll to position [5850, 0]
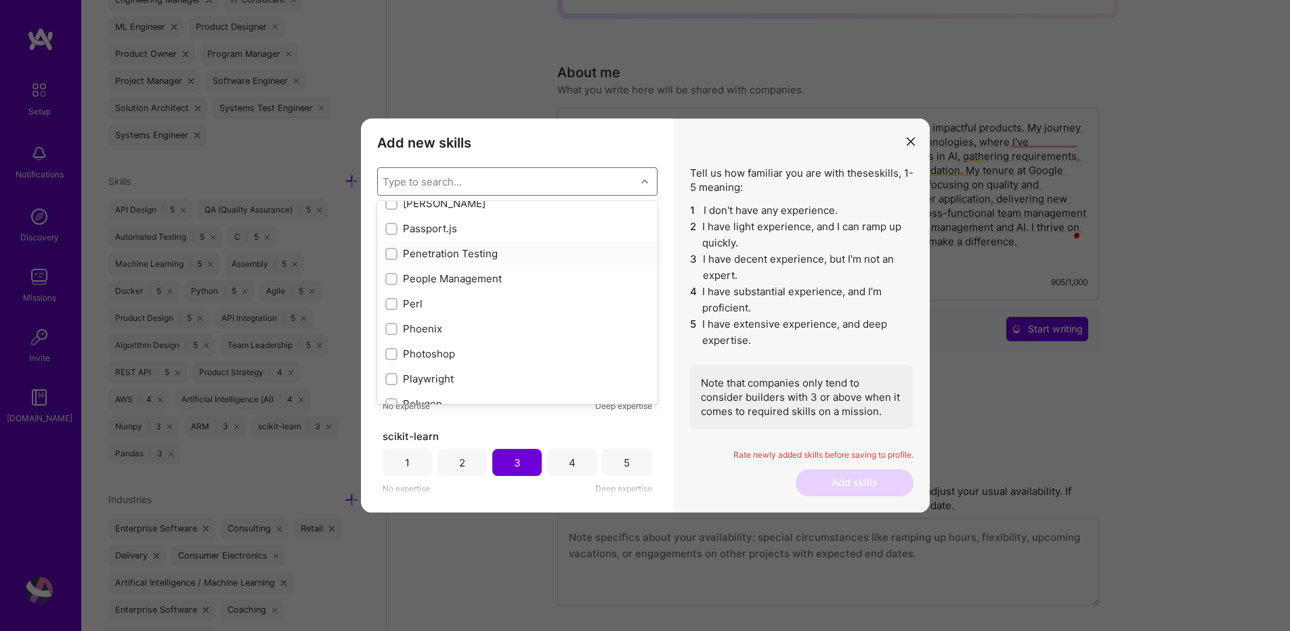
click at [393, 254] on input "modal" at bounding box center [392, 254] width 9 height 9
checkbox input "true"
click at [397, 280] on div "People Management" at bounding box center [517, 279] width 264 height 14
checkbox input "true"
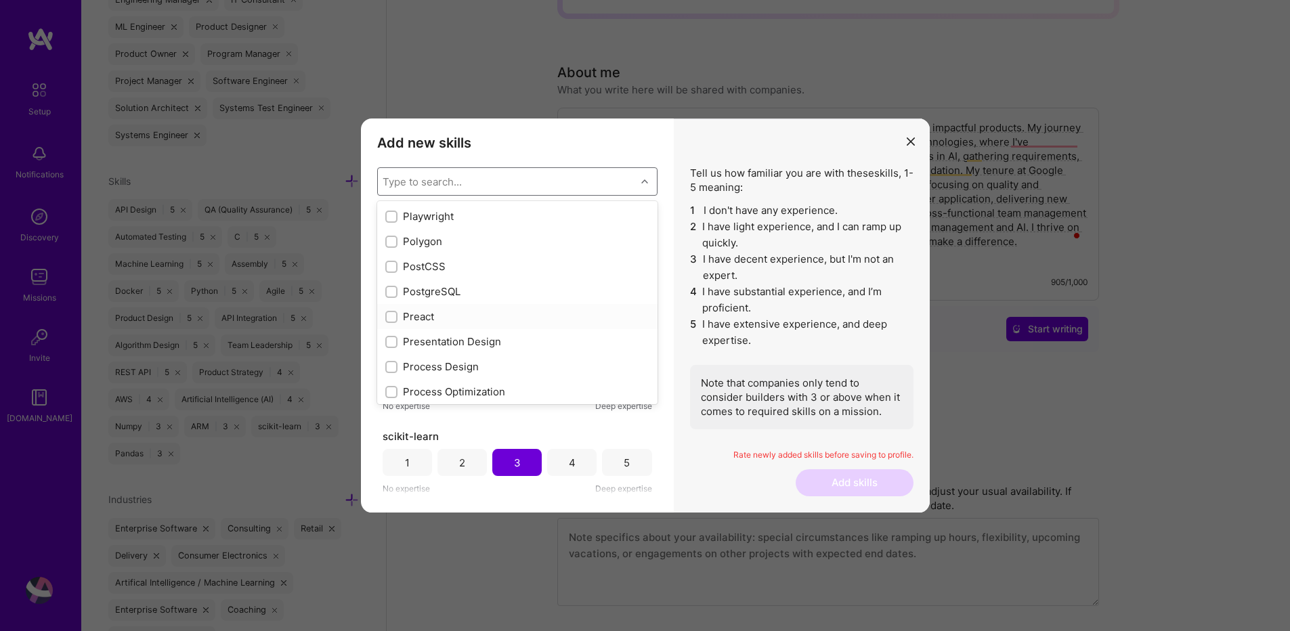
scroll to position [5931, 0]
click at [390, 221] on input "modal" at bounding box center [392, 223] width 9 height 9
checkbox input "true"
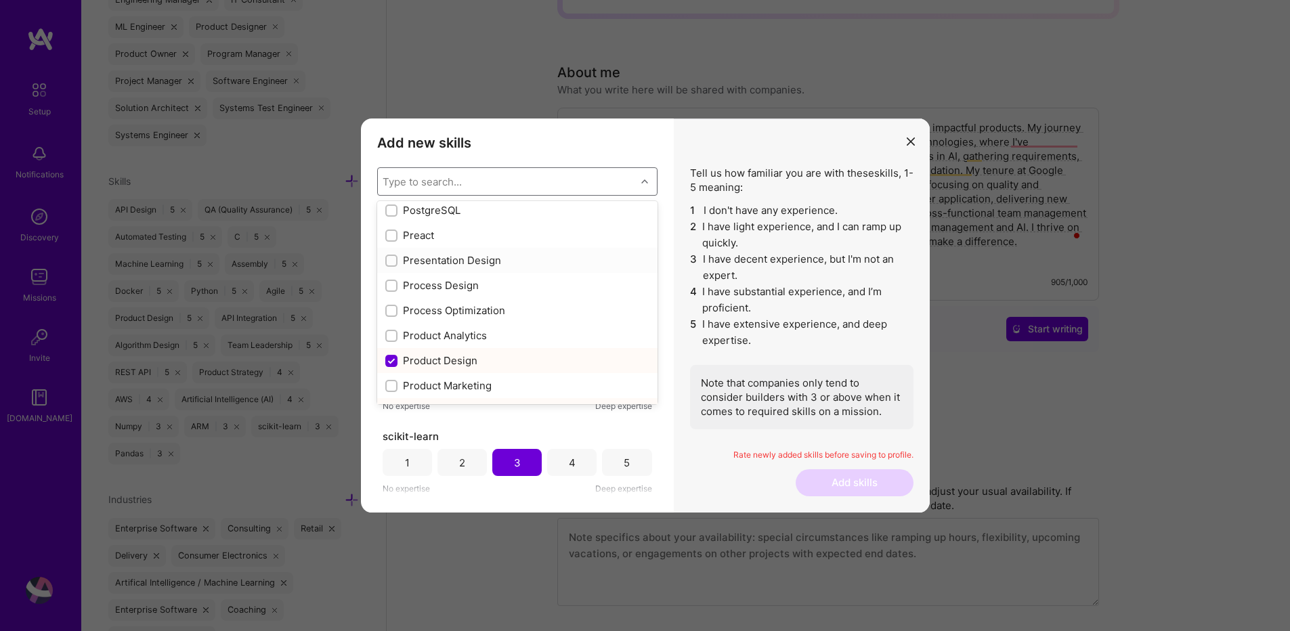
click at [393, 257] on input "modal" at bounding box center [392, 261] width 9 height 9
checkbox input "true"
click at [393, 313] on input "modal" at bounding box center [392, 311] width 9 height 9
checkbox input "true"
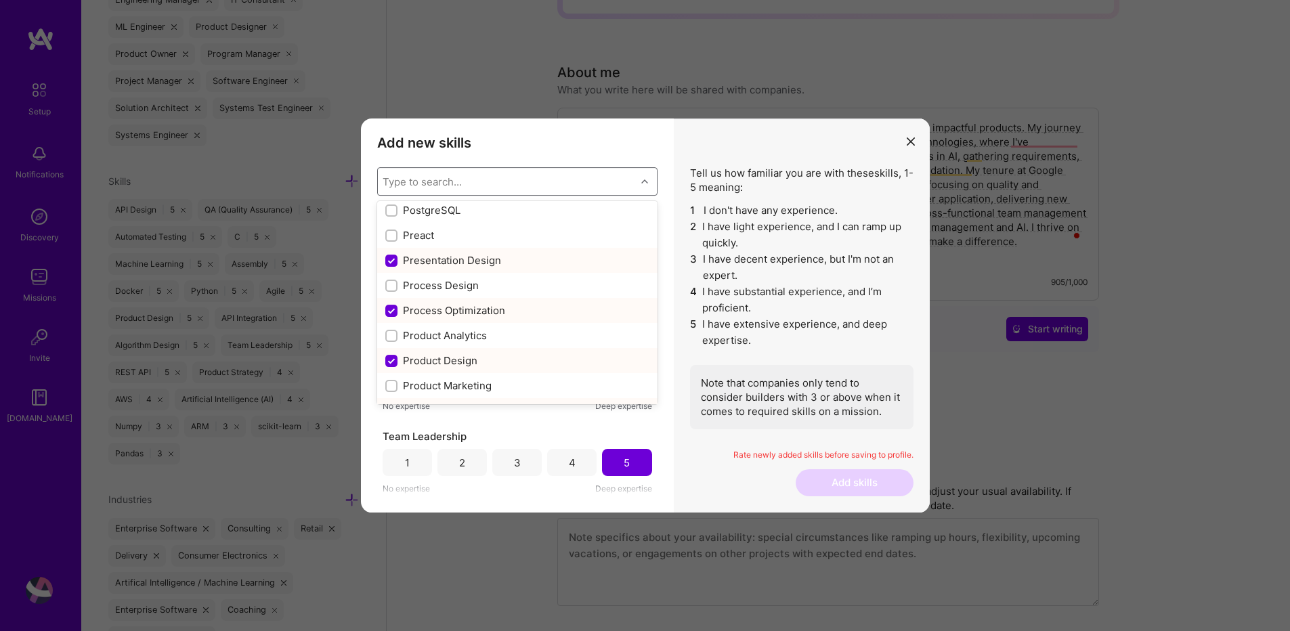
scroll to position [4821, 0]
click at [389, 292] on label "modal" at bounding box center [391, 285] width 12 height 14
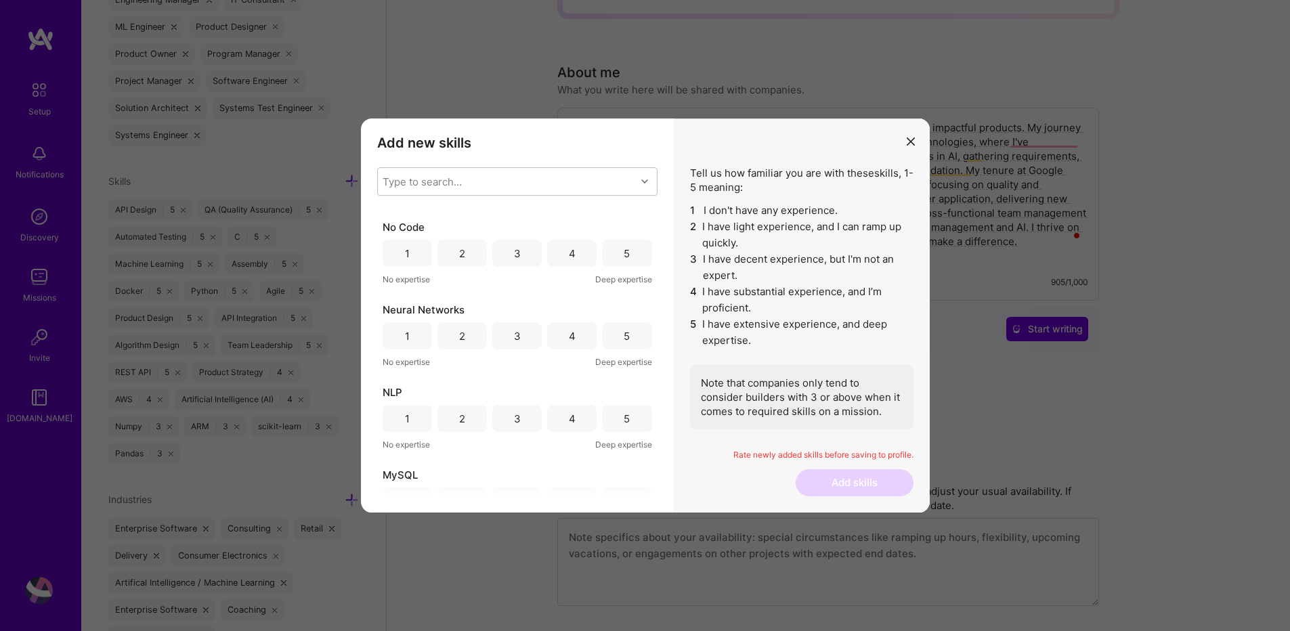
scroll to position [1056, 0]
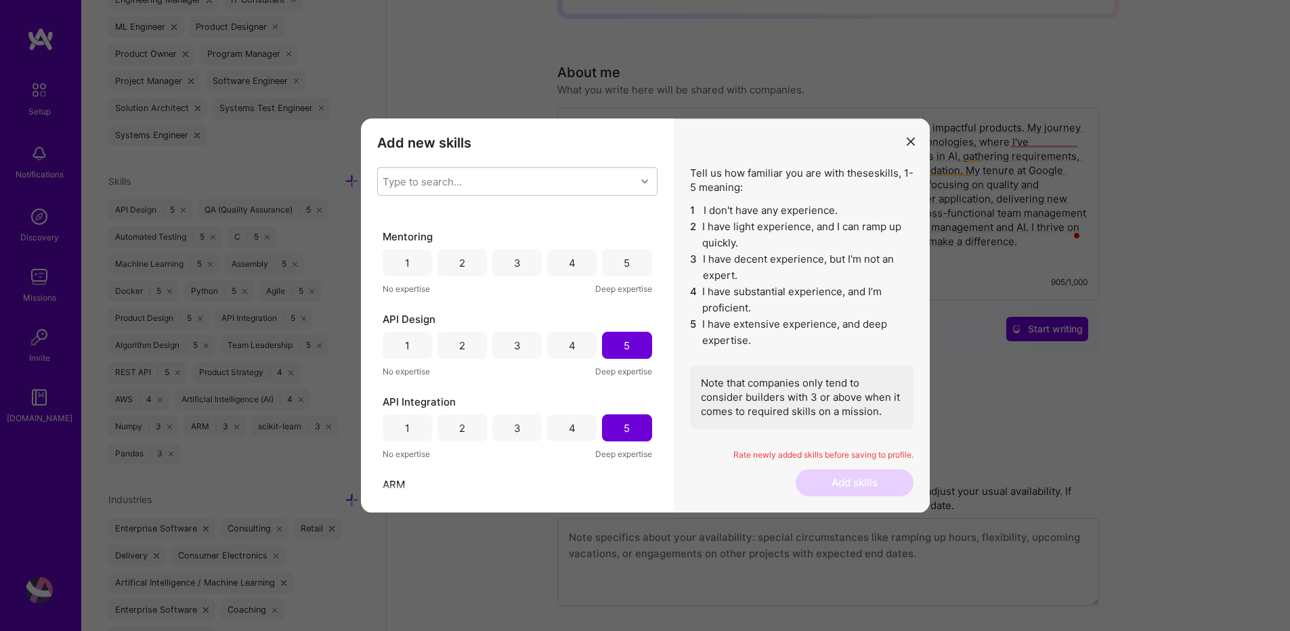
click at [624, 261] on div "5" at bounding box center [627, 263] width 6 height 14
click at [616, 266] on div "5" at bounding box center [626, 261] width 49 height 27
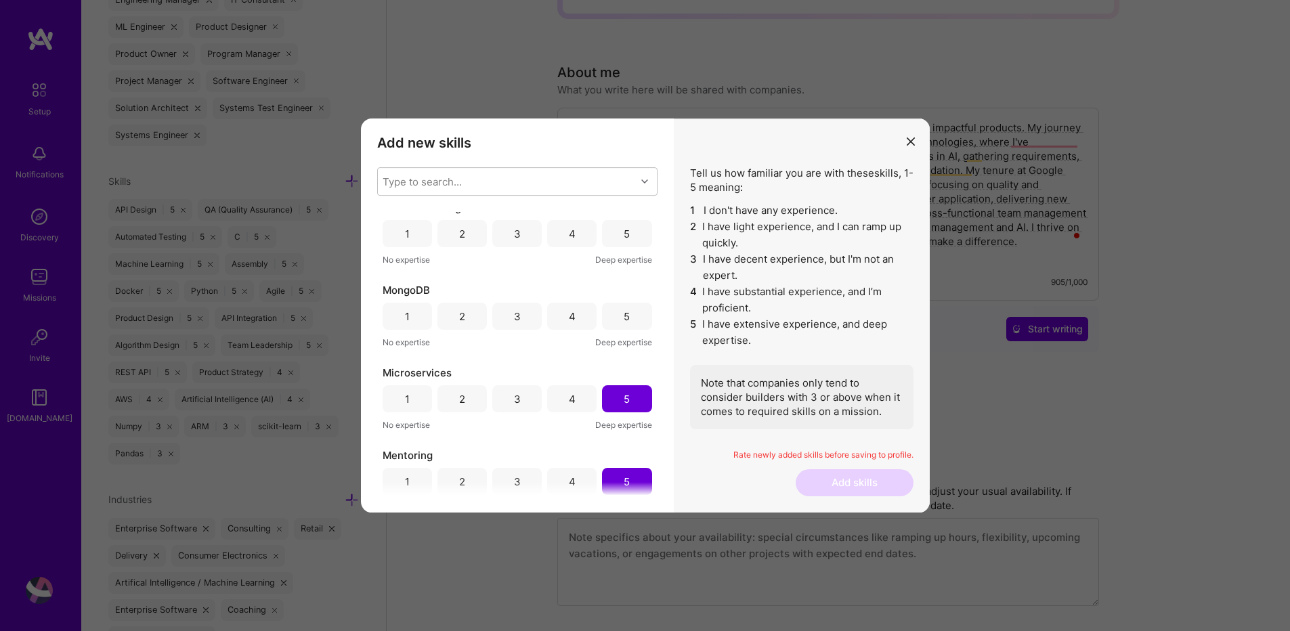
scroll to position [812, 0]
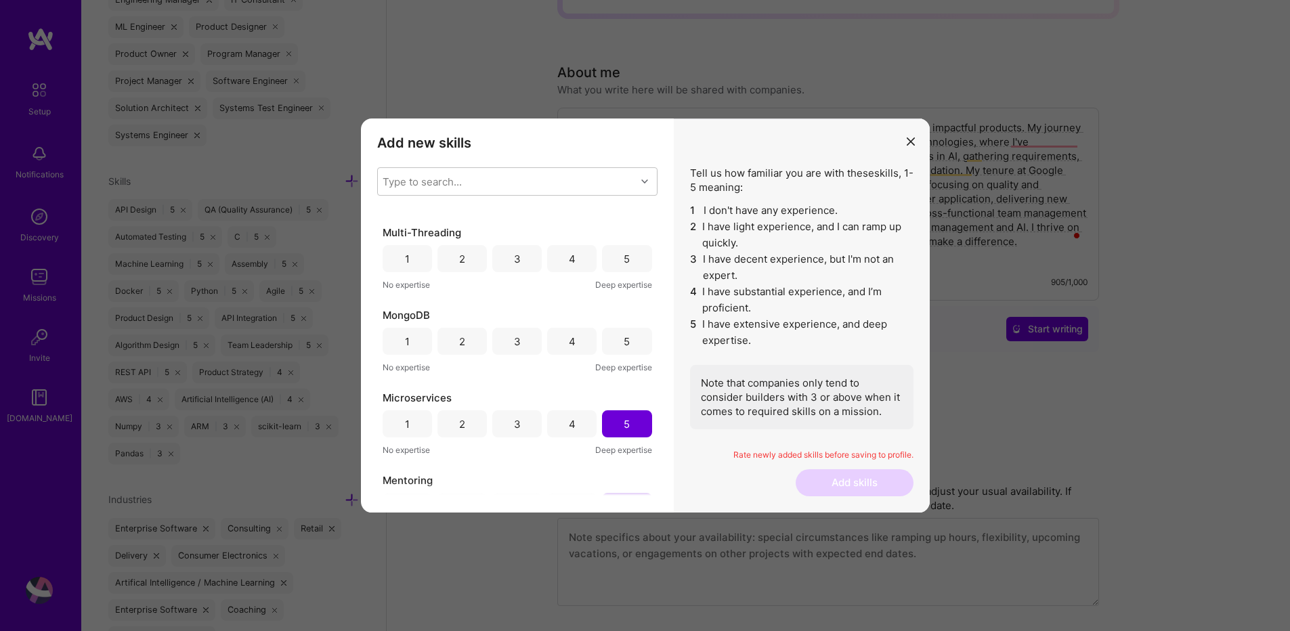
click at [575, 343] on div "4" at bounding box center [571, 341] width 49 height 27
click at [582, 266] on div "4" at bounding box center [571, 258] width 49 height 27
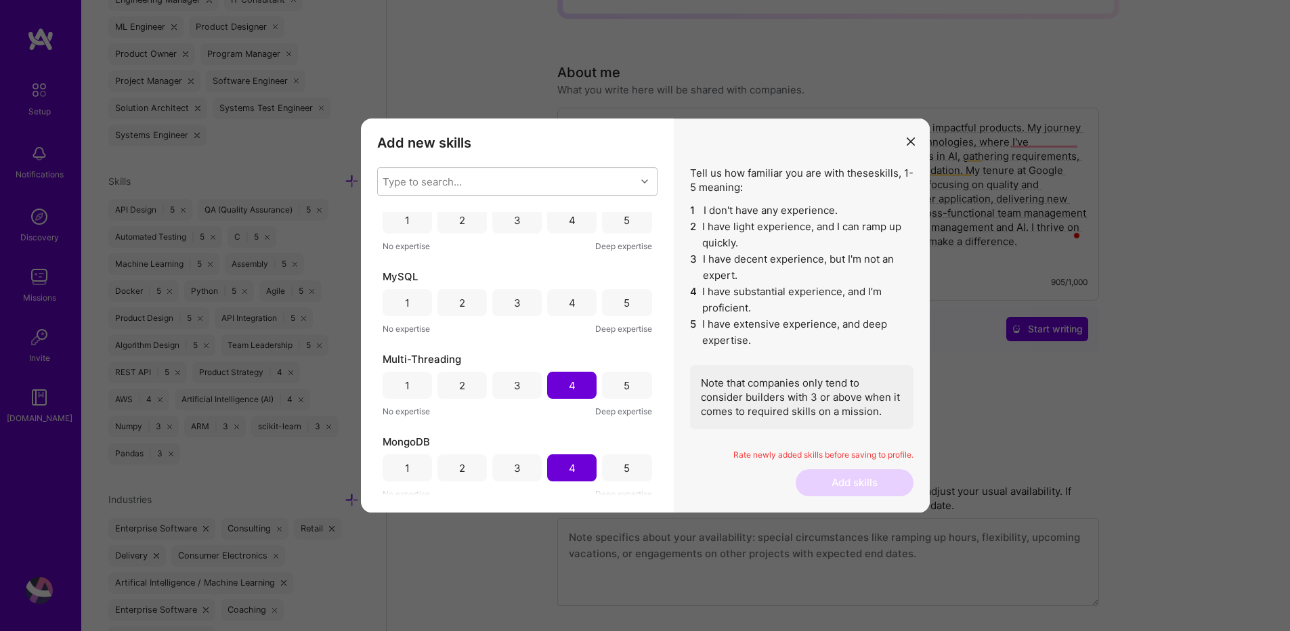
scroll to position [650, 0]
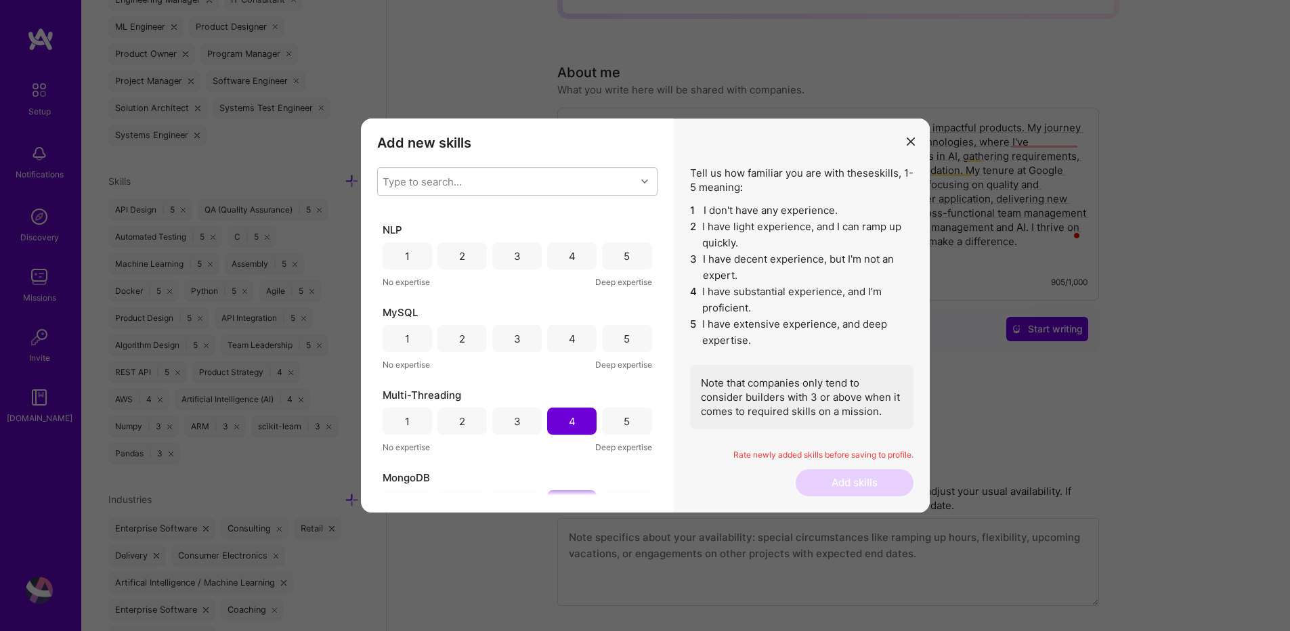
click at [569, 343] on div "4" at bounding box center [572, 339] width 7 height 14
drag, startPoint x: 579, startPoint y: 258, endPoint x: 580, endPoint y: 265, distance: 6.9
click at [578, 259] on div "4" at bounding box center [571, 255] width 49 height 27
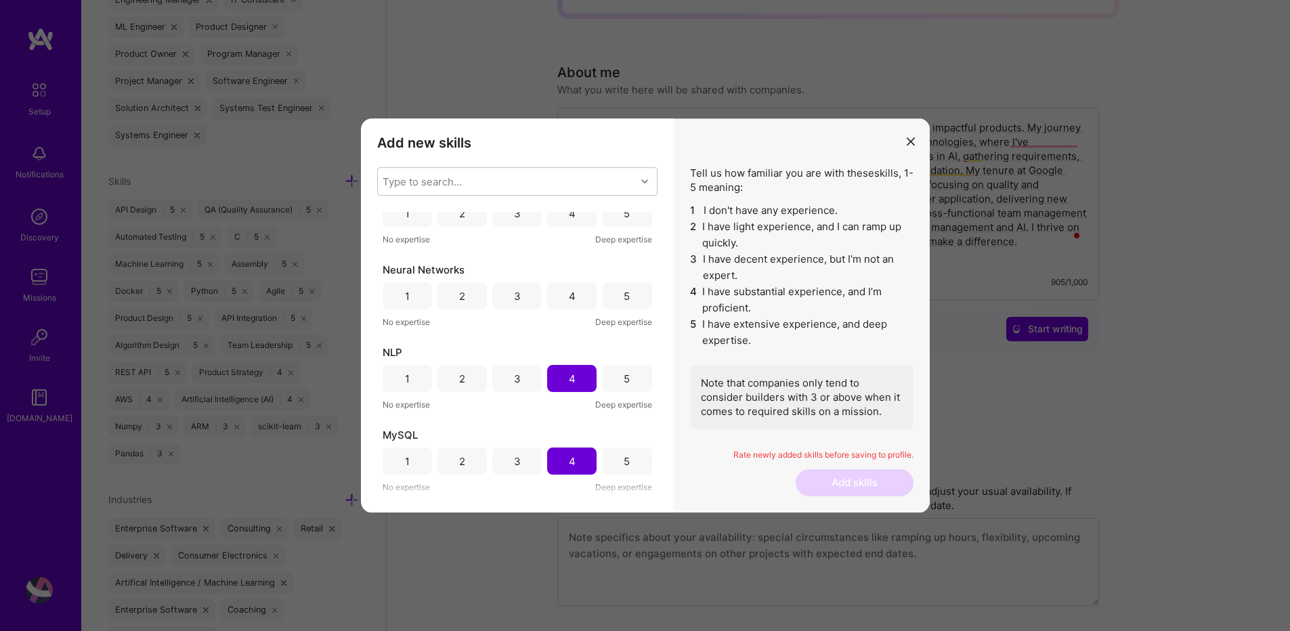
scroll to position [487, 0]
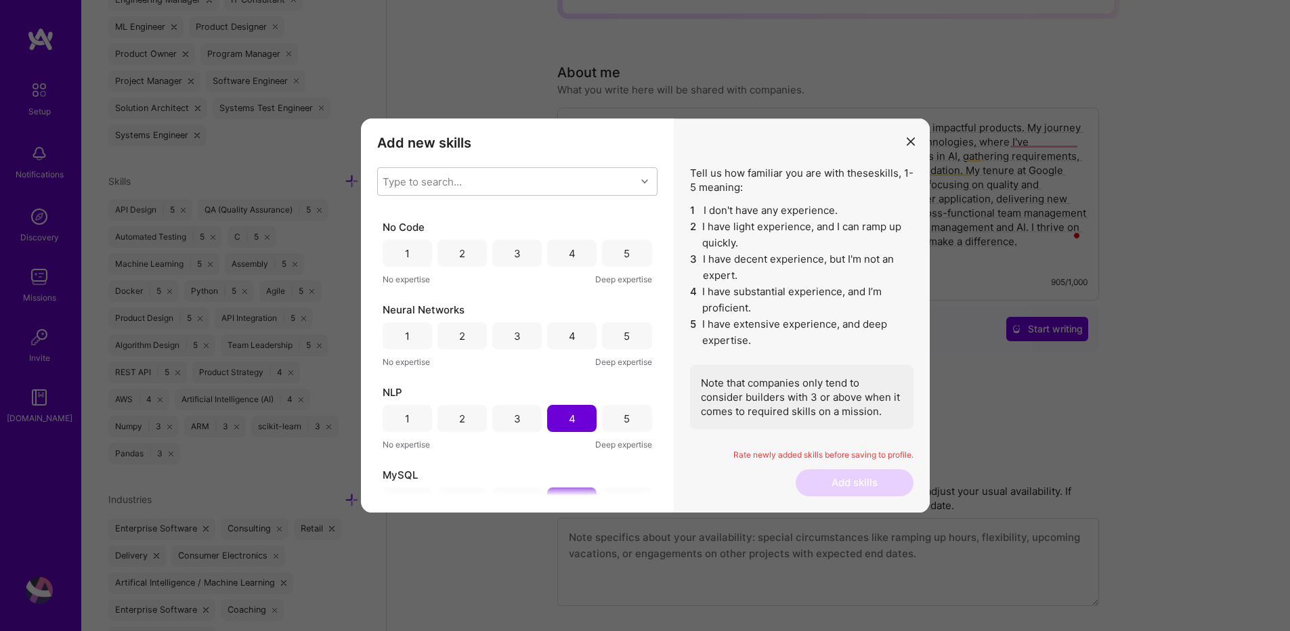
click at [576, 336] on div "4" at bounding box center [571, 335] width 49 height 27
click at [576, 259] on div "4" at bounding box center [571, 253] width 49 height 27
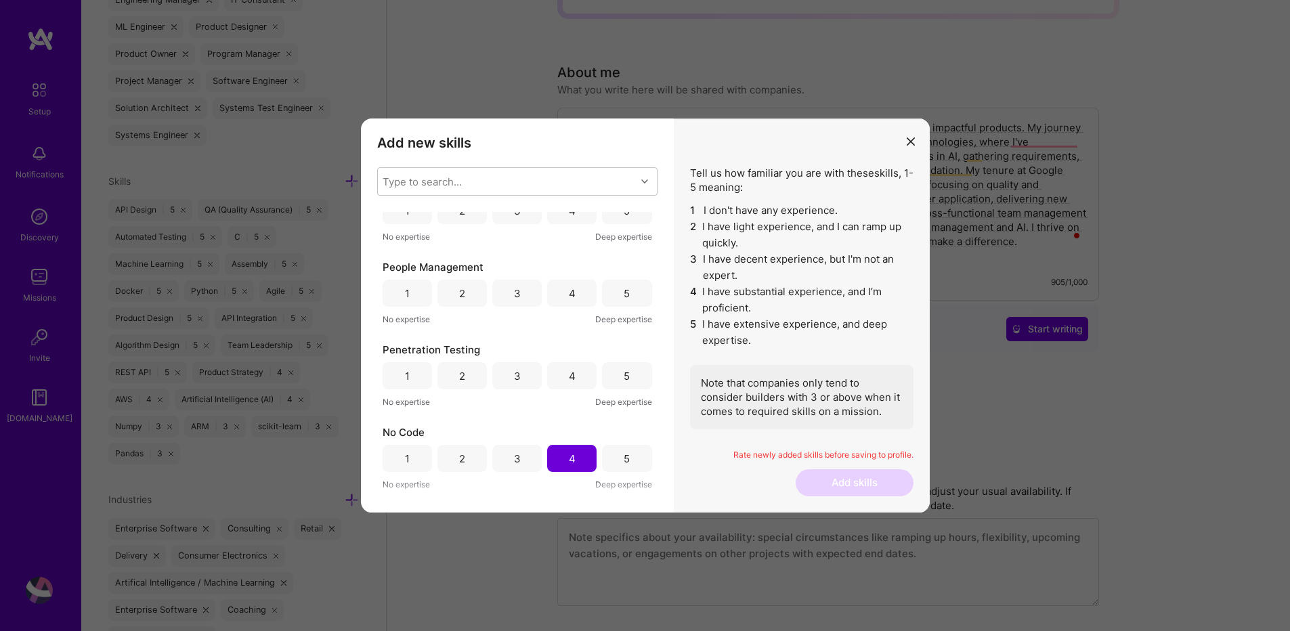
scroll to position [244, 0]
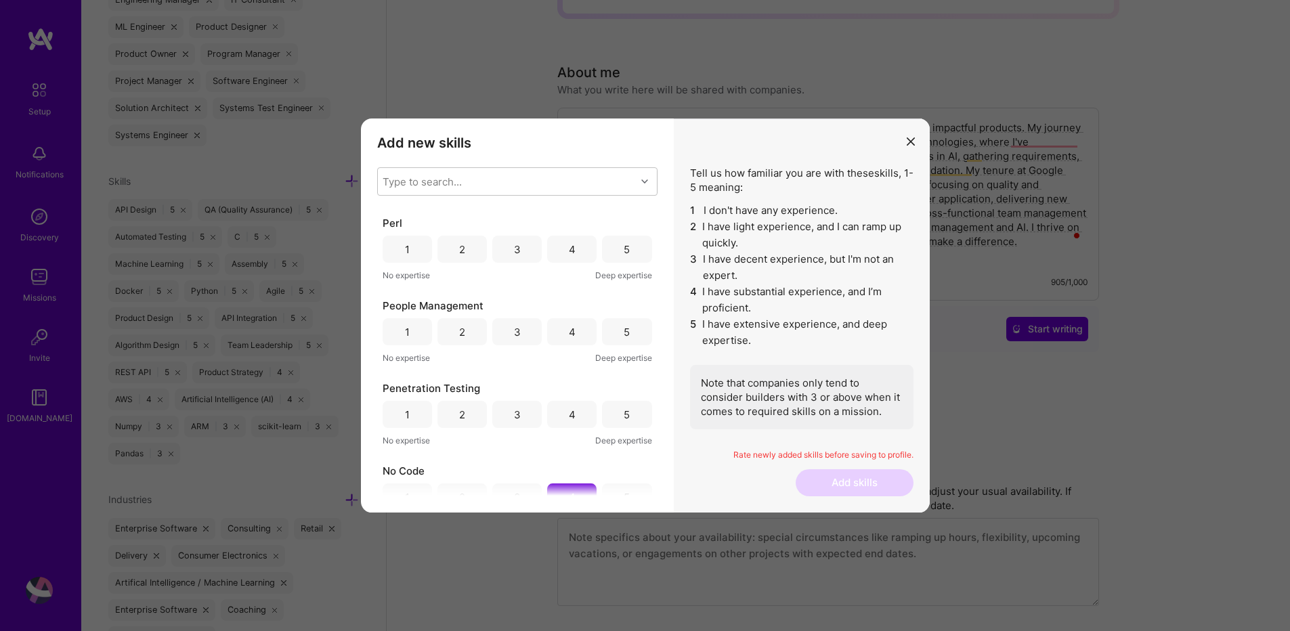
click at [617, 420] on div "5" at bounding box center [626, 414] width 49 height 27
click at [624, 331] on div "5" at bounding box center [627, 332] width 6 height 14
click at [624, 419] on div "5" at bounding box center [626, 411] width 49 height 27
click at [627, 323] on div "5" at bounding box center [626, 329] width 49 height 27
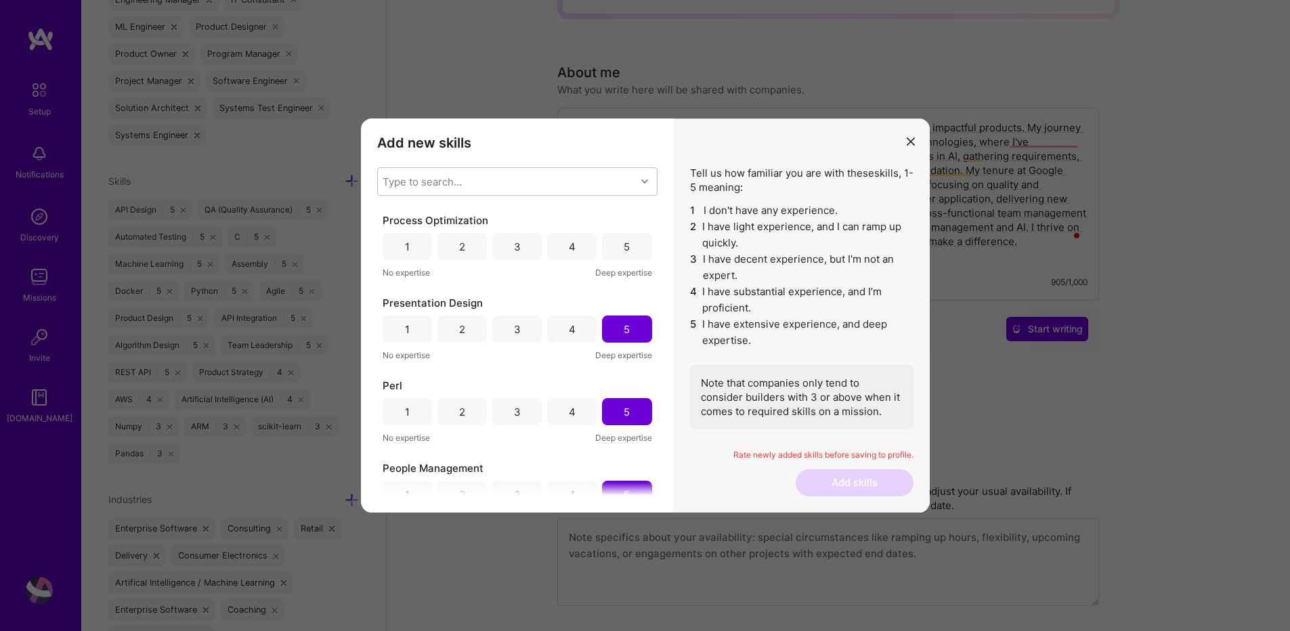
click at [624, 256] on div "5" at bounding box center [626, 246] width 49 height 27
click at [612, 250] on div "5" at bounding box center [626, 245] width 49 height 27
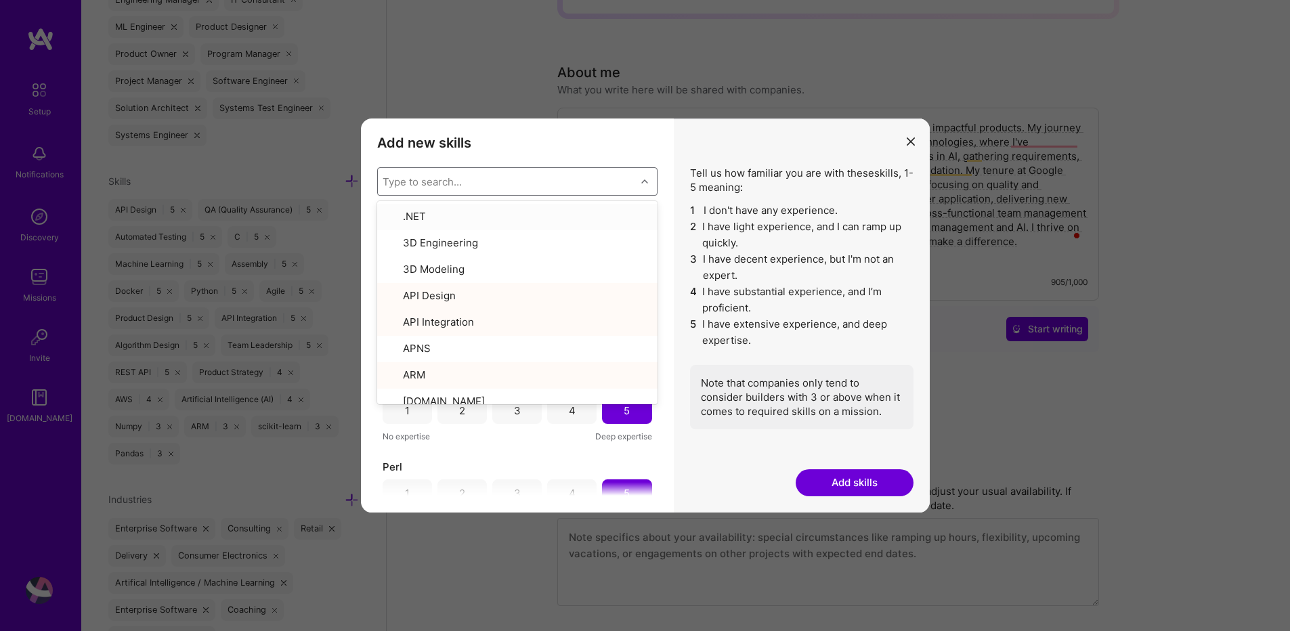
click at [576, 190] on div "Type to search..." at bounding box center [507, 181] width 258 height 27
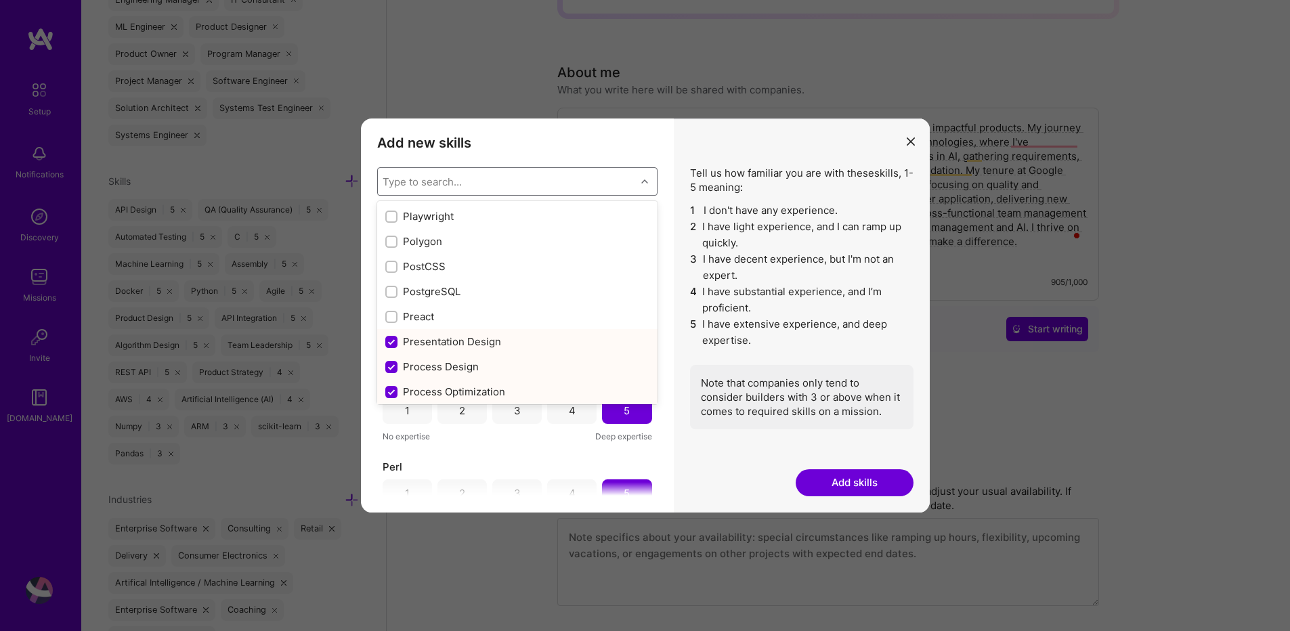
scroll to position [5931, 0]
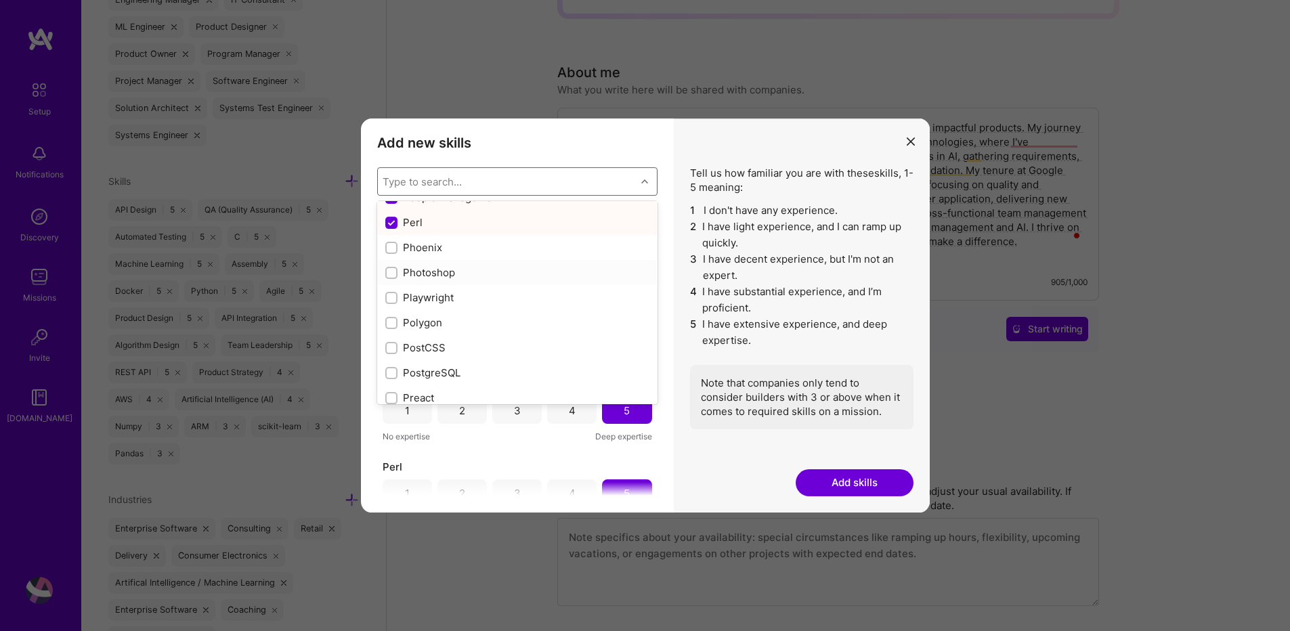
click at [395, 274] on input "modal" at bounding box center [392, 273] width 9 height 9
checkbox input "true"
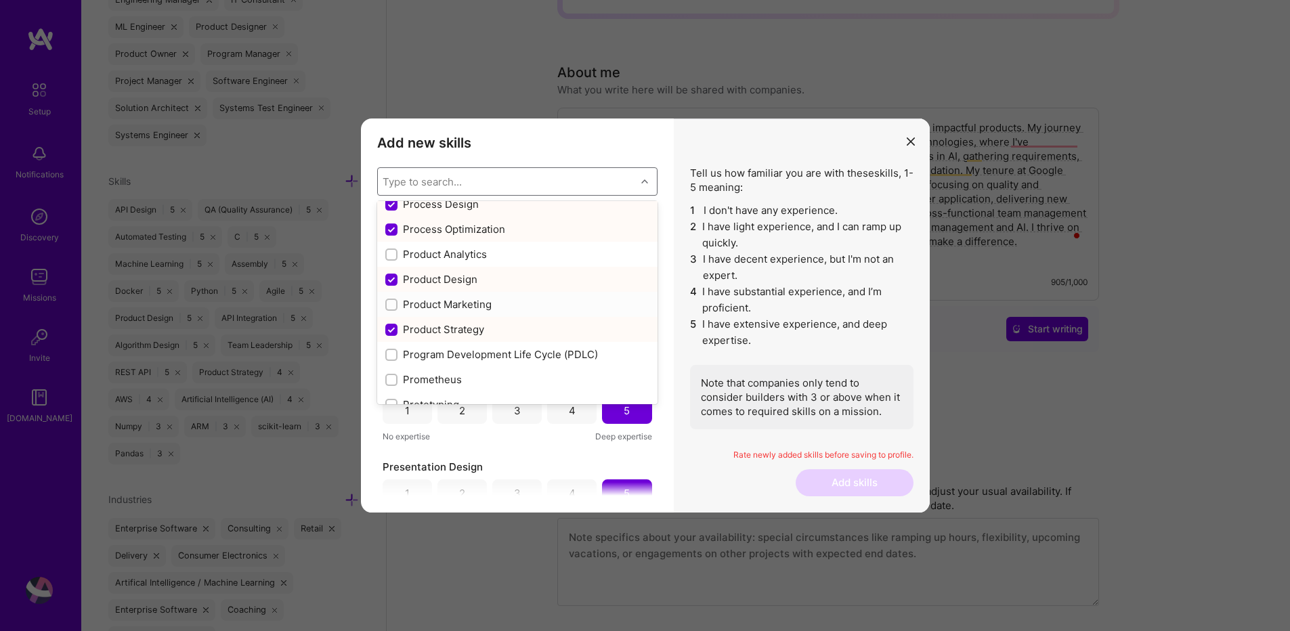
scroll to position [6256, 0]
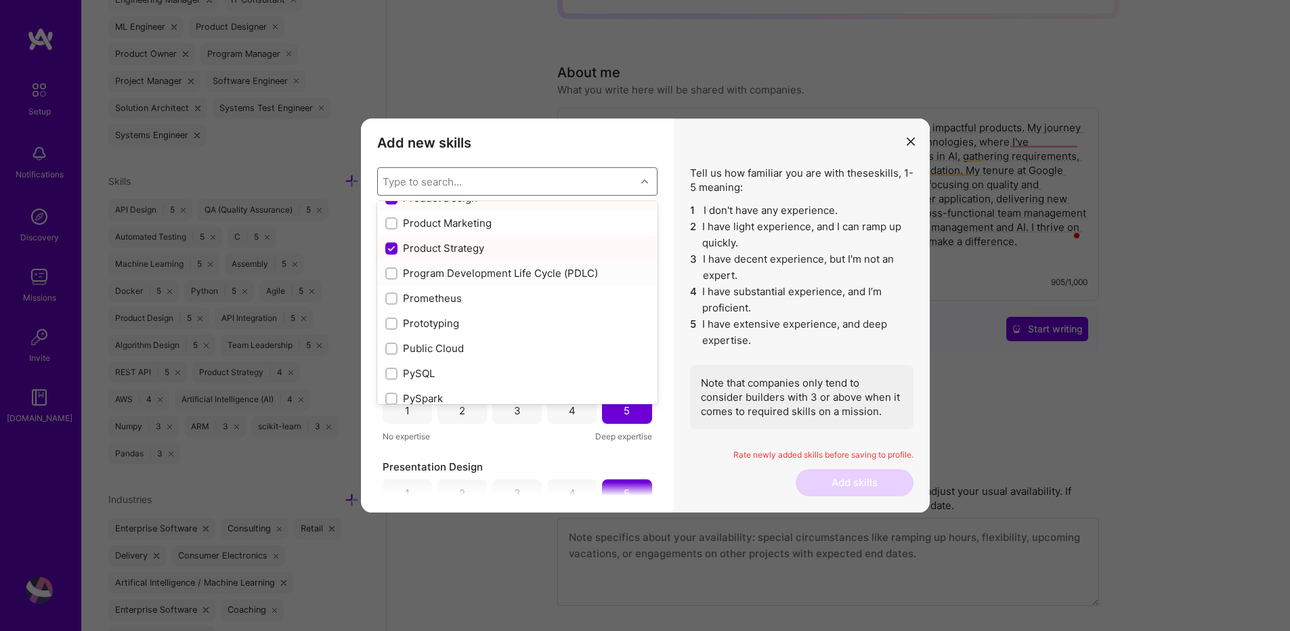
click at [385, 274] on div "modal" at bounding box center [391, 273] width 12 height 12
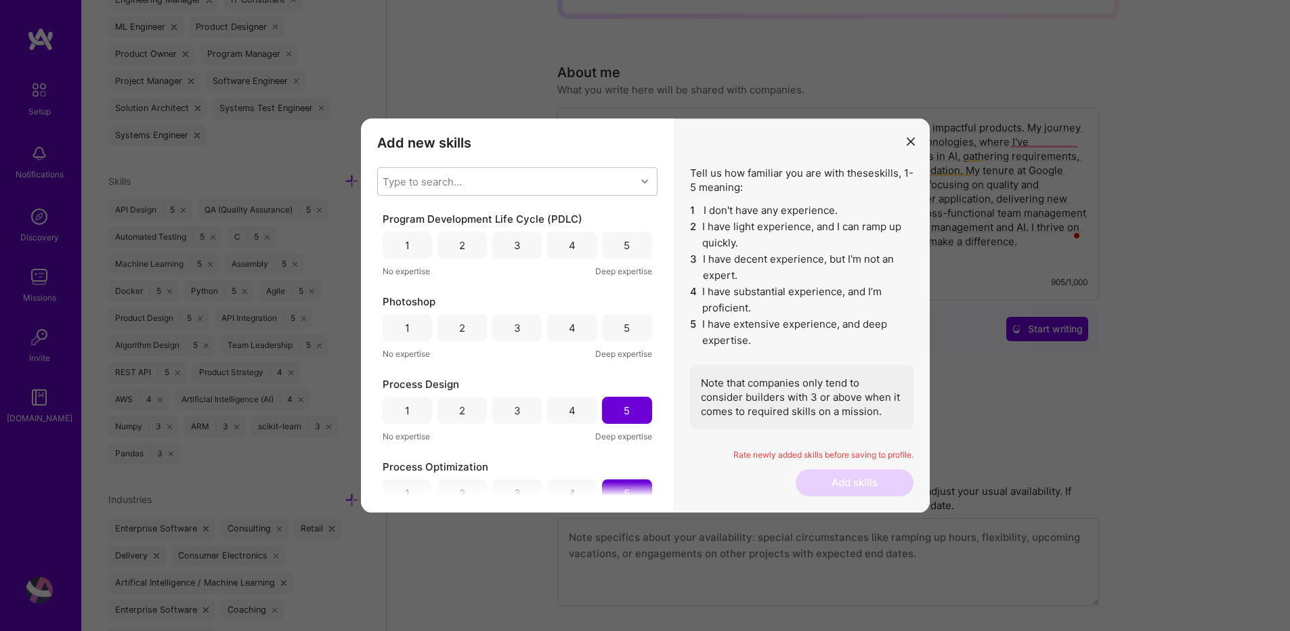
click at [624, 243] on div "5" at bounding box center [627, 245] width 6 height 14
click at [569, 327] on div "4" at bounding box center [572, 328] width 7 height 14
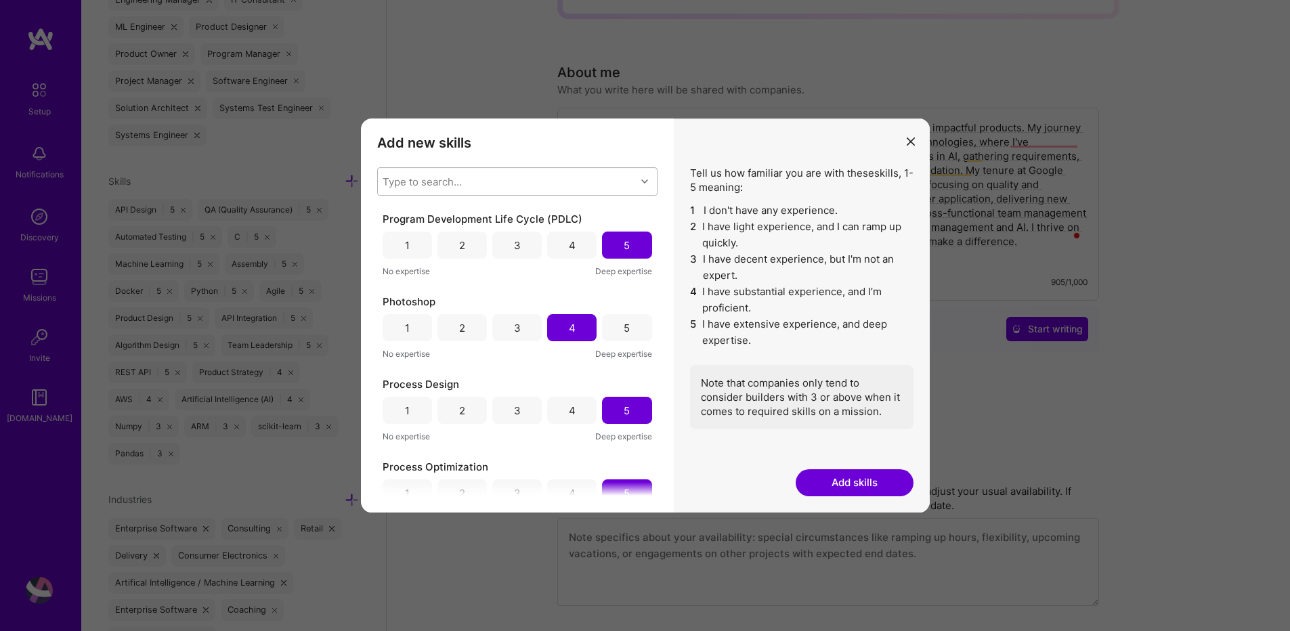
click at [472, 178] on div "Type to search..." at bounding box center [507, 181] width 258 height 27
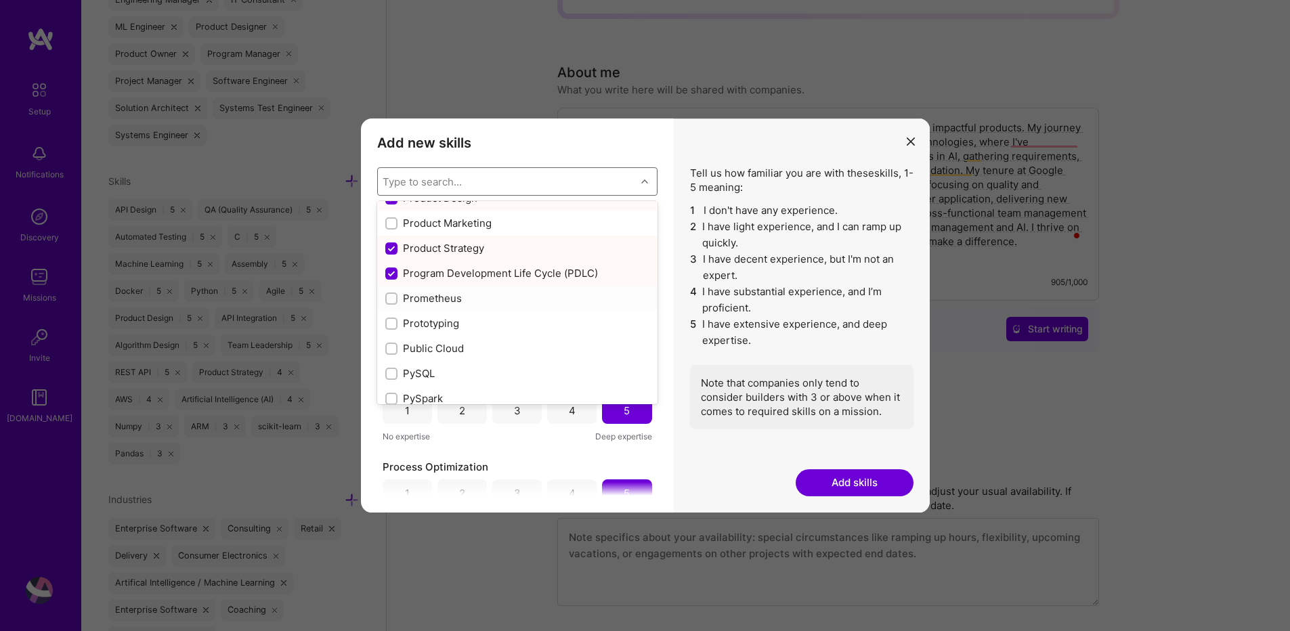
scroll to position [6337, 0]
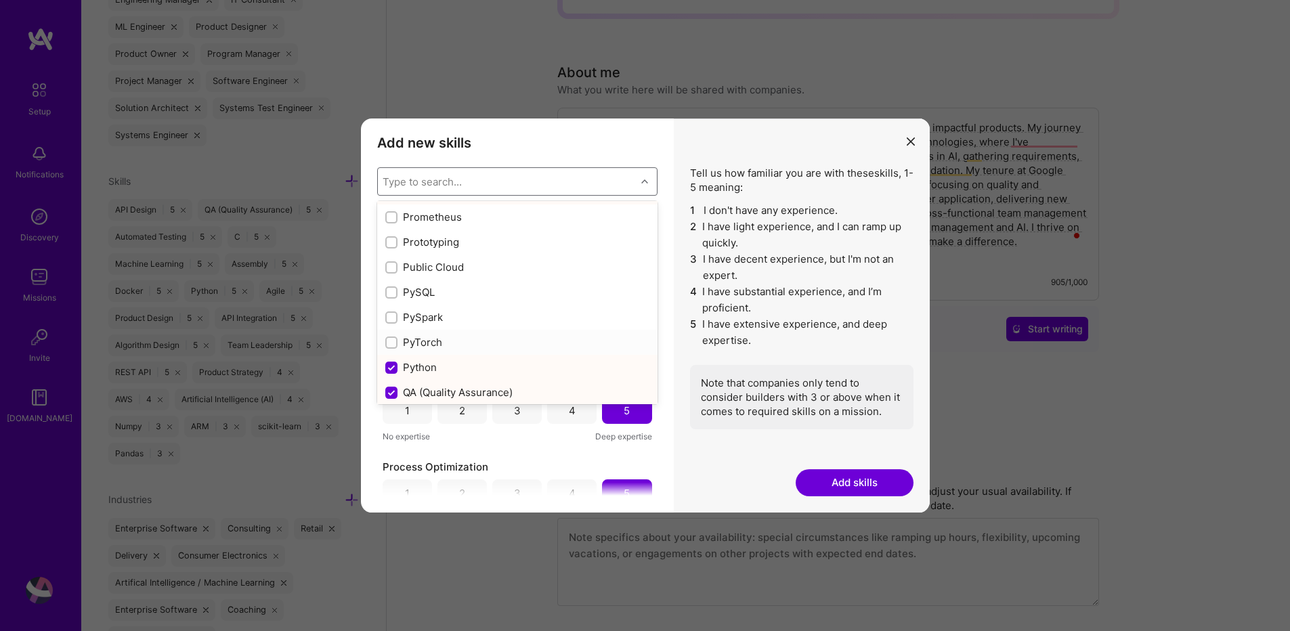
click at [394, 347] on div "modal" at bounding box center [391, 343] width 12 height 12
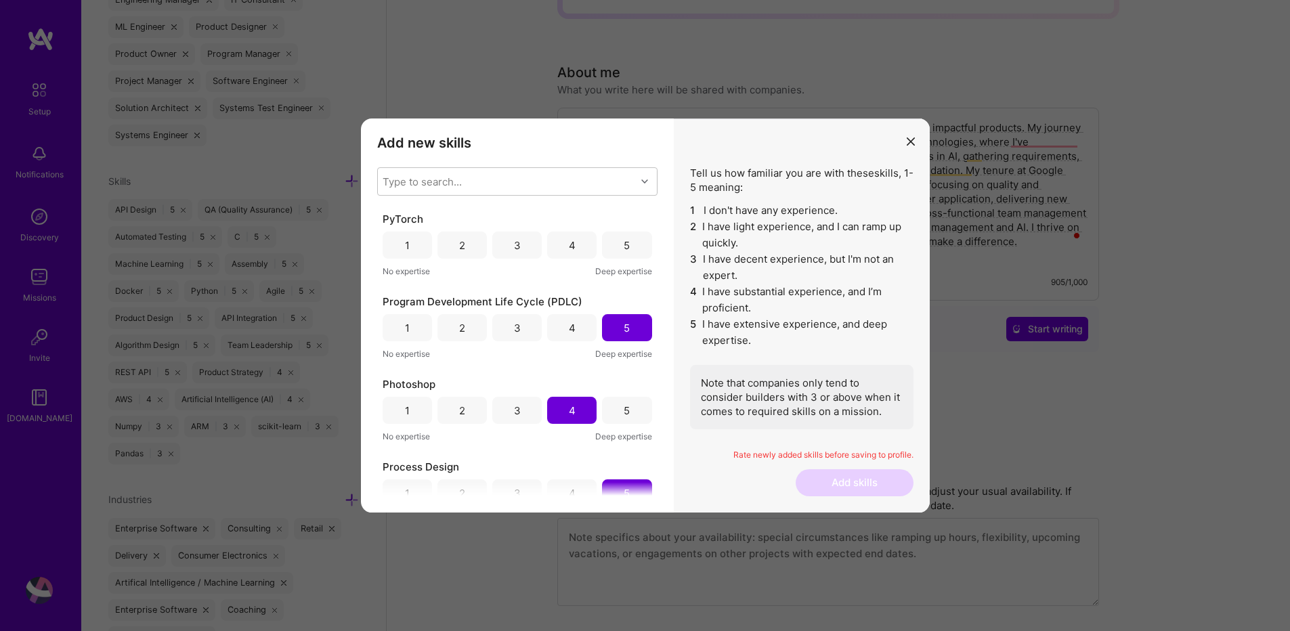
click at [610, 248] on div "5" at bounding box center [626, 245] width 49 height 27
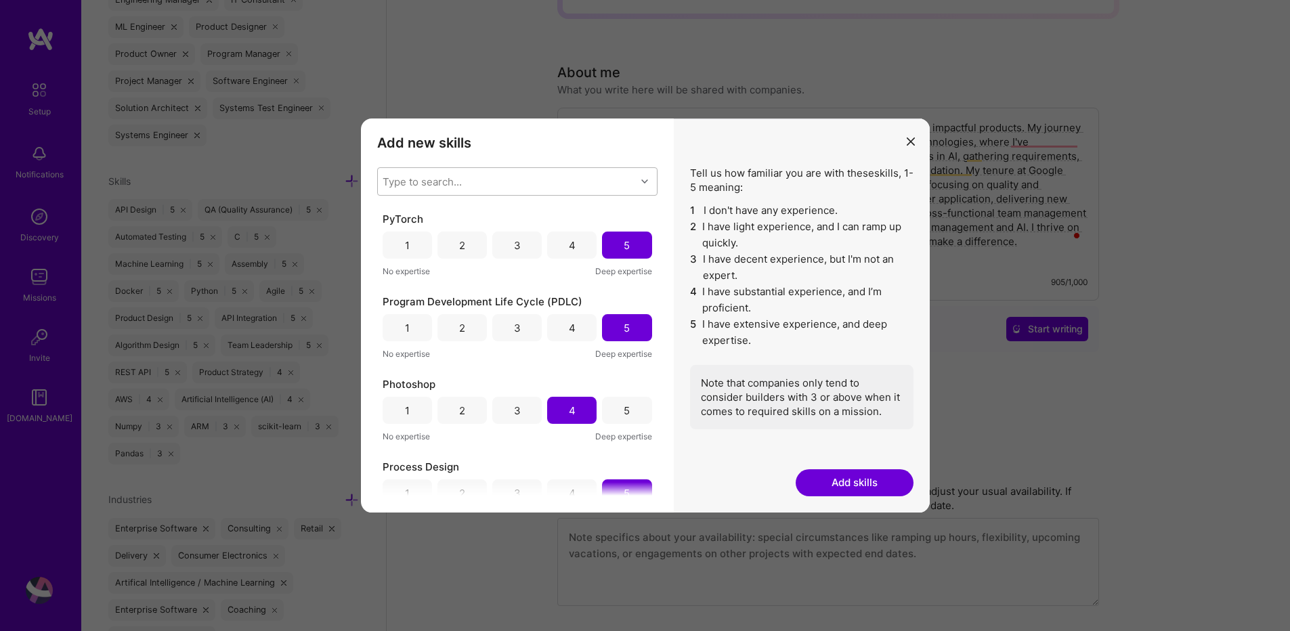
click at [529, 188] on div "Type to search..." at bounding box center [507, 181] width 258 height 27
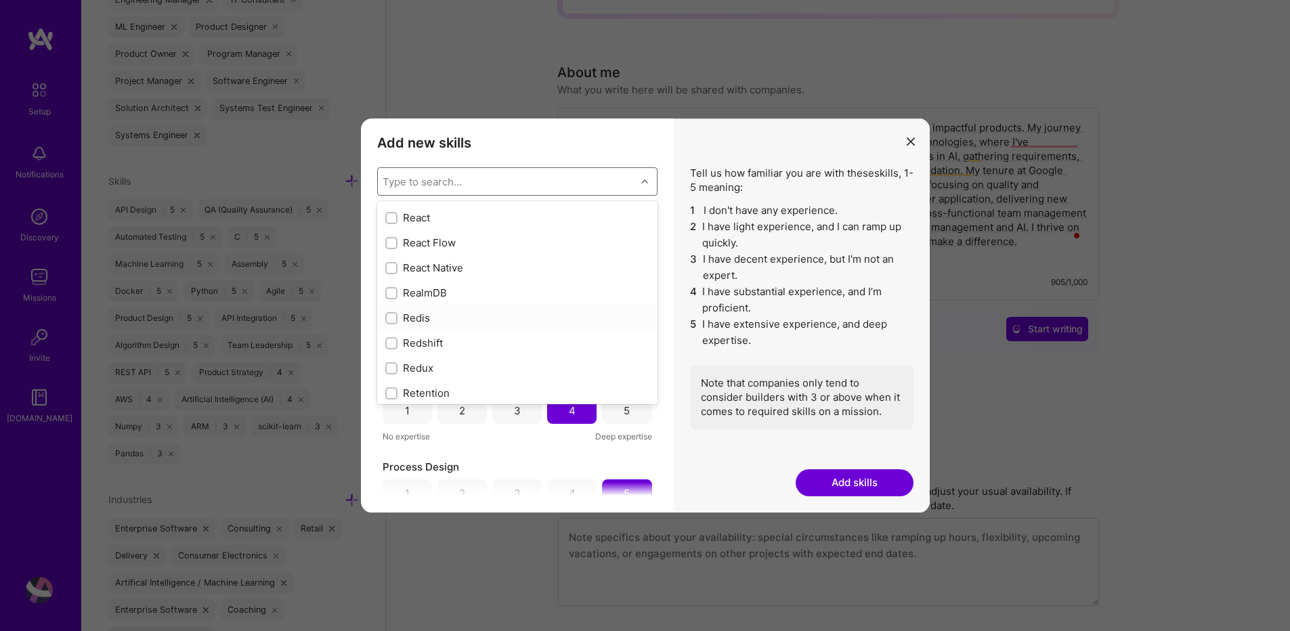
scroll to position [6581, 0]
click at [389, 248] on input "modal" at bounding box center [392, 249] width 9 height 9
checkbox input "true"
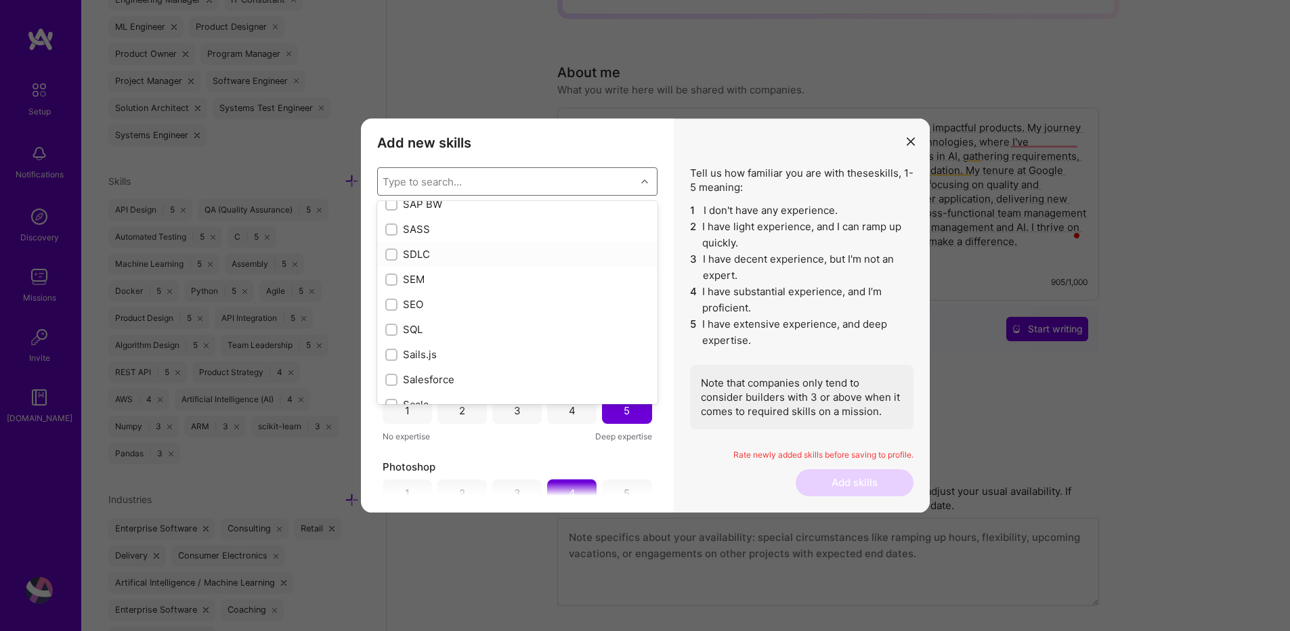
scroll to position [7150, 0]
click at [389, 307] on input "modal" at bounding box center [392, 307] width 9 height 9
checkbox input "true"
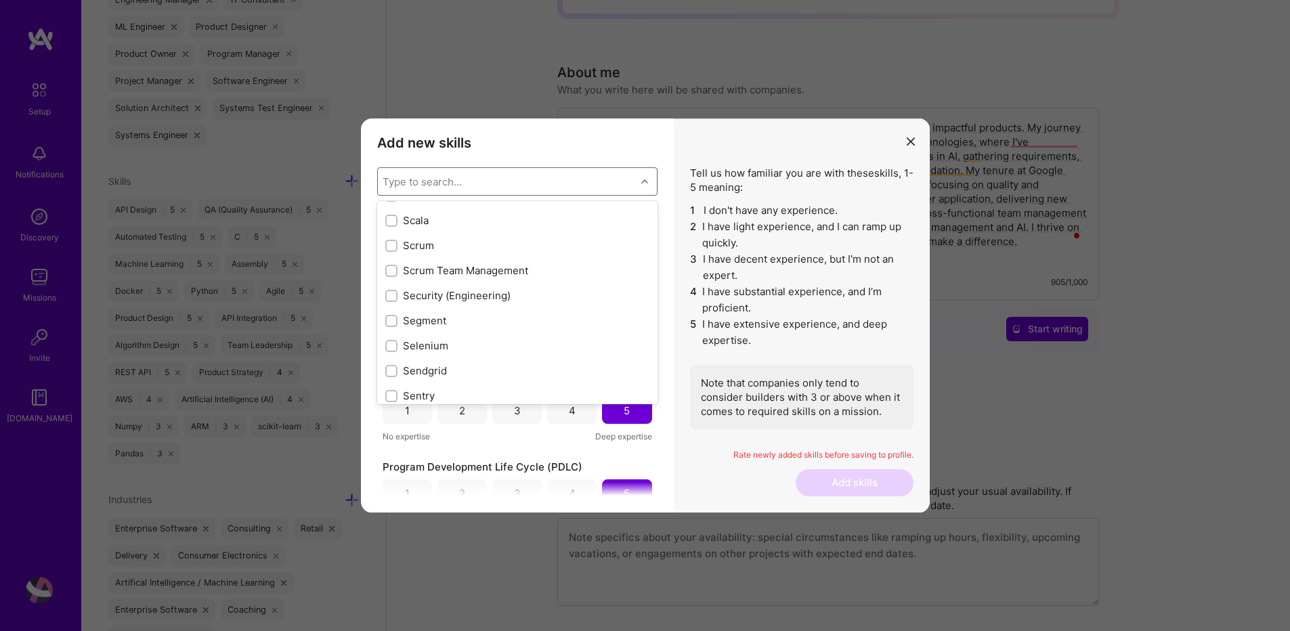
scroll to position [7312, 0]
click at [390, 248] on input "modal" at bounding box center [392, 244] width 9 height 9
checkbox input "true"
click at [392, 273] on input "modal" at bounding box center [392, 269] width 9 height 9
checkbox input "true"
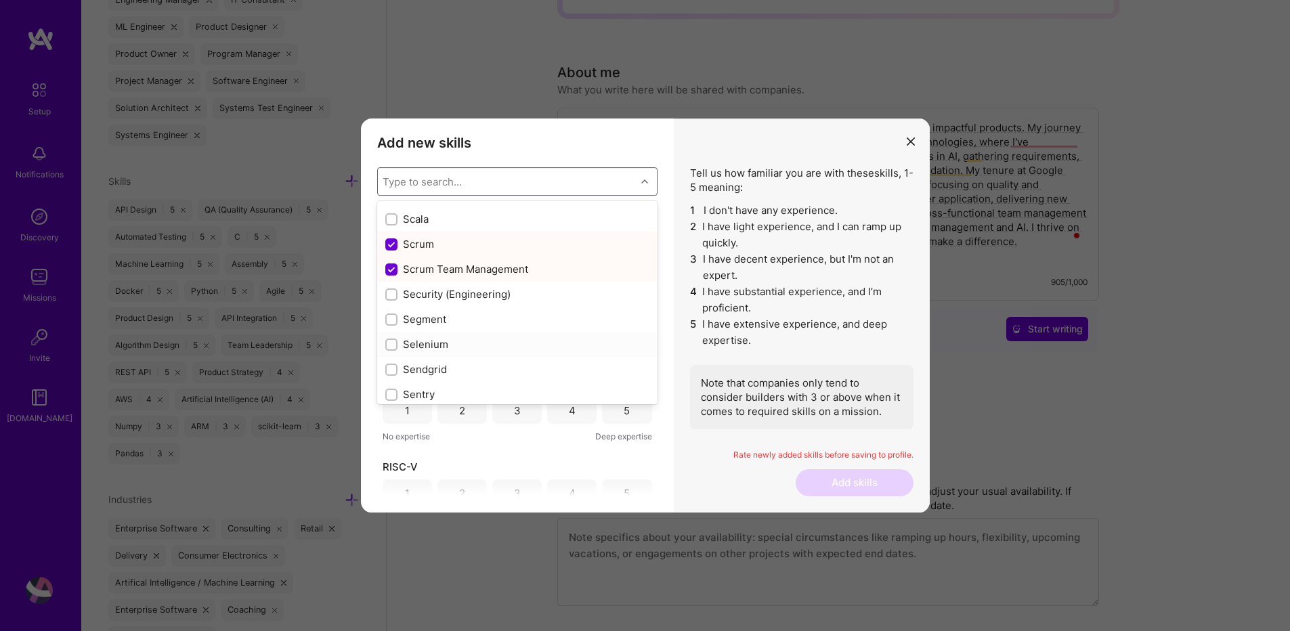
click at [391, 348] on input "modal" at bounding box center [392, 345] width 9 height 9
checkbox input "true"
click at [389, 298] on input "modal" at bounding box center [392, 294] width 9 height 9
checkbox input "true"
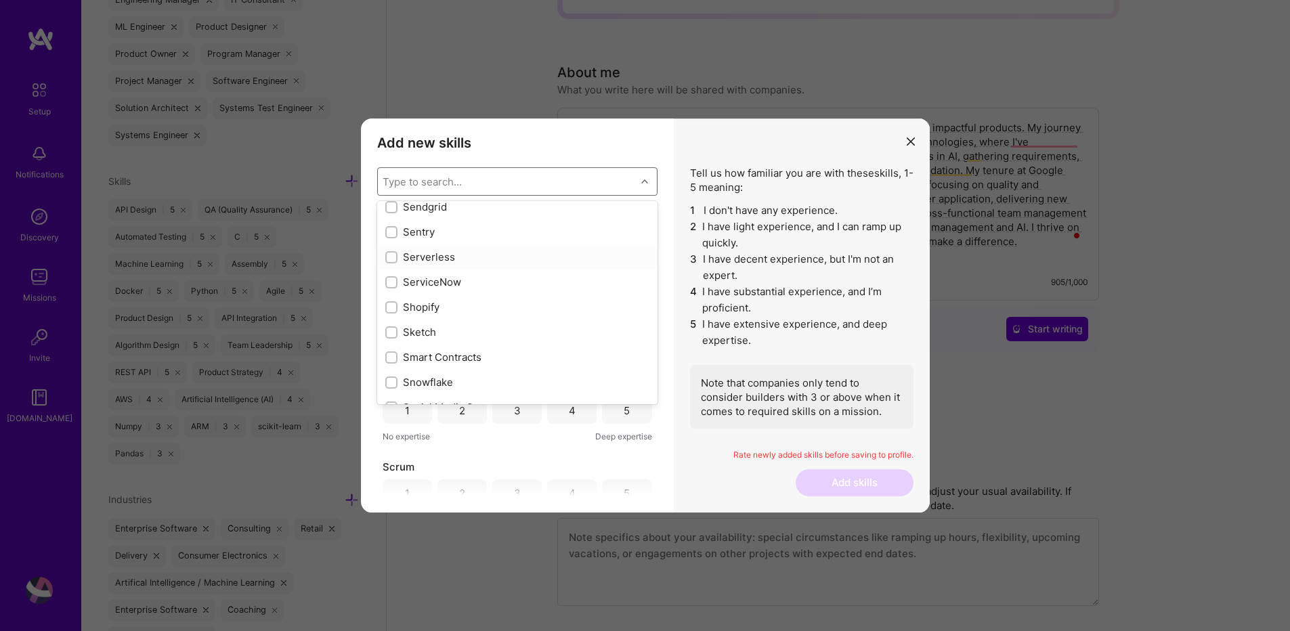
click at [391, 257] on input "modal" at bounding box center [392, 257] width 9 height 9
checkbox input "true"
click at [391, 278] on input "modal" at bounding box center [392, 276] width 9 height 9
checkbox input "true"
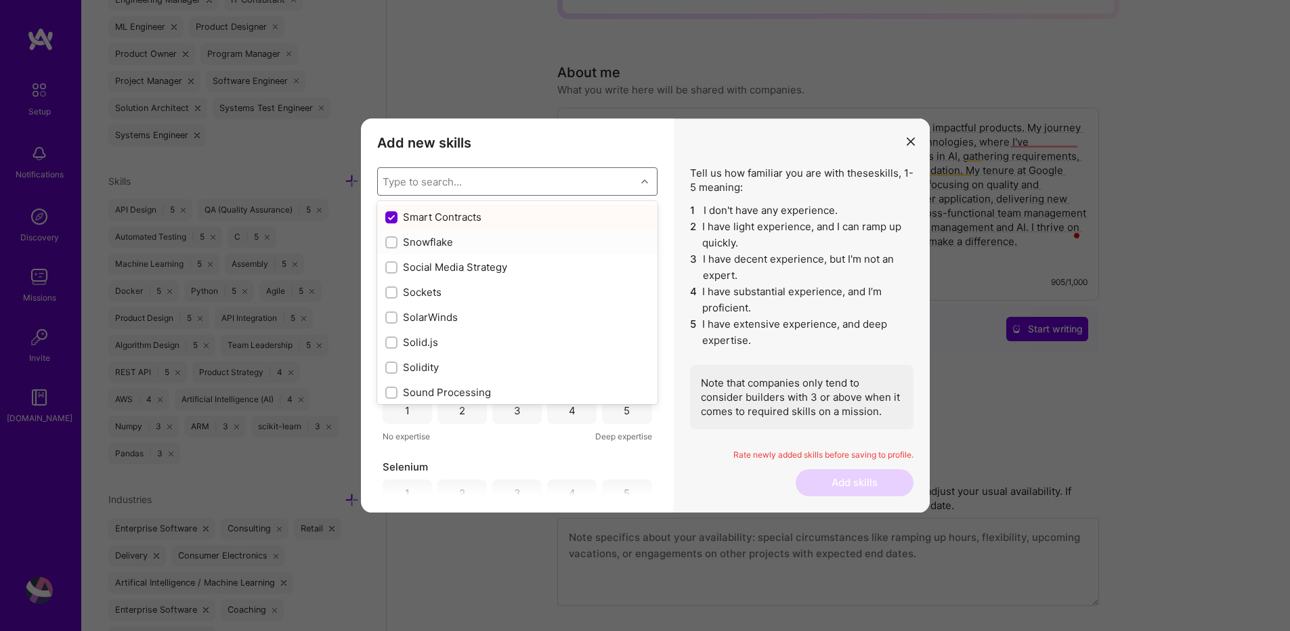
scroll to position [7637, 0]
click at [388, 276] on label "modal" at bounding box center [391, 270] width 12 height 14
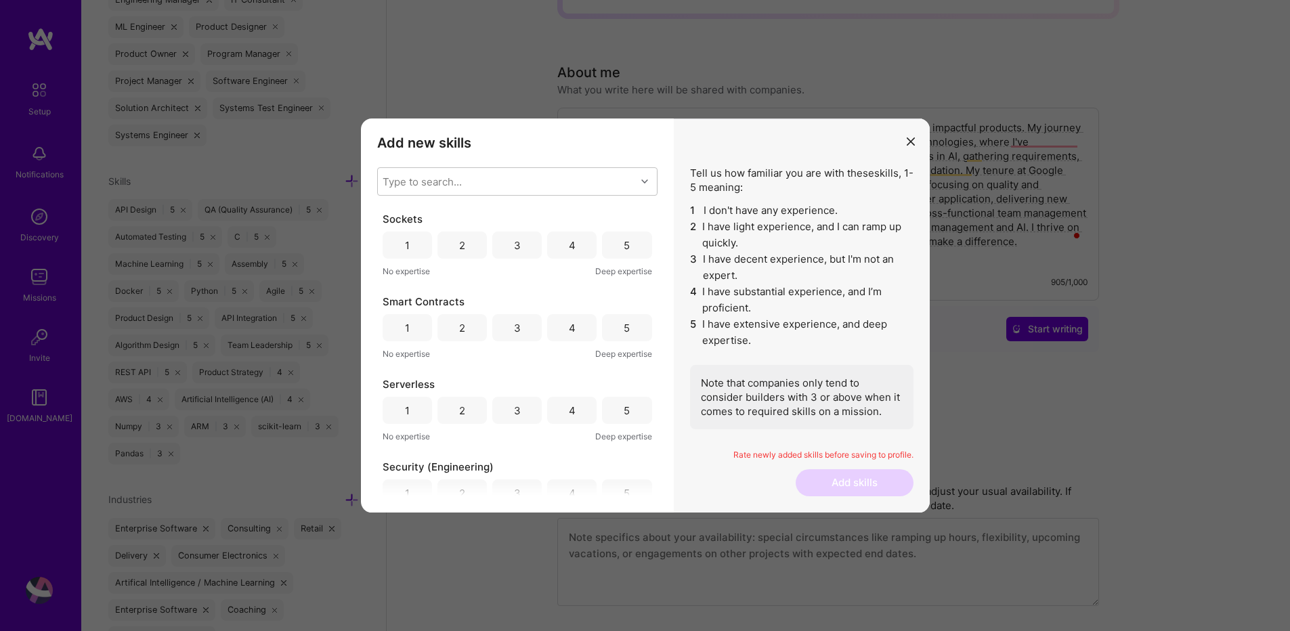
click at [628, 246] on div "5" at bounding box center [626, 245] width 49 height 27
click at [504, 330] on div "3" at bounding box center [516, 327] width 49 height 27
click at [582, 251] on div "4" at bounding box center [571, 247] width 49 height 27
click at [573, 336] on div "4" at bounding box center [571, 330] width 49 height 27
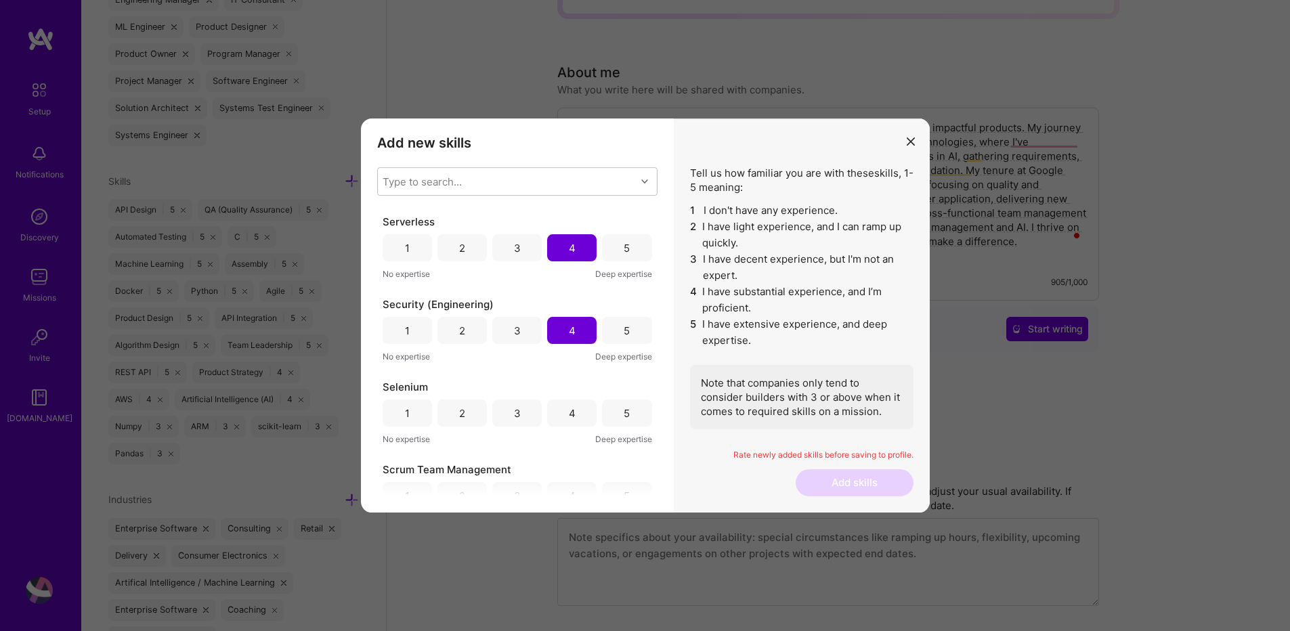
click at [627, 414] on div "5" at bounding box center [626, 412] width 49 height 27
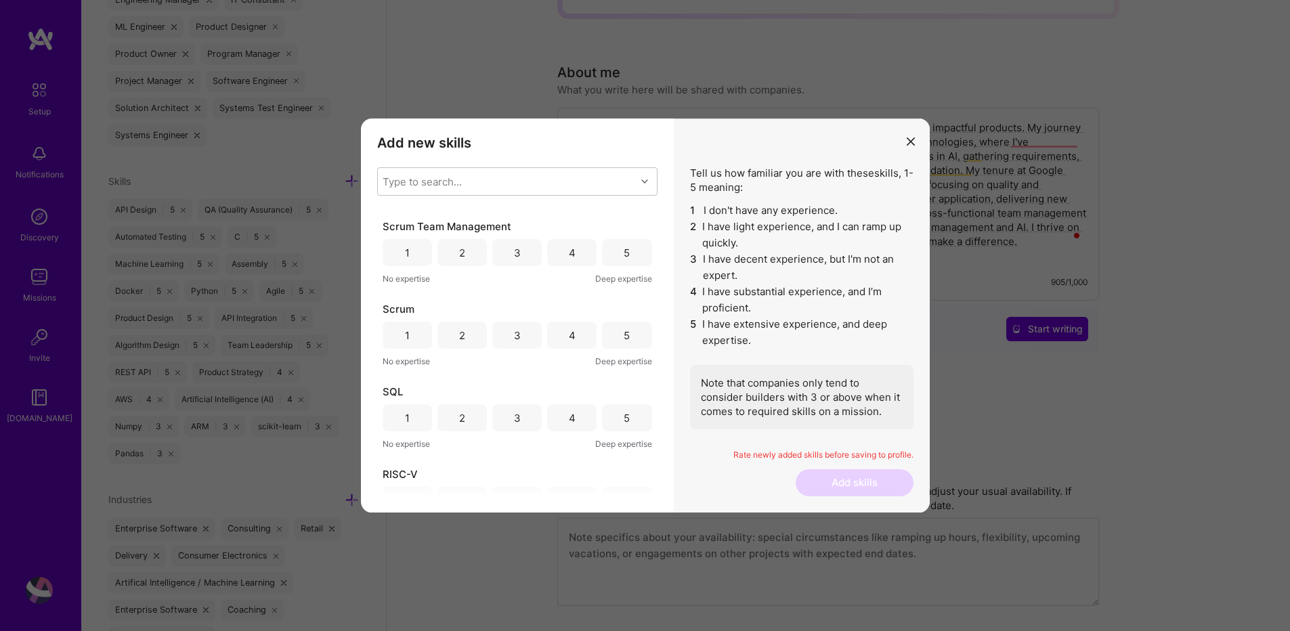
scroll to position [406, 0]
click at [624, 256] on div "5" at bounding box center [627, 252] width 6 height 14
click at [624, 337] on div "5" at bounding box center [627, 335] width 6 height 14
click at [624, 422] on div "5" at bounding box center [627, 417] width 6 height 14
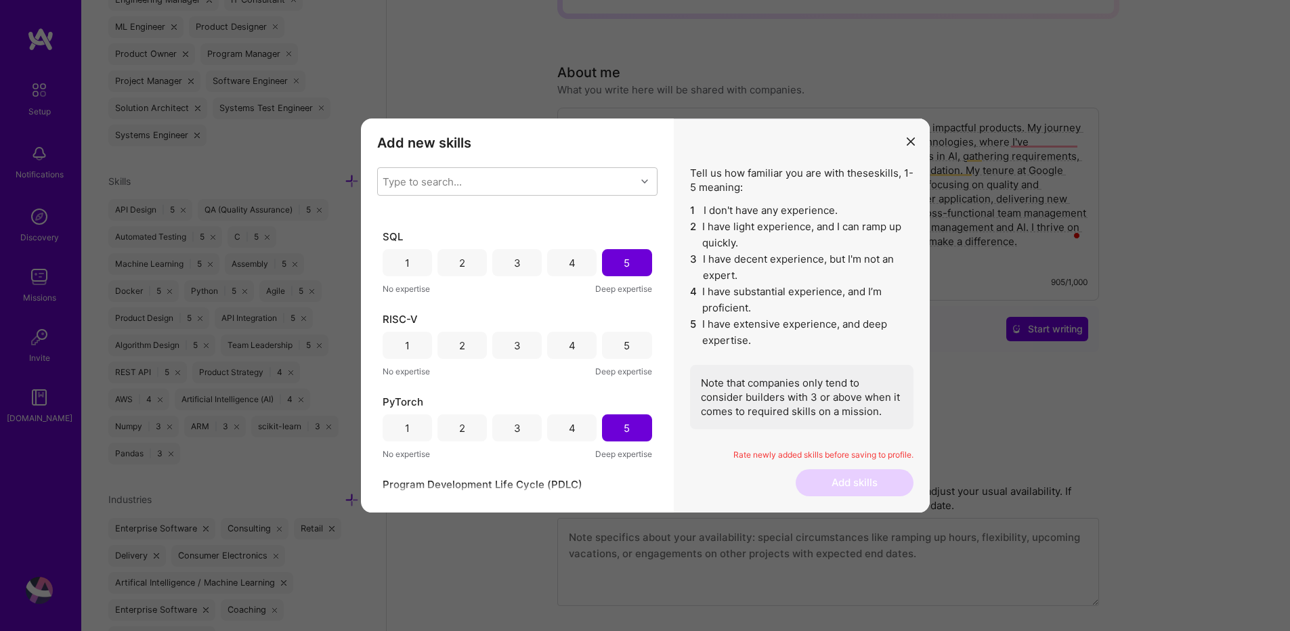
scroll to position [569, 0]
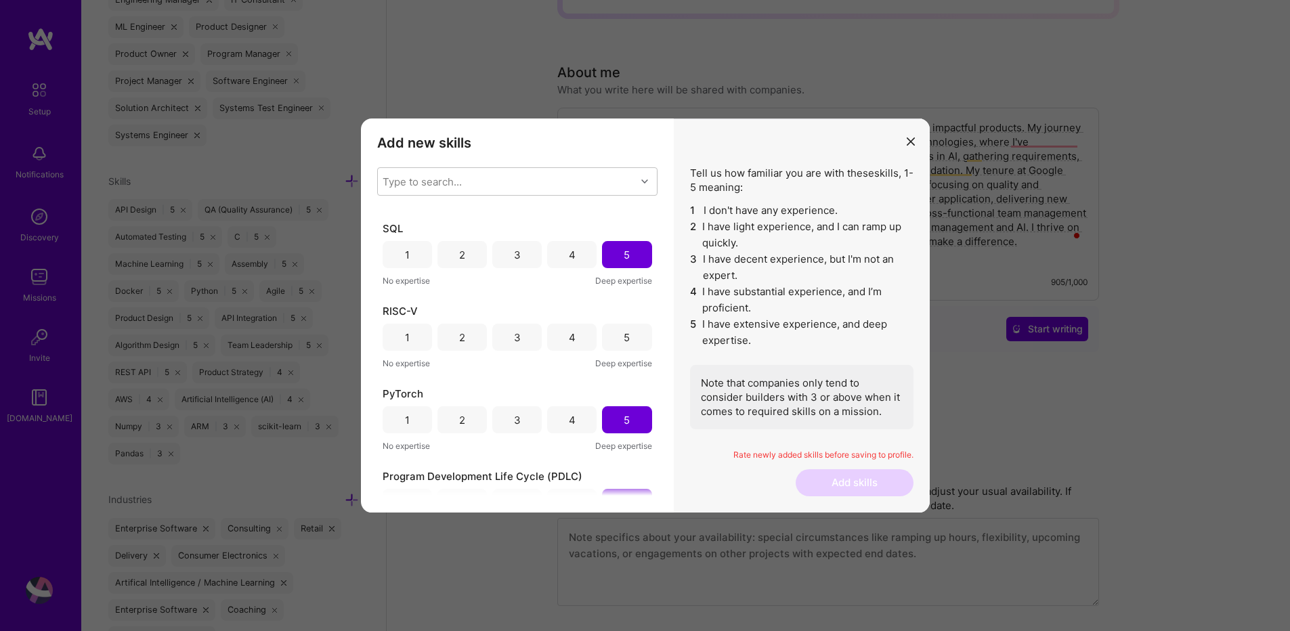
click at [625, 340] on div "5" at bounding box center [626, 337] width 49 height 27
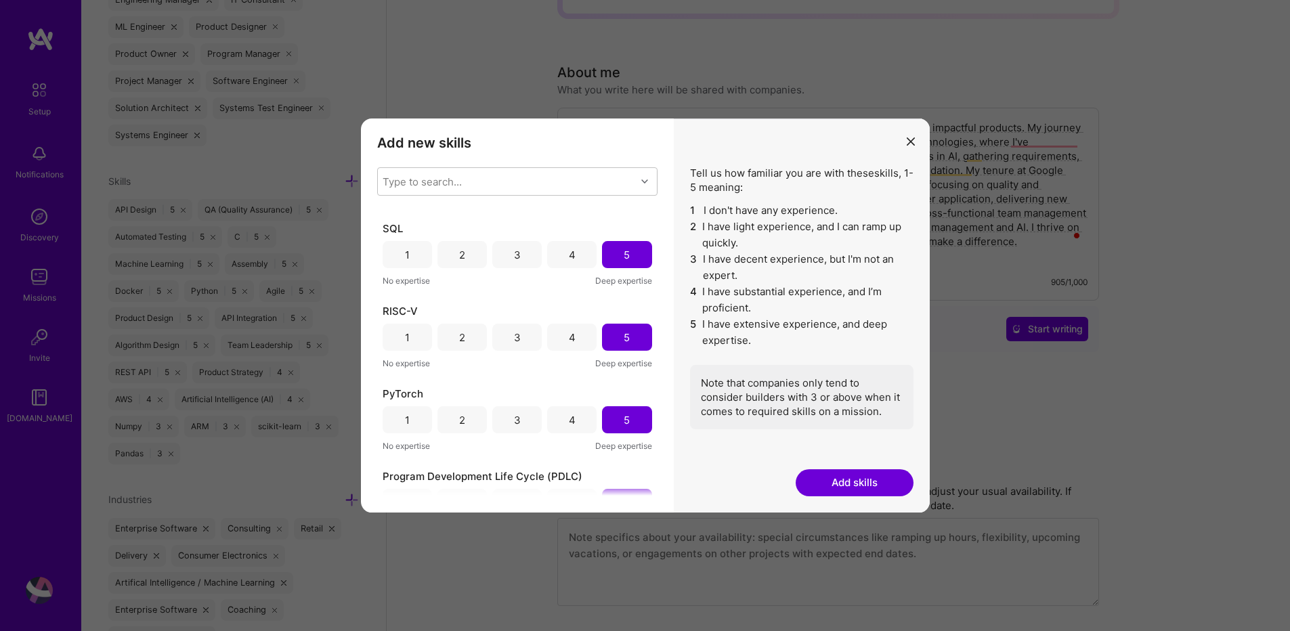
click at [579, 337] on div "4" at bounding box center [571, 337] width 49 height 27
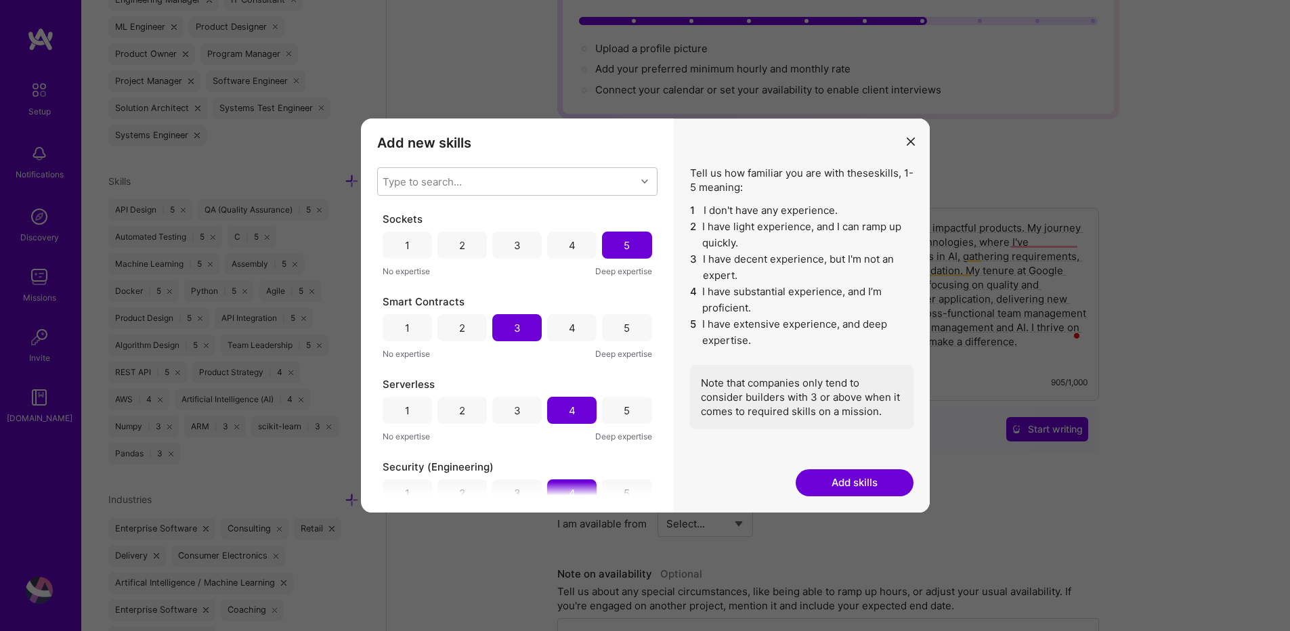
scroll to position [81, 0]
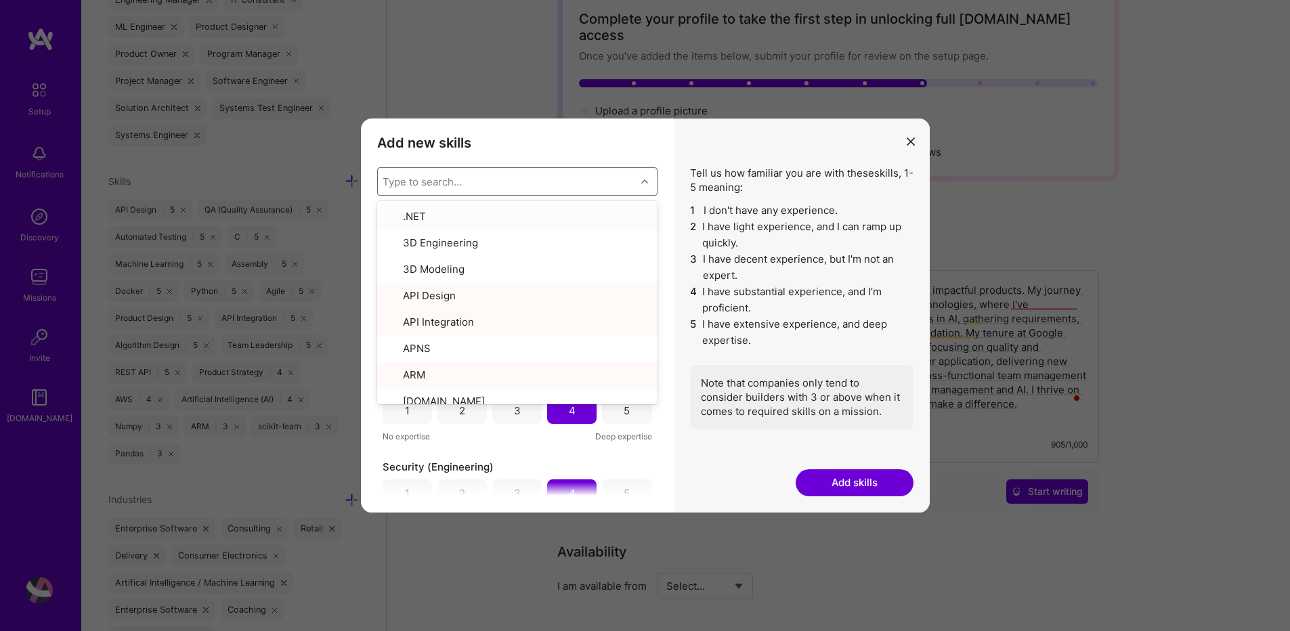
click at [473, 181] on div "Type to search..." at bounding box center [507, 181] width 258 height 27
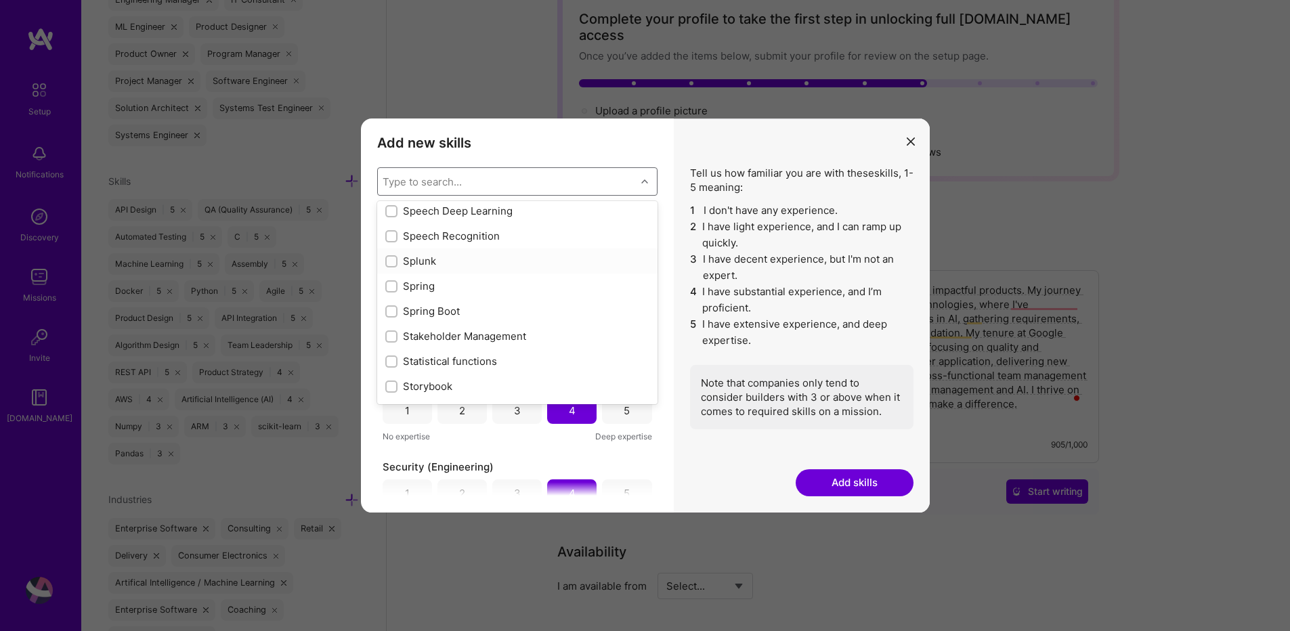
scroll to position [7881, 0]
click at [391, 227] on input "modal" at bounding box center [392, 227] width 9 height 9
checkbox input "true"
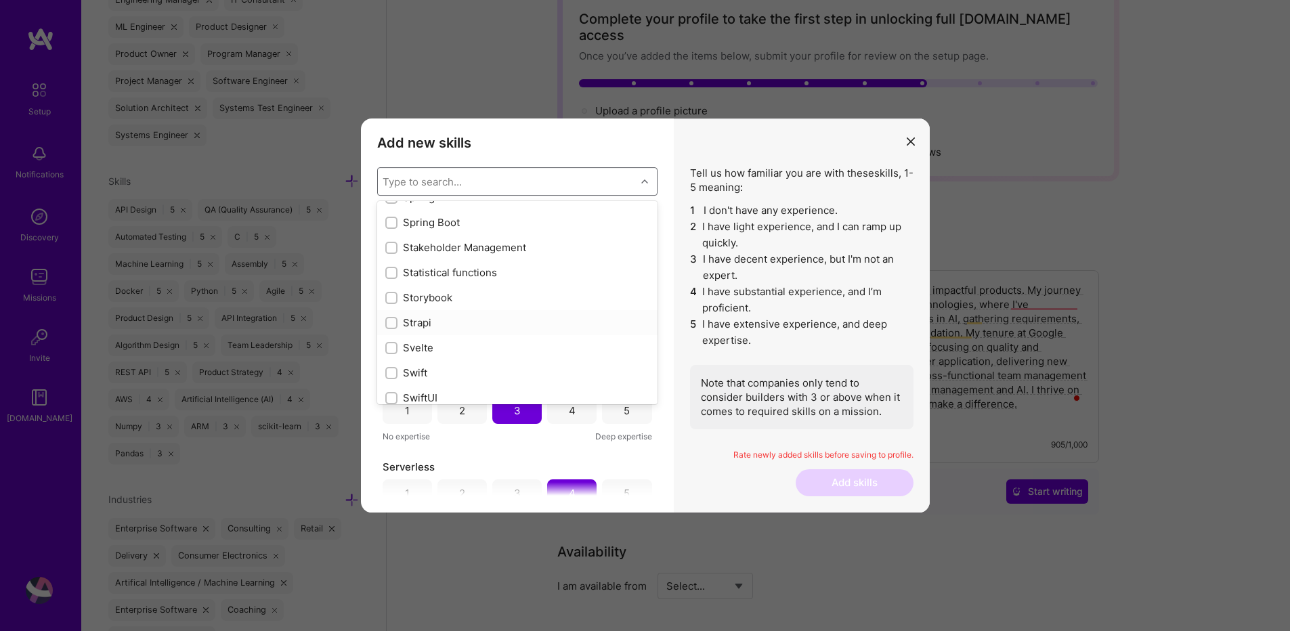
scroll to position [7962, 0]
click at [390, 222] on input "modal" at bounding box center [392, 221] width 9 height 9
checkbox input "true"
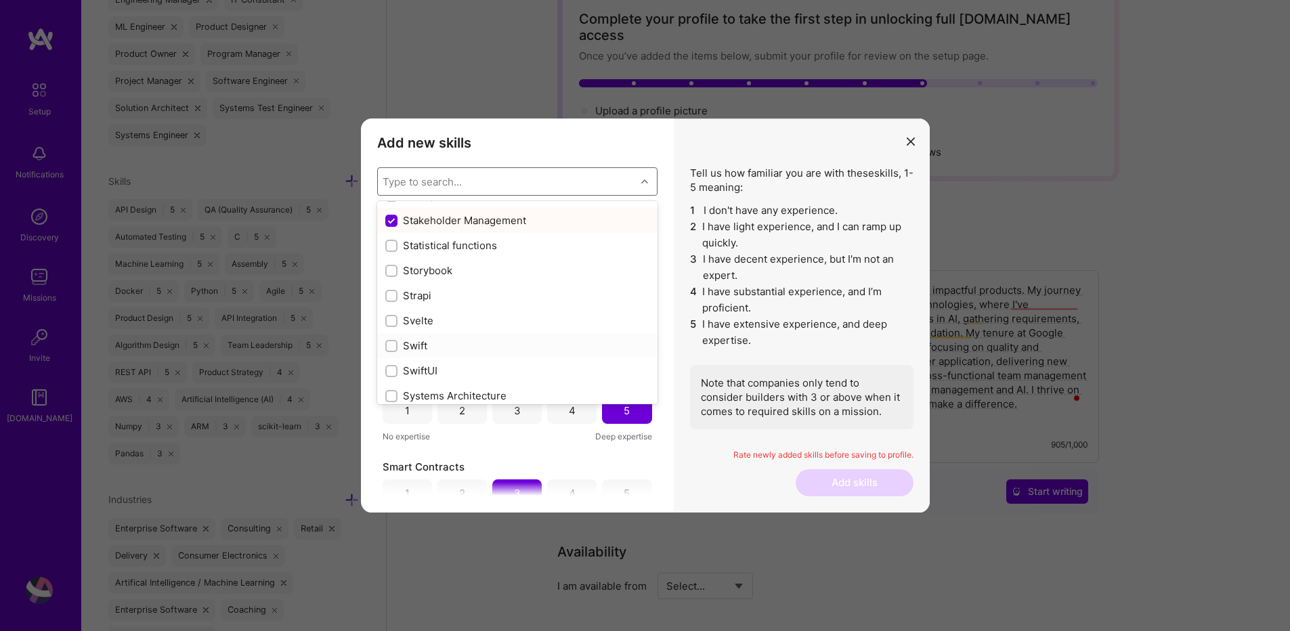
scroll to position [8044, 0]
click at [392, 314] on input "modal" at bounding box center [392, 315] width 9 height 9
checkbox input "true"
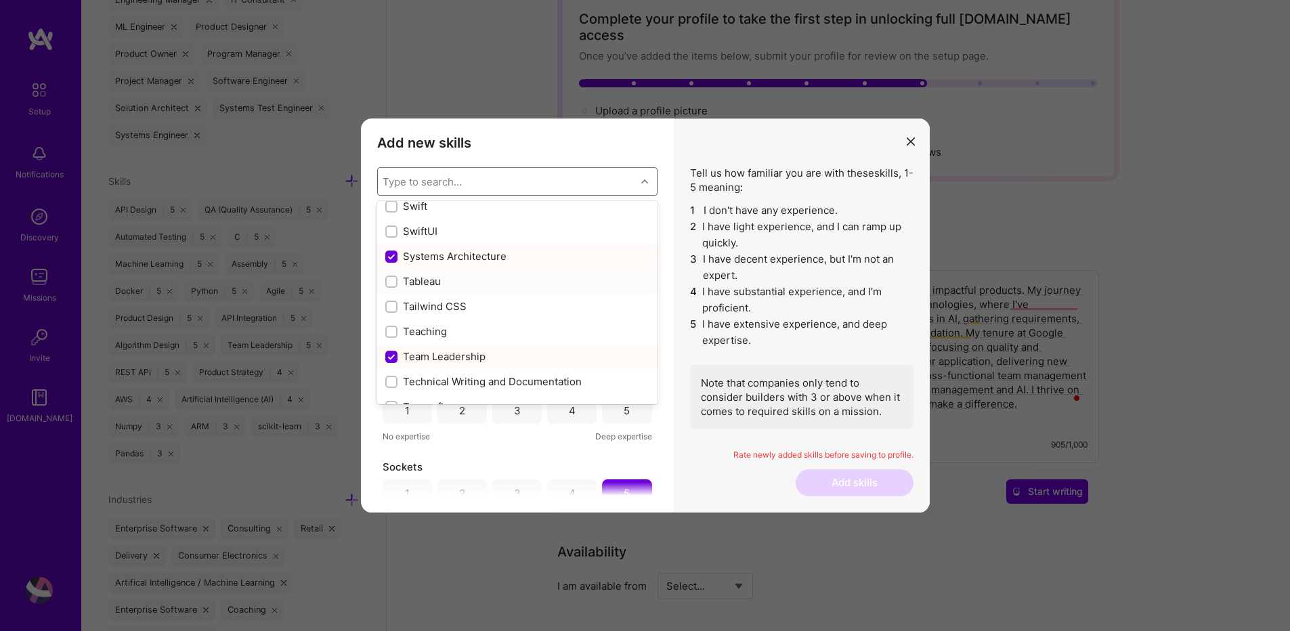
scroll to position [8125, 0]
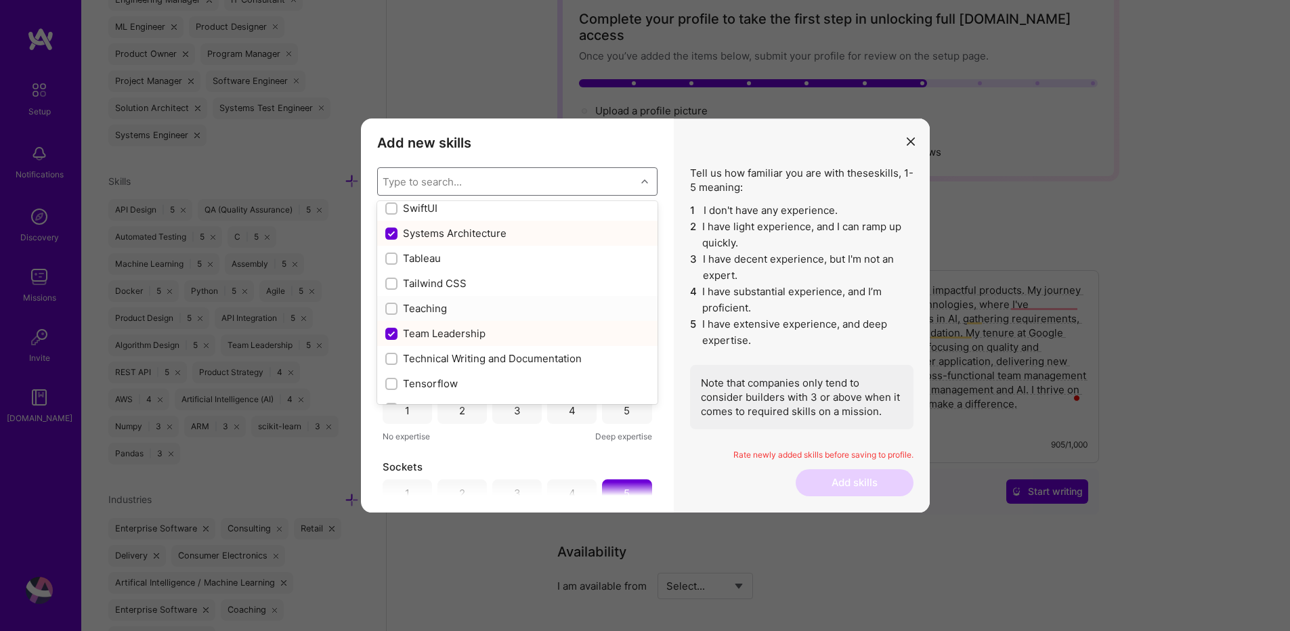
click at [390, 307] on input "modal" at bounding box center [392, 309] width 9 height 9
checkbox input "true"
click at [395, 358] on input "modal" at bounding box center [392, 359] width 9 height 9
checkbox input "true"
click at [392, 386] on input "modal" at bounding box center [392, 384] width 9 height 9
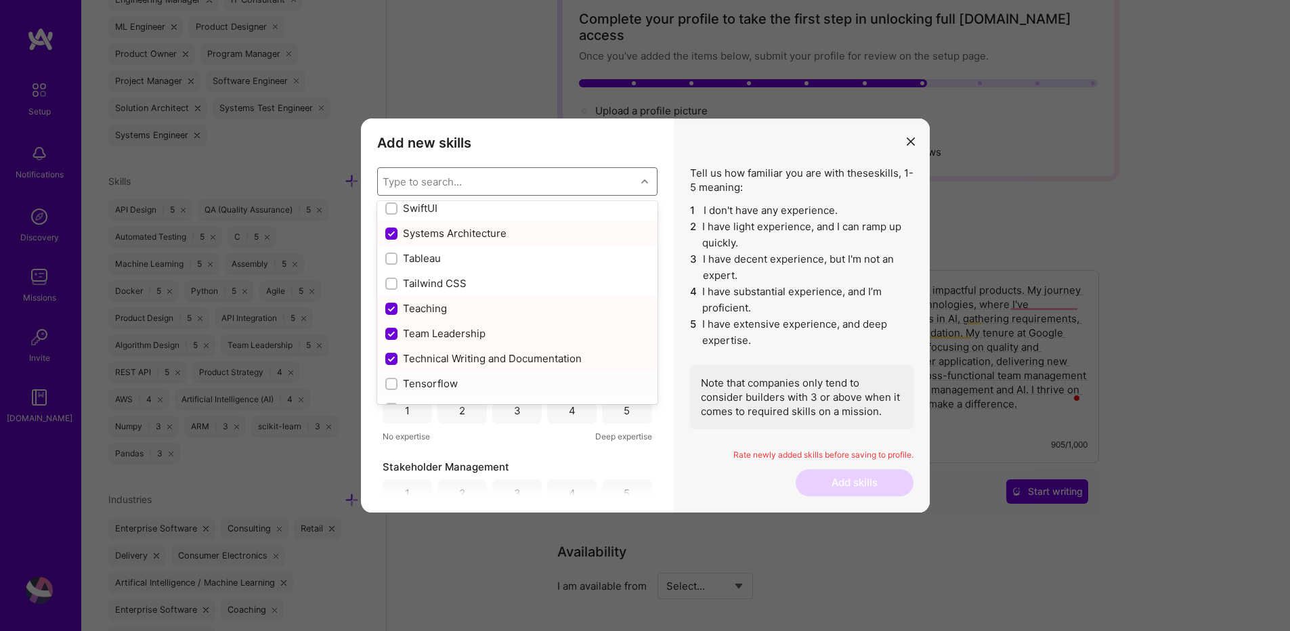
checkbox input "true"
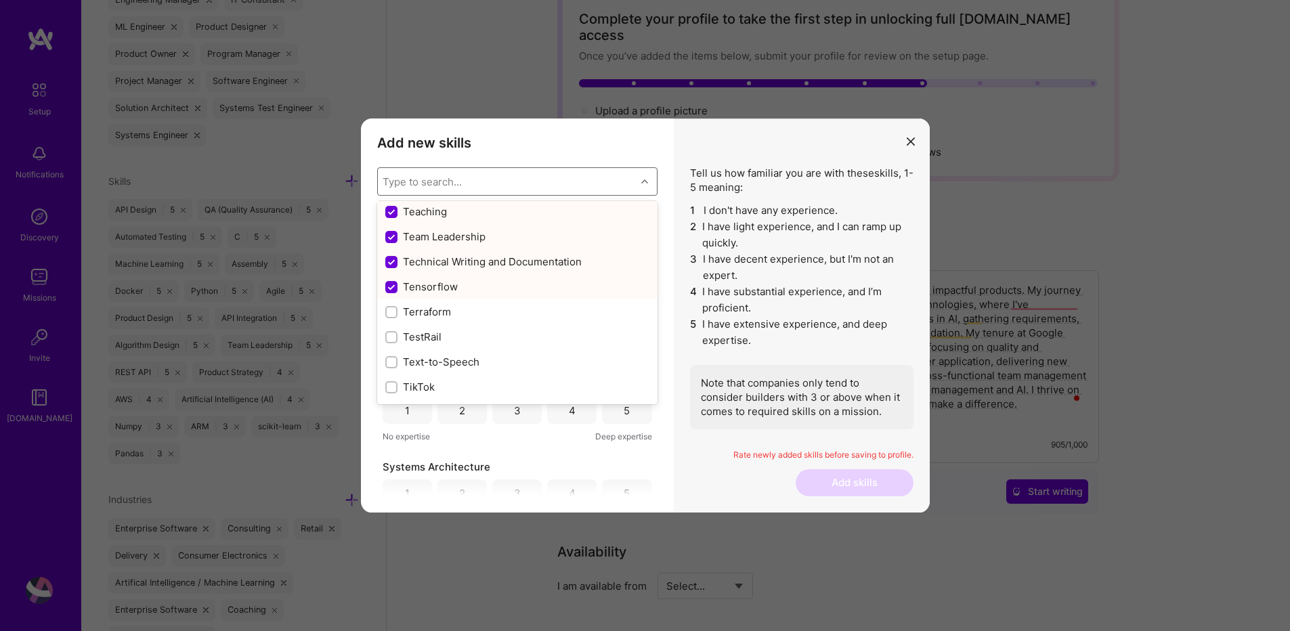
scroll to position [8287, 0]
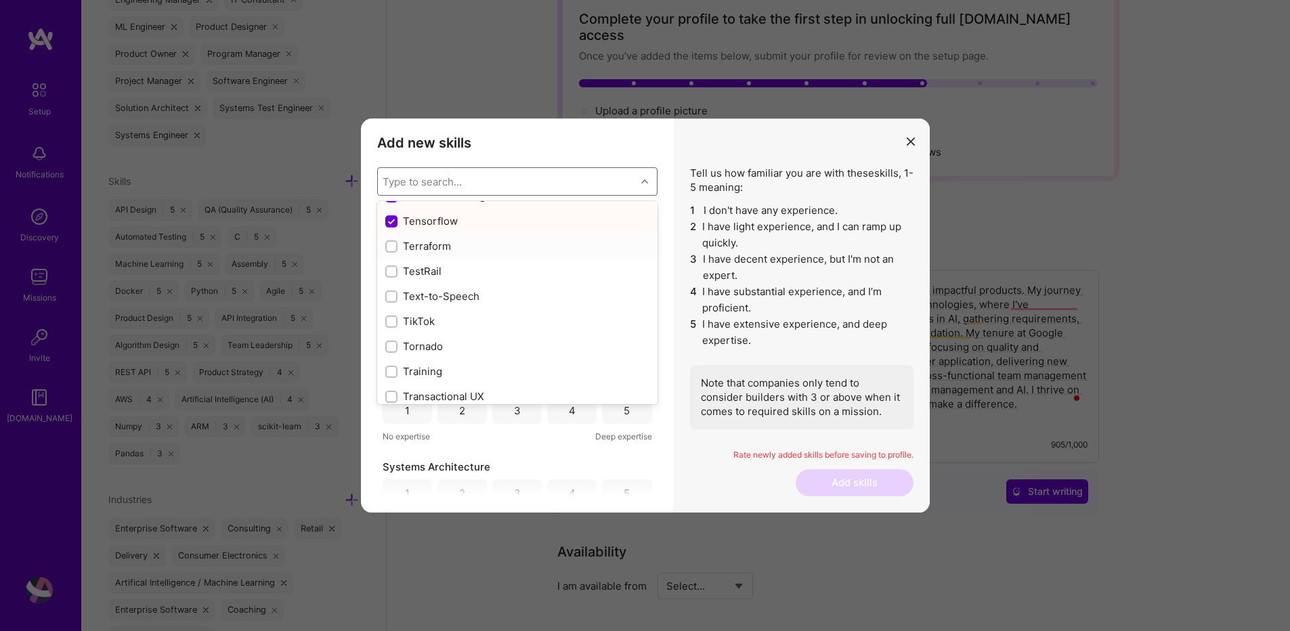
click at [388, 246] on input "modal" at bounding box center [392, 246] width 9 height 9
checkbox input "true"
click at [388, 374] on input "modal" at bounding box center [392, 372] width 9 height 9
checkbox input "true"
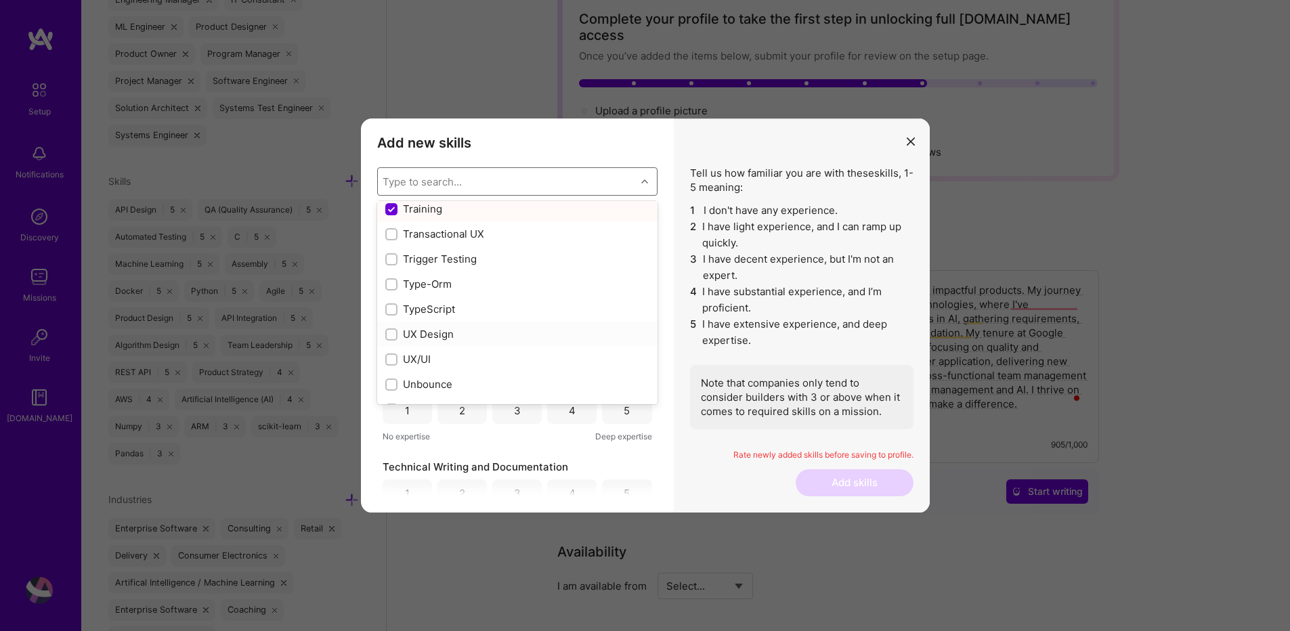
click at [391, 338] on input "modal" at bounding box center [392, 334] width 9 height 9
checkbox input "true"
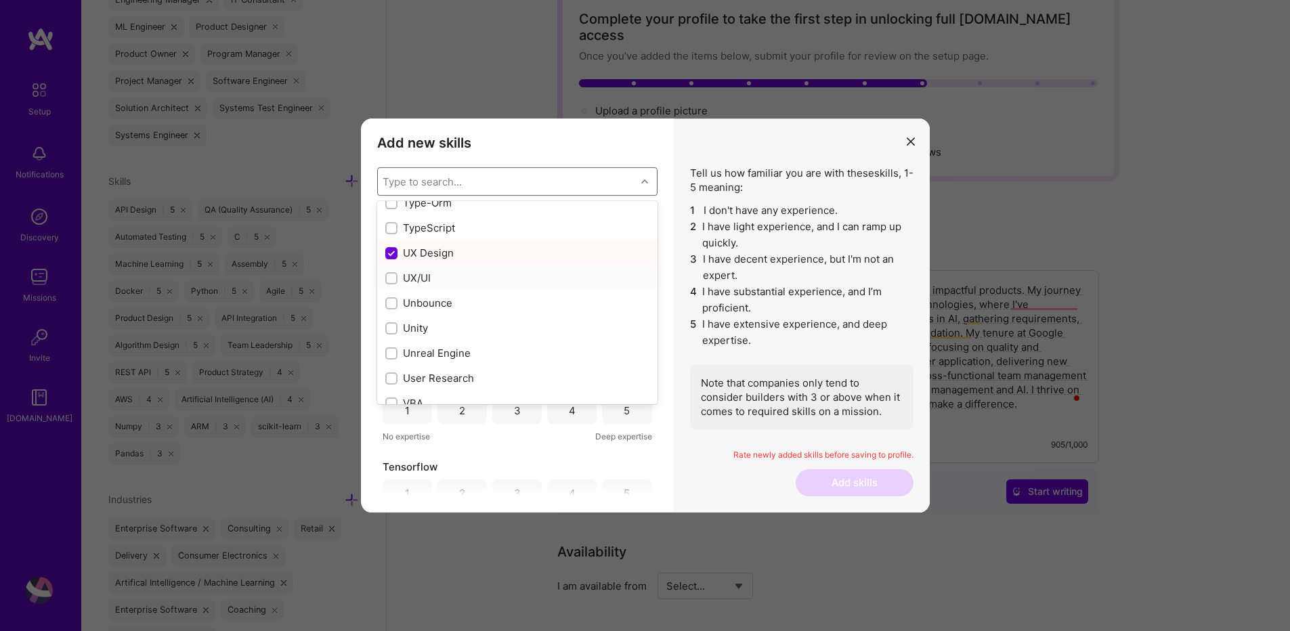
scroll to position [8612, 0]
click at [390, 324] on input "modal" at bounding box center [392, 322] width 9 height 9
checkbox input "true"
click at [391, 374] on input "modal" at bounding box center [392, 372] width 9 height 9
checkbox input "true"
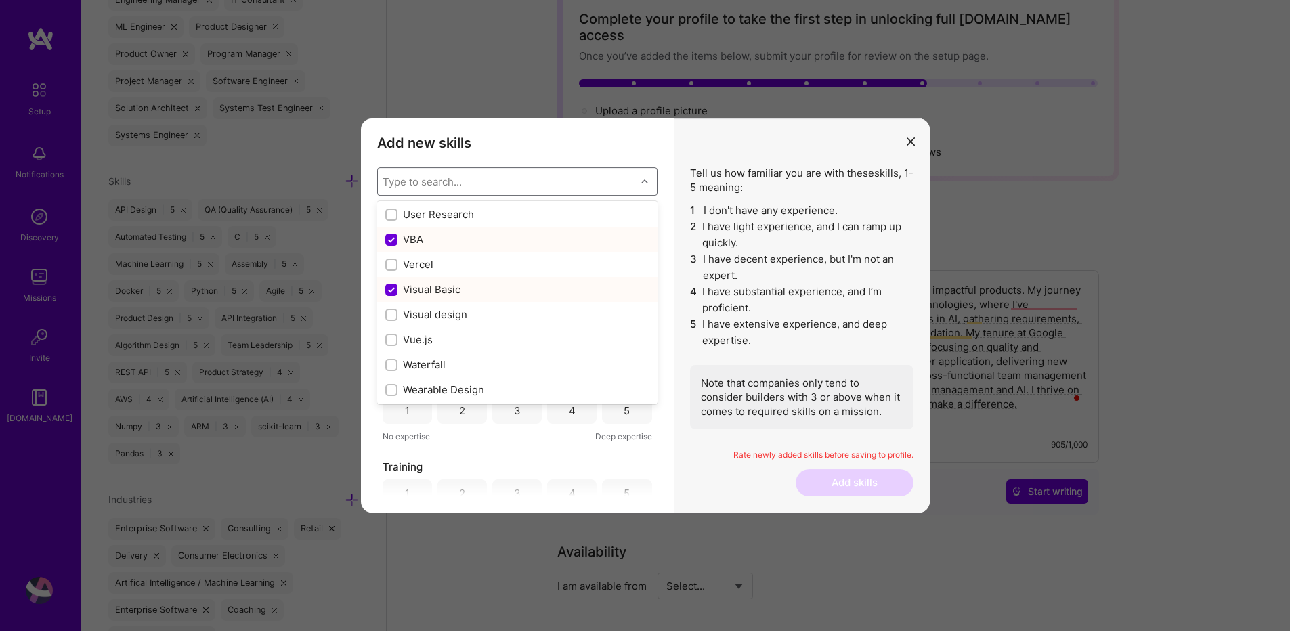
scroll to position [8775, 0]
click at [389, 287] on input "modal" at bounding box center [392, 285] width 9 height 9
checkbox input "true"
click at [388, 347] on input "modal" at bounding box center [392, 348] width 9 height 9
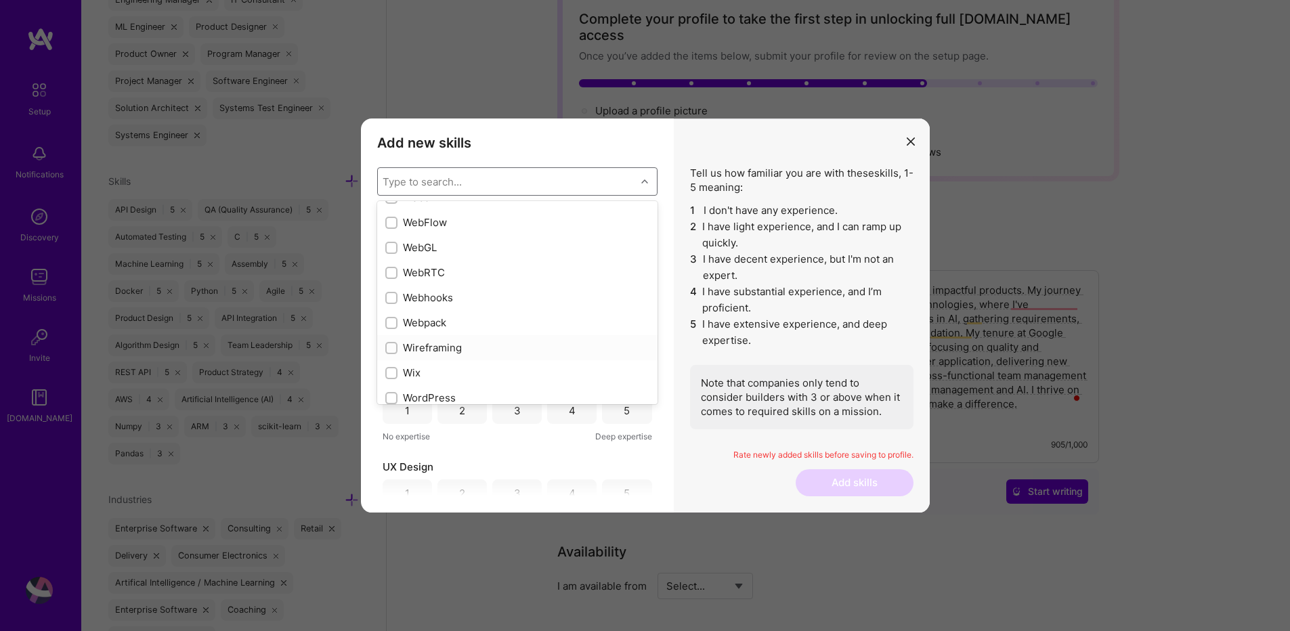
checkbox input "true"
click at [390, 286] on input "modal" at bounding box center [392, 286] width 9 height 9
checkbox input "true"
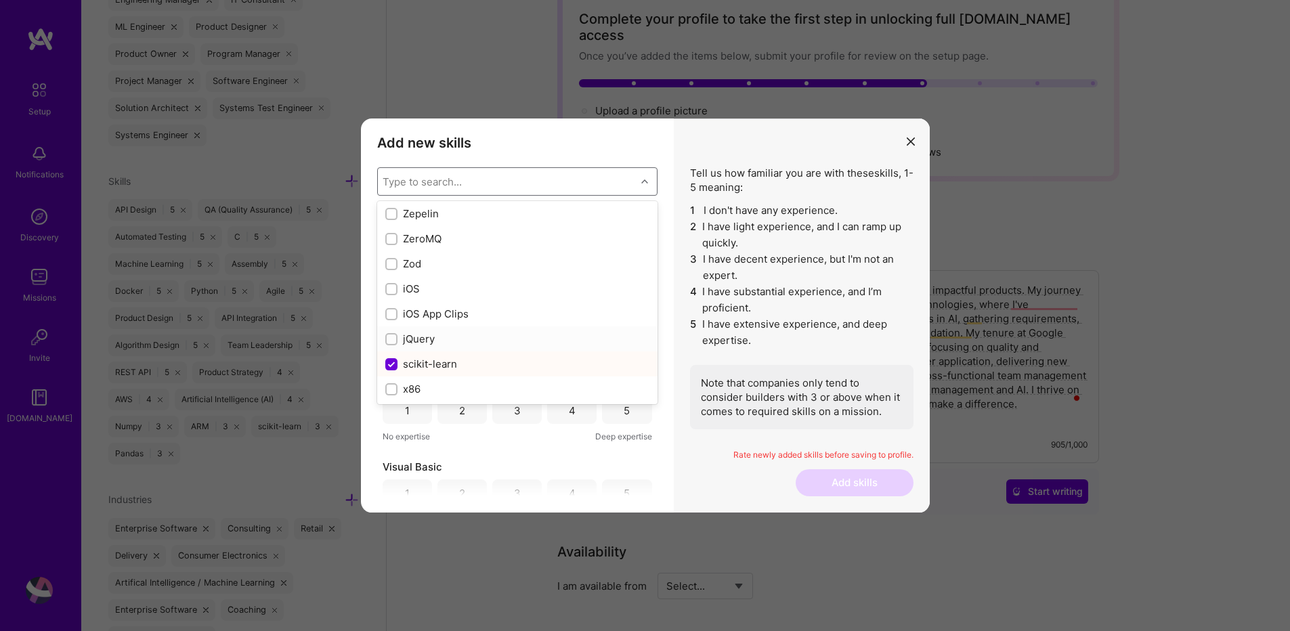
click at [388, 339] on input "modal" at bounding box center [392, 339] width 9 height 9
checkbox input "true"
click at [386, 393] on div "modal" at bounding box center [391, 389] width 12 height 12
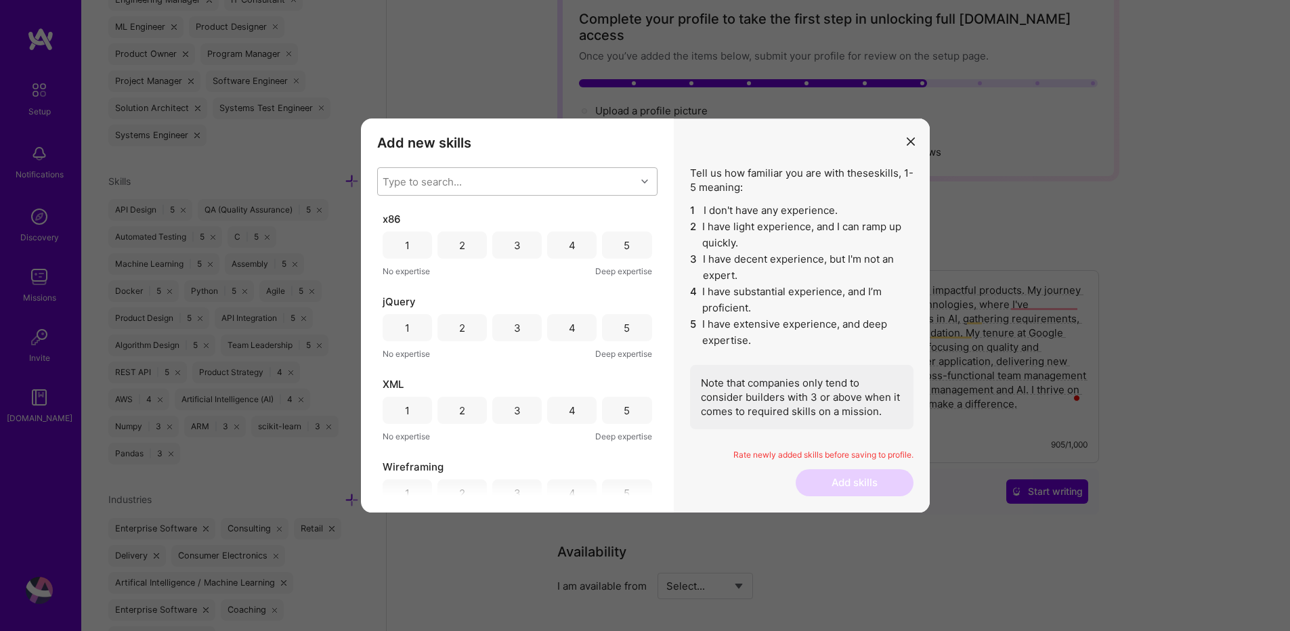
click at [435, 181] on div "Type to search..." at bounding box center [422, 182] width 79 height 14
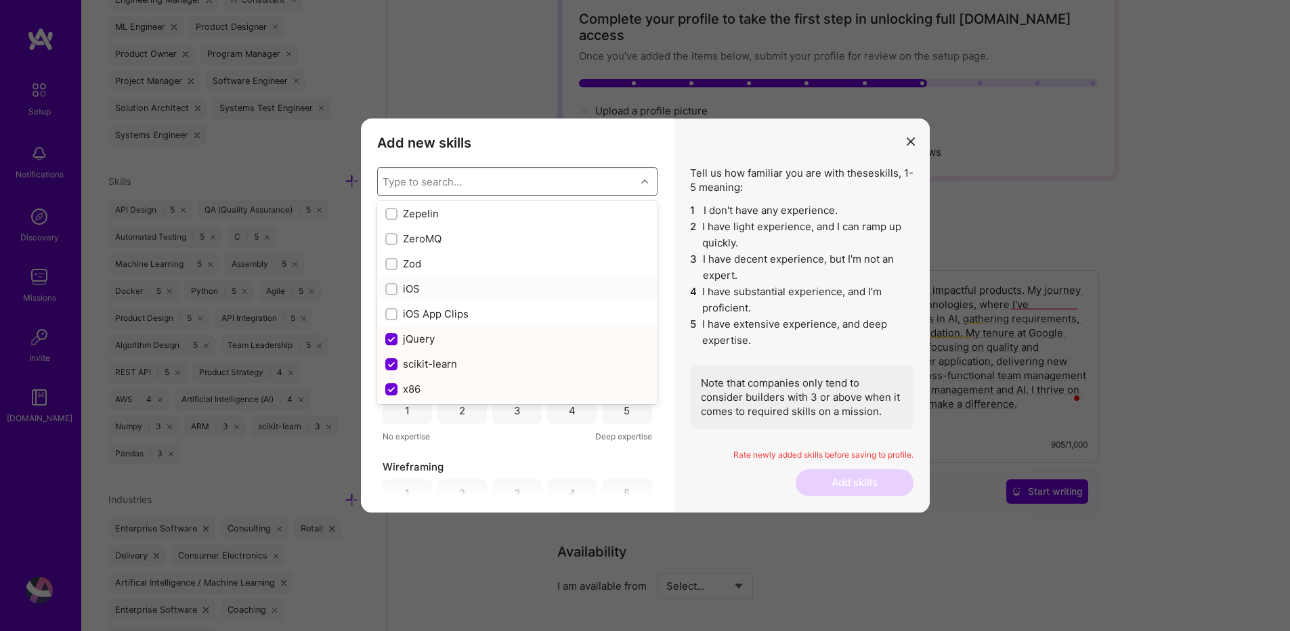
click at [391, 292] on input "modal" at bounding box center [392, 289] width 9 height 9
checkbox input "true"
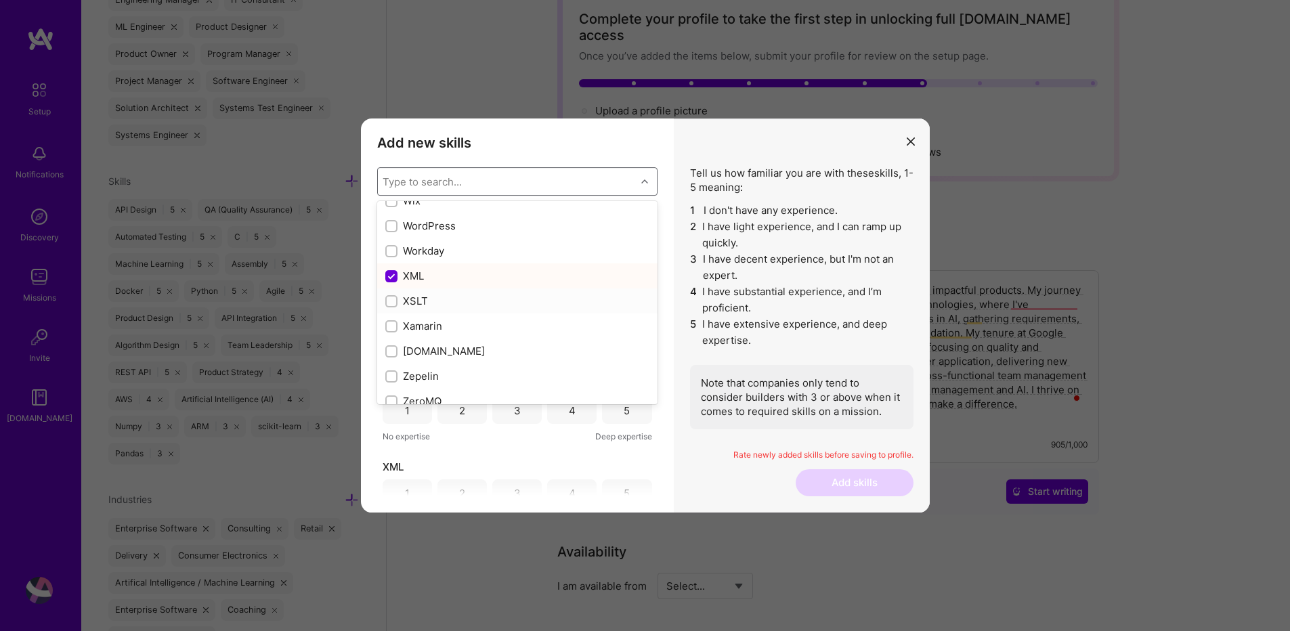
click at [391, 299] on input "modal" at bounding box center [392, 301] width 9 height 9
checkbox input "true"
click at [391, 330] on input "modal" at bounding box center [392, 332] width 9 height 9
checkbox input "true"
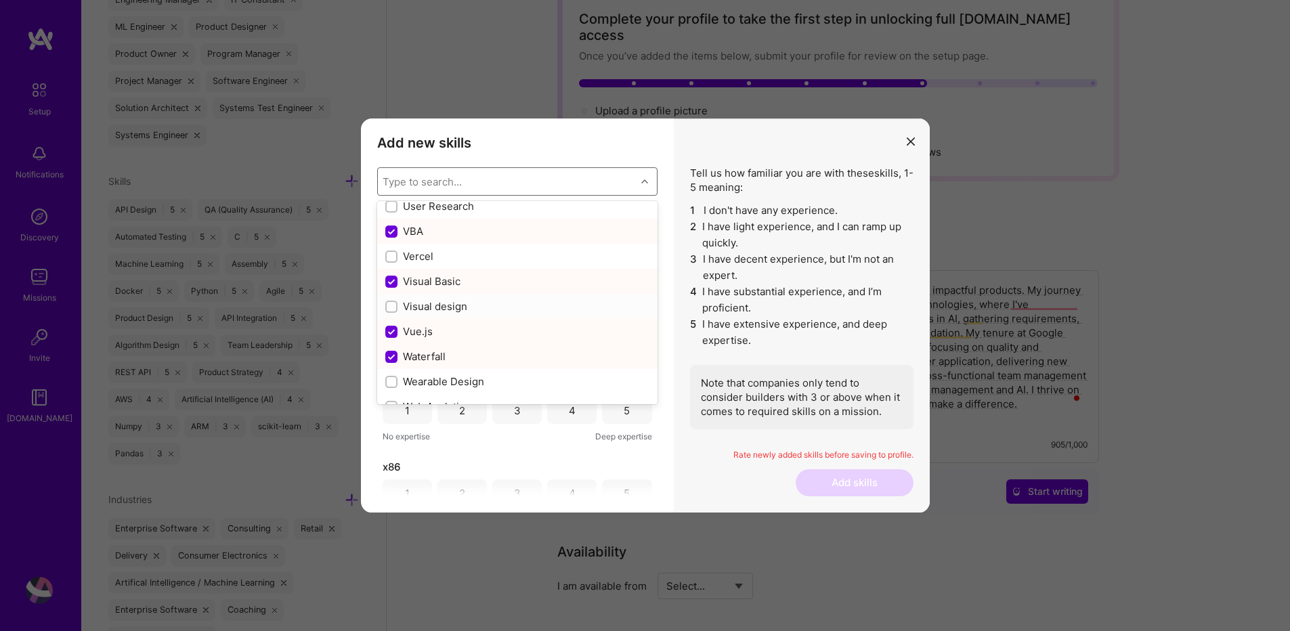
click at [389, 308] on input "modal" at bounding box center [392, 307] width 9 height 9
checkbox input "true"
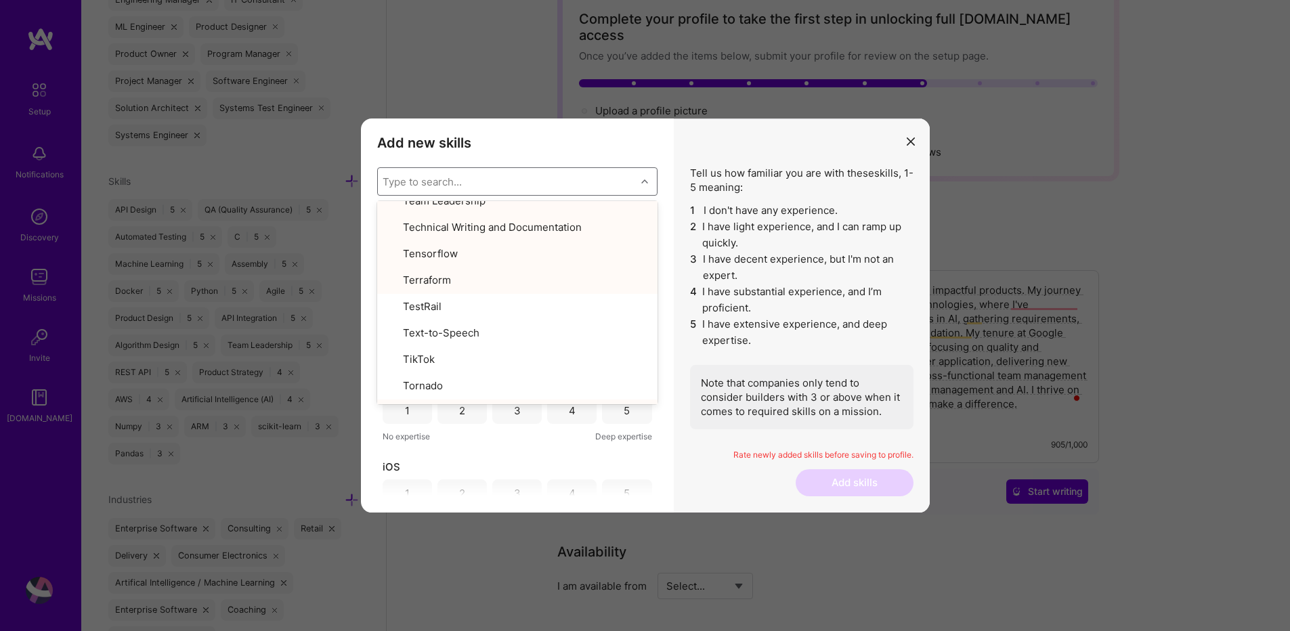
click at [681, 443] on div "Tell us how familiar you are with these skills , 1-5 meaning: 1 I don't have an…" at bounding box center [802, 315] width 256 height 394
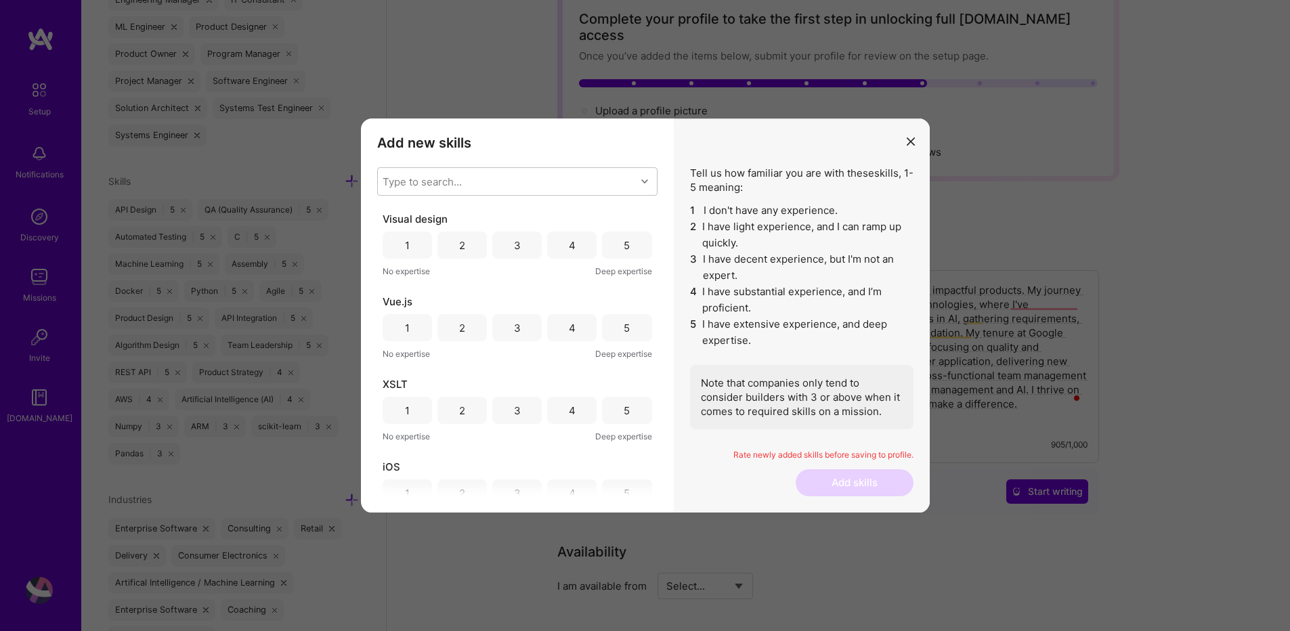
scroll to position [0, 0]
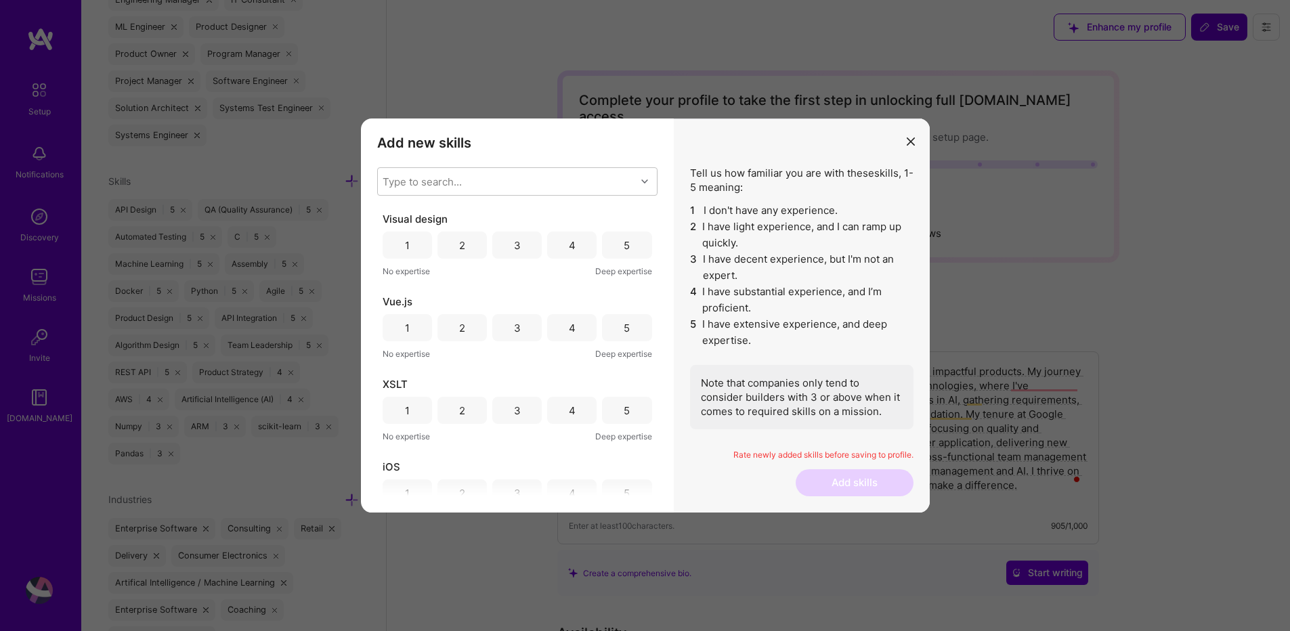
click at [569, 248] on div "4" at bounding box center [572, 245] width 7 height 14
click at [520, 333] on div "3" at bounding box center [516, 327] width 49 height 27
click at [392, 386] on span "XSLT" at bounding box center [395, 384] width 25 height 14
click at [556, 418] on div "4" at bounding box center [571, 410] width 49 height 27
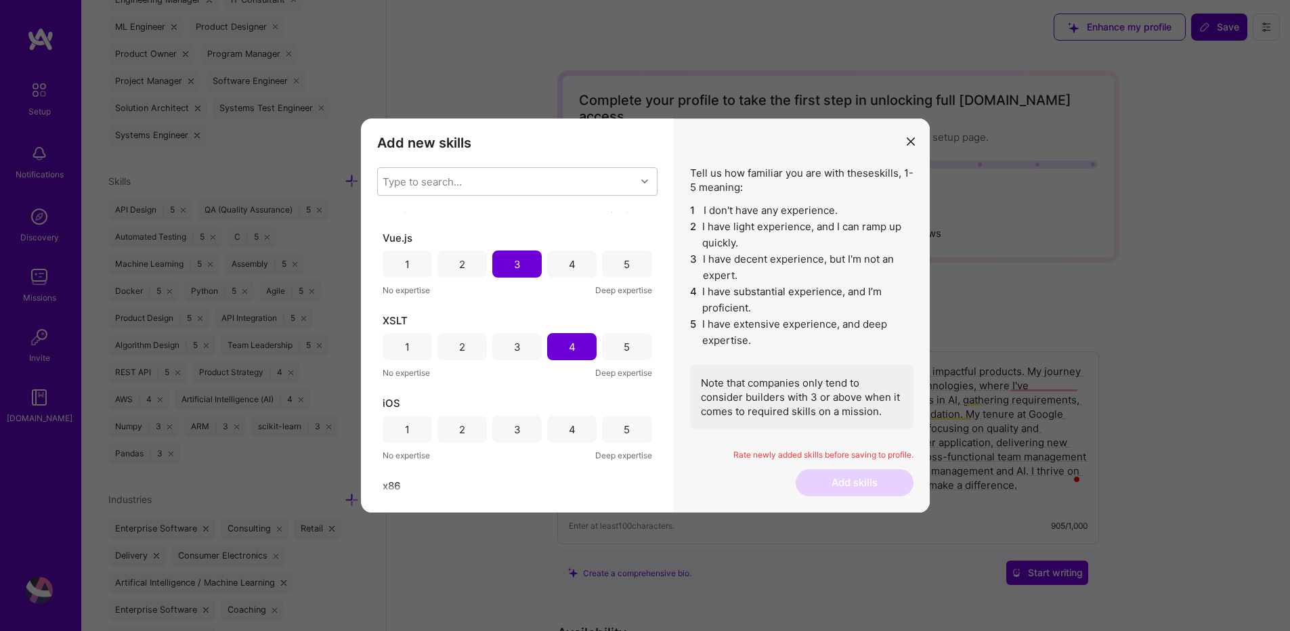
scroll to position [162, 0]
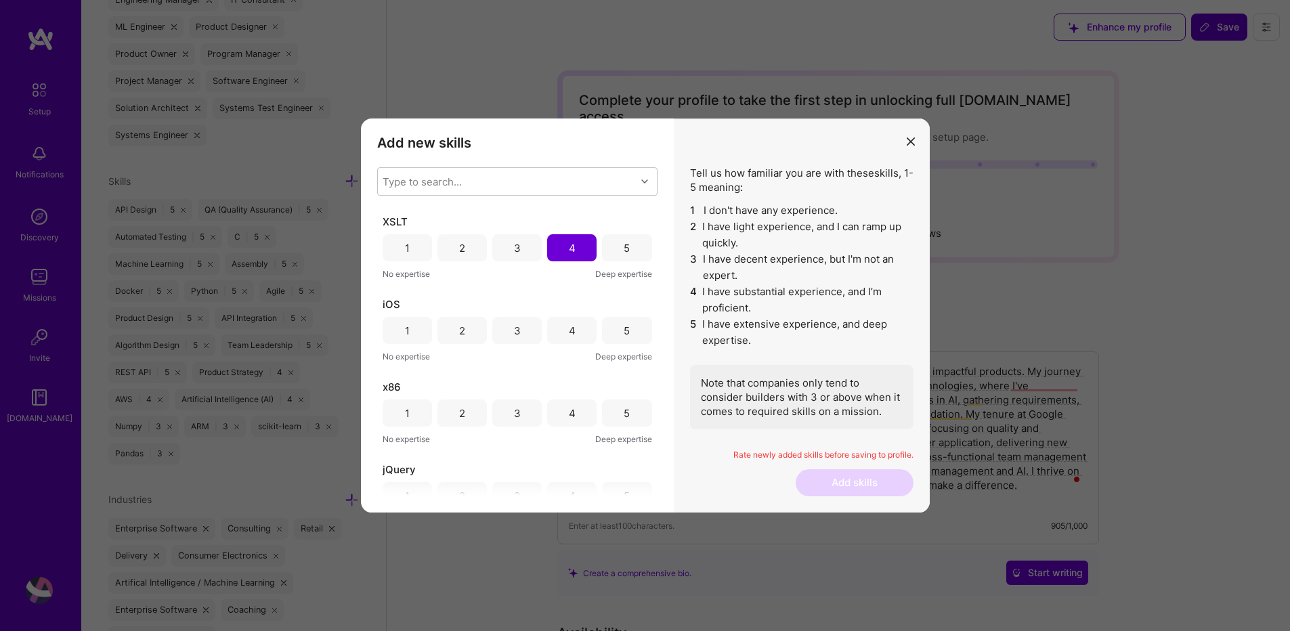
click at [511, 338] on div "3" at bounding box center [516, 330] width 49 height 27
click at [624, 418] on div "5" at bounding box center [627, 413] width 6 height 14
click at [577, 341] on div "4" at bounding box center [571, 331] width 49 height 27
click at [574, 423] on div "4" at bounding box center [571, 414] width 49 height 27
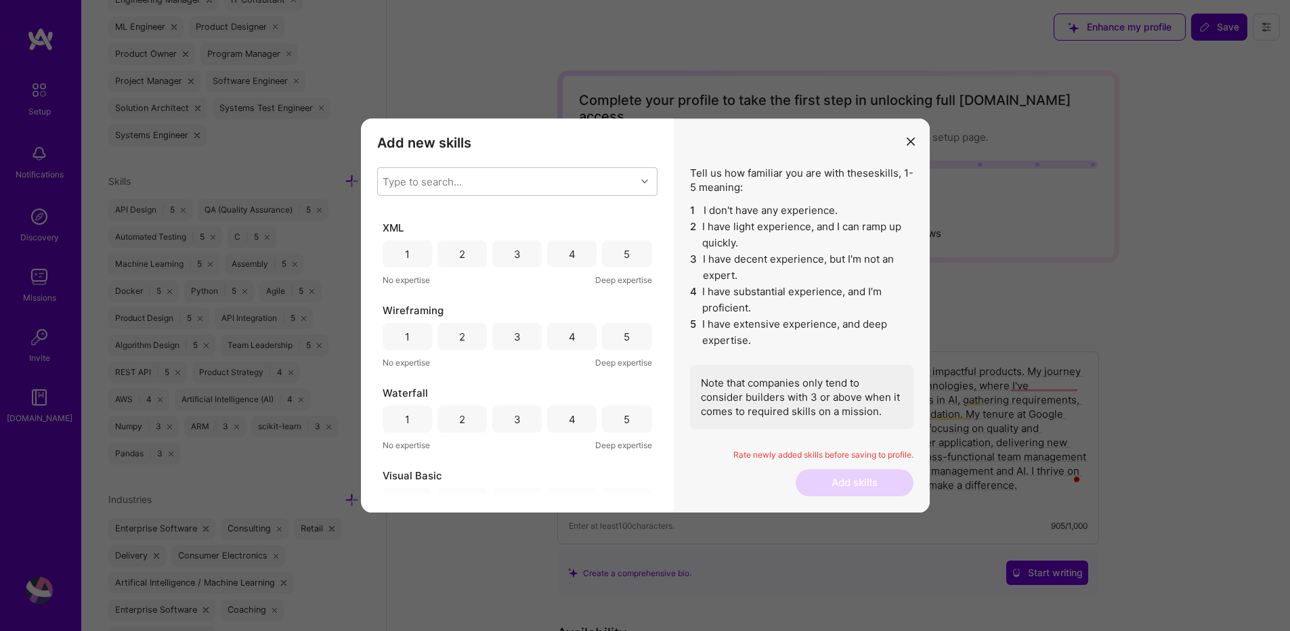
scroll to position [487, 0]
click at [617, 262] on div "5" at bounding box center [626, 253] width 49 height 27
click at [624, 337] on div "5" at bounding box center [627, 336] width 6 height 14
click at [615, 416] on div "5" at bounding box center [626, 418] width 49 height 27
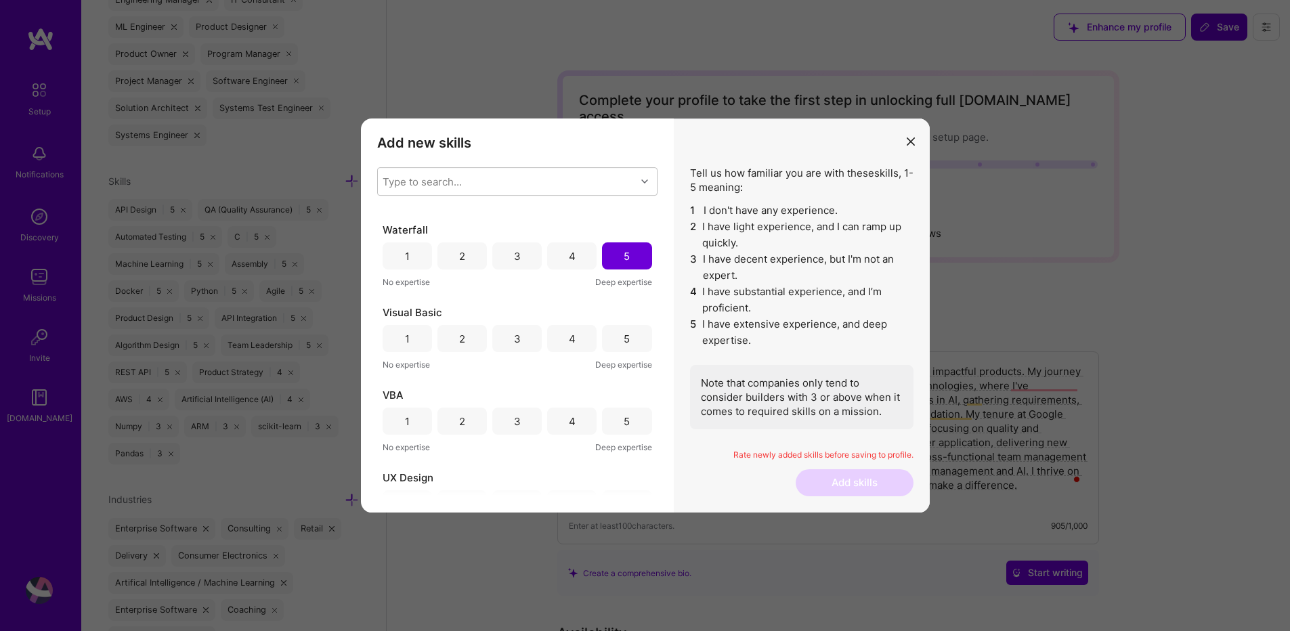
click at [574, 344] on div "4" at bounding box center [571, 338] width 49 height 27
click at [579, 421] on div "4" at bounding box center [571, 421] width 49 height 27
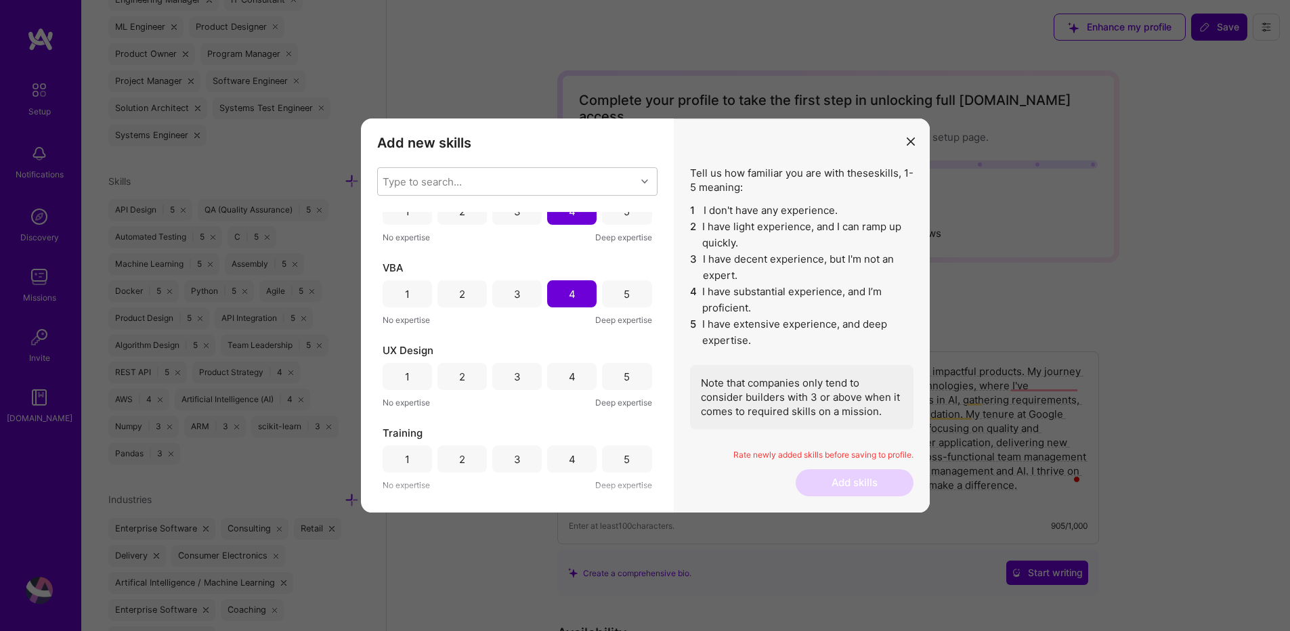
scroll to position [812, 0]
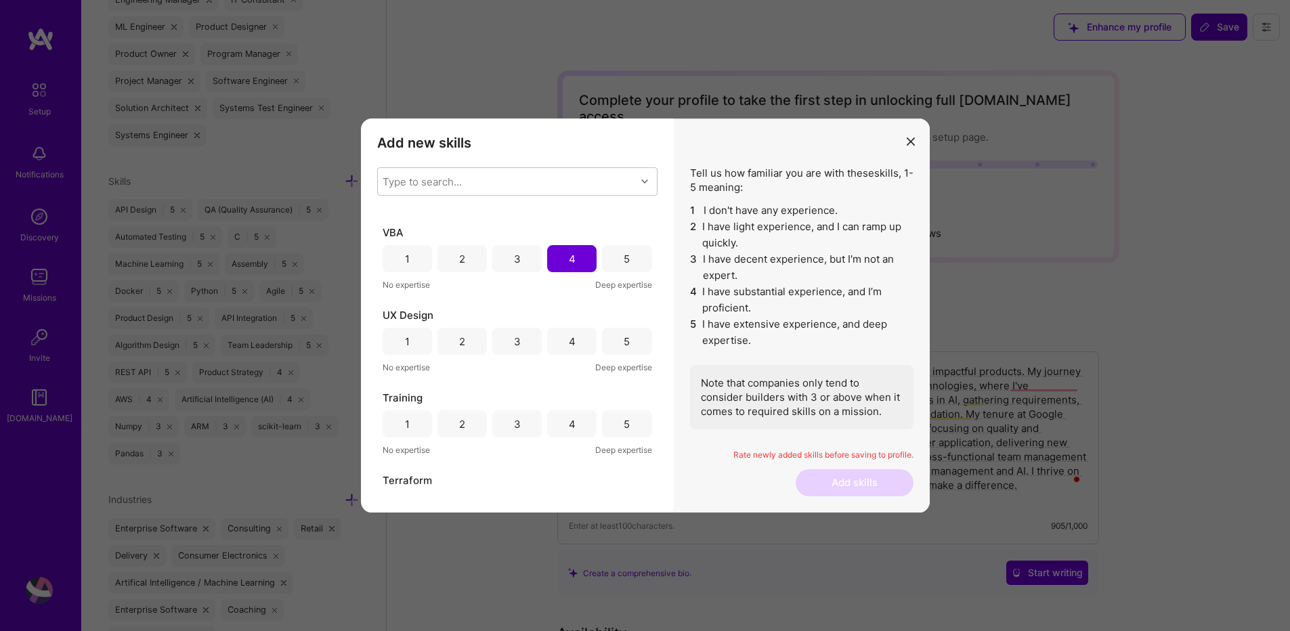
click at [577, 348] on div "4" at bounding box center [571, 341] width 49 height 27
click at [626, 433] on div "5" at bounding box center [626, 423] width 49 height 27
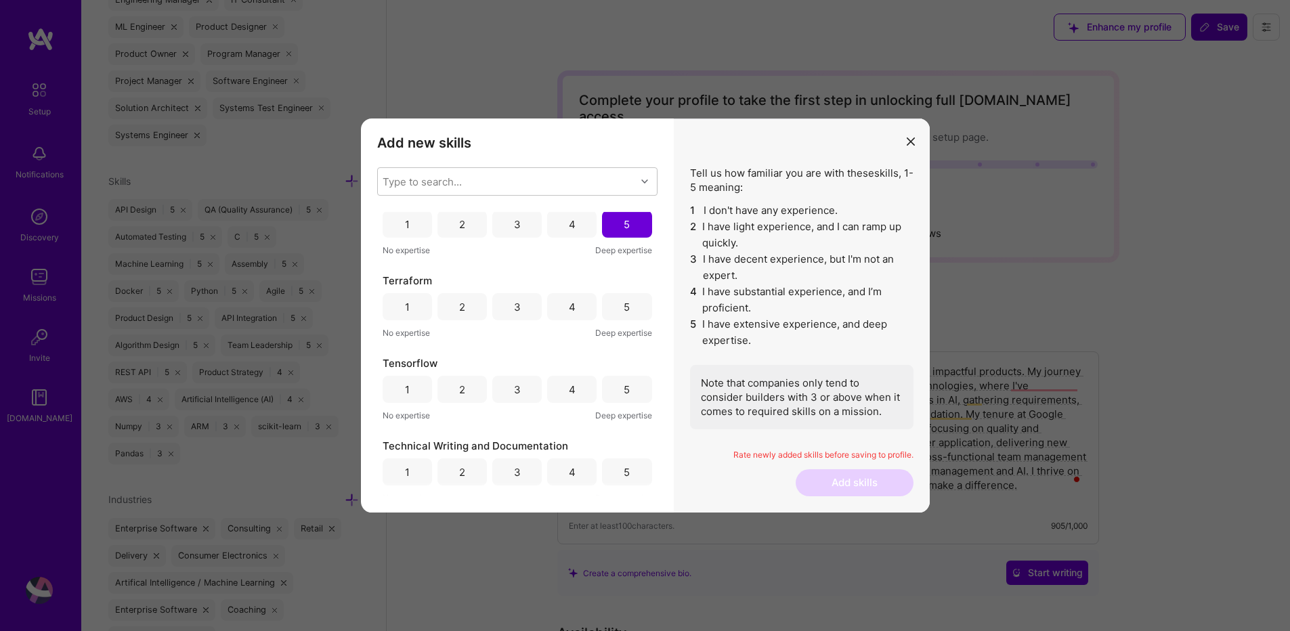
scroll to position [1056, 0]
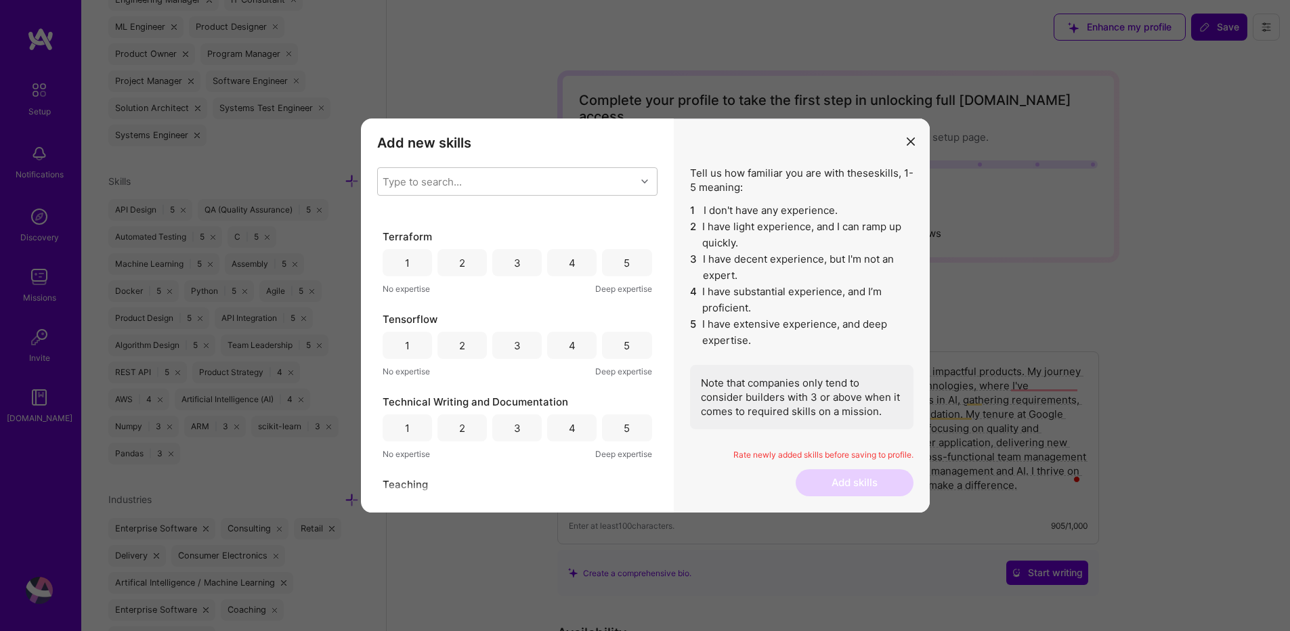
click at [523, 272] on div "3" at bounding box center [516, 262] width 49 height 27
click at [550, 350] on div "4" at bounding box center [571, 345] width 49 height 27
click at [603, 437] on div "5" at bounding box center [626, 427] width 49 height 27
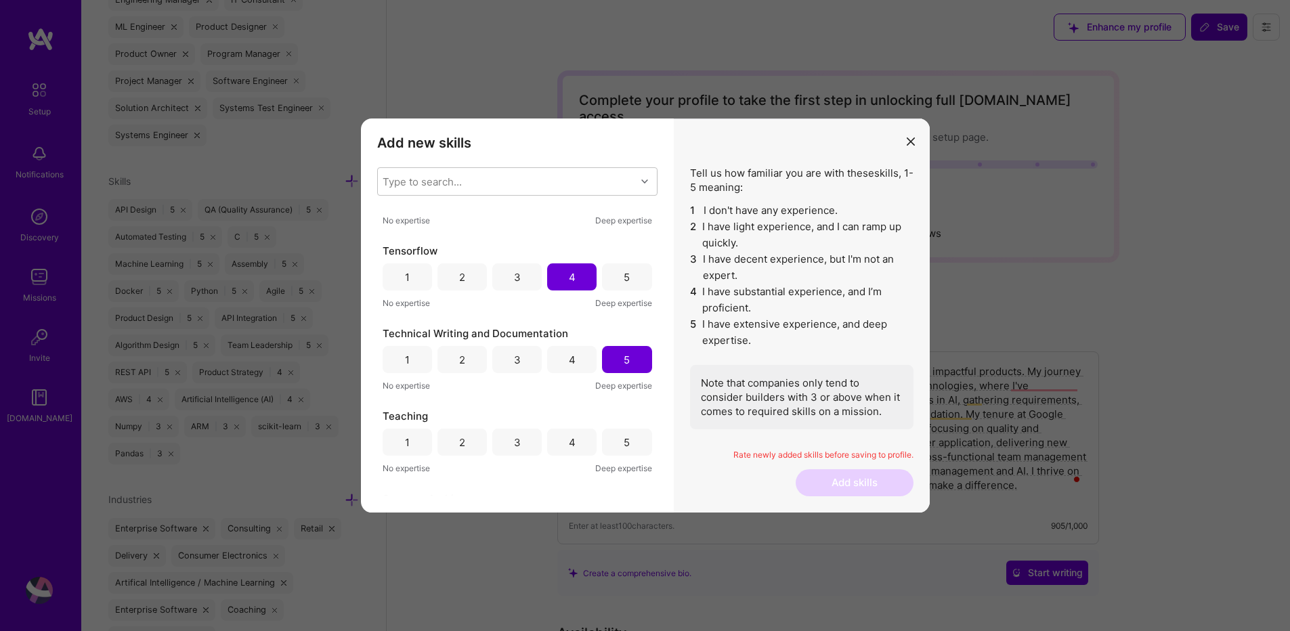
scroll to position [1219, 0]
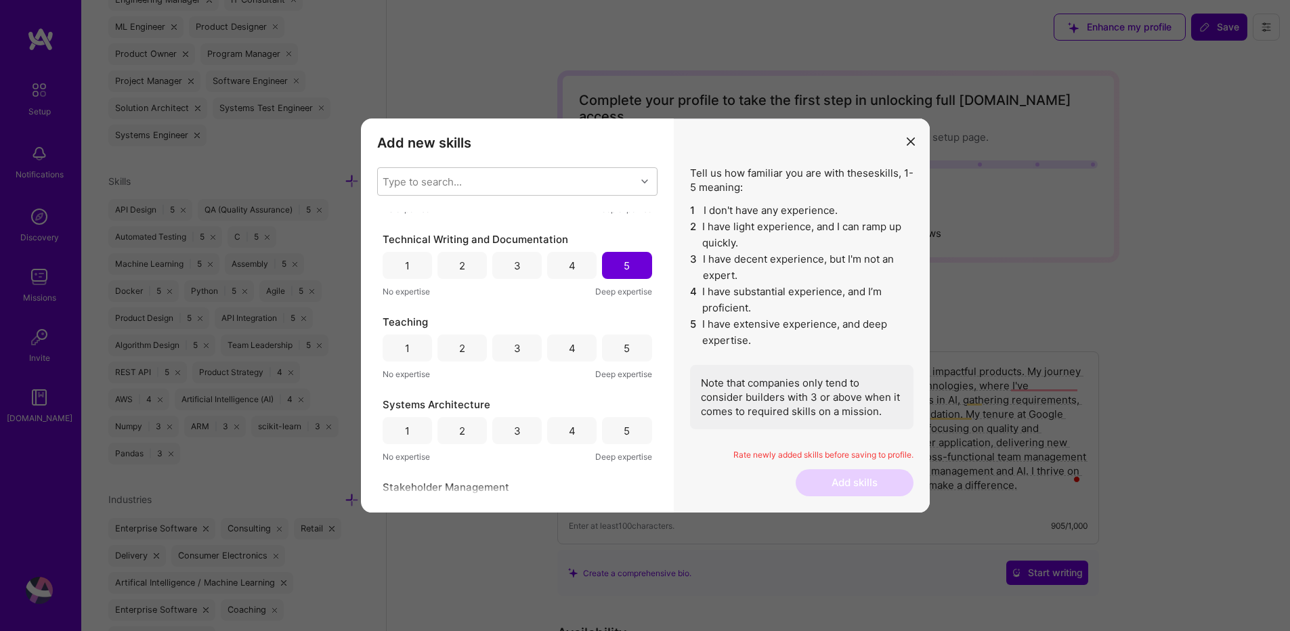
click at [624, 343] on div "5" at bounding box center [627, 348] width 6 height 14
click at [632, 444] on div "Systems Architecture 1 2 3 4 5 No expertise Deep expertise" at bounding box center [517, 430] width 269 height 66
click at [609, 434] on div "5" at bounding box center [626, 430] width 49 height 27
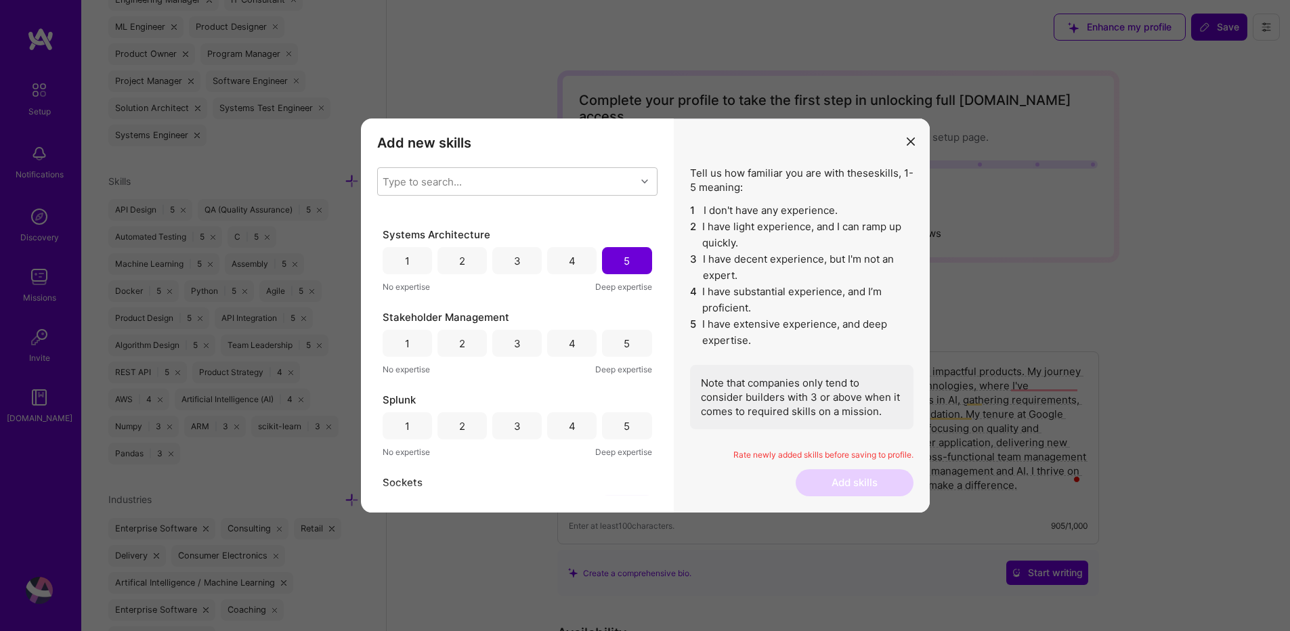
scroll to position [1381, 0]
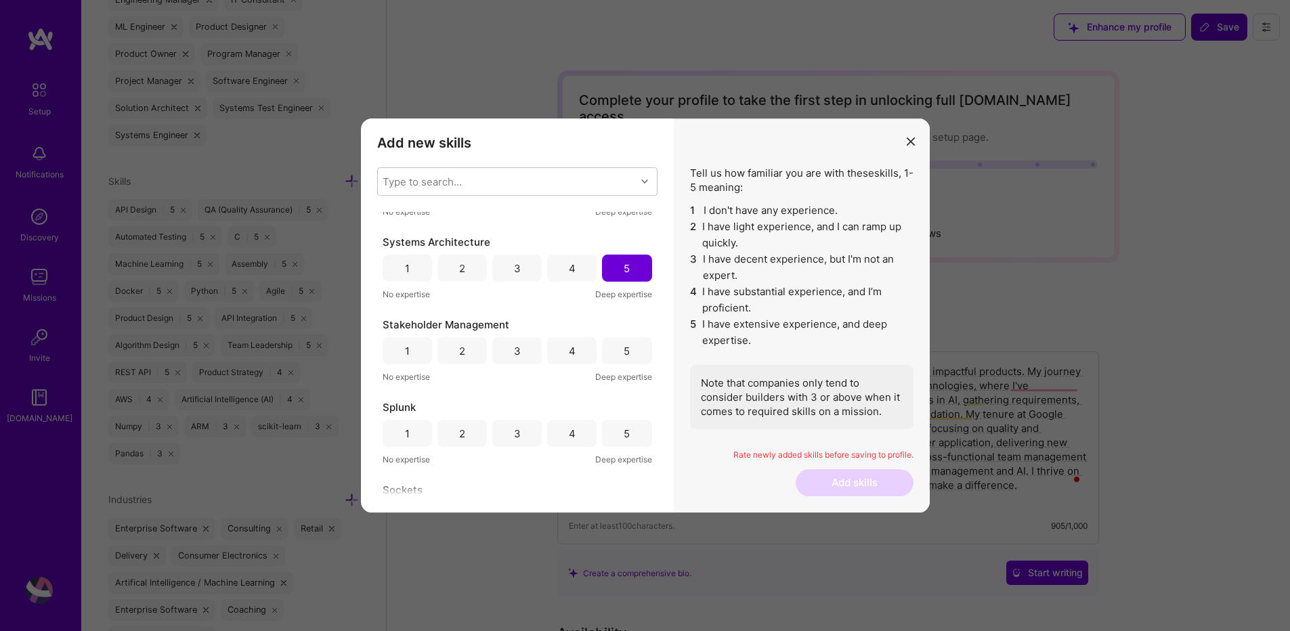
click at [615, 354] on div "5" at bounding box center [626, 350] width 49 height 27
click at [613, 433] on div "5" at bounding box center [626, 433] width 49 height 27
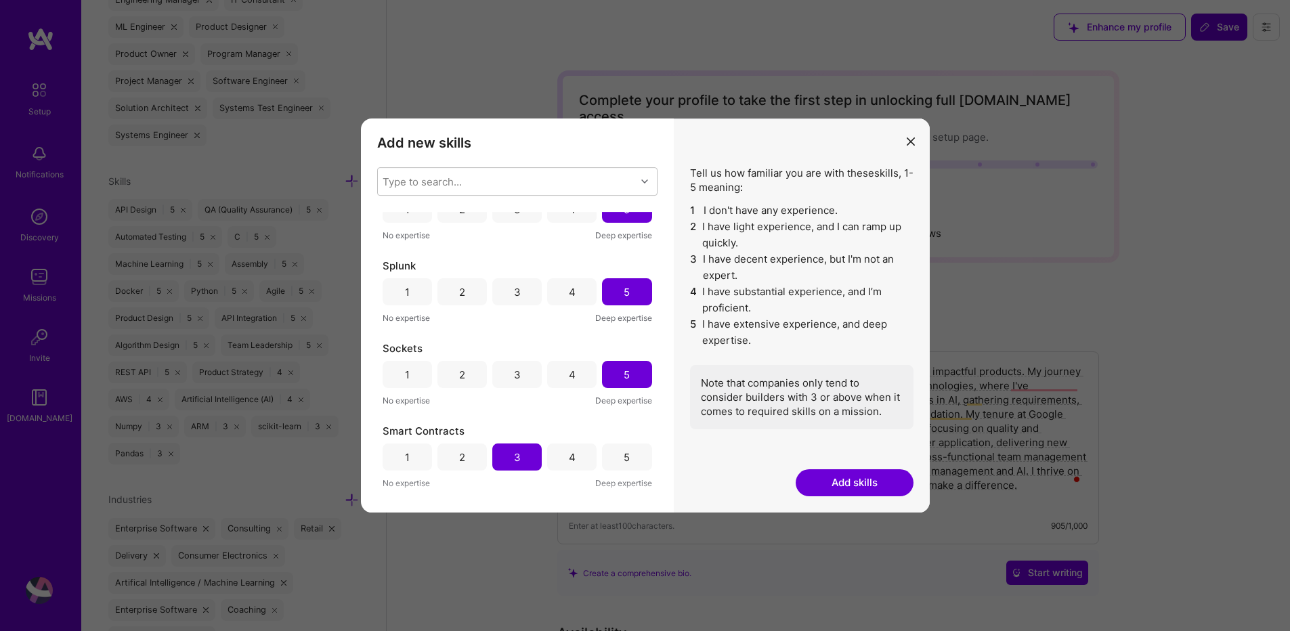
scroll to position [1544, 0]
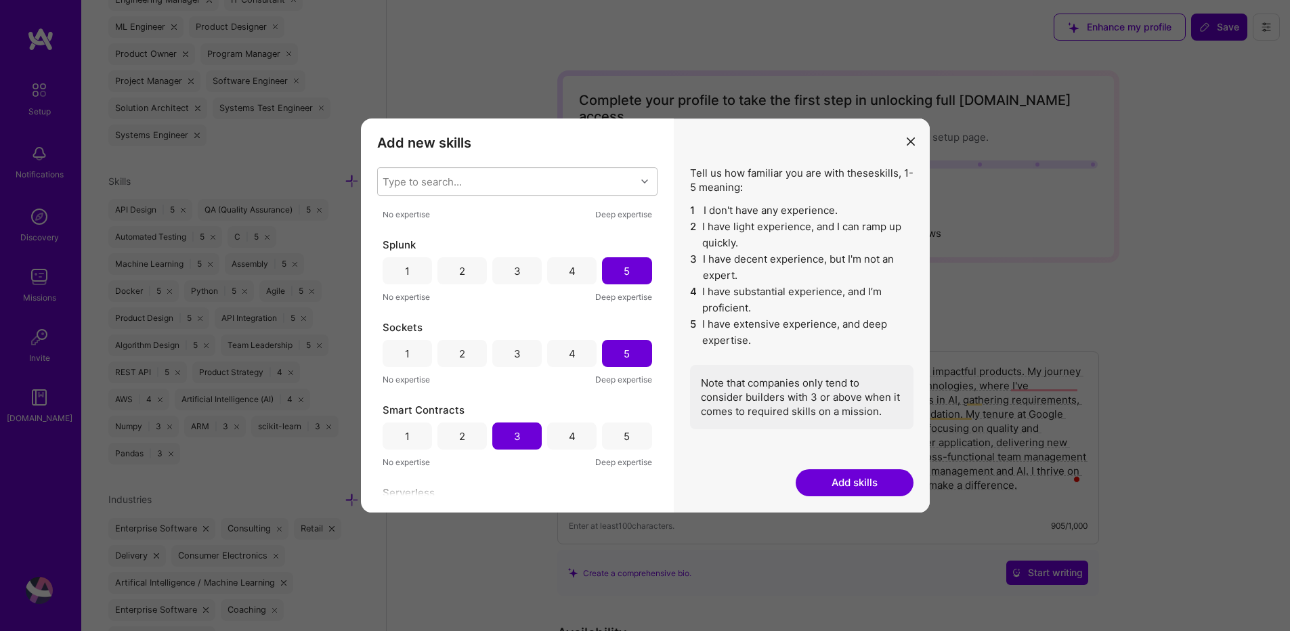
click at [833, 487] on button "Add skills" at bounding box center [855, 482] width 118 height 27
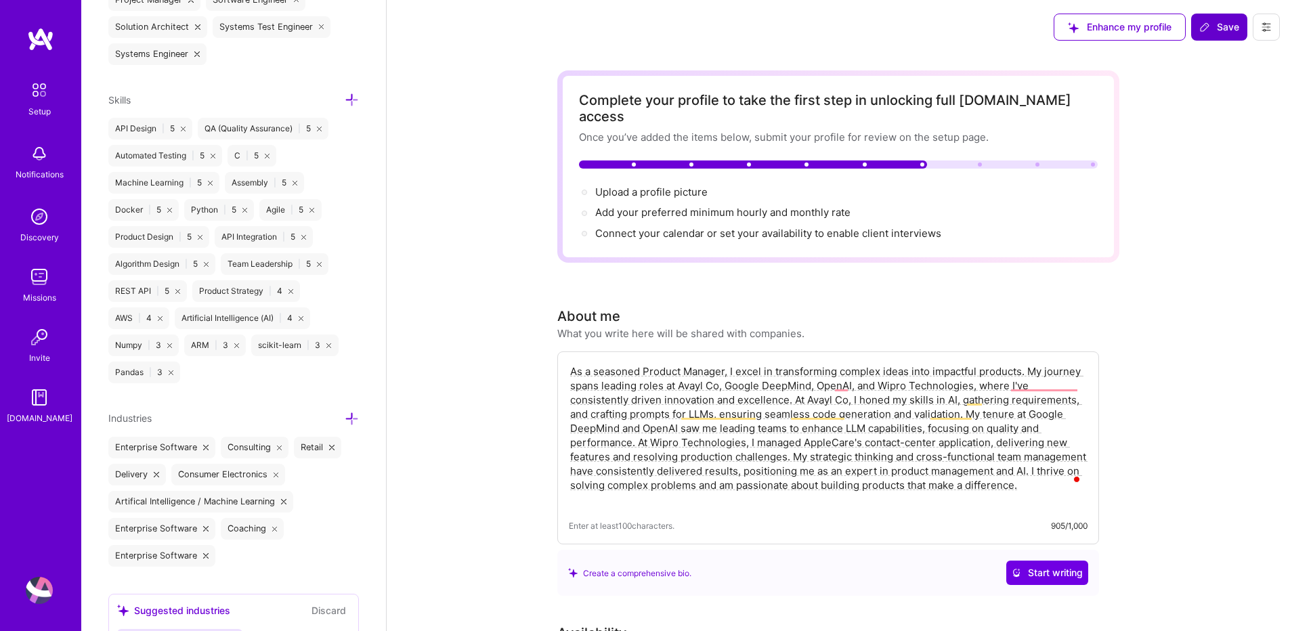
scroll to position [1303, 0]
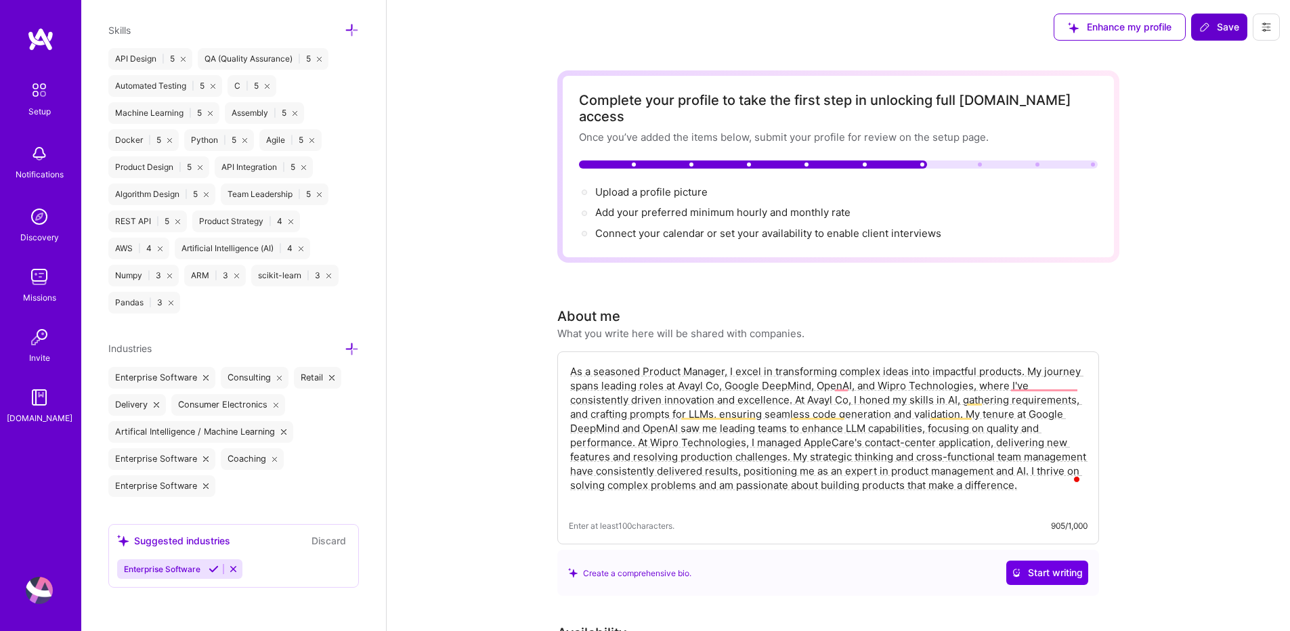
click at [345, 36] on icon at bounding box center [352, 30] width 14 height 14
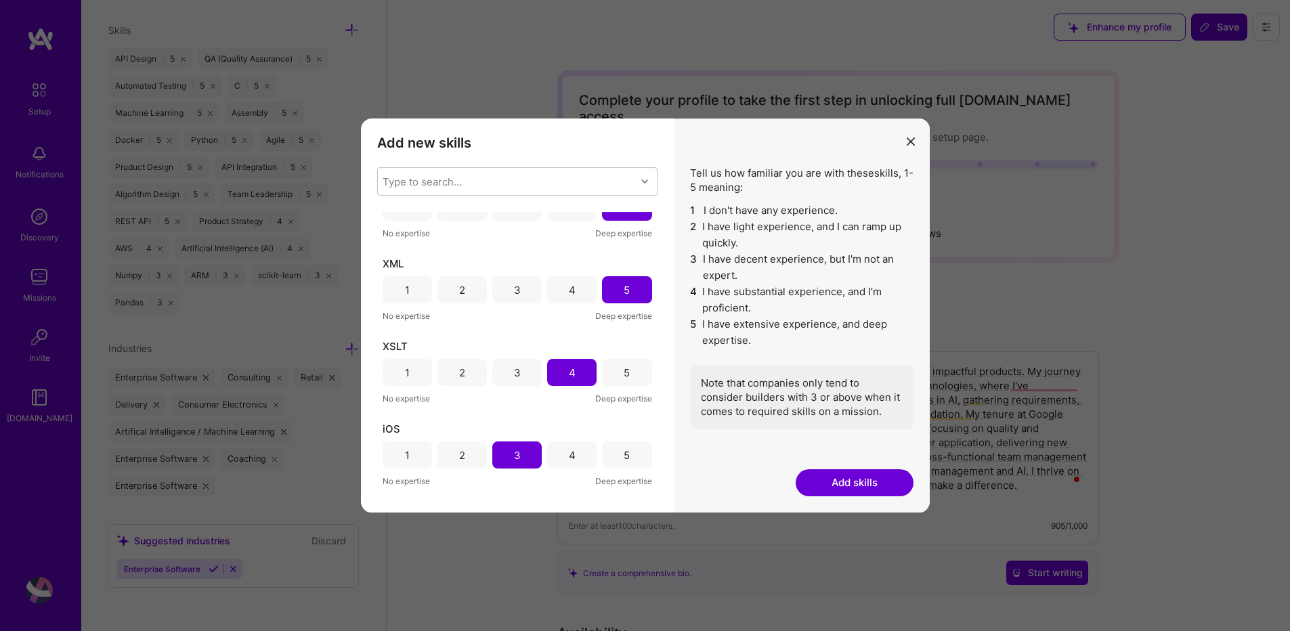
scroll to position [7547, 0]
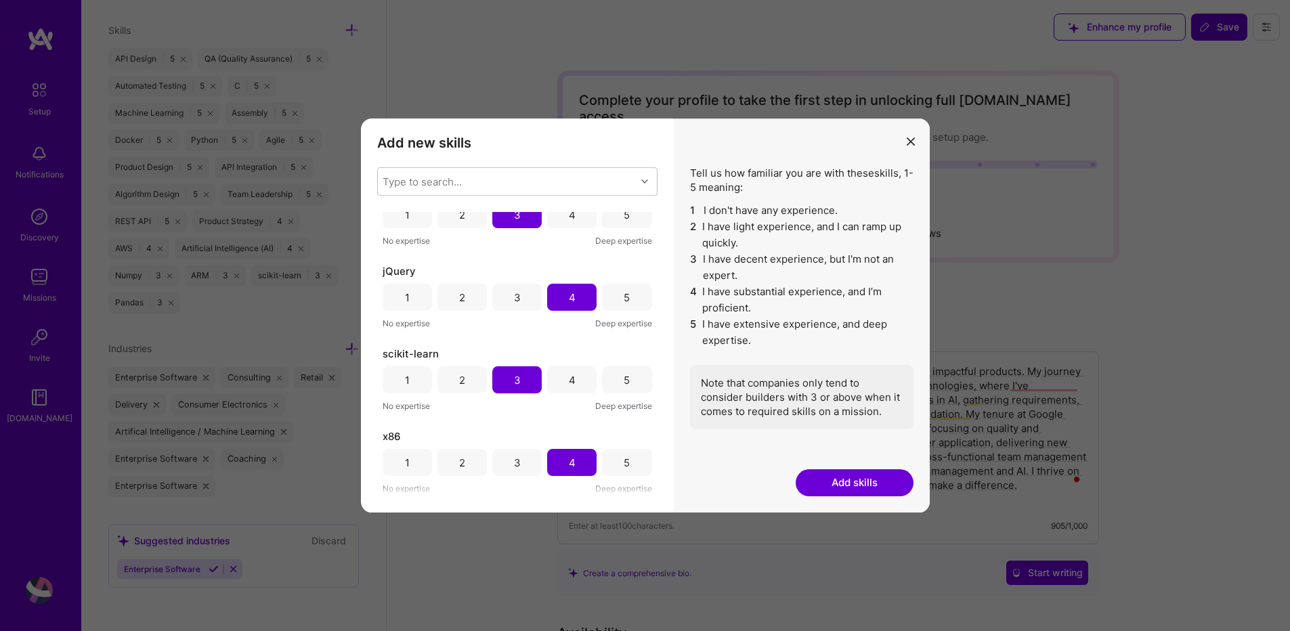
click at [907, 146] on button "modal" at bounding box center [911, 140] width 16 height 22
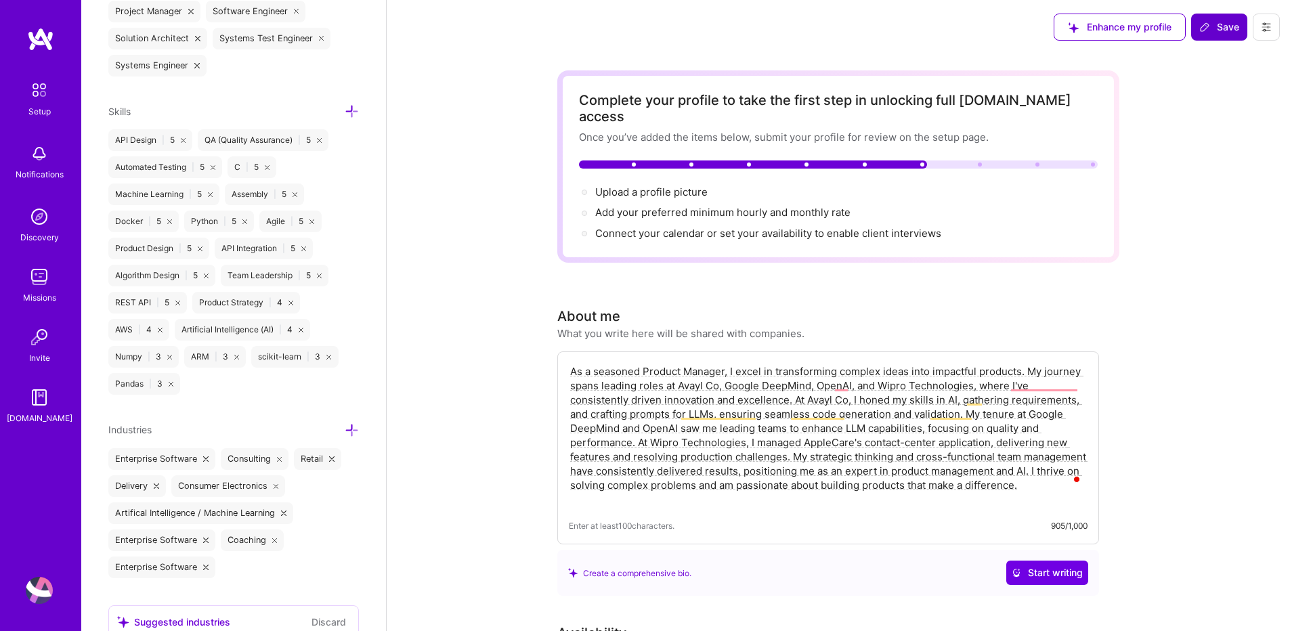
scroll to position [1303, 0]
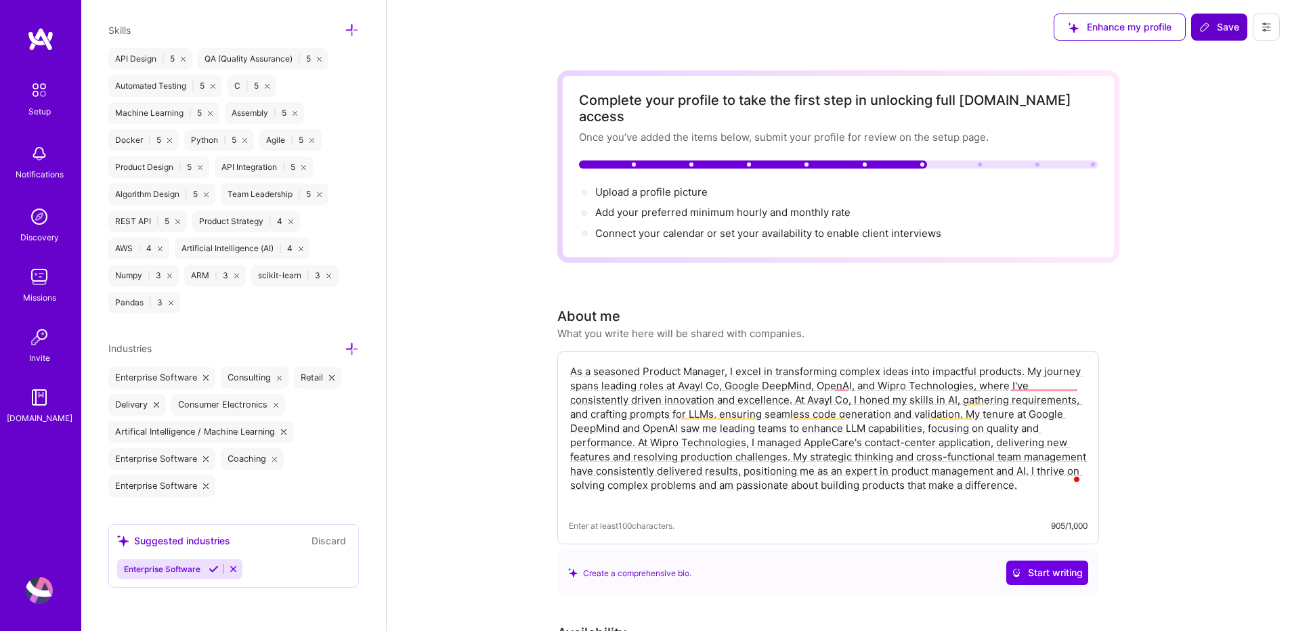
click at [345, 349] on icon at bounding box center [352, 349] width 14 height 14
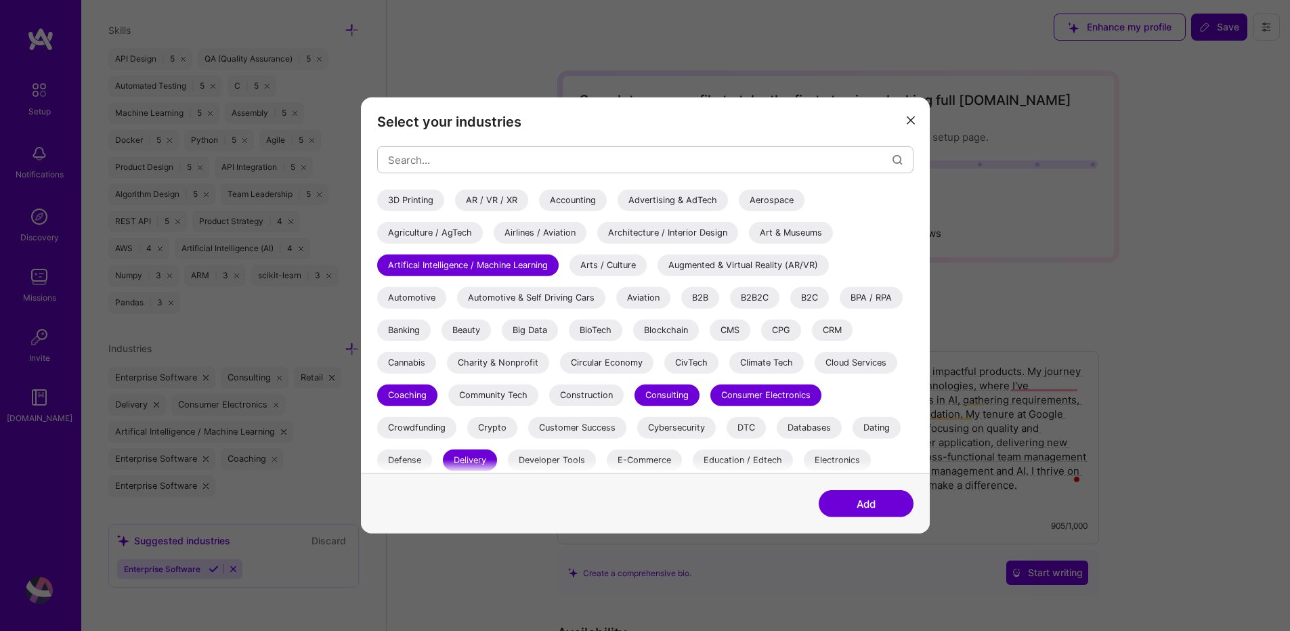
click at [511, 299] on div "Automotive & Self Driving Cars" at bounding box center [531, 298] width 148 height 22
click at [708, 302] on div "B2B" at bounding box center [700, 298] width 38 height 22
click at [746, 304] on div "B2B2C" at bounding box center [754, 298] width 49 height 22
click at [802, 295] on div "B2C" at bounding box center [809, 298] width 39 height 22
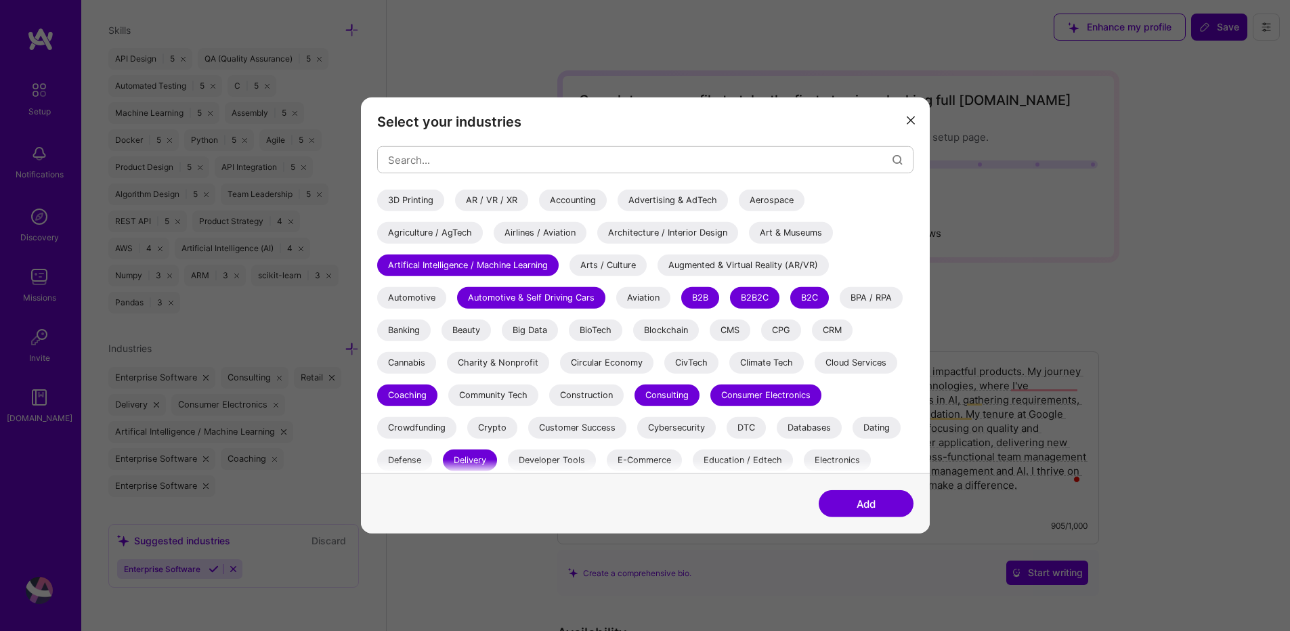
click at [861, 297] on div "BPA / RPA" at bounding box center [871, 298] width 63 height 22
click at [393, 334] on div "Banking" at bounding box center [403, 331] width 53 height 22
click at [537, 327] on div "Big Data" at bounding box center [530, 331] width 56 height 22
click at [823, 336] on div "CRM" at bounding box center [832, 331] width 41 height 22
click at [863, 360] on div "Cloud Services" at bounding box center [856, 363] width 83 height 22
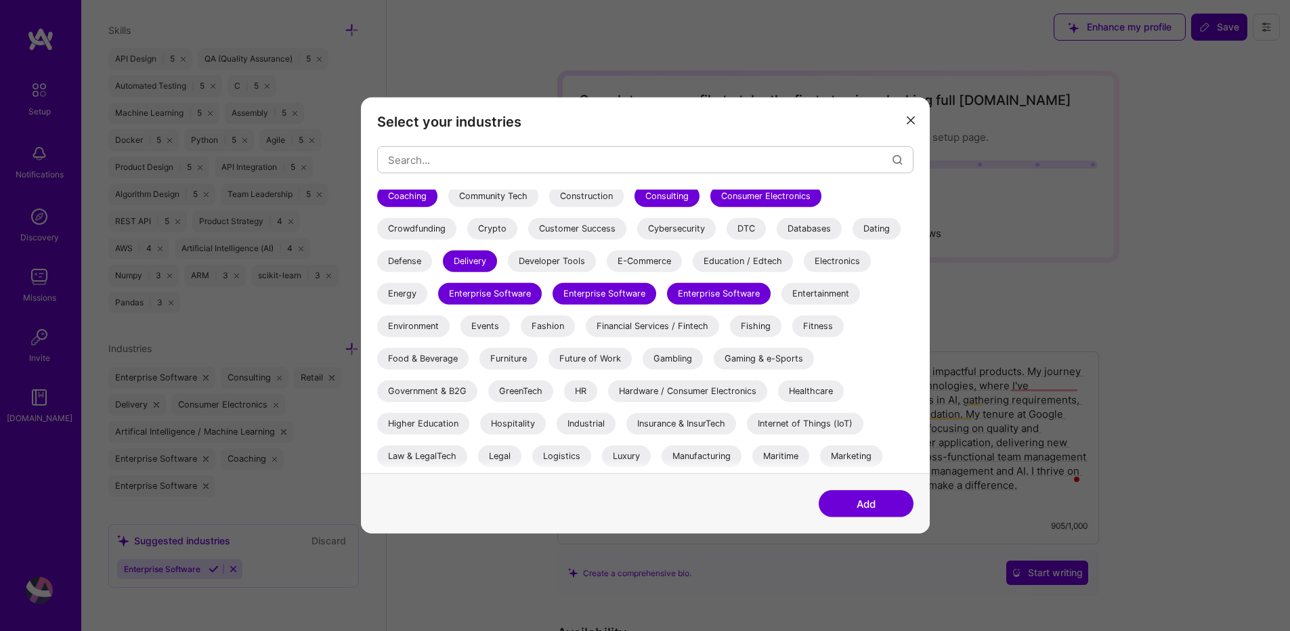
scroll to position [162, 0]
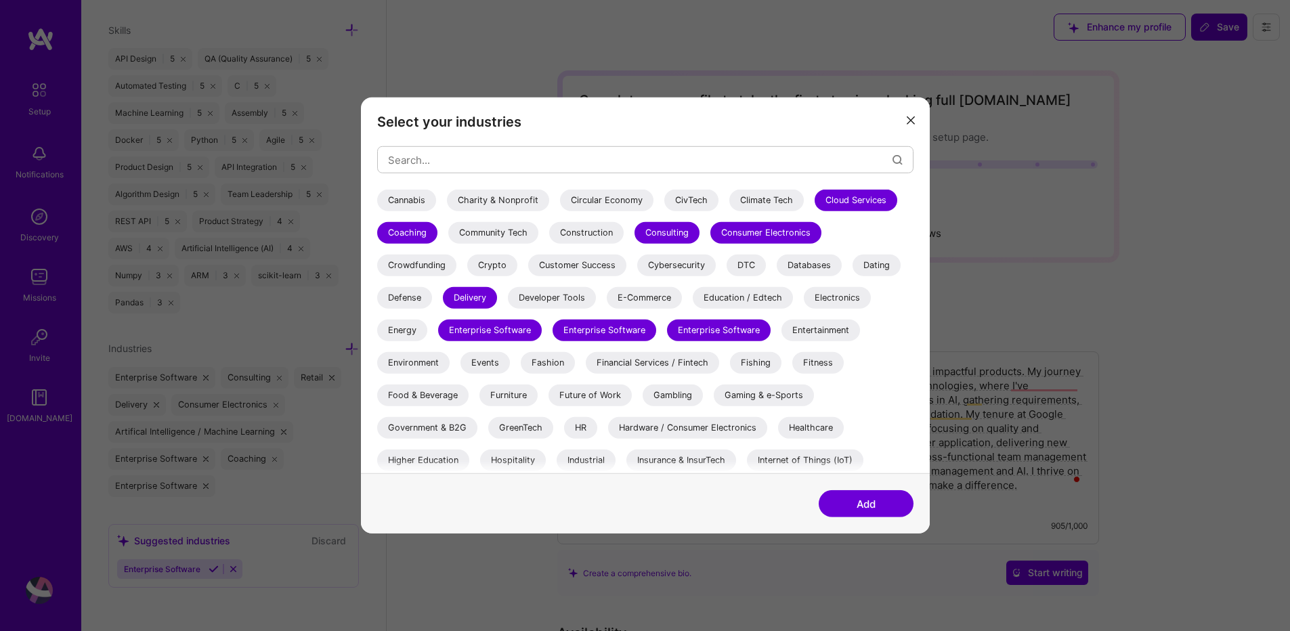
click at [477, 269] on div "Crypto" at bounding box center [492, 266] width 50 height 22
drag, startPoint x: 656, startPoint y: 266, endPoint x: 665, endPoint y: 266, distance: 8.8
click at [657, 266] on div "Cybersecurity" at bounding box center [676, 266] width 79 height 22
click at [551, 301] on div "Developer Tools" at bounding box center [552, 298] width 88 height 22
click at [656, 301] on div "E-Commerce" at bounding box center [644, 298] width 75 height 22
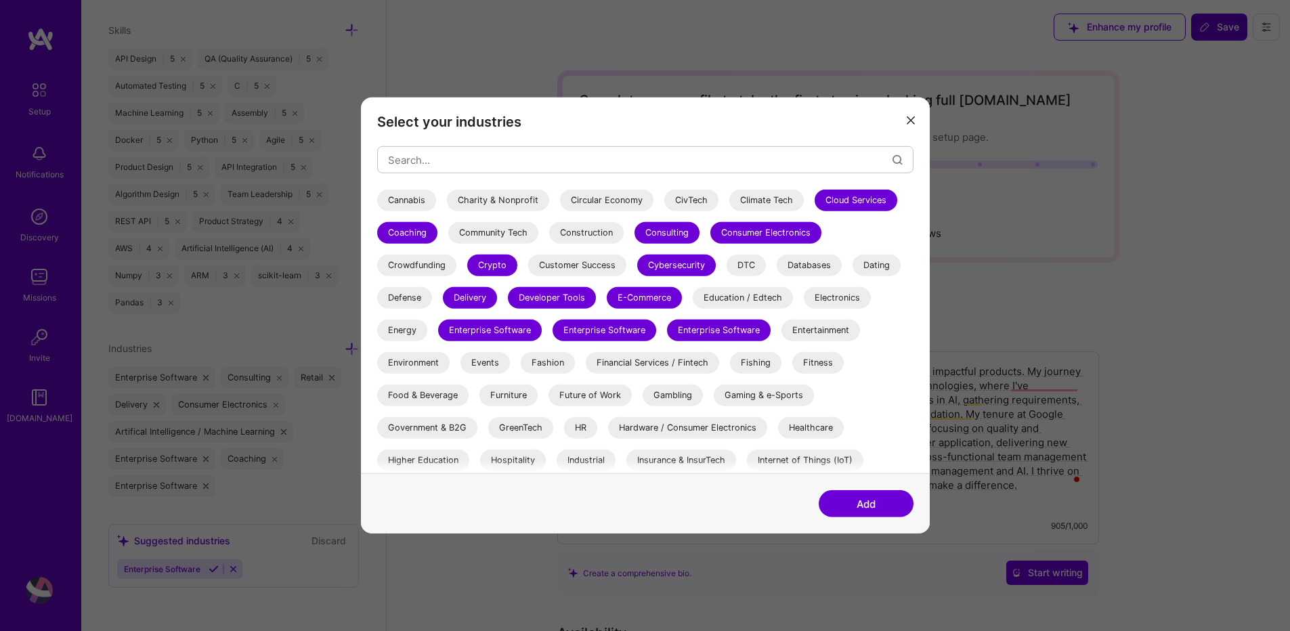
click at [757, 299] on div "Education / Edtech" at bounding box center [743, 298] width 100 height 22
click at [636, 370] on div "Financial Services / Fintech" at bounding box center [652, 363] width 133 height 22
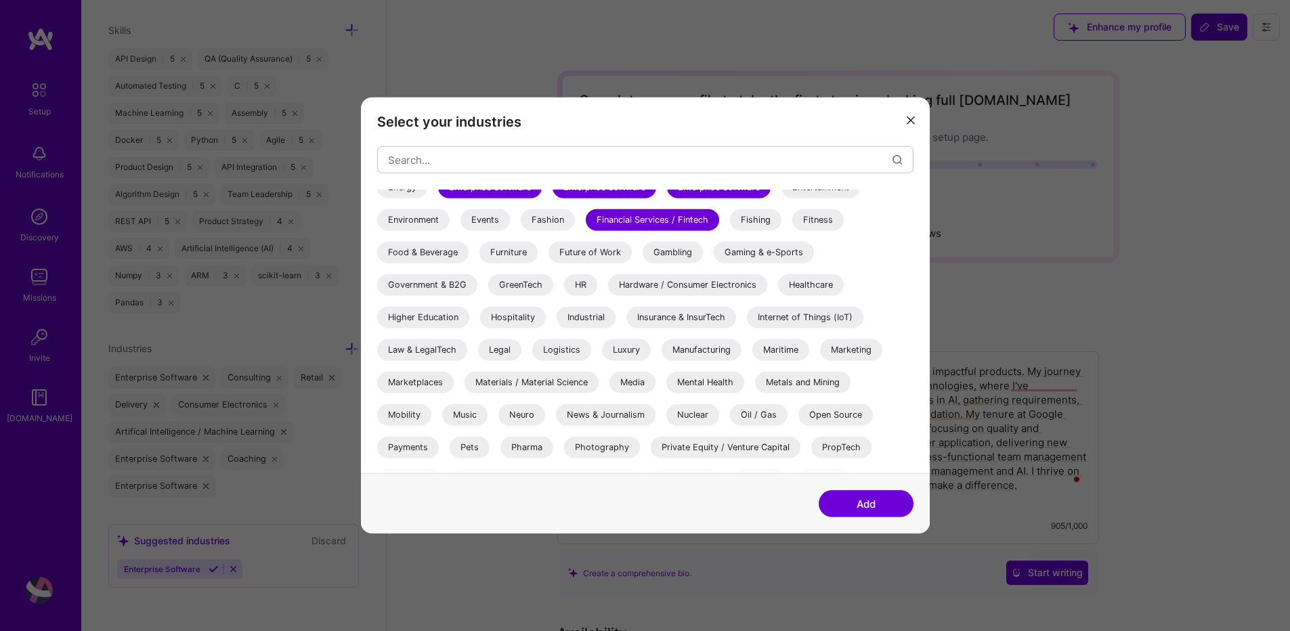
scroll to position [325, 0]
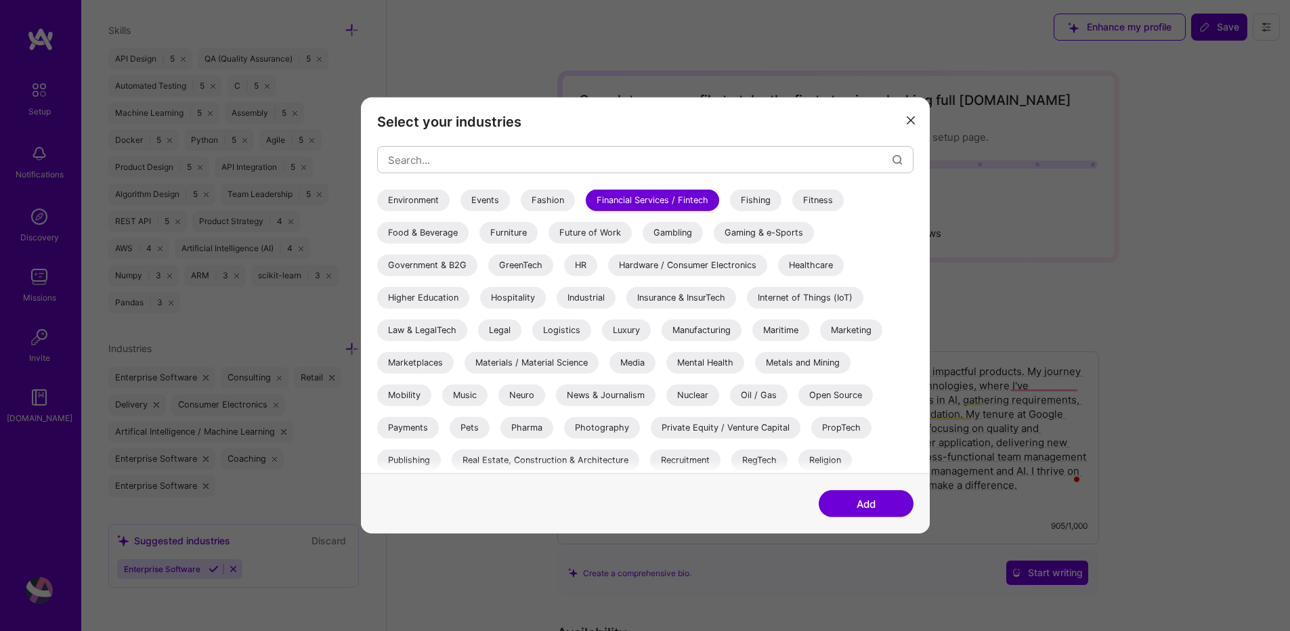
click at [725, 263] on div "Hardware / Consumer Electronics" at bounding box center [687, 266] width 159 height 22
click at [788, 301] on div "Internet of Things (IoT)" at bounding box center [805, 298] width 116 height 22
click at [821, 395] on div "Open Source" at bounding box center [835, 396] width 74 height 22
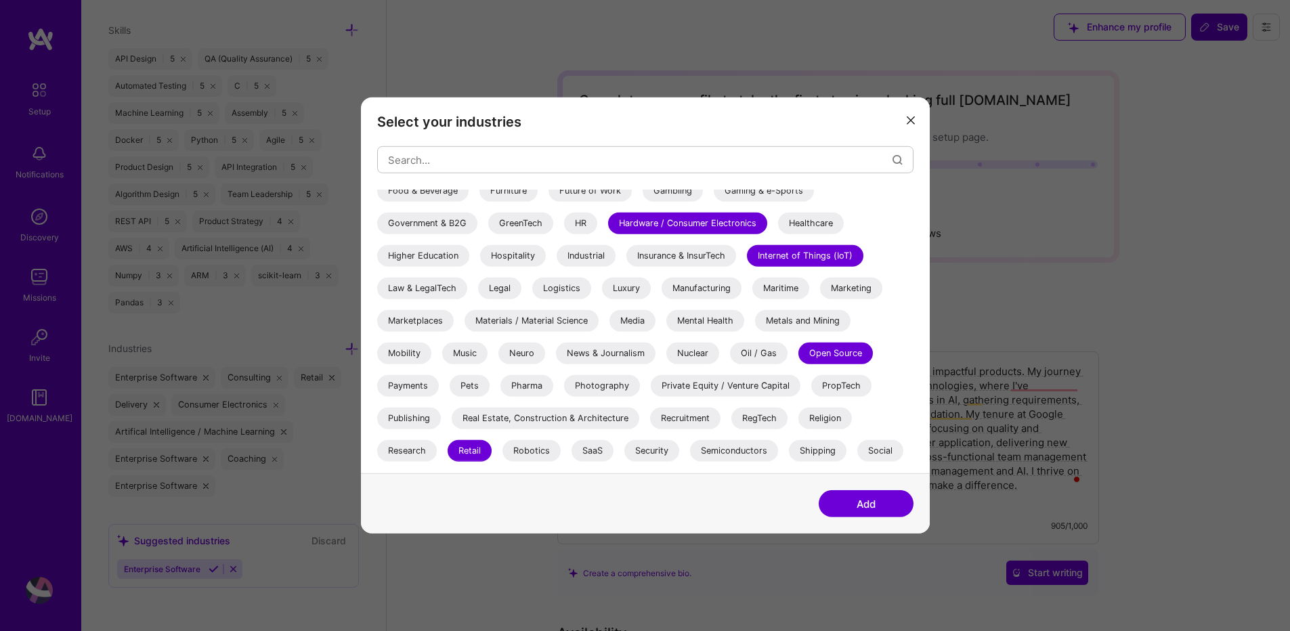
scroll to position [406, 0]
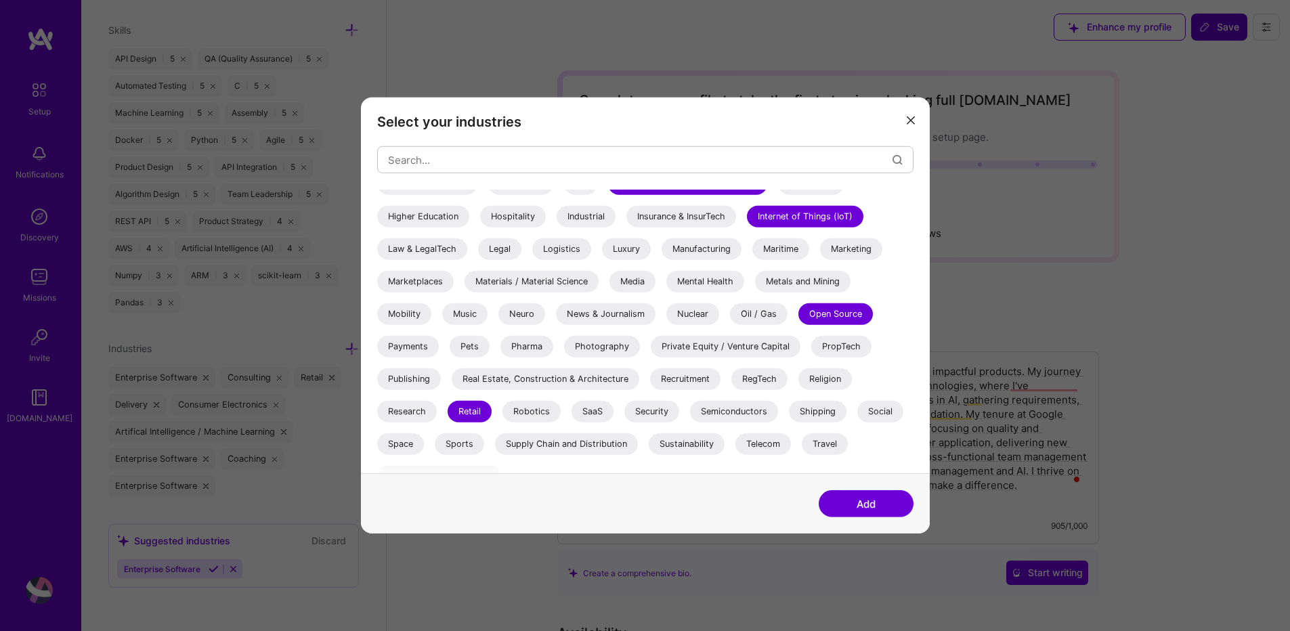
click at [548, 412] on div "Robotics" at bounding box center [531, 412] width 58 height 22
click at [573, 413] on div "SaaS" at bounding box center [592, 412] width 42 height 22
click at [653, 412] on div "Security" at bounding box center [651, 412] width 55 height 22
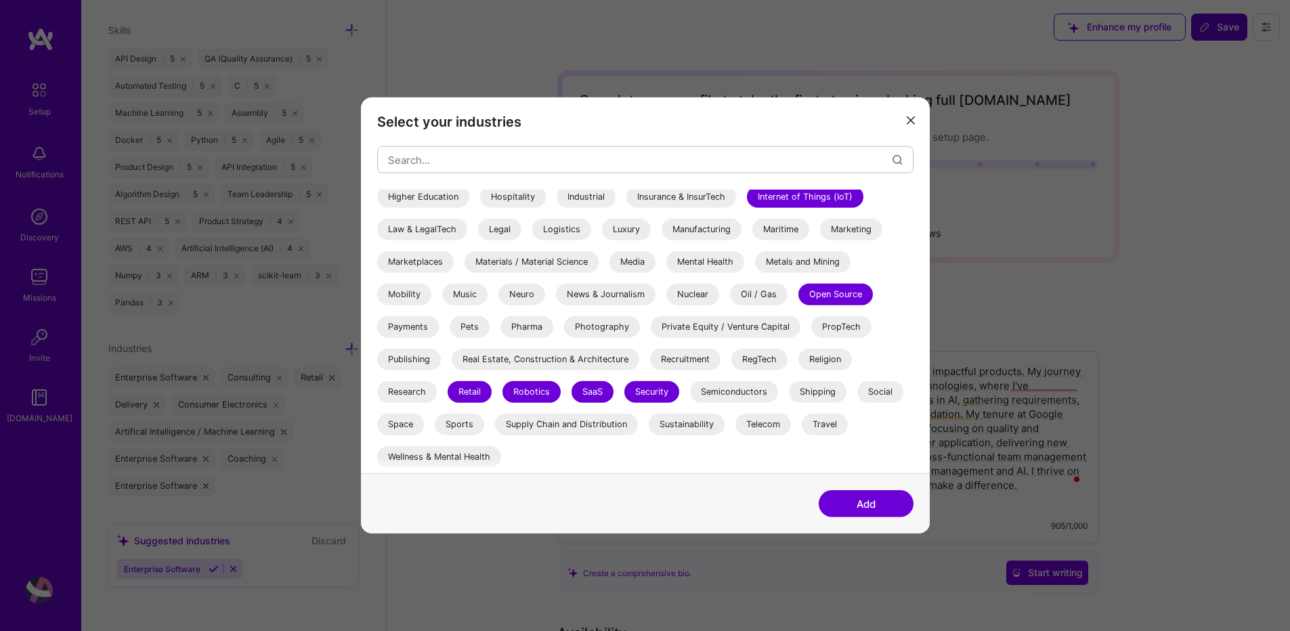
click at [613, 431] on div "Supply Chain and Distribution" at bounding box center [566, 425] width 143 height 22
click at [825, 437] on div "3D Printing AR / VR / XR Accounting Advertising & AdTech Aerospace Agriculture …" at bounding box center [645, 119] width 536 height 710
drag, startPoint x: 815, startPoint y: 418, endPoint x: 814, endPoint y: 433, distance: 14.9
click at [791, 420] on div "Telecom" at bounding box center [763, 425] width 56 height 22
click at [864, 510] on button "Add" at bounding box center [866, 503] width 95 height 27
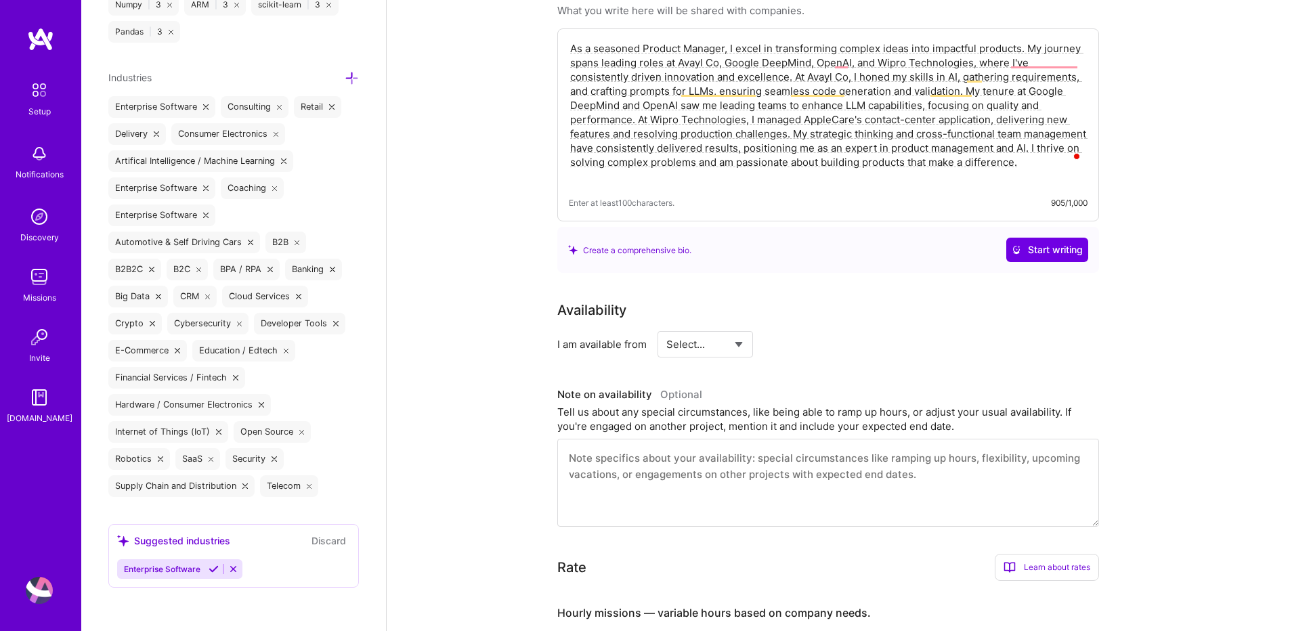
scroll to position [325, 0]
click at [227, 578] on div "Enterprise Software" at bounding box center [179, 569] width 125 height 20
click at [230, 569] on icon at bounding box center [233, 569] width 10 height 10
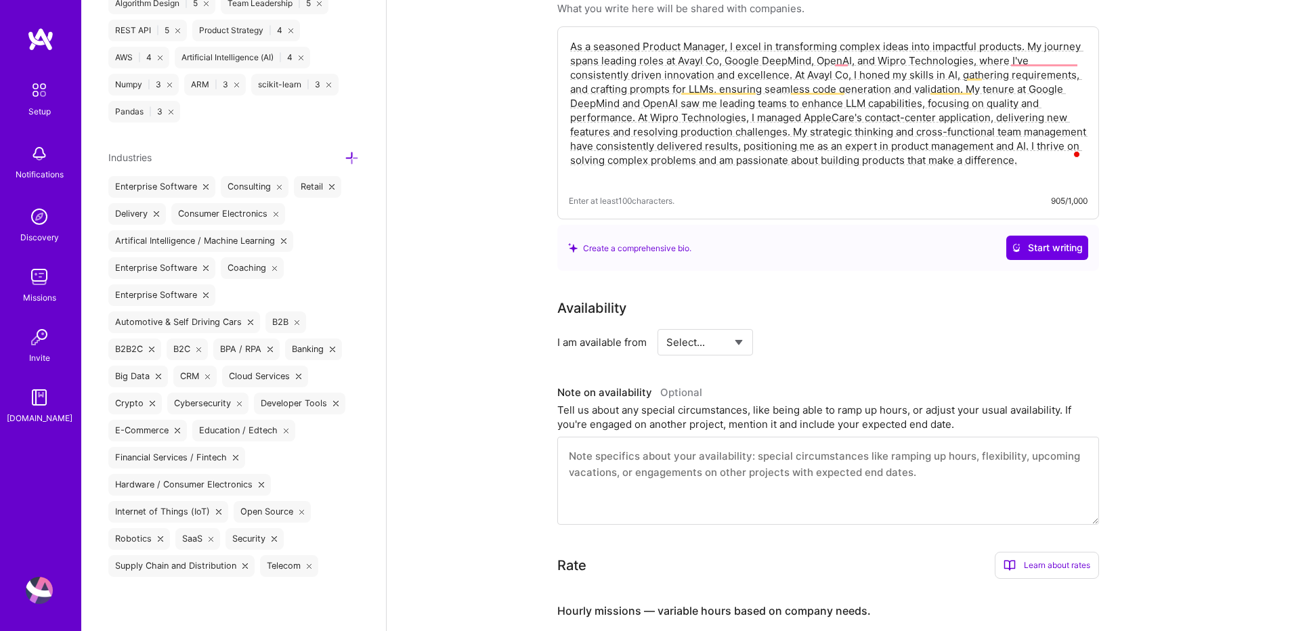
scroll to position [1574, 0]
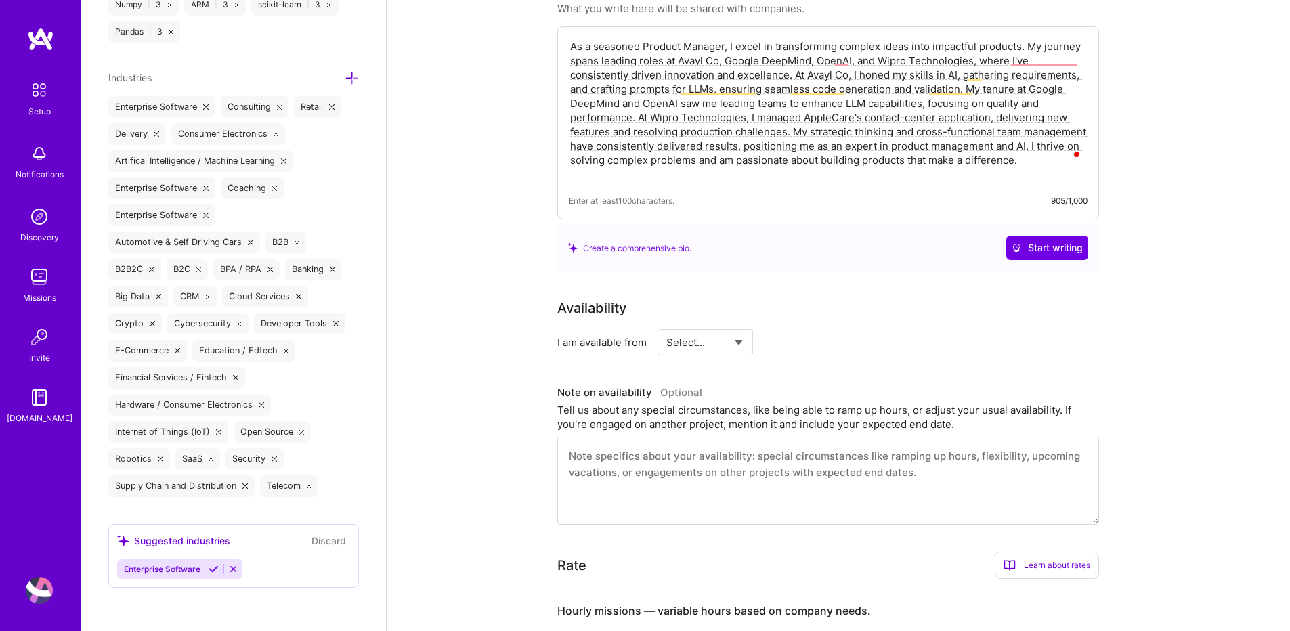
click at [203, 106] on icon at bounding box center [205, 106] width 5 height 5
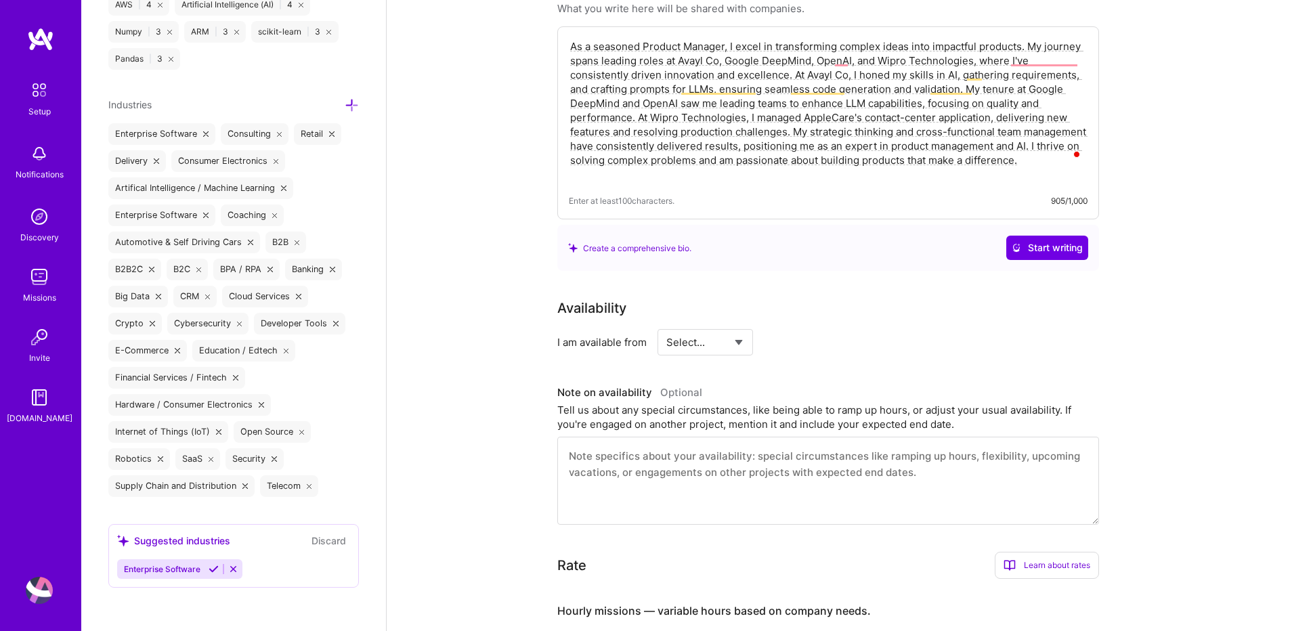
scroll to position [1547, 0]
click at [204, 134] on icon at bounding box center [205, 133] width 5 height 5
click at [203, 131] on icon at bounding box center [205, 133] width 5 height 5
click at [209, 569] on icon at bounding box center [214, 569] width 10 height 10
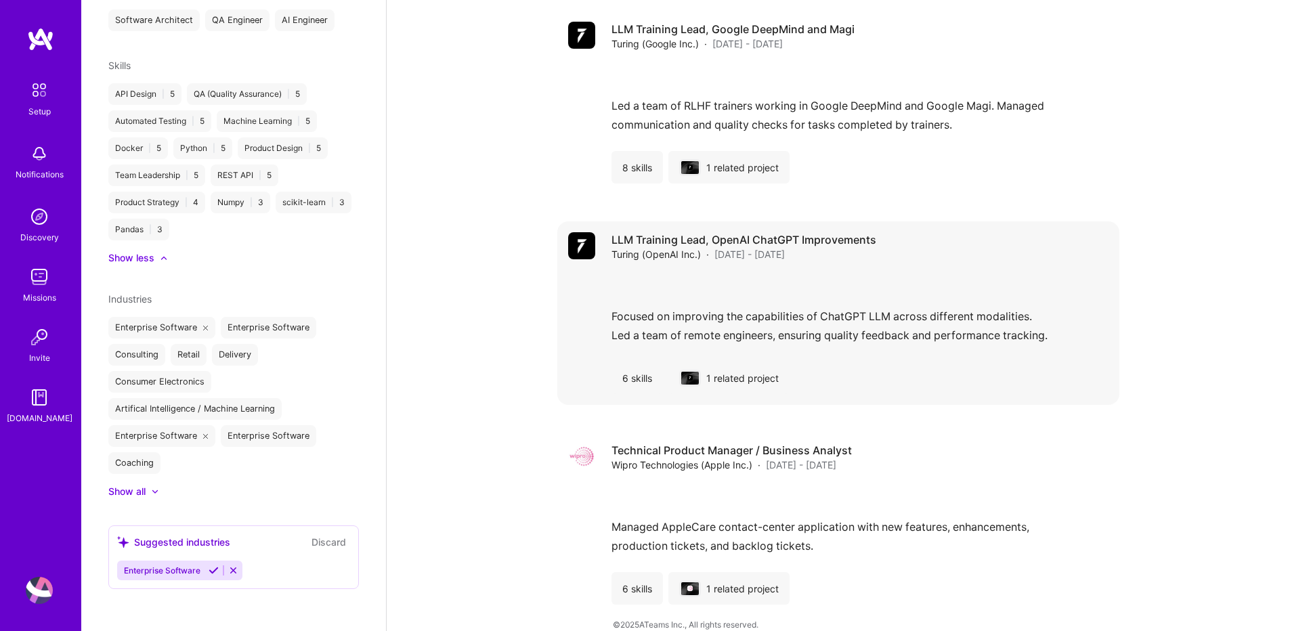
scroll to position [1304, 0]
click at [319, 475] on div "Industries Enterprise Software Enterprise Software Consulting Retail Delivery C…" at bounding box center [233, 395] width 251 height 207
click at [132, 490] on div "Show all" at bounding box center [126, 492] width 37 height 14
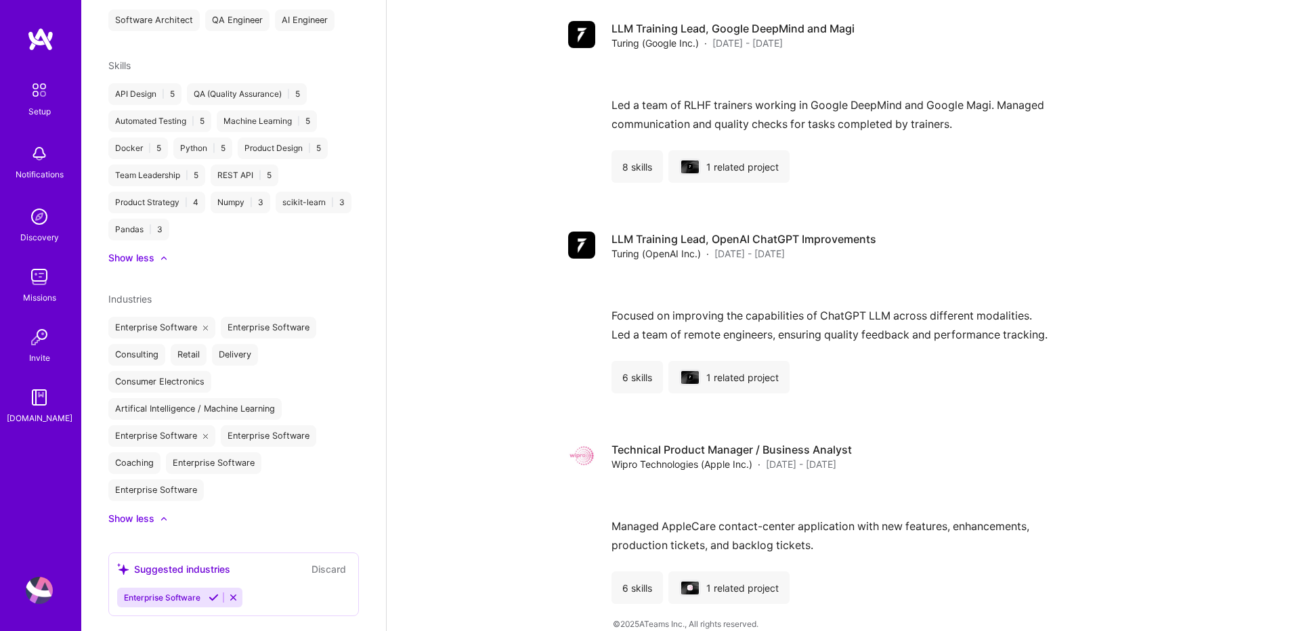
scroll to position [642, 0]
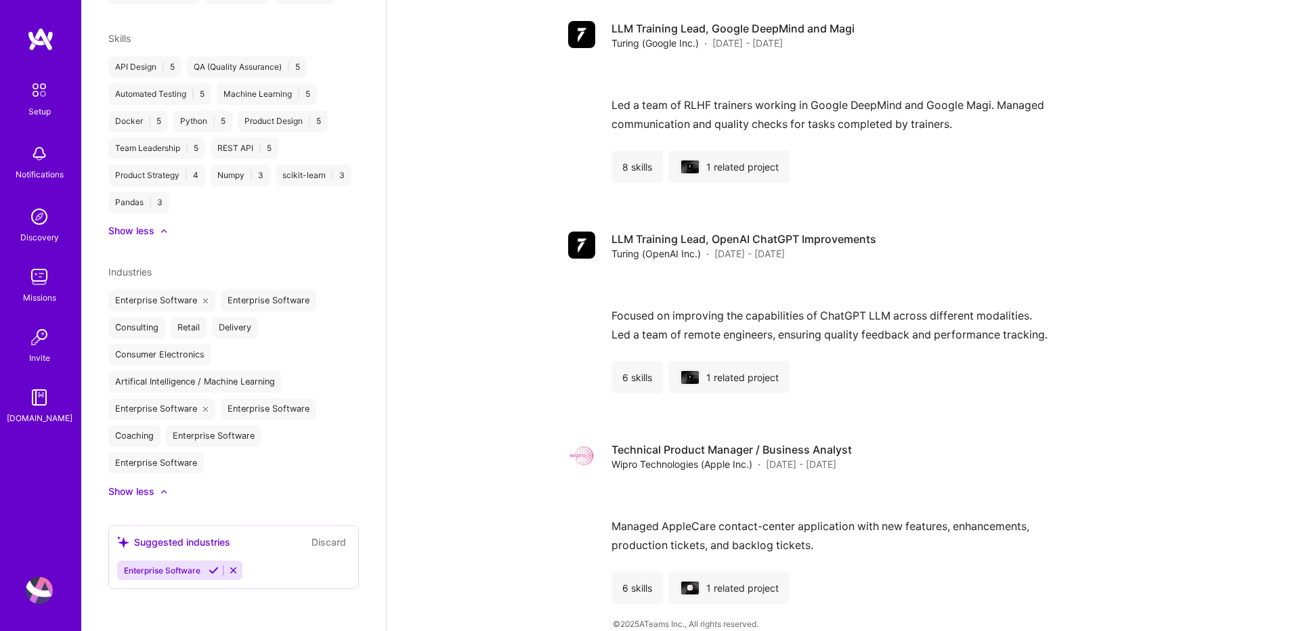
click at [230, 567] on icon at bounding box center [233, 570] width 10 height 10
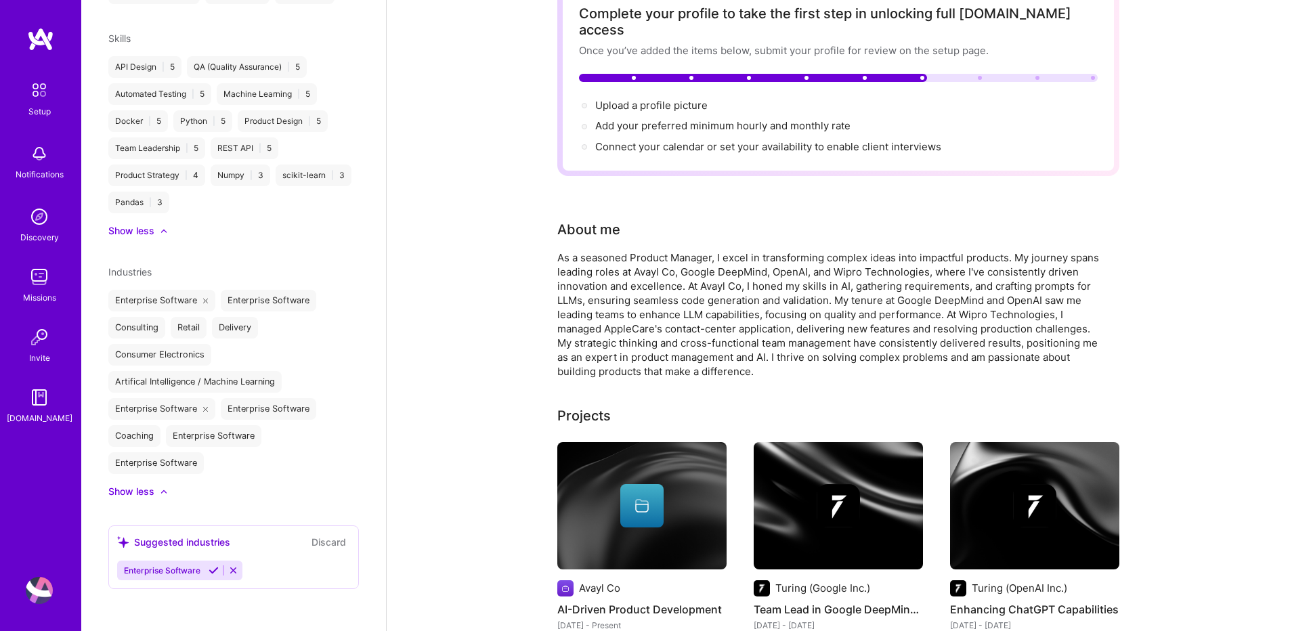
scroll to position [0, 0]
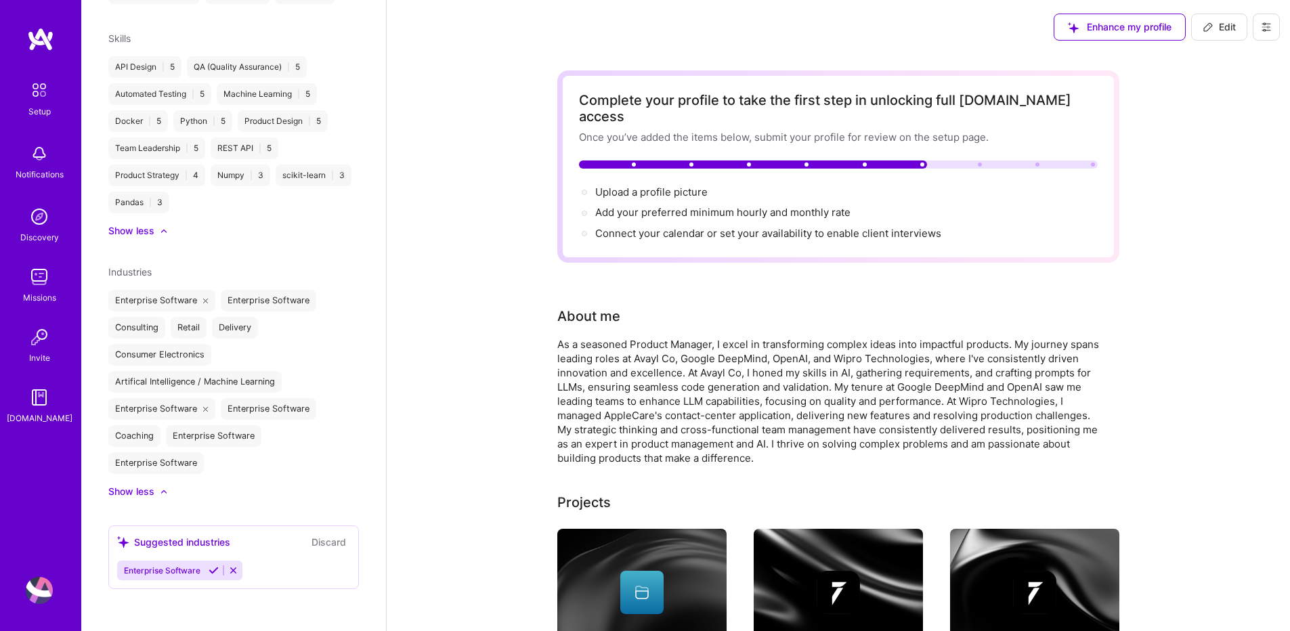
click at [1221, 27] on span "Edit" at bounding box center [1218, 27] width 33 height 14
select select "IN"
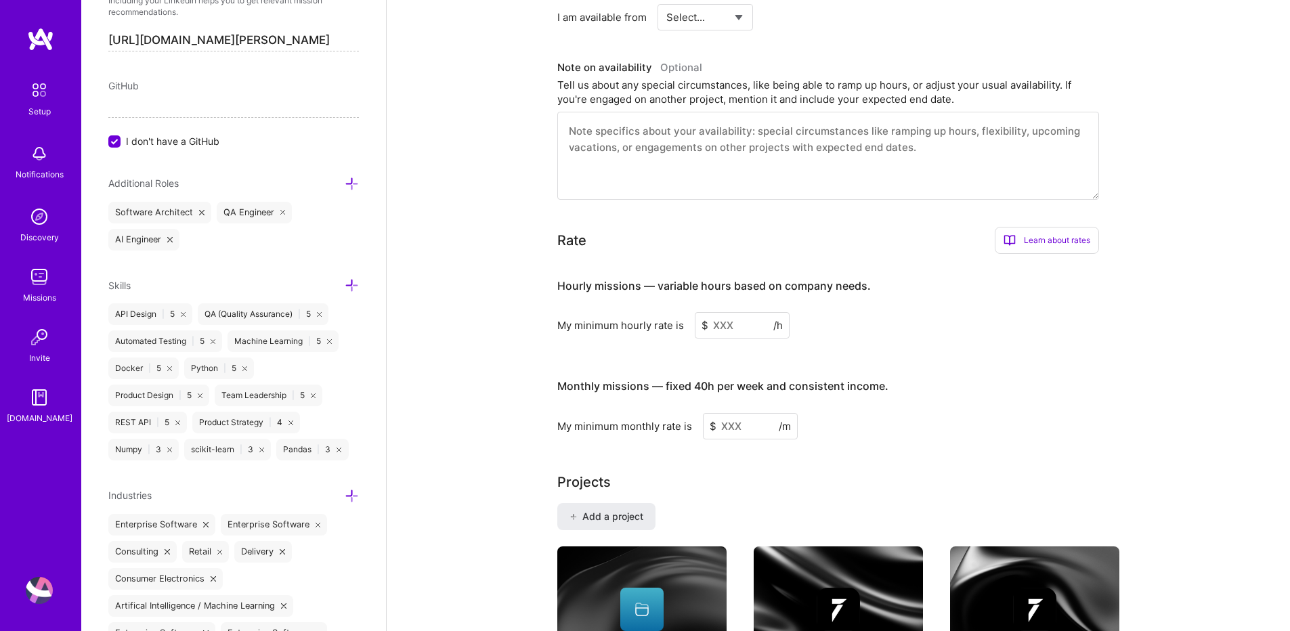
scroll to position [978, 0]
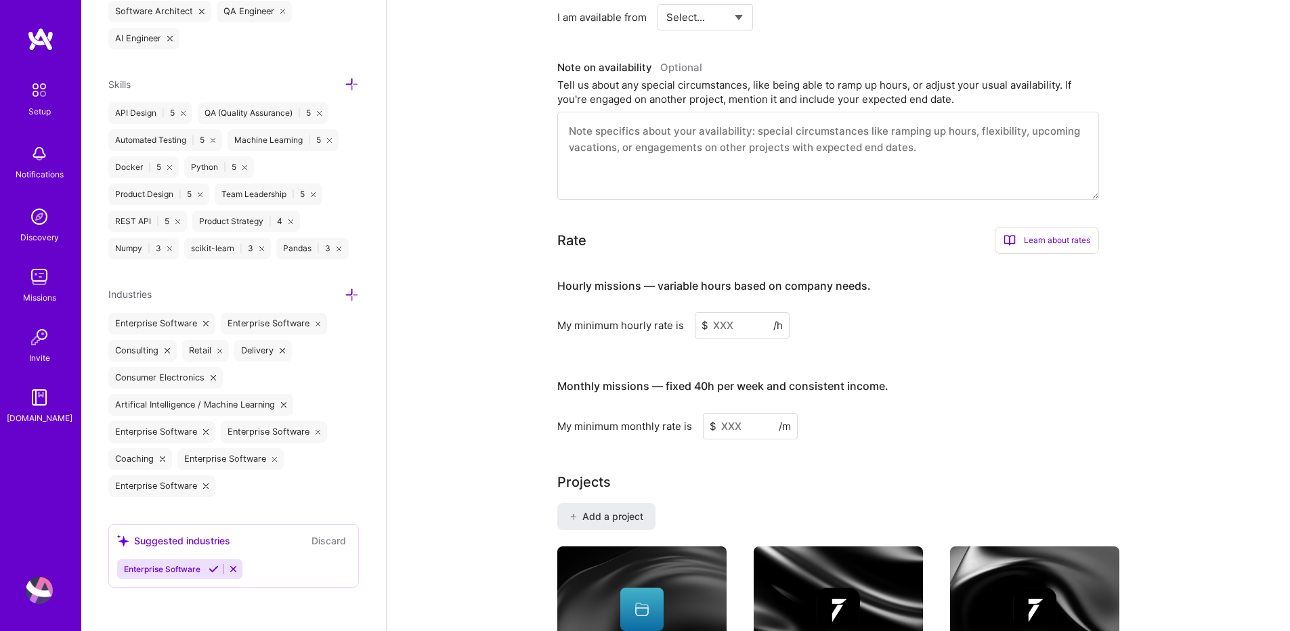
click at [318, 539] on button "Discard" at bounding box center [328, 541] width 43 height 16
click at [203, 323] on icon at bounding box center [205, 323] width 5 height 5
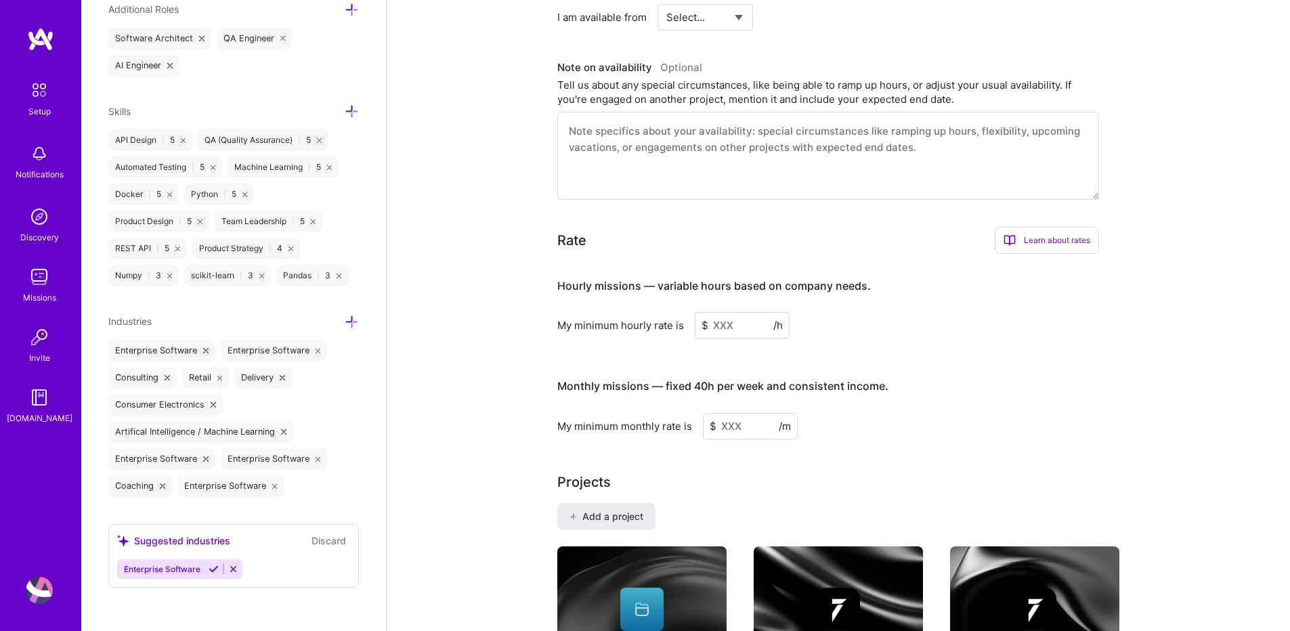
scroll to position [951, 0]
click at [204, 348] on icon at bounding box center [205, 350] width 5 height 5
click at [205, 350] on icon at bounding box center [205, 350] width 5 height 5
click at [316, 351] on icon at bounding box center [318, 350] width 5 height 5
click at [213, 572] on icon at bounding box center [214, 569] width 10 height 10
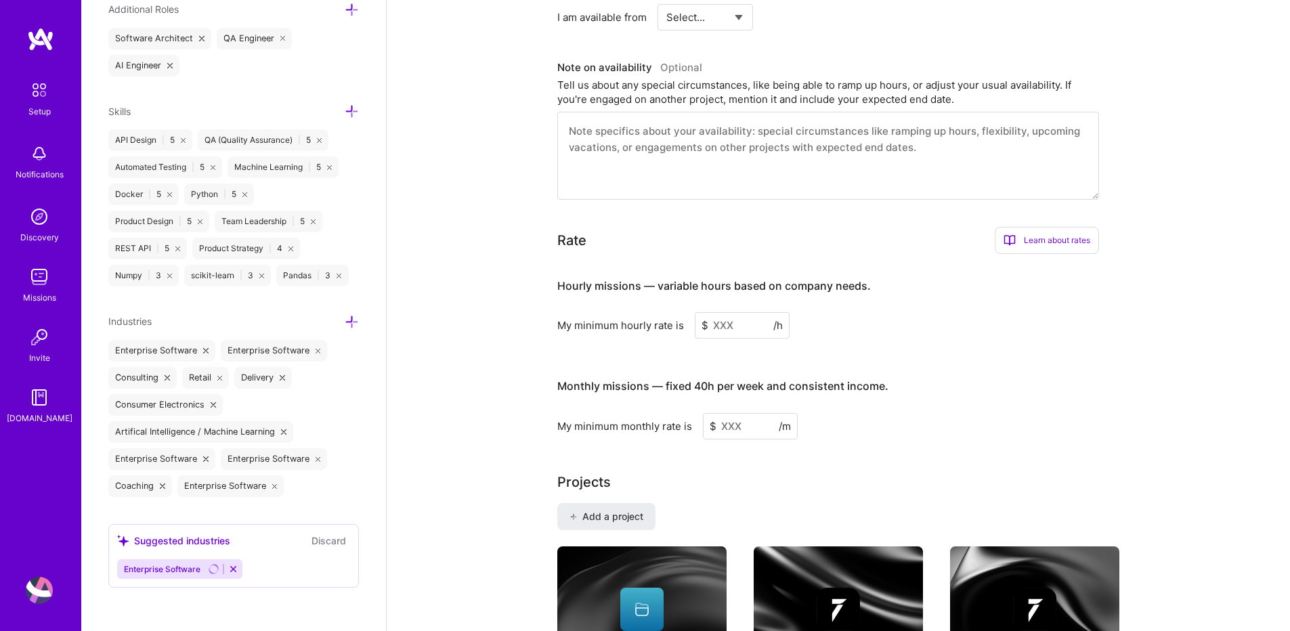
click at [736, 313] on input at bounding box center [742, 325] width 95 height 26
click at [741, 312] on input at bounding box center [742, 325] width 95 height 26
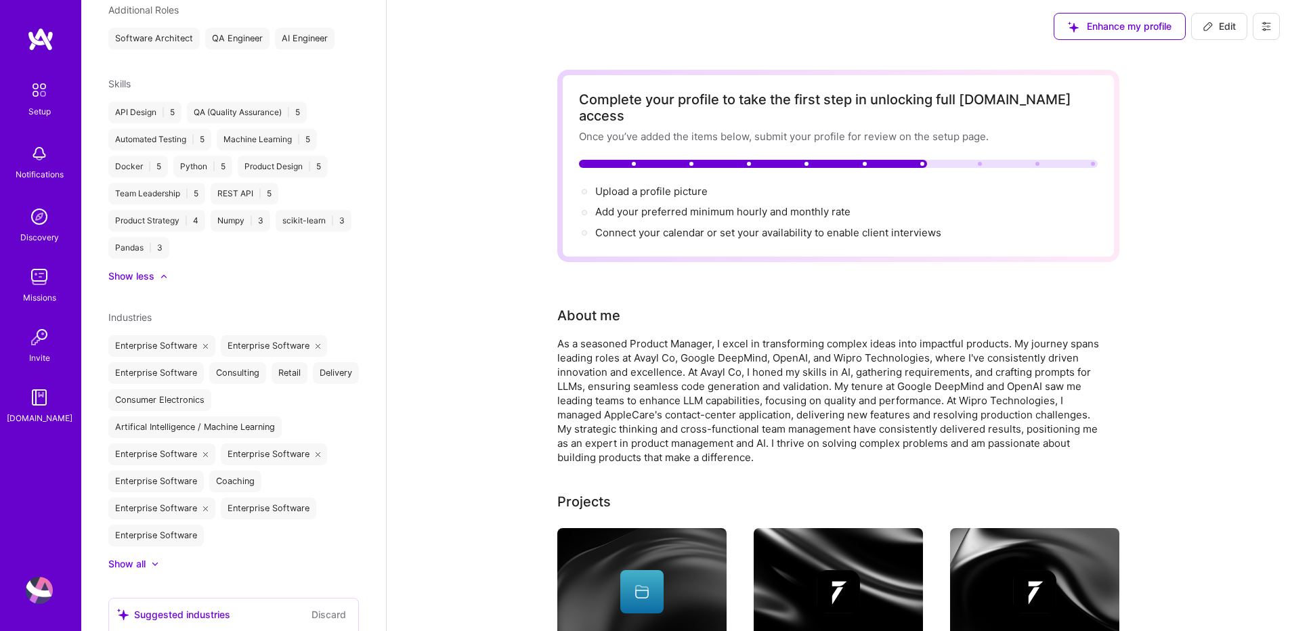
scroll to position [0, 0]
click at [1202, 33] on span "Edit" at bounding box center [1218, 27] width 33 height 14
select select "IN"
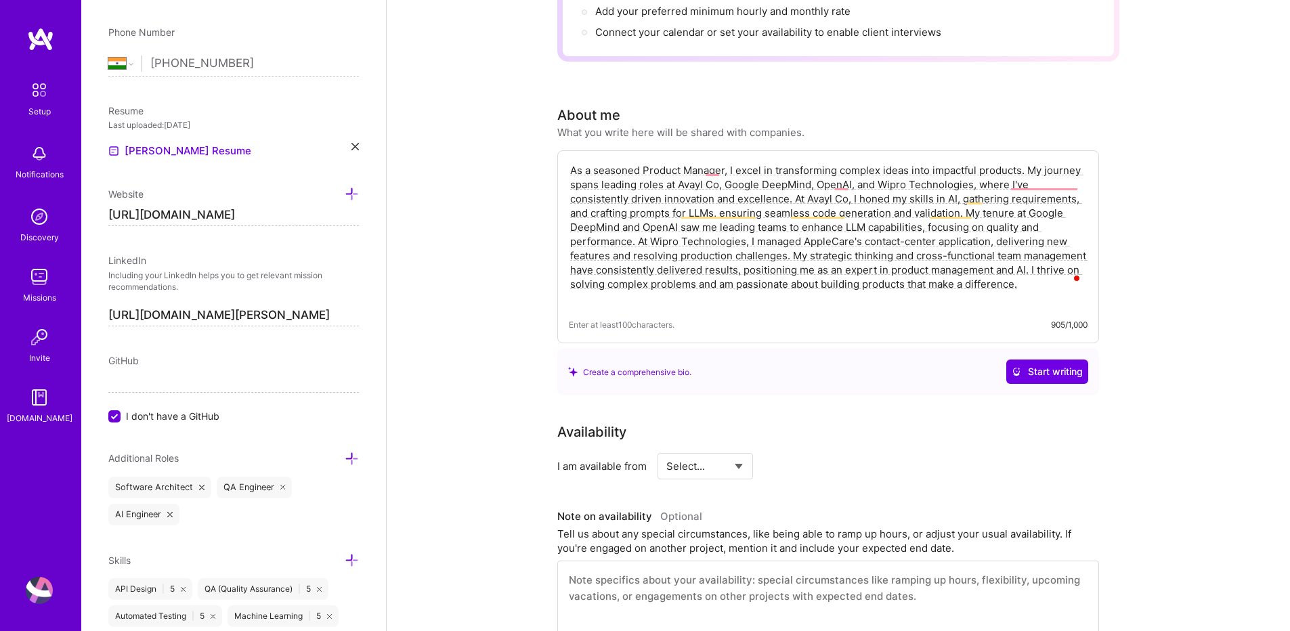
scroll to position [162, 0]
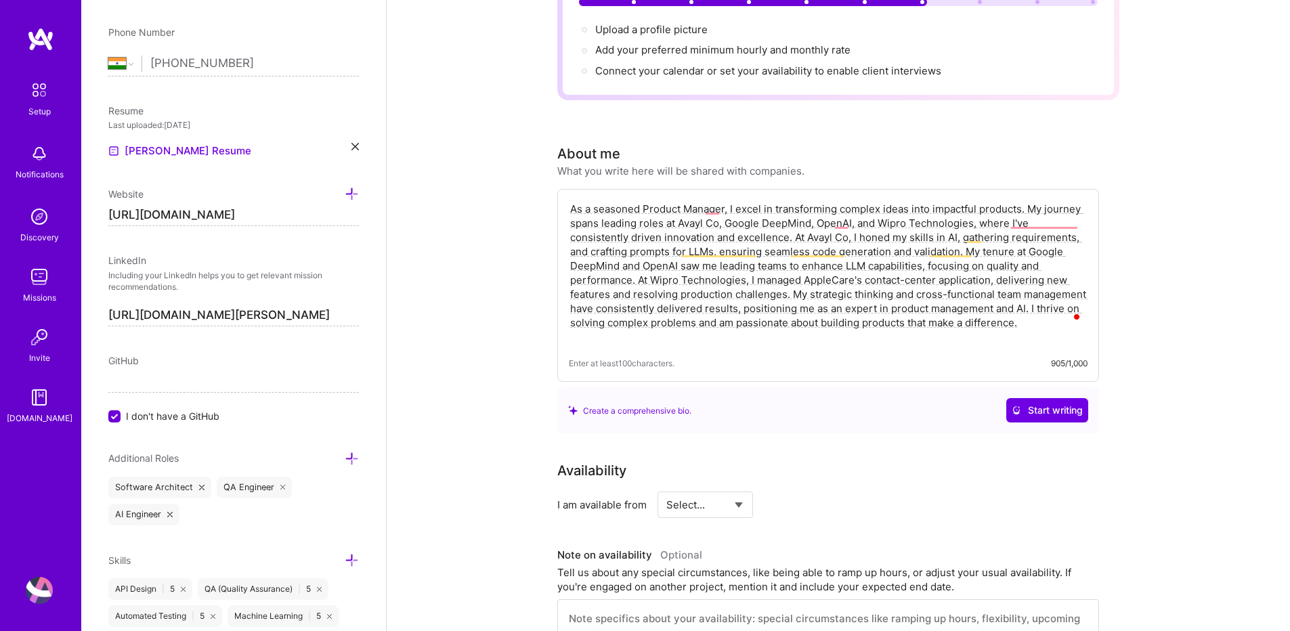
select select "Right Now"
click at [666, 487] on select "Select... Right Now Future Date Not Available" at bounding box center [705, 504] width 78 height 35
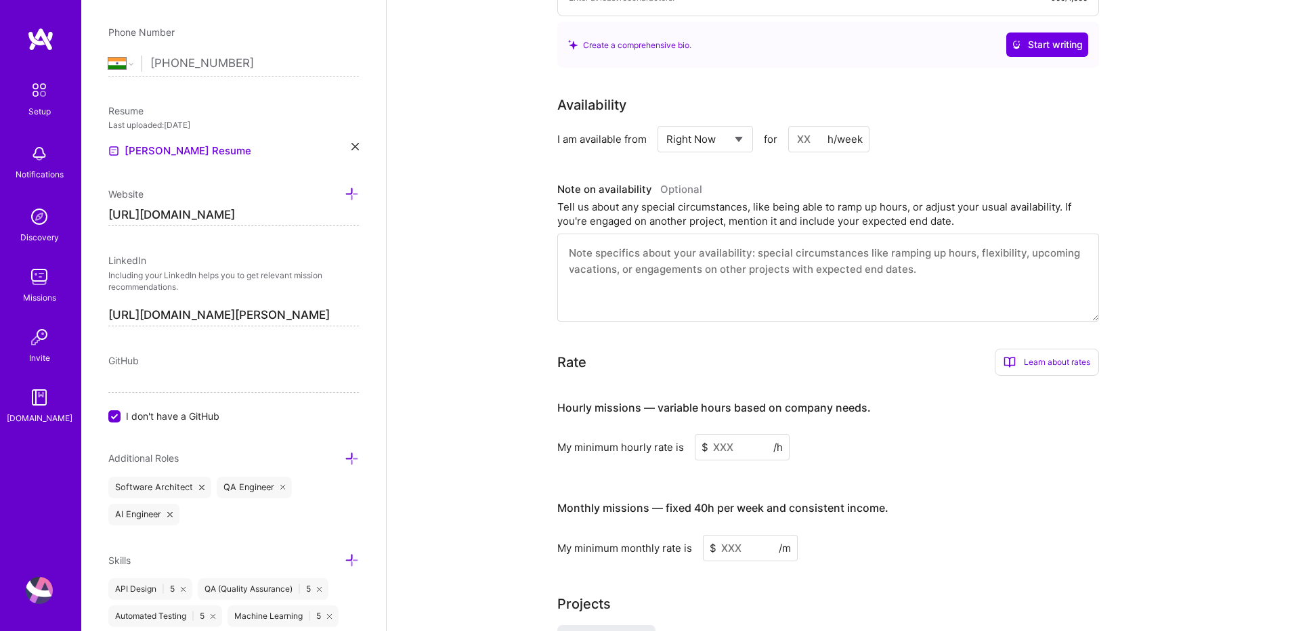
scroll to position [569, 0]
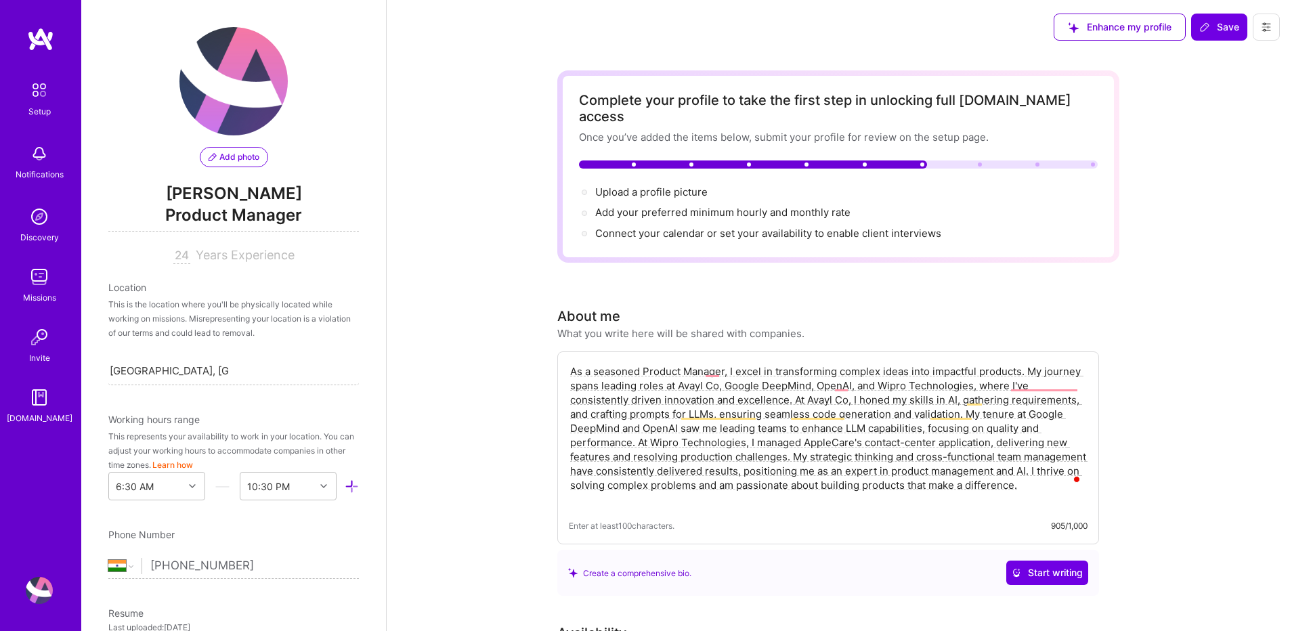
select select "IN"
select select "Right Now"
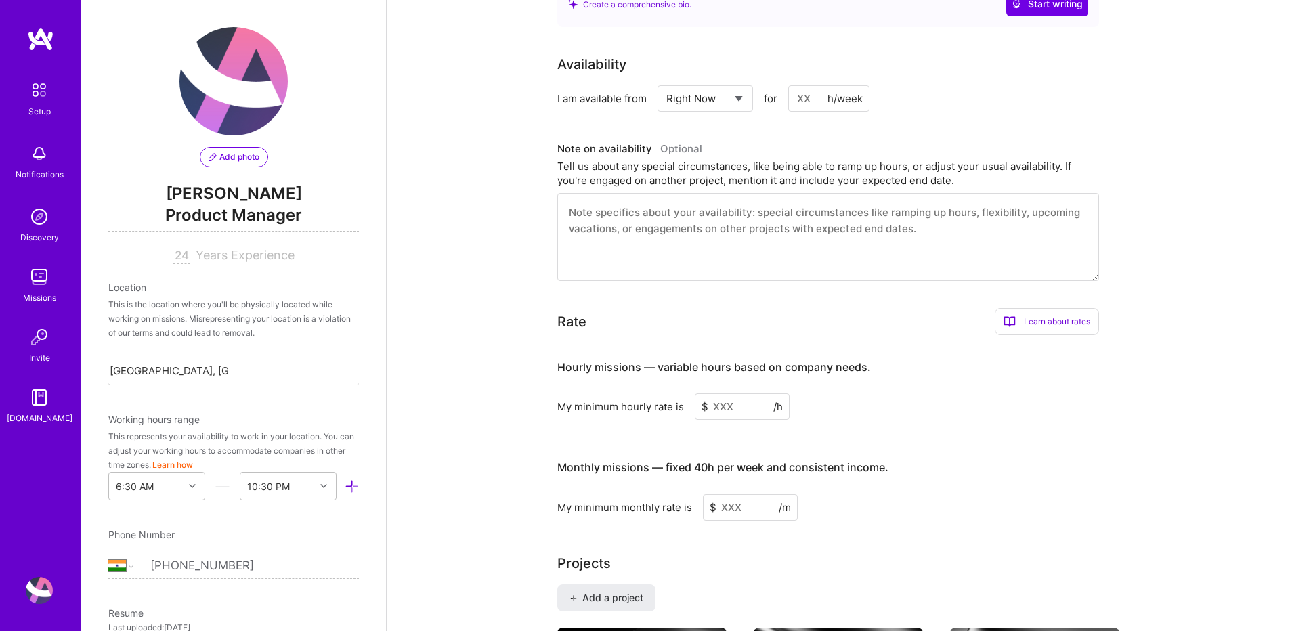
scroll to position [502, 0]
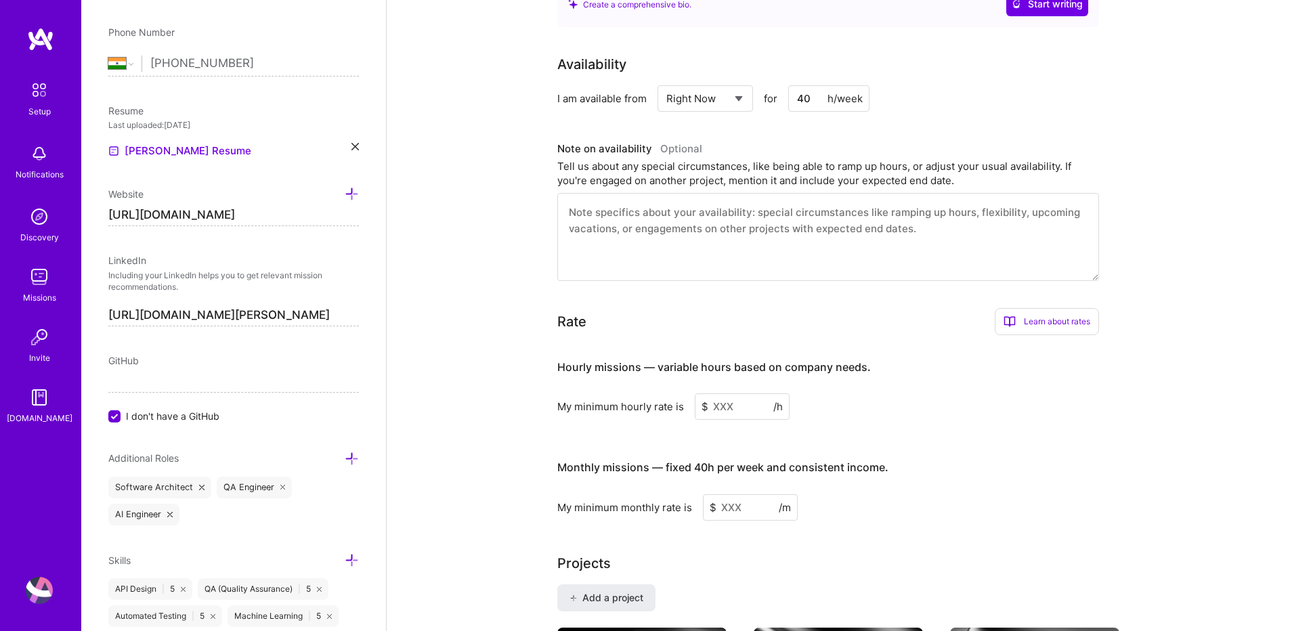
type input "40"
click at [839, 212] on textarea "To enrich screen reader interactions, please activate Accessibility in Grammarl…" at bounding box center [828, 237] width 542 height 88
type textarea "I am available for immediate deployment. I can work for 40 hours per week right…"
click at [729, 397] on input at bounding box center [742, 406] width 95 height 26
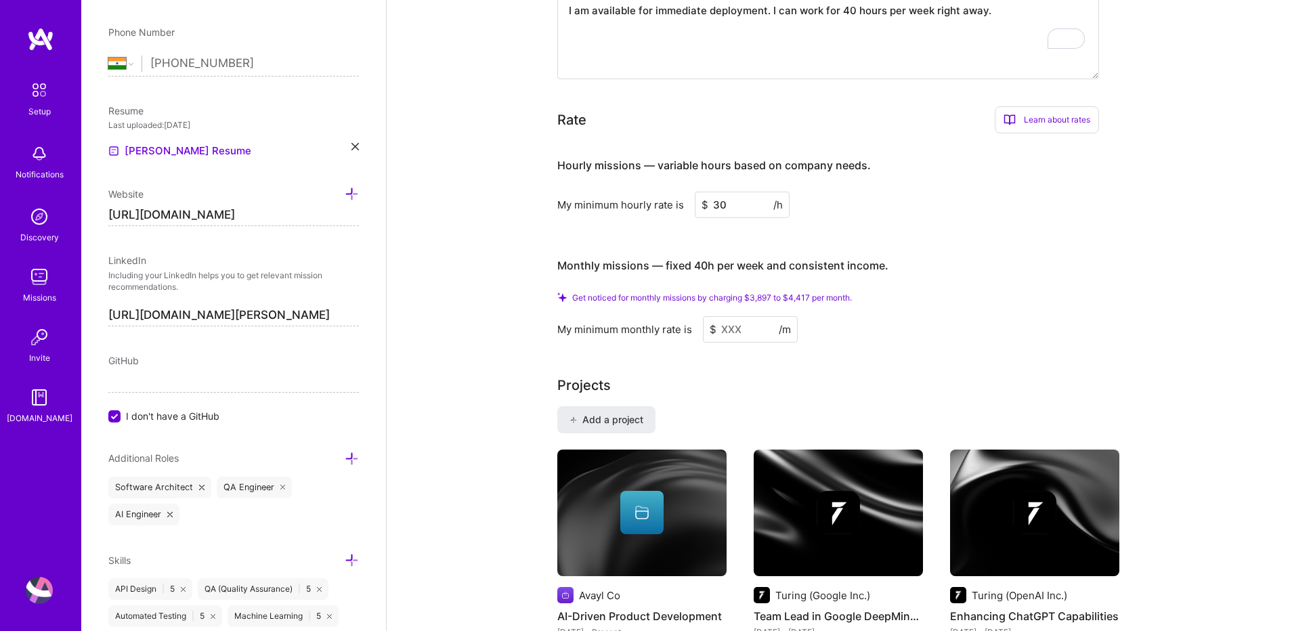
scroll to position [812, 0]
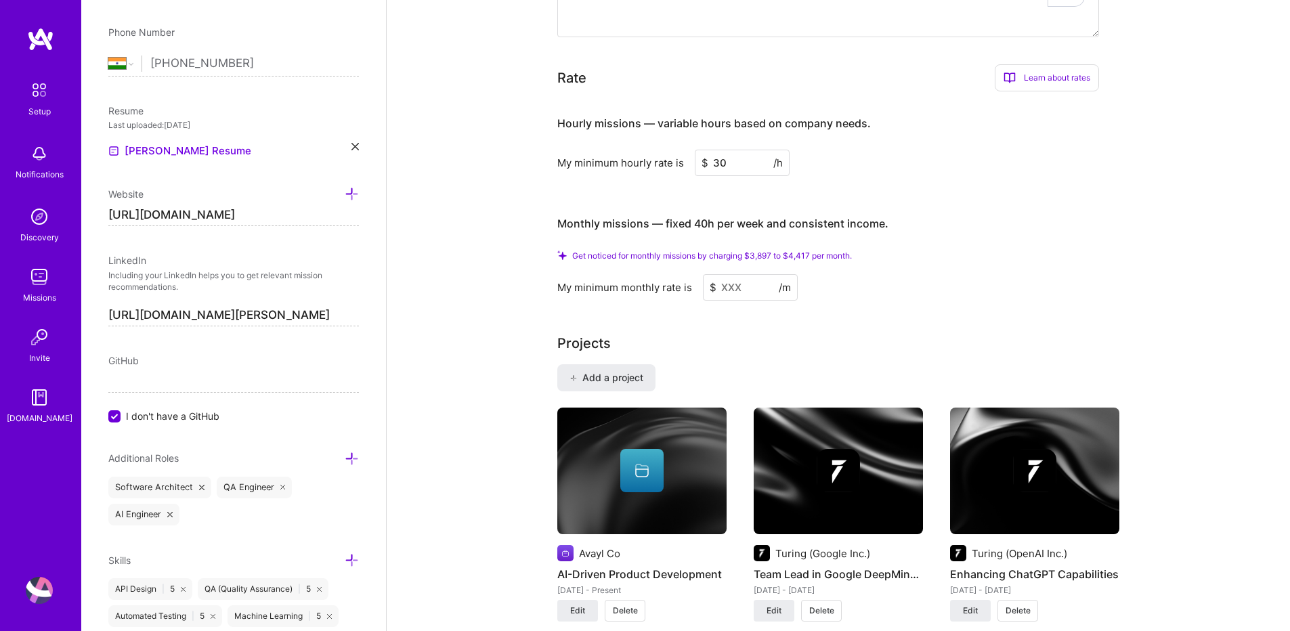
type input "30"
click at [742, 274] on input at bounding box center [750, 287] width 95 height 26
